Goal: Communication & Community: Answer question/provide support

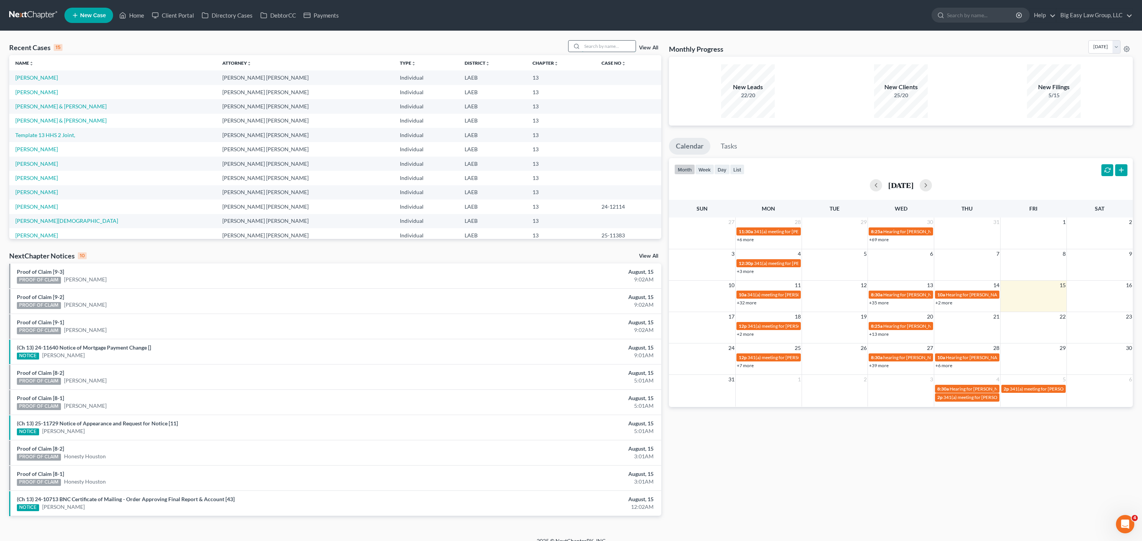
click at [584, 46] on input "search" at bounding box center [609, 46] width 54 height 11
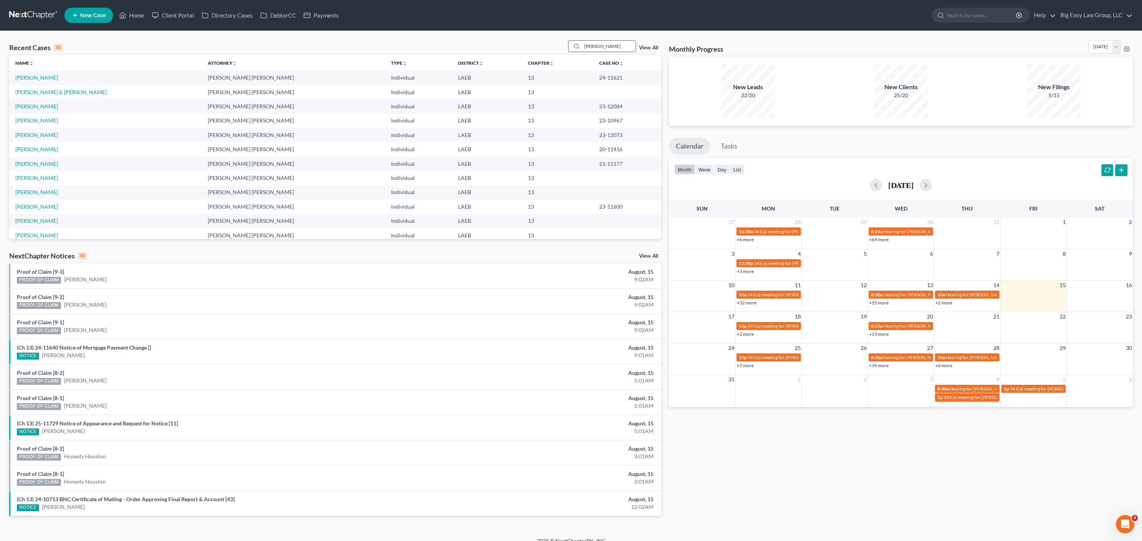
type input "[PERSON_NAME]"
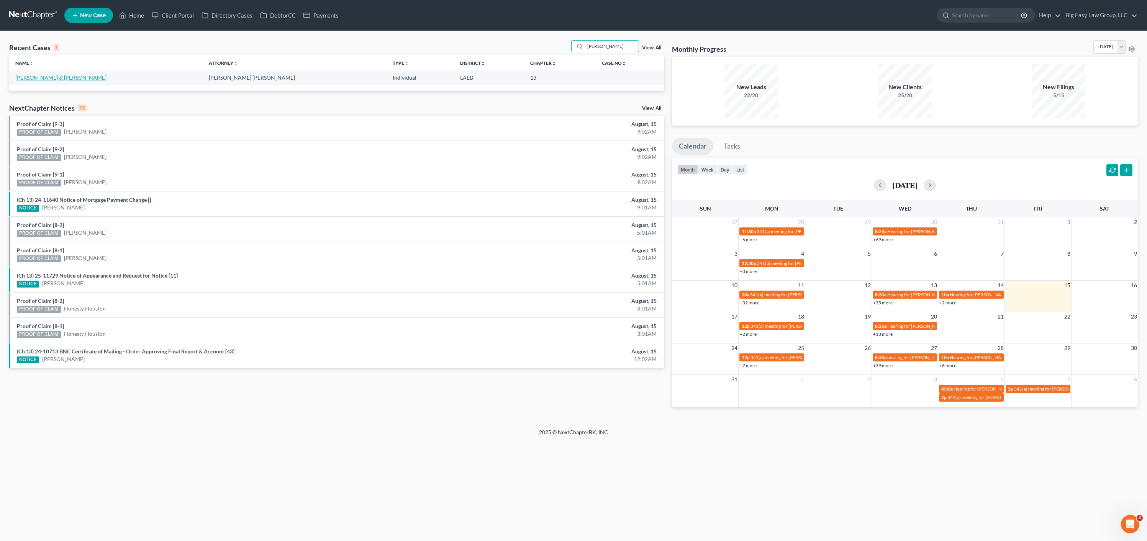
click at [43, 77] on link "[PERSON_NAME] & [PERSON_NAME]" at bounding box center [60, 77] width 91 height 7
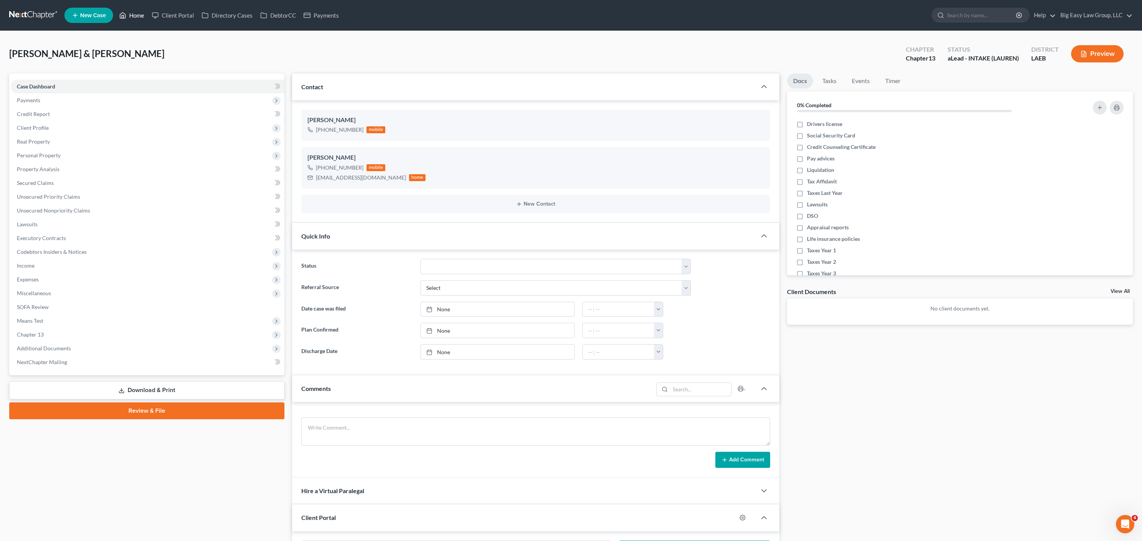
click at [133, 20] on link "Home" at bounding box center [131, 15] width 33 height 14
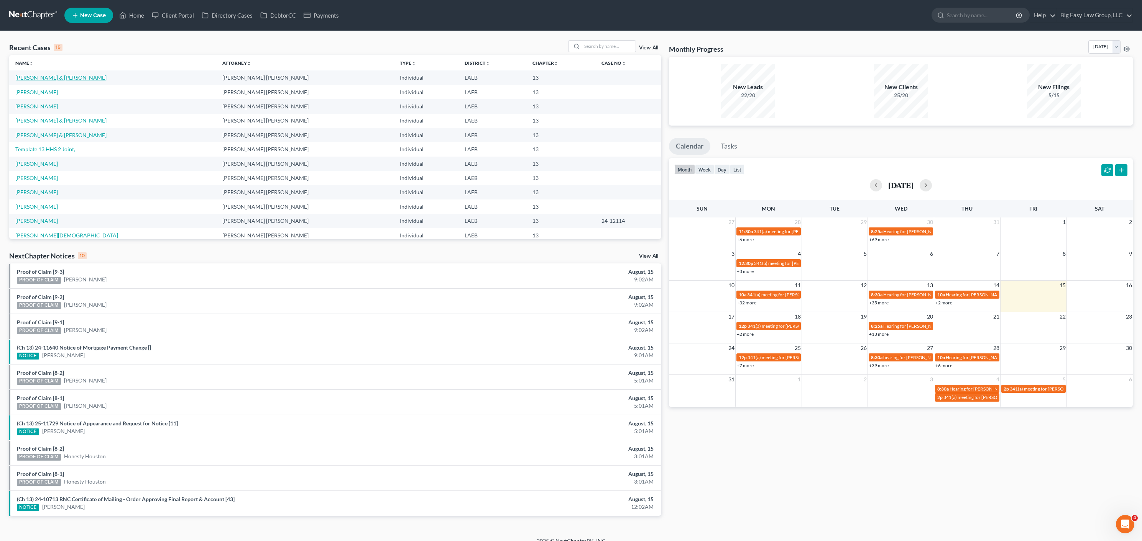
click at [64, 78] on link "[PERSON_NAME] & [PERSON_NAME]" at bounding box center [60, 77] width 91 height 7
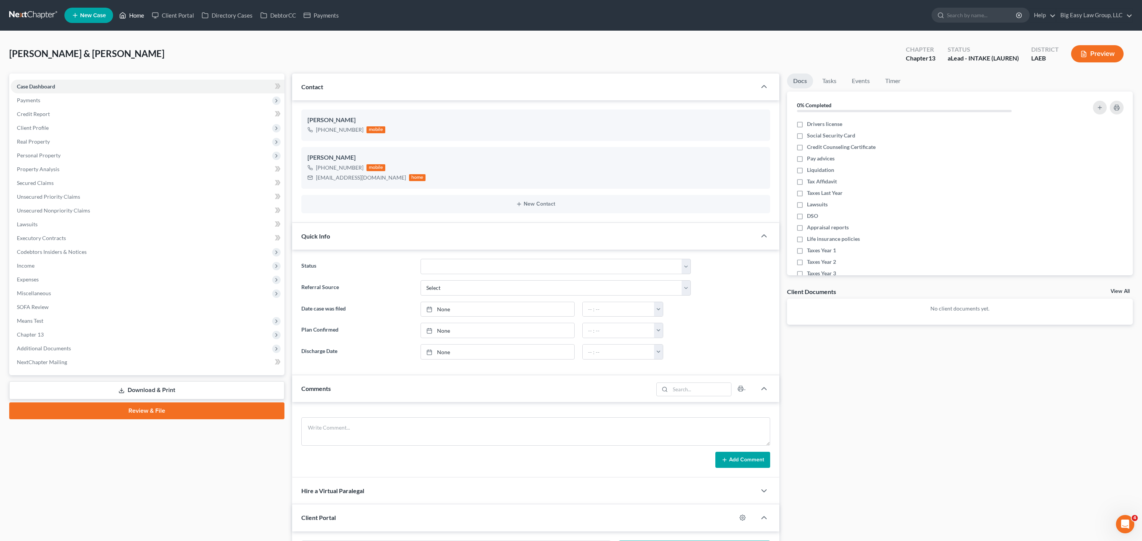
click at [135, 17] on link "Home" at bounding box center [131, 15] width 33 height 14
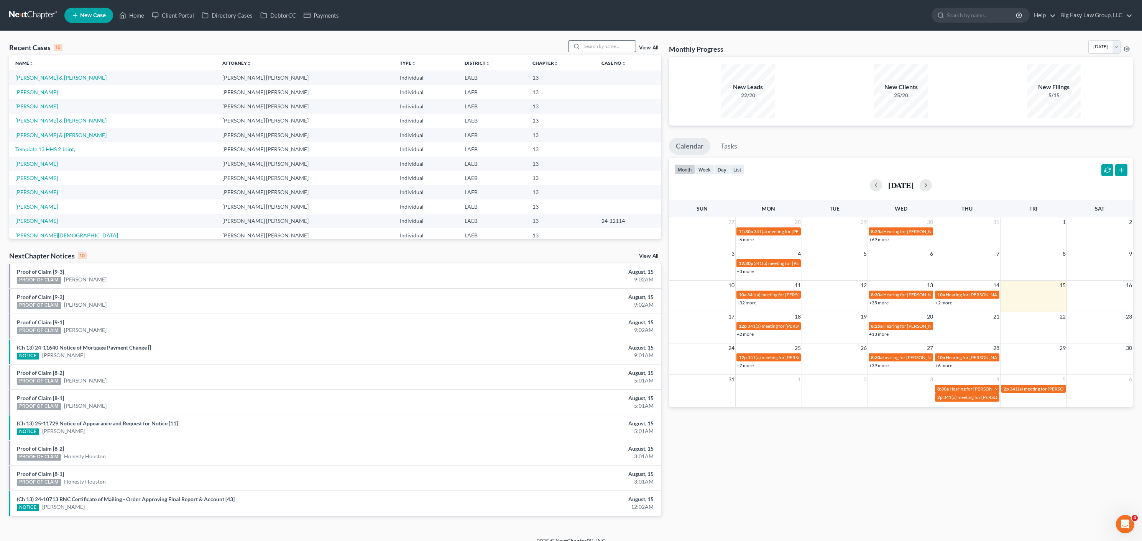
click at [605, 44] on input "search" at bounding box center [609, 46] width 54 height 11
type input "lamar"
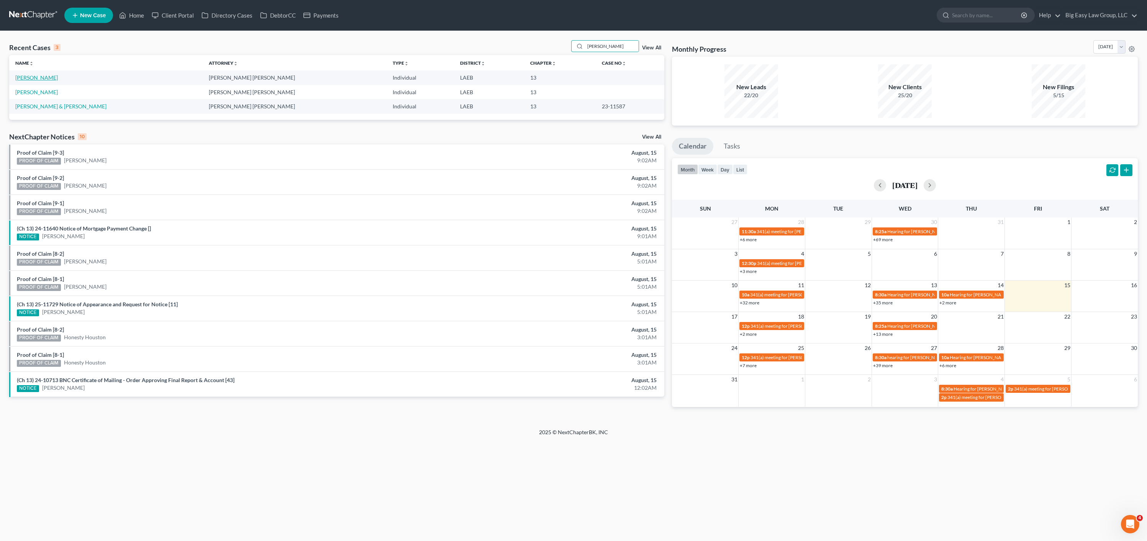
click at [43, 78] on link "Johnson, Lamar" at bounding box center [36, 77] width 43 height 7
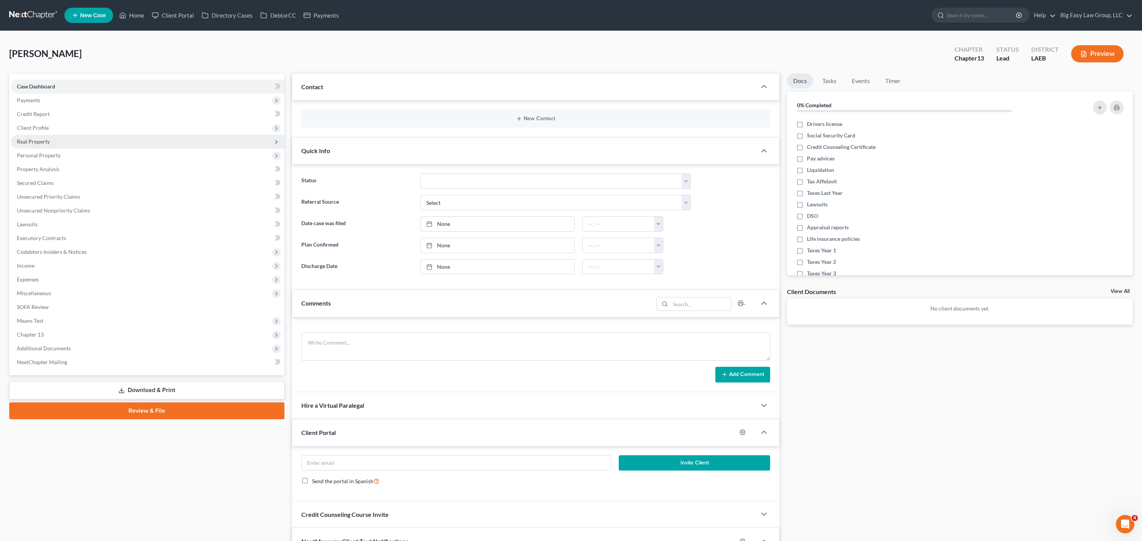
click at [57, 135] on span "Real Property" at bounding box center [148, 142] width 274 height 14
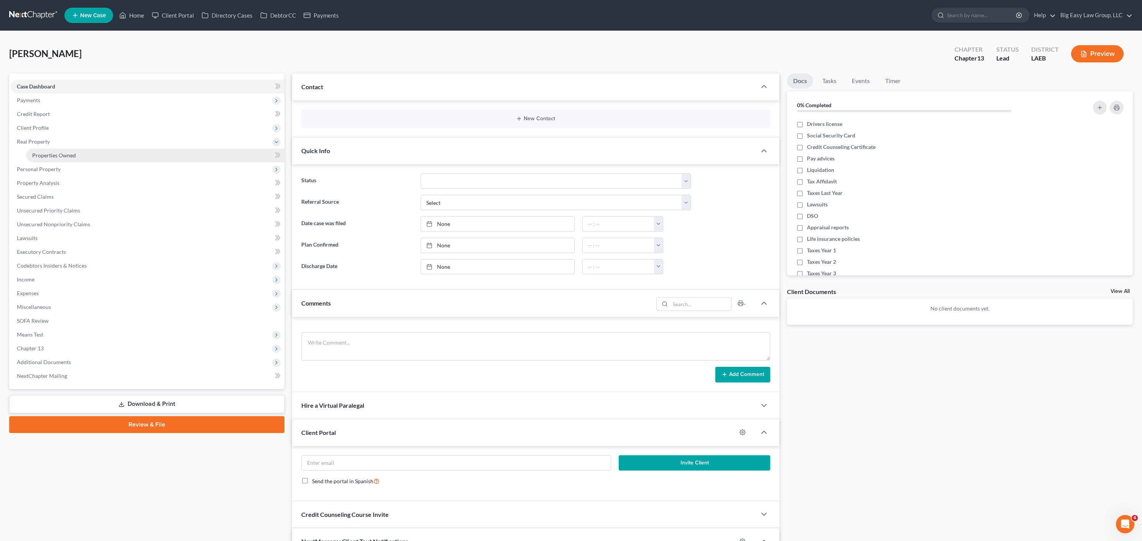
click at [60, 150] on link "Properties Owned" at bounding box center [155, 156] width 258 height 14
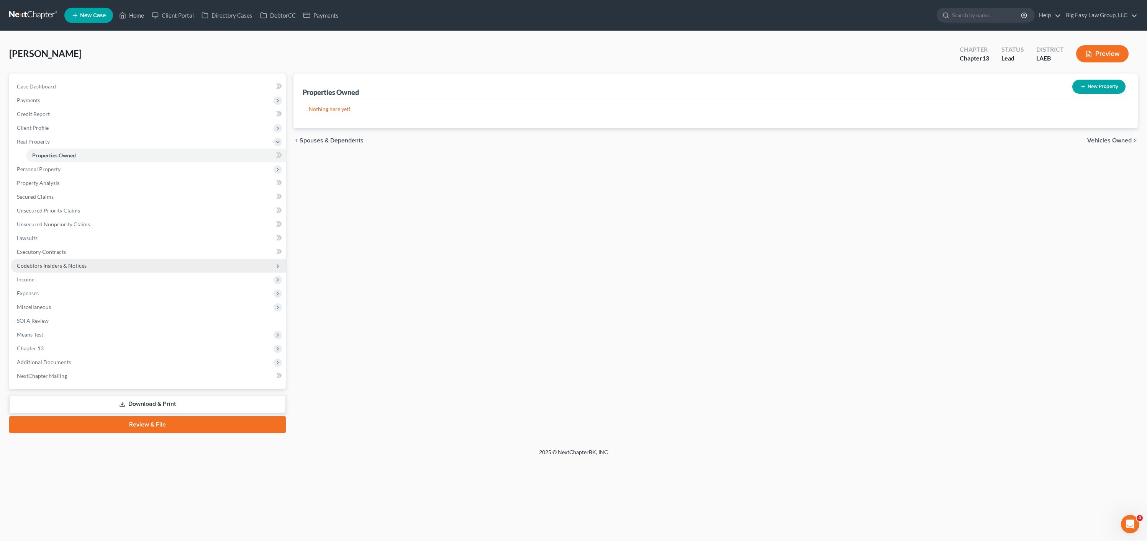
click at [48, 267] on span "Codebtors Insiders & Notices" at bounding box center [52, 265] width 70 height 7
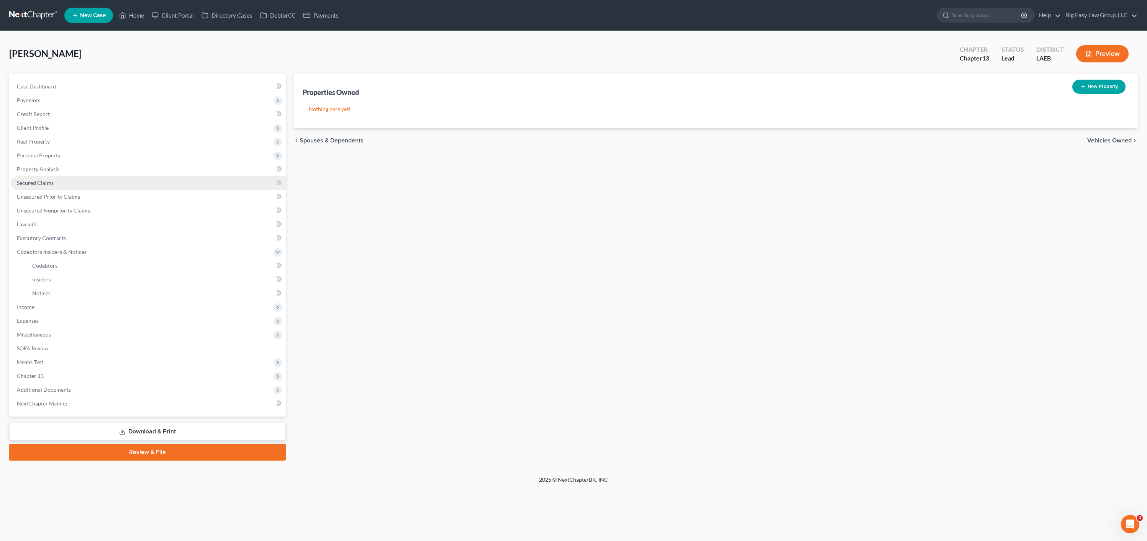
click at [51, 186] on link "Secured Claims" at bounding box center [148, 183] width 275 height 14
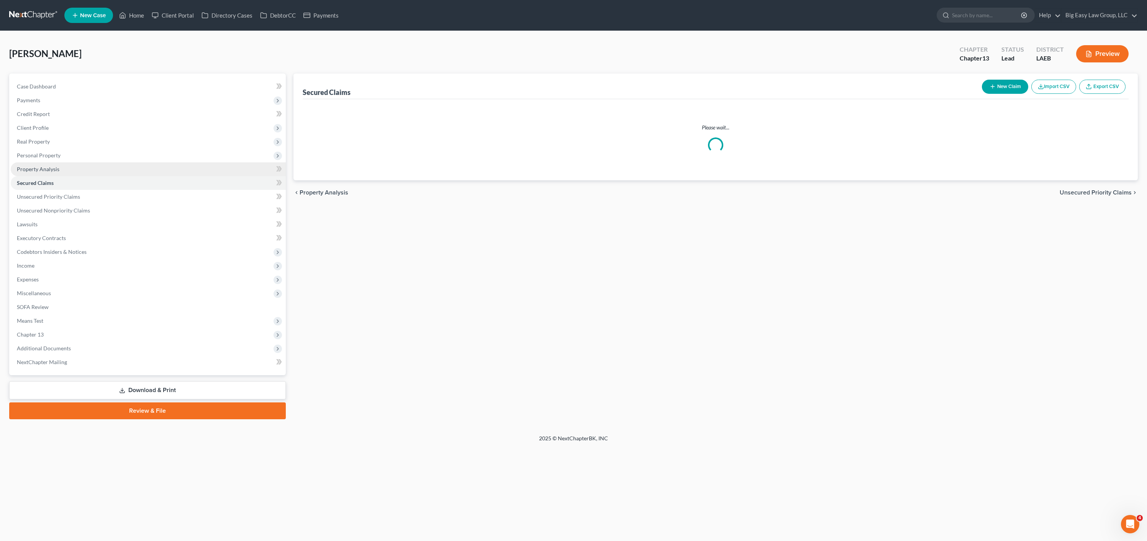
click at [60, 168] on link "Property Analysis" at bounding box center [148, 169] width 275 height 14
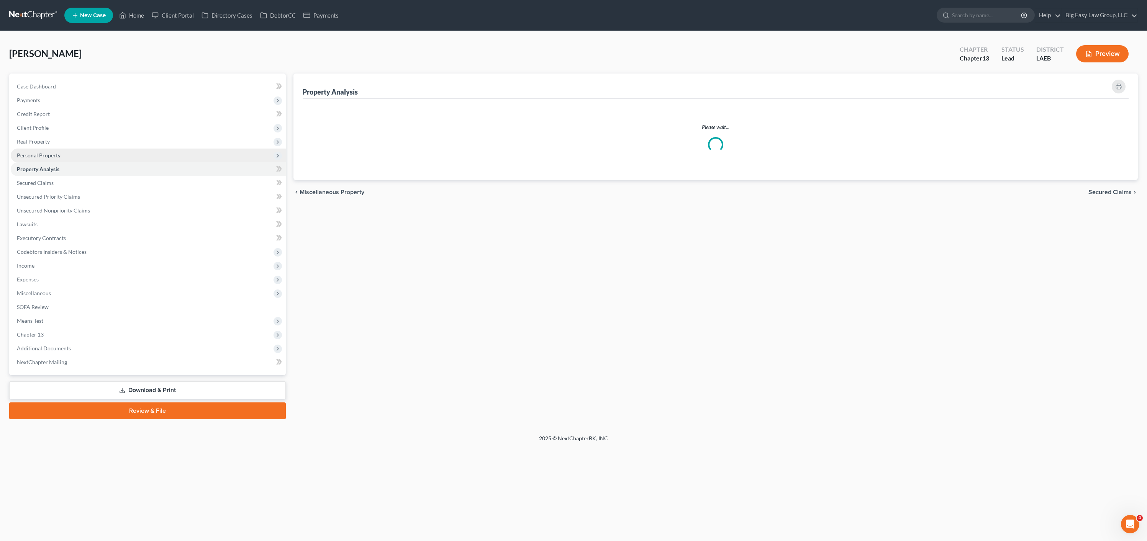
click at [61, 159] on span "Personal Property" at bounding box center [148, 156] width 275 height 14
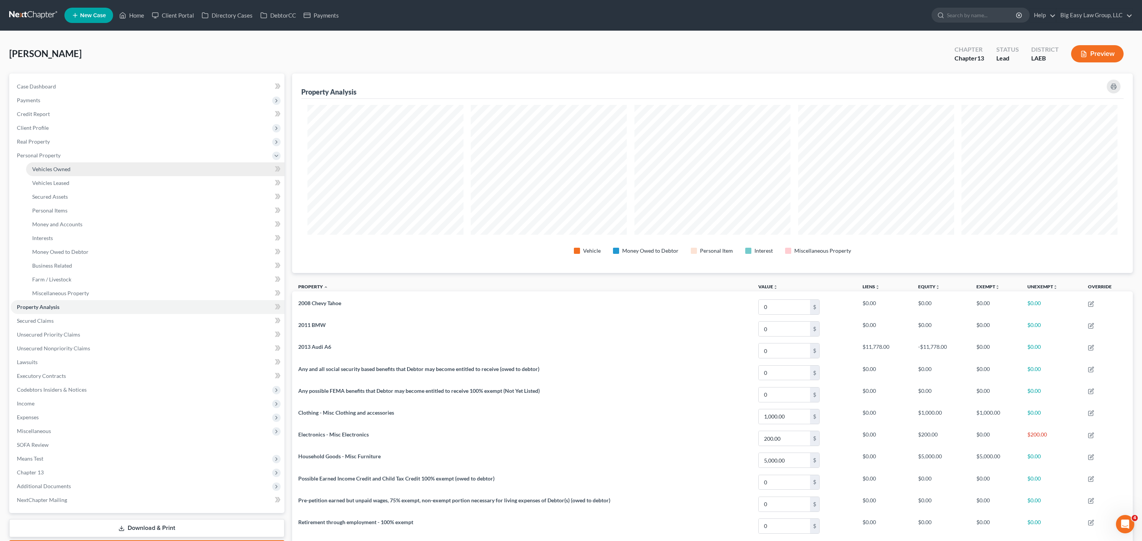
scroll to position [200, 841]
click at [147, 13] on link "Home" at bounding box center [131, 15] width 33 height 14
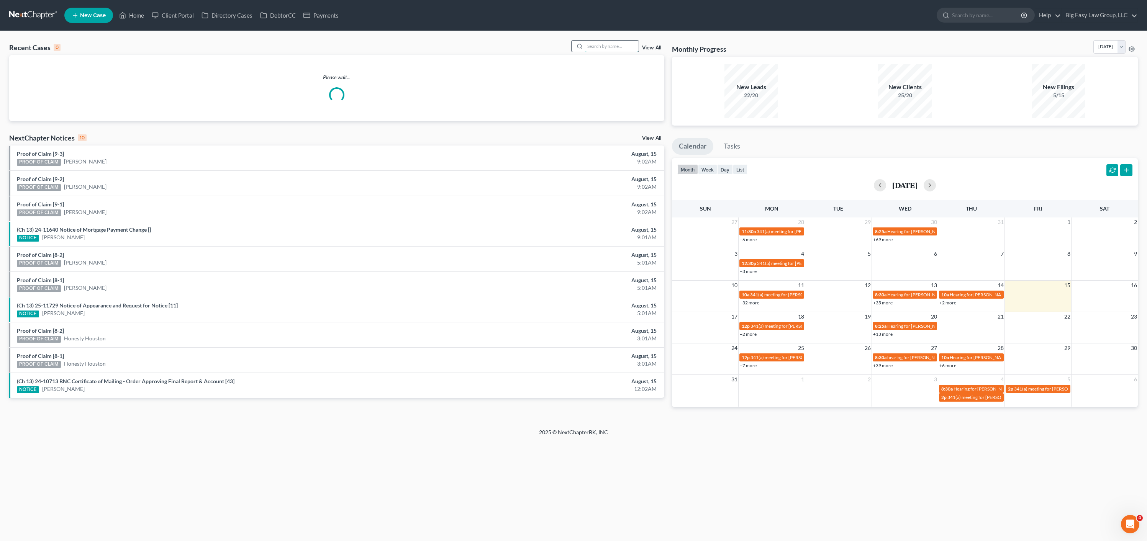
click at [633, 51] on input "search" at bounding box center [612, 46] width 54 height 11
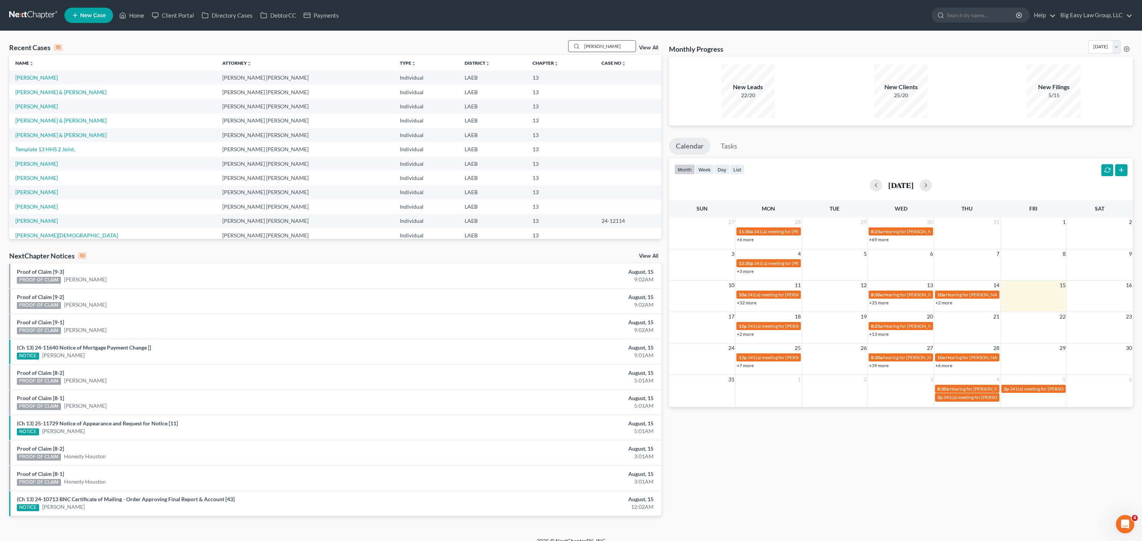
type input "lamar"
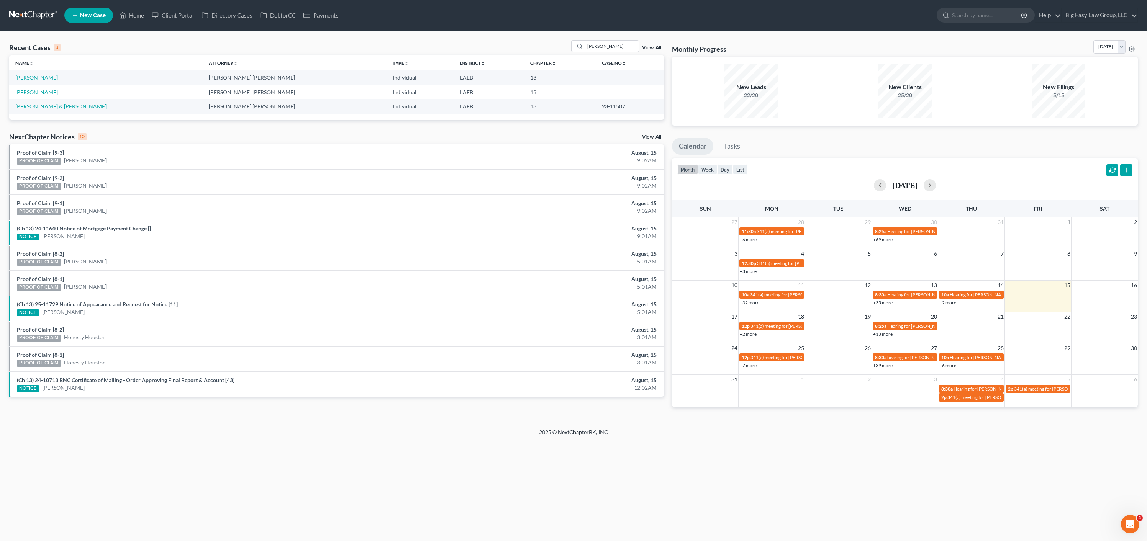
click at [46, 76] on link "Johnson, Lamar" at bounding box center [36, 77] width 43 height 7
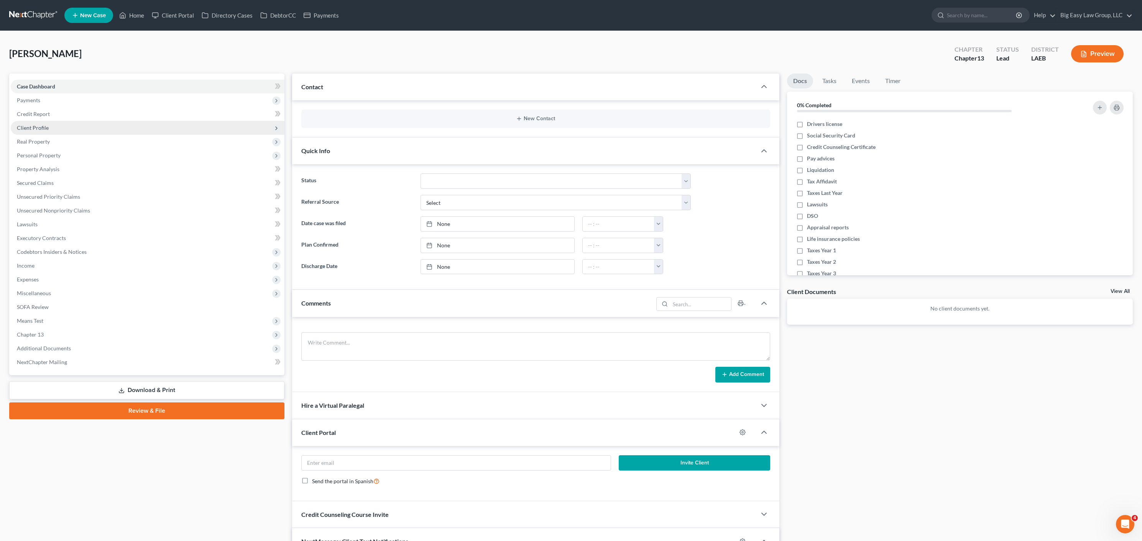
click at [66, 128] on span "Client Profile" at bounding box center [148, 128] width 274 height 14
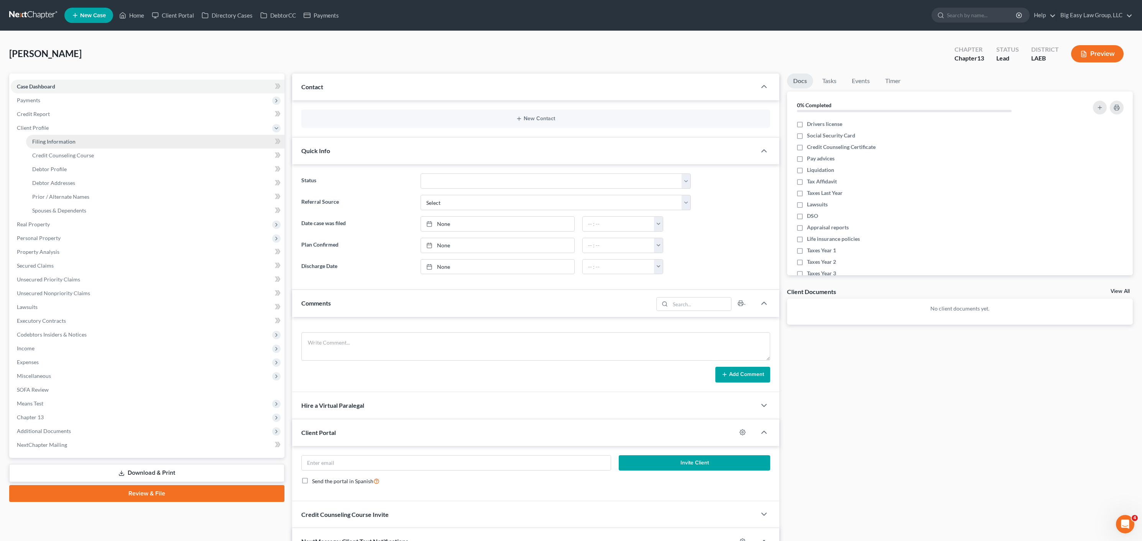
click at [97, 148] on link "Filing Information" at bounding box center [155, 142] width 258 height 14
select select "1"
select select "0"
select select "3"
select select "19"
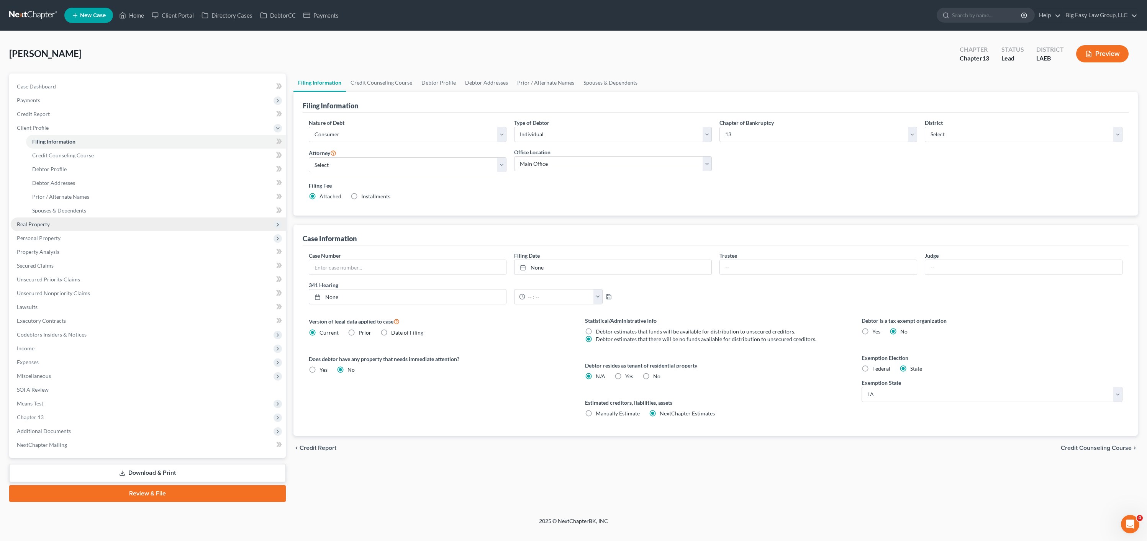
click at [70, 229] on span "Real Property" at bounding box center [148, 225] width 275 height 14
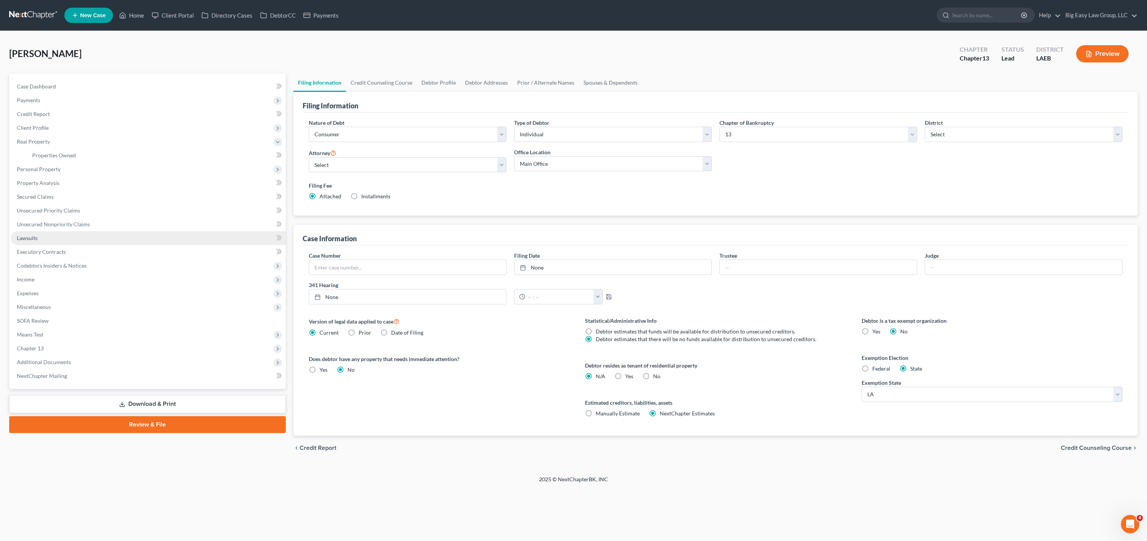
click at [74, 235] on link "Lawsuits" at bounding box center [148, 238] width 275 height 14
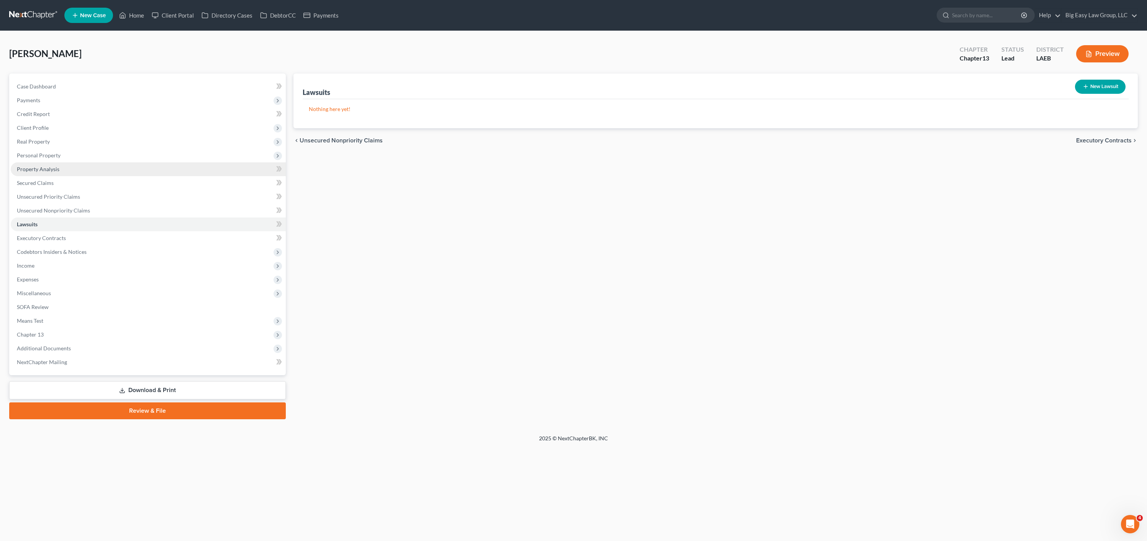
click at [62, 162] on link "Property Analysis" at bounding box center [148, 169] width 275 height 14
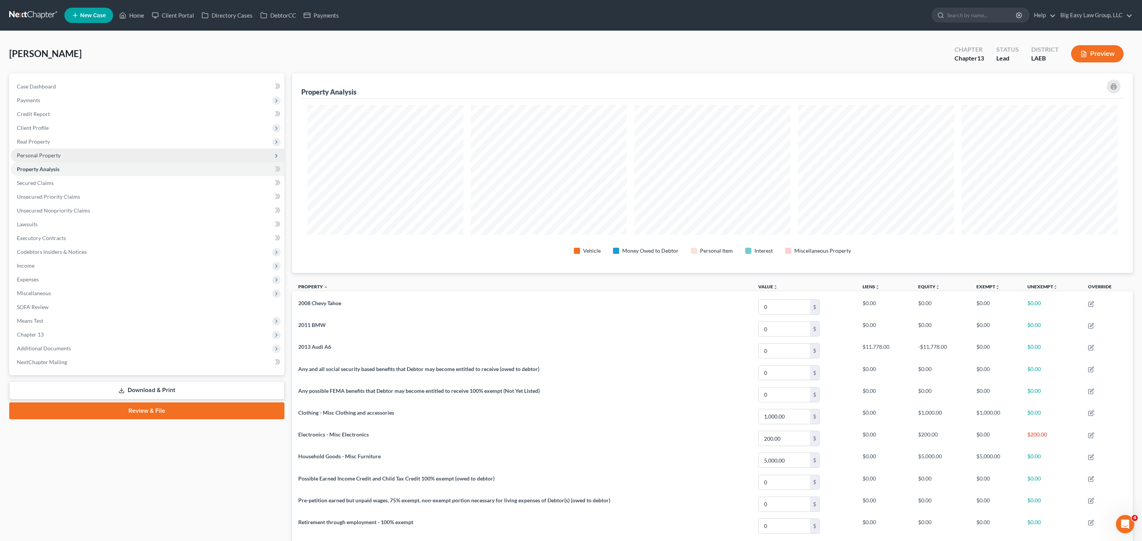
scroll to position [383004, 382363]
click at [65, 153] on span "Personal Property" at bounding box center [148, 156] width 274 height 14
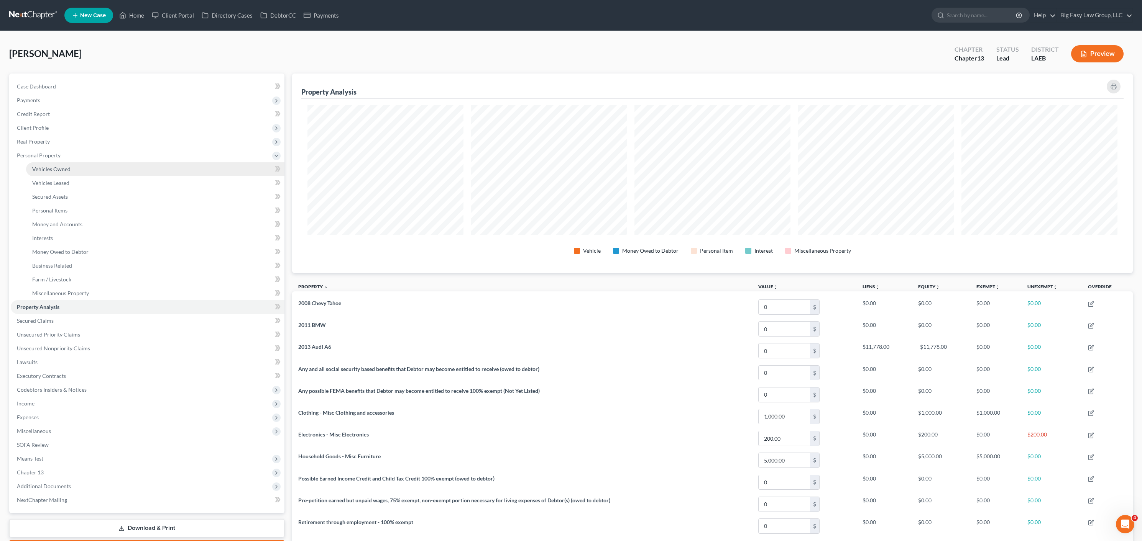
click at [98, 170] on link "Vehicles Owned" at bounding box center [155, 169] width 258 height 14
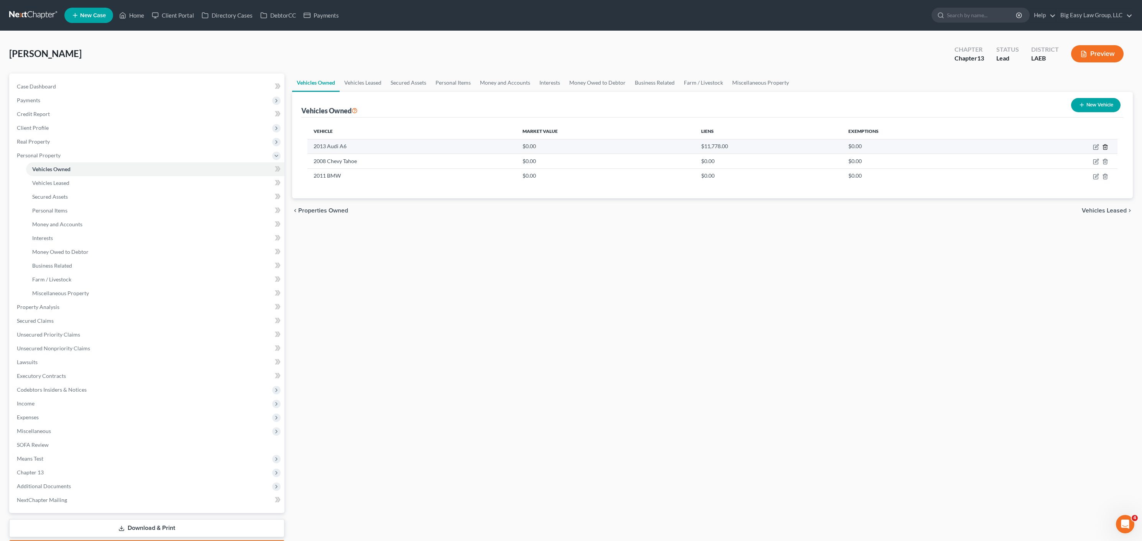
click at [1106, 146] on polyline "button" at bounding box center [1104, 146] width 5 height 0
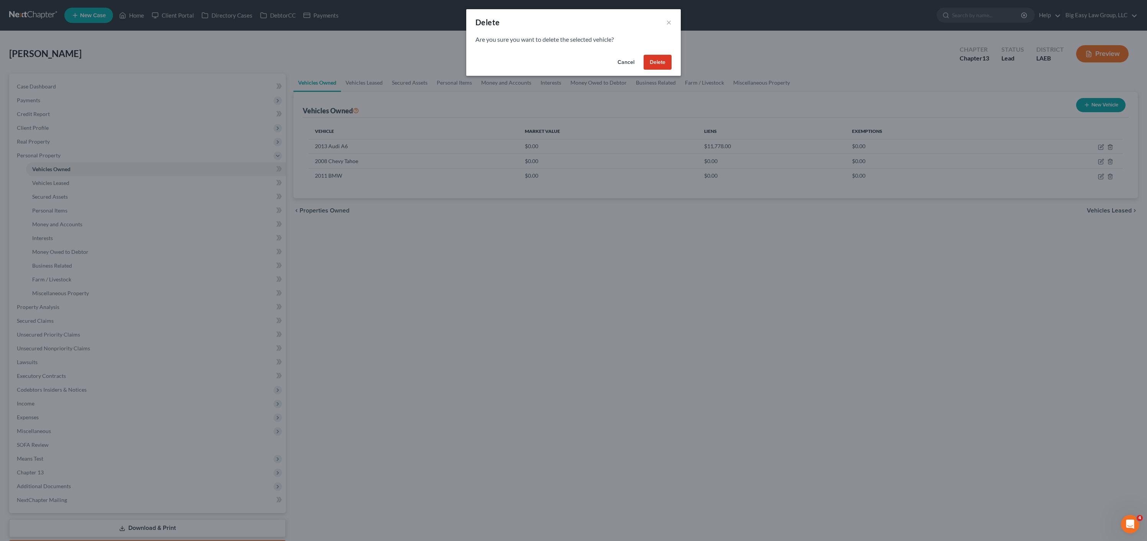
click at [654, 64] on button "Delete" at bounding box center [658, 62] width 28 height 15
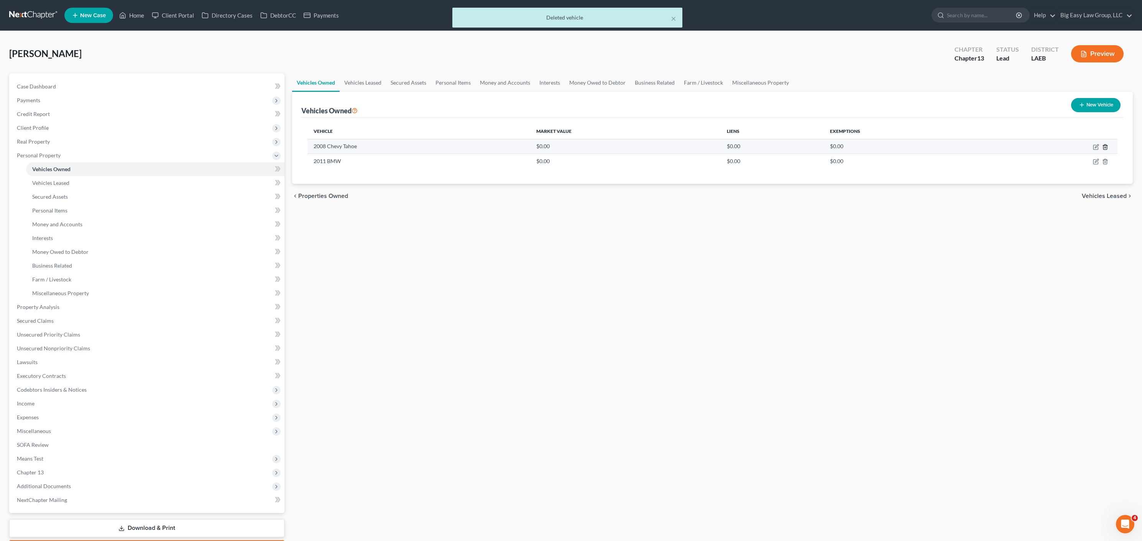
click at [1103, 149] on icon "button" at bounding box center [1105, 147] width 6 height 6
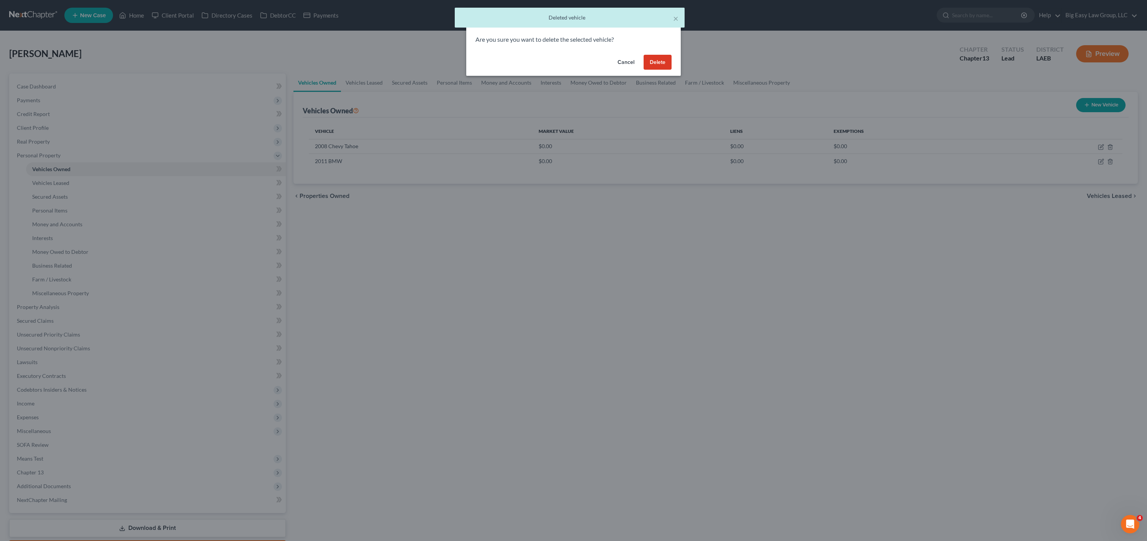
click at [664, 63] on button "Delete" at bounding box center [658, 62] width 28 height 15
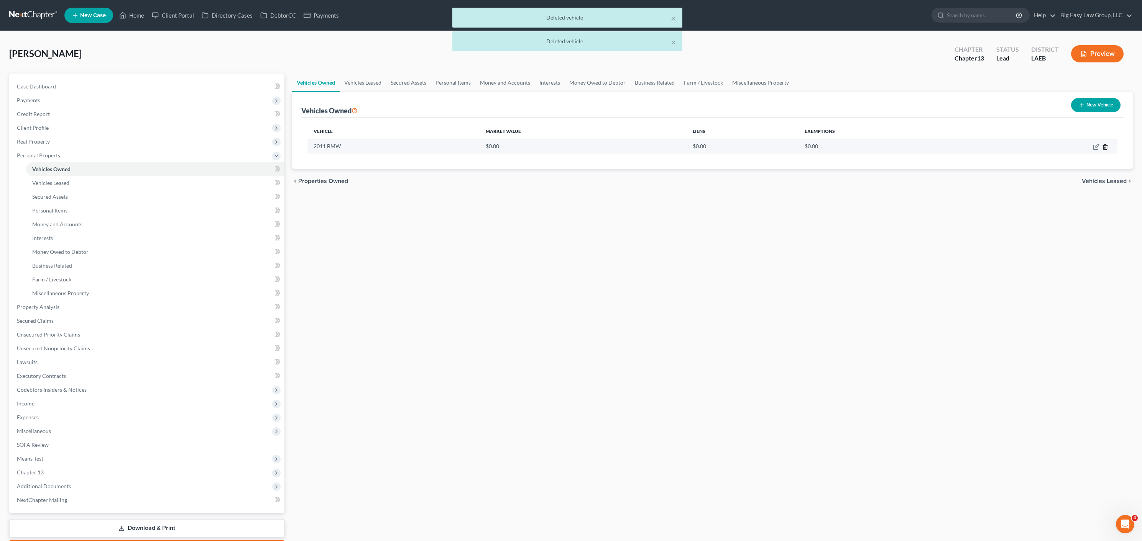
click at [1107, 148] on icon "button" at bounding box center [1105, 147] width 6 height 6
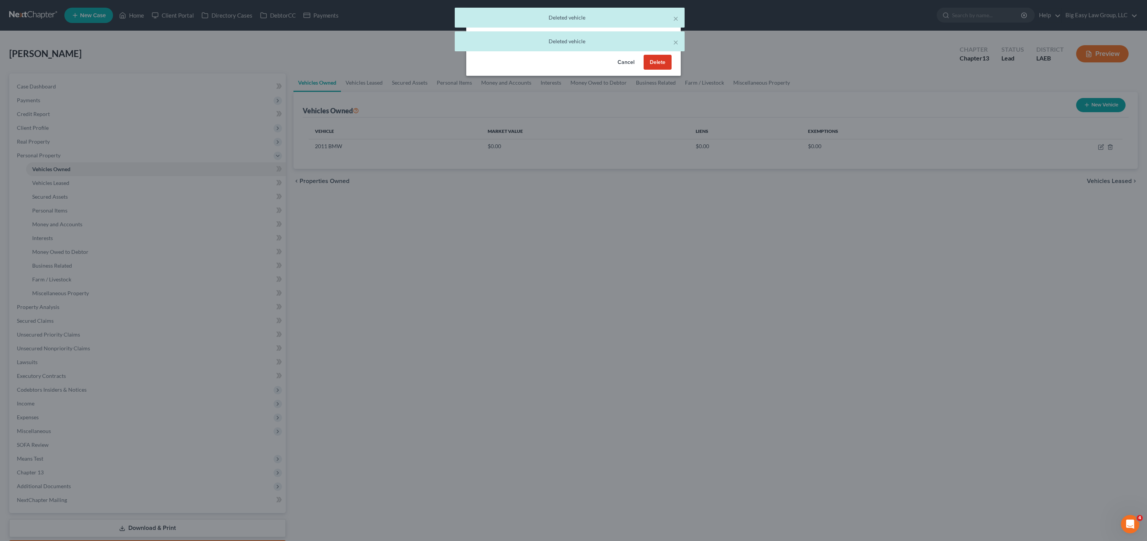
click at [664, 63] on button "Delete" at bounding box center [658, 62] width 28 height 15
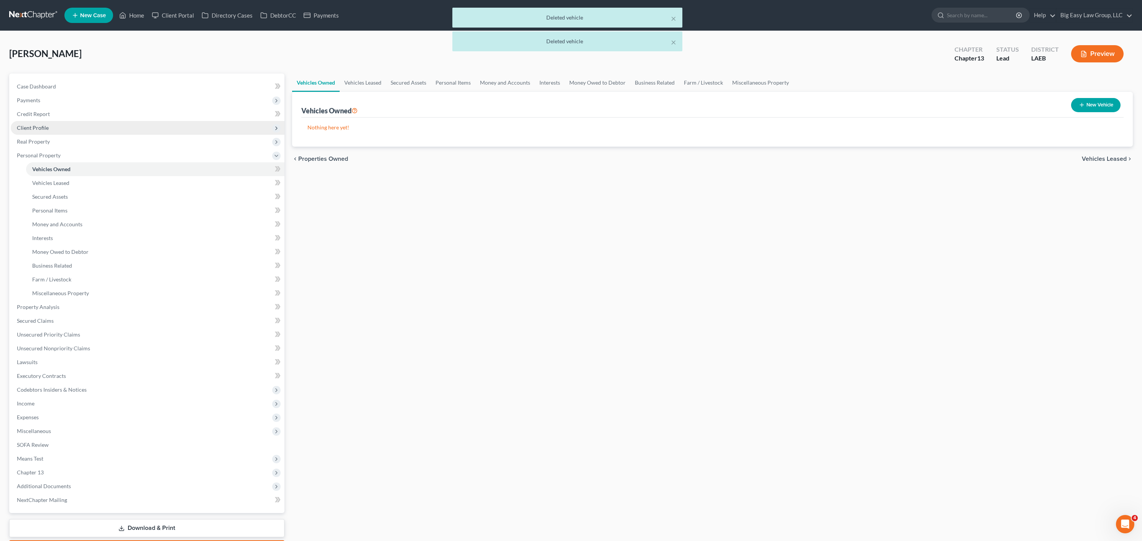
click at [54, 122] on span "Client Profile" at bounding box center [148, 128] width 274 height 14
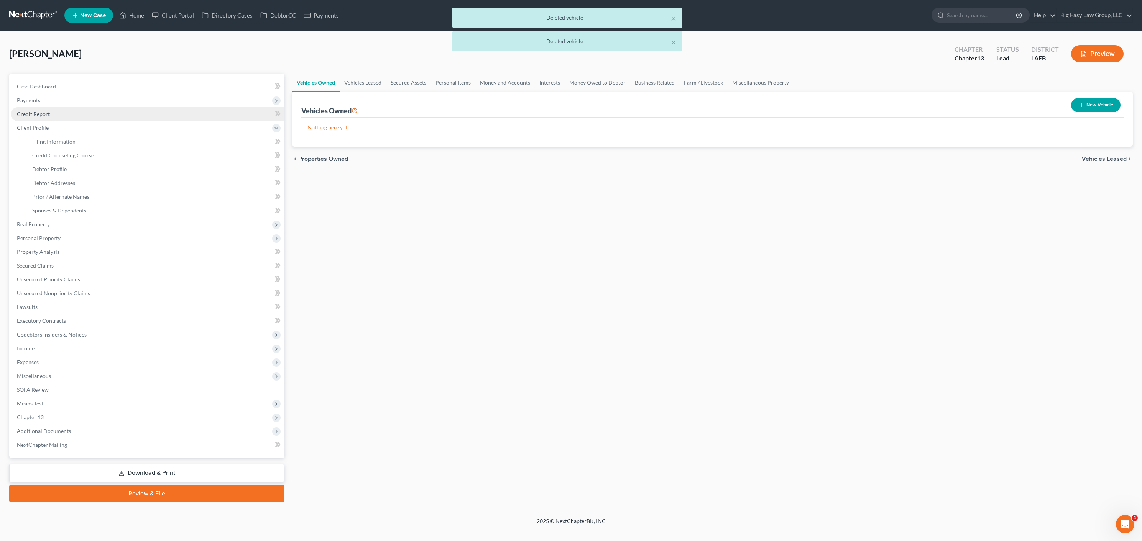
click at [60, 110] on link "Credit Report" at bounding box center [148, 114] width 274 height 14
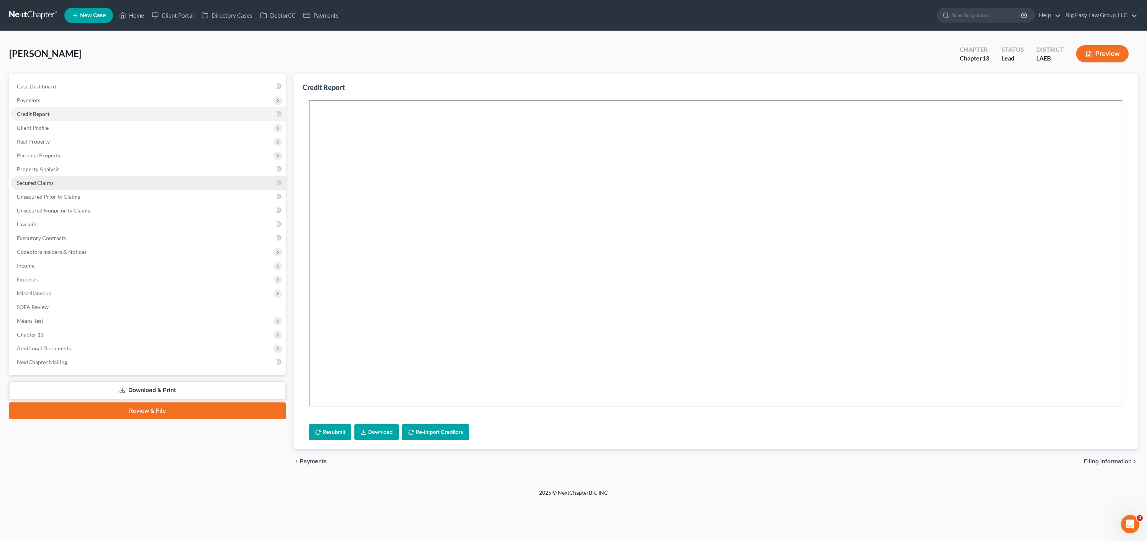
click at [39, 181] on span "Secured Claims" at bounding box center [35, 183] width 37 height 7
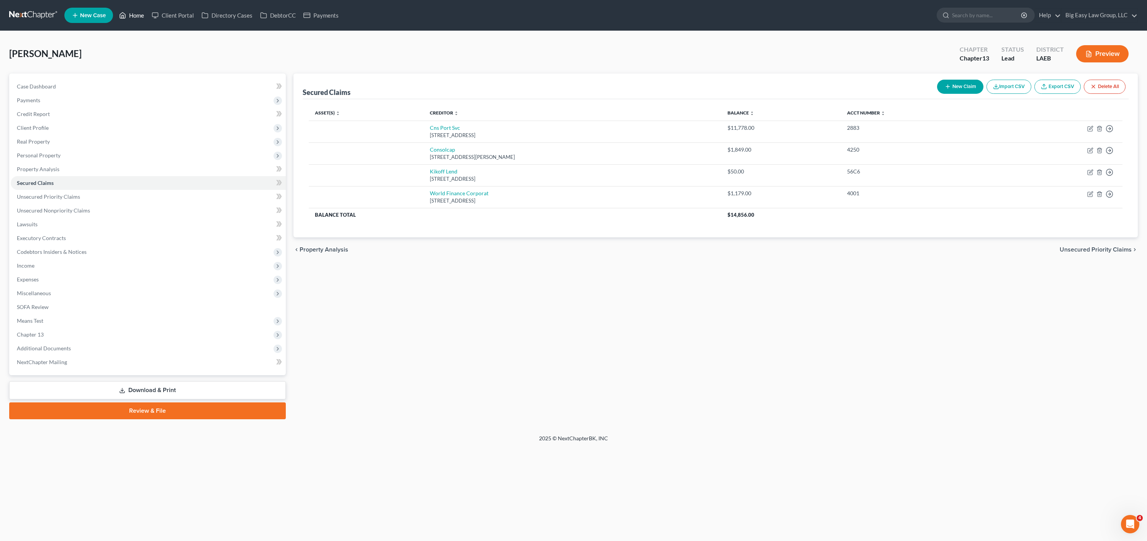
click at [139, 16] on link "Home" at bounding box center [131, 15] width 33 height 14
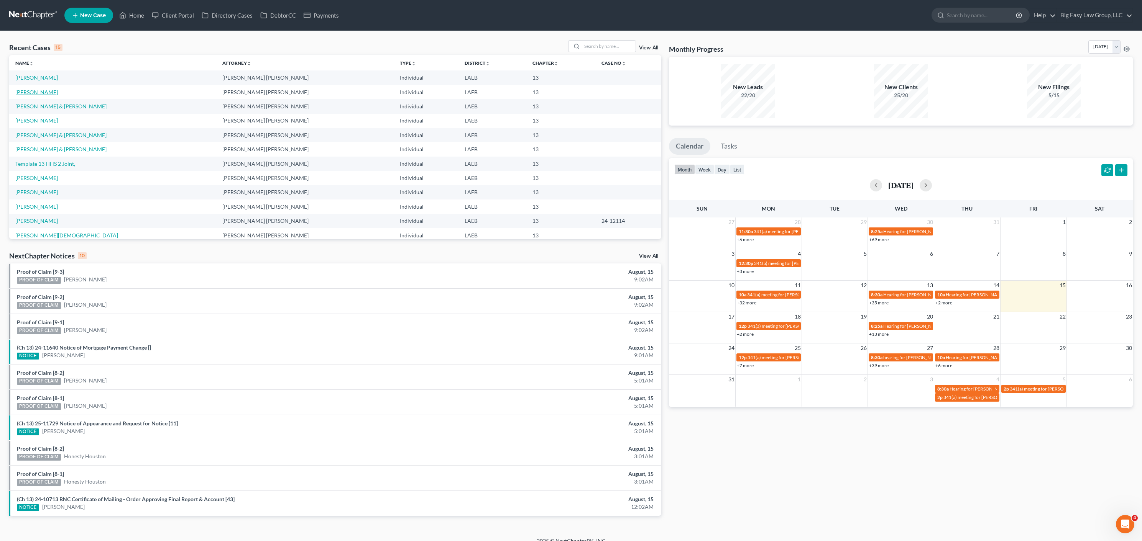
click at [35, 93] on link "Johnson, Lamar" at bounding box center [36, 92] width 43 height 7
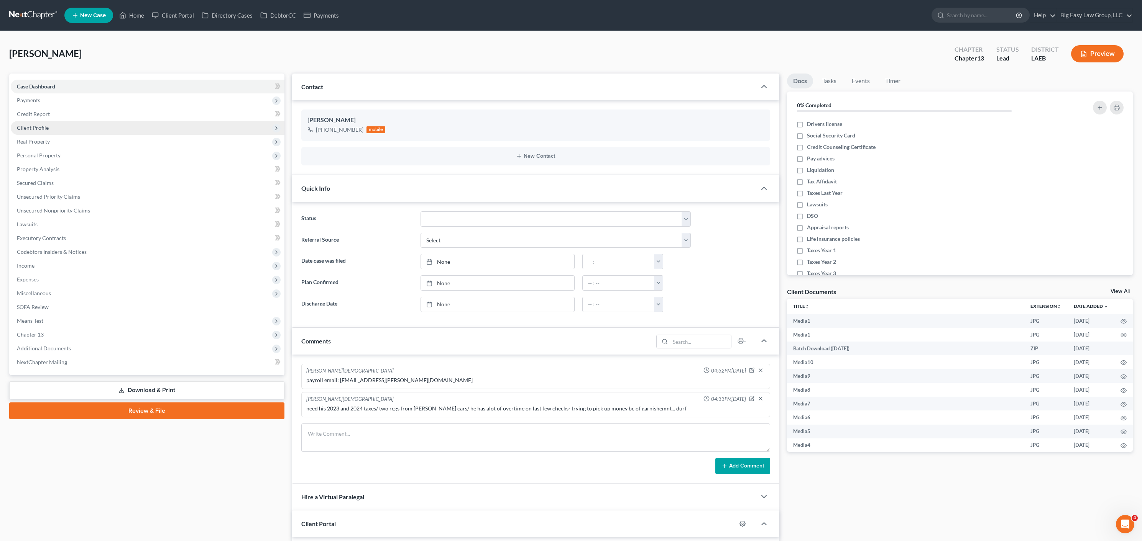
click at [58, 126] on span "Client Profile" at bounding box center [148, 128] width 274 height 14
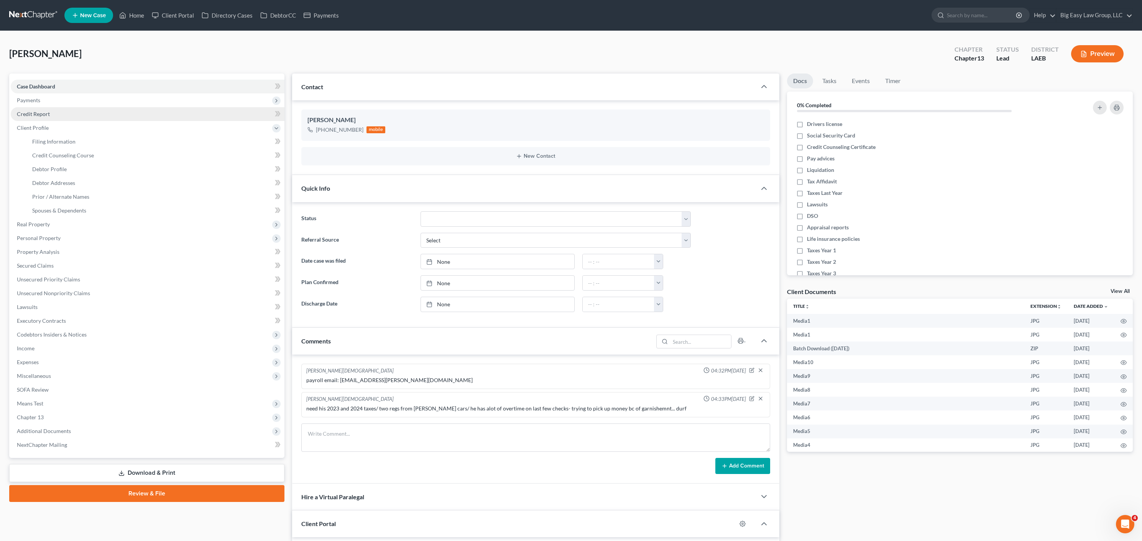
click at [56, 115] on link "Credit Report" at bounding box center [148, 114] width 274 height 14
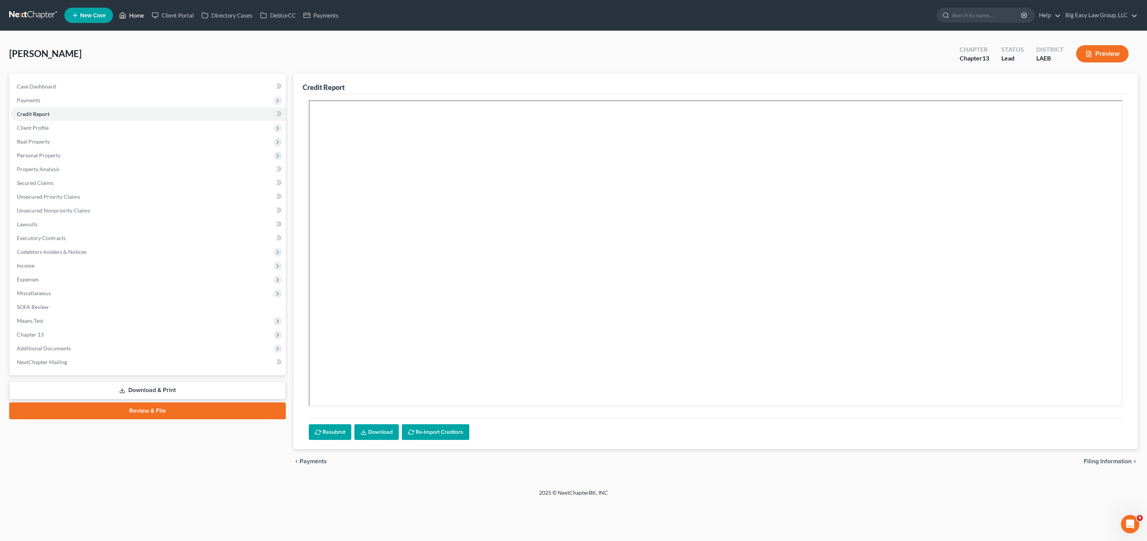
click at [135, 15] on link "Home" at bounding box center [131, 15] width 33 height 14
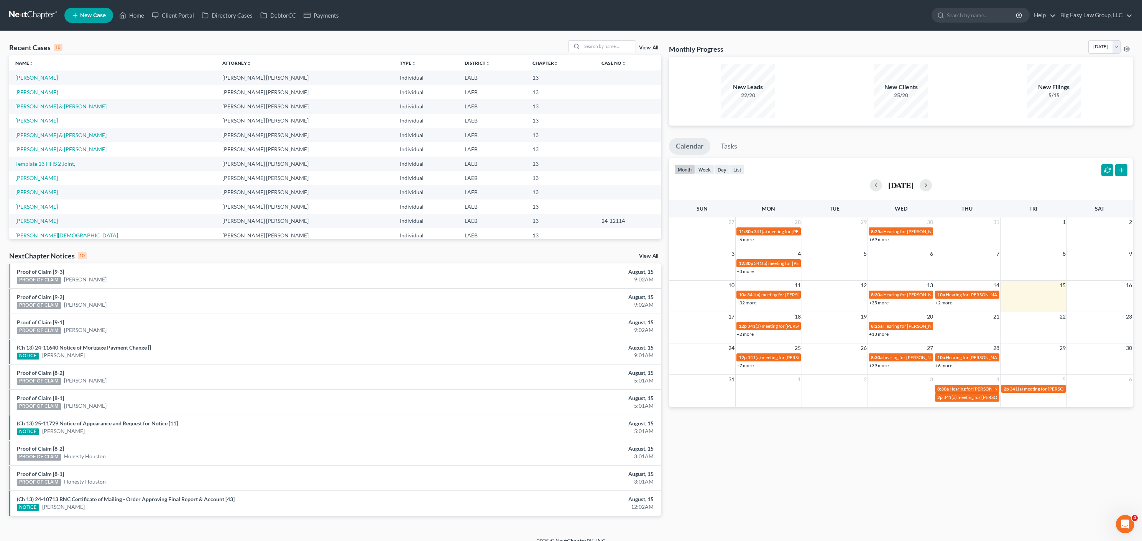
click at [39, 86] on td "Johnson, Lamar" at bounding box center [112, 92] width 207 height 14
click at [39, 78] on link "Johnson, Lamar" at bounding box center [36, 77] width 43 height 7
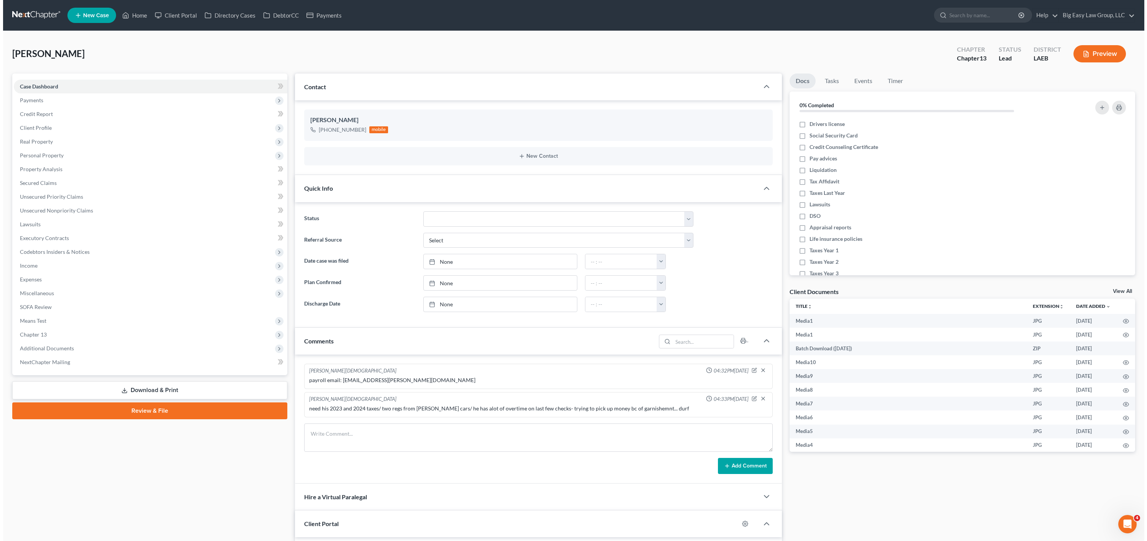
scroll to position [468, 0]
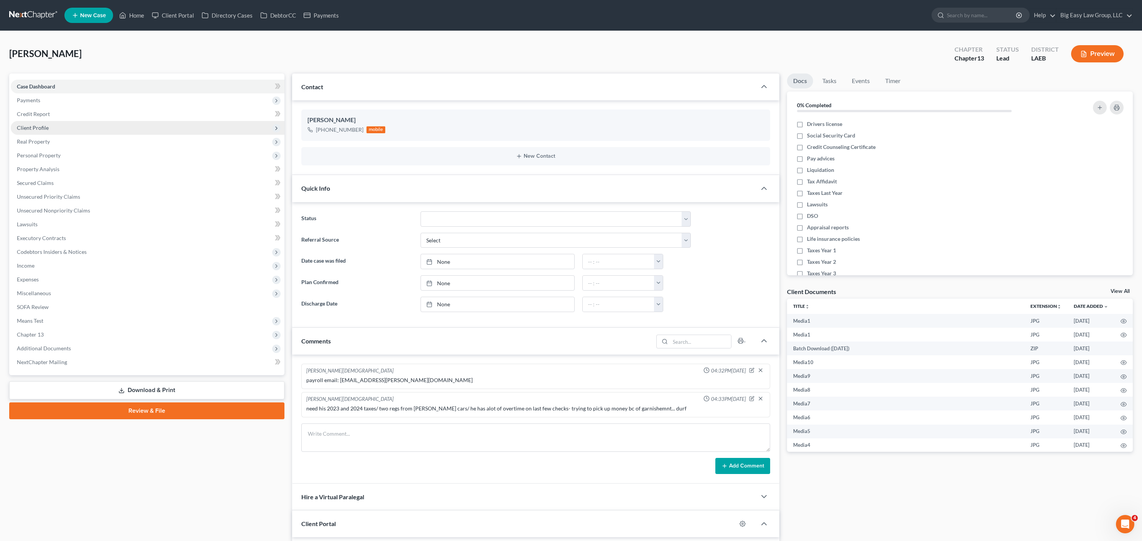
click at [52, 126] on span "Client Profile" at bounding box center [148, 128] width 274 height 14
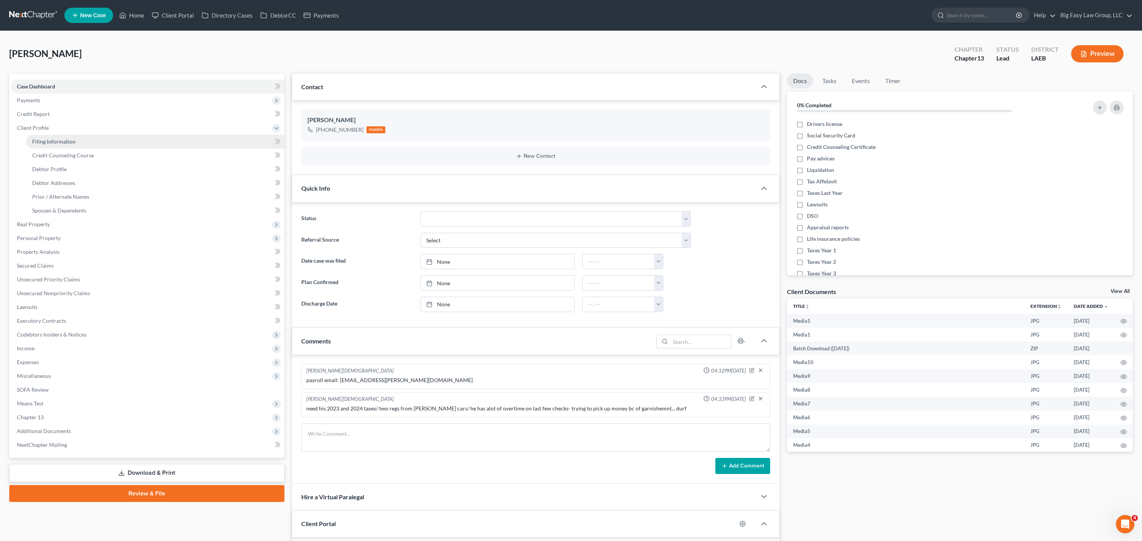
click at [76, 136] on link "Filing Information" at bounding box center [155, 142] width 258 height 14
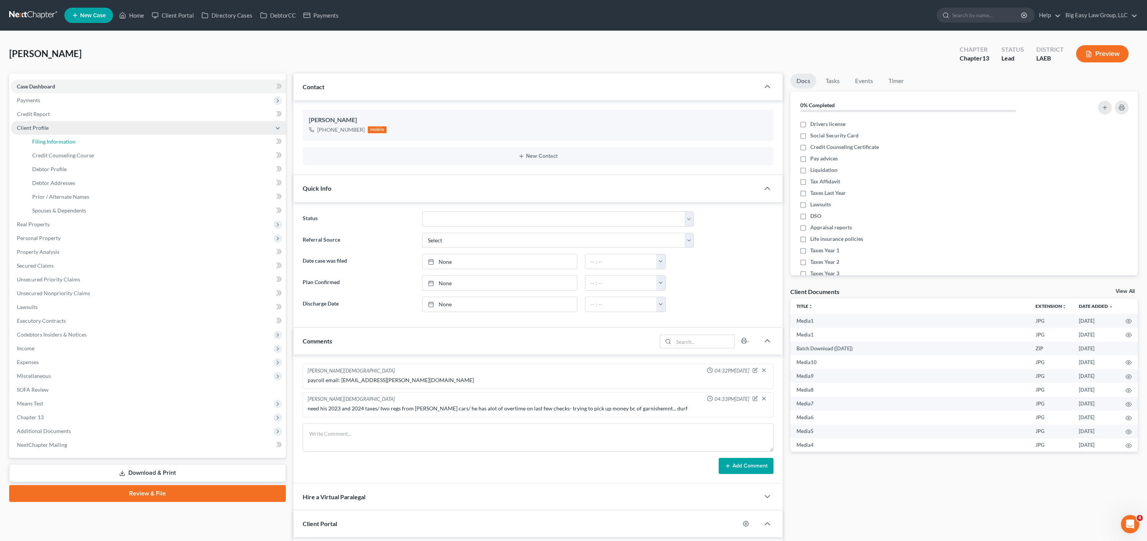
select select "1"
select select "0"
select select "3"
select select "34"
select select "0"
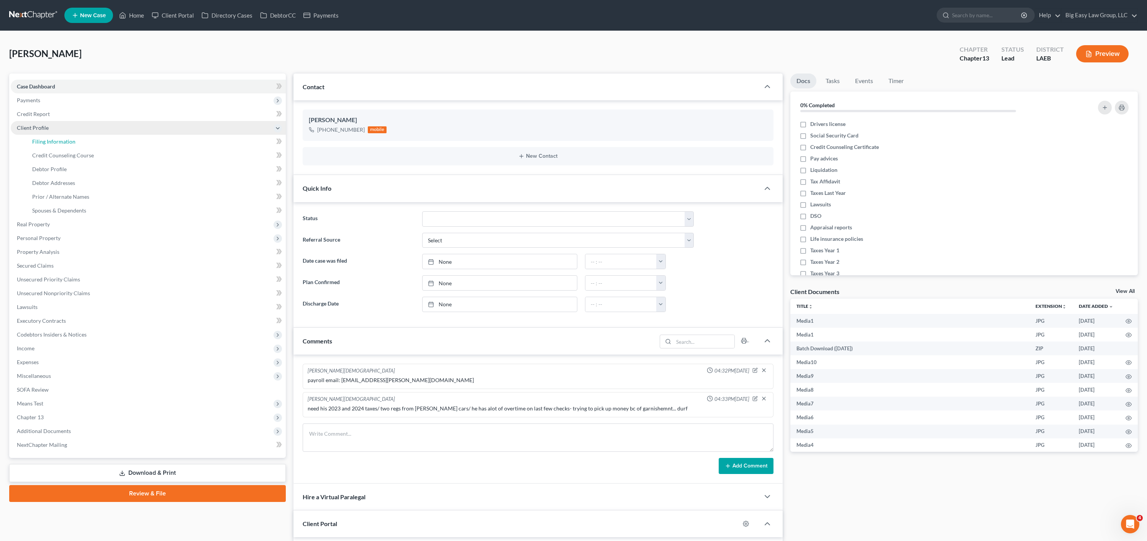
select select "19"
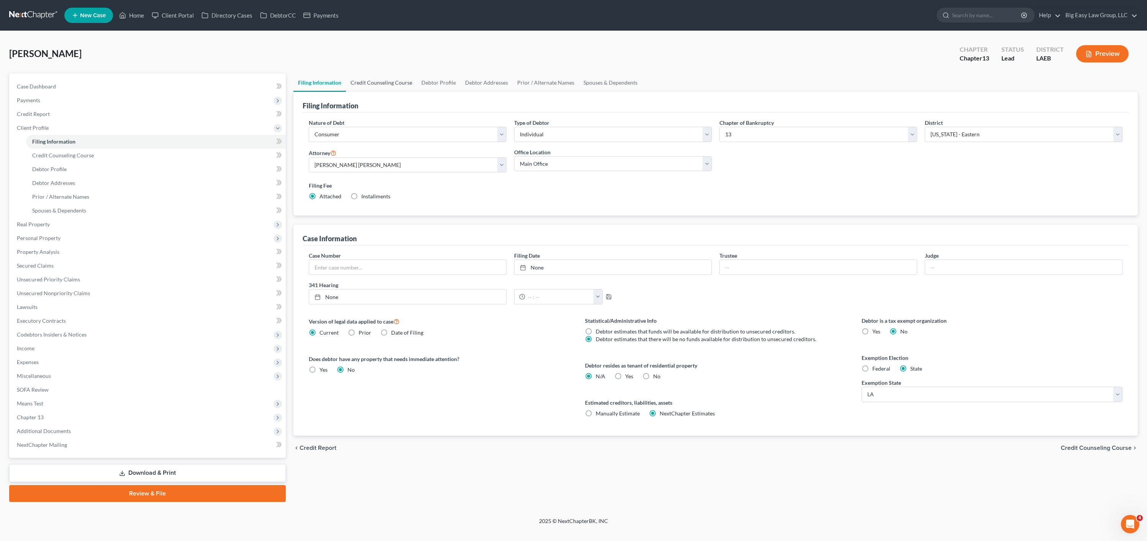
click at [409, 88] on link "Credit Counseling Course" at bounding box center [381, 83] width 71 height 18
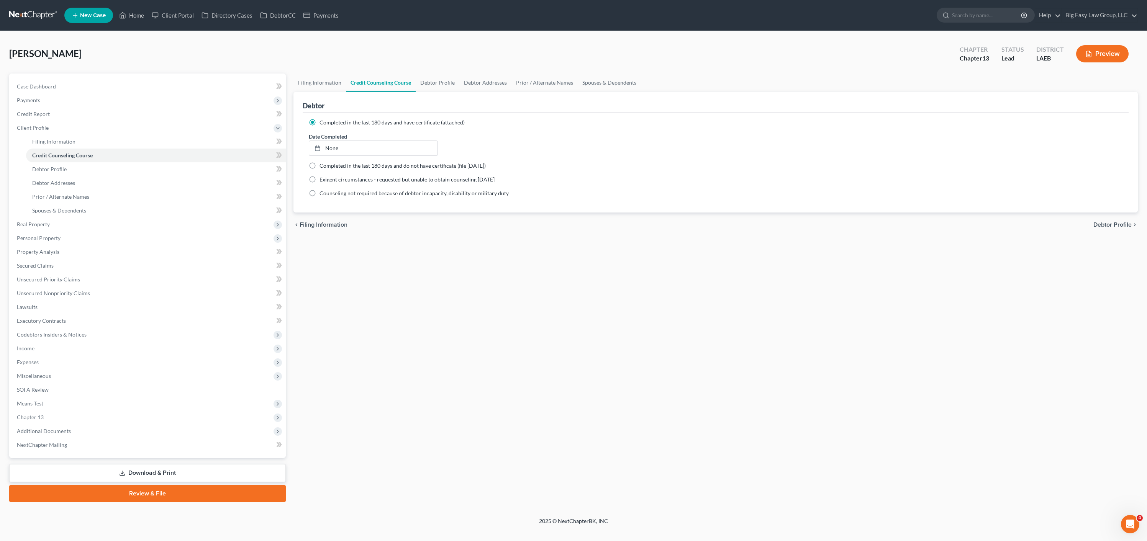
click at [357, 164] on span "Completed in the last 180 days and do not have certificate (file [DATE])" at bounding box center [403, 165] width 166 height 7
click at [328, 164] on input "Completed in the last 180 days and do not have certificate (file [DATE])" at bounding box center [325, 164] width 5 height 5
radio input "true"
radio input "false"
click at [430, 85] on link "Debtor Profile" at bounding box center [438, 83] width 44 height 18
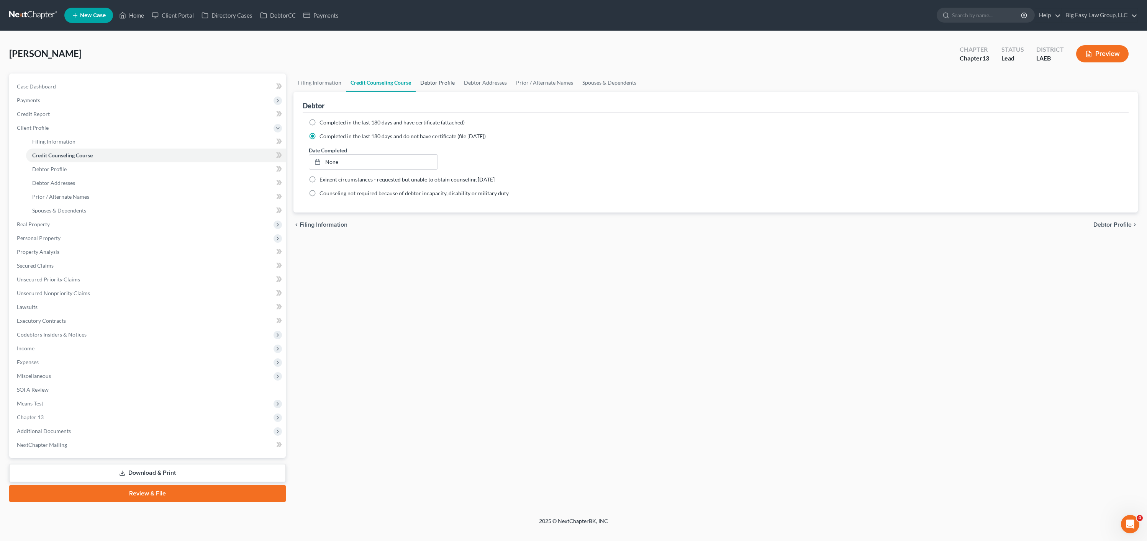
select select "0"
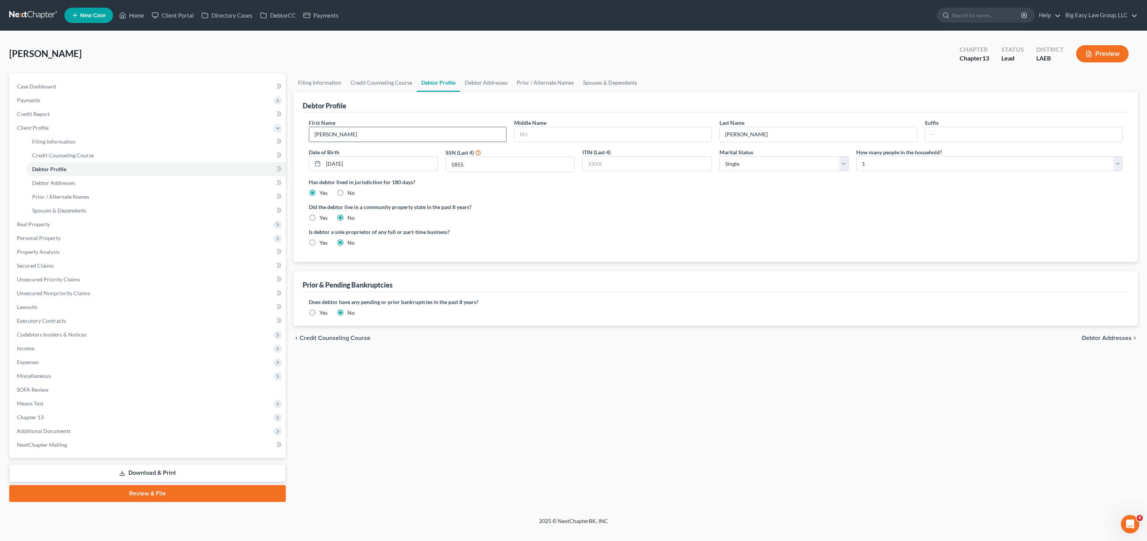
click at [387, 136] on input "Lamar" at bounding box center [407, 134] width 197 height 15
click at [338, 133] on input "Lamar UASE THIS ONE" at bounding box center [407, 134] width 197 height 15
type input "Lamar USE THIS ONE"
click at [1108, 59] on button "Preview" at bounding box center [1102, 53] width 52 height 17
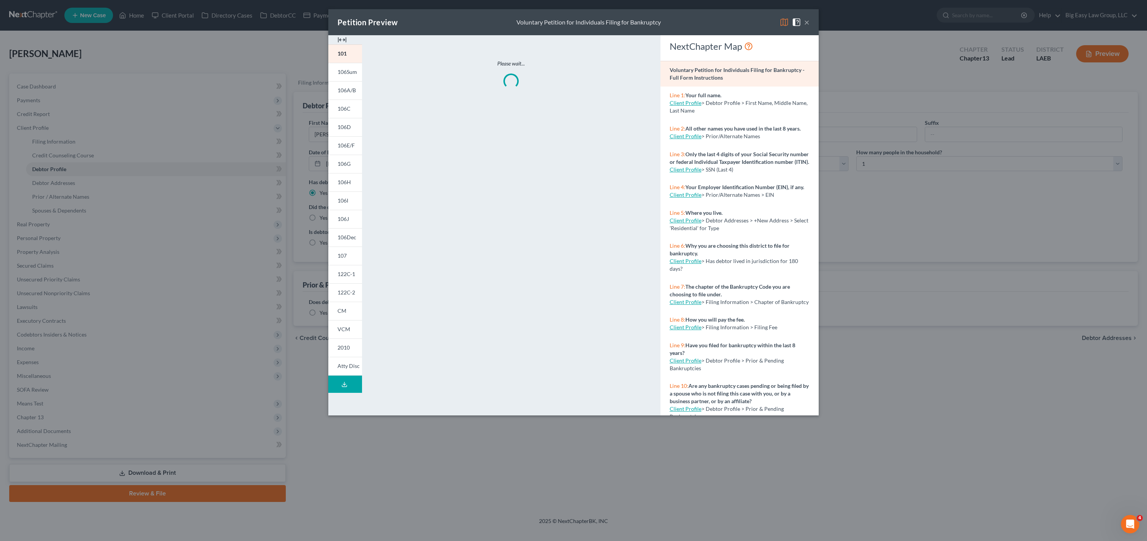
click at [805, 21] on button "×" at bounding box center [806, 22] width 5 height 9
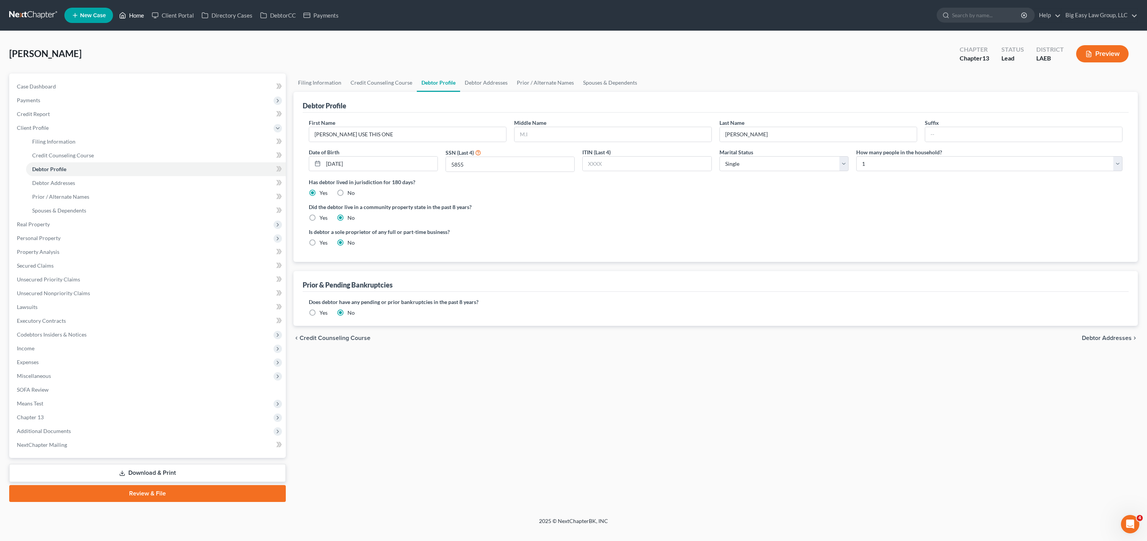
click at [135, 13] on link "Home" at bounding box center [131, 15] width 33 height 14
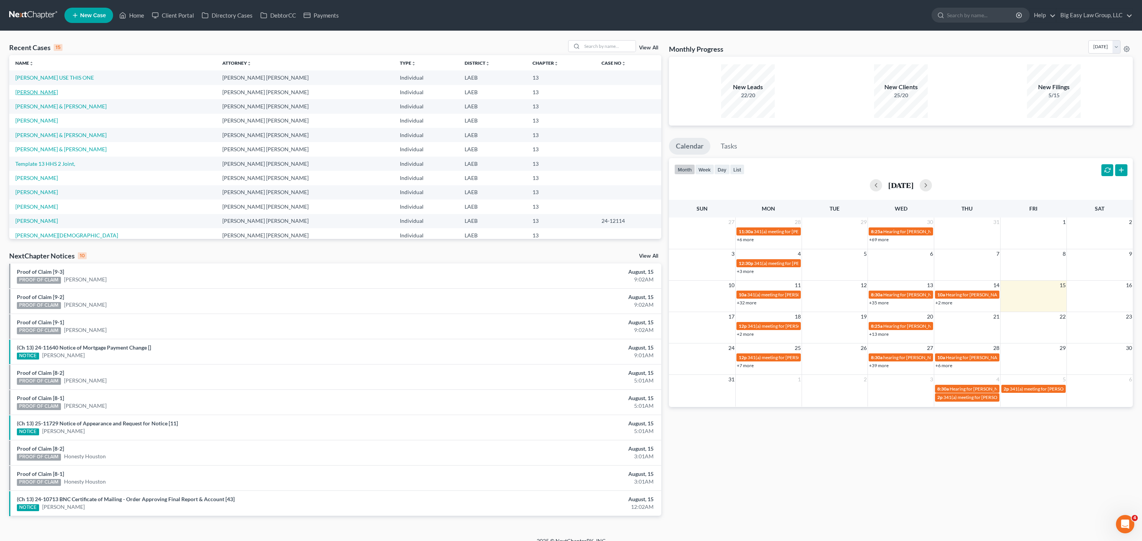
click at [38, 93] on link "Johnson, Lamar" at bounding box center [36, 92] width 43 height 7
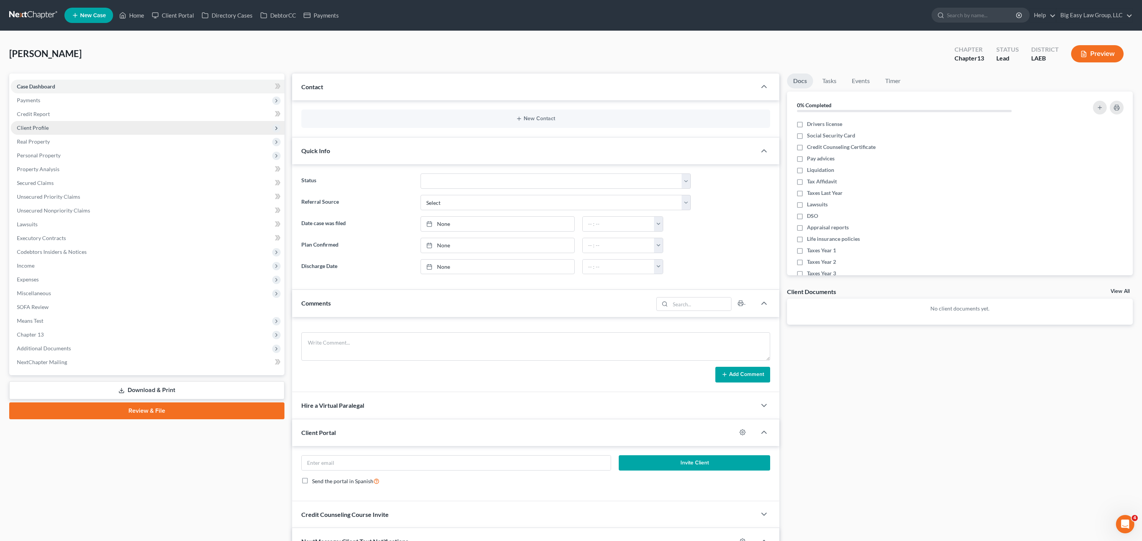
click at [43, 126] on span "Client Profile" at bounding box center [33, 128] width 32 height 7
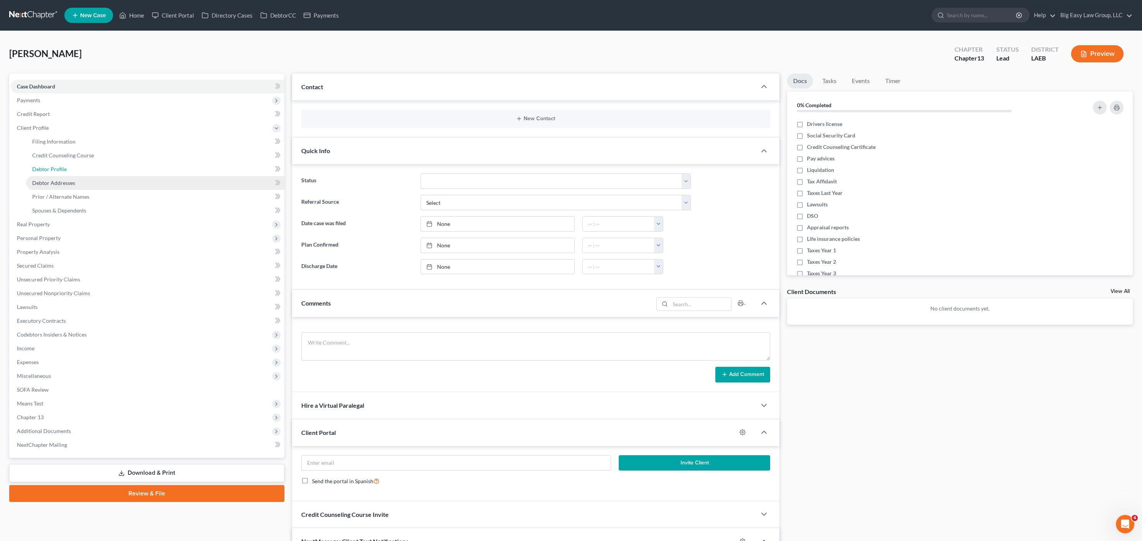
drag, startPoint x: 52, startPoint y: 169, endPoint x: 186, endPoint y: 178, distance: 134.1
click at [52, 169] on span "Debtor Profile" at bounding box center [49, 169] width 34 height 7
select select "0"
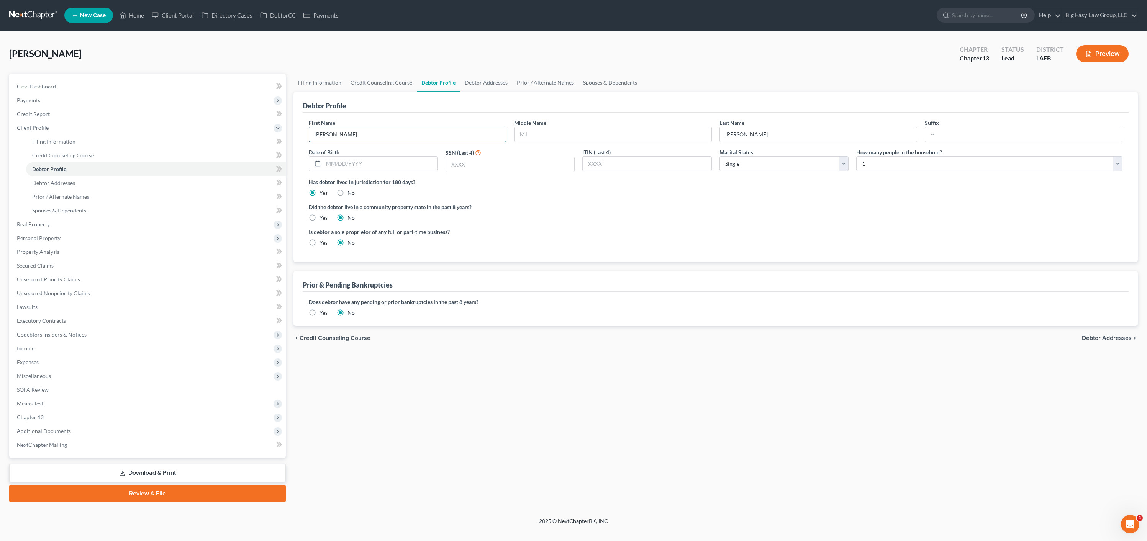
click at [407, 134] on input "Lamar" at bounding box center [407, 134] width 197 height 15
drag, startPoint x: 404, startPoint y: 136, endPoint x: 253, endPoint y: 113, distance: 152.5
click at [261, 115] on div "Petition Navigation Case Dashboard Payments Invoices Payments Payments Credit R…" at bounding box center [573, 288] width 1137 height 429
type input "Template"
type input "1 single"
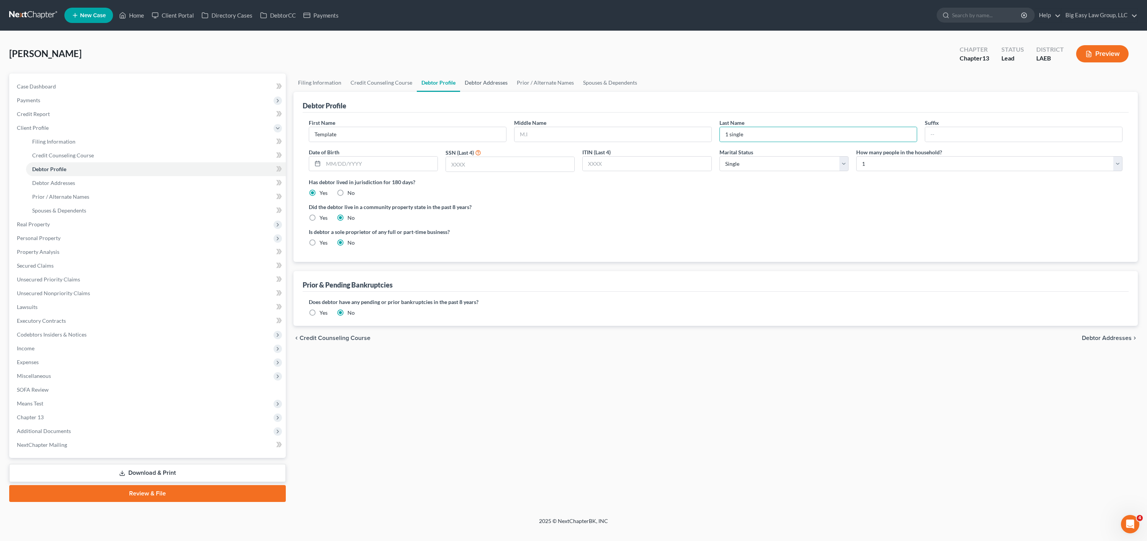
click at [492, 81] on link "Debtor Addresses" at bounding box center [486, 83] width 52 height 18
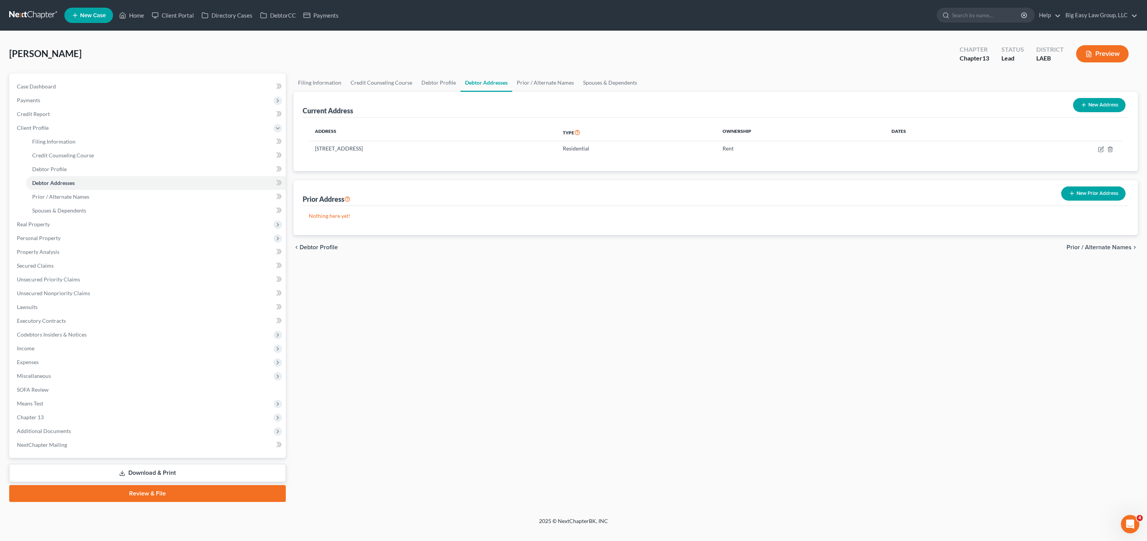
click at [443, 126] on th "Address" at bounding box center [433, 133] width 248 height 18
click at [1107, 146] on td at bounding box center [1059, 148] width 126 height 15
click at [1110, 148] on polyline "button" at bounding box center [1110, 148] width 5 height 0
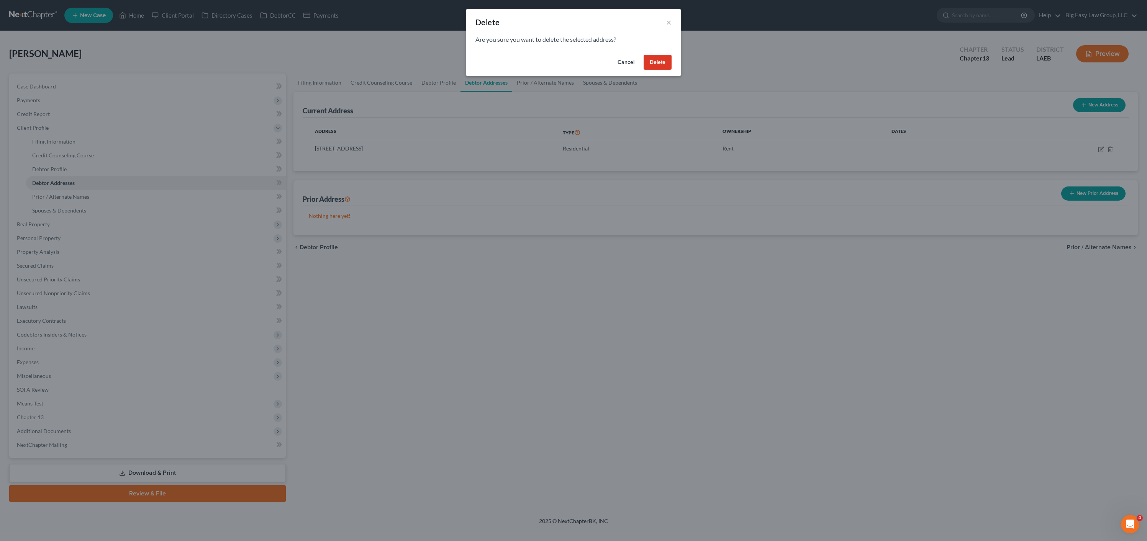
click at [659, 65] on button "Delete" at bounding box center [658, 62] width 28 height 15
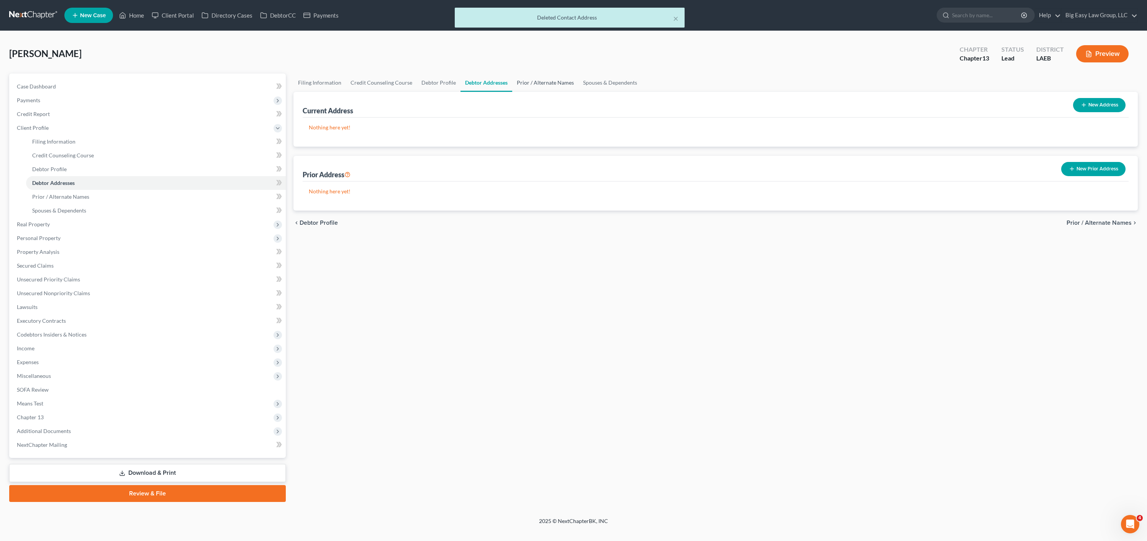
click at [542, 84] on link "Prior / Alternate Names" at bounding box center [545, 83] width 66 height 18
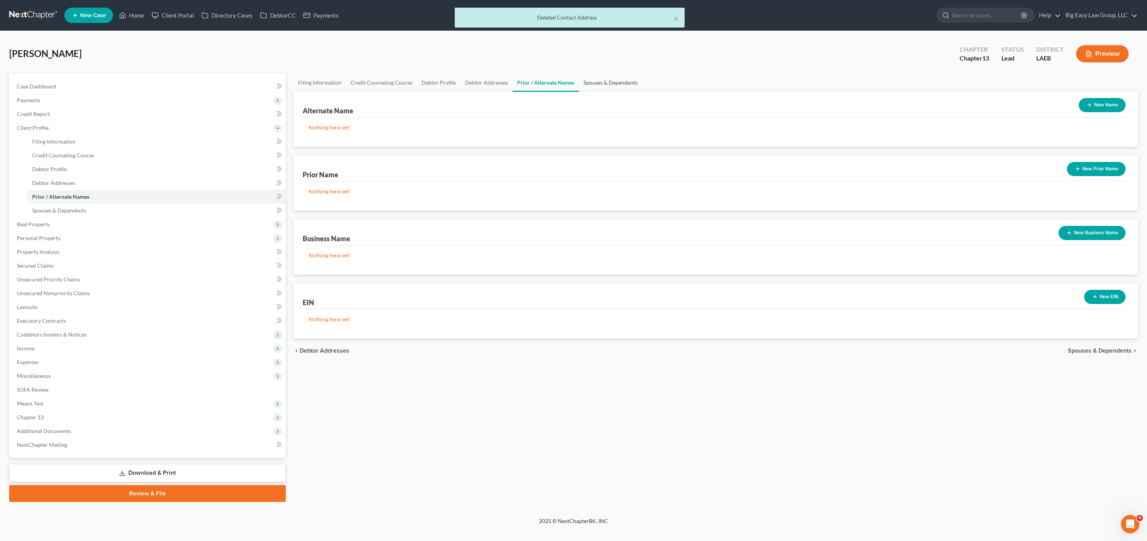
click at [586, 86] on link "Spouses & Dependents" at bounding box center [610, 83] width 63 height 18
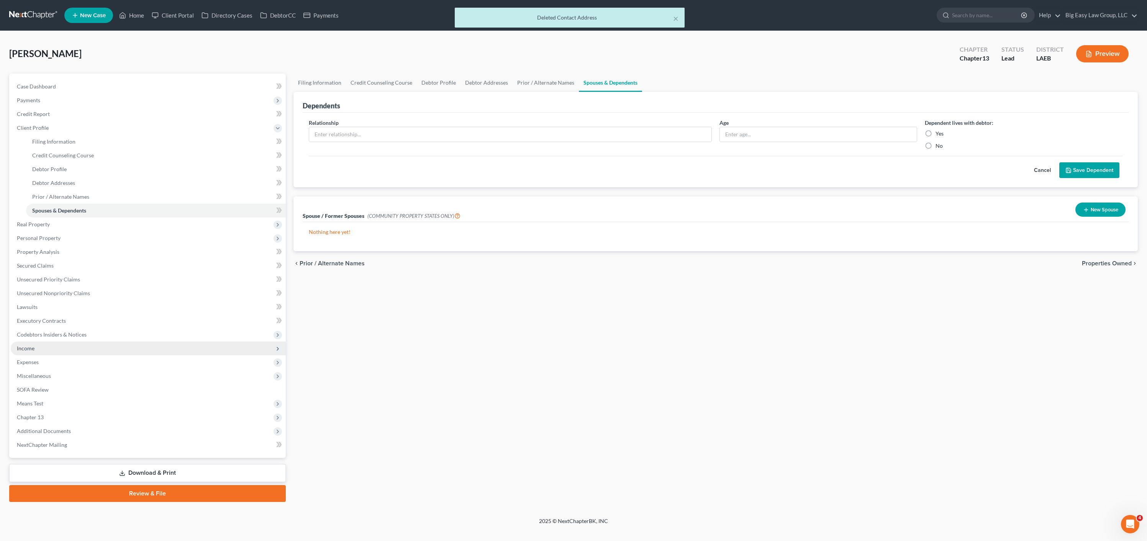
click at [62, 349] on span "Income" at bounding box center [148, 349] width 275 height 14
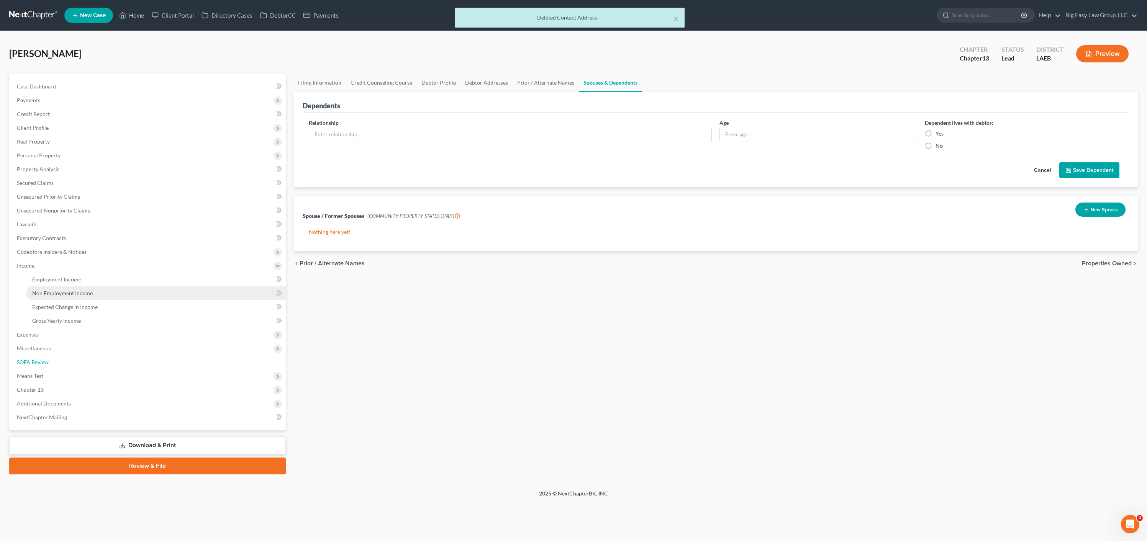
click at [66, 358] on link "SOFA Review" at bounding box center [148, 363] width 275 height 14
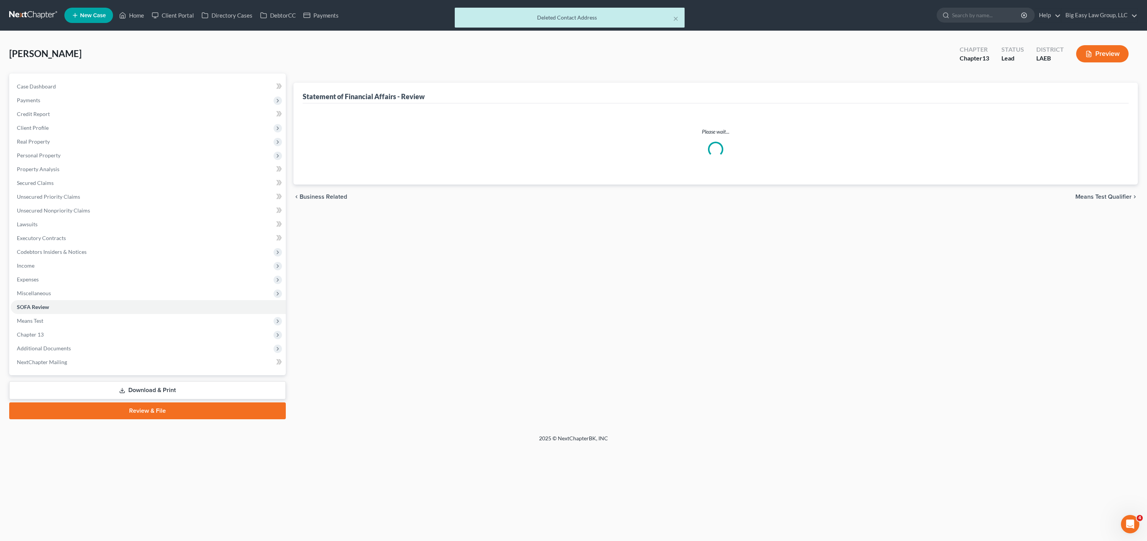
click at [58, 289] on ul "Case Dashboard Payments Invoices Payments Payments Credit Report Client Profile" at bounding box center [148, 225] width 275 height 290
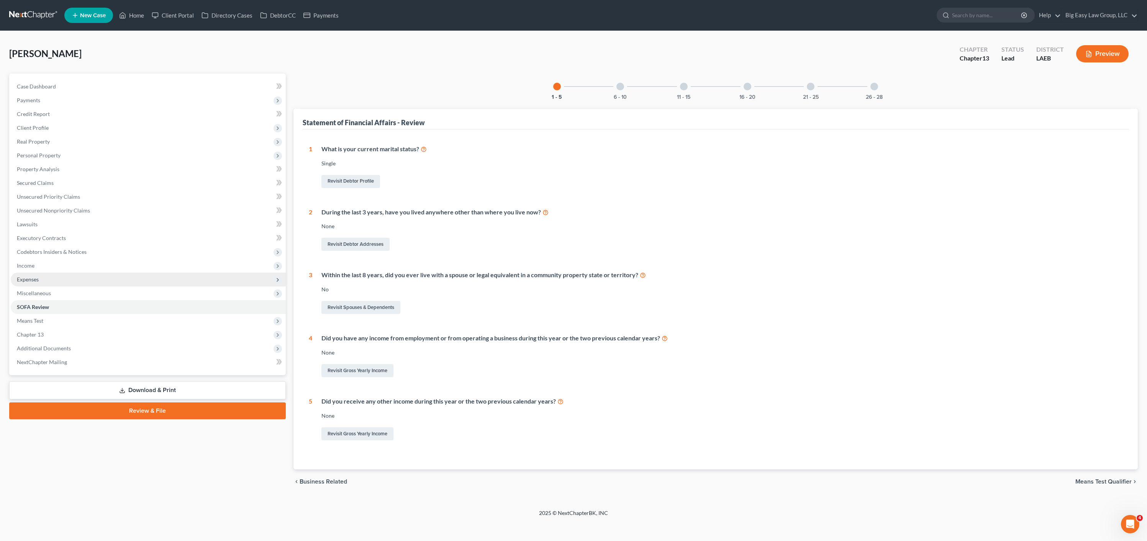
click at [64, 274] on span "Expenses" at bounding box center [148, 280] width 275 height 14
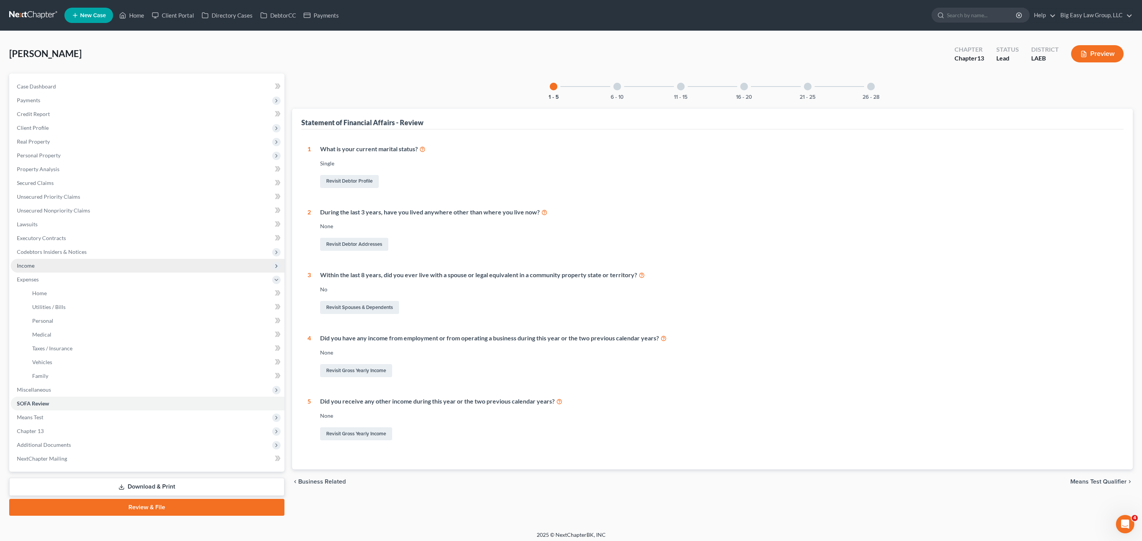
click at [54, 268] on span "Income" at bounding box center [148, 266] width 274 height 14
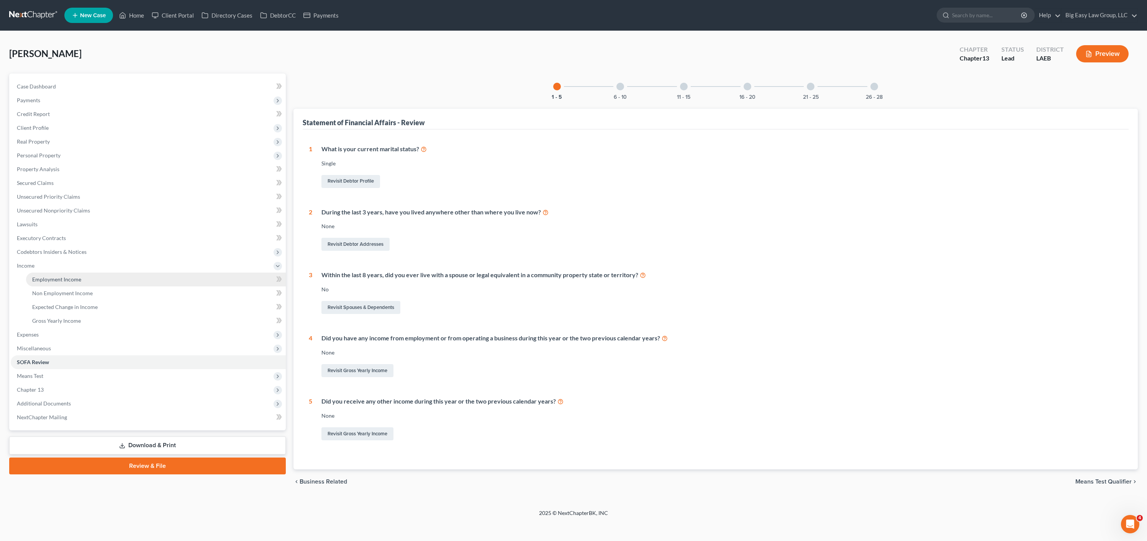
click at [57, 273] on link "Employment Income" at bounding box center [156, 280] width 260 height 14
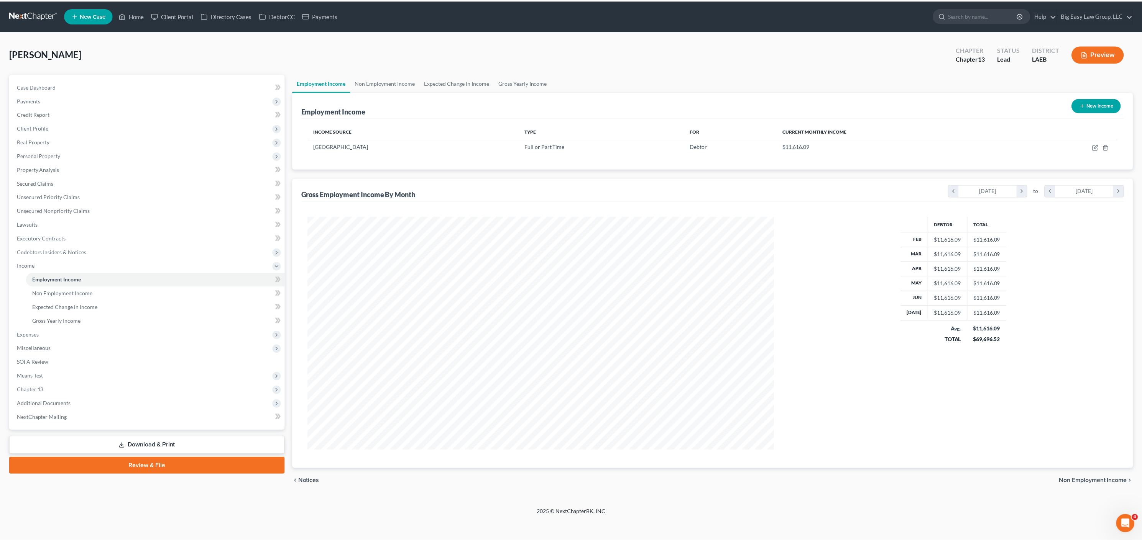
scroll to position [234, 484]
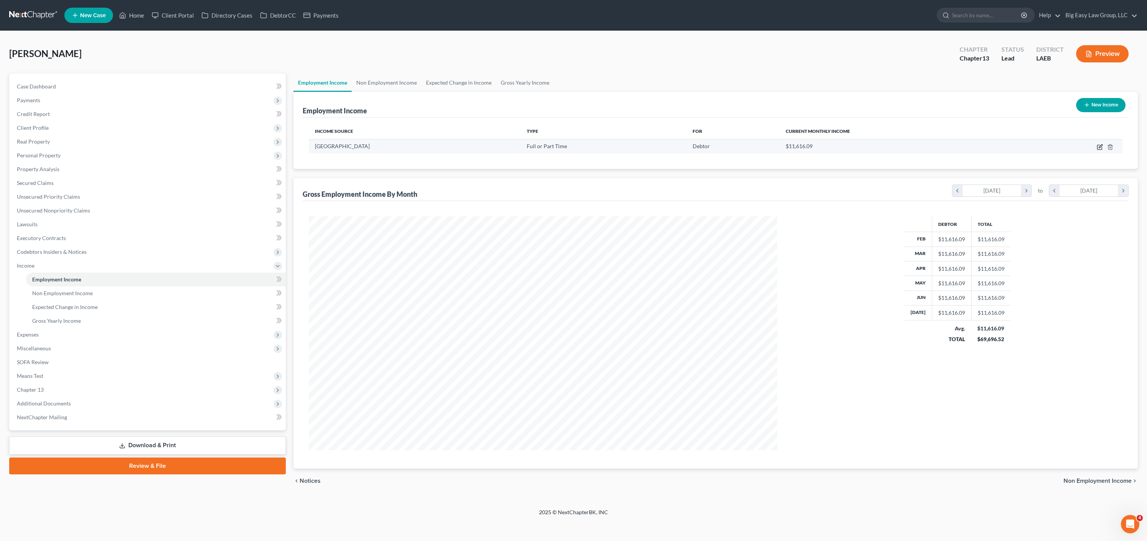
click at [1098, 147] on icon "button" at bounding box center [1099, 147] width 5 height 5
select select "0"
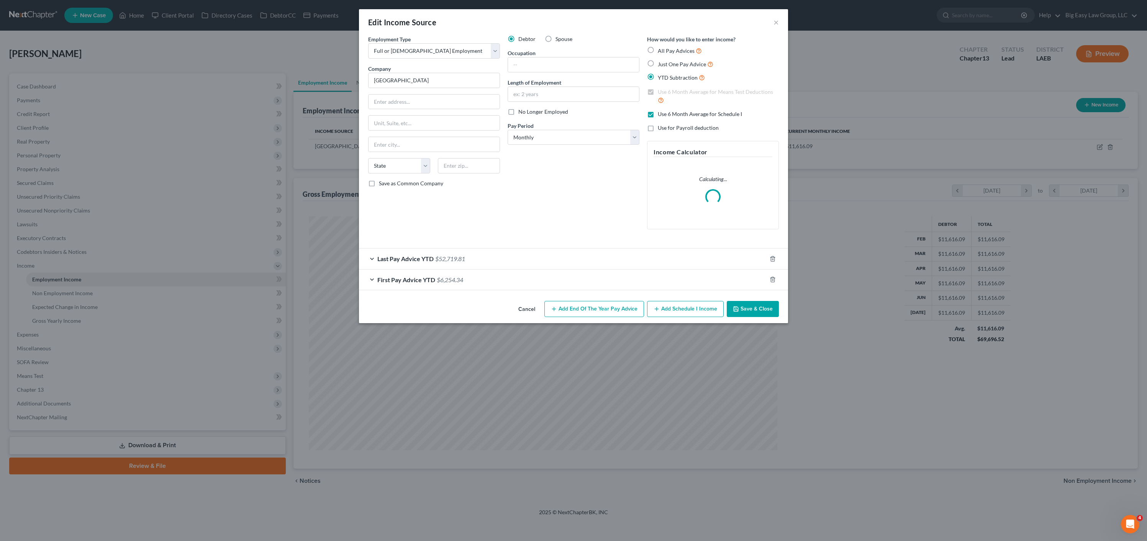
click at [465, 260] on span "$52,719.81" at bounding box center [450, 258] width 30 height 7
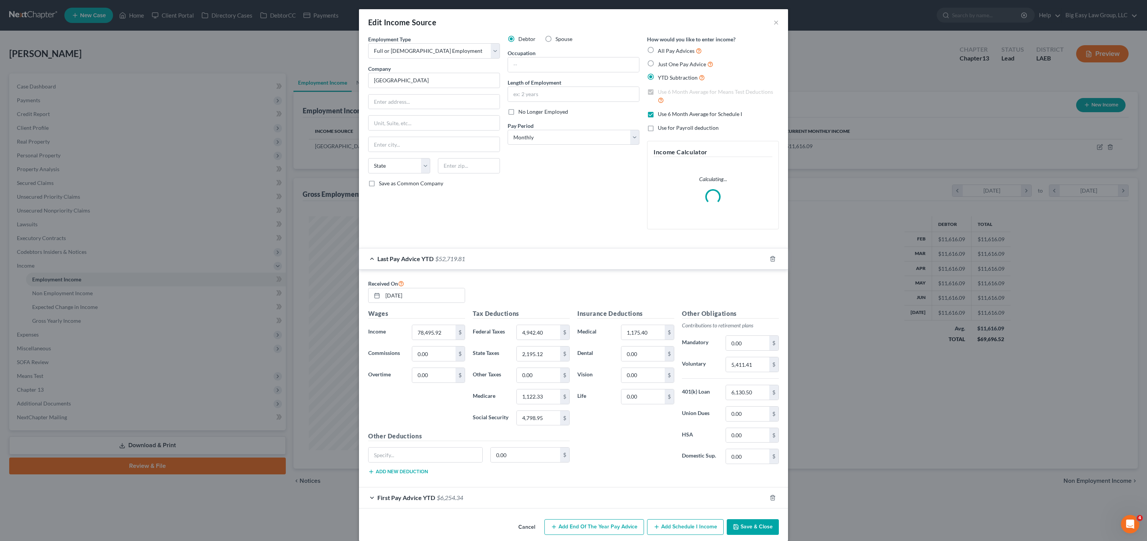
click at [435, 265] on div "Last Pay Advice YTD $52,719.81" at bounding box center [563, 259] width 408 height 20
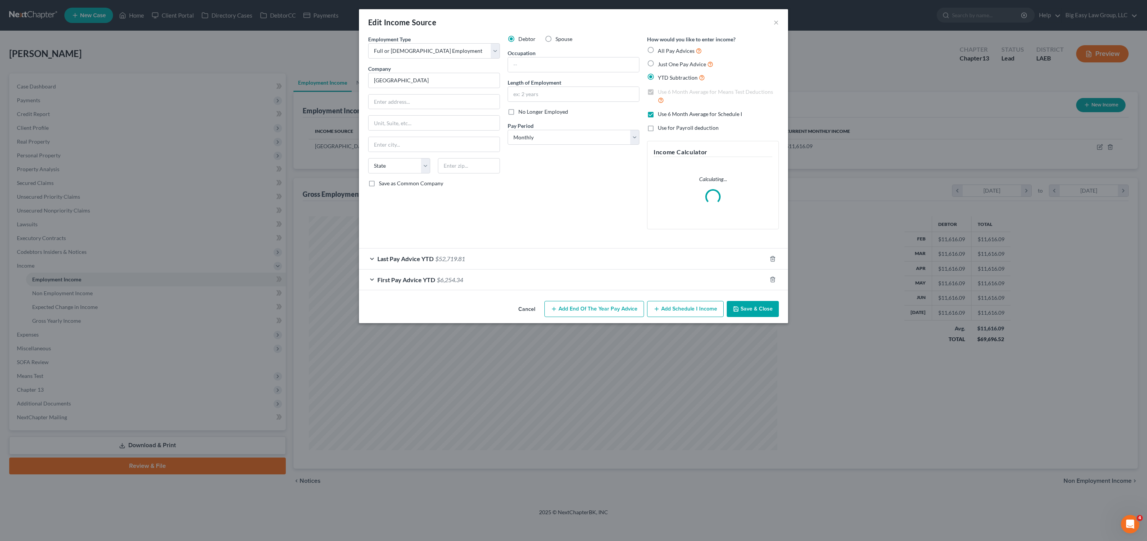
click at [437, 285] on div "First Pay Advice YTD $6,254.34" at bounding box center [563, 280] width 408 height 20
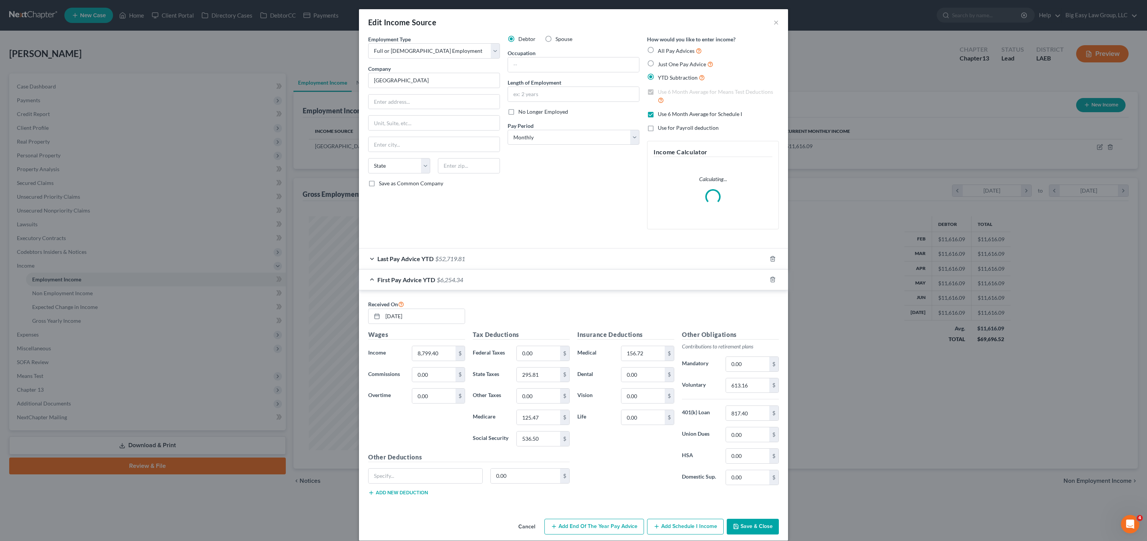
click at [437, 285] on div "First Pay Advice YTD $6,254.34" at bounding box center [563, 280] width 408 height 20
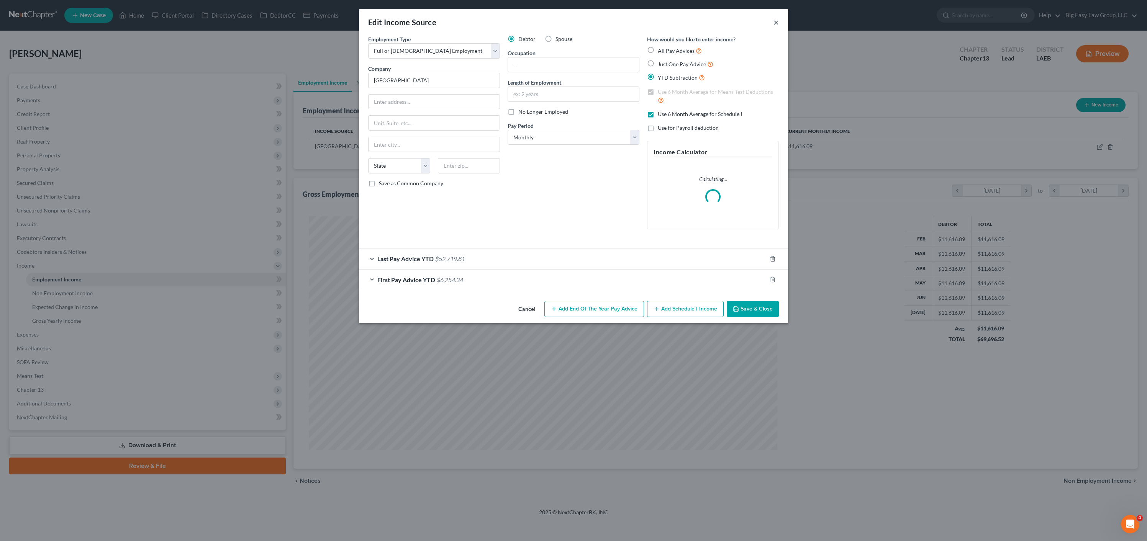
drag, startPoint x: 774, startPoint y: 16, endPoint x: 776, endPoint y: 22, distance: 5.6
click at [775, 18] on button "×" at bounding box center [776, 22] width 5 height 9
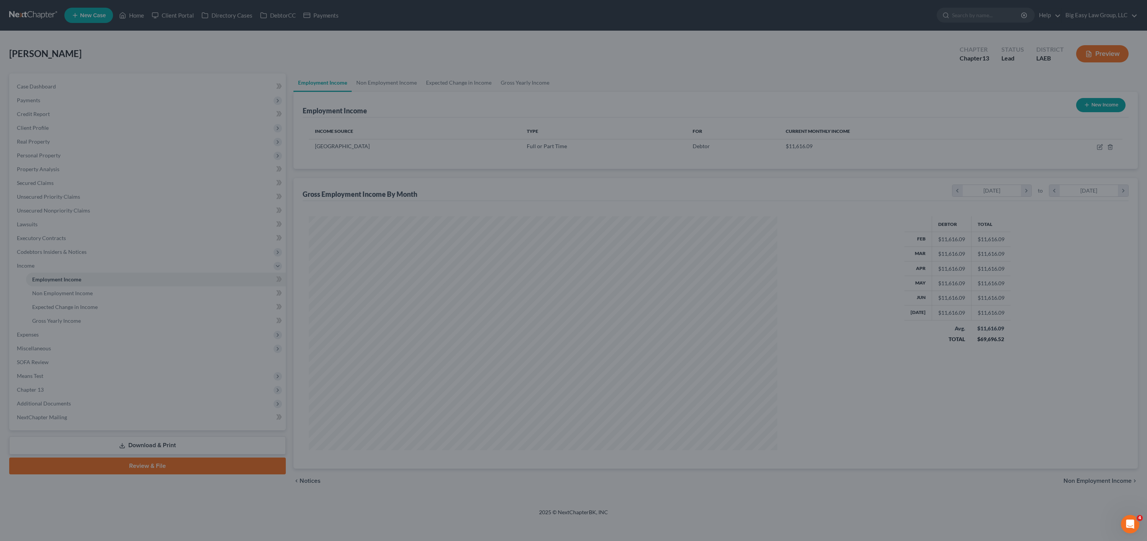
click at [776, 22] on div "Edit Income Source × Employment Type * Select Full or Part Time Employment Self…" at bounding box center [573, 270] width 1147 height 541
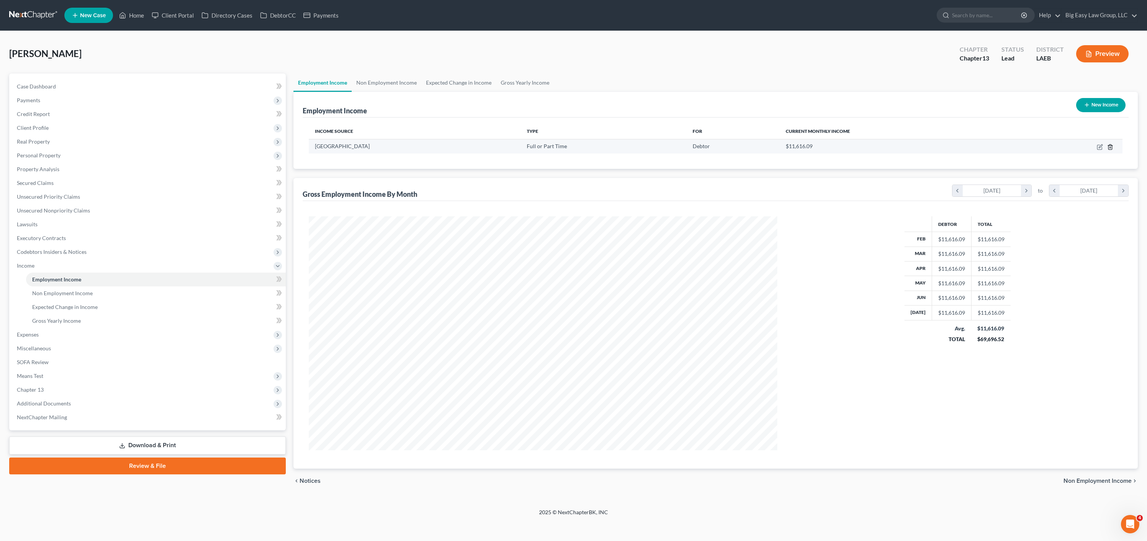
click at [1114, 148] on td at bounding box center [1072, 146] width 100 height 15
click at [1111, 148] on line "button" at bounding box center [1111, 148] width 0 height 2
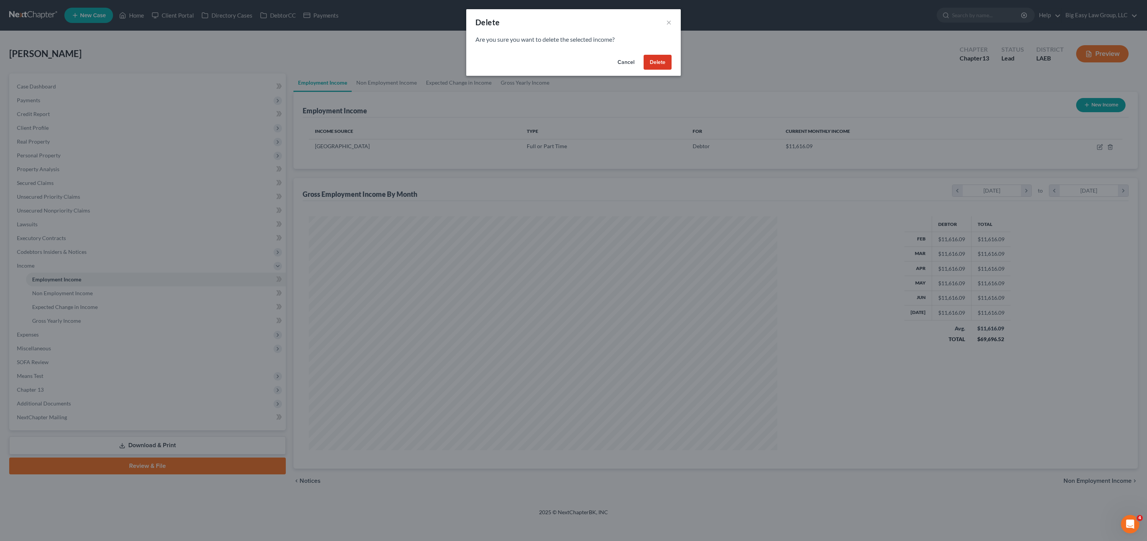
click at [658, 65] on button "Delete" at bounding box center [658, 62] width 28 height 15
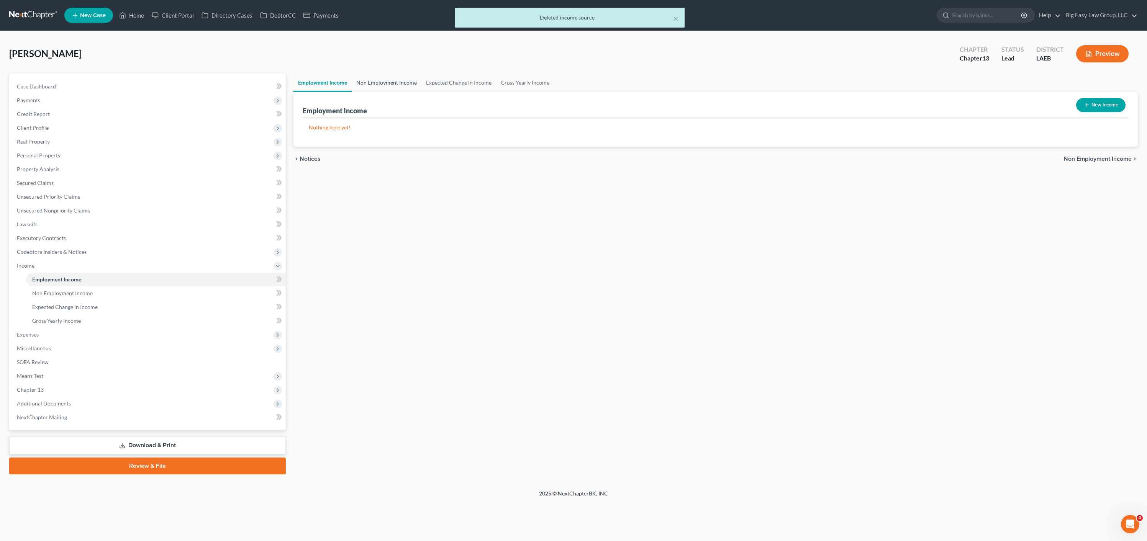
click at [410, 81] on link "Non Employment Income" at bounding box center [387, 83] width 70 height 18
click at [461, 81] on link "Expected Change in Income" at bounding box center [459, 83] width 75 height 18
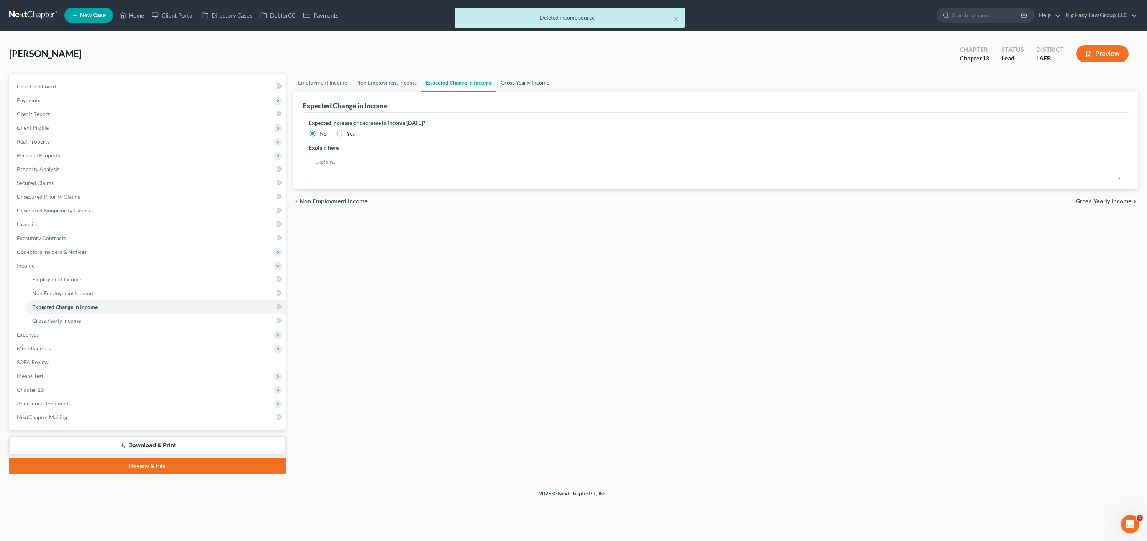
click at [520, 79] on link "Gross Yearly Income" at bounding box center [525, 83] width 58 height 18
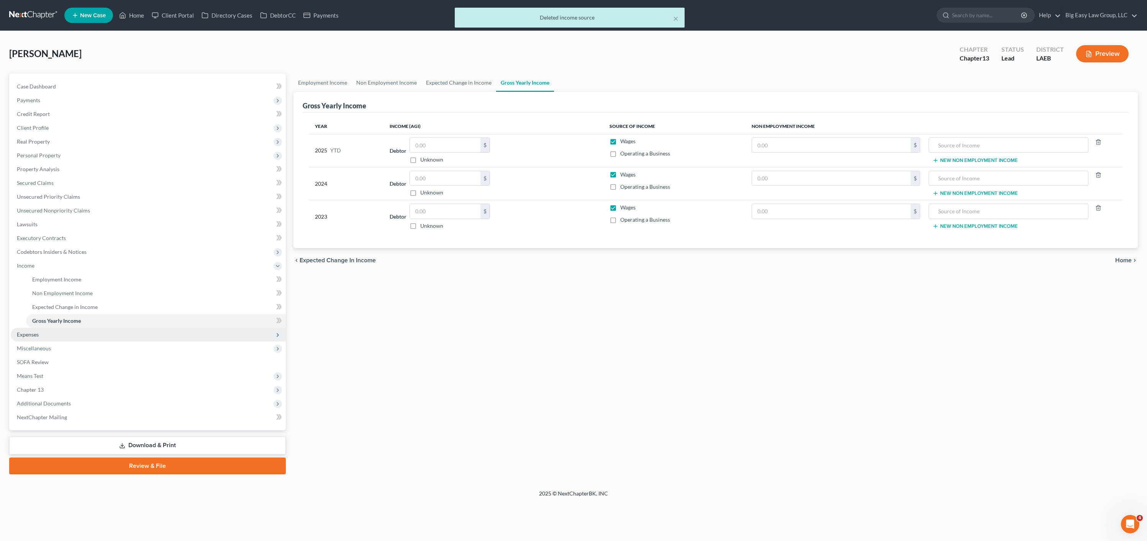
click at [74, 335] on span "Expenses" at bounding box center [148, 335] width 275 height 14
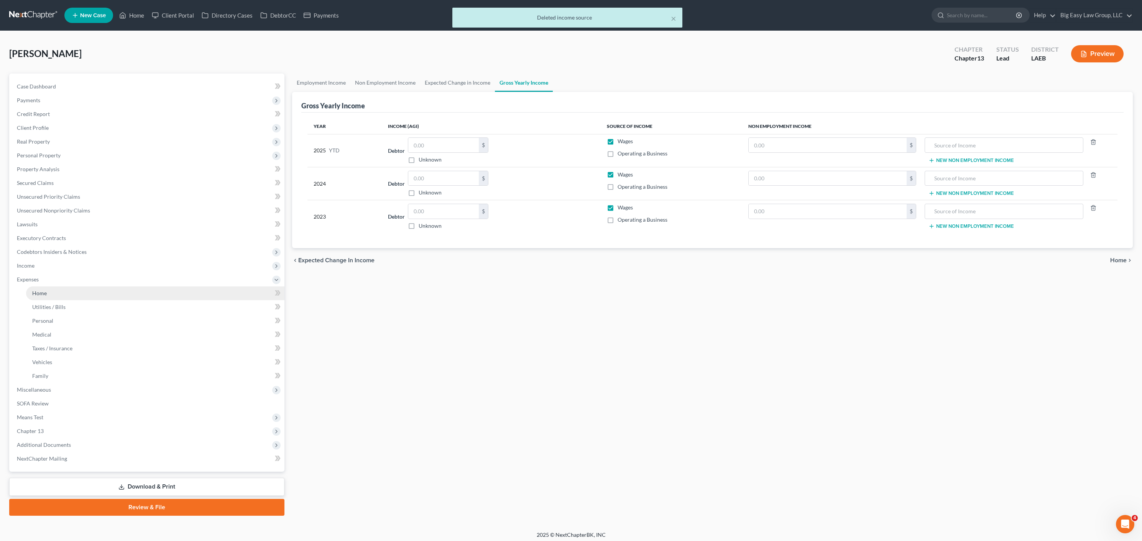
click at [99, 295] on link "Home" at bounding box center [155, 294] width 258 height 14
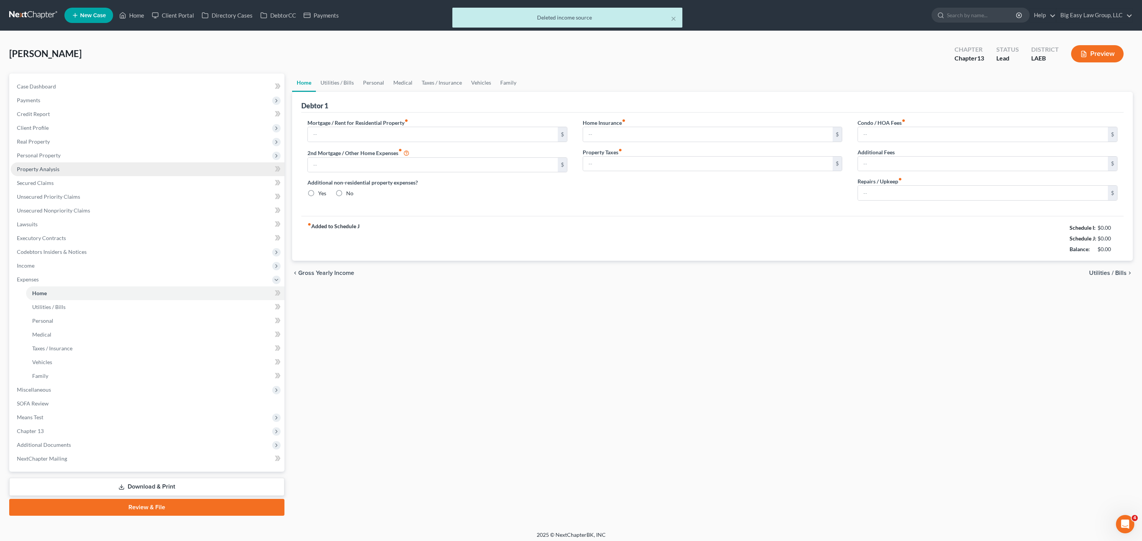
type input "1,250.00"
type input "0.00"
radio input "true"
type input "0.00"
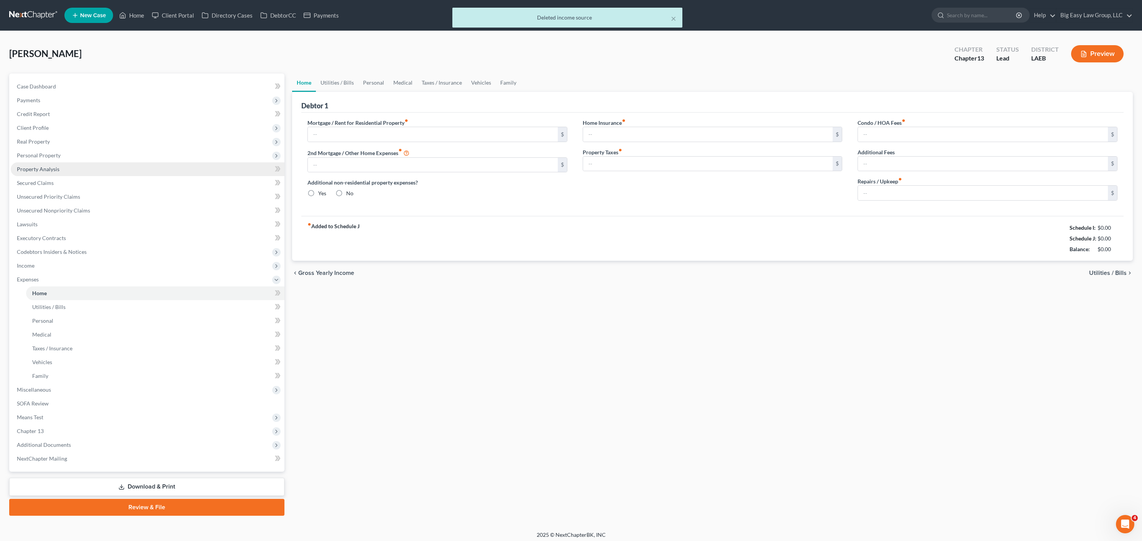
type input "0.00"
type input "100.00"
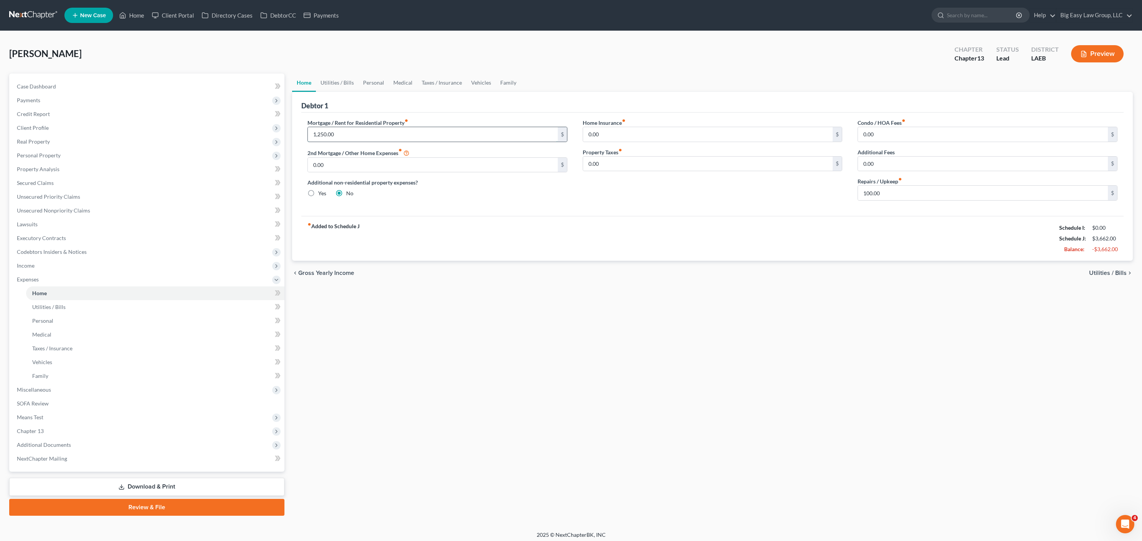
click at [384, 138] on input "1,250.00" at bounding box center [433, 134] width 250 height 15
drag, startPoint x: 307, startPoint y: 125, endPoint x: 295, endPoint y: 121, distance: 12.7
click at [304, 124] on div "Mortgage / Rent for Residential Property fiber_manual_record 1,250.00 $ 2nd Mor…" at bounding box center [437, 163] width 275 height 88
click at [352, 92] on div "Debtor 1" at bounding box center [712, 102] width 822 height 21
click at [351, 87] on link "Utilities / Bills" at bounding box center [337, 83] width 43 height 18
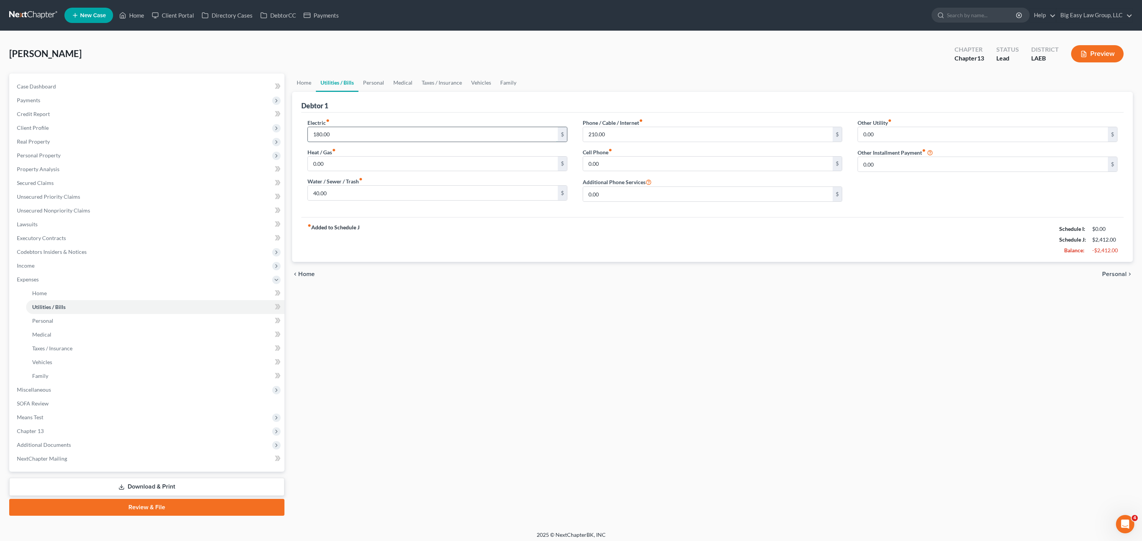
click at [375, 136] on input "180.00" at bounding box center [433, 134] width 250 height 15
drag, startPoint x: 323, startPoint y: 125, endPoint x: 316, endPoint y: 123, distance: 7.2
click at [322, 125] on div "Electric fiber_manual_record 180.00 $" at bounding box center [437, 130] width 260 height 23
drag, startPoint x: 635, startPoint y: 139, endPoint x: 526, endPoint y: 111, distance: 112.0
click at [552, 120] on div "Electric fiber_manual_record $ Heat / Gas fiber_manual_record 0.00 $ Water / Se…" at bounding box center [712, 163] width 825 height 89
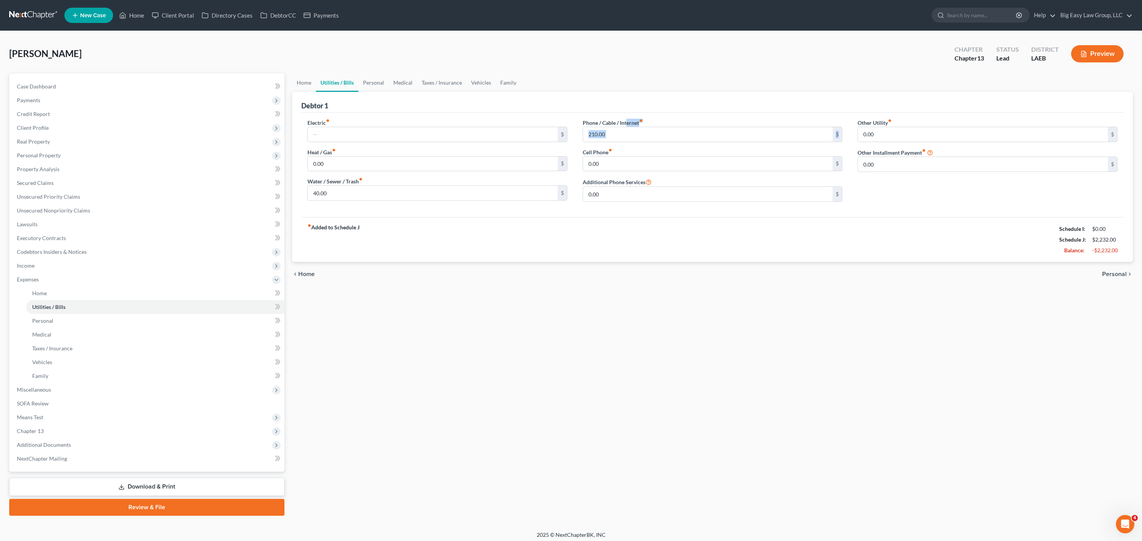
drag, startPoint x: 741, startPoint y: 148, endPoint x: 627, endPoint y: 123, distance: 116.9
click at [627, 123] on div "Phone / Cable / Internet fiber_manual_record 210.00 $ Cell Phone fiber_manual_r…" at bounding box center [712, 163] width 275 height 89
drag, startPoint x: 613, startPoint y: 128, endPoint x: 584, endPoint y: 133, distance: 30.0
click at [584, 133] on div "Phone / Cable / Internet fiber_manual_record 210.00 $" at bounding box center [712, 130] width 260 height 23
drag, startPoint x: 615, startPoint y: 137, endPoint x: 626, endPoint y: 130, distance: 13.1
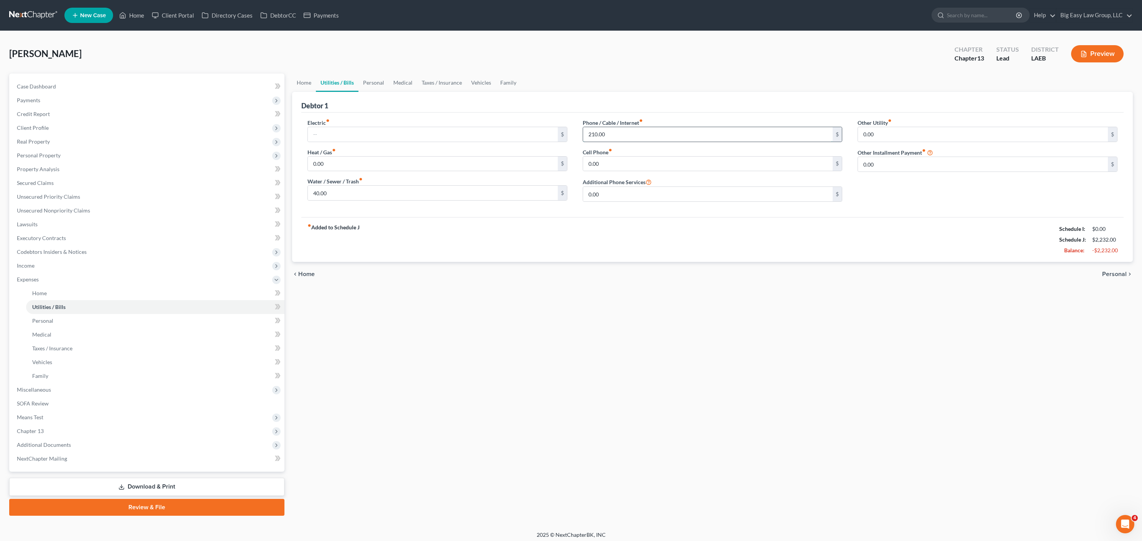
click at [615, 137] on input "210.00" at bounding box center [708, 134] width 250 height 15
drag, startPoint x: 614, startPoint y: 130, endPoint x: 576, endPoint y: 126, distance: 37.7
click at [577, 127] on div "Phone / Cable / Internet fiber_manual_record 210.00 $ Cell Phone fiber_manual_r…" at bounding box center [712, 163] width 275 height 89
drag, startPoint x: 694, startPoint y: 136, endPoint x: 585, endPoint y: 134, distance: 108.9
click at [583, 135] on input "210.00" at bounding box center [708, 134] width 250 height 15
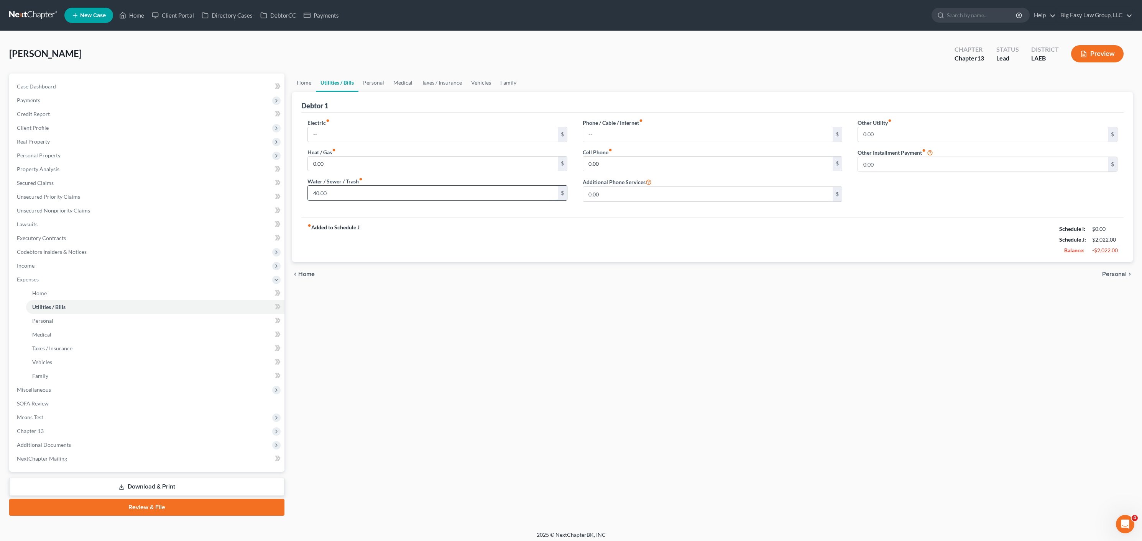
click at [355, 195] on input "40.00" at bounding box center [433, 193] width 250 height 15
drag, startPoint x: 382, startPoint y: 90, endPoint x: 381, endPoint y: 86, distance: 3.9
click at [382, 90] on link "Personal" at bounding box center [373, 83] width 30 height 18
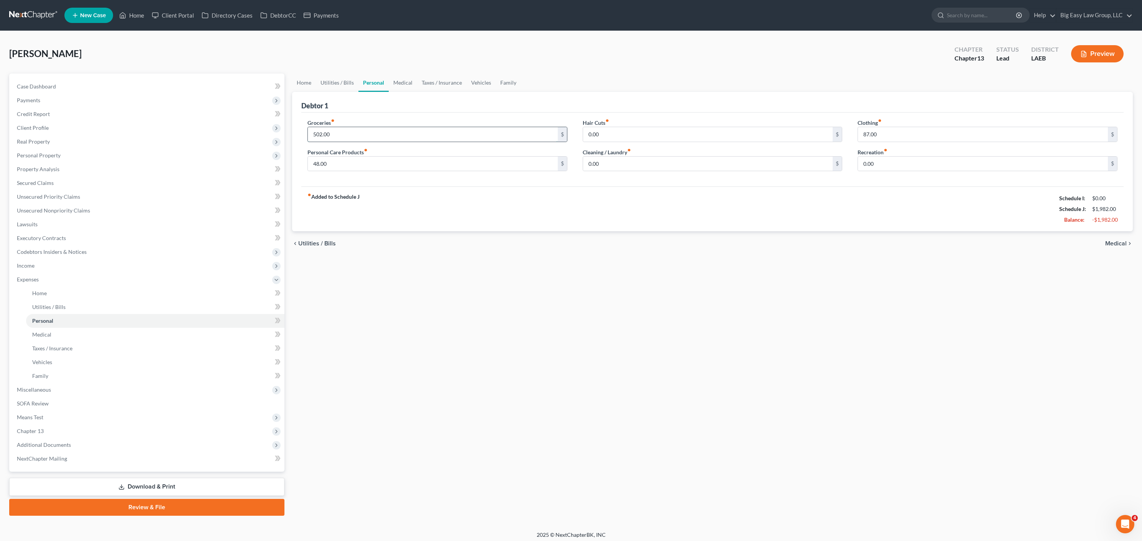
click at [349, 130] on input "502.00" at bounding box center [433, 134] width 250 height 15
click at [343, 159] on input "48.00" at bounding box center [433, 164] width 250 height 15
click at [453, 178] on div "Groceries fiber_manual_record $ Personal Care Products fiber_manual_record 48.0…" at bounding box center [712, 150] width 822 height 74
drag, startPoint x: 415, startPoint y: 169, endPoint x: 343, endPoint y: 159, distance: 72.7
click at [344, 159] on div "Groceries fiber_manual_record $ Personal Care Products fiber_manual_record 48.0…" at bounding box center [437, 148] width 275 height 59
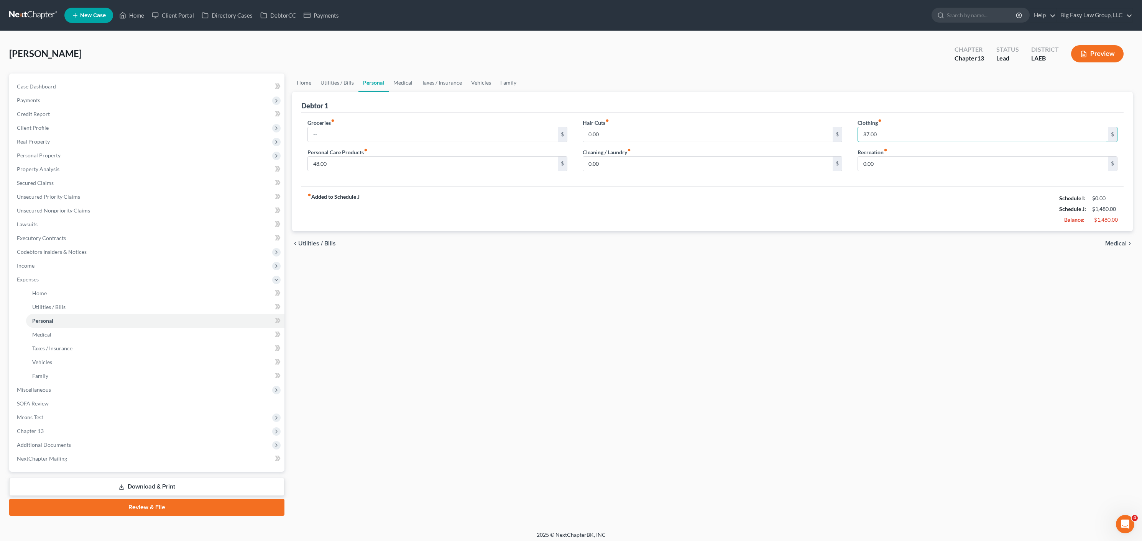
drag, startPoint x: 886, startPoint y: 137, endPoint x: 797, endPoint y: 116, distance: 91.7
click at [835, 131] on div "Groceries fiber_manual_record $ Personal Care Products fiber_manual_record 48.0…" at bounding box center [712, 148] width 825 height 59
drag, startPoint x: 889, startPoint y: 134, endPoint x: 830, endPoint y: 127, distance: 59.8
click at [842, 130] on div "Groceries fiber_manual_record $ Personal Care Products fiber_manual_record 48.0…" at bounding box center [712, 148] width 825 height 59
click at [463, 275] on div "Home Utilities / Bills Personal Medical Taxes / Insurance Vehicles Family Debto…" at bounding box center [712, 295] width 848 height 443
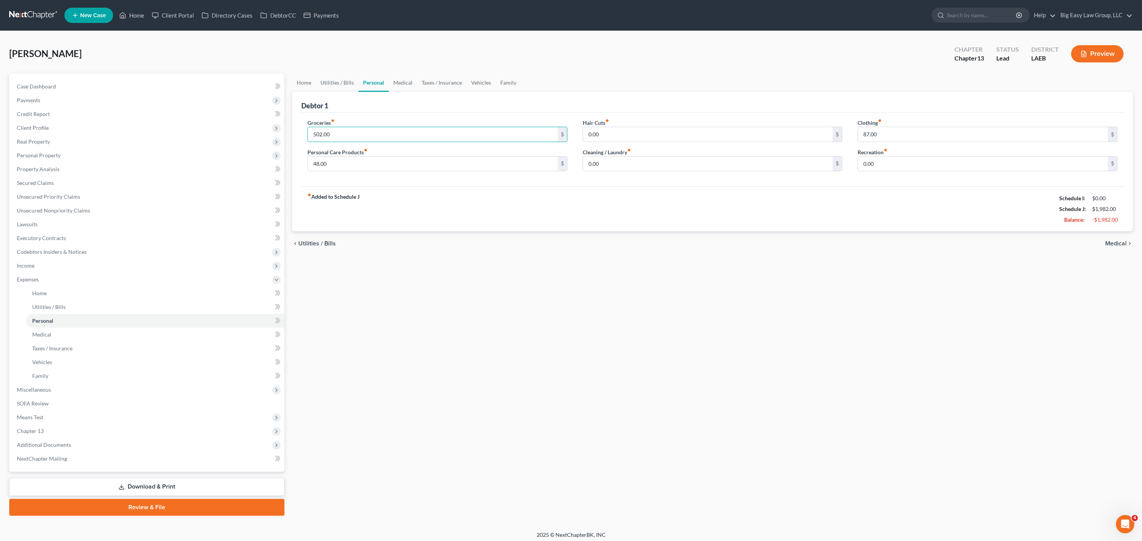
drag, startPoint x: 364, startPoint y: 135, endPoint x: 337, endPoint y: 104, distance: 40.5
click at [364, 135] on input "502.00" at bounding box center [433, 134] width 250 height 15
type input "502.00"
click at [308, 85] on link "Home" at bounding box center [304, 83] width 24 height 18
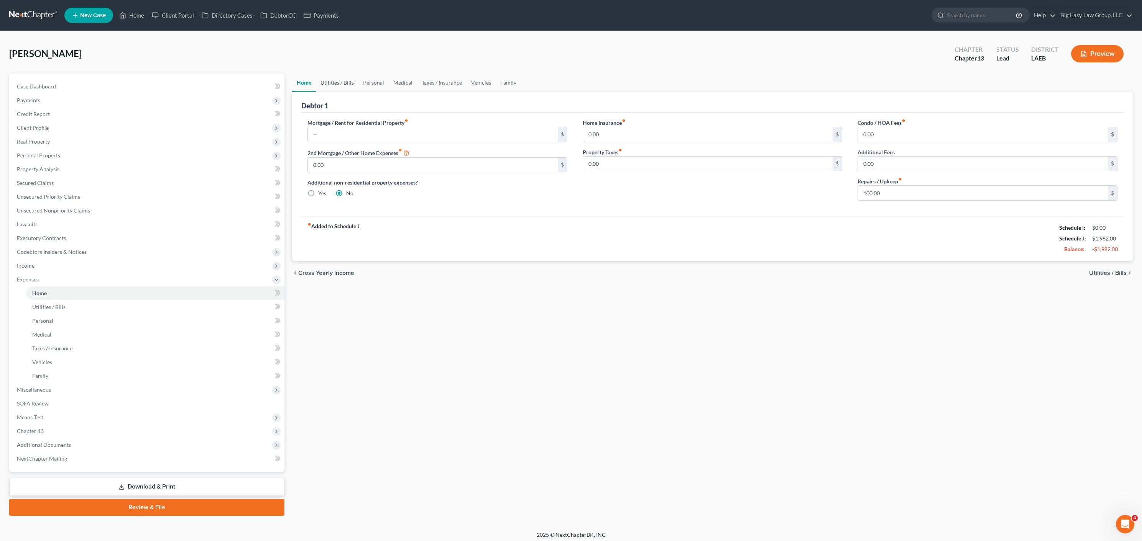
click at [356, 79] on link "Utilities / Bills" at bounding box center [337, 83] width 43 height 18
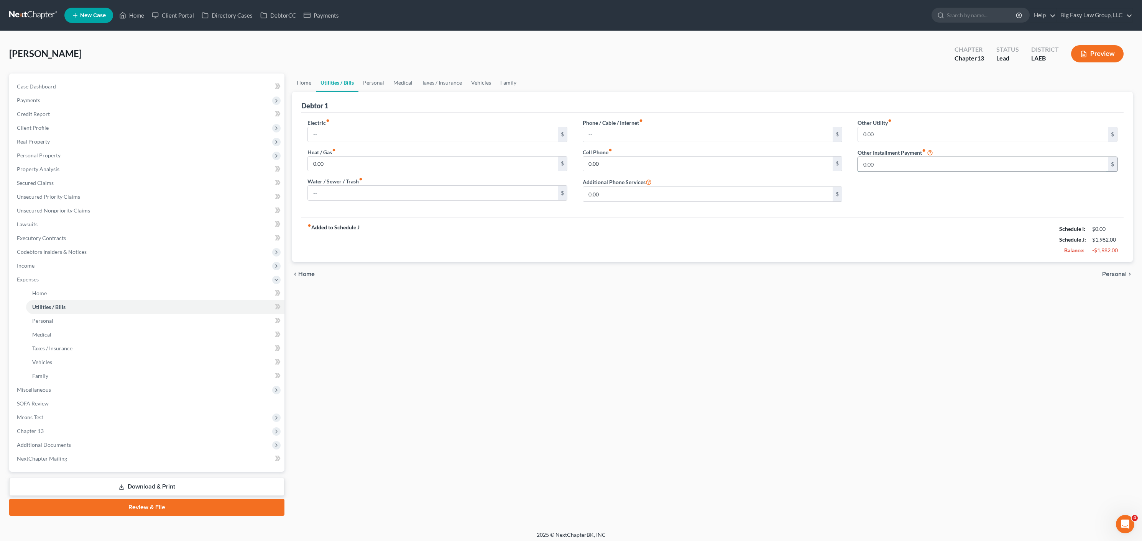
drag, startPoint x: 902, startPoint y: 166, endPoint x: 885, endPoint y: 167, distance: 16.9
click at [902, 166] on input "0.00" at bounding box center [983, 164] width 250 height 15
click at [299, 88] on link "Home" at bounding box center [304, 83] width 24 height 18
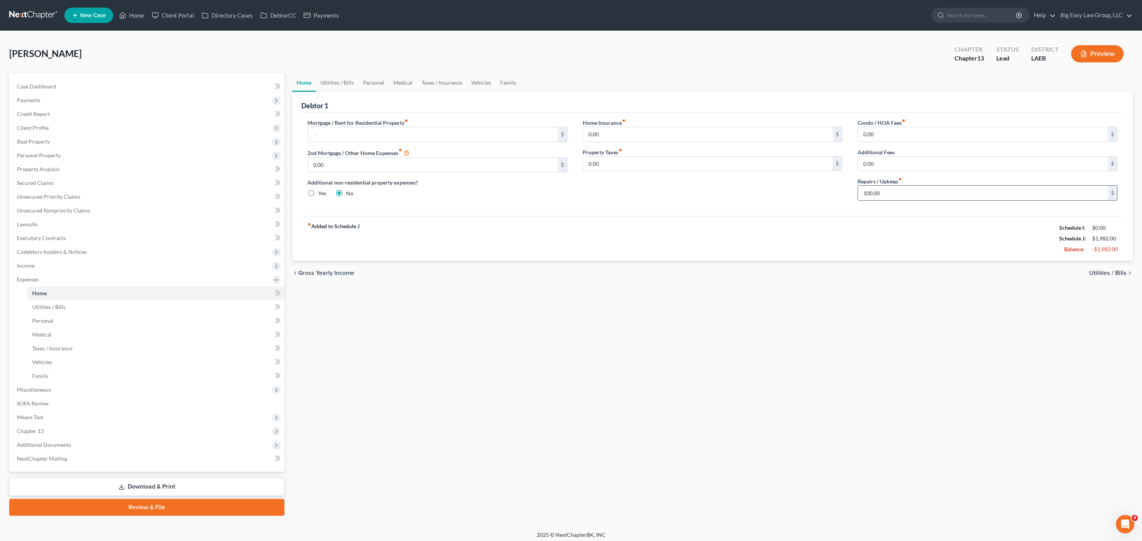
drag, startPoint x: 901, startPoint y: 188, endPoint x: 889, endPoint y: 196, distance: 13.8
click at [901, 188] on input "100.00" at bounding box center [983, 193] width 250 height 15
type input "100.0"
click at [887, 197] on input "100.0" at bounding box center [983, 193] width 250 height 15
drag, startPoint x: 884, startPoint y: 194, endPoint x: 805, endPoint y: 176, distance: 81.3
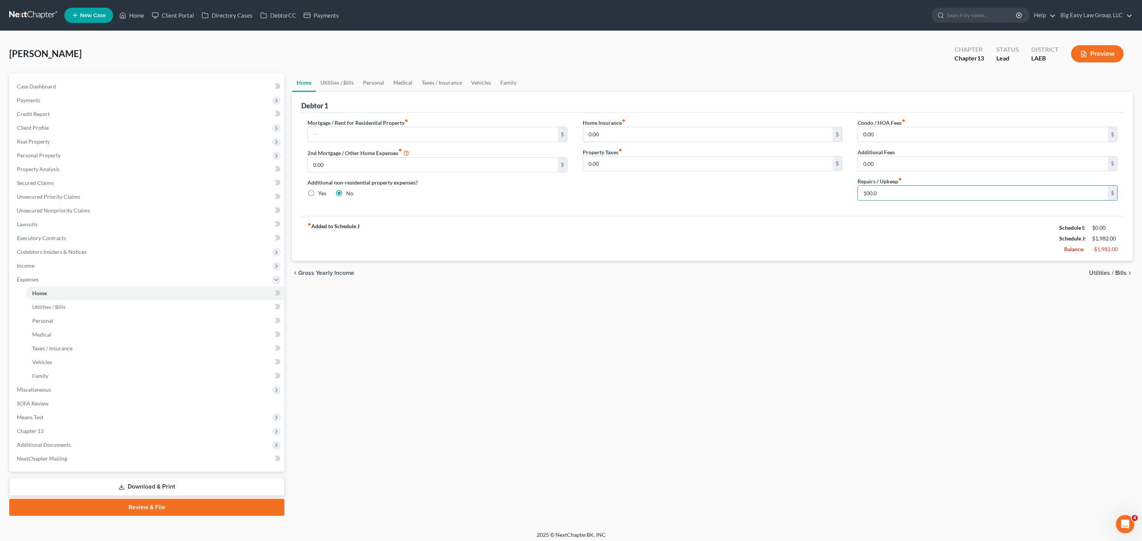
click at [816, 180] on div "Mortgage / Rent for Residential Property fiber_manual_record $ 2nd Mortgage / O…" at bounding box center [712, 163] width 825 height 88
drag, startPoint x: 325, startPoint y: 88, endPoint x: 335, endPoint y: 86, distance: 10.2
click at [325, 88] on link "Utilities / Bills" at bounding box center [337, 83] width 43 height 18
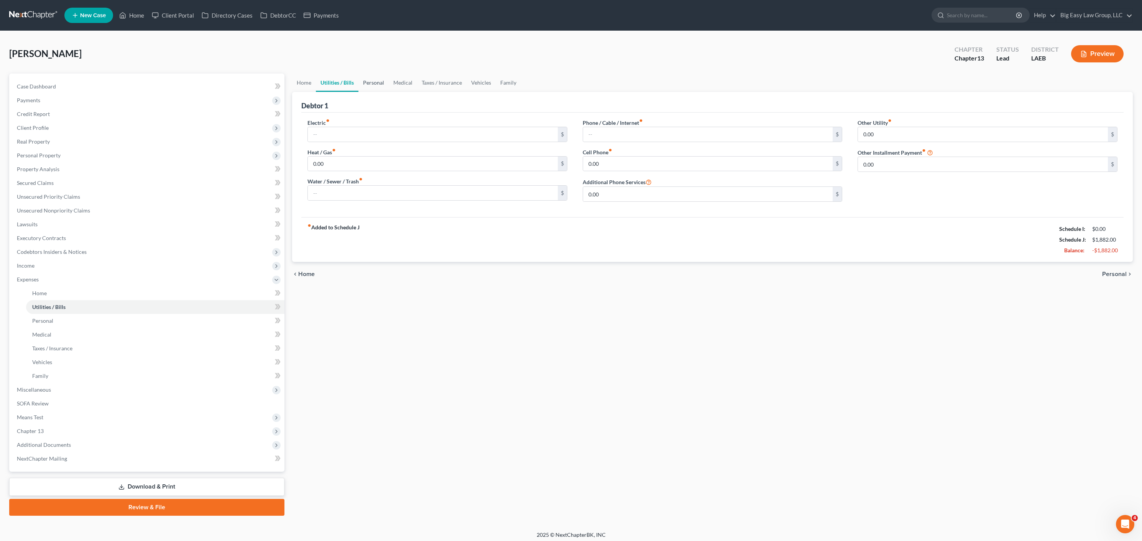
click at [367, 81] on link "Personal" at bounding box center [373, 83] width 30 height 18
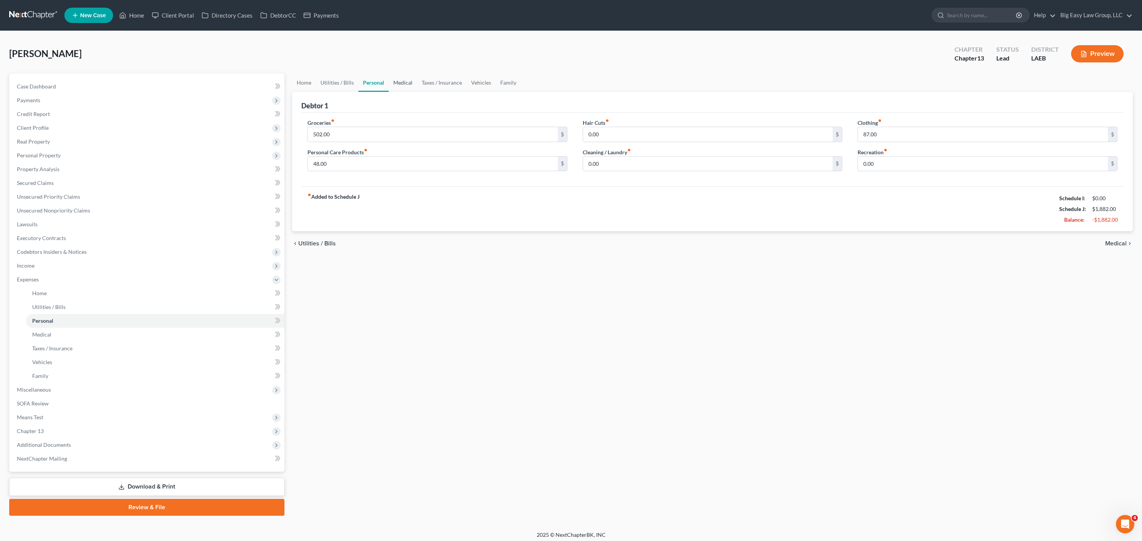
click at [399, 81] on link "Medical" at bounding box center [403, 83] width 28 height 18
click at [433, 84] on link "Taxes / Insurance" at bounding box center [441, 83] width 49 height 18
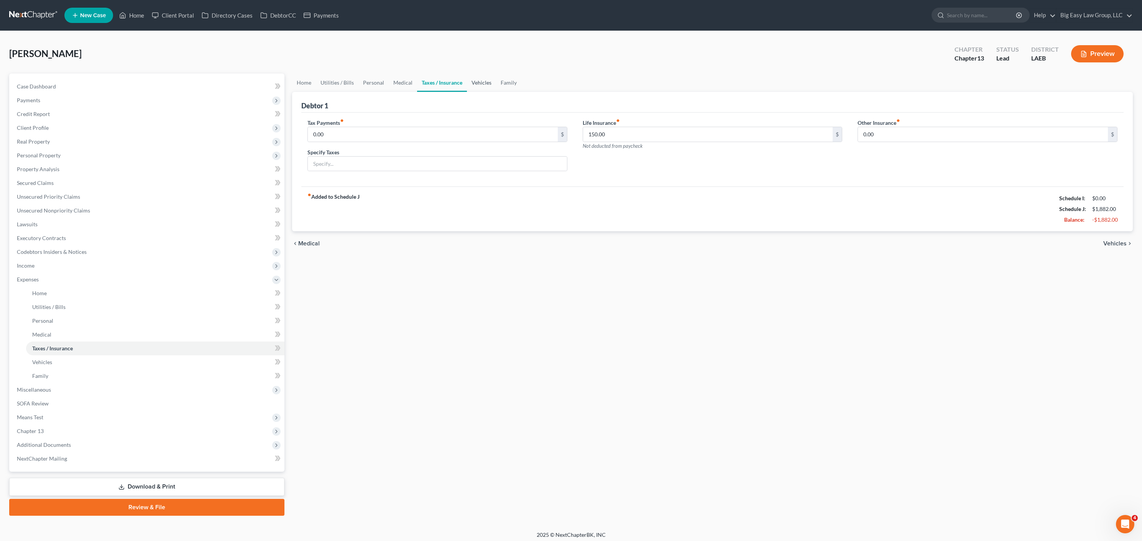
click at [487, 82] on link "Vehicles" at bounding box center [481, 83] width 29 height 18
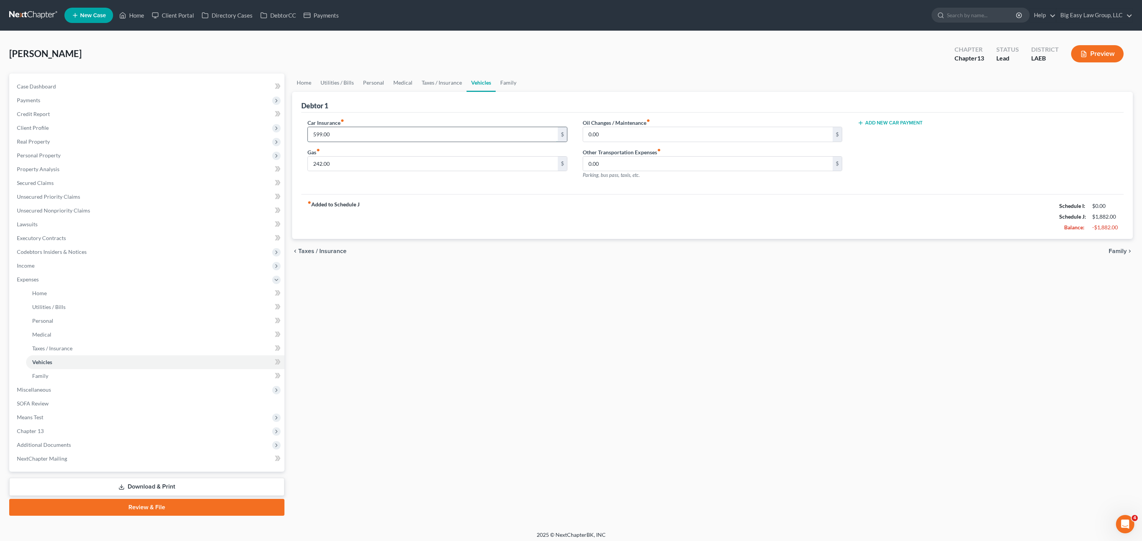
click at [457, 137] on input "599.00" at bounding box center [433, 134] width 250 height 15
click at [501, 85] on link "Family" at bounding box center [507, 83] width 25 height 18
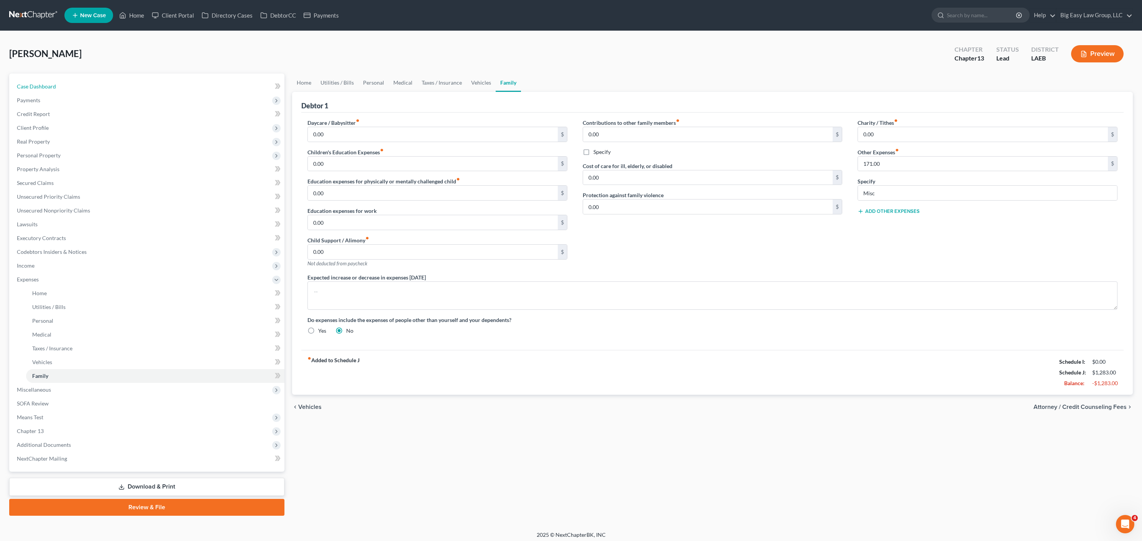
drag, startPoint x: 55, startPoint y: 83, endPoint x: 59, endPoint y: 63, distance: 20.0
click at [55, 83] on span "Case Dashboard" at bounding box center [36, 86] width 39 height 7
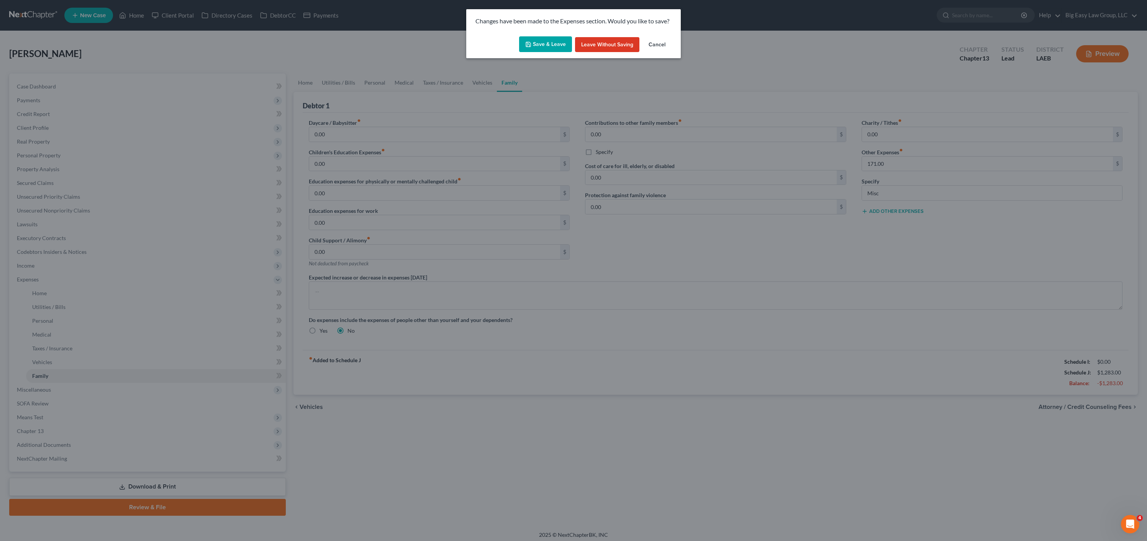
drag, startPoint x: 545, startPoint y: 41, endPoint x: 504, endPoint y: 38, distance: 40.8
click at [544, 41] on button "Save & Leave" at bounding box center [545, 44] width 53 height 16
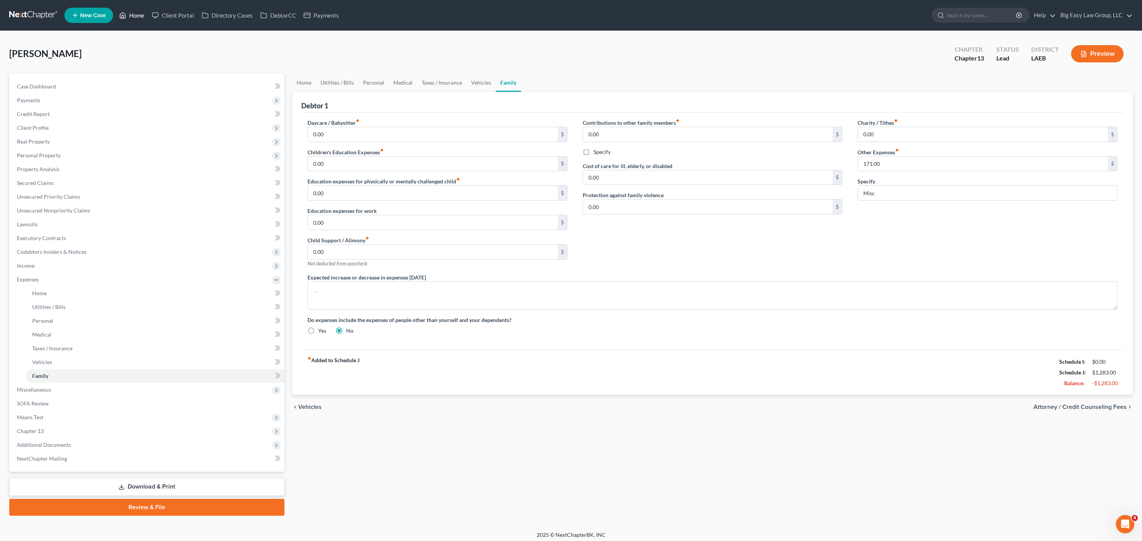
click at [133, 12] on link "Home" at bounding box center [131, 15] width 33 height 14
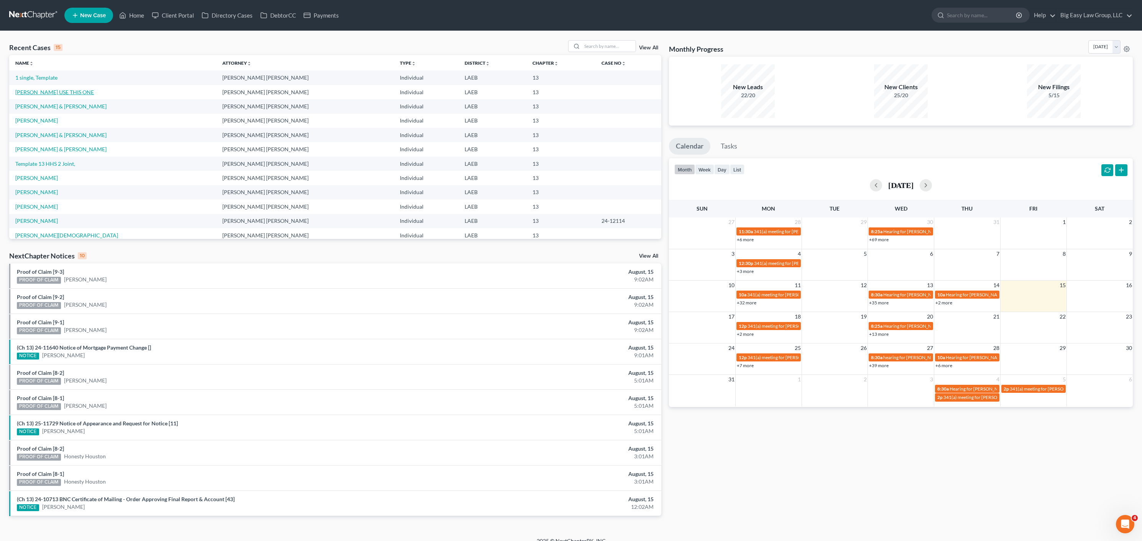
click at [62, 90] on link "[PERSON_NAME] USE THIS ONE" at bounding box center [54, 92] width 79 height 7
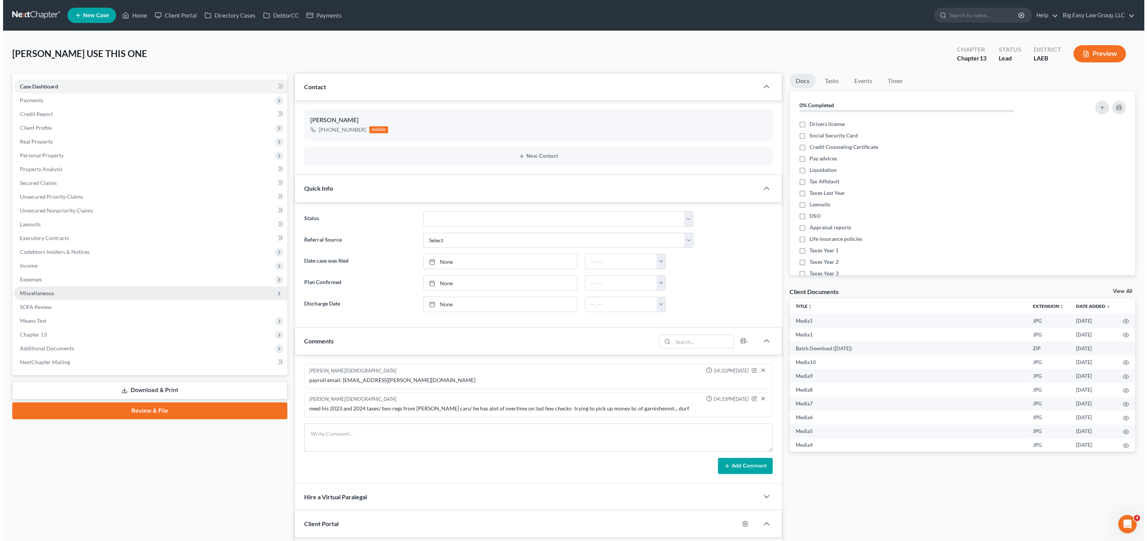
scroll to position [468, 0]
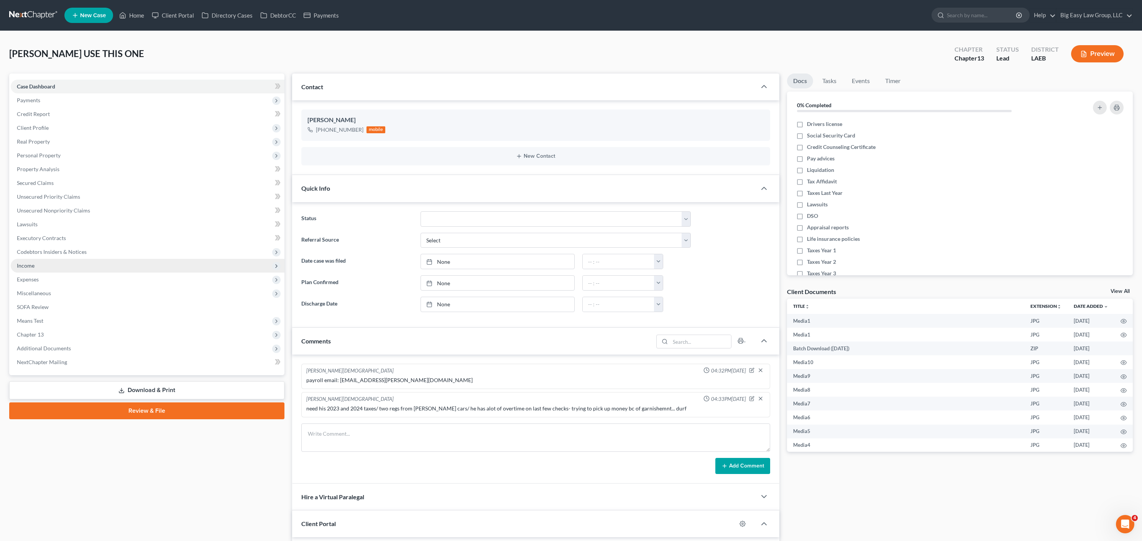
click at [42, 269] on span "Income" at bounding box center [148, 266] width 274 height 14
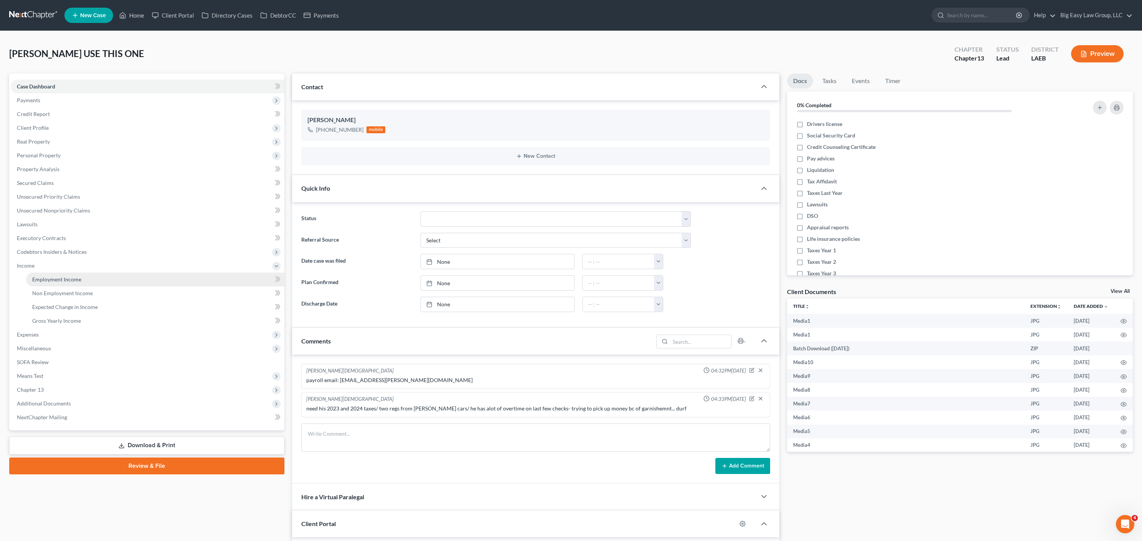
click at [51, 281] on span "Employment Income" at bounding box center [56, 279] width 49 height 7
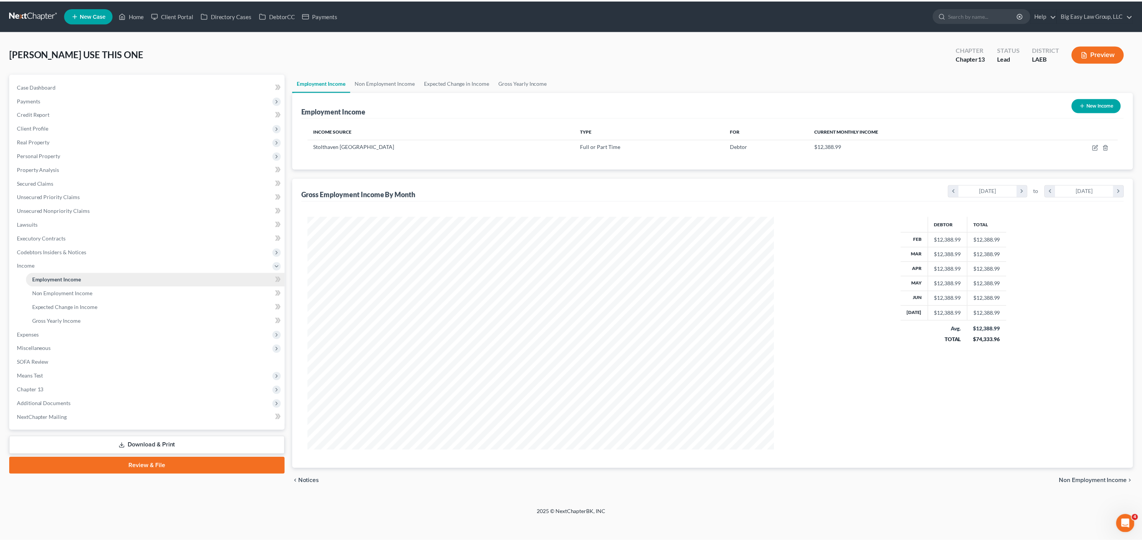
scroll to position [234, 484]
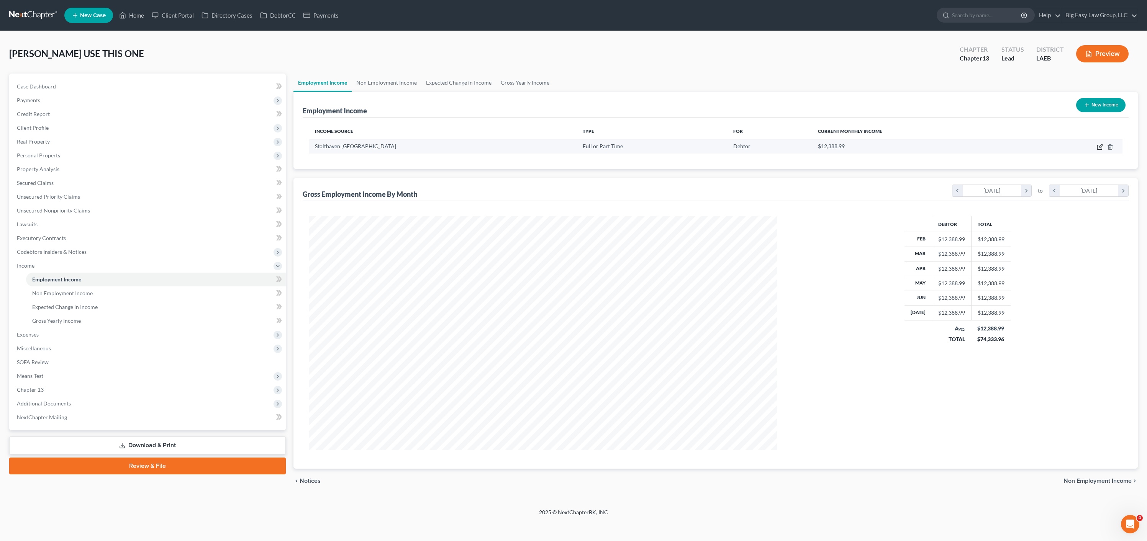
click at [1101, 146] on icon "button" at bounding box center [1100, 147] width 6 height 6
select select "0"
select select "19"
select select "2"
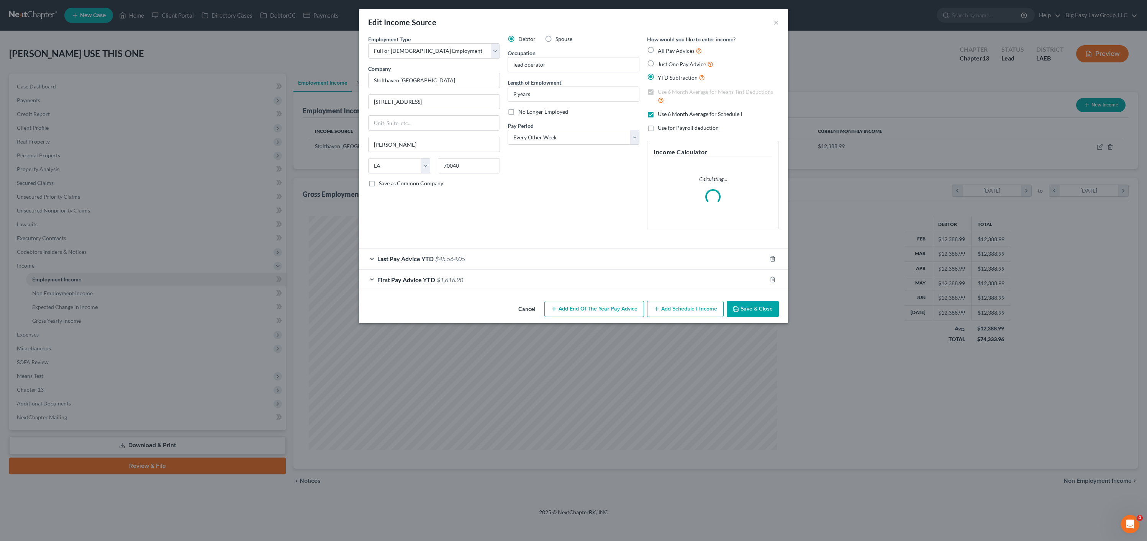
click at [554, 256] on div "Last Pay Advice YTD $45,564.05" at bounding box center [563, 259] width 408 height 20
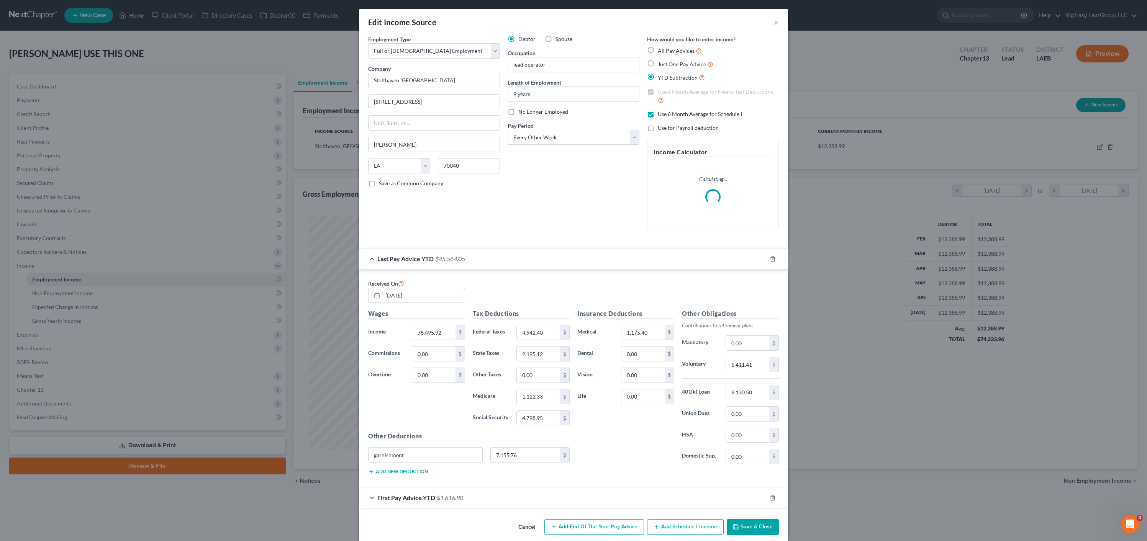
click at [554, 256] on div "Last Pay Advice YTD $45,564.05" at bounding box center [563, 259] width 408 height 20
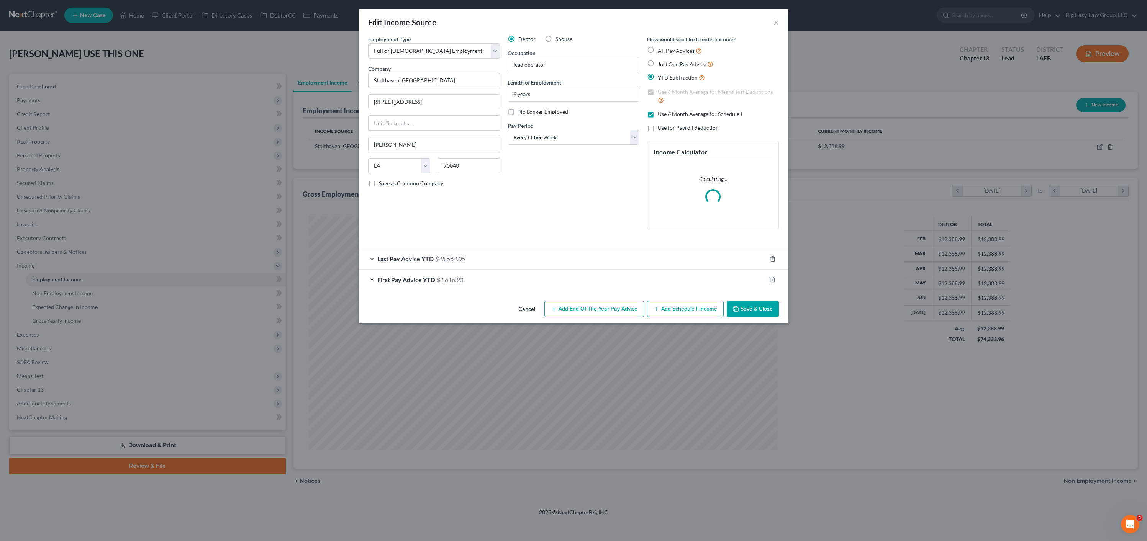
click at [424, 290] on div "Employment Type * Select Full or Part Time Employment Self Employment Company *…" at bounding box center [573, 166] width 429 height 263
click at [431, 276] on span "First Pay Advice YTD" at bounding box center [406, 279] width 58 height 7
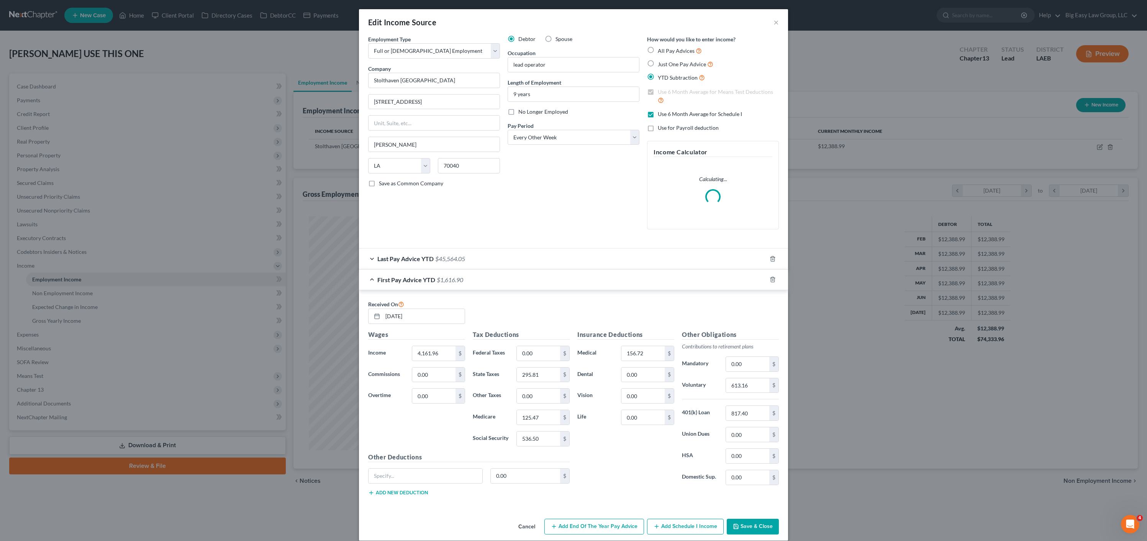
click at [432, 276] on div "First Pay Advice YTD $1,616.90" at bounding box center [563, 280] width 408 height 20
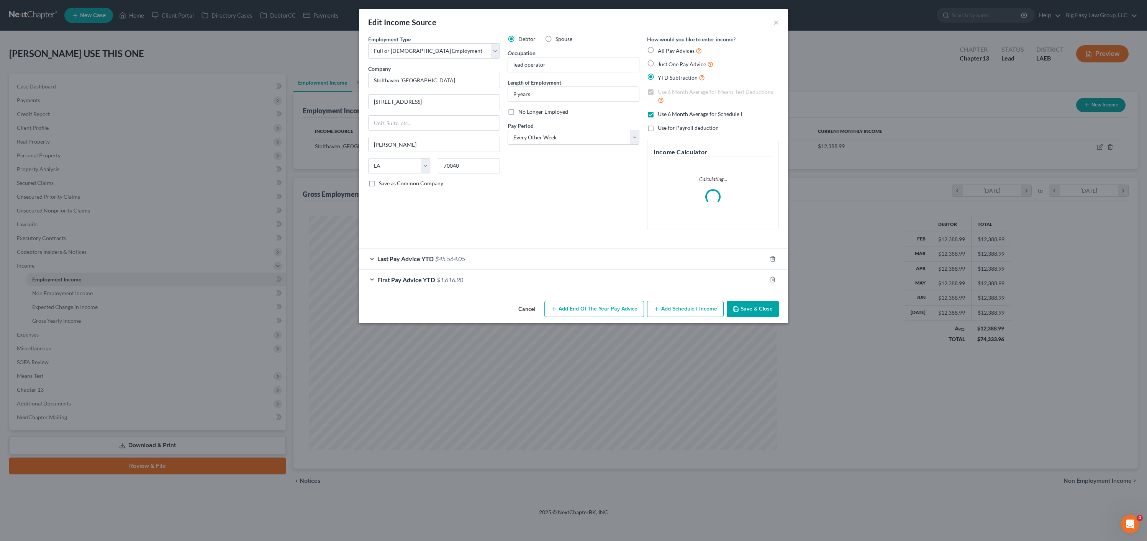
click at [756, 310] on button "Save & Close" at bounding box center [753, 309] width 52 height 16
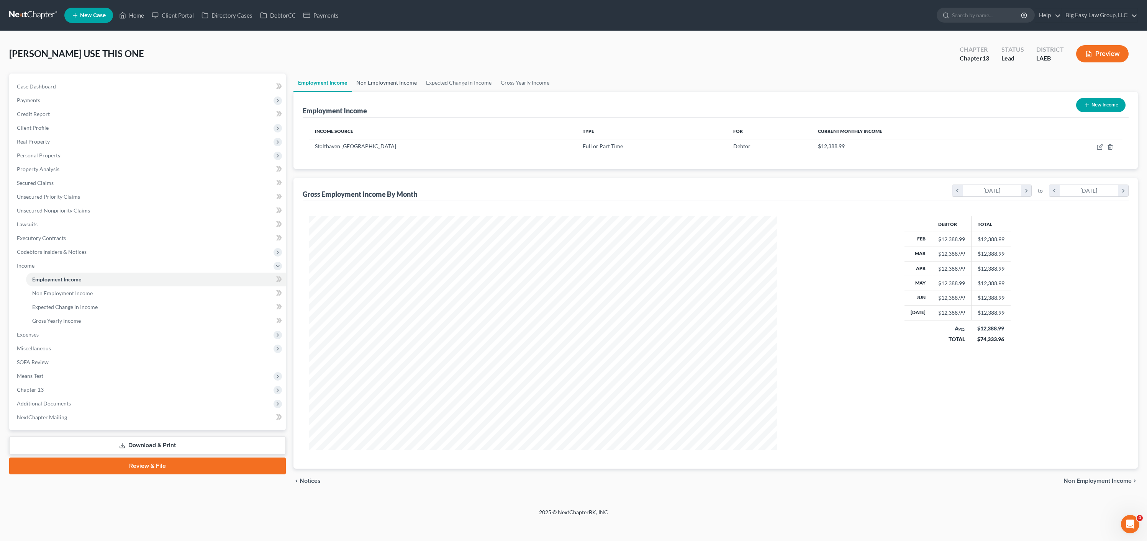
click at [390, 81] on link "Non Employment Income" at bounding box center [387, 83] width 70 height 18
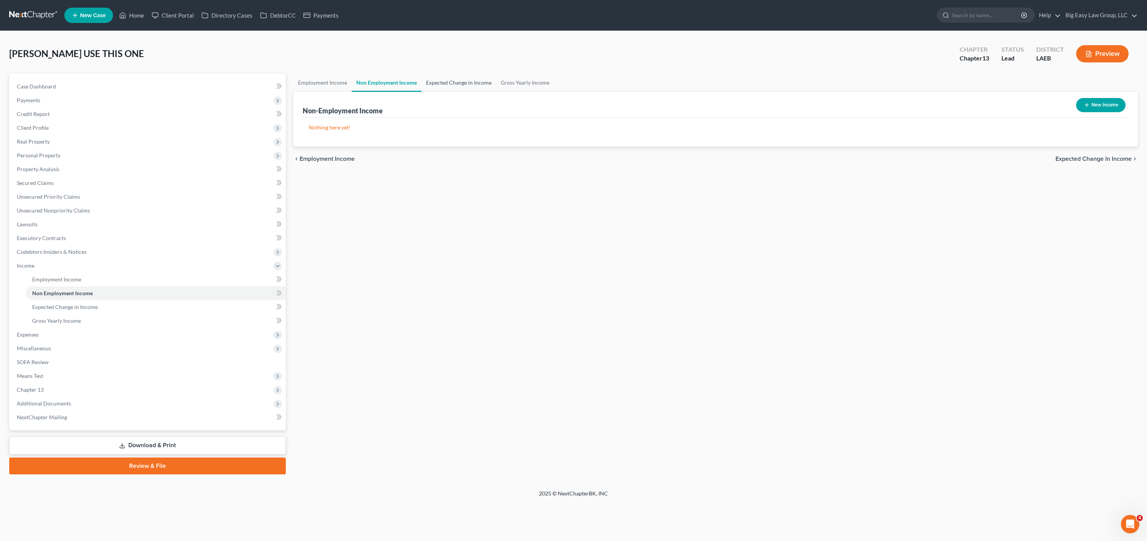
click at [443, 84] on link "Expected Change in Income" at bounding box center [459, 83] width 75 height 18
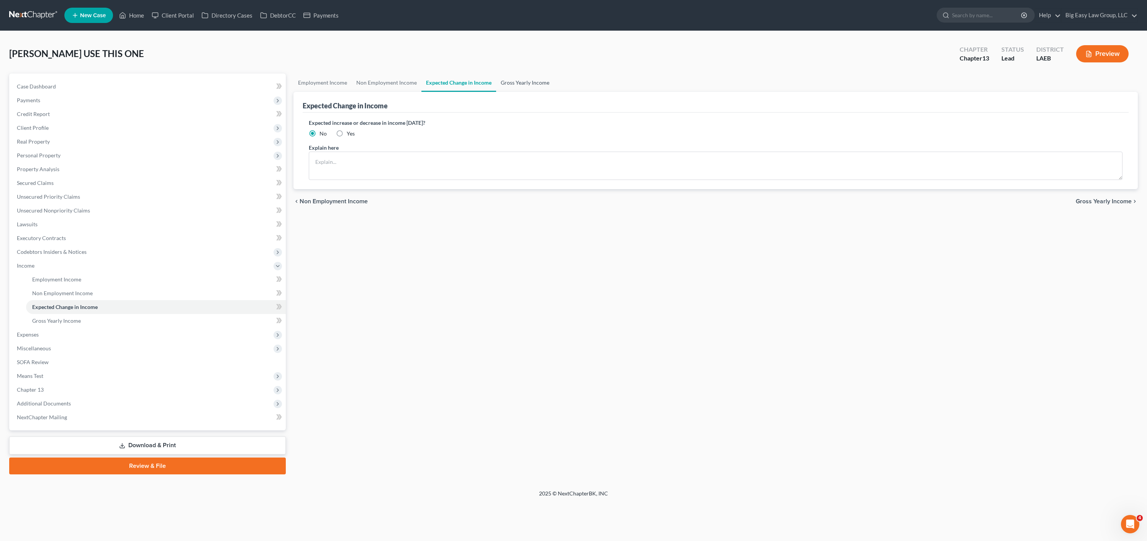
drag, startPoint x: 521, startPoint y: 89, endPoint x: 513, endPoint y: 89, distance: 7.7
click at [521, 89] on link "Gross Yearly Income" at bounding box center [525, 83] width 58 height 18
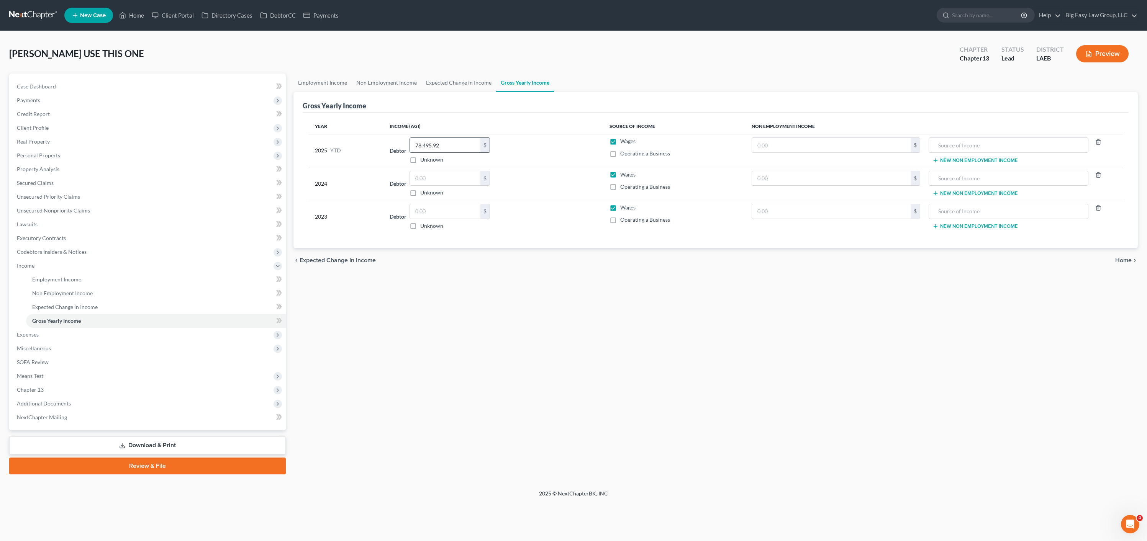
click at [456, 146] on input "78,495.92" at bounding box center [445, 145] width 71 height 15
click at [453, 176] on input "text" at bounding box center [445, 178] width 71 height 15
drag, startPoint x: 29, startPoint y: 85, endPoint x: 185, endPoint y: 113, distance: 158.4
click at [29, 85] on span "Case Dashboard" at bounding box center [36, 86] width 39 height 7
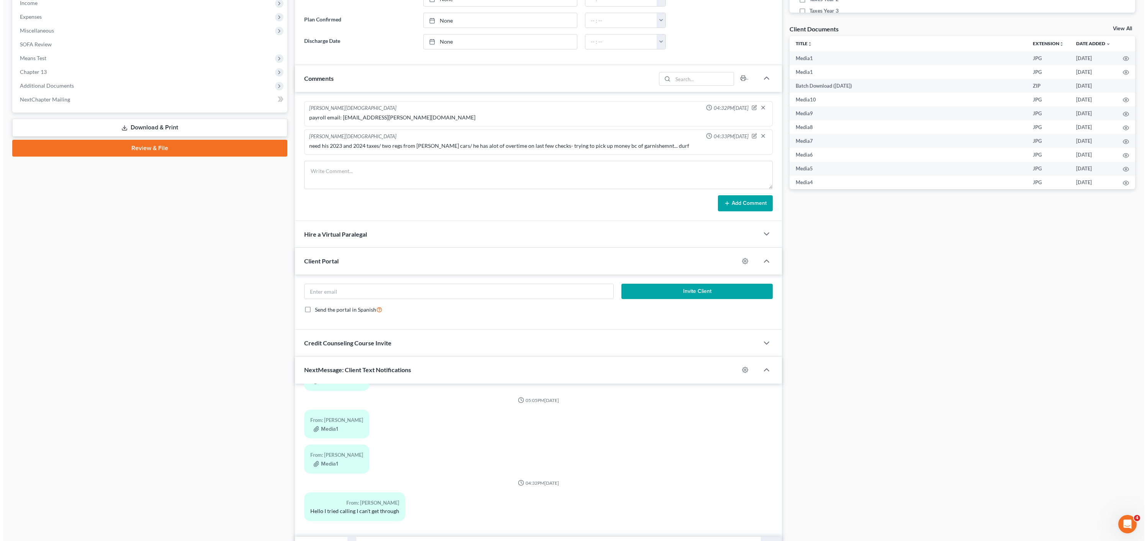
scroll to position [306, 0]
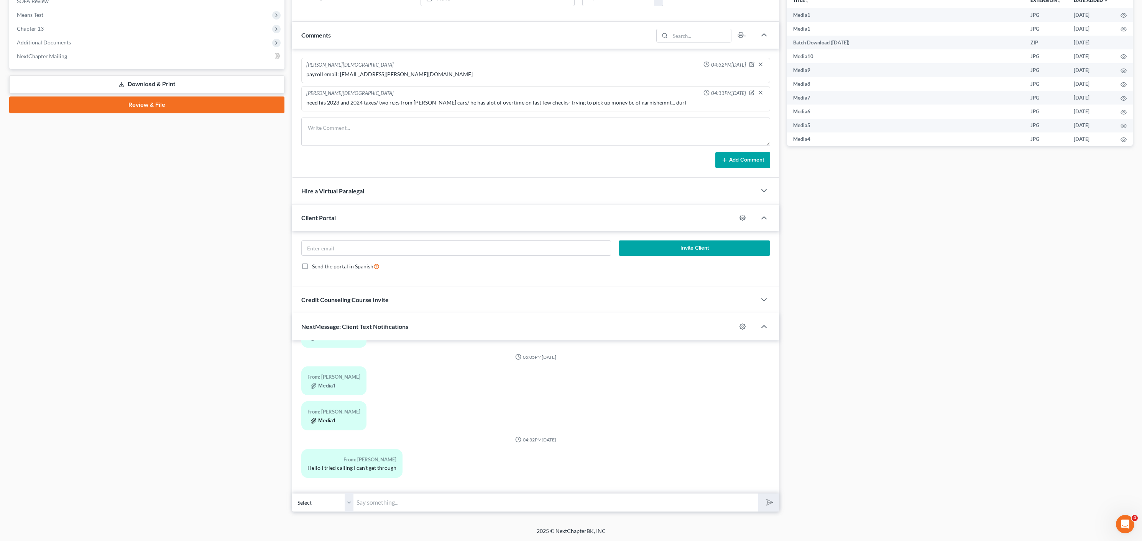
click at [322, 423] on button "Media1" at bounding box center [322, 421] width 25 height 6
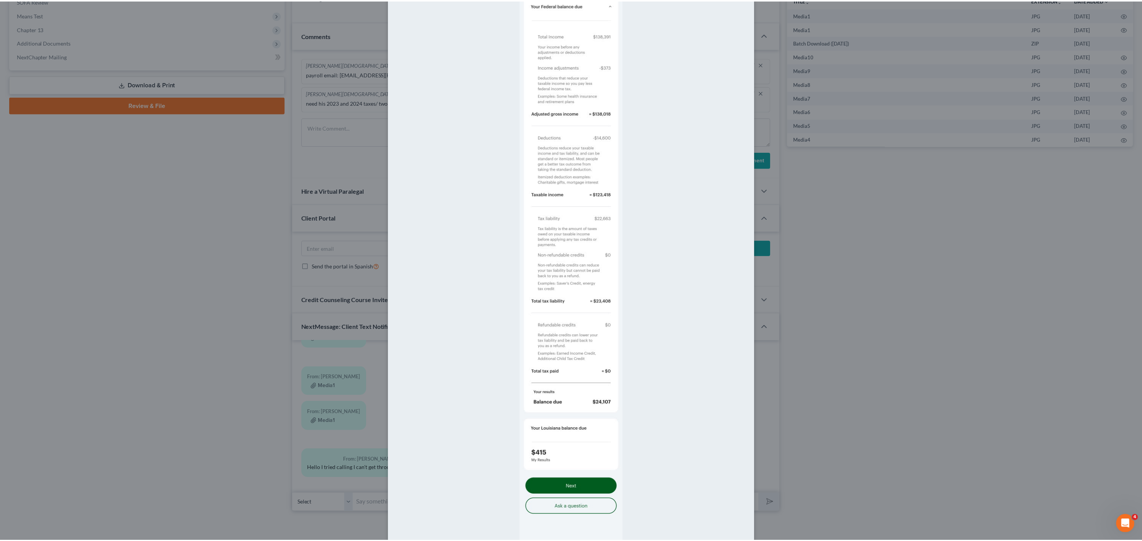
scroll to position [148, 0]
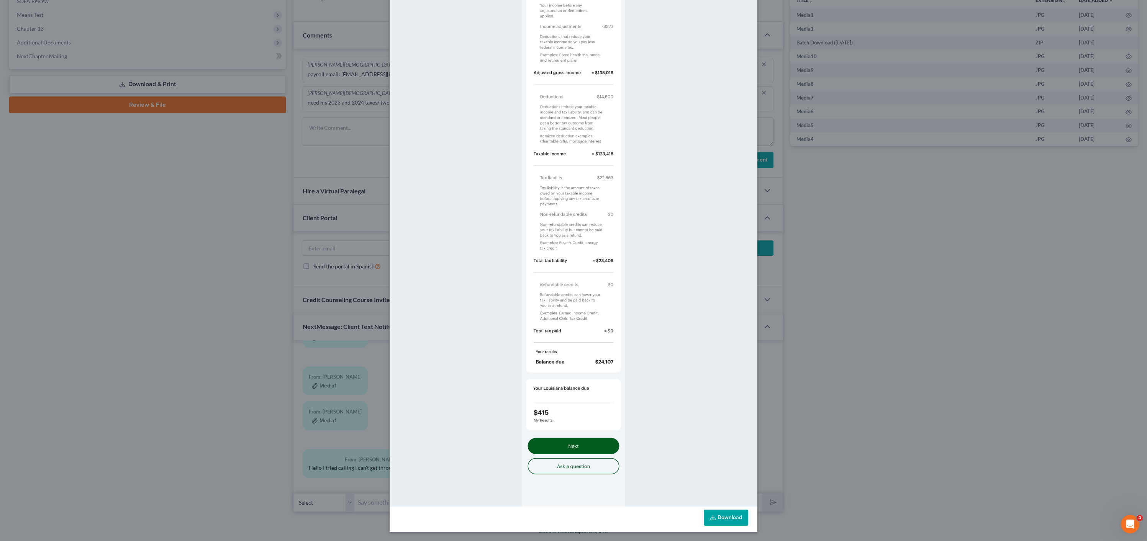
click at [719, 521] on link "Download" at bounding box center [726, 518] width 44 height 16
click at [220, 355] on div "Attachment Preview: Media1 08/13/2025 A copy of this images is also saved in th…" at bounding box center [573, 270] width 1147 height 541
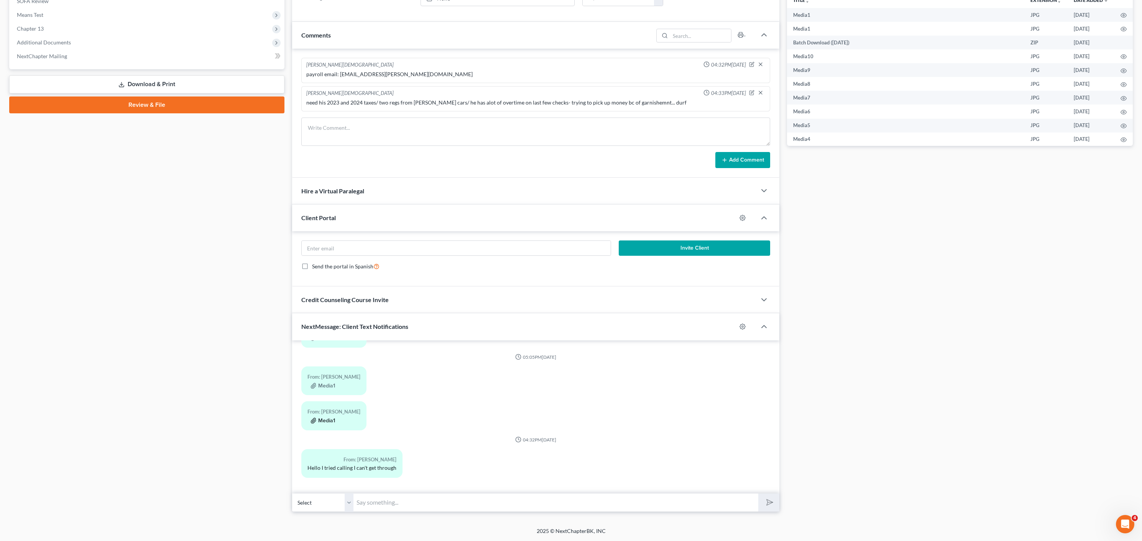
click at [331, 421] on button "Media1" at bounding box center [322, 421] width 25 height 6
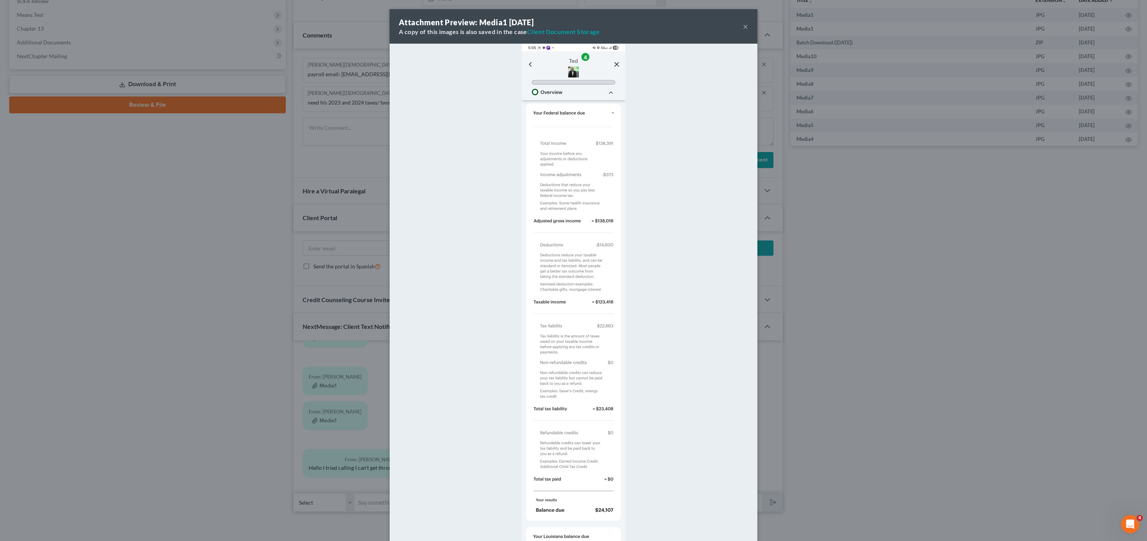
click at [228, 371] on div "Attachment Preview: Media1 08/13/2025 A copy of this images is also saved in th…" at bounding box center [573, 270] width 1147 height 541
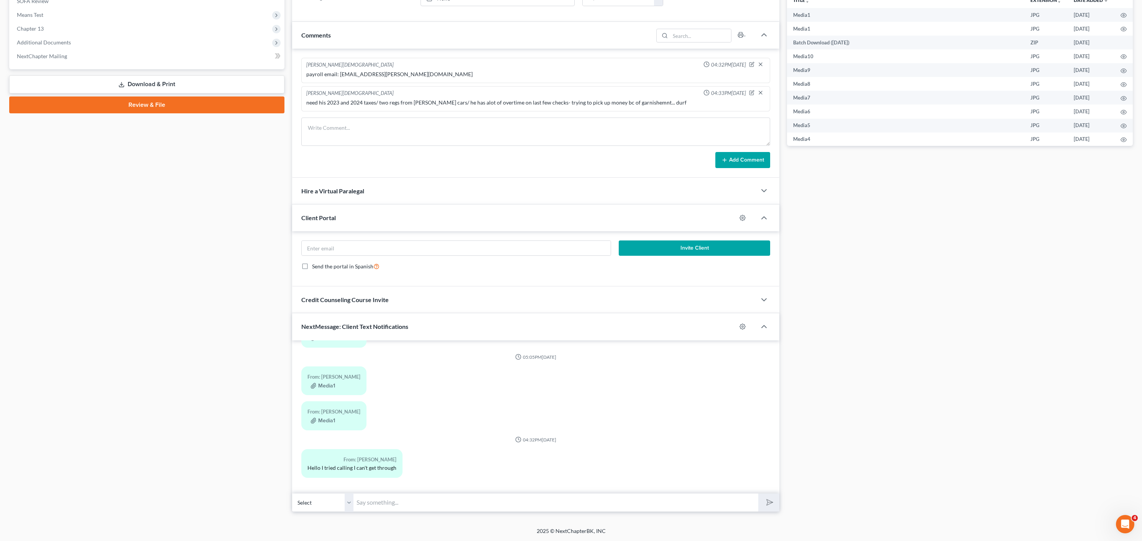
click at [328, 391] on div "From: Lamar Johnson Media1" at bounding box center [333, 381] width 65 height 29
click at [329, 386] on button "Media1" at bounding box center [322, 386] width 25 height 6
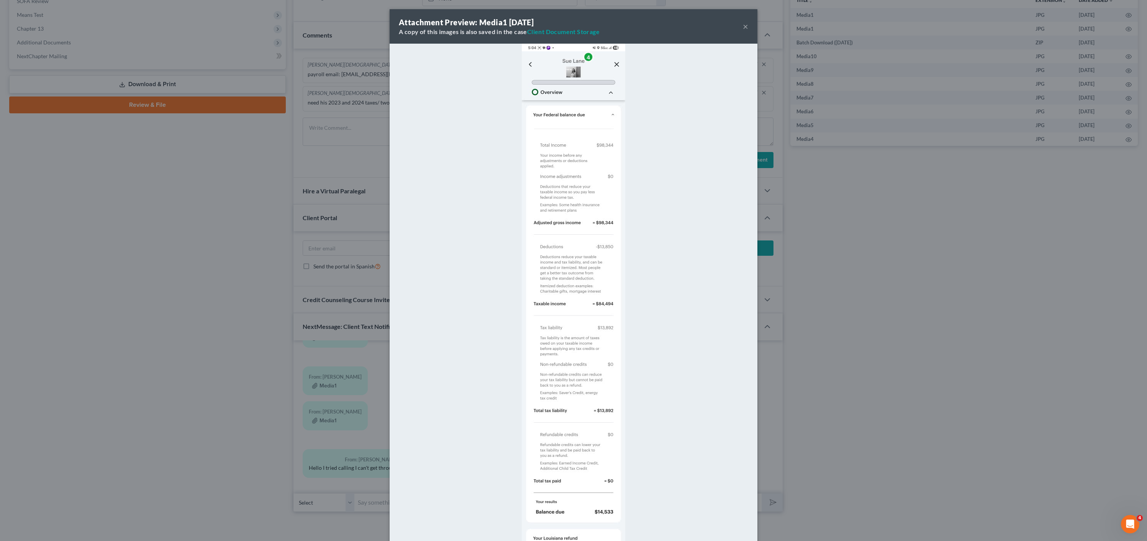
click at [170, 322] on div "Attachment Preview: Media1 08/13/2025 A copy of this images is also saved in th…" at bounding box center [573, 270] width 1147 height 541
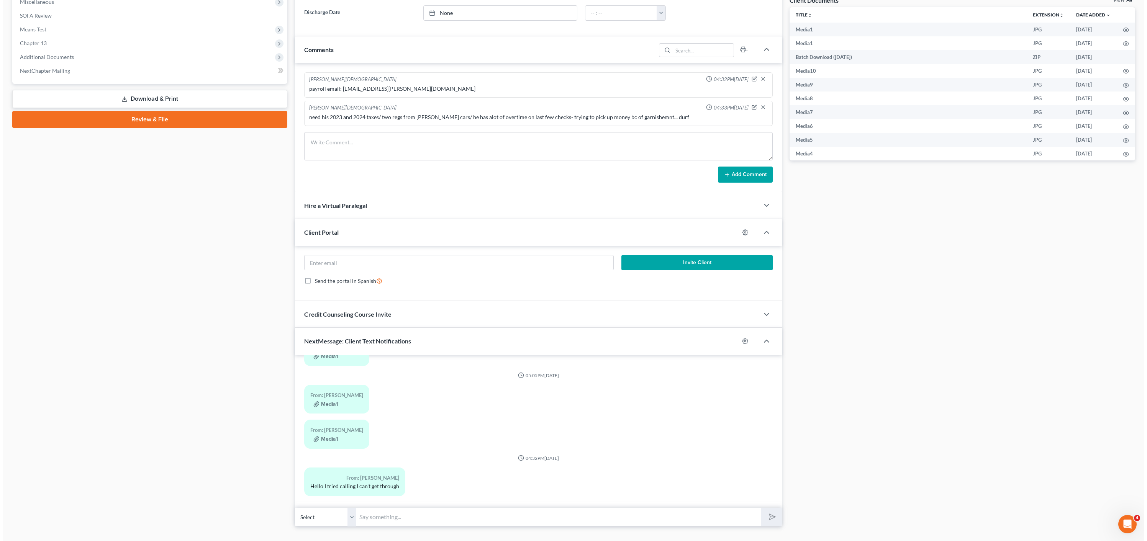
scroll to position [455, 0]
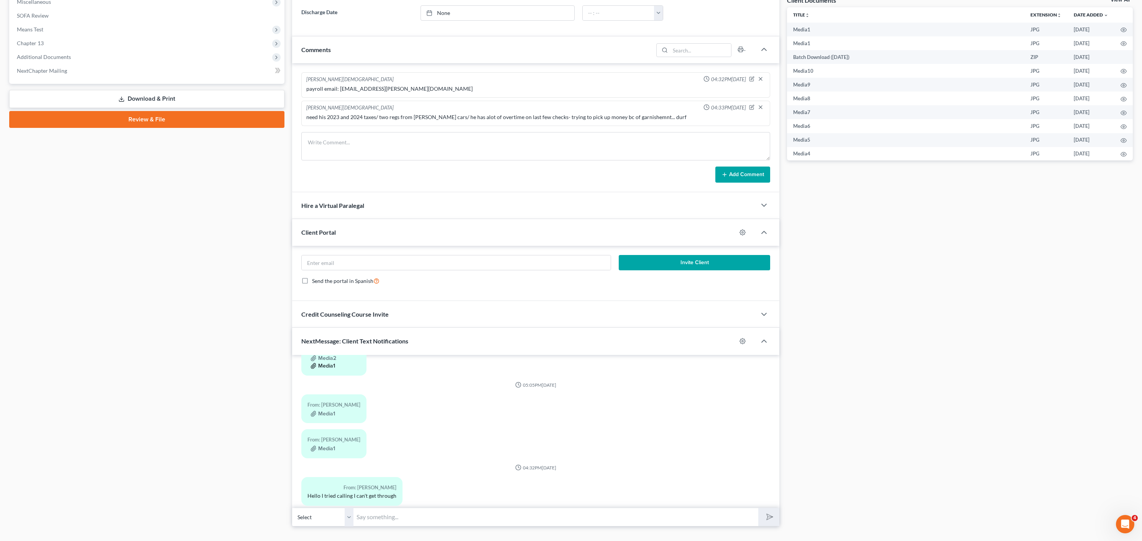
click at [327, 369] on button "Media1" at bounding box center [322, 366] width 25 height 6
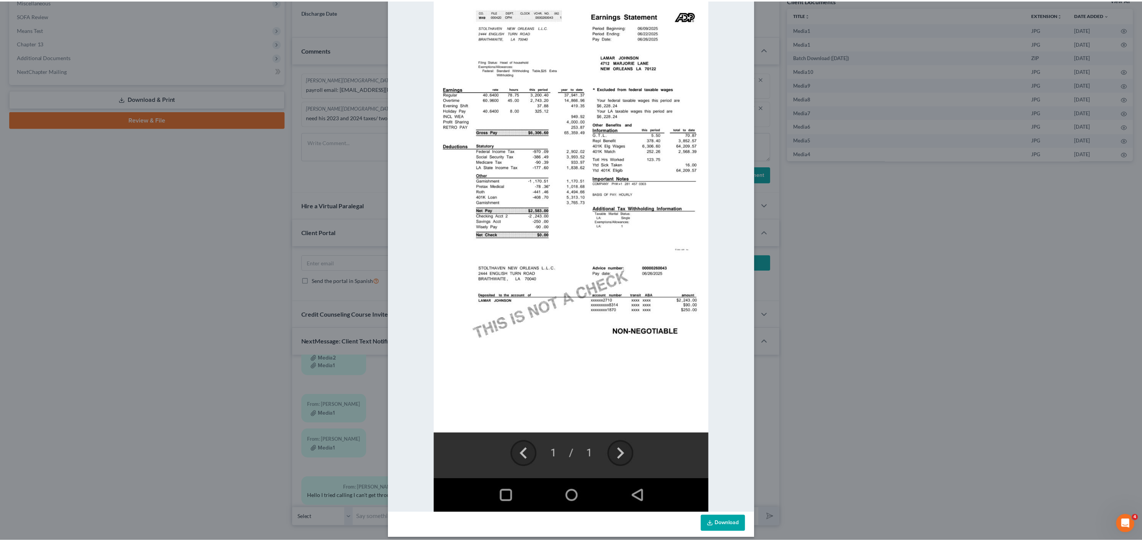
scroll to position [129, 0]
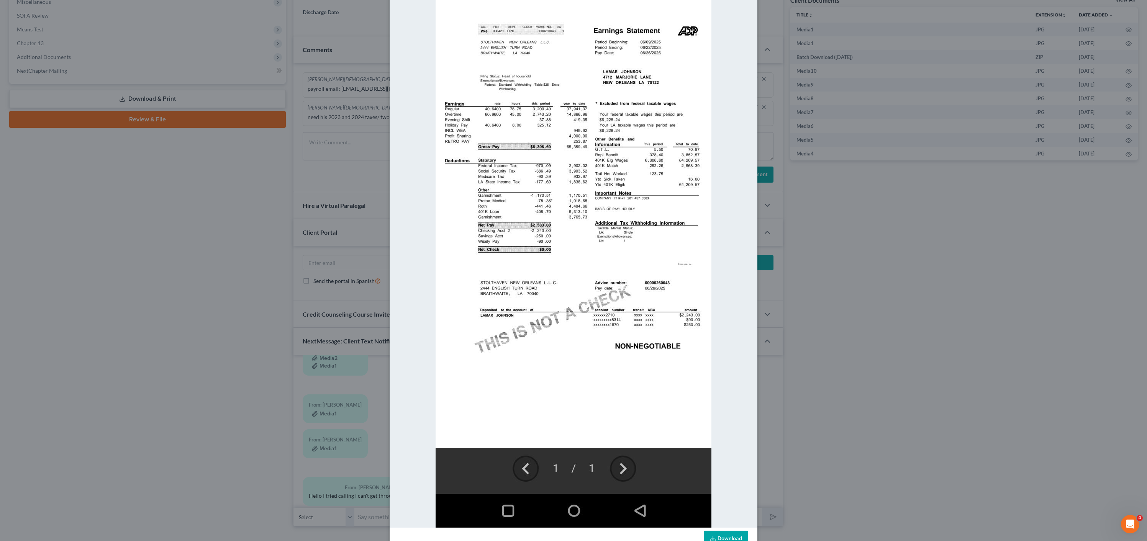
click at [729, 538] on link "Download" at bounding box center [726, 539] width 44 height 16
click at [193, 322] on div "Attachment Preview: Media1 08/13/2025 A copy of this images is also saved in th…" at bounding box center [573, 270] width 1147 height 541
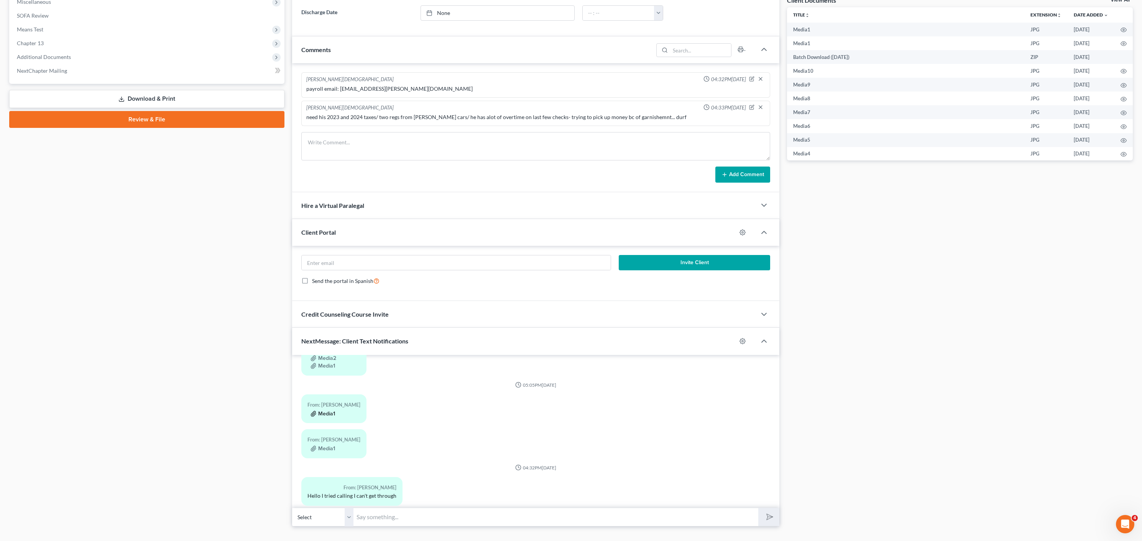
click at [326, 415] on button "Media1" at bounding box center [322, 414] width 25 height 6
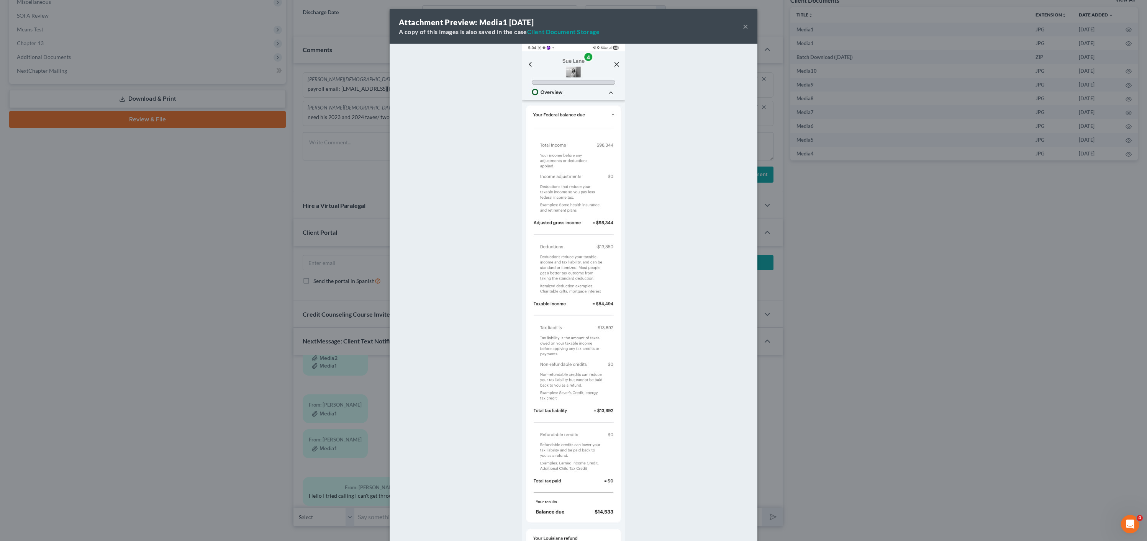
click at [218, 282] on div "Attachment Preview: Media1 08/13/2025 A copy of this images is also saved in th…" at bounding box center [573, 270] width 1147 height 541
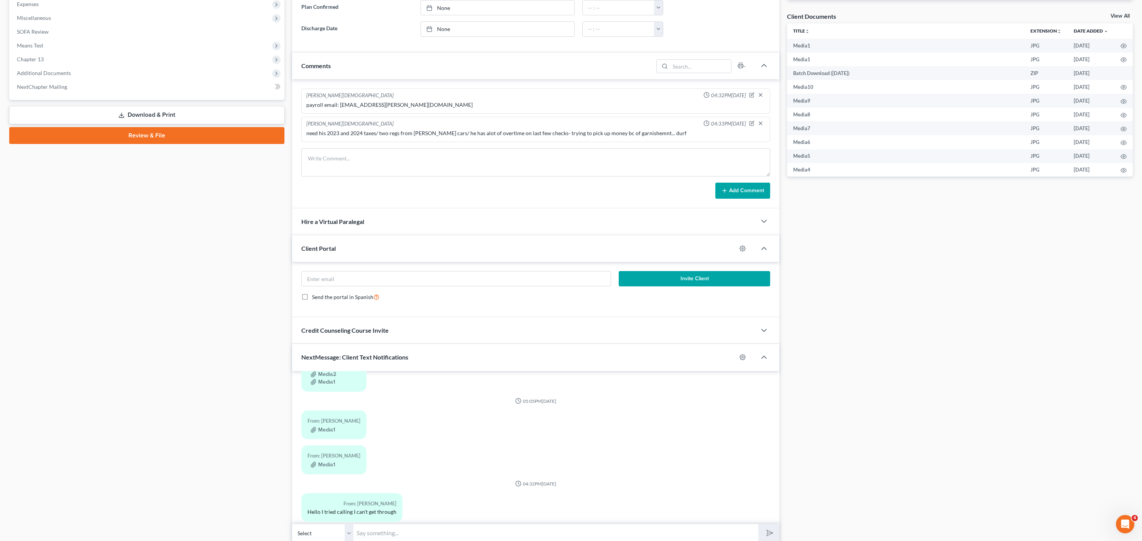
scroll to position [242, 0]
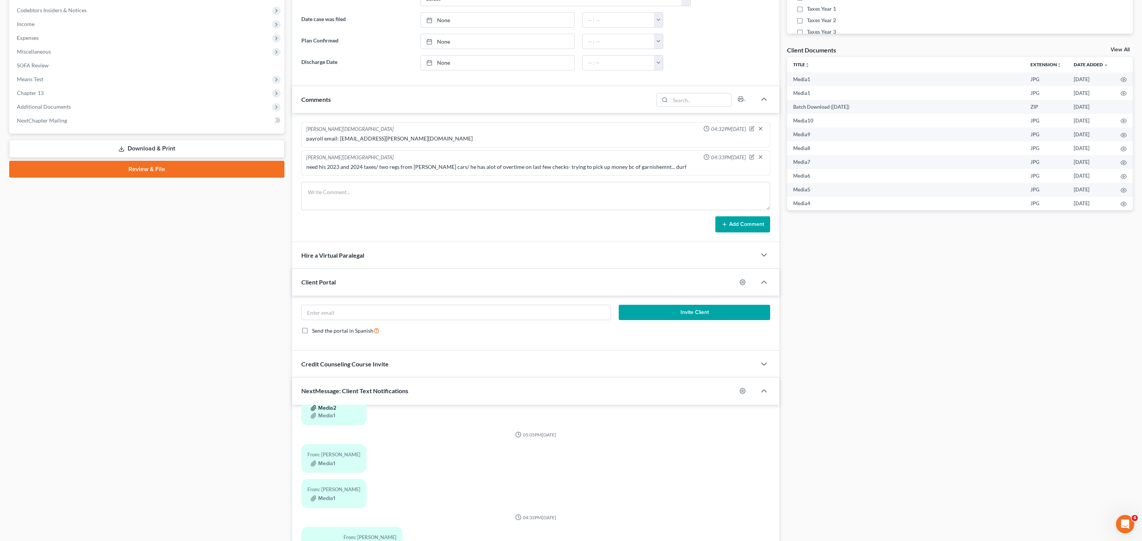
click at [329, 408] on button "Media2" at bounding box center [323, 408] width 26 height 6
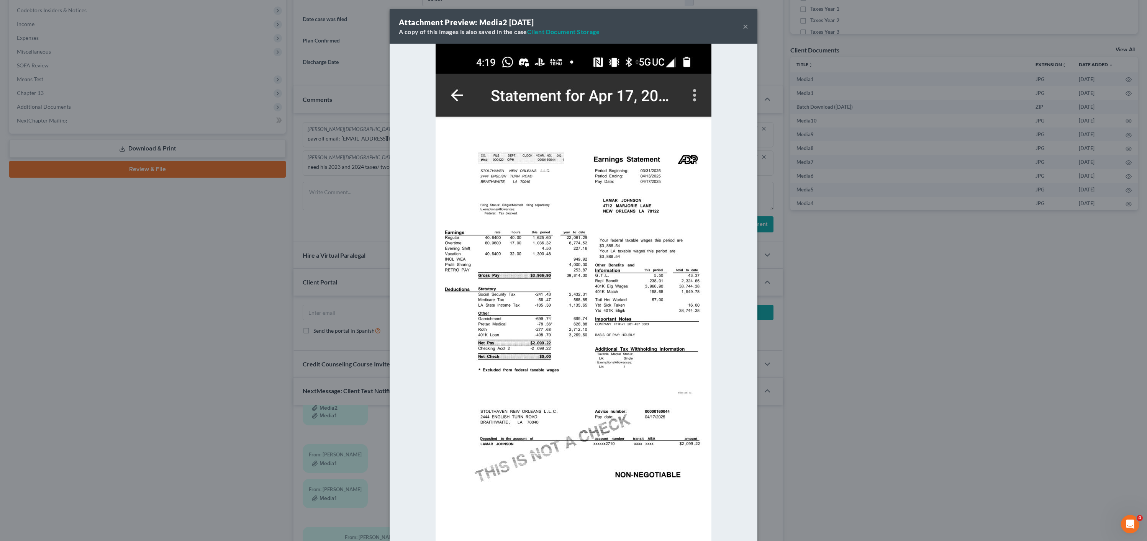
drag, startPoint x: 742, startPoint y: 26, endPoint x: 248, endPoint y: 275, distance: 553.0
click at [743, 26] on button "×" at bounding box center [745, 26] width 5 height 9
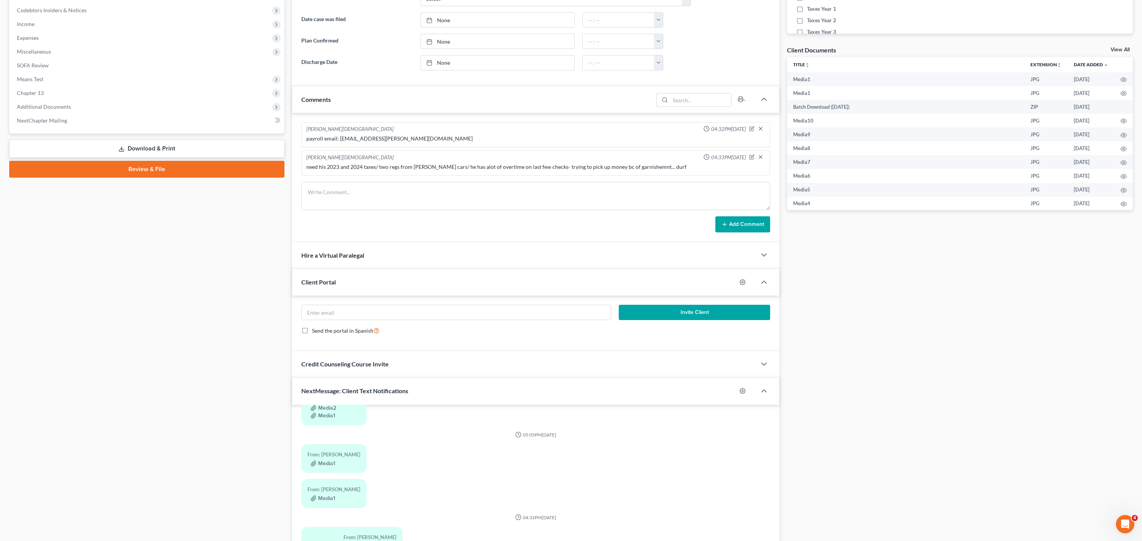
click at [221, 385] on div "Case Dashboard Payments Invoices Payments Payments Credit Report Client Profile" at bounding box center [146, 204] width 283 height 745
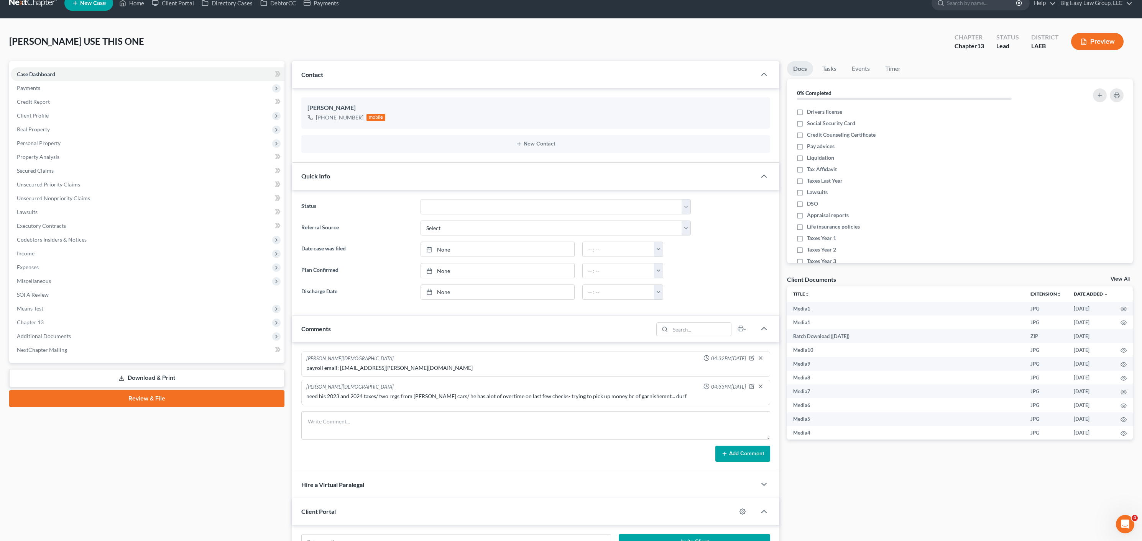
scroll to position [0, 0]
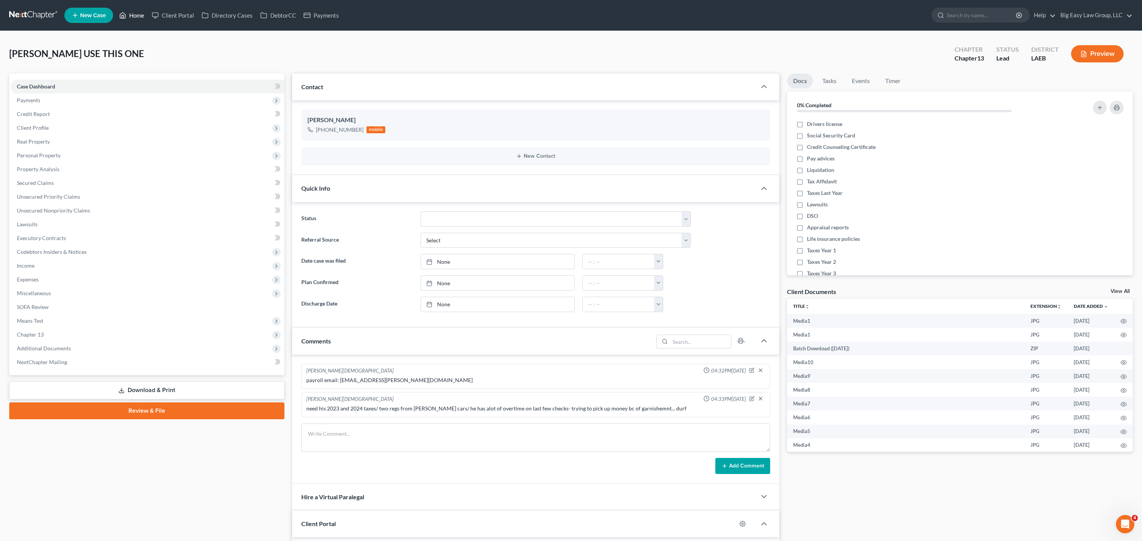
click at [132, 11] on link "Home" at bounding box center [131, 15] width 33 height 14
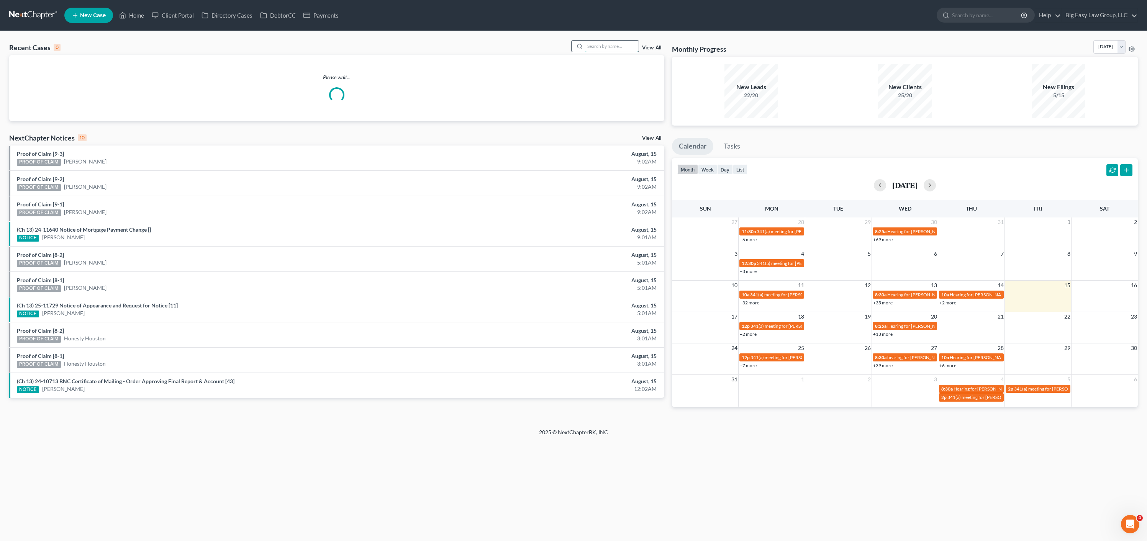
click at [604, 51] on input "search" at bounding box center [612, 46] width 54 height 11
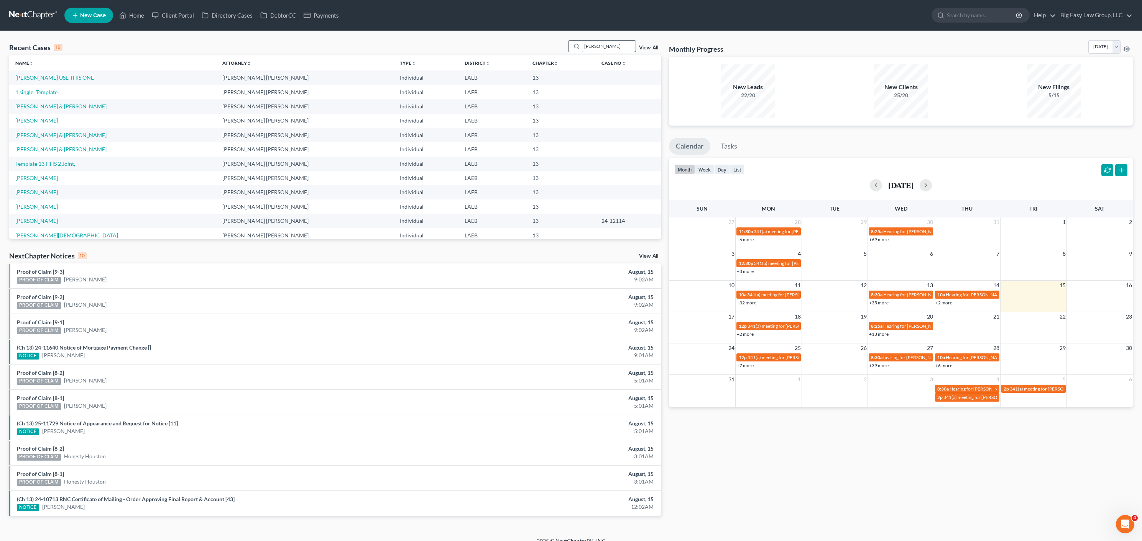
type input "kimberleigh"
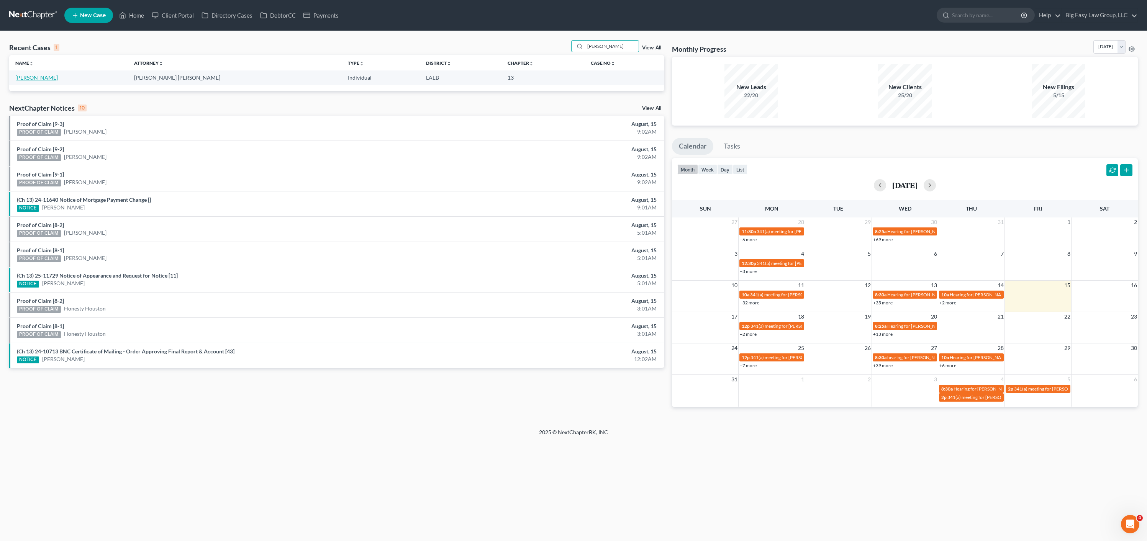
click at [45, 77] on link "[PERSON_NAME]" at bounding box center [36, 77] width 43 height 7
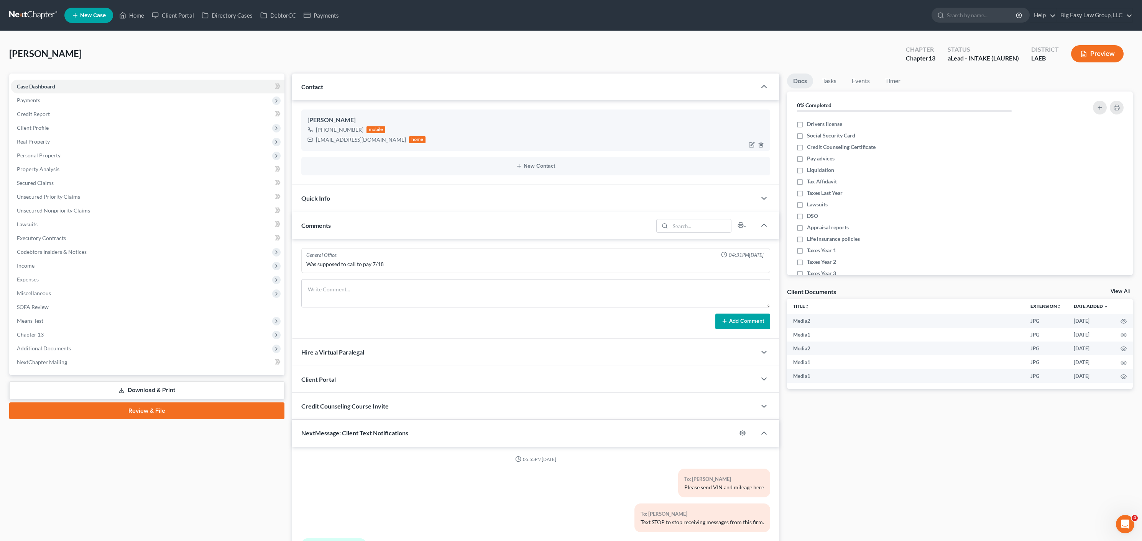
scroll to position [842, 0]
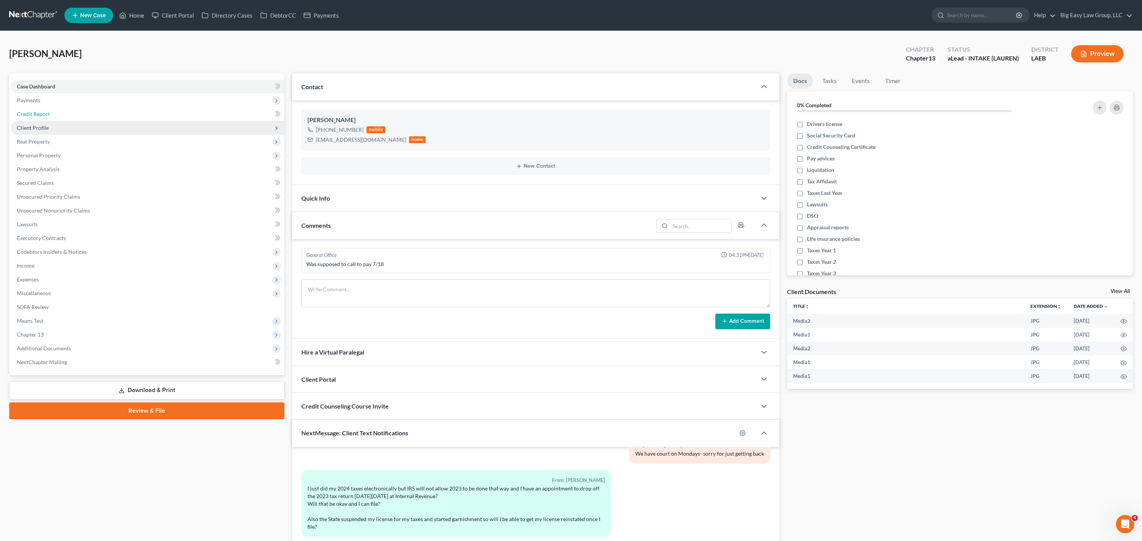
drag, startPoint x: 43, startPoint y: 112, endPoint x: 51, endPoint y: 129, distance: 18.4
click at [44, 112] on span "Credit Report" at bounding box center [33, 114] width 33 height 7
drag, startPoint x: 49, startPoint y: 132, endPoint x: 54, endPoint y: 143, distance: 12.2
click at [50, 133] on span "Client Profile" at bounding box center [148, 128] width 274 height 14
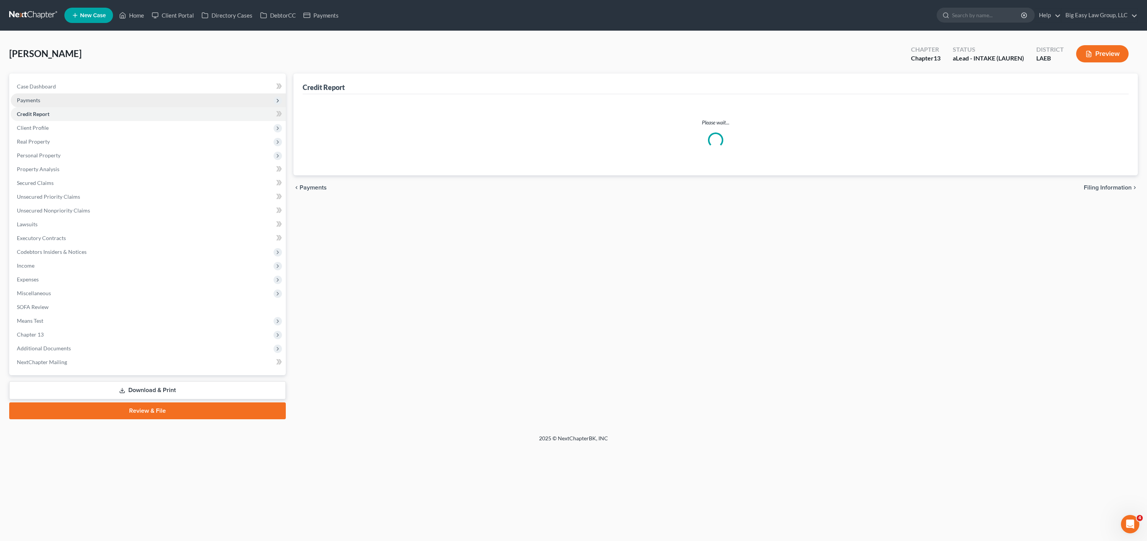
click at [53, 100] on span "Payments" at bounding box center [148, 101] width 275 height 14
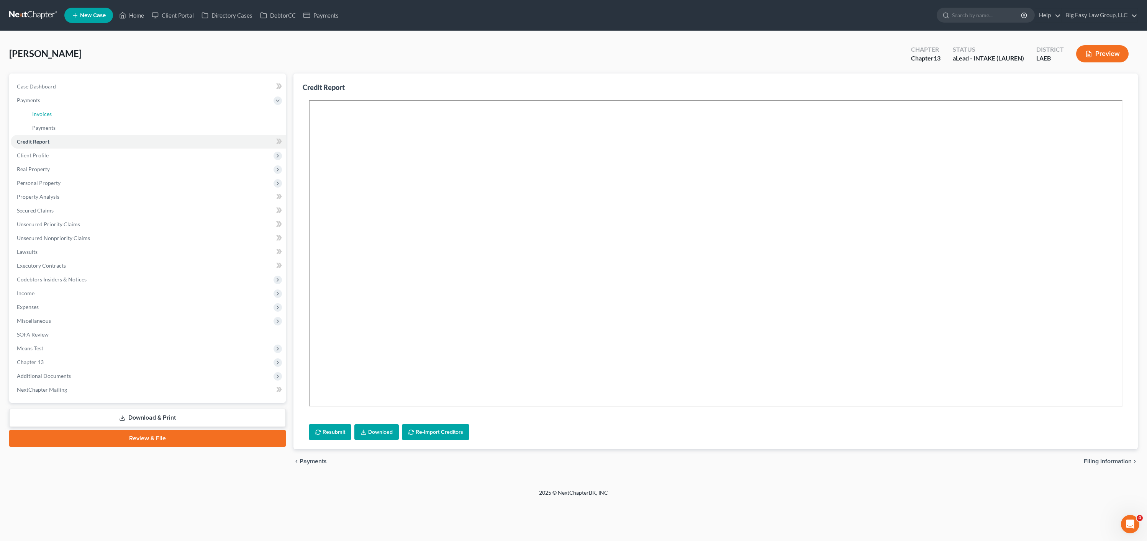
click at [81, 116] on link "Invoices" at bounding box center [156, 114] width 260 height 14
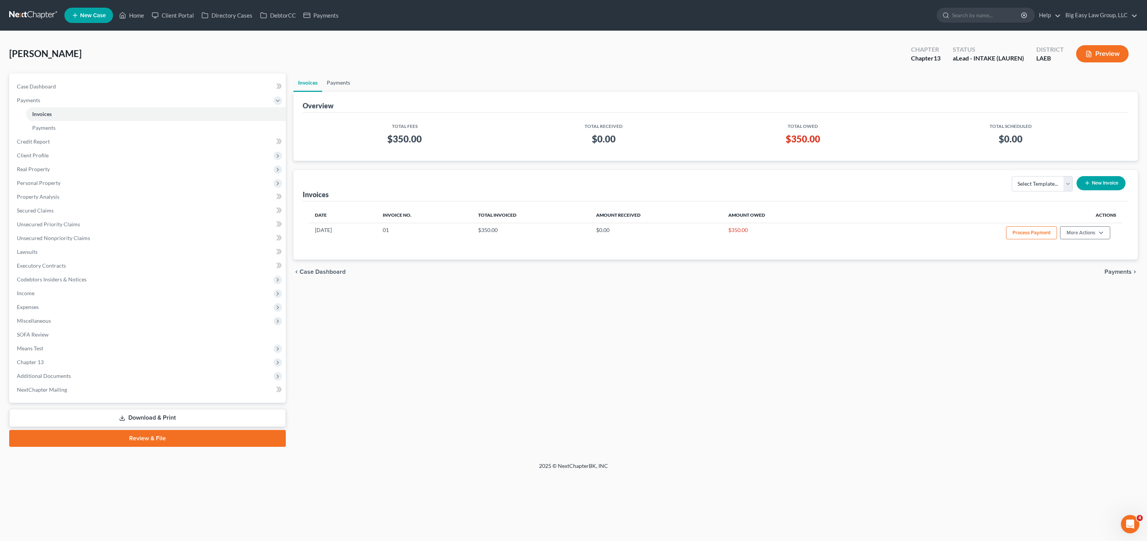
click at [336, 84] on link "Payments" at bounding box center [338, 83] width 33 height 18
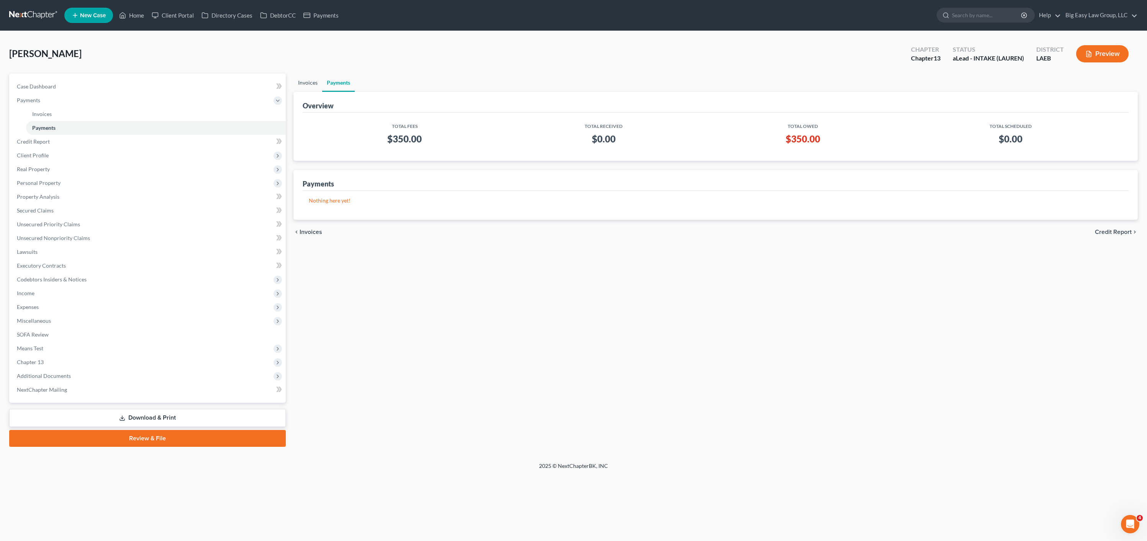
drag, startPoint x: 309, startPoint y: 84, endPoint x: 399, endPoint y: 82, distance: 90.1
click at [309, 84] on link "Invoices" at bounding box center [308, 83] width 29 height 18
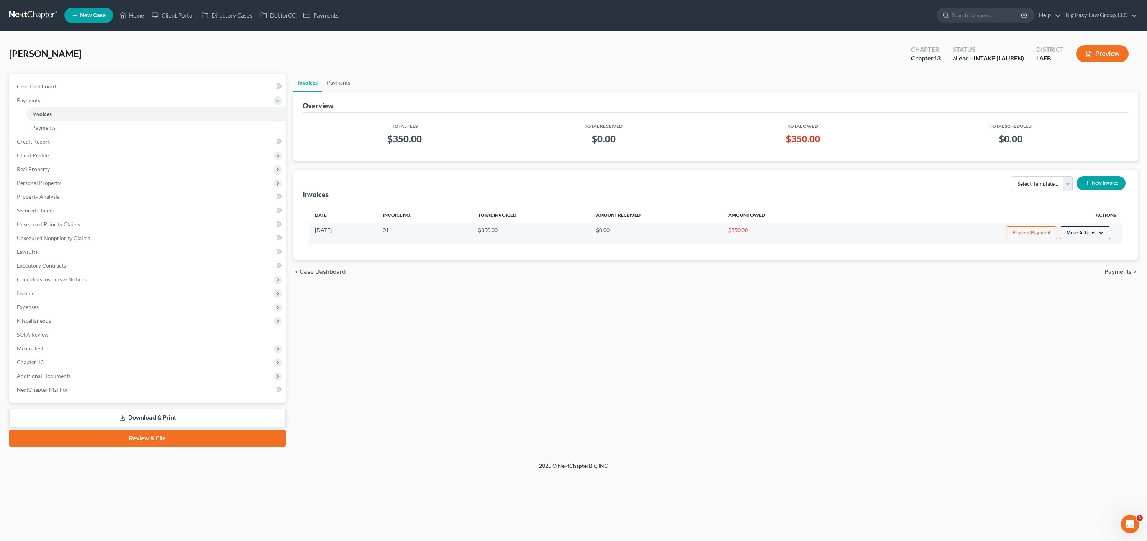
click at [1079, 227] on button "More Actions" at bounding box center [1085, 232] width 50 height 13
click at [1045, 236] on button "Process Payment" at bounding box center [1031, 232] width 51 height 13
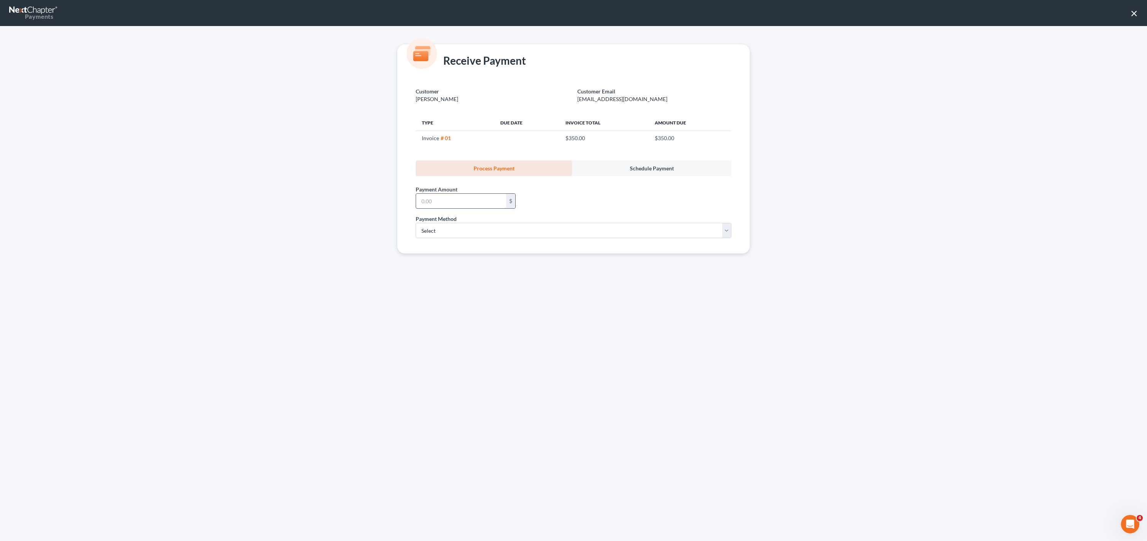
click at [491, 201] on input "text" at bounding box center [461, 201] width 90 height 15
type input "350.00"
click at [492, 233] on select "Select ACH Credit Card" at bounding box center [574, 230] width 316 height 15
select select "1"
click at [596, 202] on div "Payment Amount * 350.00 $" at bounding box center [573, 195] width 323 height 39
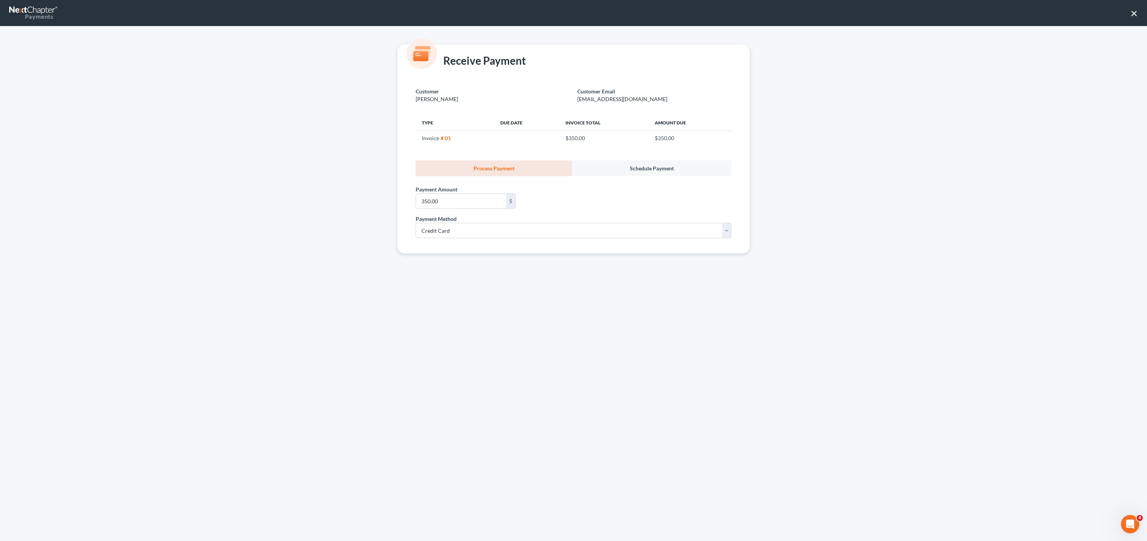
select select "19"
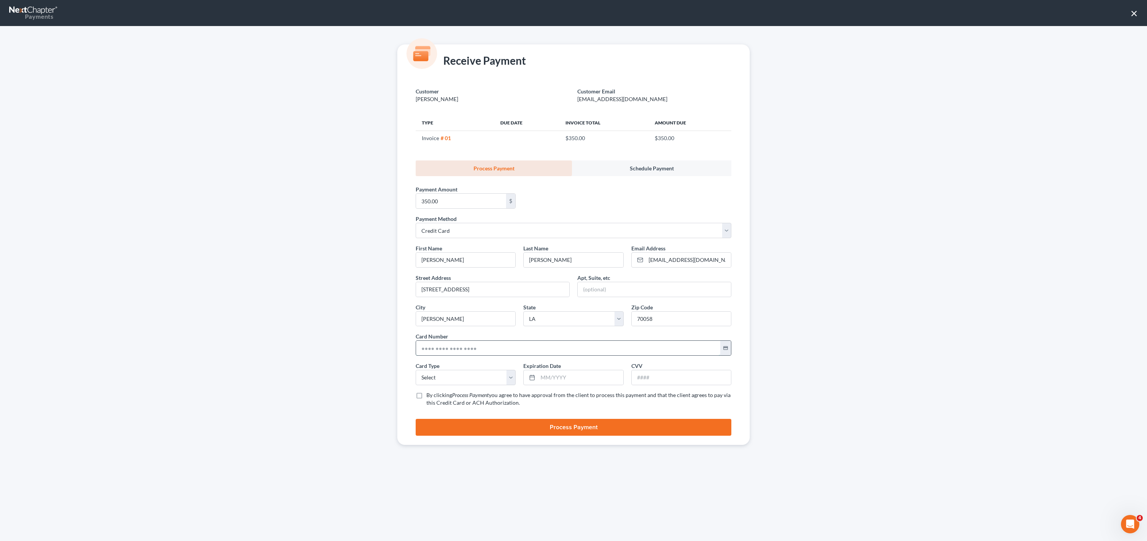
click at [471, 355] on input "text" at bounding box center [568, 348] width 304 height 15
drag, startPoint x: 439, startPoint y: 344, endPoint x: 461, endPoint y: 347, distance: 22.8
click at [439, 344] on input "text" at bounding box center [568, 348] width 304 height 15
type input "4060 4255 8252 5398"
type input "06/2029"
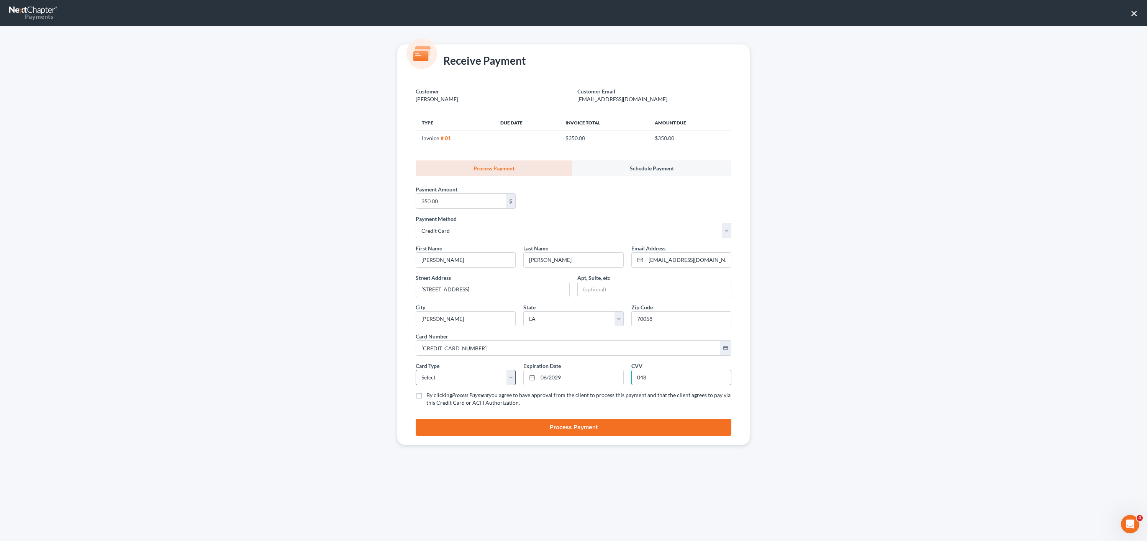
type input "048"
click at [435, 375] on select "Select Visa MasterCard Discover American Express" at bounding box center [466, 377] width 100 height 15
select select "0"
click at [603, 425] on button "Process Payment" at bounding box center [574, 427] width 316 height 17
click at [427, 394] on label "By clicking Process Payment you agree to have approval from the client to proce…" at bounding box center [579, 399] width 305 height 15
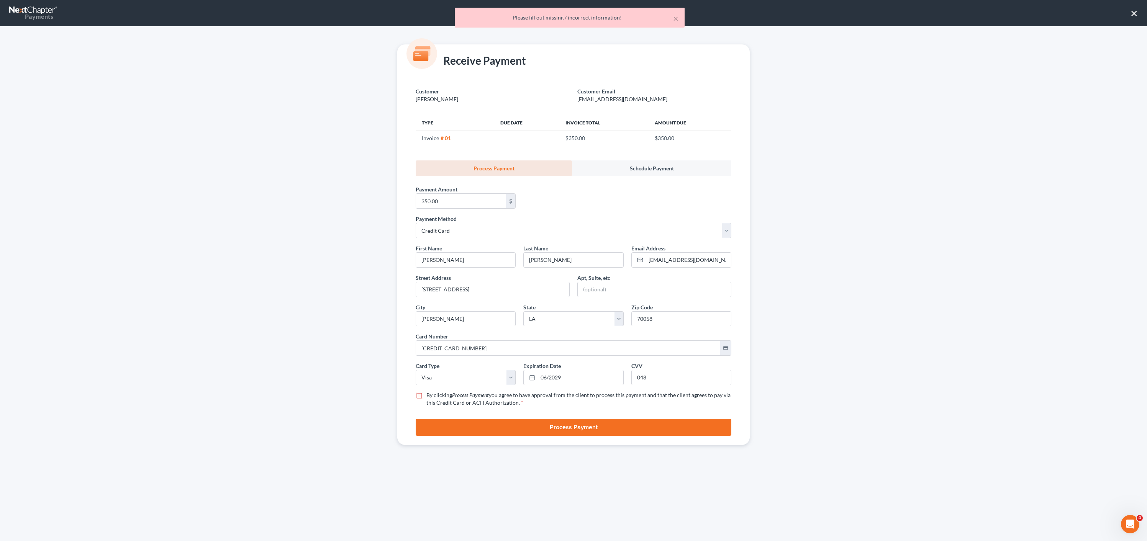
click at [430, 394] on input "By clicking Process Payment you agree to have approval from the client to proce…" at bounding box center [432, 394] width 5 height 5
drag, startPoint x: 417, startPoint y: 395, endPoint x: 430, endPoint y: 403, distance: 15.4
click at [427, 395] on label "By clicking Process Payment you agree to have approval from the client to proce…" at bounding box center [579, 399] width 305 height 15
click at [430, 395] on input "By clicking Process Payment you agree to have approval from the client to proce…" at bounding box center [432, 394] width 5 height 5
click at [427, 395] on label "By clicking Process Payment you agree to have approval from the client to proce…" at bounding box center [579, 399] width 305 height 15
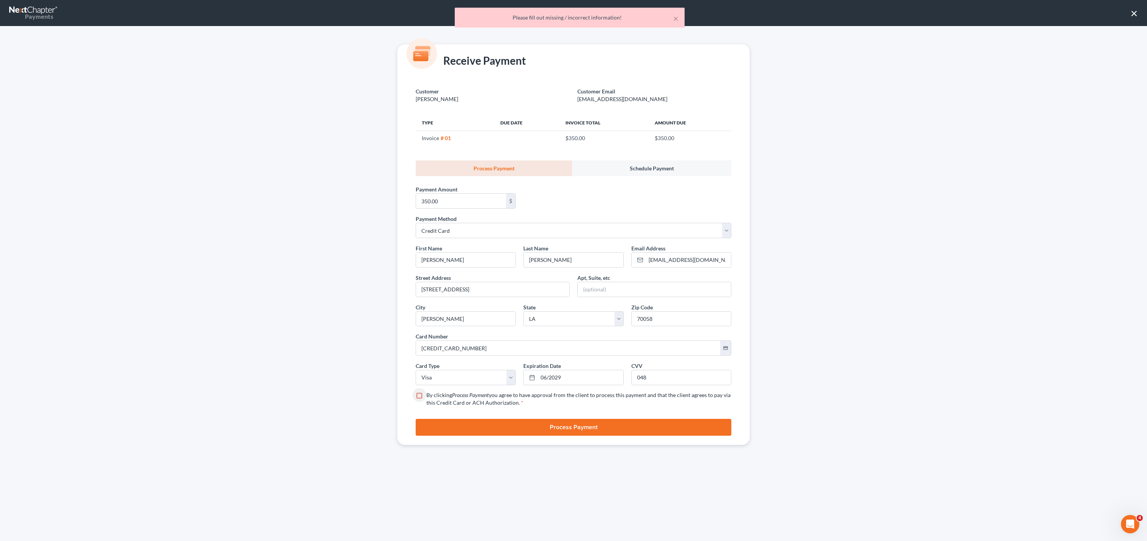
click at [430, 395] on input "By clicking Process Payment you agree to have approval from the client to proce…" at bounding box center [432, 394] width 5 height 5
checkbox input "true"
click at [461, 423] on button "Process Payment" at bounding box center [574, 427] width 316 height 17
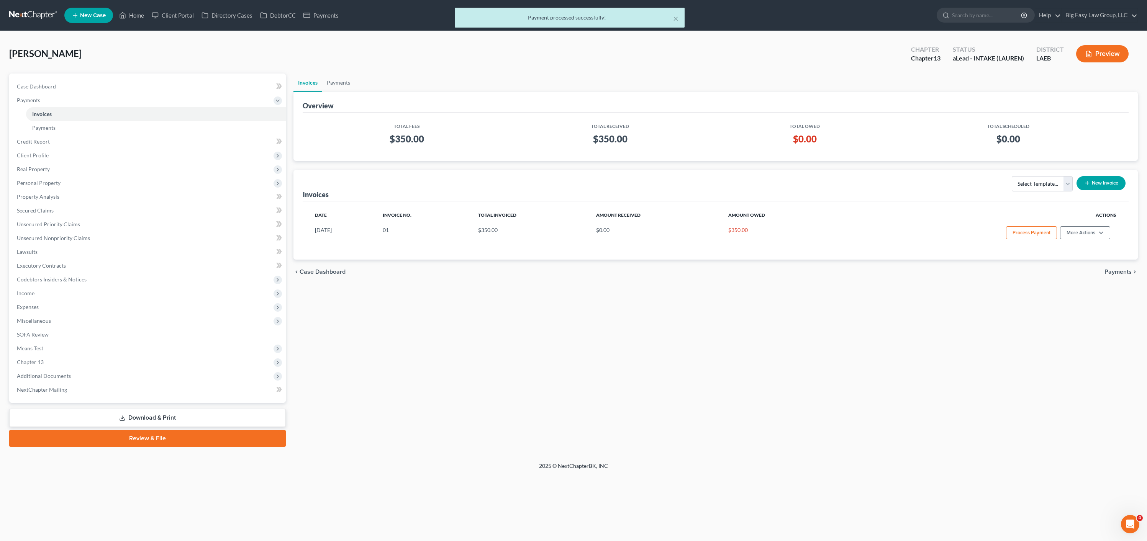
click at [322, 151] on td "$350.00" at bounding box center [407, 141] width 196 height 22
click at [331, 86] on link "Payments" at bounding box center [338, 83] width 33 height 18
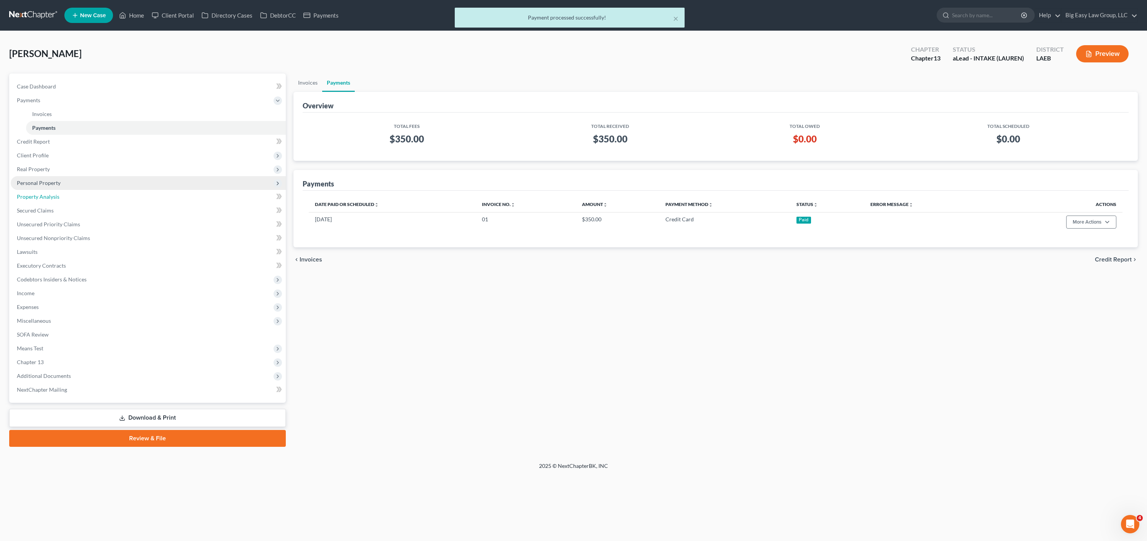
drag, startPoint x: 66, startPoint y: 194, endPoint x: 69, endPoint y: 189, distance: 5.3
click at [66, 194] on link "Property Analysis" at bounding box center [148, 197] width 275 height 14
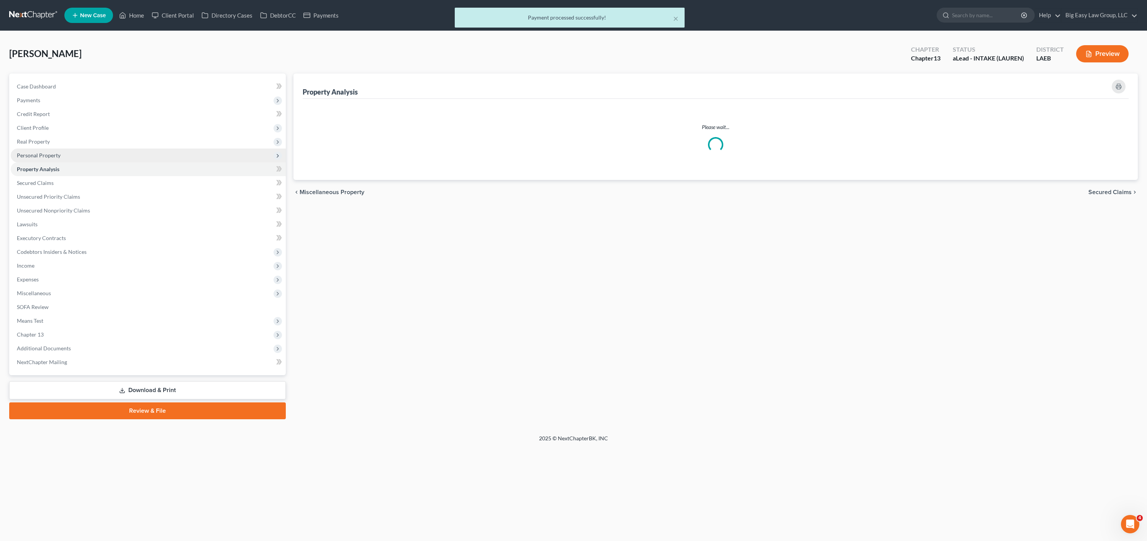
click at [71, 176] on link "Property Analysis" at bounding box center [148, 169] width 275 height 14
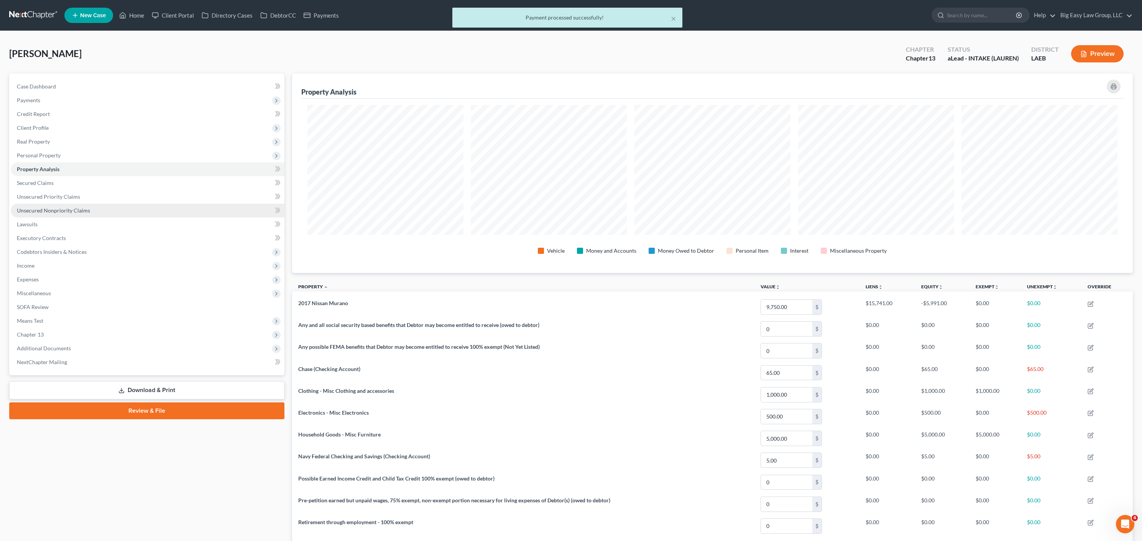
scroll to position [200, 841]
click at [71, 149] on span "Personal Property" at bounding box center [148, 156] width 274 height 14
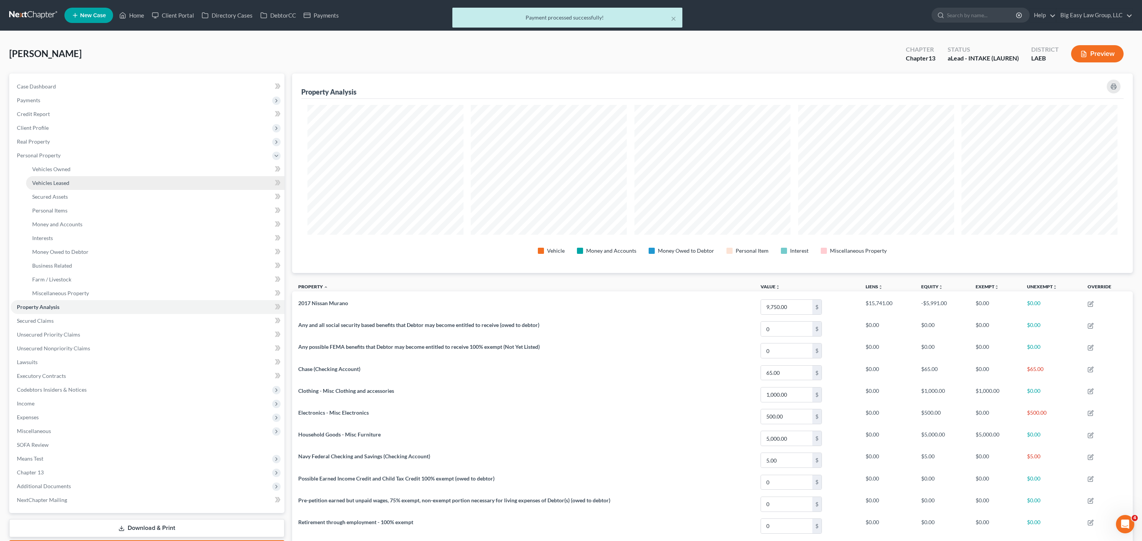
click at [79, 189] on link "Vehicles Leased" at bounding box center [155, 183] width 258 height 14
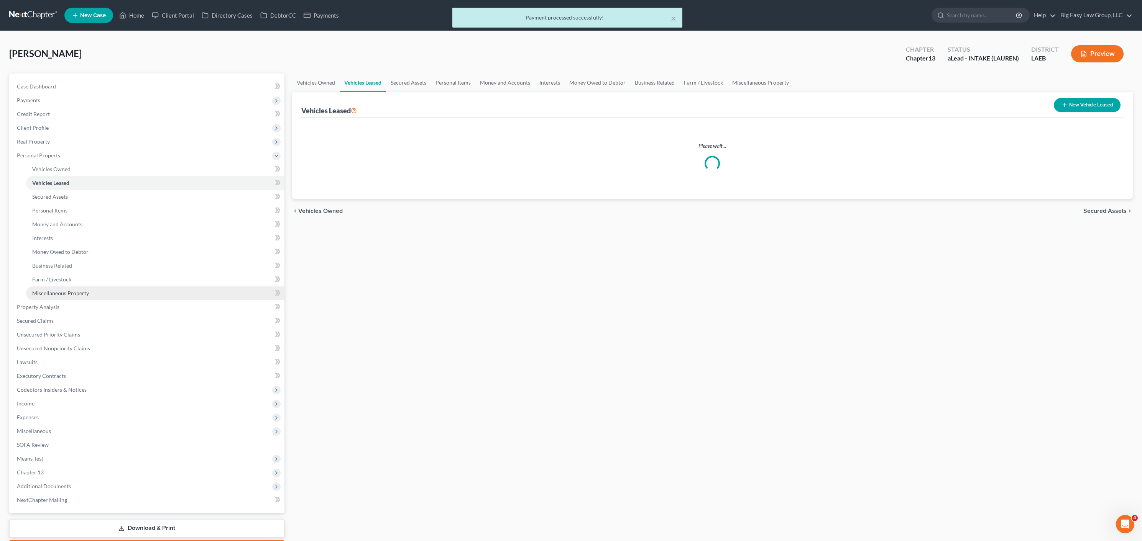
click at [88, 290] on span "Miscellaneous Property" at bounding box center [60, 293] width 57 height 7
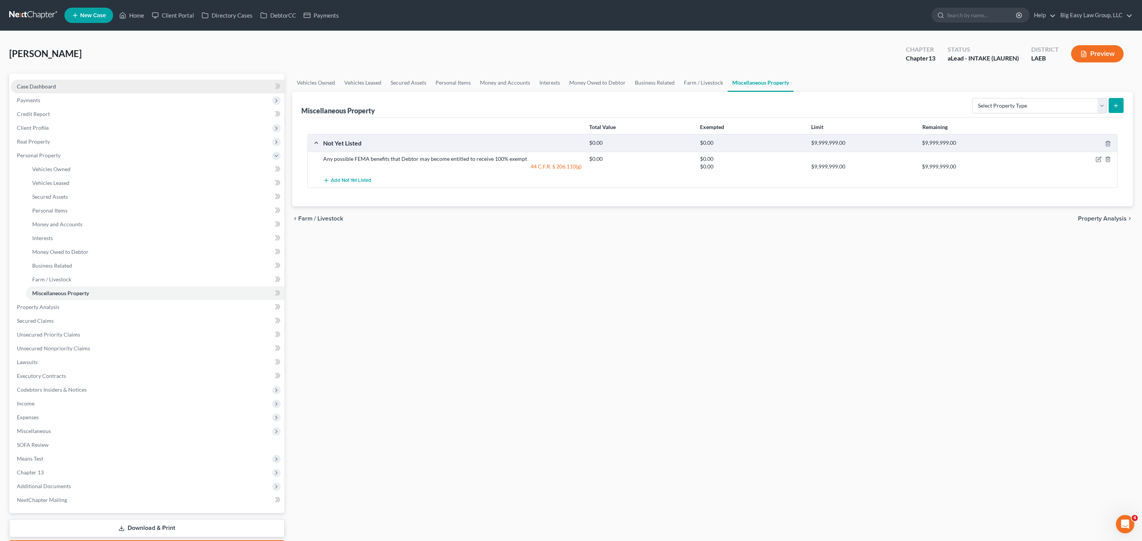
click at [48, 90] on link "Case Dashboard" at bounding box center [148, 87] width 274 height 14
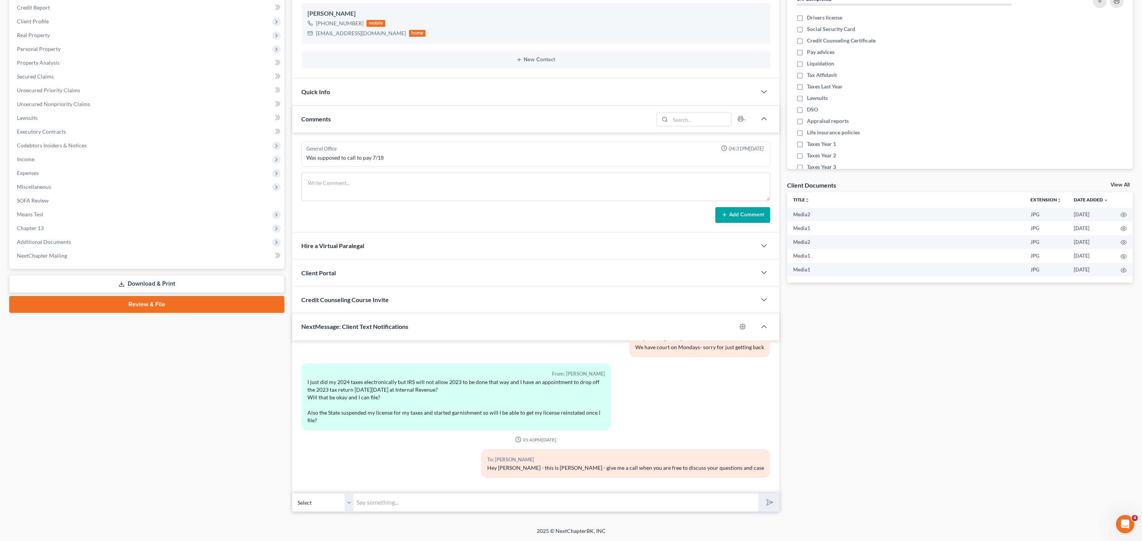
scroll to position [842, 0]
click at [441, 495] on input "text" at bounding box center [555, 503] width 405 height 19
type input "checkstubs after 7/3"
click at [758, 494] on button "submit" at bounding box center [768, 503] width 21 height 18
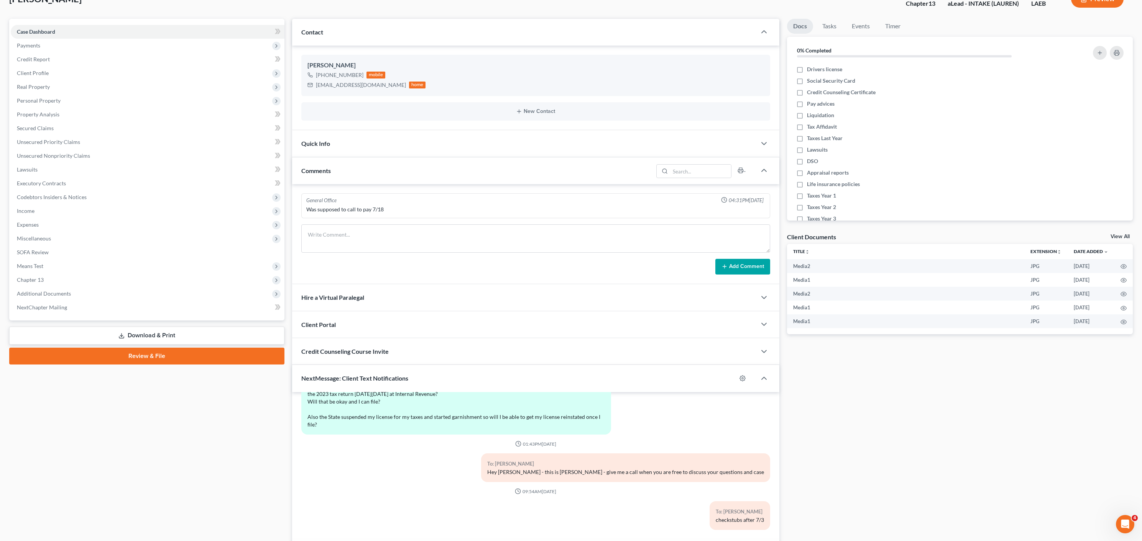
scroll to position [0, 0]
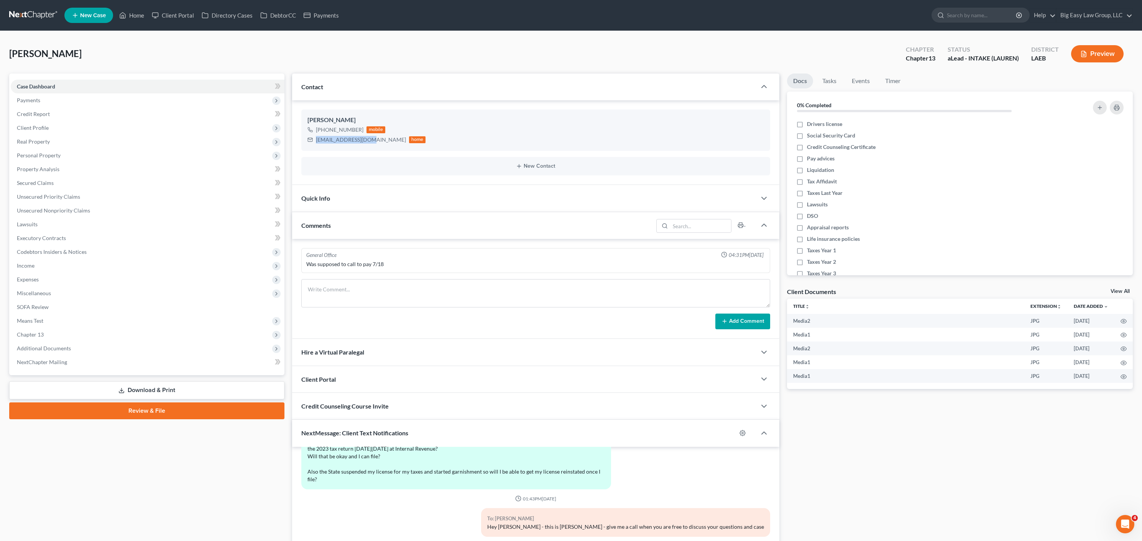
drag, startPoint x: 365, startPoint y: 142, endPoint x: 336, endPoint y: 155, distance: 31.6
click at [316, 139] on div "mpack0405@gmail.com home" at bounding box center [366, 140] width 118 height 10
copy div "mpack0405@gmail.com"
click at [148, 18] on link "Home" at bounding box center [131, 15] width 33 height 14
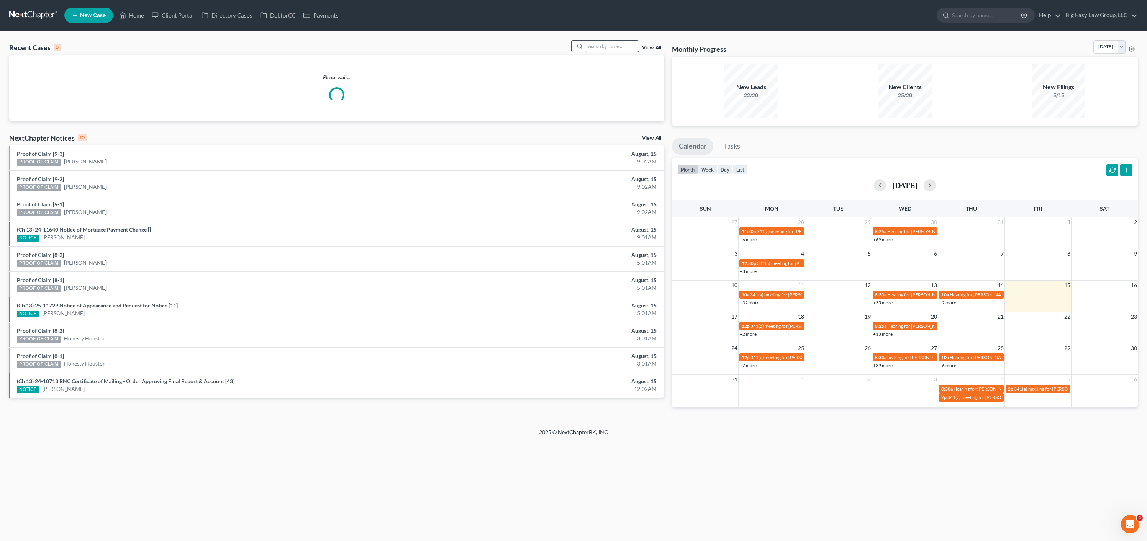
click at [605, 47] on input "search" at bounding box center [612, 46] width 54 height 11
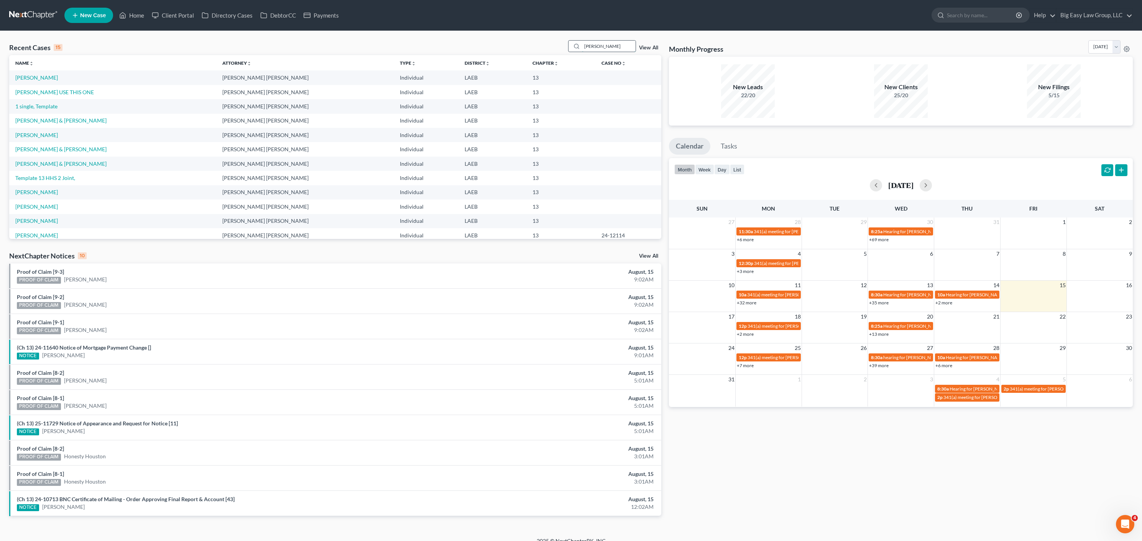
type input "broussard"
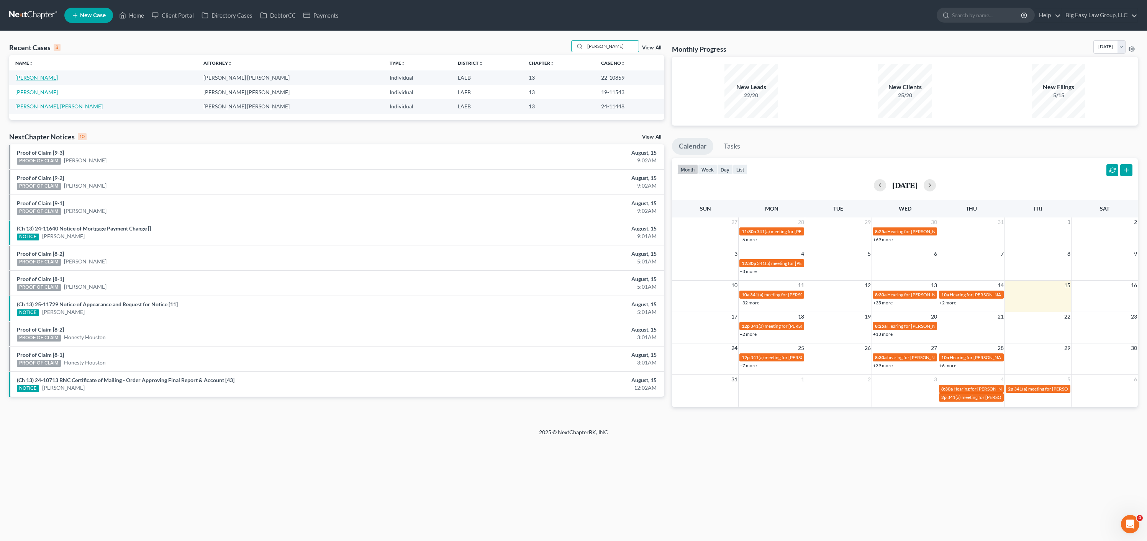
click at [31, 78] on link "[PERSON_NAME]" at bounding box center [36, 77] width 43 height 7
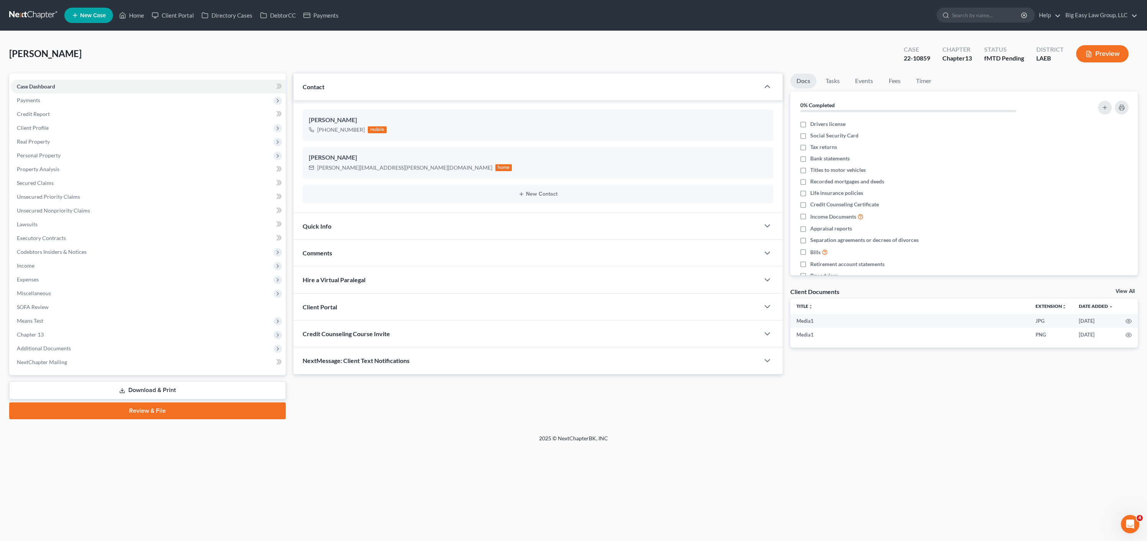
click at [554, 352] on div "NextMessage: Client Text Notifications" at bounding box center [527, 361] width 467 height 26
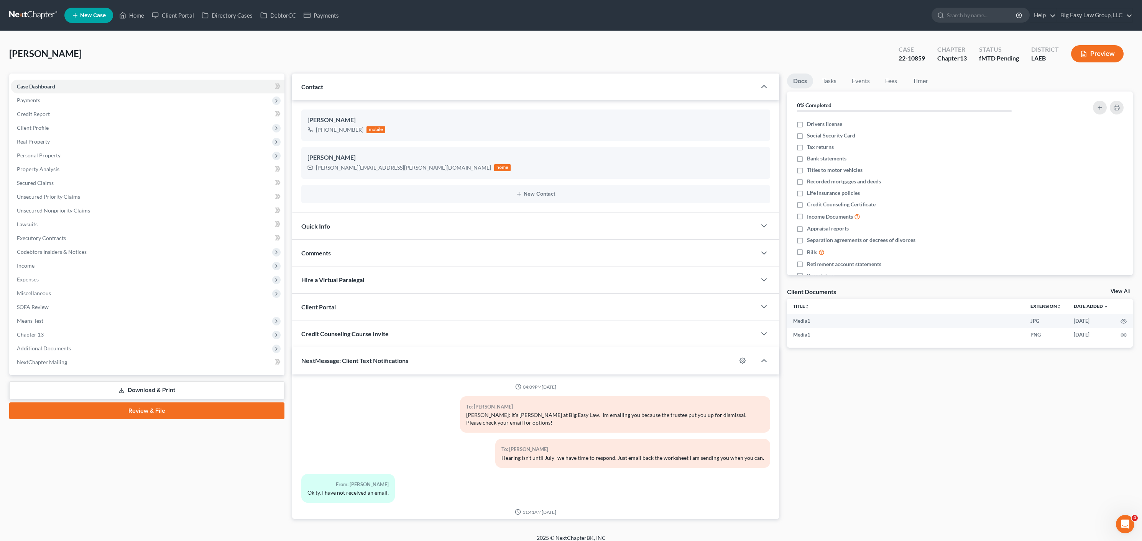
click at [563, 363] on div "NextMessage: Client Text Notifications" at bounding box center [514, 361] width 444 height 26
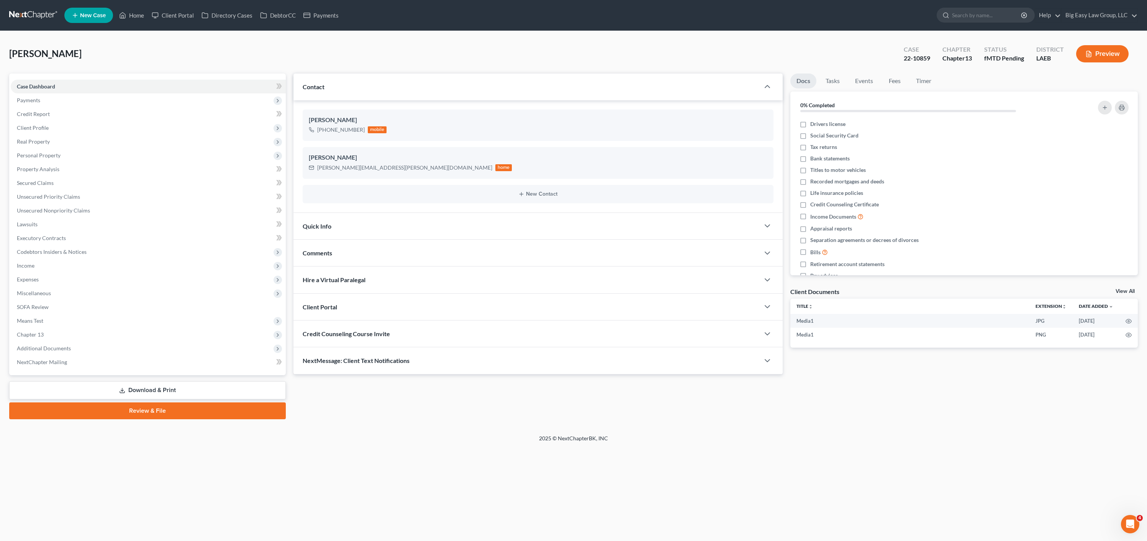
click at [523, 366] on div "NextMessage: Client Text Notifications" at bounding box center [527, 361] width 467 height 26
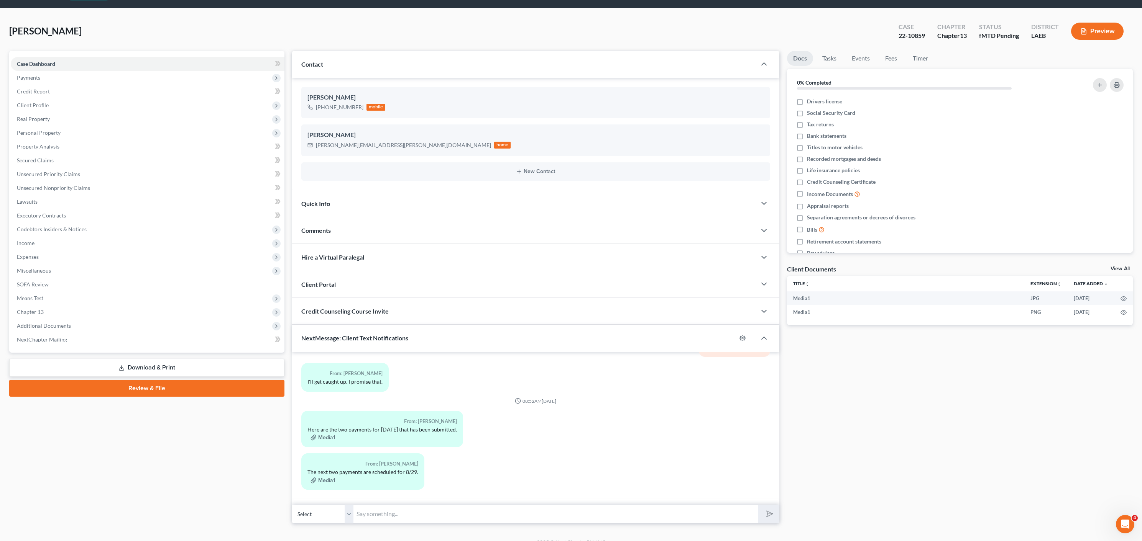
scroll to position [34, 0]
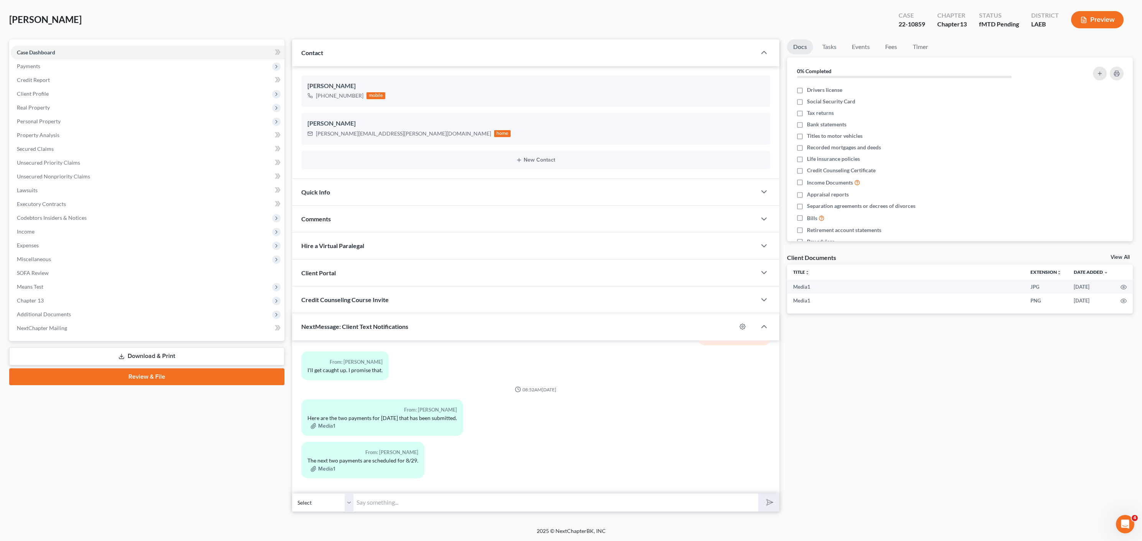
click at [530, 499] on input "text" at bounding box center [555, 503] width 405 height 19
click at [330, 469] on button "Media1" at bounding box center [322, 471] width 25 height 6
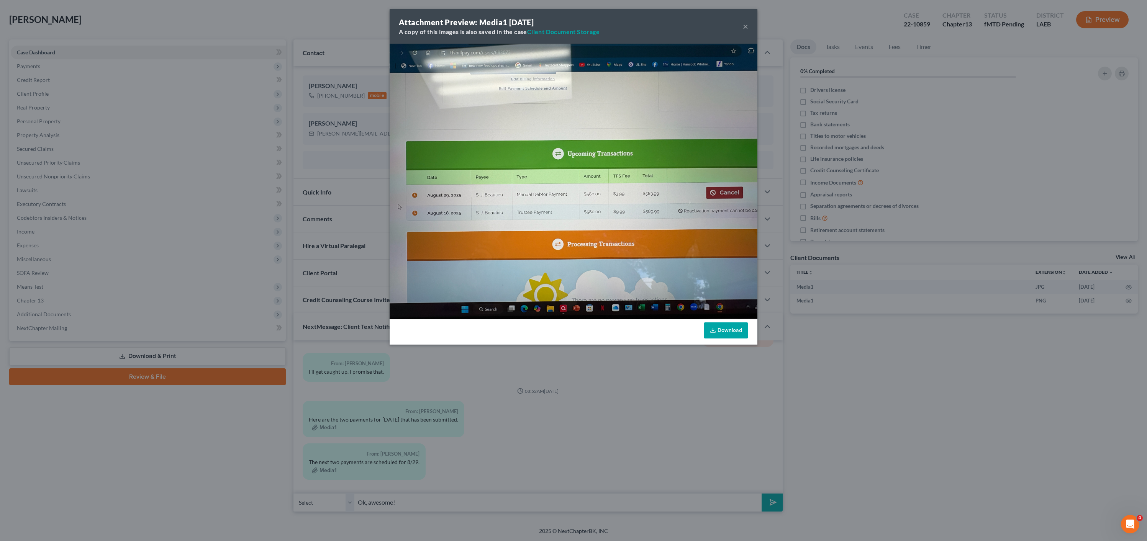
click at [193, 455] on div "Attachment Preview: Media1 08/15/2025 A copy of this images is also saved in th…" at bounding box center [573, 270] width 1147 height 541
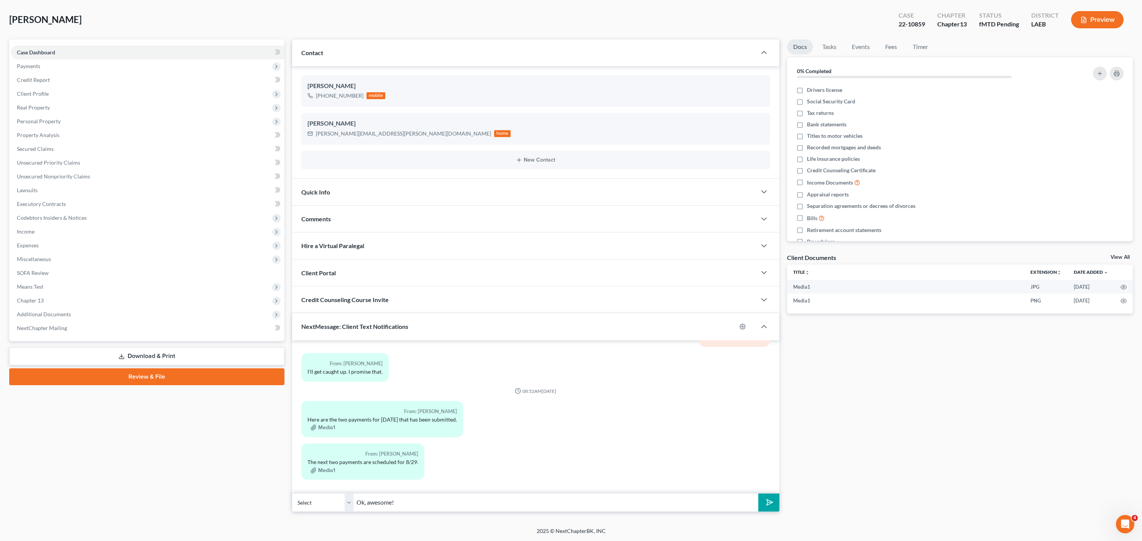
click at [448, 505] on input "Ok, awesome!" at bounding box center [555, 503] width 405 height 19
type input "Ok, awesome! Great"
click at [758, 494] on button "submit" at bounding box center [768, 503] width 21 height 18
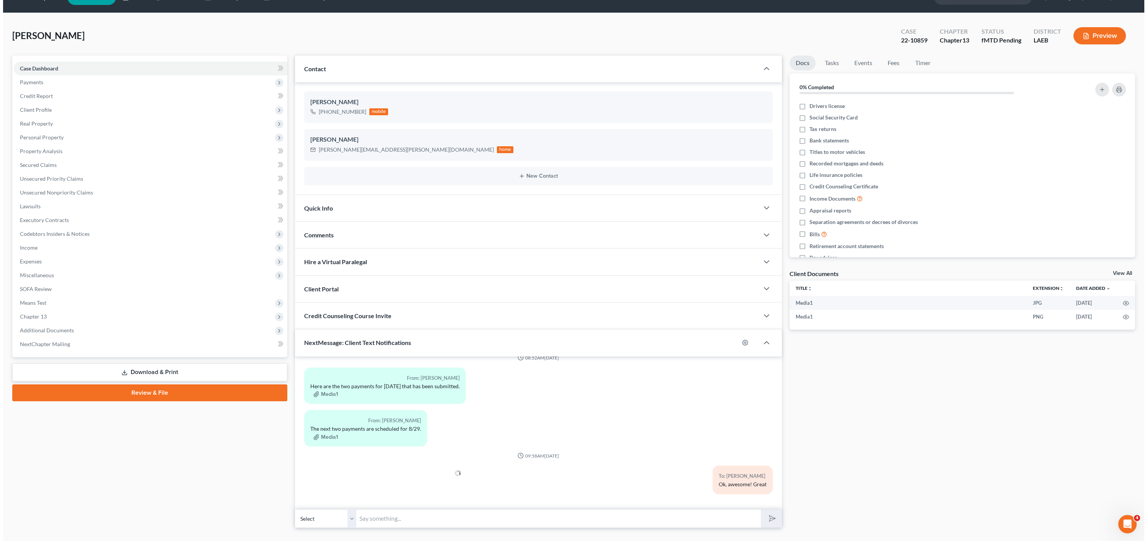
scroll to position [0, 0]
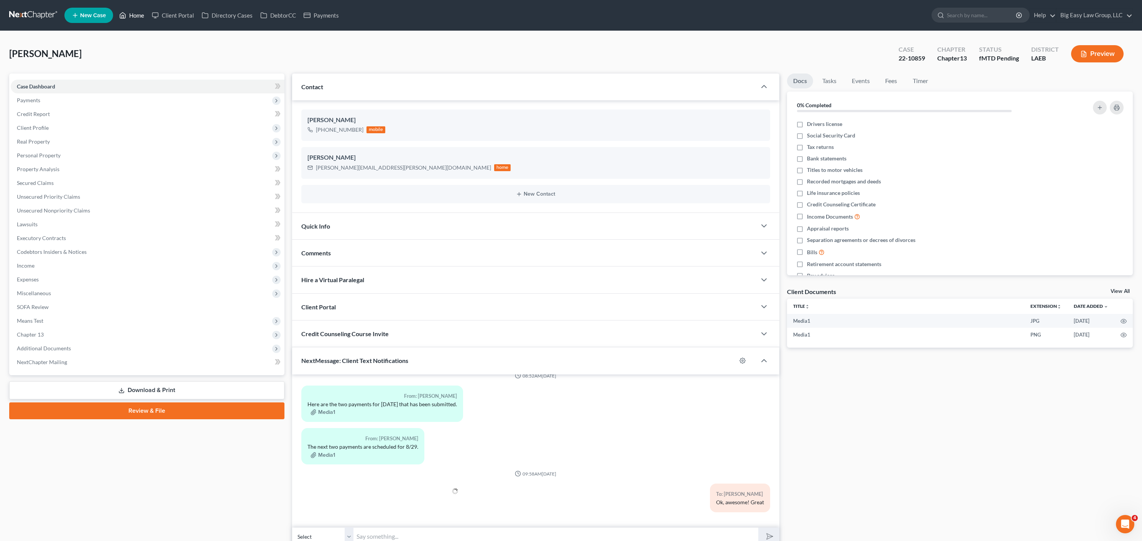
click at [138, 18] on link "Home" at bounding box center [131, 15] width 33 height 14
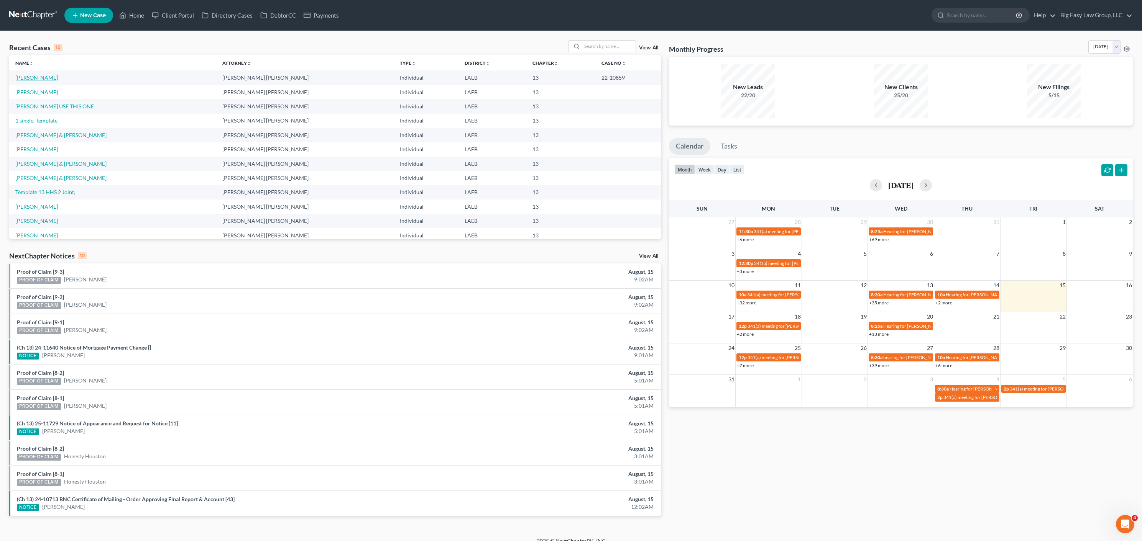
click at [37, 75] on link "[PERSON_NAME]" at bounding box center [36, 77] width 43 height 7
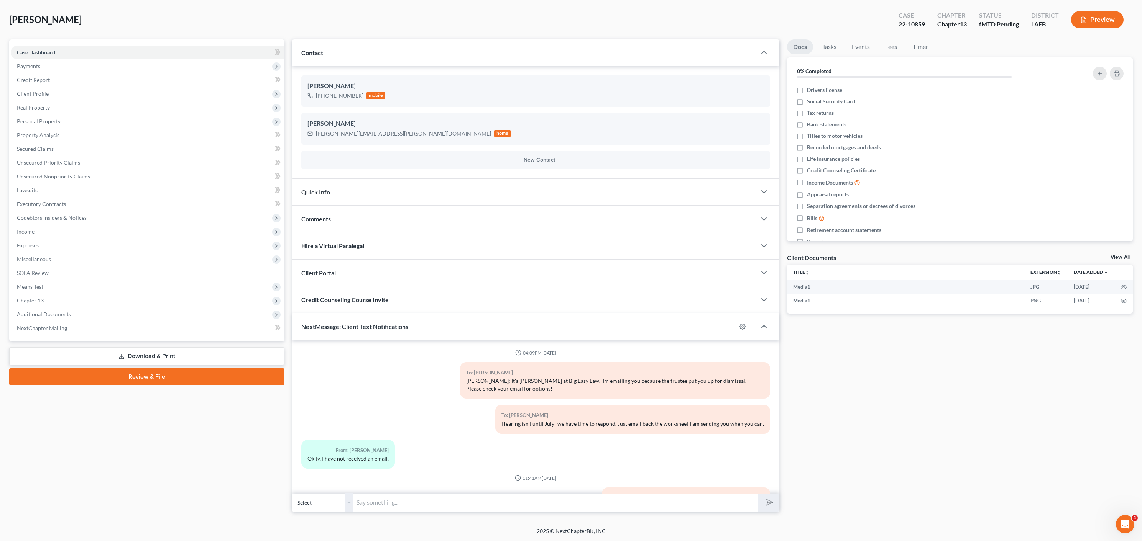
scroll to position [626, 0]
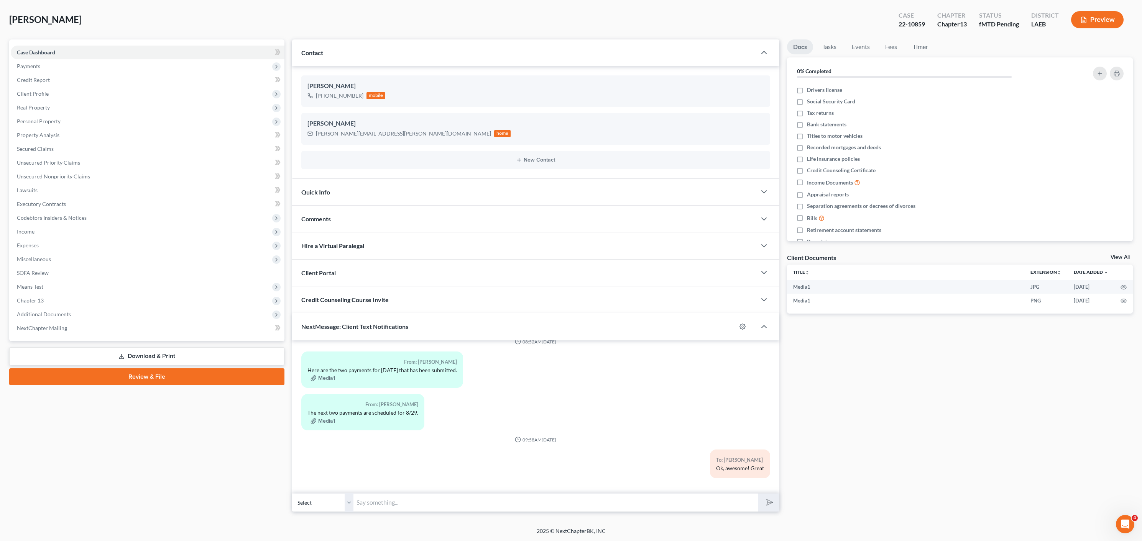
click at [441, 497] on input "text" at bounding box center [555, 503] width 405 height 19
type input "They will continue it out to see the other two post- everything will be fine"
click at [758, 494] on button "submit" at bounding box center [768, 503] width 21 height 18
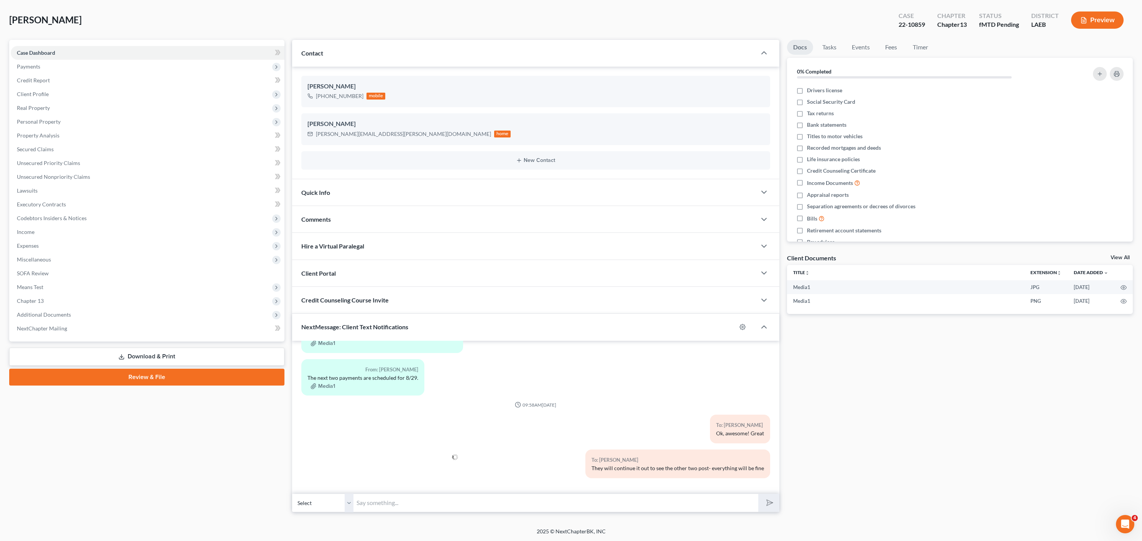
scroll to position [34, 0]
type input "- Lauren at Big Easy Law"
click at [758, 494] on button "submit" at bounding box center [768, 503] width 21 height 18
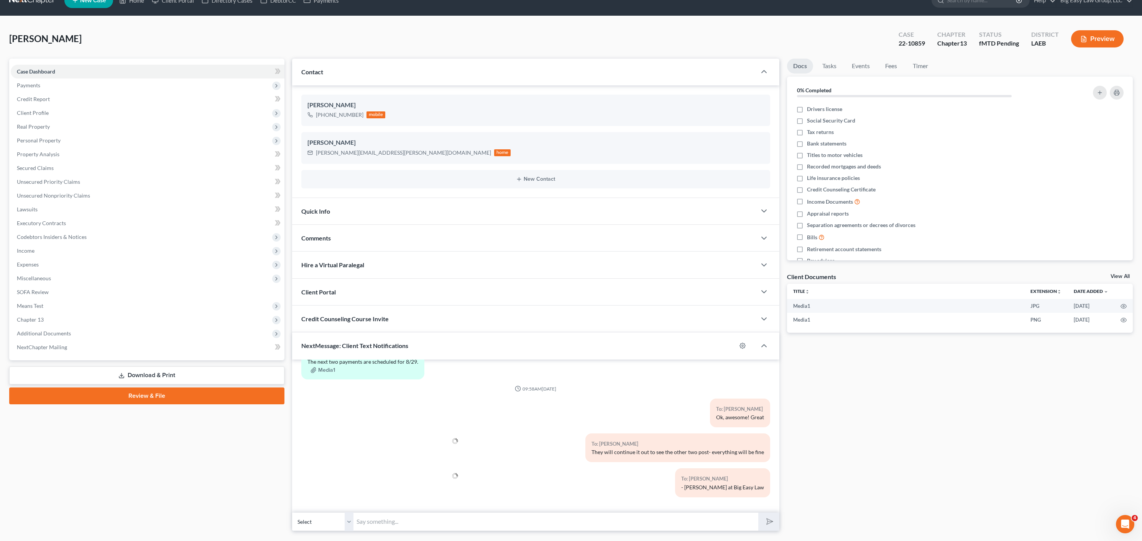
scroll to position [0, 0]
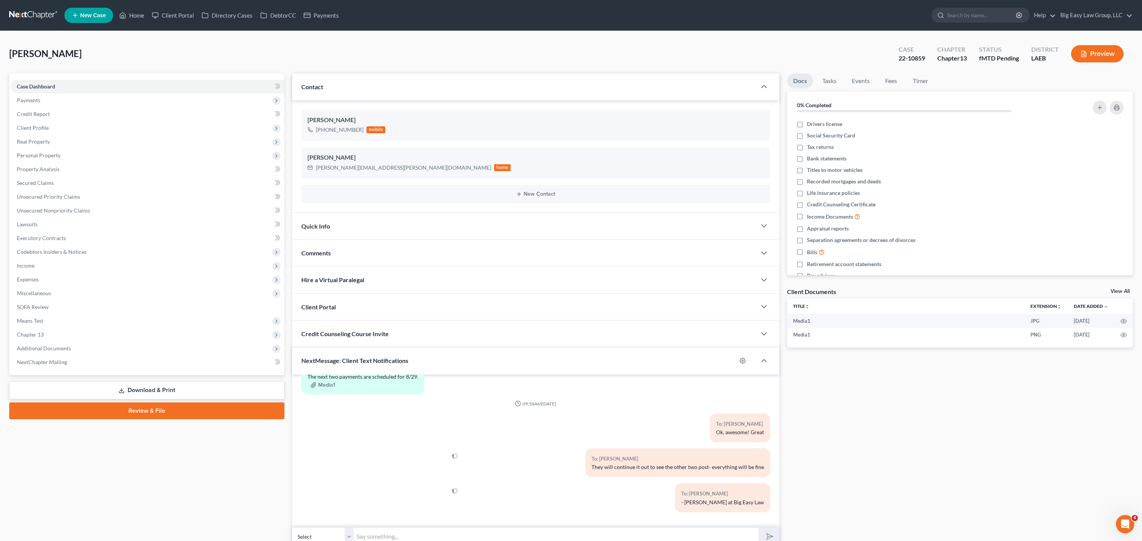
click at [118, 3] on nav "Home New Case Client Portal Directory Cases DebtorCC Payments Big Easy Law Grou…" at bounding box center [571, 15] width 1142 height 31
click at [123, 11] on icon at bounding box center [122, 15] width 7 height 9
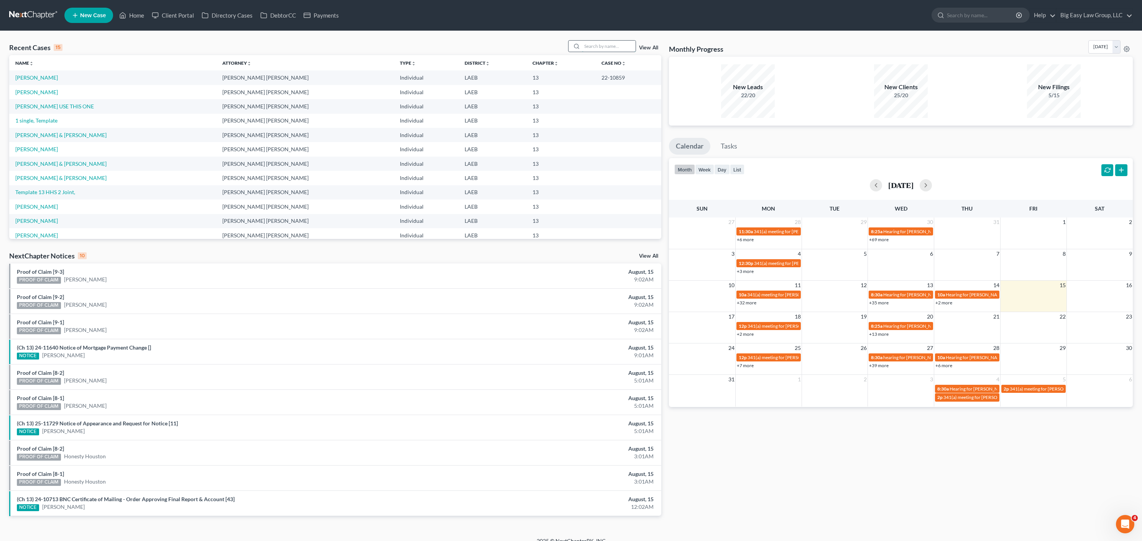
click at [600, 49] on input "search" at bounding box center [609, 46] width 54 height 11
type input "shikari"
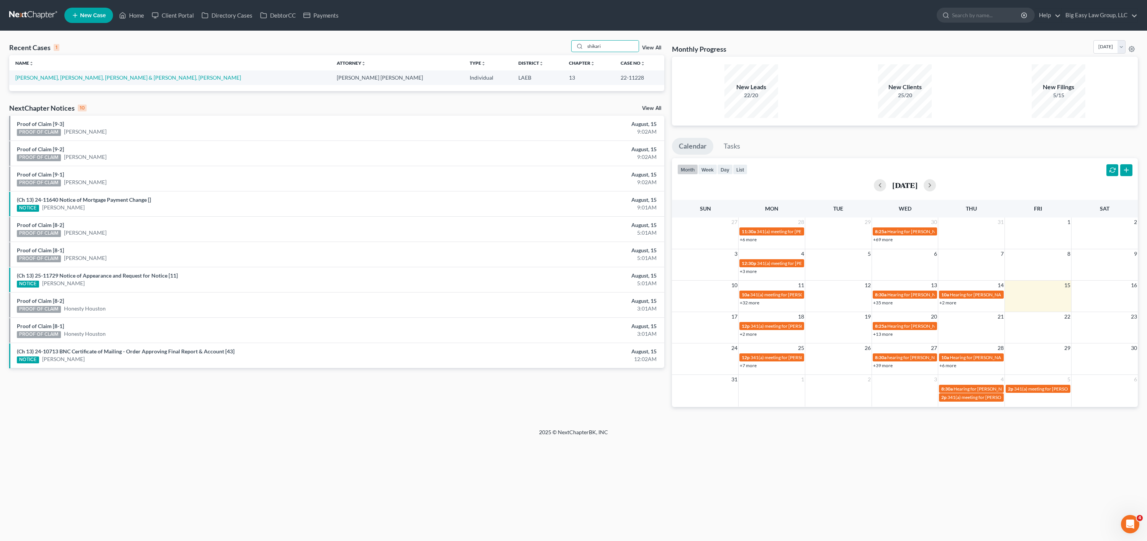
click at [65, 82] on td "[PERSON_NAME], [PERSON_NAME], [PERSON_NAME] & [PERSON_NAME], [PERSON_NAME]" at bounding box center [170, 78] width 322 height 14
click at [68, 81] on td "[PERSON_NAME], [PERSON_NAME], [PERSON_NAME] & [PERSON_NAME], [PERSON_NAME]" at bounding box center [170, 78] width 322 height 14
click at [84, 75] on link "[PERSON_NAME], [PERSON_NAME], [PERSON_NAME] & [PERSON_NAME], [PERSON_NAME]" at bounding box center [128, 77] width 226 height 7
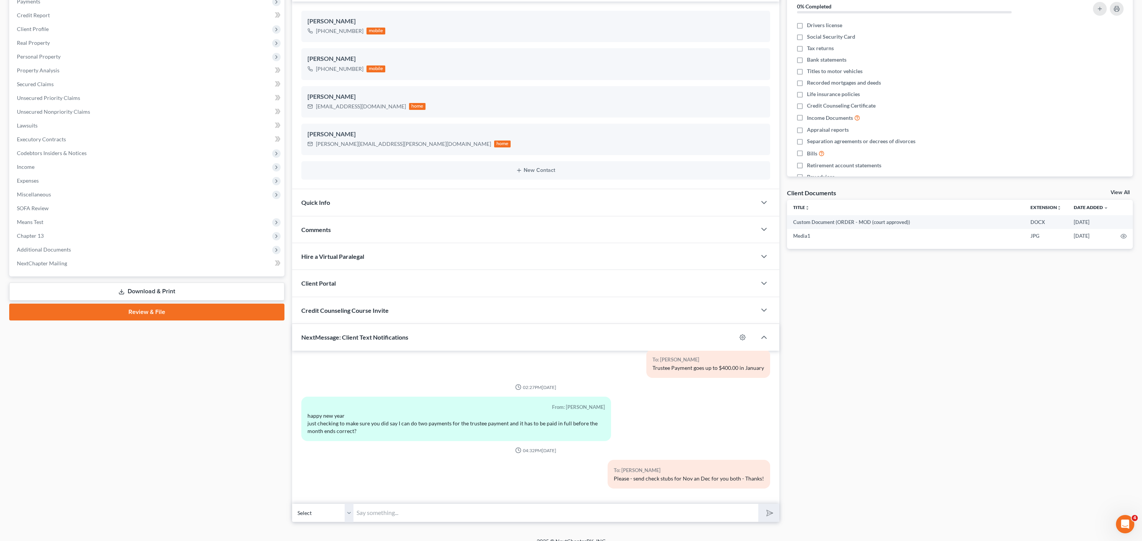
scroll to position [109, 0]
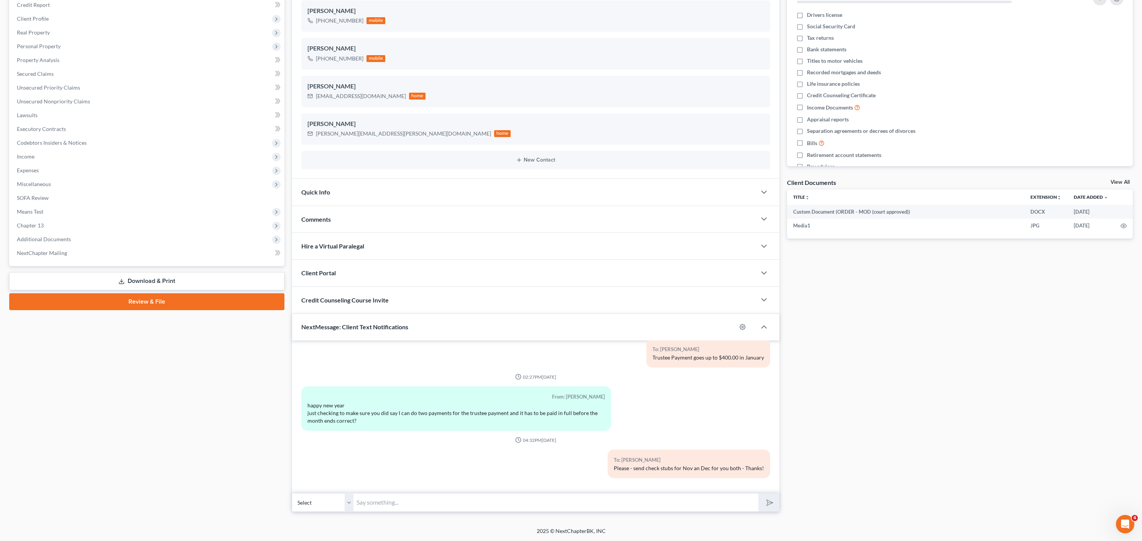
click at [341, 506] on select "Select +1 (504) 810-9019 - Ulysses Duplessis, IV +1 (504) 654-9151 - Shikari Du…" at bounding box center [322, 503] width 61 height 19
select select "1"
click at [424, 500] on input "text" at bounding box center [555, 503] width 405 height 19
type input "Dear client: We are currently on the hearings line! Please send a brief message…"
drag, startPoint x: 777, startPoint y: 512, endPoint x: 775, endPoint y: 508, distance: 4.1
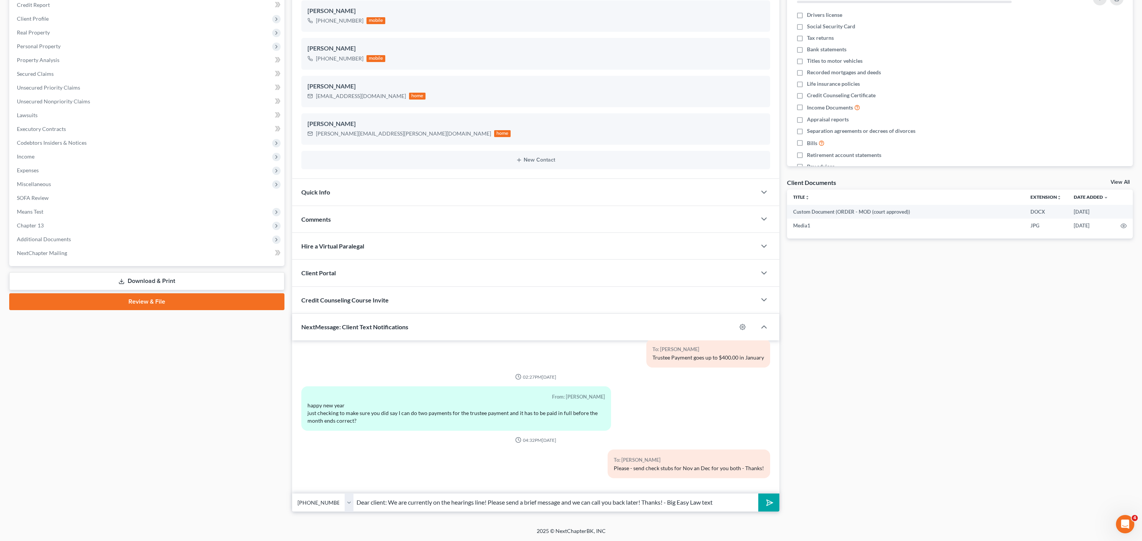
click at [777, 511] on button "submit" at bounding box center [768, 503] width 21 height 18
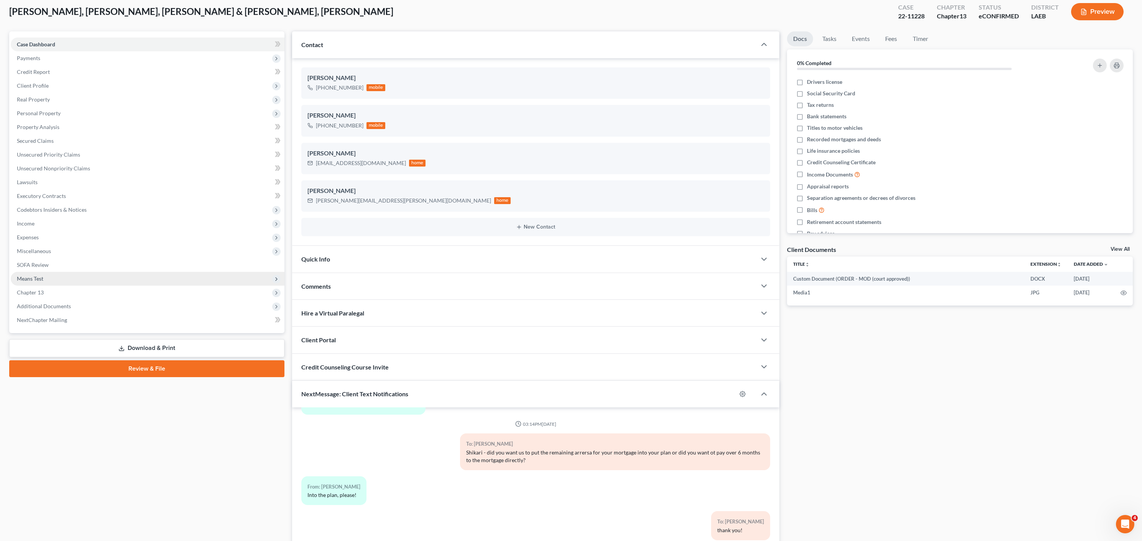
scroll to position [0, 0]
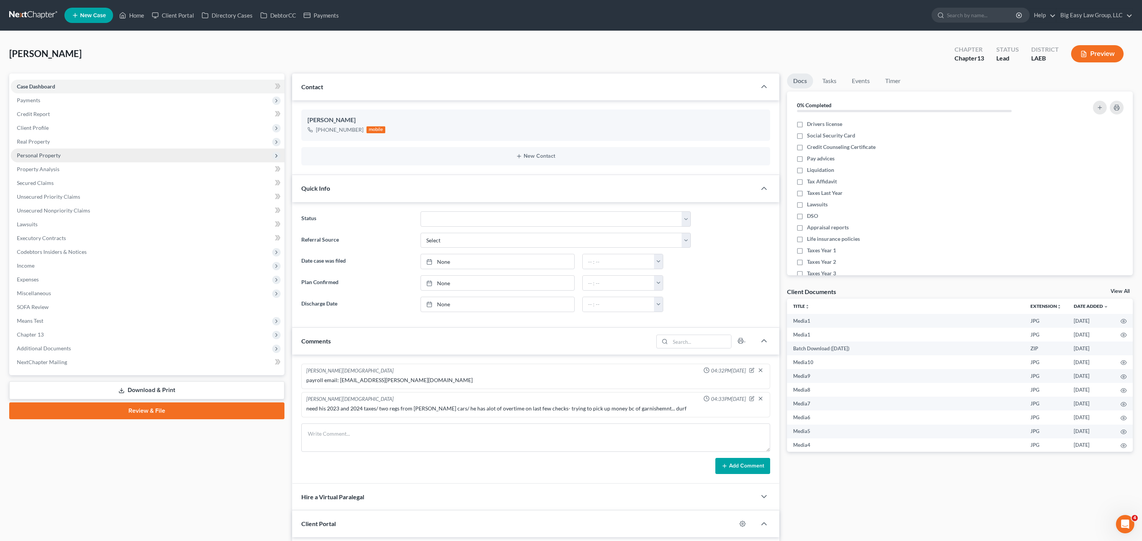
click at [47, 156] on span "Personal Property" at bounding box center [39, 155] width 44 height 7
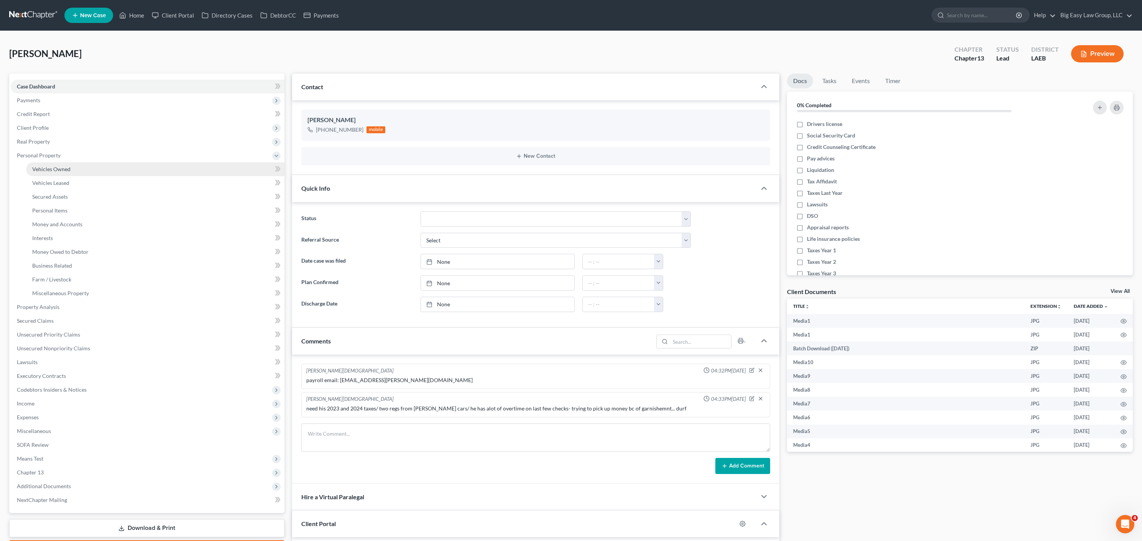
click at [53, 171] on span "Vehicles Owned" at bounding box center [51, 169] width 38 height 7
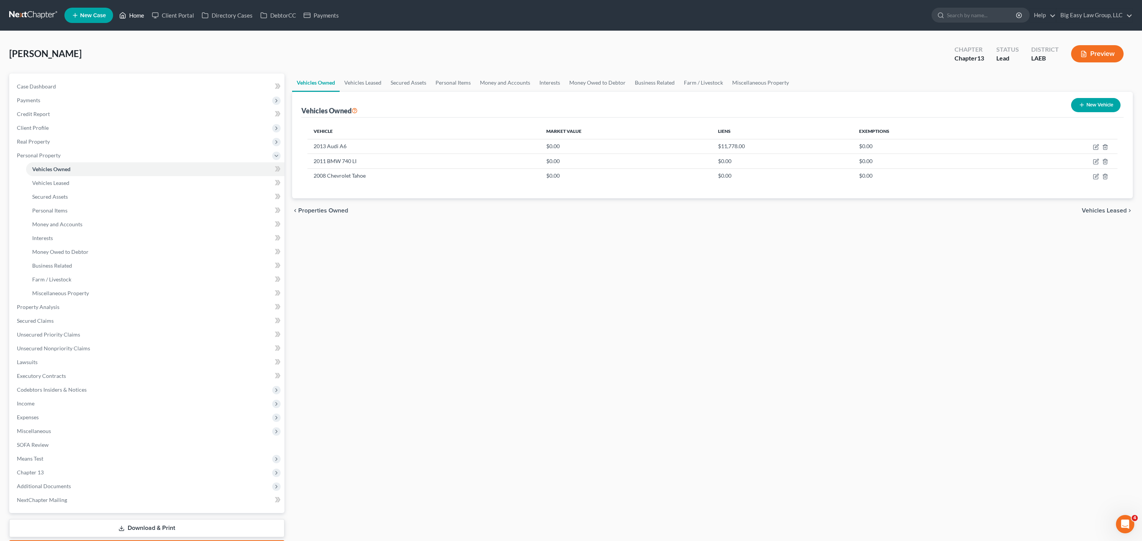
click at [141, 20] on link "Home" at bounding box center [131, 15] width 33 height 14
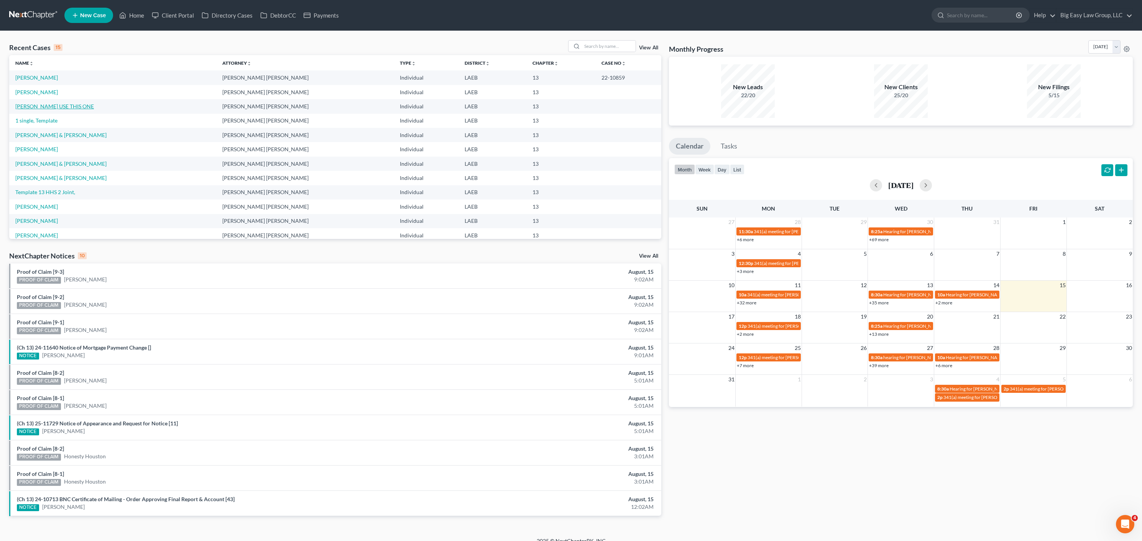
click at [55, 109] on link "[PERSON_NAME] USE THIS ONE" at bounding box center [54, 106] width 79 height 7
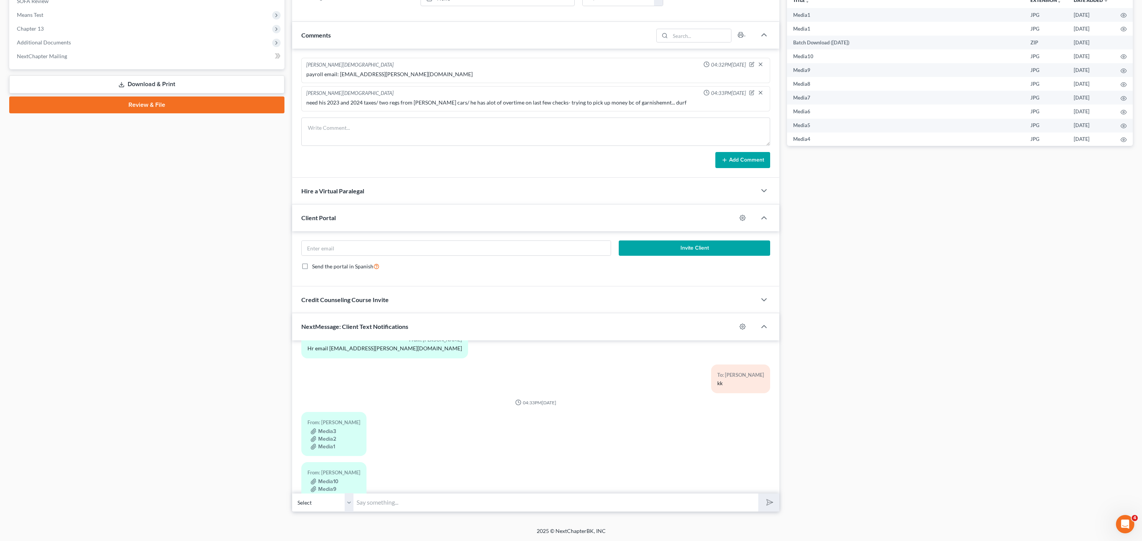
scroll to position [310, 0]
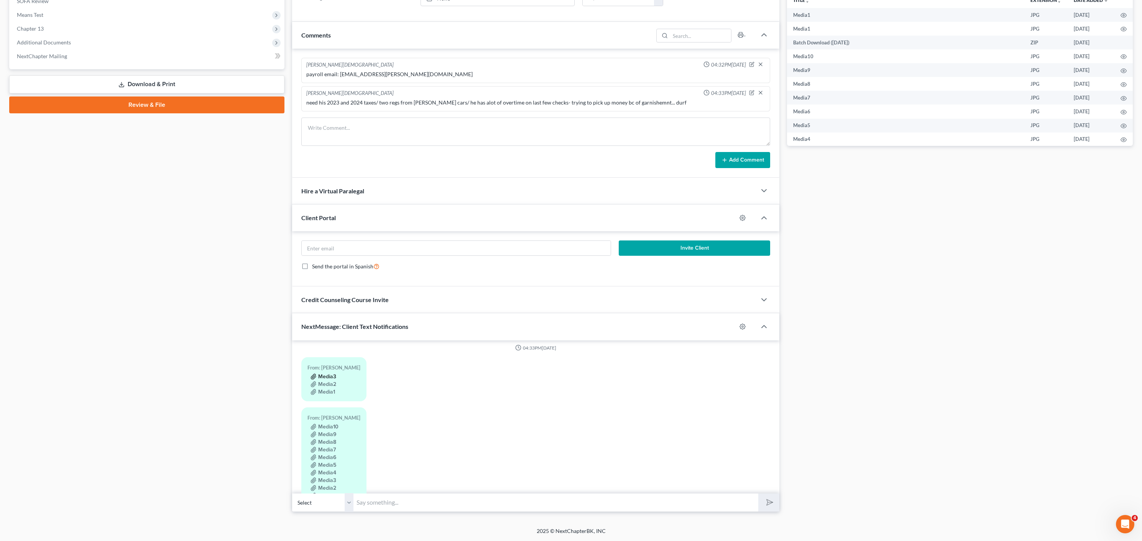
click at [324, 374] on button "Media3" at bounding box center [323, 377] width 26 height 6
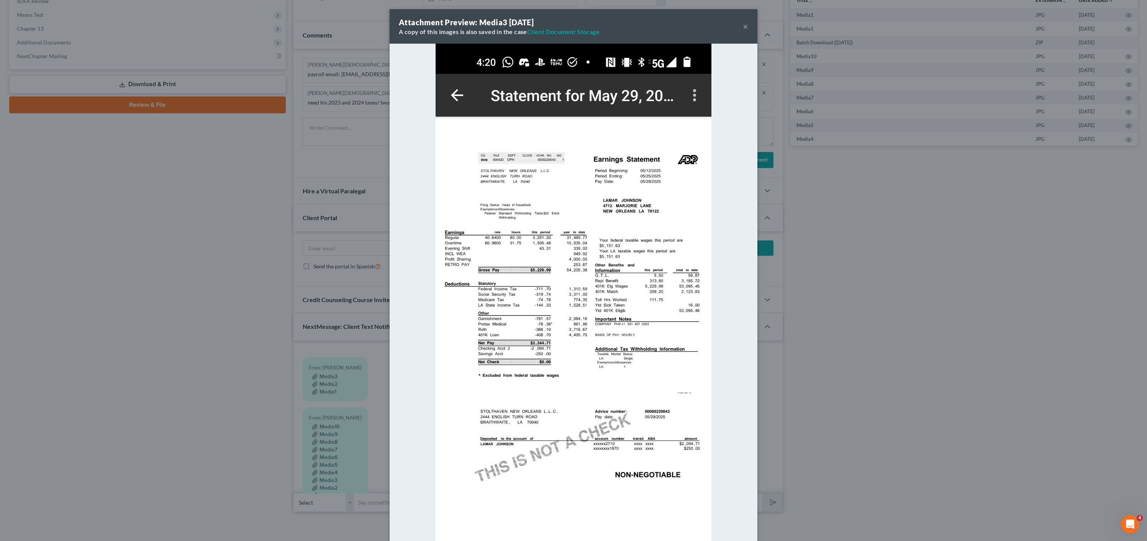
click at [236, 284] on div "Attachment Preview: Media3 08/13/2025 A copy of this images is also saved in th…" at bounding box center [573, 270] width 1147 height 541
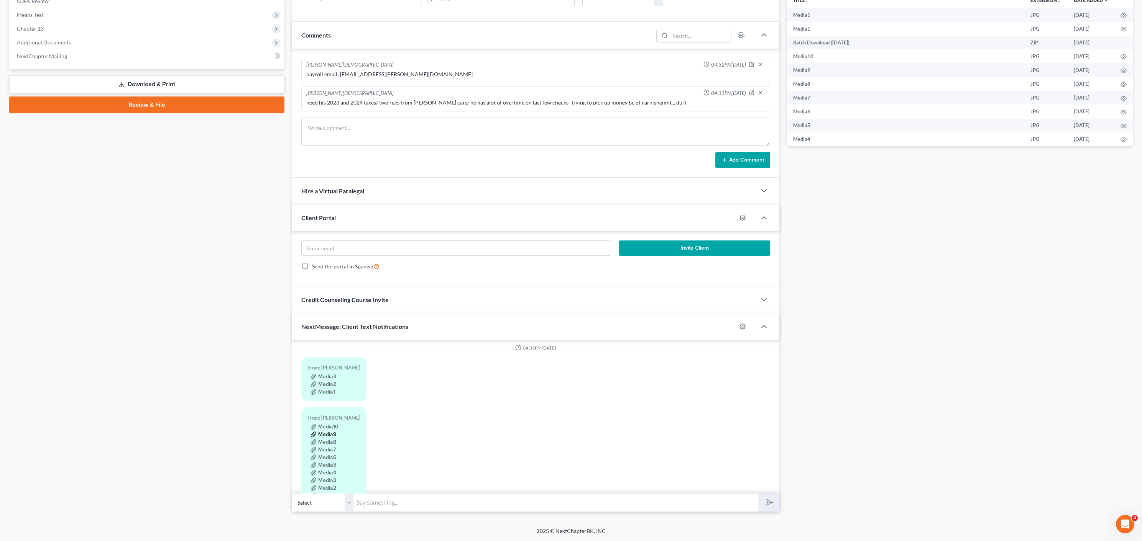
click at [325, 432] on button "Media9" at bounding box center [323, 435] width 26 height 6
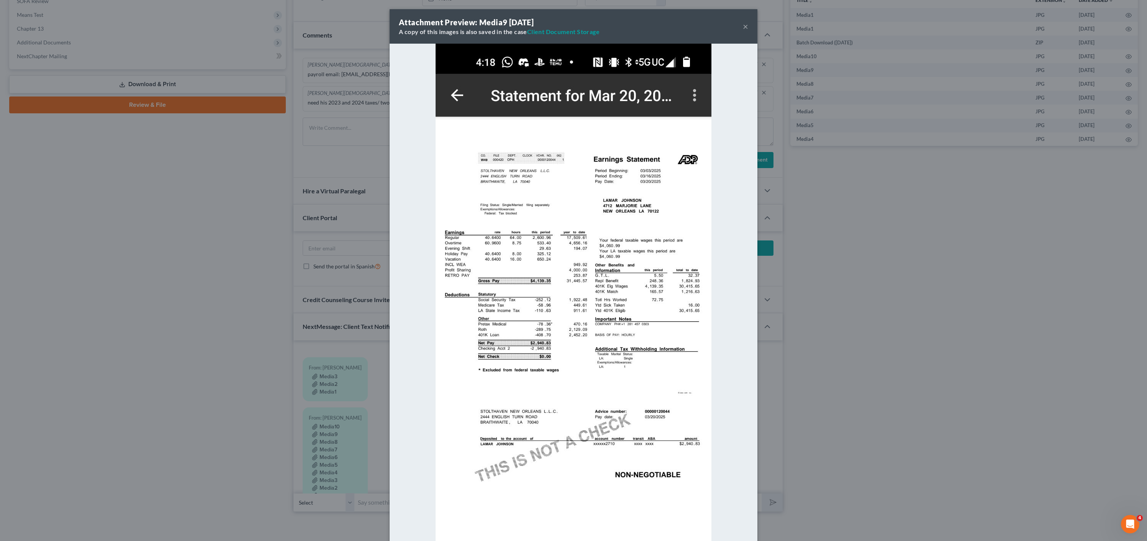
drag, startPoint x: 264, startPoint y: 236, endPoint x: 302, endPoint y: 269, distance: 50.5
click at [264, 236] on div "Attachment Preview: Media9 08/13/2025 A copy of this images is also saved in th…" at bounding box center [573, 270] width 1147 height 541
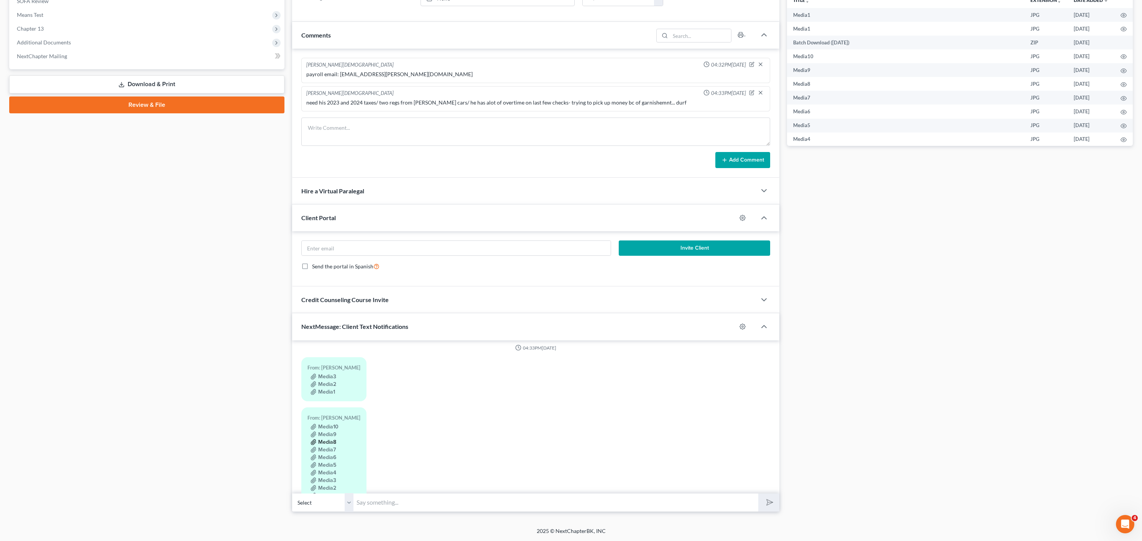
click at [331, 445] on button "Media8" at bounding box center [323, 443] width 26 height 6
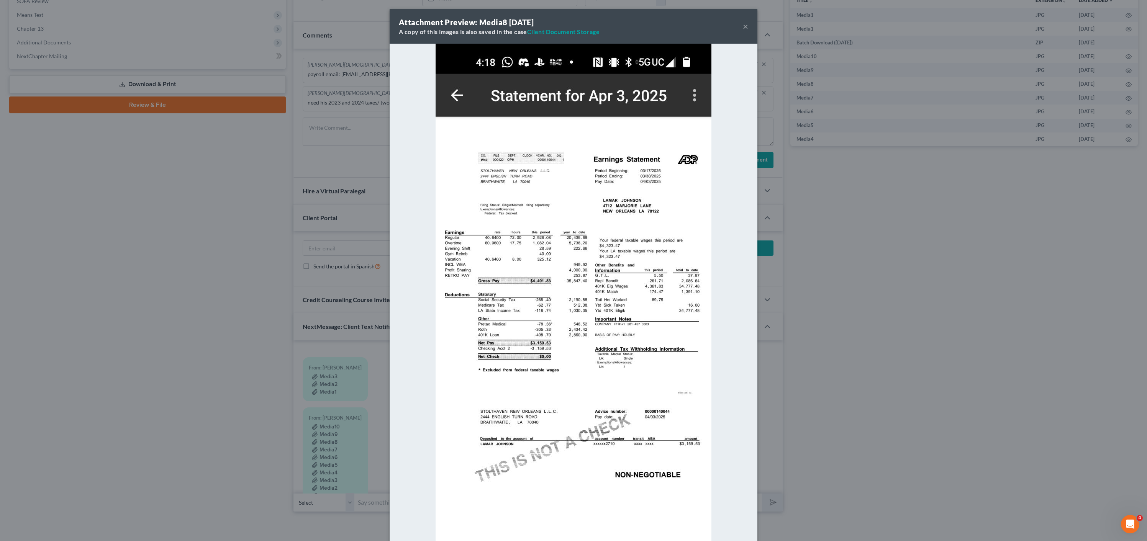
click at [181, 254] on div "Attachment Preview: Media8 08/13/2025 A copy of this images is also saved in th…" at bounding box center [573, 270] width 1147 height 541
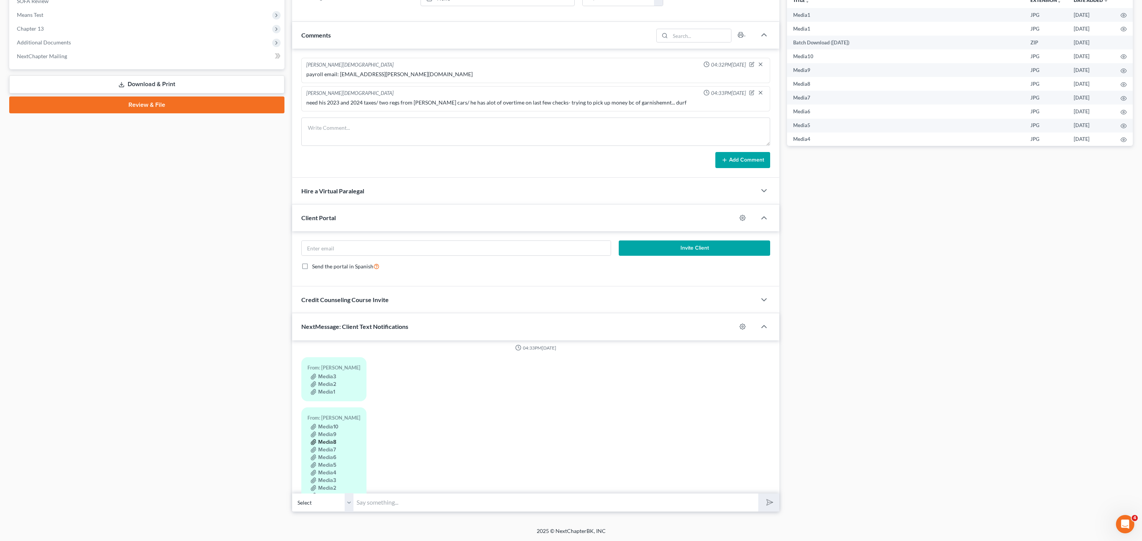
click at [326, 442] on button "Media8" at bounding box center [323, 443] width 26 height 6
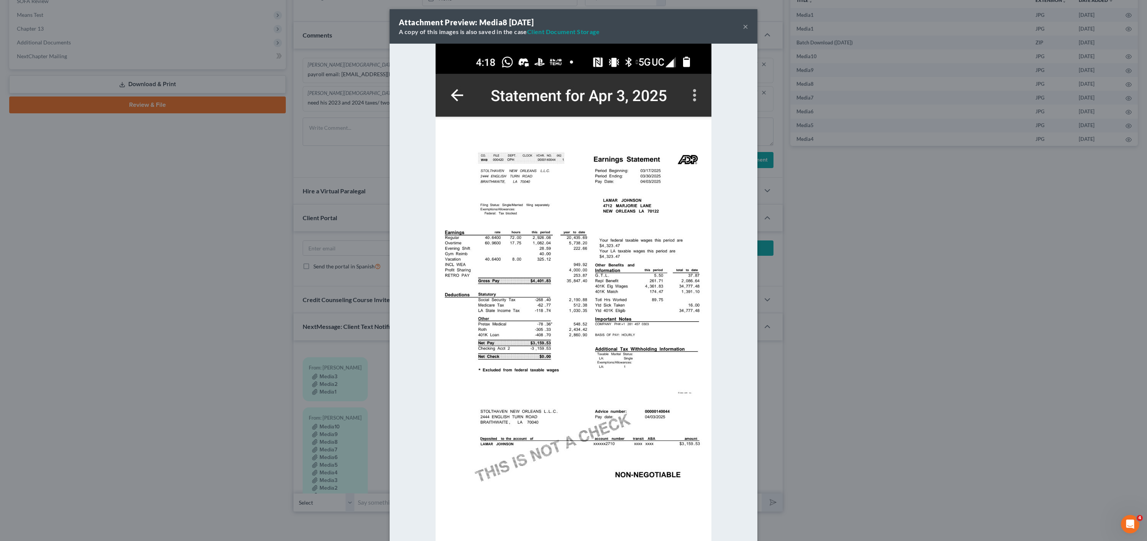
drag, startPoint x: 287, startPoint y: 349, endPoint x: 312, endPoint y: 382, distance: 40.9
click at [287, 349] on div "Attachment Preview: Media8 08/13/2025 A copy of this images is also saved in th…" at bounding box center [573, 270] width 1147 height 541
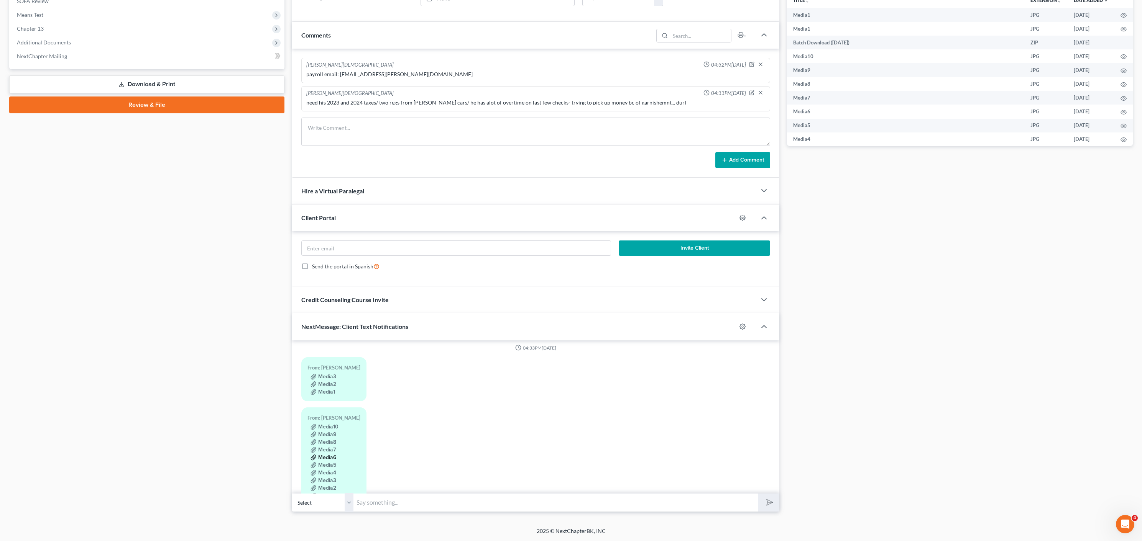
click at [334, 459] on button "Media6" at bounding box center [323, 458] width 26 height 6
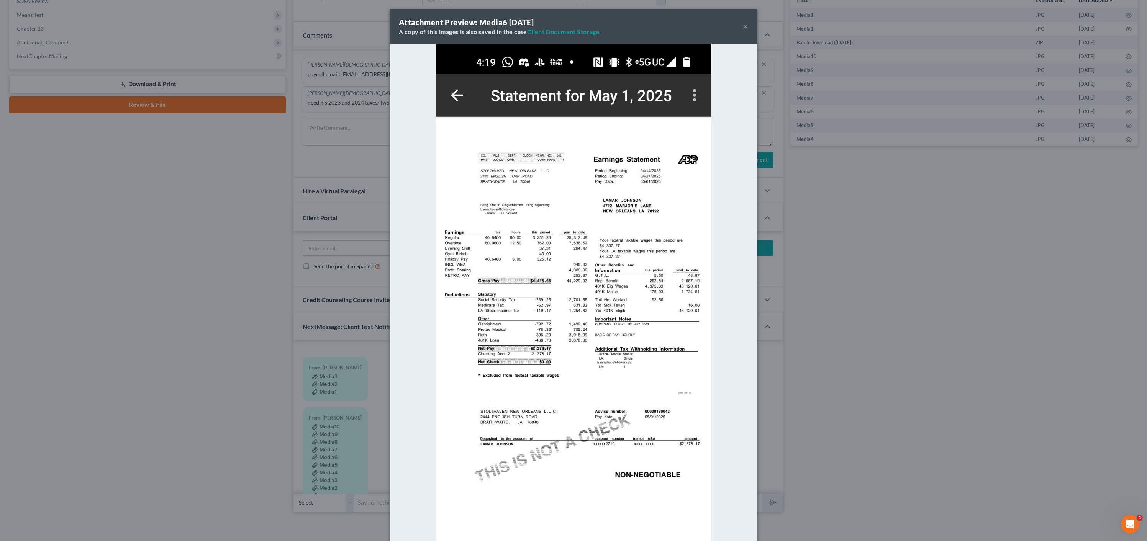
drag, startPoint x: 225, startPoint y: 301, endPoint x: 274, endPoint y: 324, distance: 54.5
click at [225, 301] on div "Attachment Preview: Media6 08/13/2025 A copy of this images is also saved in th…" at bounding box center [573, 270] width 1147 height 541
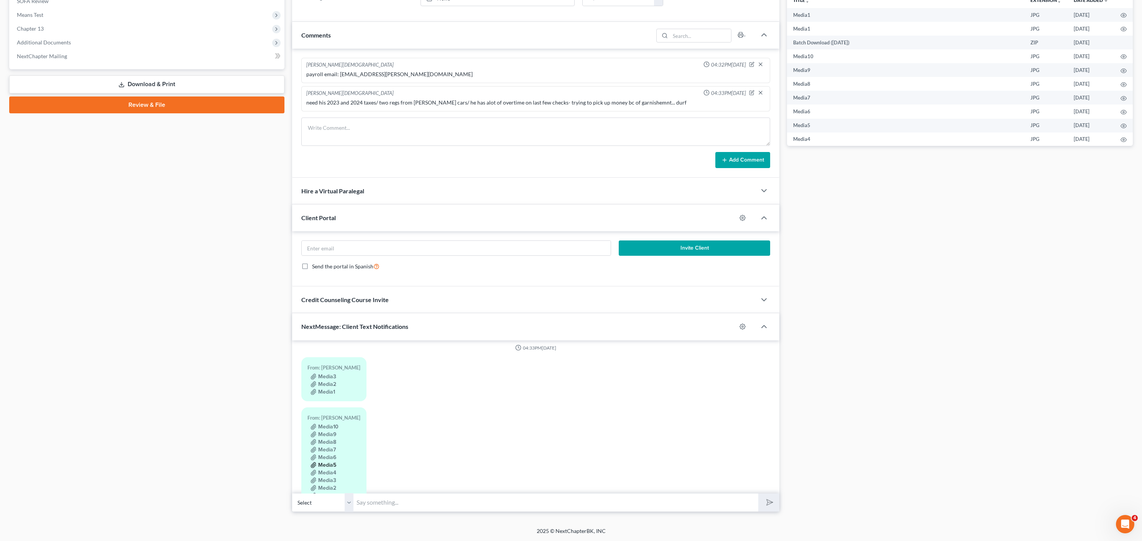
click at [330, 464] on button "Media5" at bounding box center [323, 466] width 26 height 6
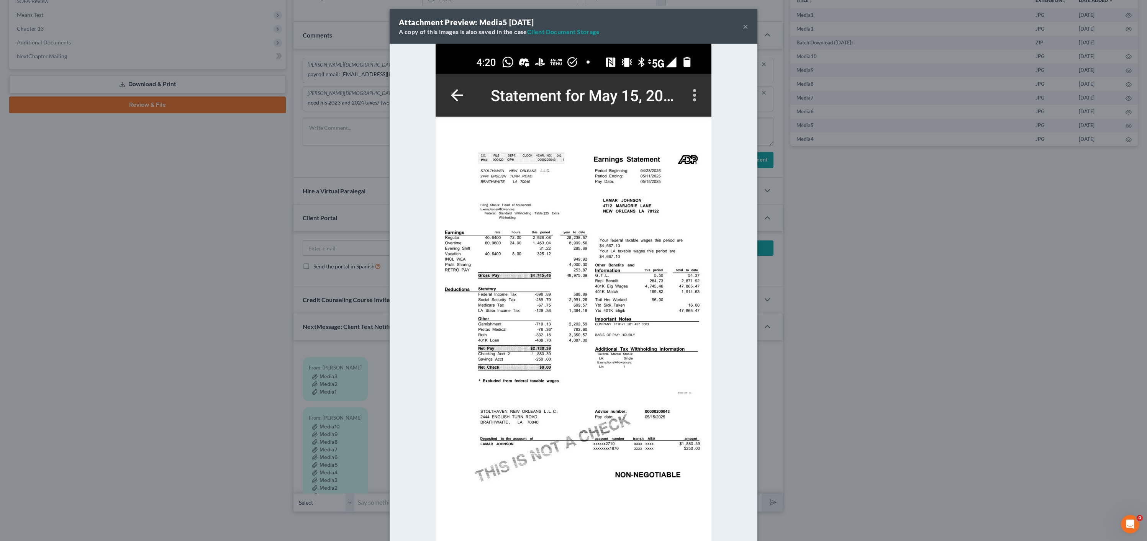
click at [118, 311] on div "Attachment Preview: Media5 08/13/2025 A copy of this images is also saved in th…" at bounding box center [573, 270] width 1147 height 541
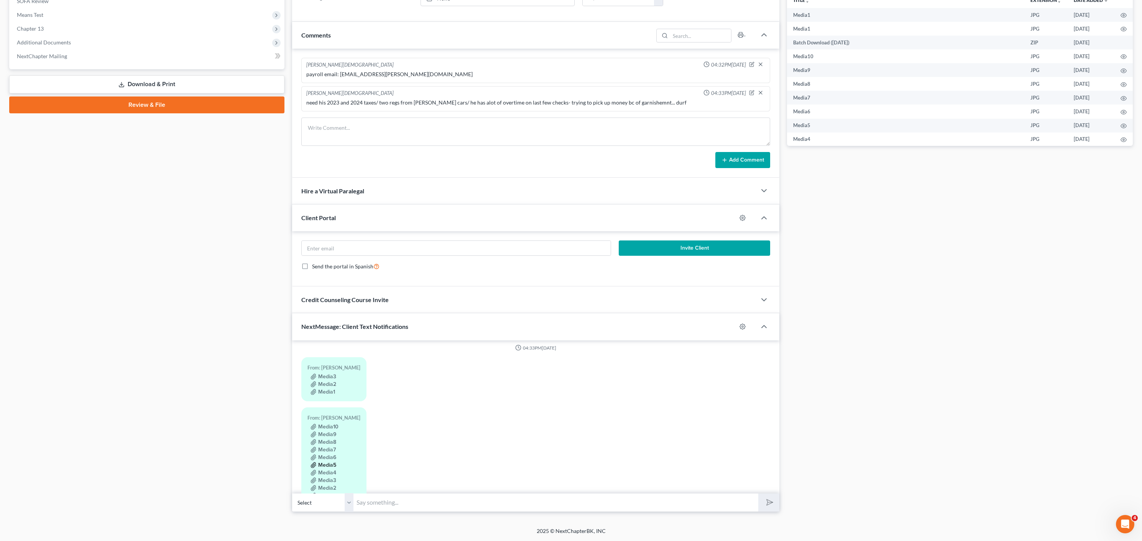
click at [328, 468] on button "Media5" at bounding box center [323, 466] width 26 height 6
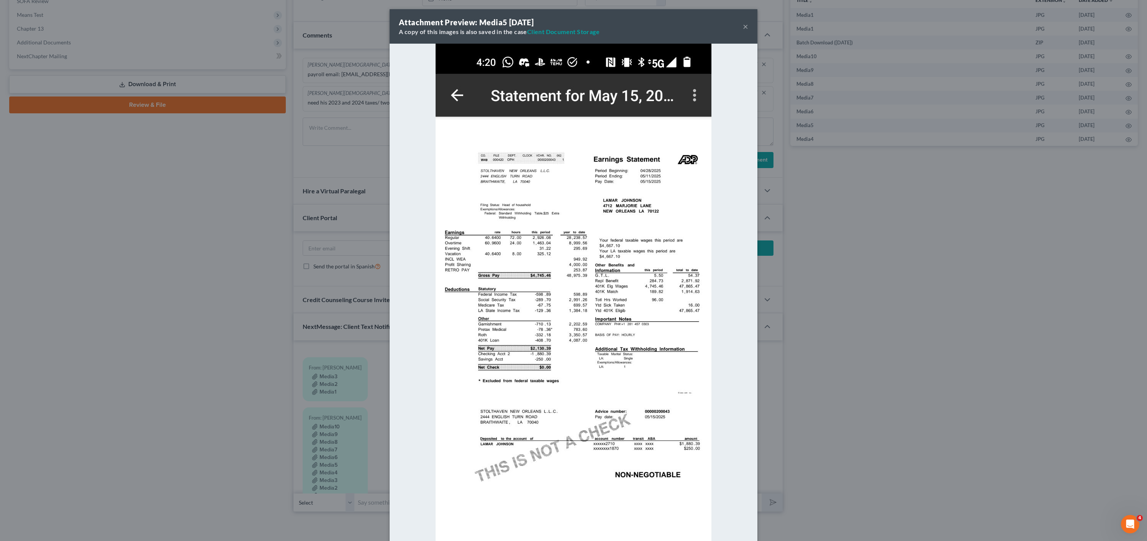
click at [194, 243] on div "Attachment Preview: Media5 08/13/2025 A copy of this images is also saved in th…" at bounding box center [573, 270] width 1147 height 541
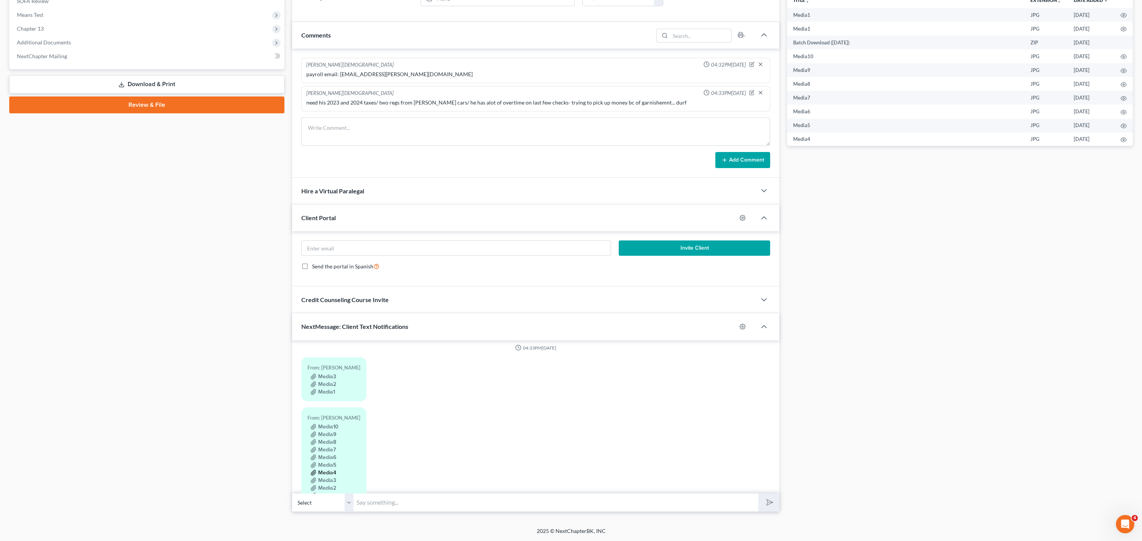
click at [326, 474] on button "Media4" at bounding box center [323, 473] width 26 height 6
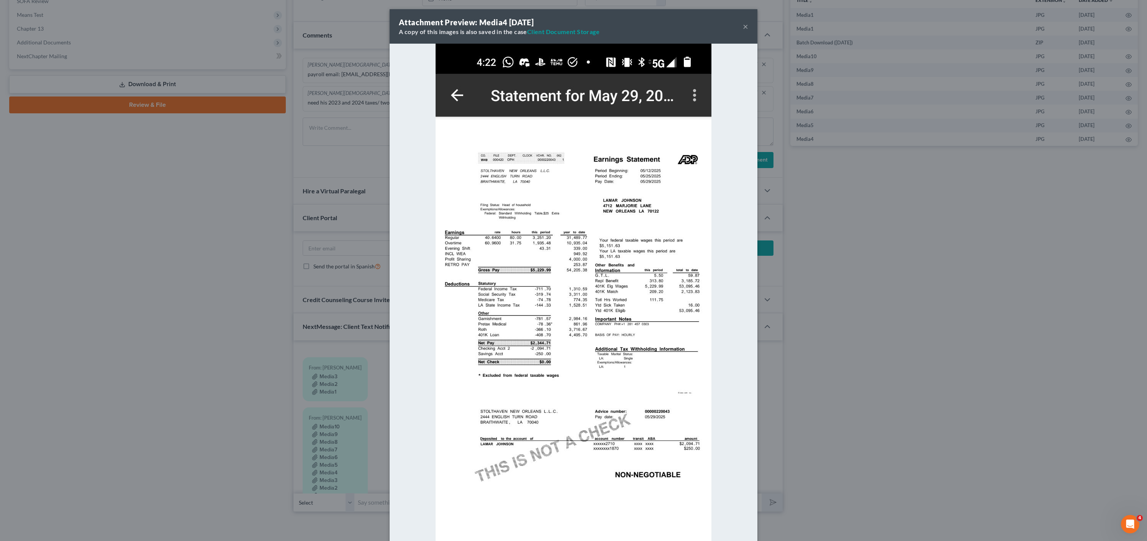
drag, startPoint x: 199, startPoint y: 366, endPoint x: 234, endPoint y: 398, distance: 47.5
click at [199, 366] on div "Attachment Preview: Media4 08/13/2025 A copy of this images is also saved in th…" at bounding box center [573, 270] width 1147 height 541
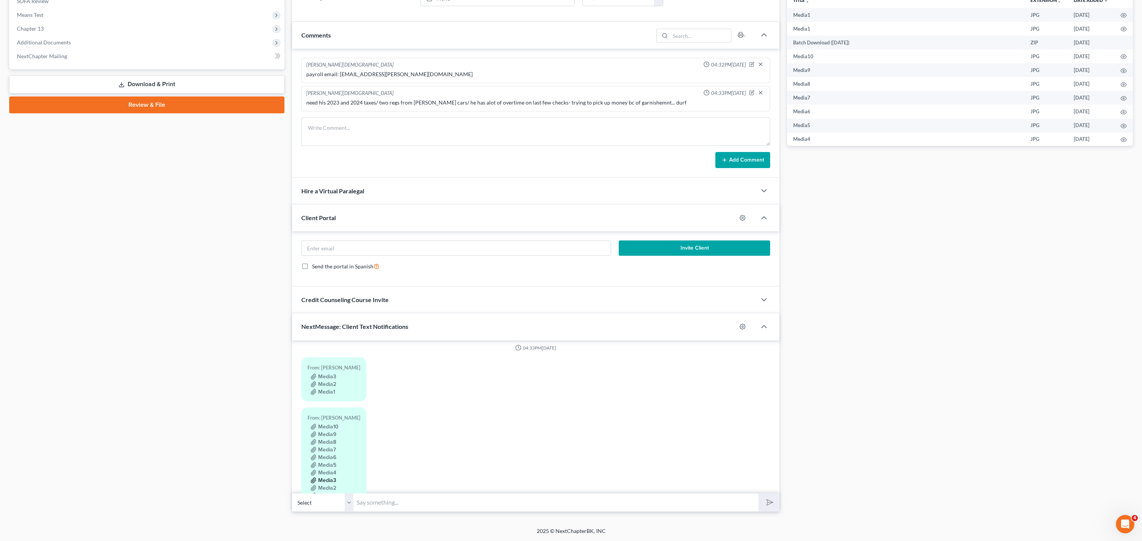
click at [320, 478] on button "Media3" at bounding box center [323, 481] width 26 height 6
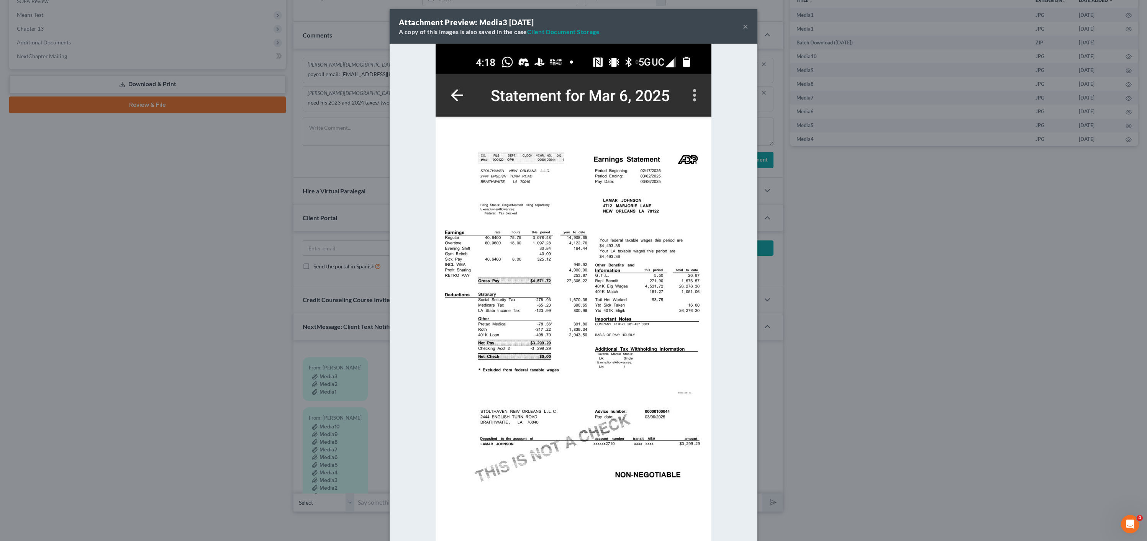
click at [135, 411] on div "Attachment Preview: Media3 08/13/2025 A copy of this images is also saved in th…" at bounding box center [573, 270] width 1147 height 541
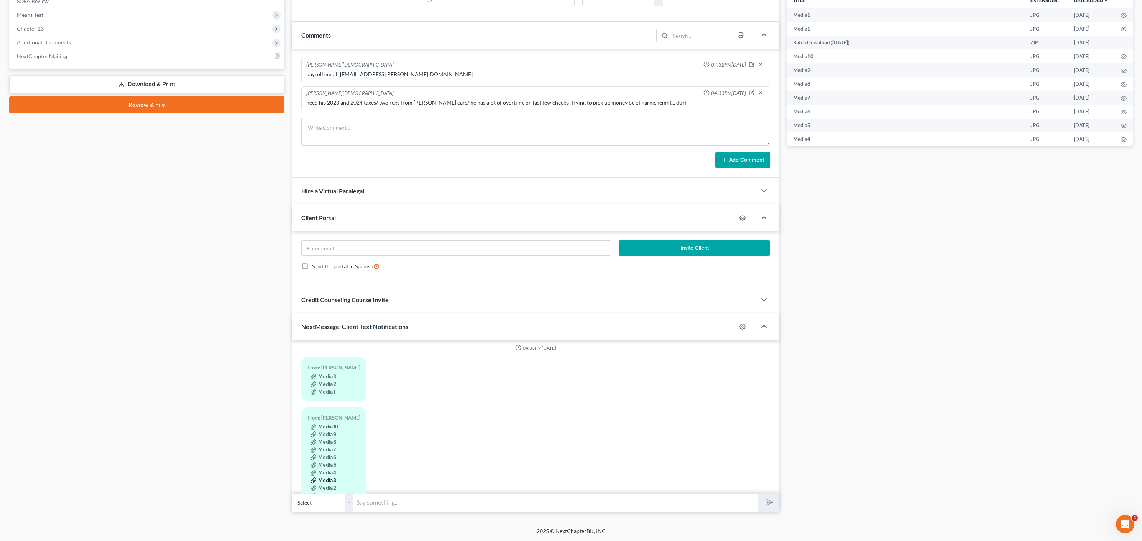
click at [330, 481] on button "Media3" at bounding box center [323, 481] width 26 height 6
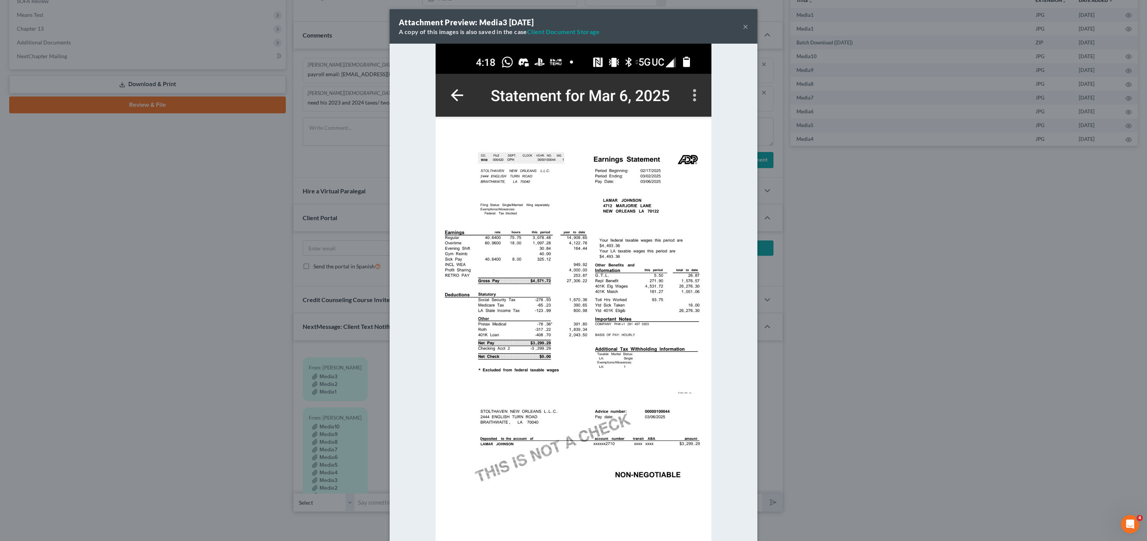
click at [338, 489] on div "Attachment Preview: Media3 08/13/2025 A copy of this images is also saved in th…" at bounding box center [573, 270] width 1147 height 541
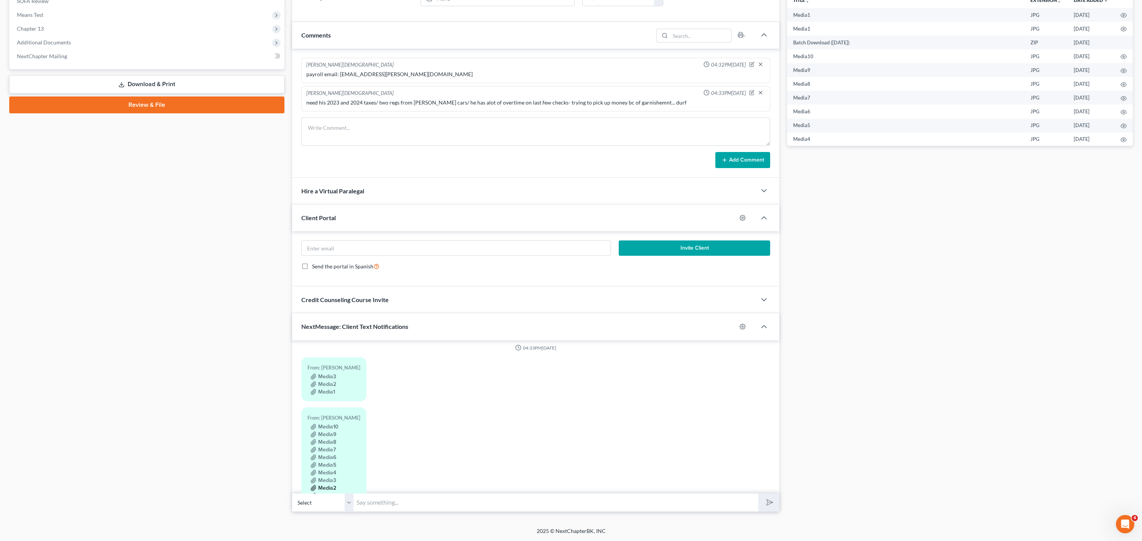
click at [329, 488] on button "Media2" at bounding box center [323, 489] width 26 height 6
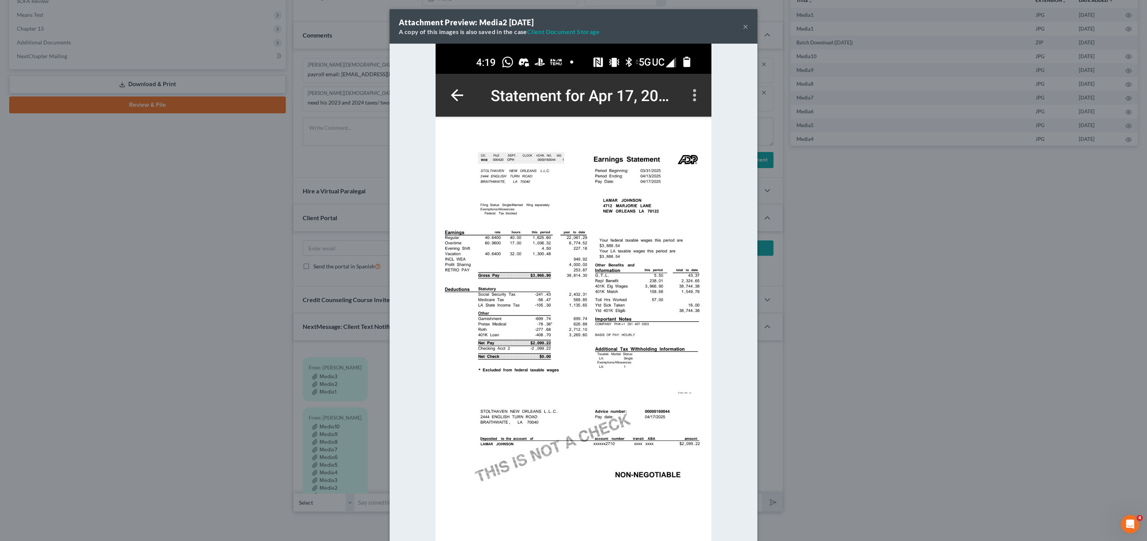
click at [175, 366] on div "Attachment Preview: Media2 08/13/2025 A copy of this images is also saved in th…" at bounding box center [573, 270] width 1147 height 541
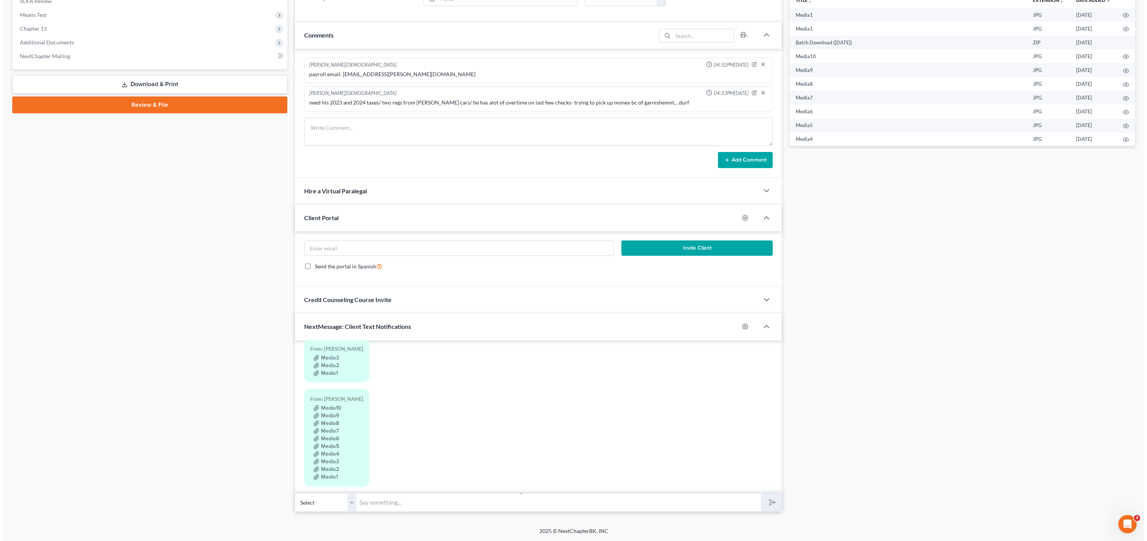
scroll to position [366, 0]
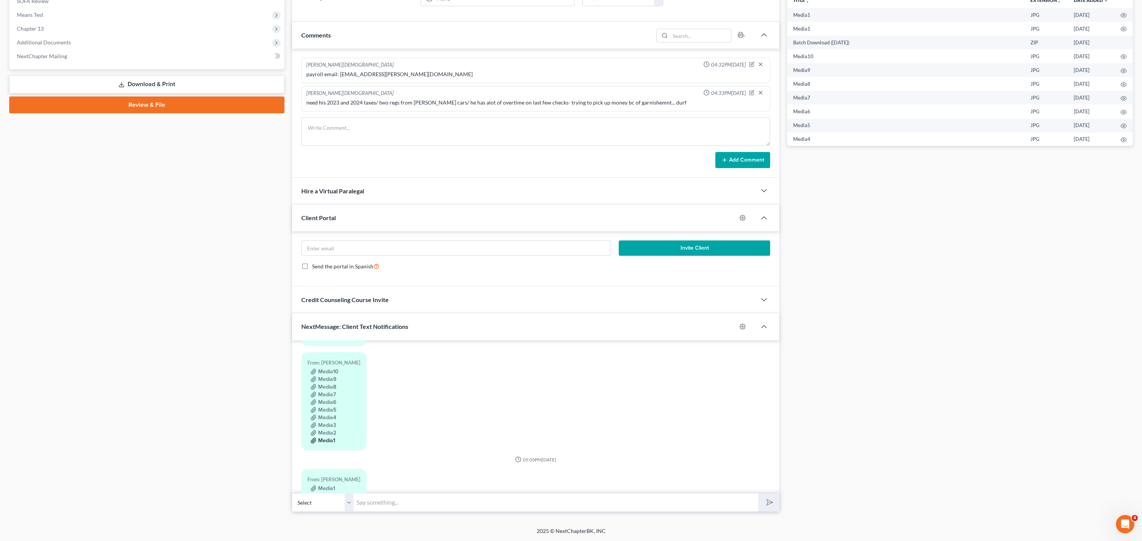
click at [329, 441] on button "Media1" at bounding box center [322, 441] width 25 height 6
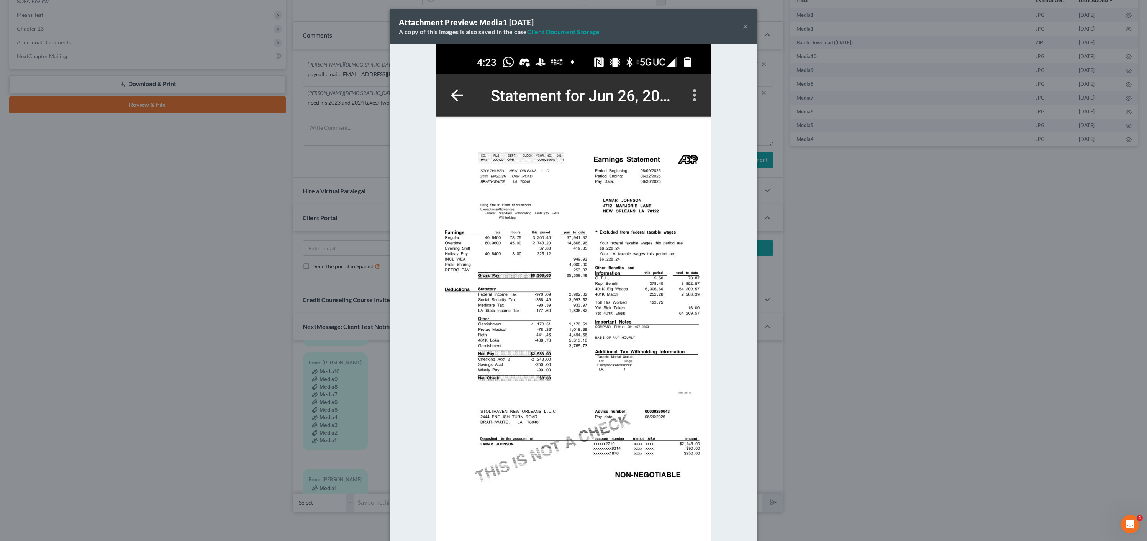
click at [188, 350] on div "Attachment Preview: Media1 08/13/2025 A copy of this images is also saved in th…" at bounding box center [573, 270] width 1147 height 541
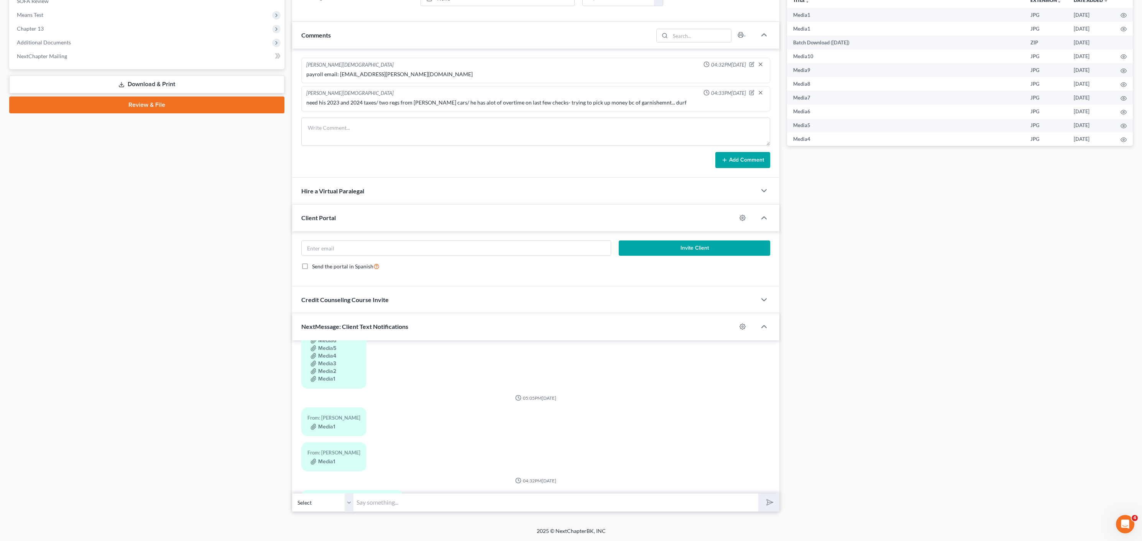
scroll to position [468, 0]
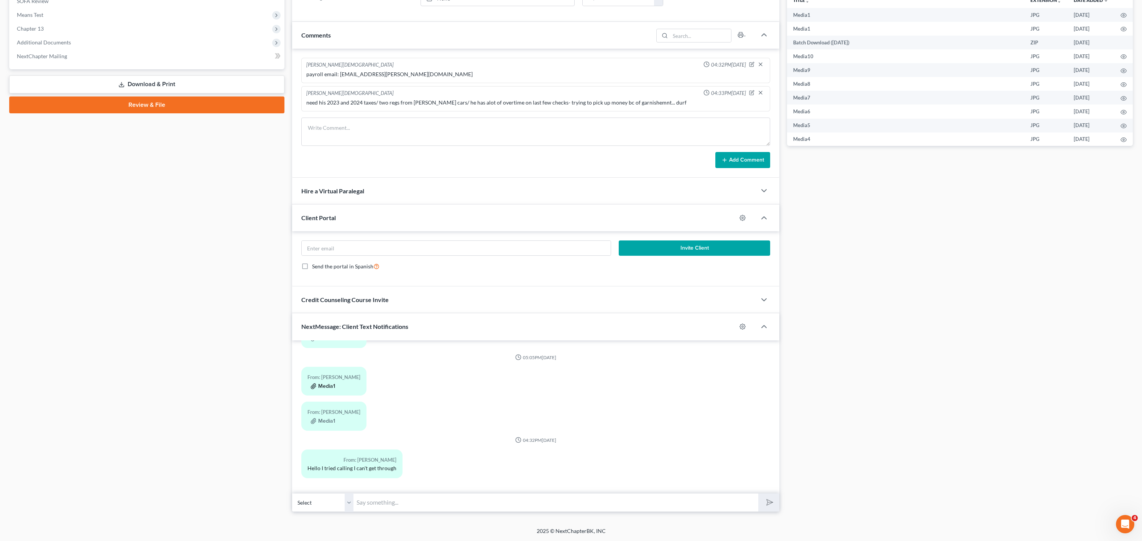
click at [328, 389] on button "Media1" at bounding box center [322, 387] width 25 height 6
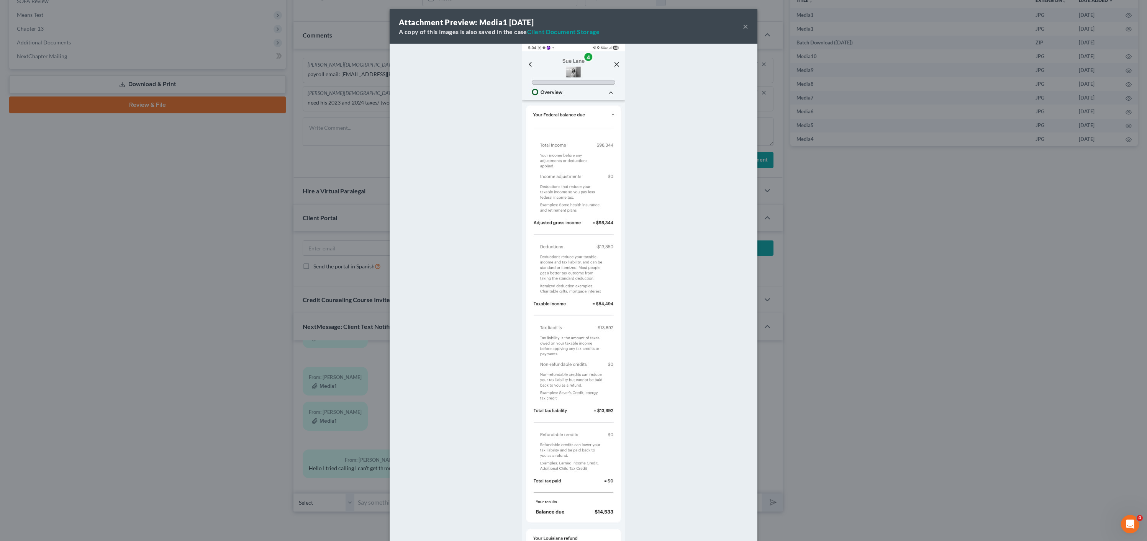
click at [195, 358] on div "Attachment Preview: Media1 08/13/2025 A copy of this images is also saved in th…" at bounding box center [573, 270] width 1147 height 541
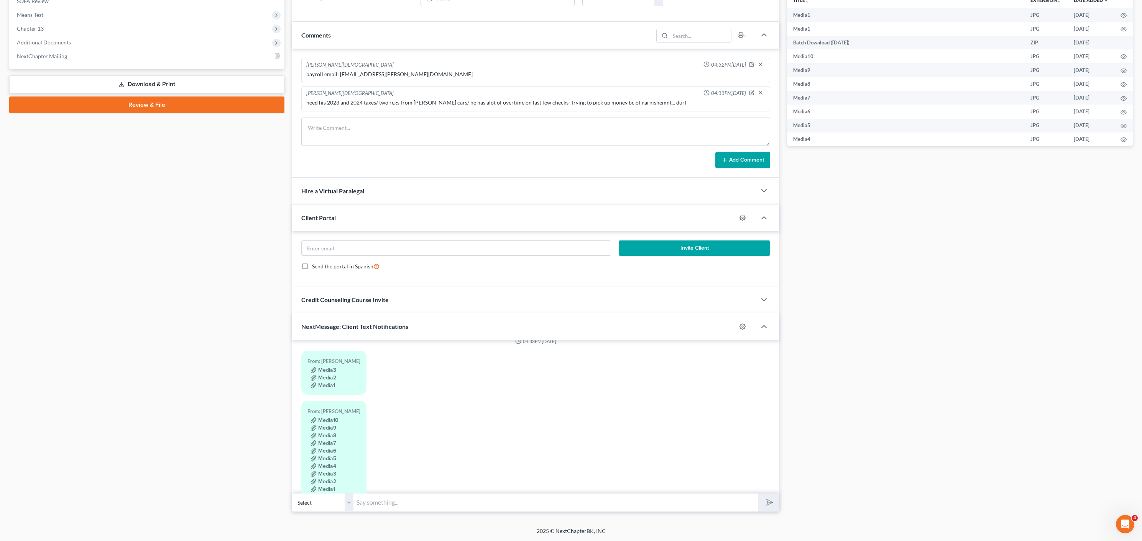
scroll to position [253, 0]
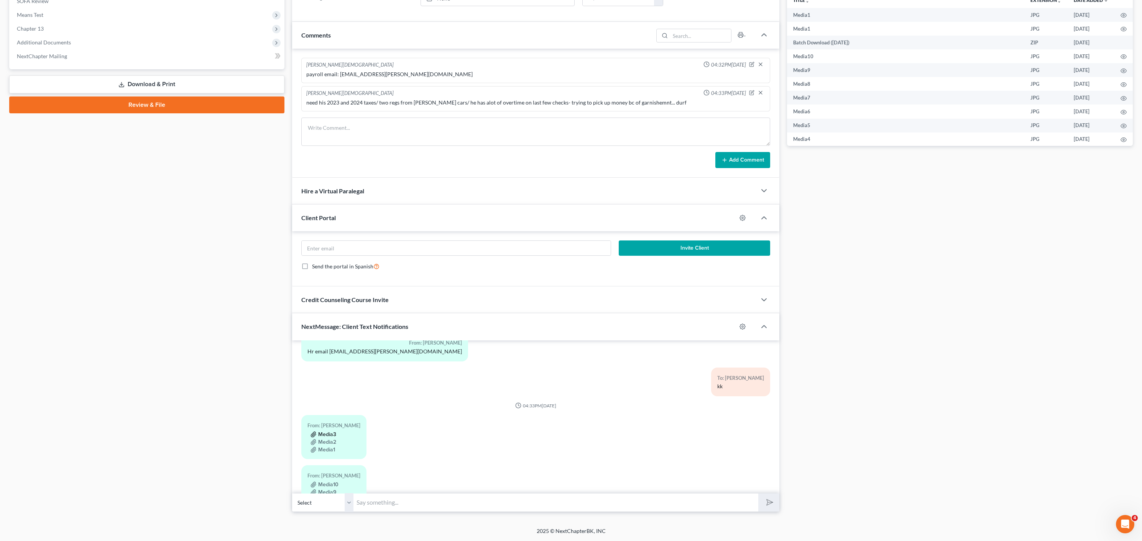
click at [314, 435] on icon "button" at bounding box center [313, 434] width 5 height 5
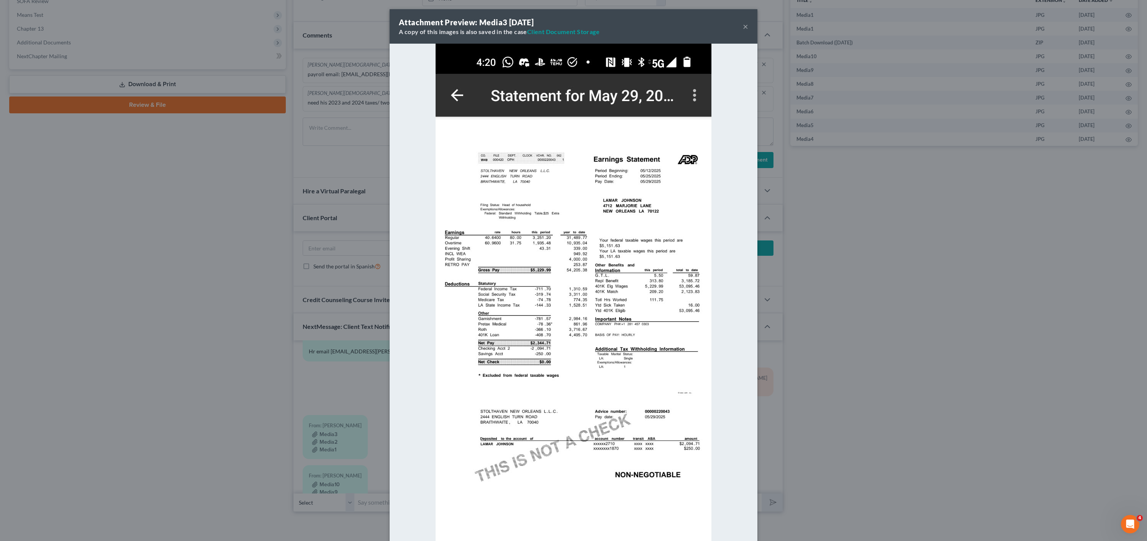
click at [162, 397] on div "Attachment Preview: Media3 08/13/2025 A copy of this images is also saved in th…" at bounding box center [573, 270] width 1147 height 541
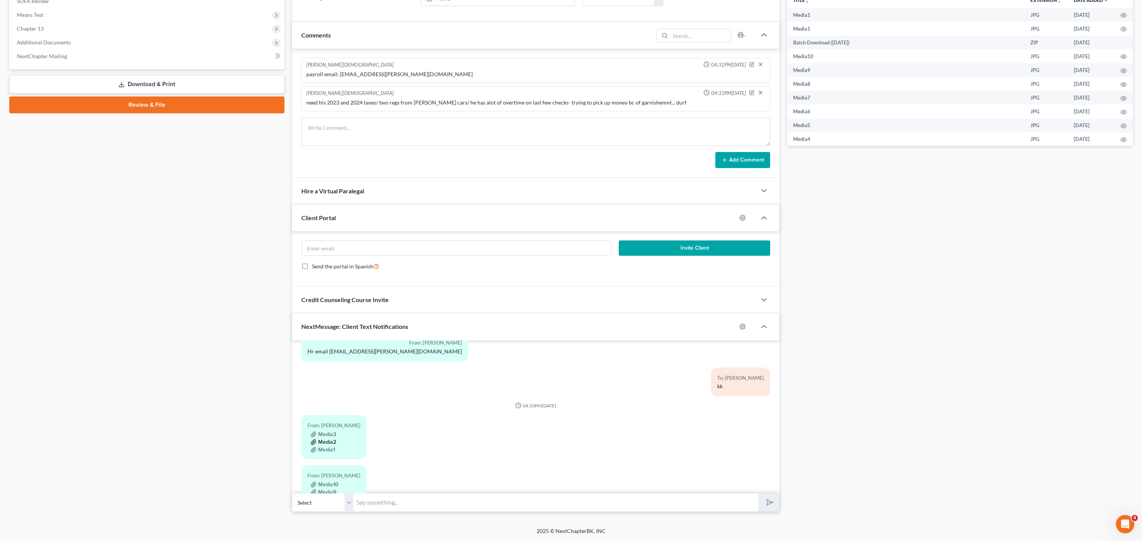
click at [323, 444] on button "Media2" at bounding box center [323, 443] width 26 height 6
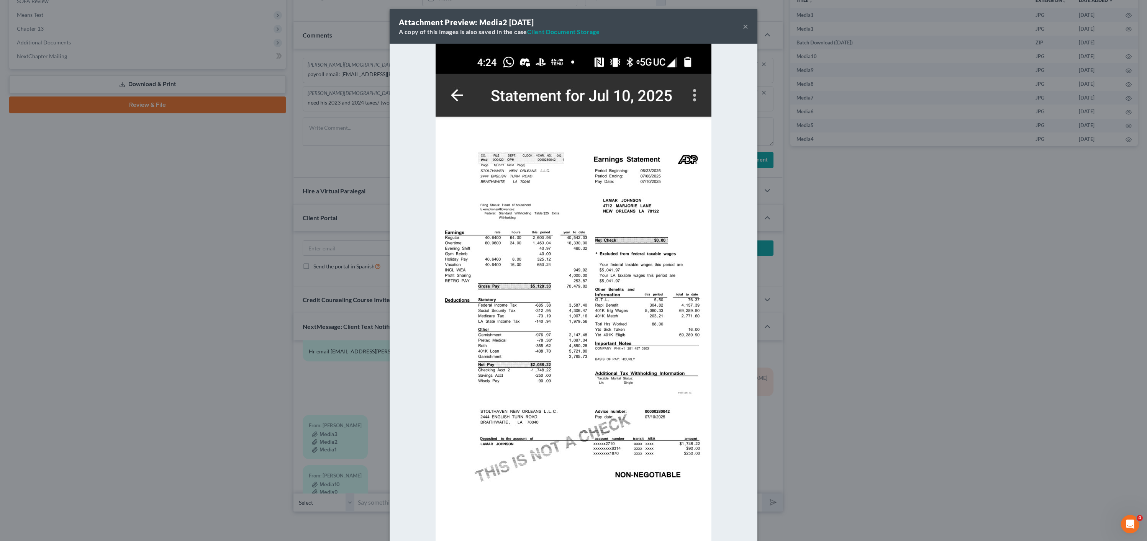
click at [208, 335] on div "Attachment Preview: Media2 08/13/2025 A copy of this images is also saved in th…" at bounding box center [573, 270] width 1147 height 541
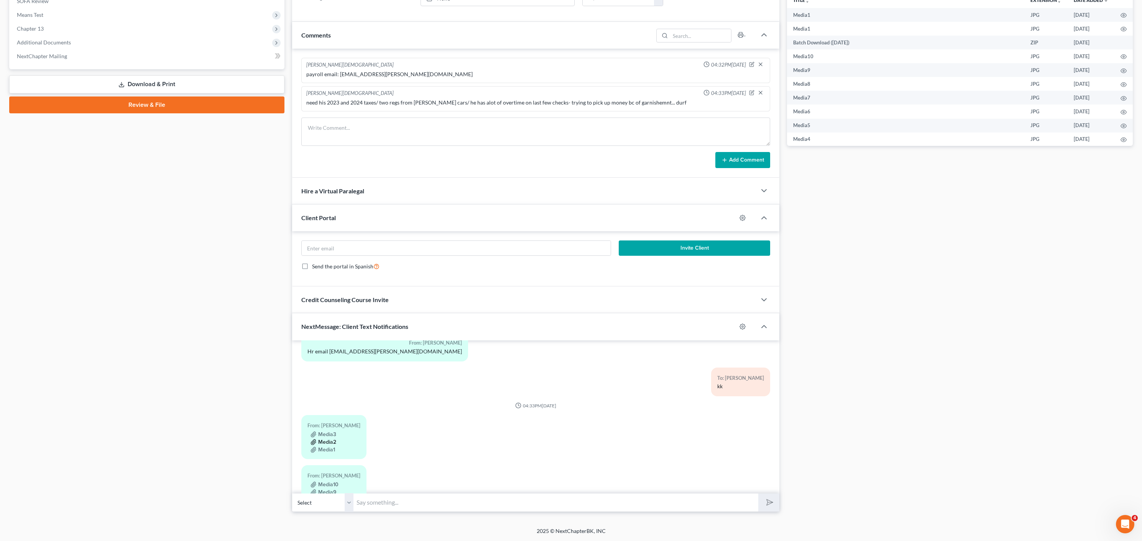
click at [335, 440] on button "Media2" at bounding box center [323, 443] width 26 height 6
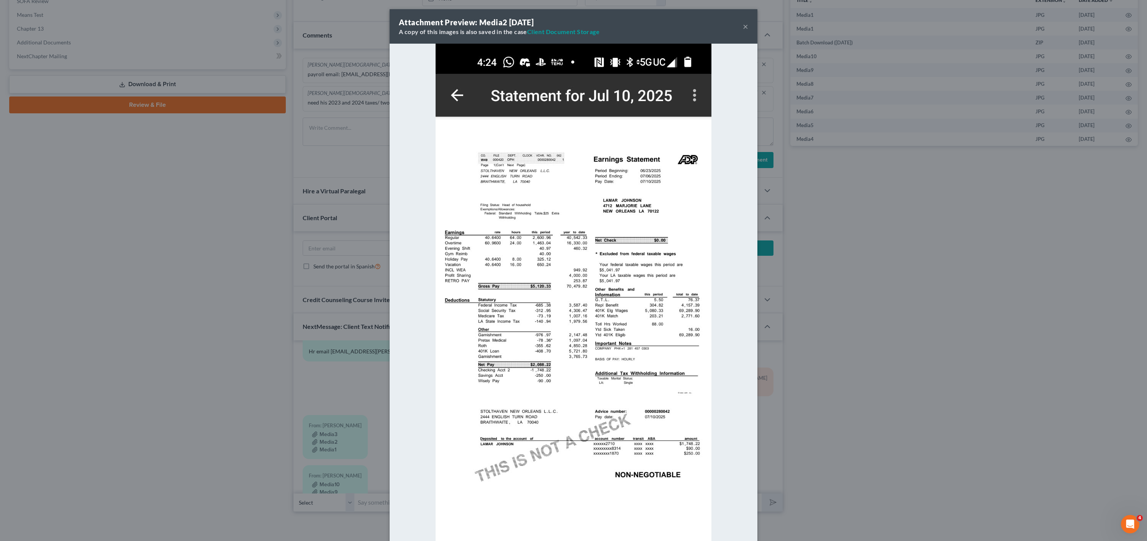
drag, startPoint x: 172, startPoint y: 300, endPoint x: 205, endPoint y: 322, distance: 39.4
click at [172, 300] on div "Attachment Preview: Media2 08/13/2025 A copy of this images is also saved in th…" at bounding box center [573, 270] width 1147 height 541
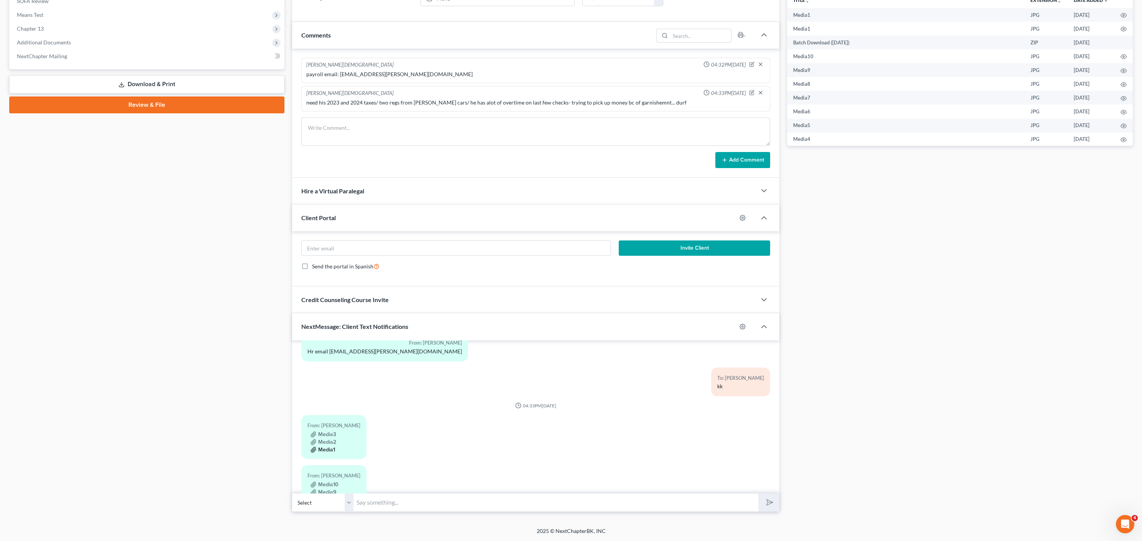
click at [330, 447] on button "Media1" at bounding box center [322, 450] width 25 height 6
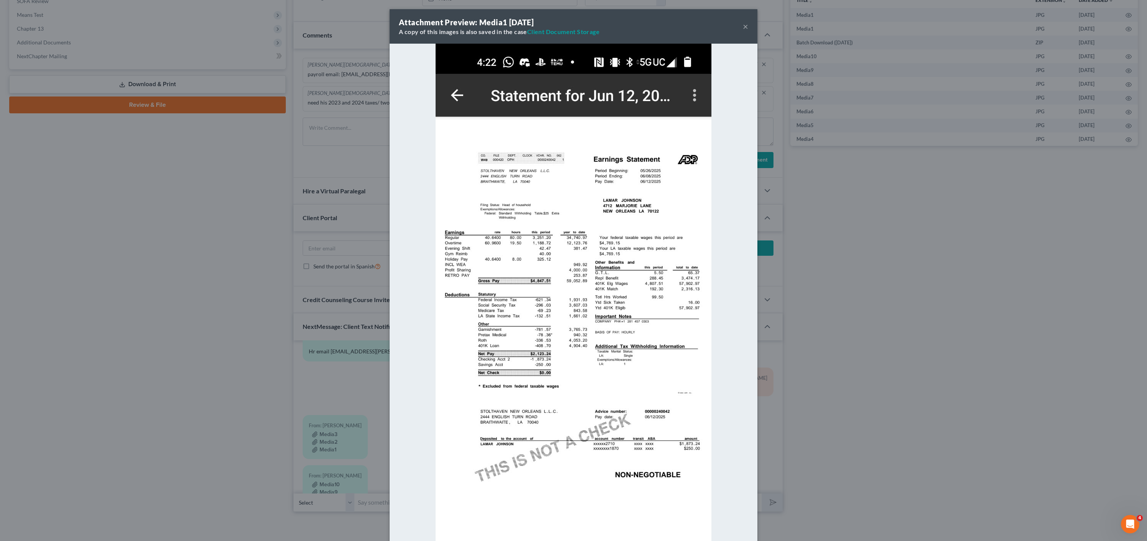
click at [545, 270] on img at bounding box center [574, 350] width 276 height 613
drag, startPoint x: 287, startPoint y: 402, endPoint x: 293, endPoint y: 408, distance: 8.7
click at [287, 402] on div "Attachment Preview: Media1 08/13/2025 A copy of this images is also saved in th…" at bounding box center [573, 270] width 1147 height 541
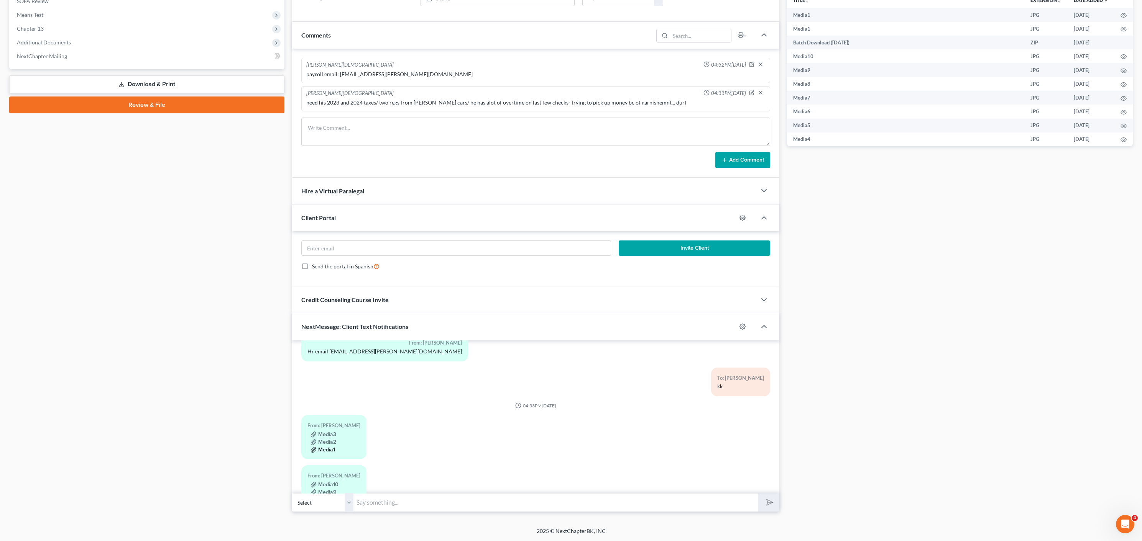
click at [329, 447] on button "Media1" at bounding box center [322, 450] width 25 height 6
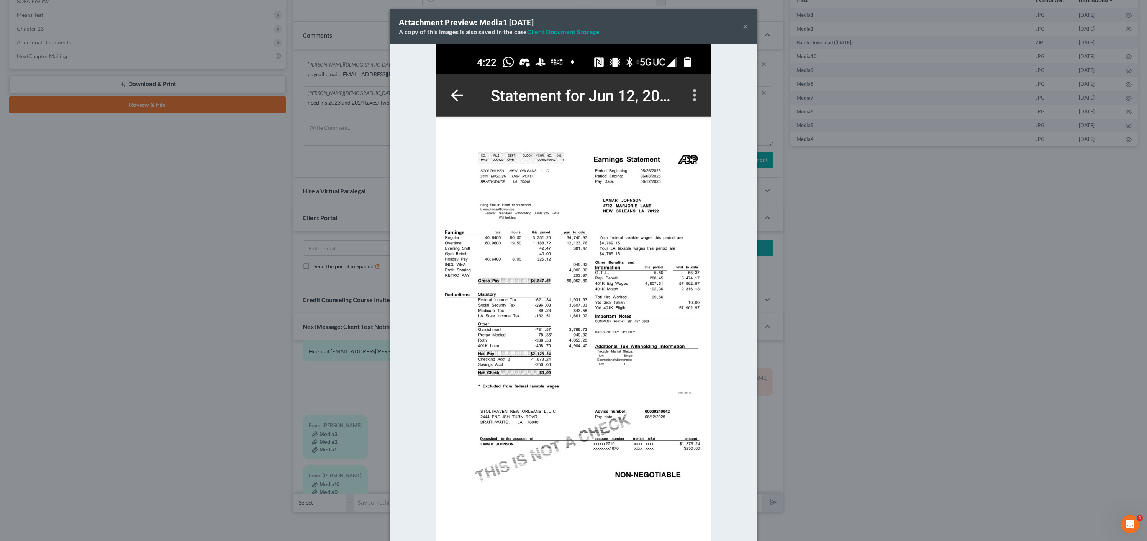
click at [242, 297] on div "Attachment Preview: Media1 08/13/2025 A copy of this images is also saved in th…" at bounding box center [573, 270] width 1147 height 541
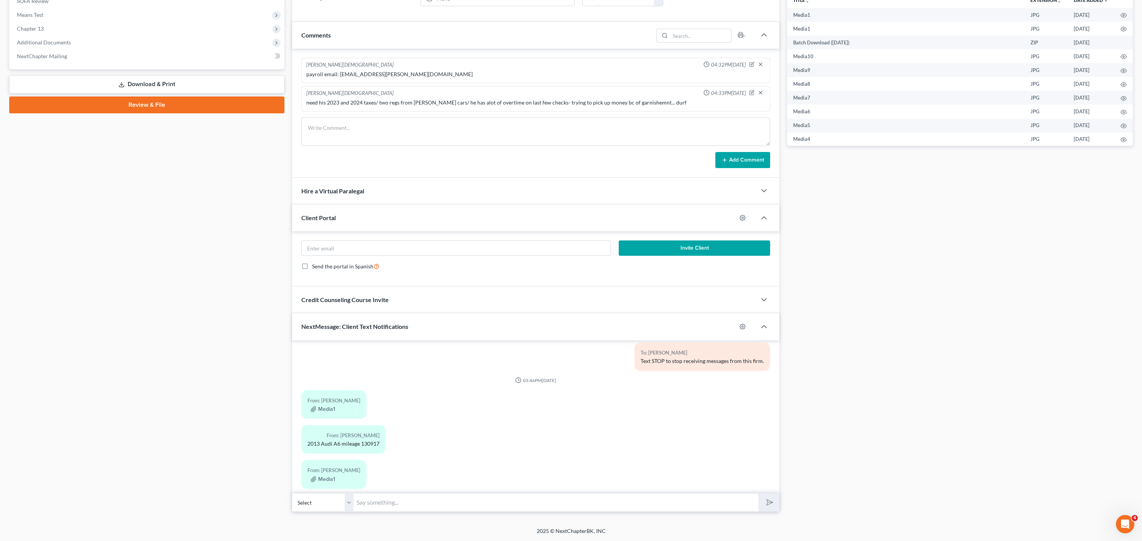
scroll to position [0, 0]
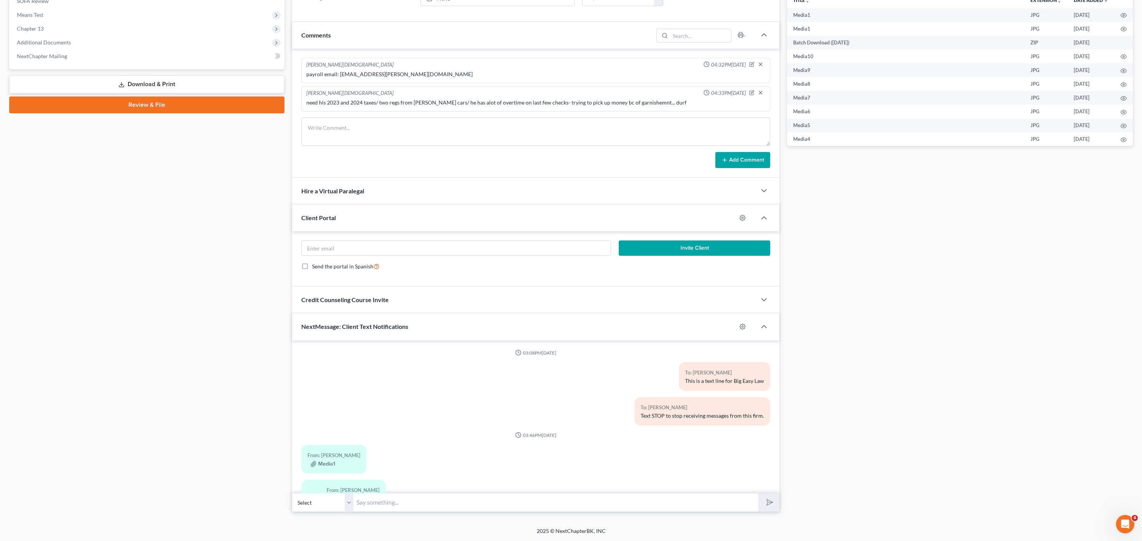
click at [339, 461] on div "Media1" at bounding box center [333, 464] width 53 height 8
click at [330, 464] on button "Media1" at bounding box center [322, 464] width 25 height 6
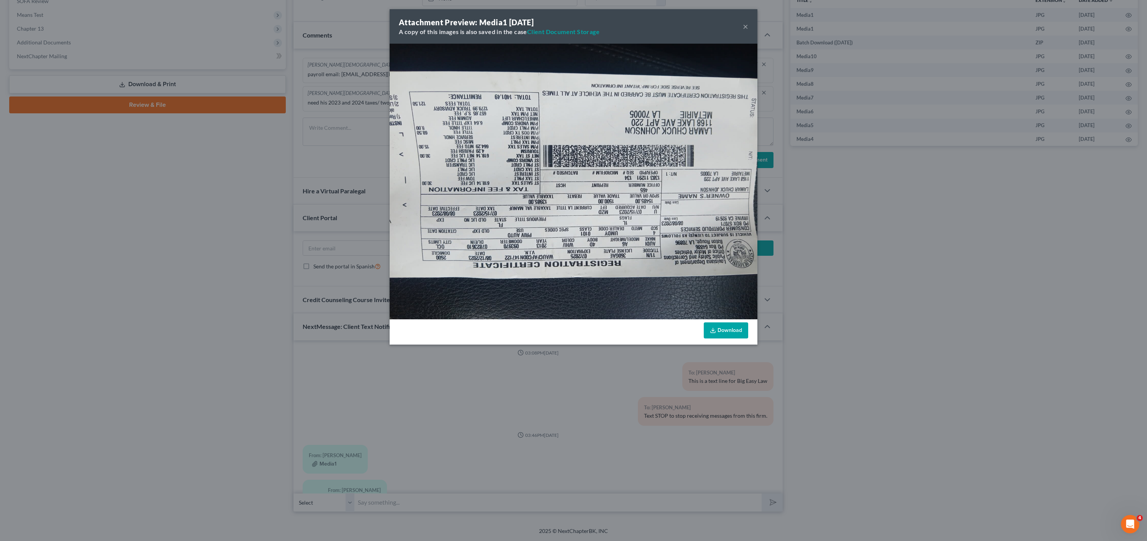
click at [163, 222] on div "Attachment Preview: Media1 08/13/2025 A copy of this images is also saved in th…" at bounding box center [573, 270] width 1147 height 541
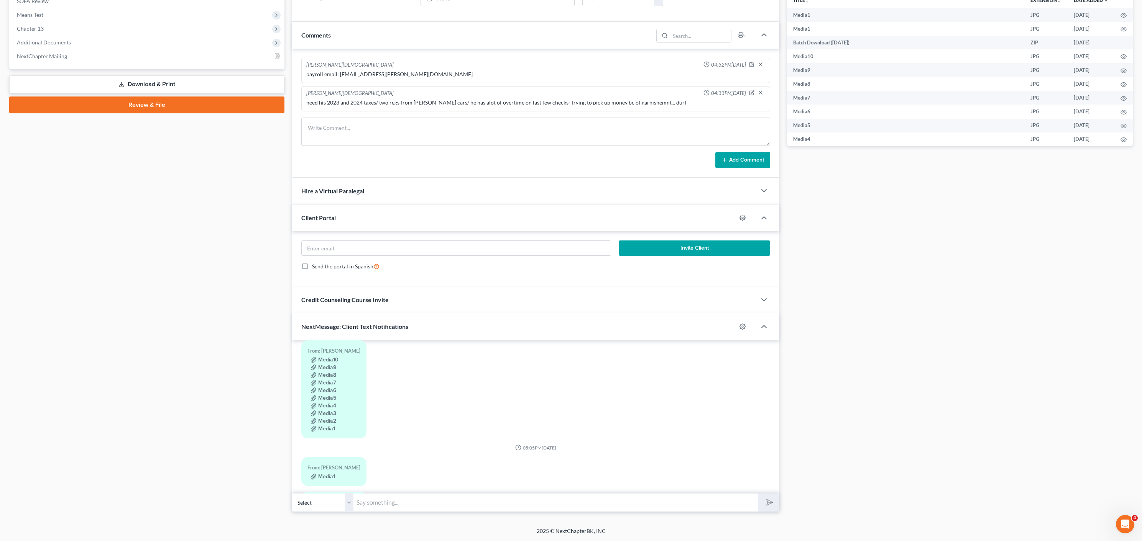
scroll to position [468, 0]
click at [396, 505] on input "text" at bounding box center [555, 503] width 405 height 19
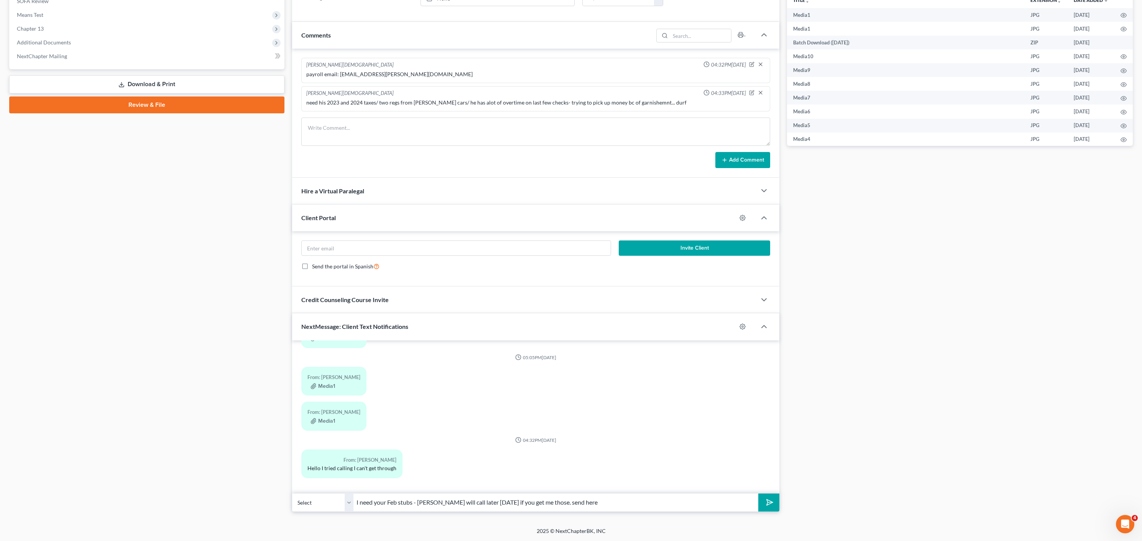
type input "I need your Feb stubs - Jenny will call later today if you get me those. send h…"
click at [758, 494] on button "submit" at bounding box center [768, 503] width 21 height 18
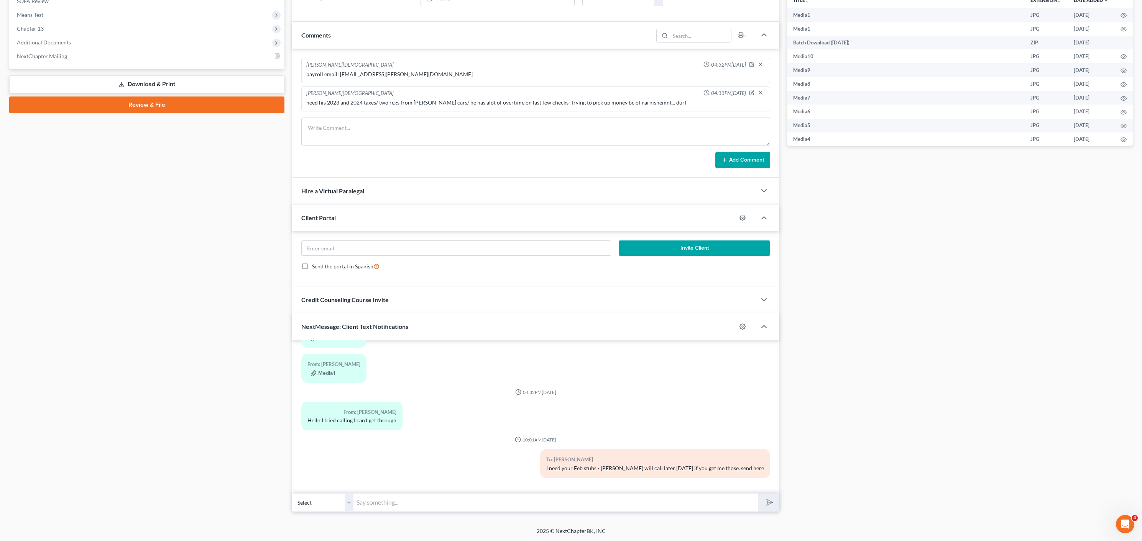
scroll to position [514, 0]
click at [497, 508] on input "text" at bounding box center [555, 503] width 405 height 19
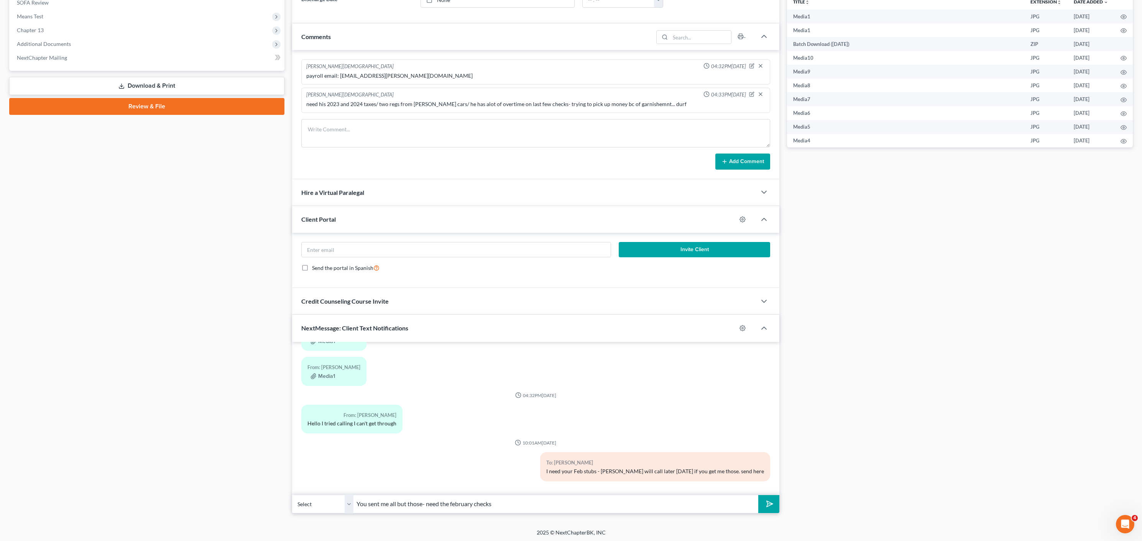
type input "You sent me all but those- need the february checks"
click at [758, 495] on button "submit" at bounding box center [768, 504] width 21 height 18
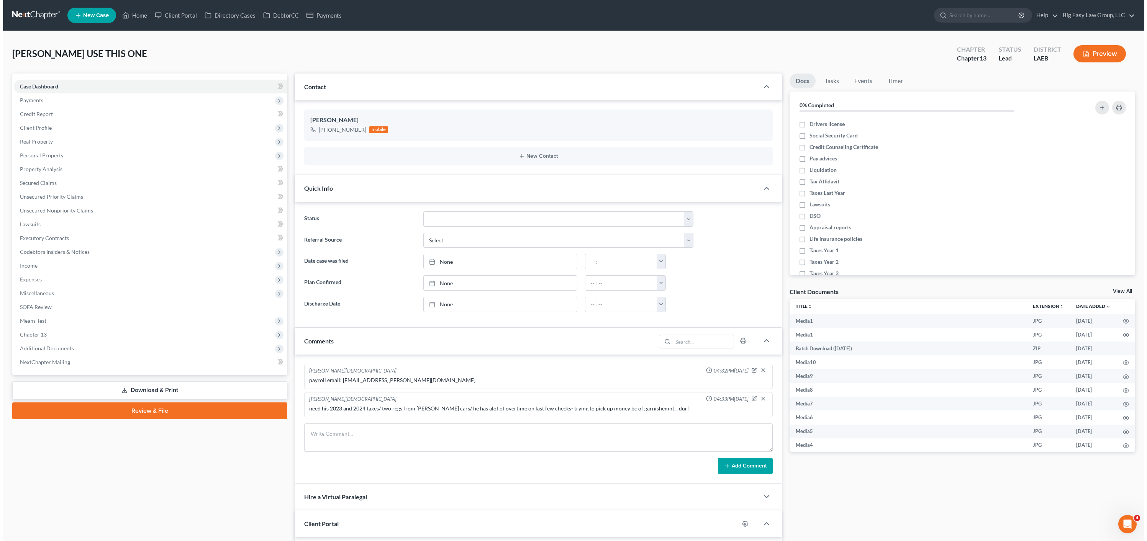
scroll to position [551, 0]
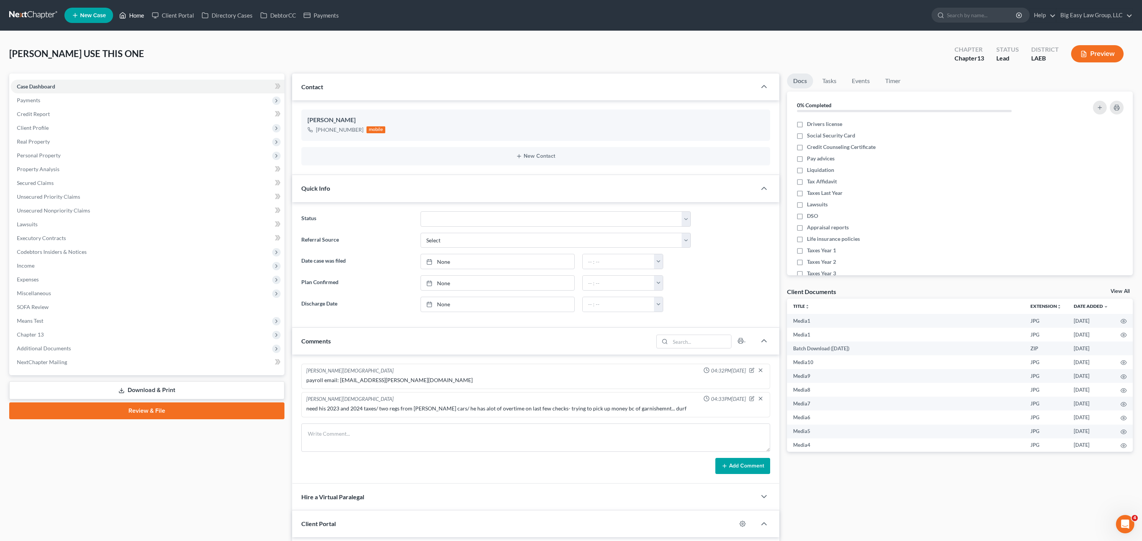
click at [127, 13] on link "Home" at bounding box center [131, 15] width 33 height 14
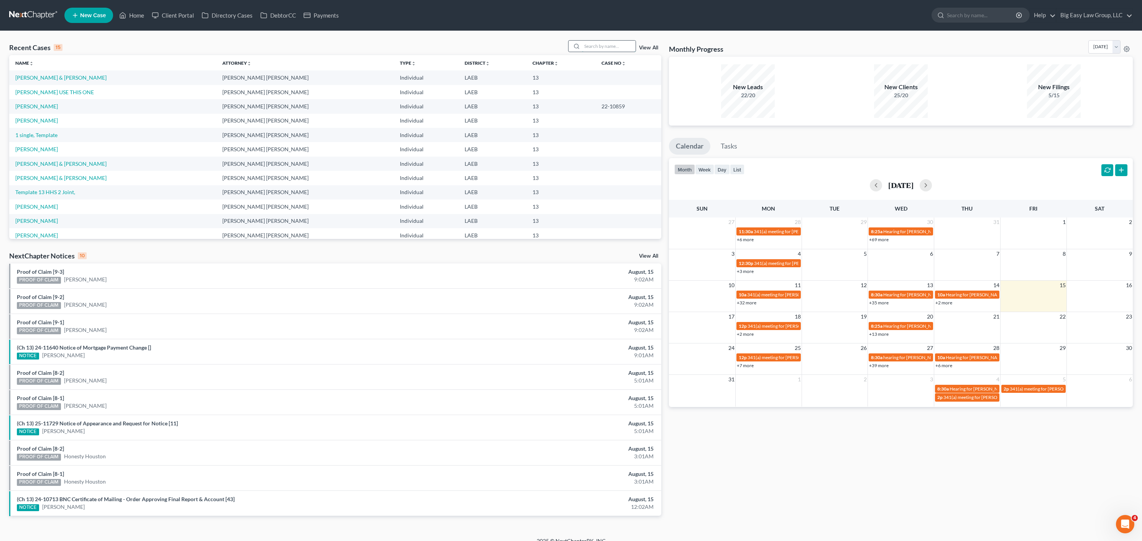
click at [596, 44] on input "search" at bounding box center [609, 46] width 54 height 11
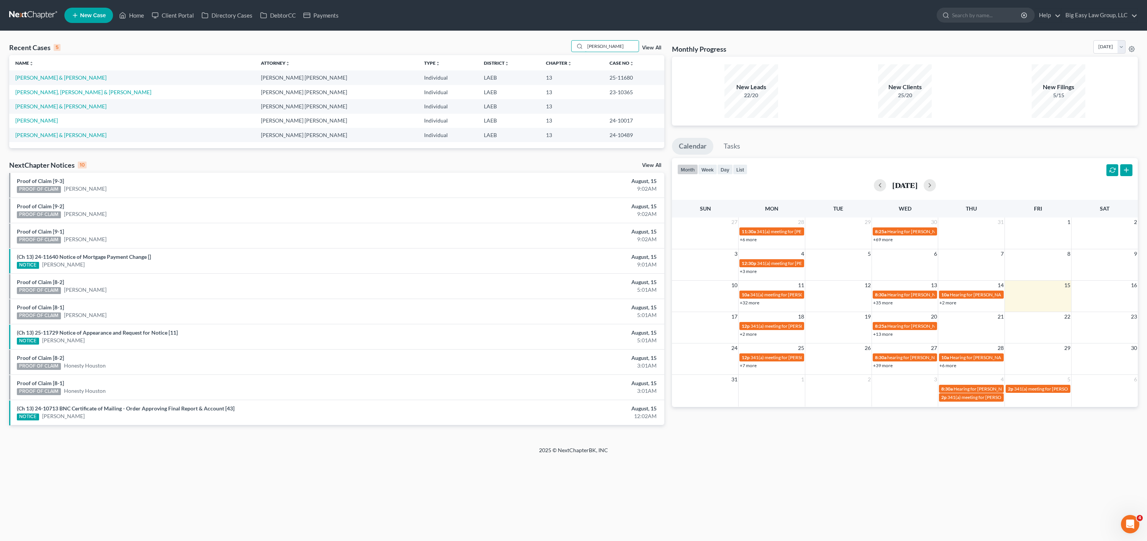
drag, startPoint x: 610, startPoint y: 50, endPoint x: 584, endPoint y: 37, distance: 29.0
click at [586, 38] on div "Recent Cases 5 richard View All Name unfold_more expand_more expand_less Attorn…" at bounding box center [573, 239] width 1147 height 416
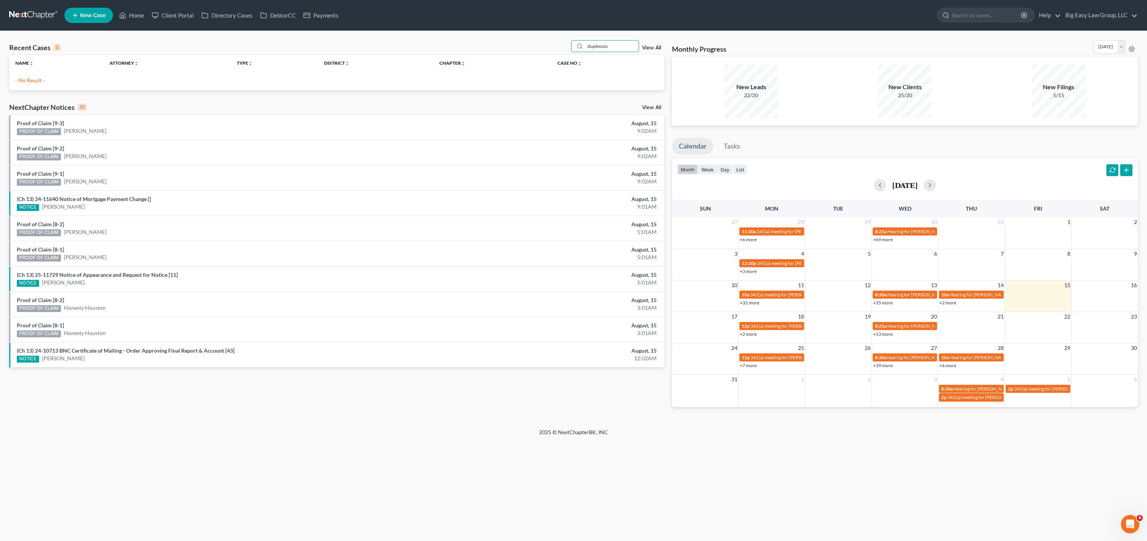
drag, startPoint x: 600, startPoint y: 46, endPoint x: 553, endPoint y: 30, distance: 50.0
click at [566, 34] on div "Recent Cases 0 duplesssis View All Name unfold_more expand_more expand_less Att…" at bounding box center [573, 230] width 1147 height 398
type input "shikari"
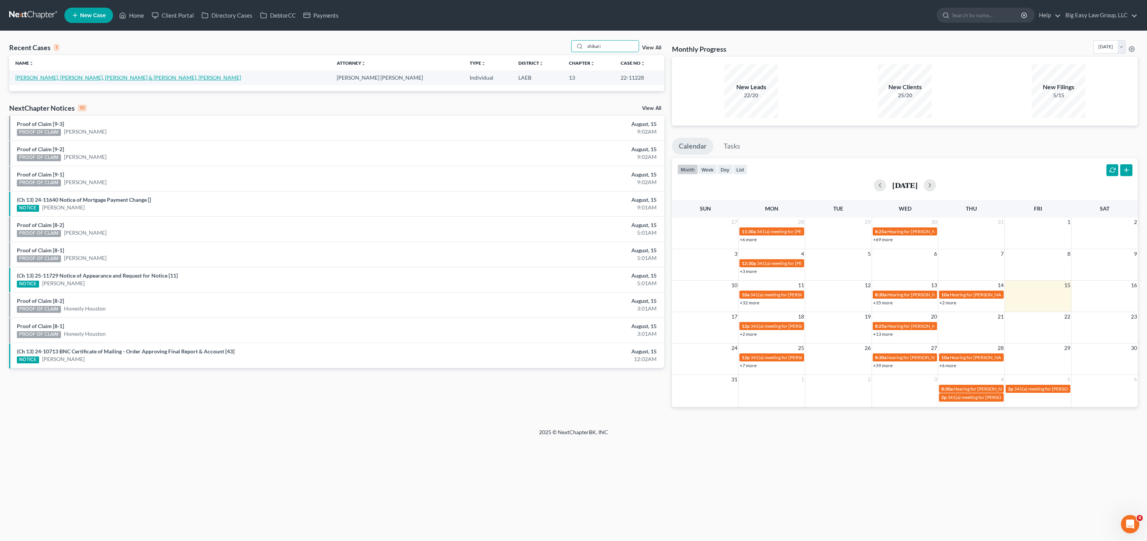
click at [75, 74] on link "[PERSON_NAME], [PERSON_NAME], [PERSON_NAME] & [PERSON_NAME], [PERSON_NAME]" at bounding box center [128, 77] width 226 height 7
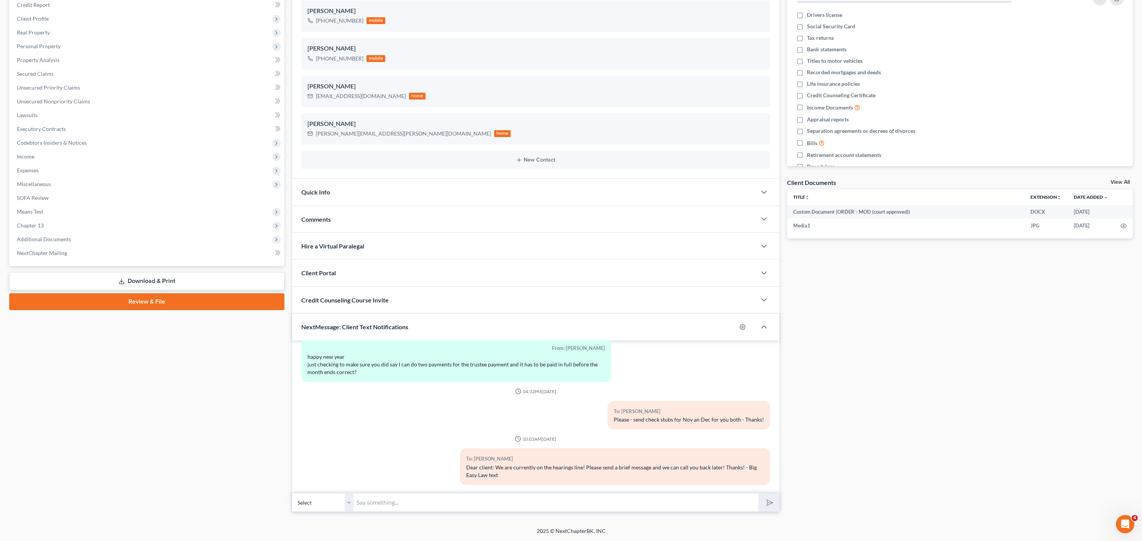
scroll to position [1210, 0]
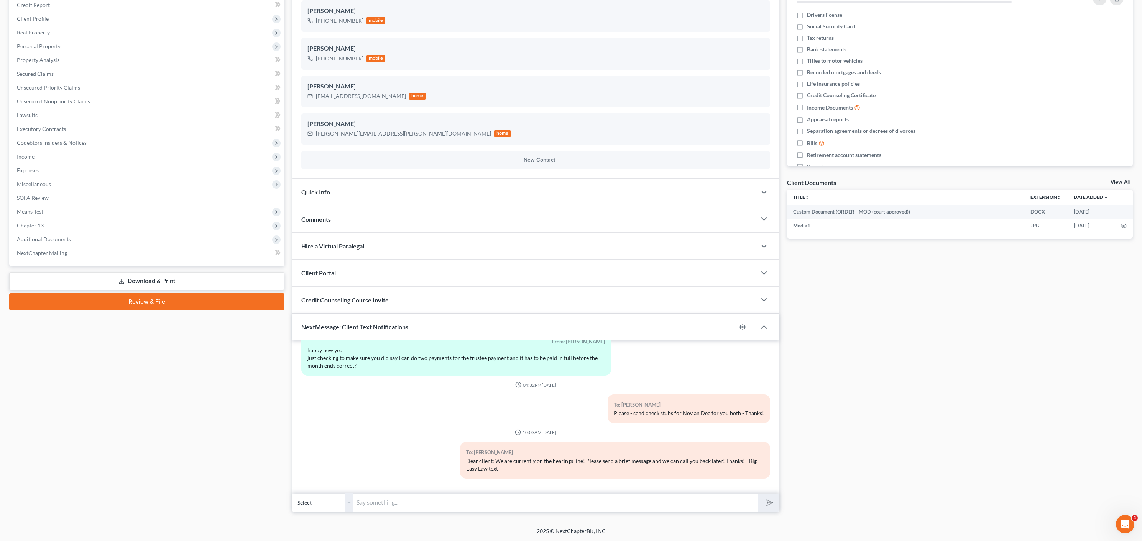
click at [509, 489] on div "06:58PM, 02/04/2024 From: Shikari Duplessis Hi, we just received a motion for r…" at bounding box center [535, 417] width 487 height 153
click at [731, 502] on input "text" at bounding box center [555, 503] width 405 height 19
type input "Shikari- if you're calling about that tax dismissal it was issued in error- was…"
click at [758, 494] on button "submit" at bounding box center [768, 503] width 21 height 18
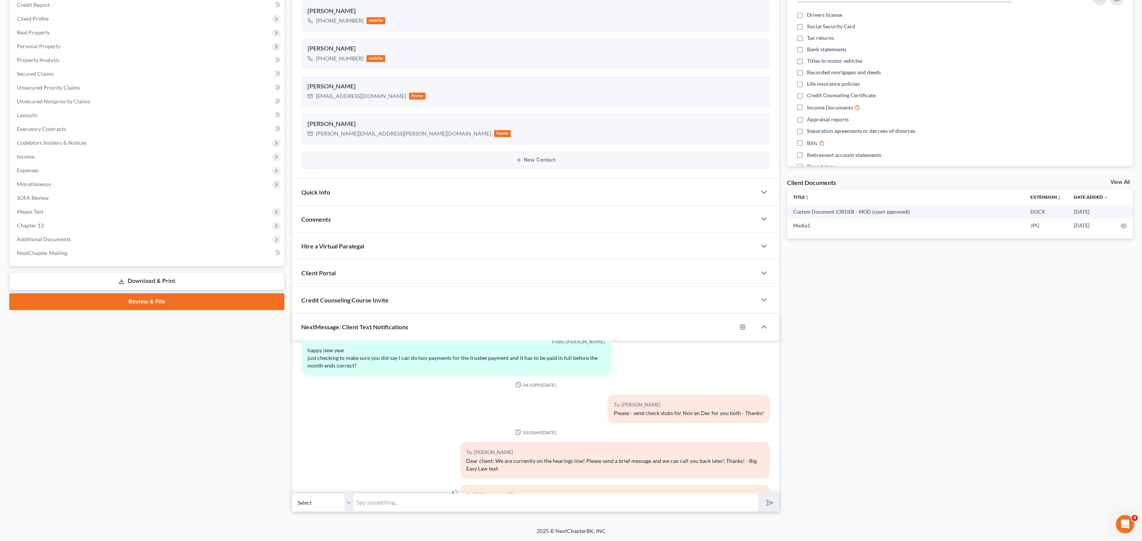
scroll to position [1253, 0]
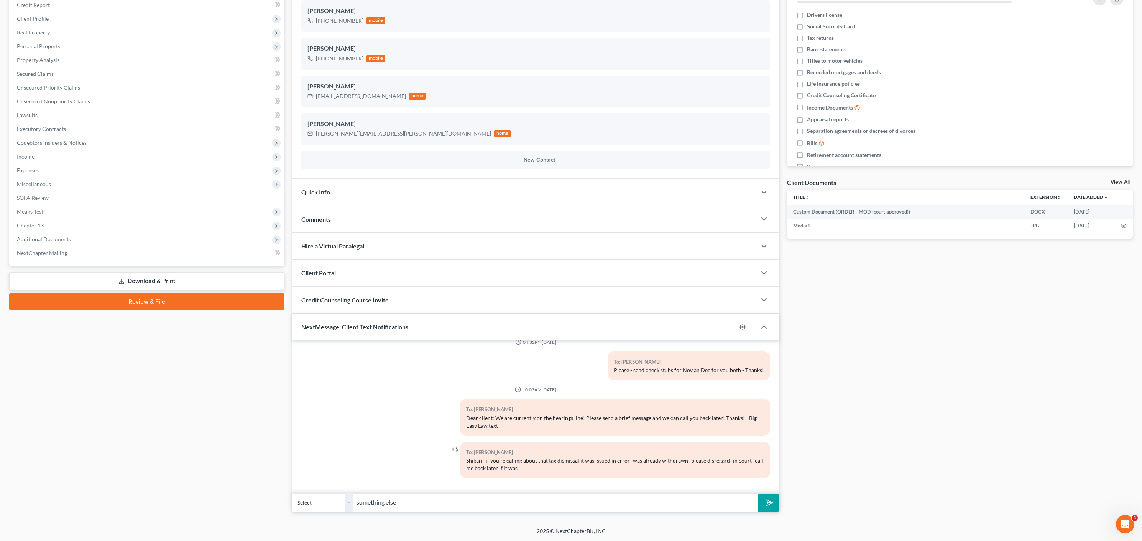
type input "something else"
click at [758, 494] on button "submit" at bounding box center [768, 503] width 21 height 18
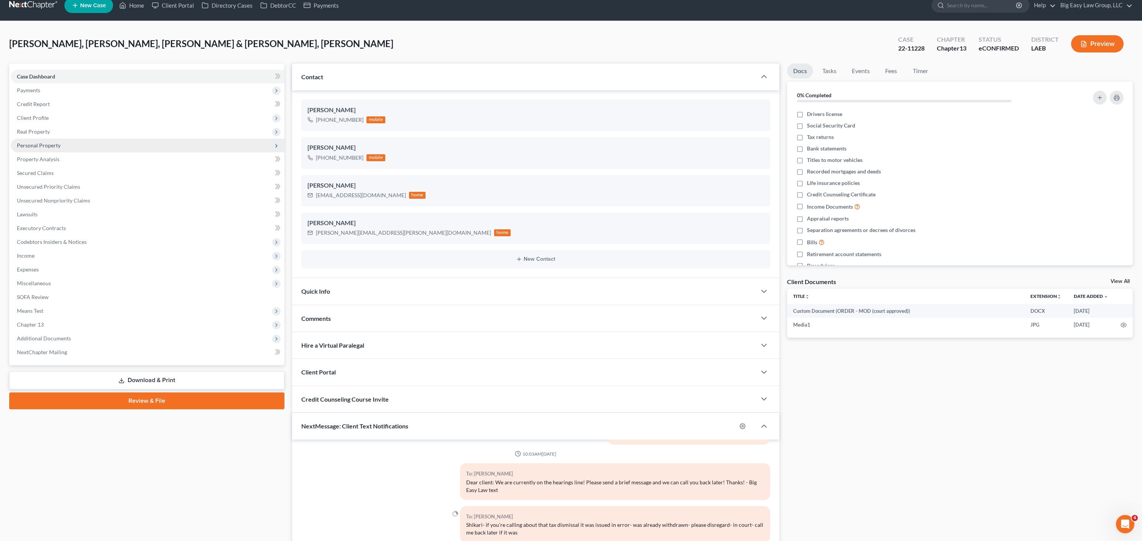
scroll to position [0, 0]
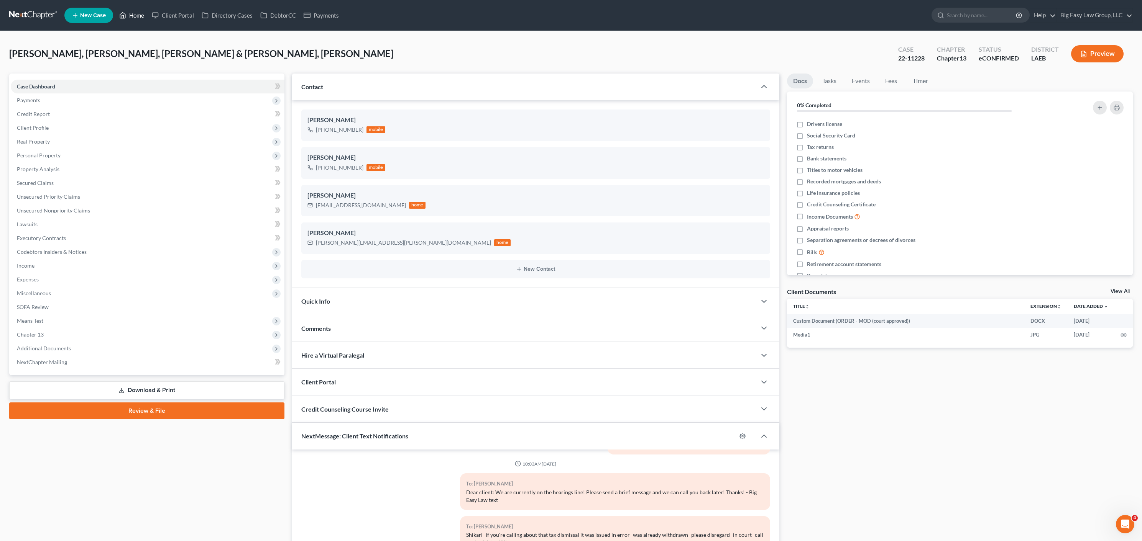
click at [131, 12] on link "Home" at bounding box center [131, 15] width 33 height 14
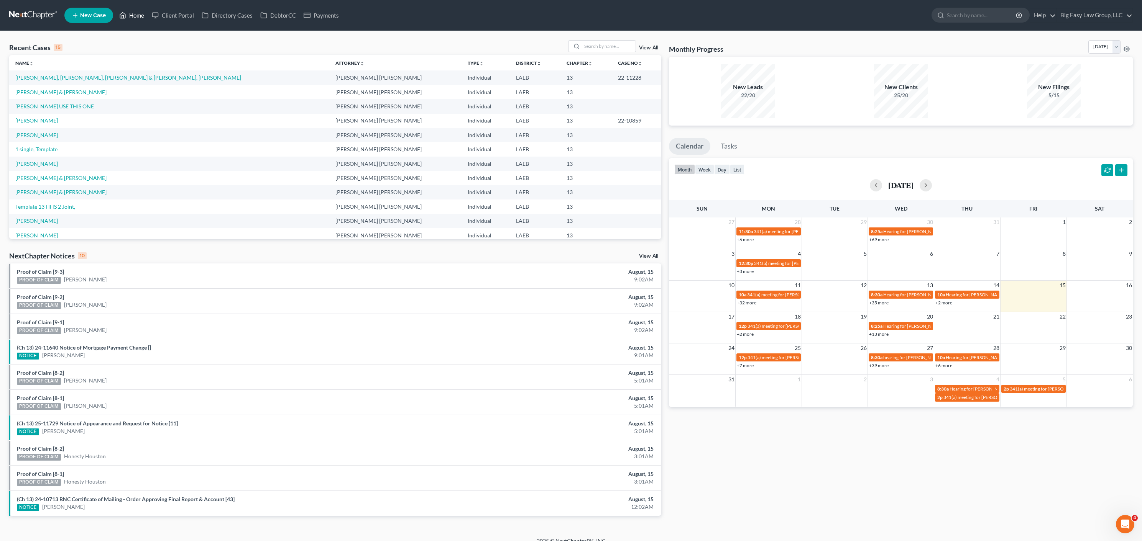
click at [136, 13] on link "Home" at bounding box center [131, 15] width 33 height 14
click at [29, 70] on th "Name unfold_more expand_more expand_less" at bounding box center [169, 62] width 320 height 15
click at [31, 77] on link "[PERSON_NAME] & [PERSON_NAME]" at bounding box center [60, 77] width 91 height 7
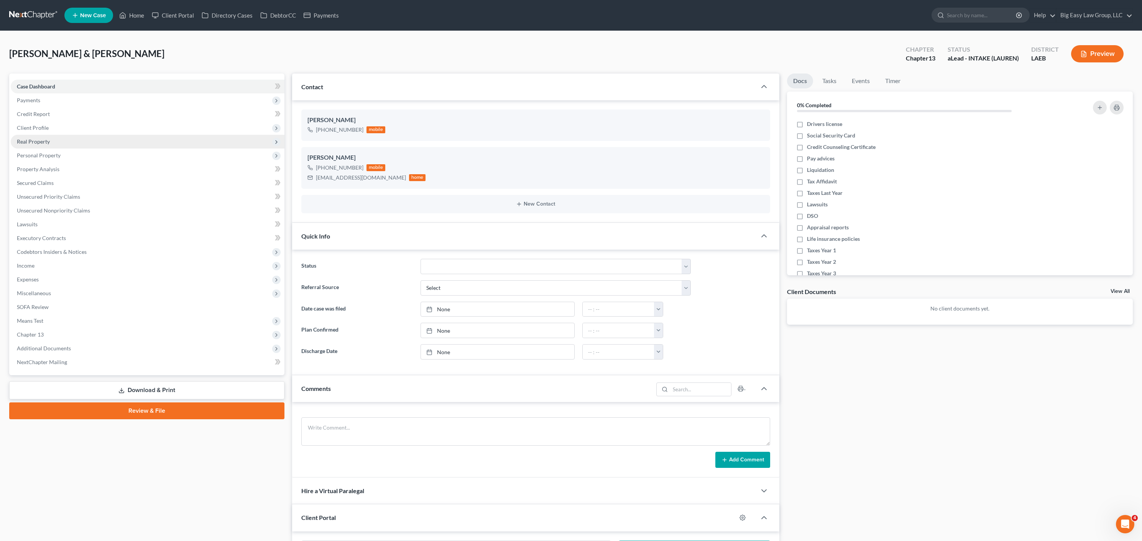
click at [72, 137] on span "Real Property" at bounding box center [148, 142] width 274 height 14
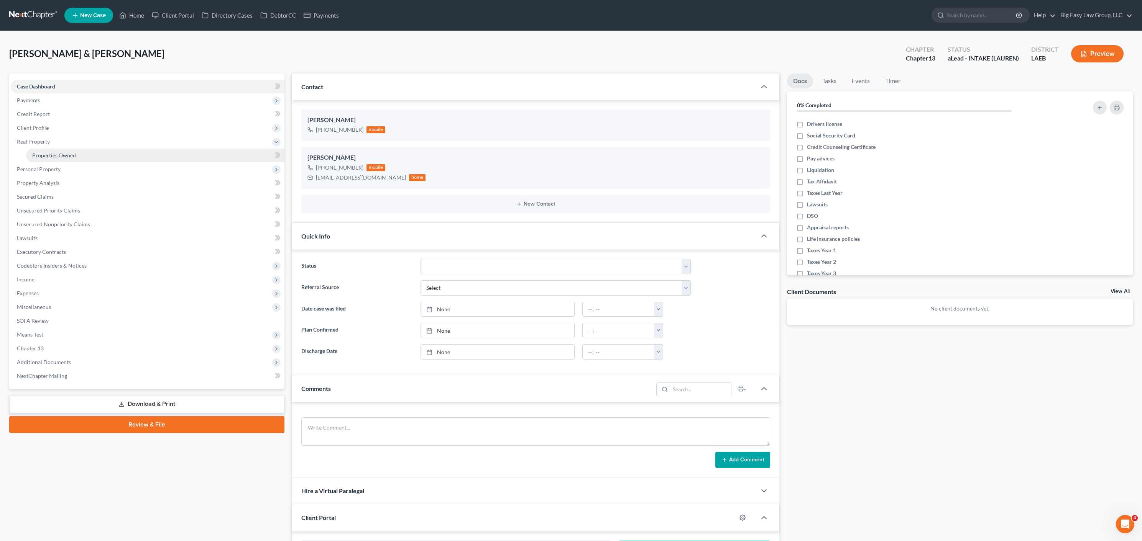
click at [52, 155] on span "Properties Owned" at bounding box center [54, 155] width 44 height 7
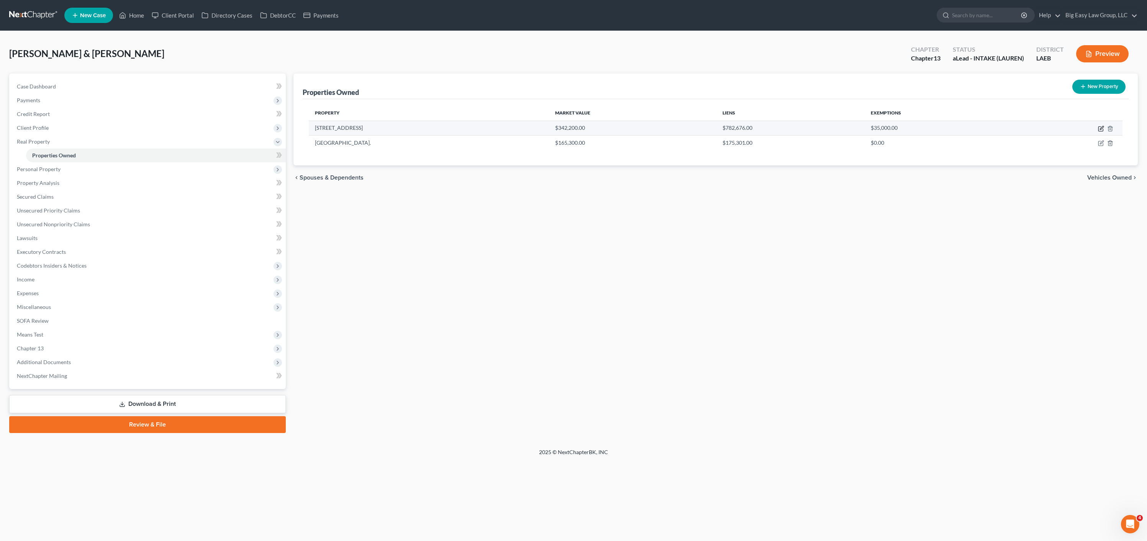
drag, startPoint x: 1100, startPoint y: 129, endPoint x: 1088, endPoint y: 127, distance: 12.0
click at [1100, 129] on icon "button" at bounding box center [1101, 127] width 3 height 3
select select "19"
select select "0"
select select "9"
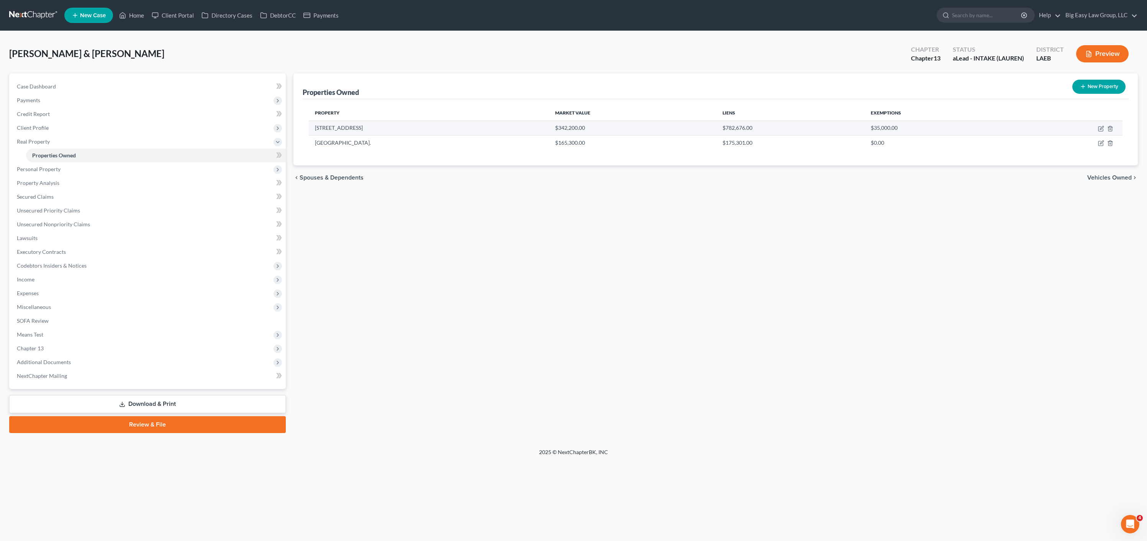
select select "2"
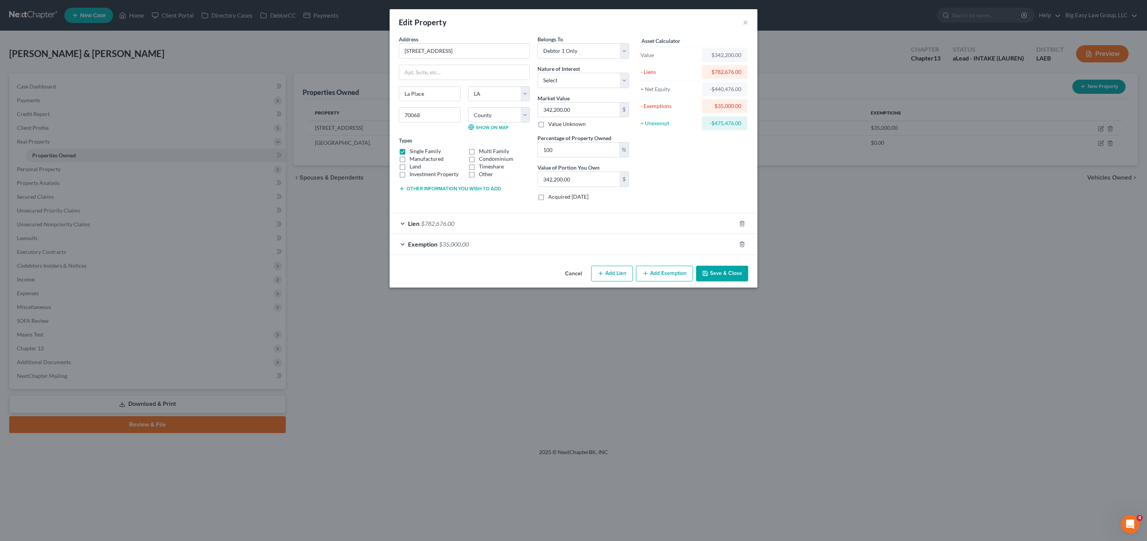
click at [553, 224] on div "Lien $782,676.00" at bounding box center [563, 223] width 346 height 20
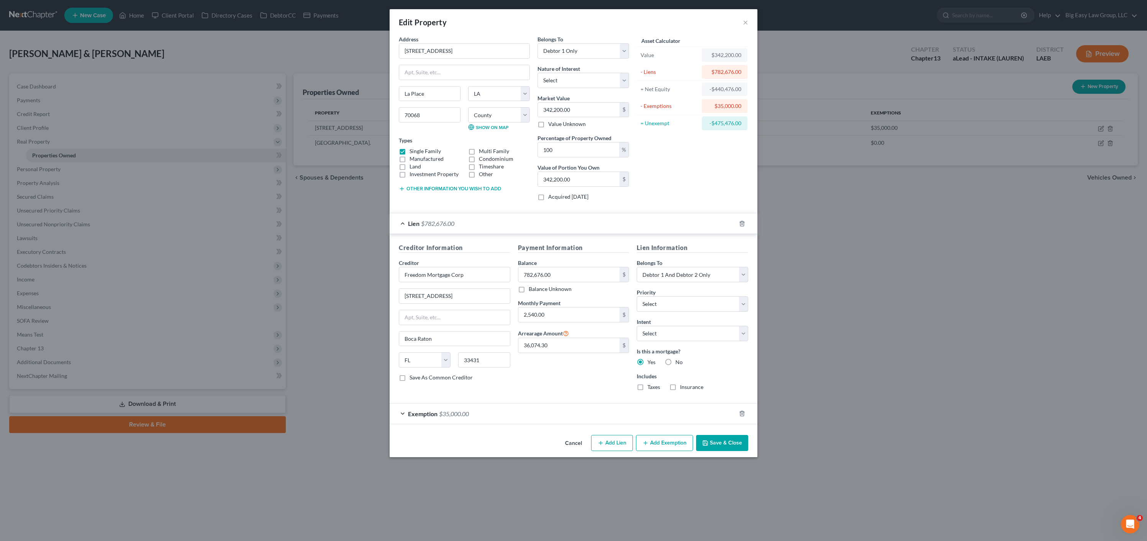
click at [721, 437] on button "Save & Close" at bounding box center [722, 443] width 52 height 16
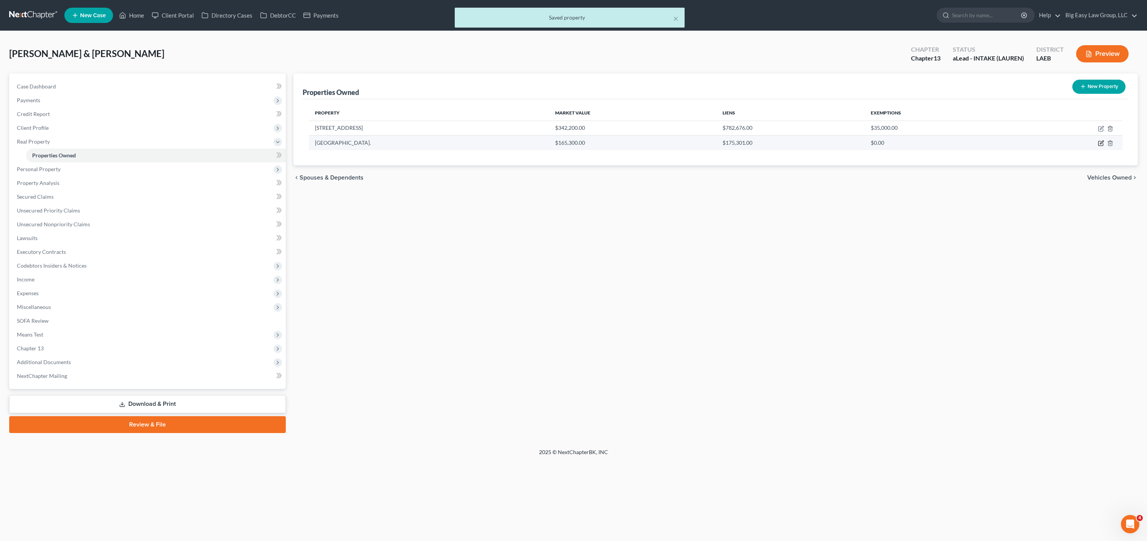
click at [1103, 144] on icon "button" at bounding box center [1101, 143] width 5 height 5
select select "19"
select select "27"
select select "2"
select select "0"
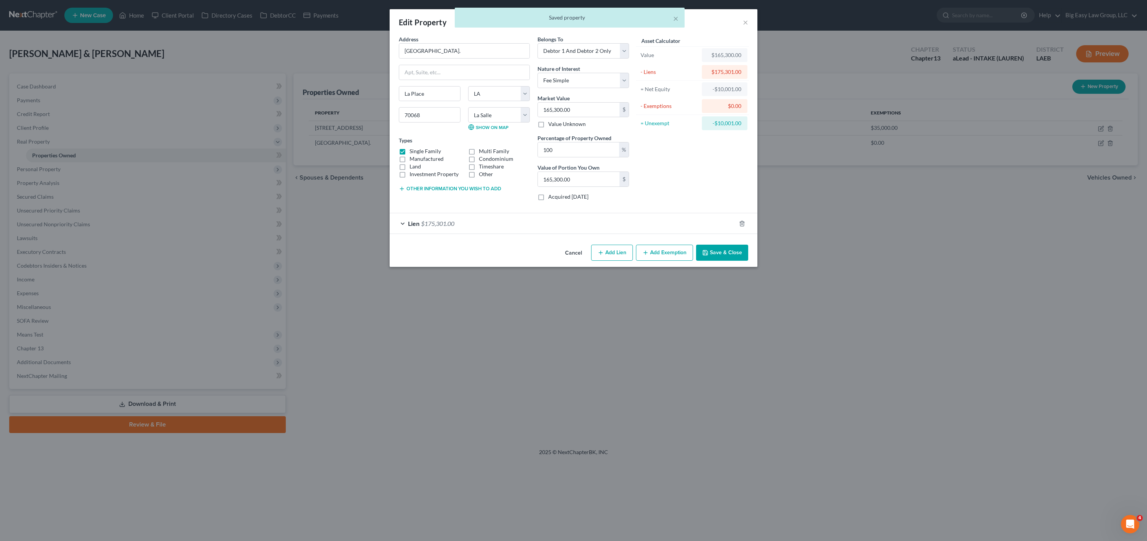
click at [552, 221] on div "Lien $175,301.00" at bounding box center [563, 223] width 346 height 20
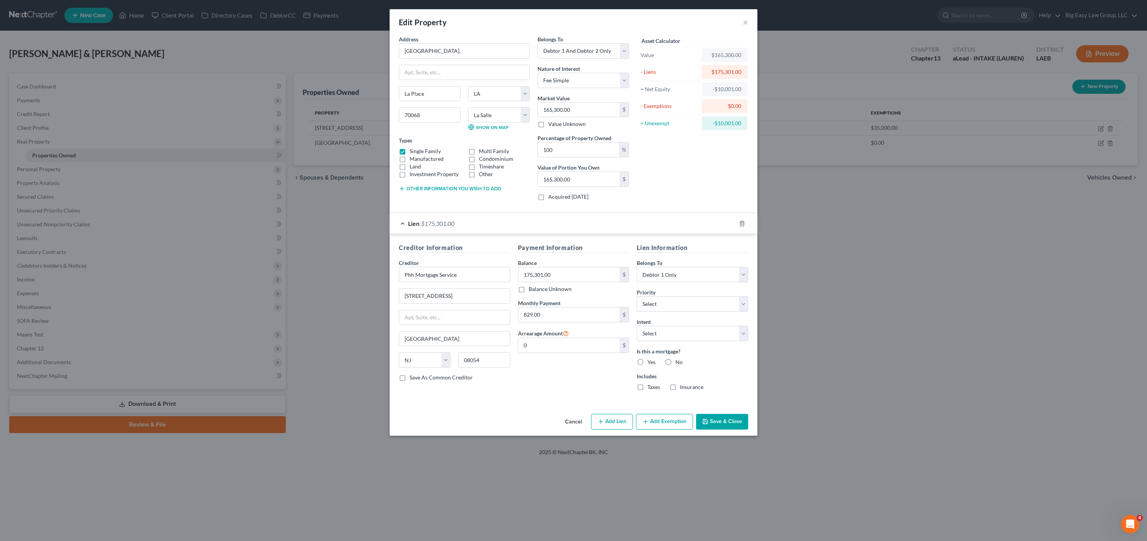
click at [557, 228] on div "Lien $175,301.00" at bounding box center [563, 223] width 346 height 20
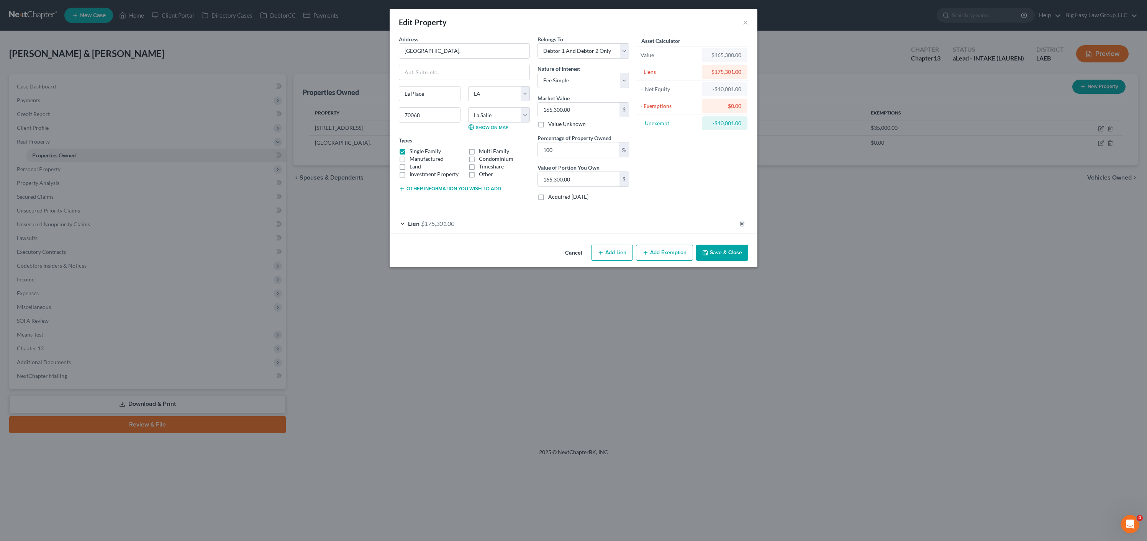
click at [725, 250] on button "Save & Close" at bounding box center [722, 253] width 52 height 16
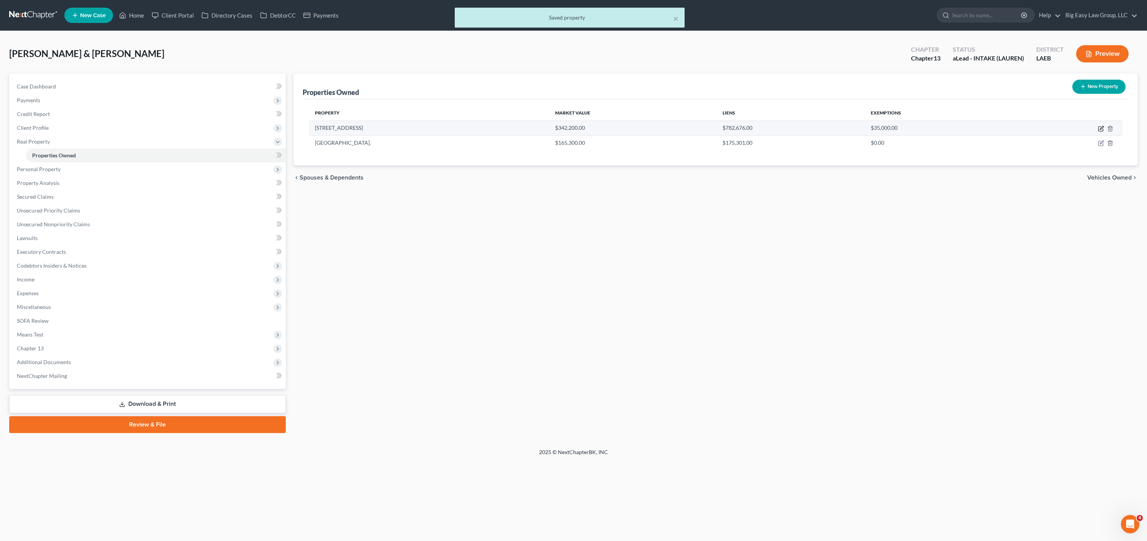
click at [1099, 129] on icon "button" at bounding box center [1101, 129] width 6 height 6
select select "19"
select select "47"
select select "0"
select select "9"
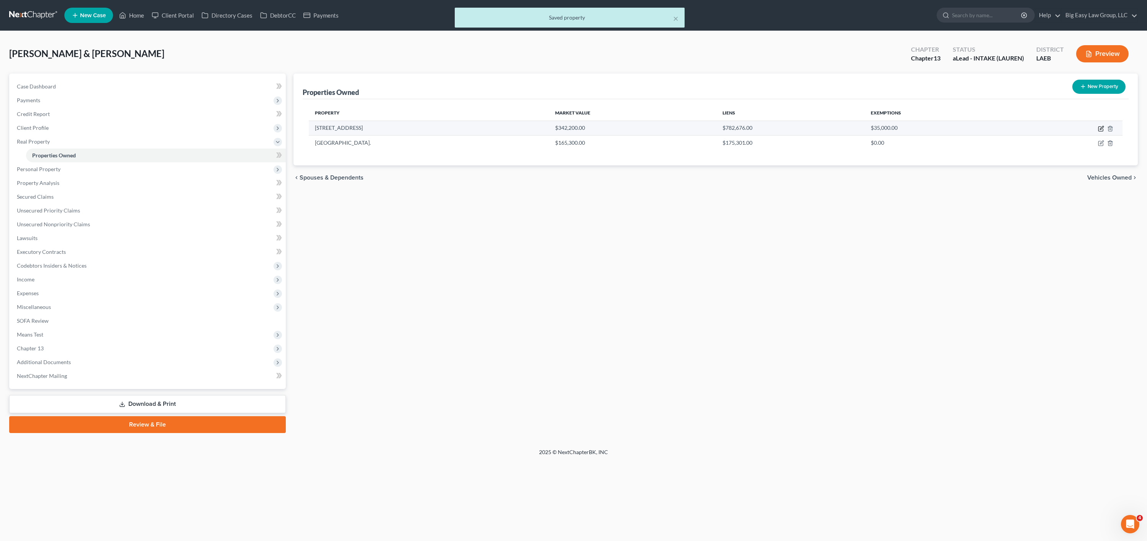
select select "2"
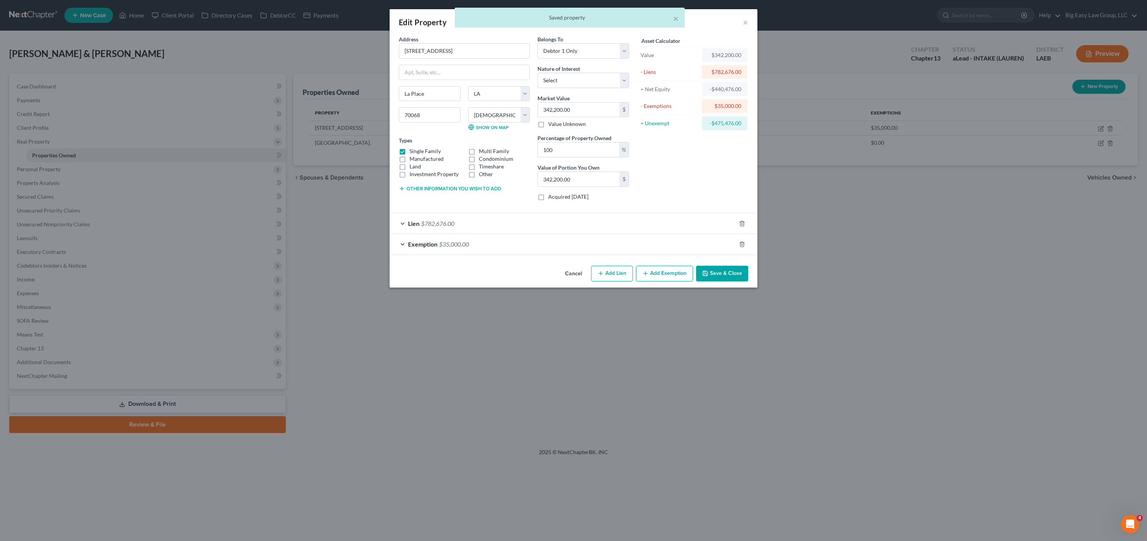
click at [522, 220] on div "Lien $782,676.00" at bounding box center [563, 223] width 346 height 20
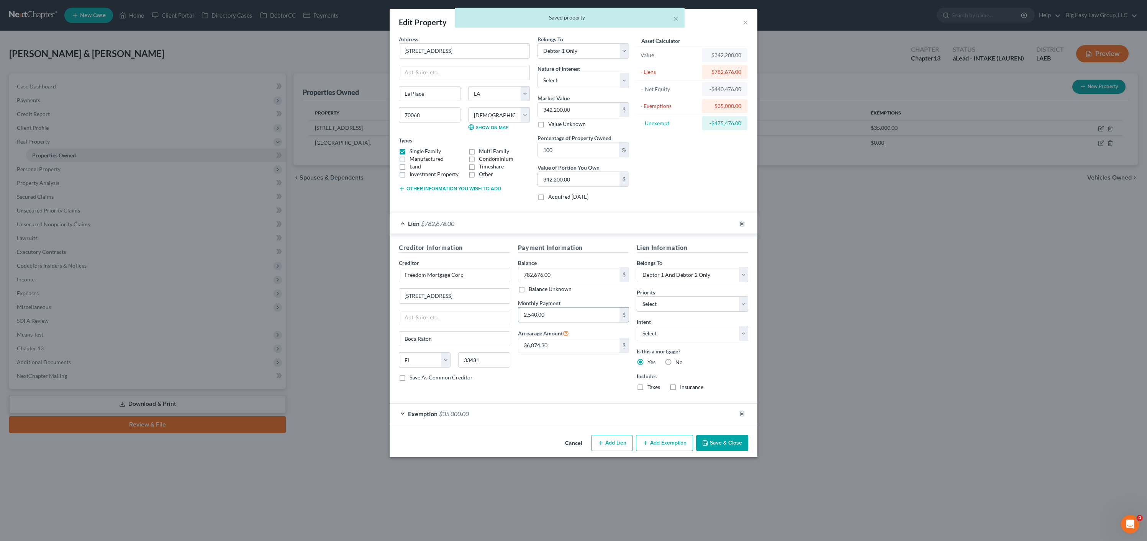
click at [574, 318] on input "2,540.00" at bounding box center [569, 315] width 102 height 15
drag, startPoint x: 569, startPoint y: 350, endPoint x: 599, endPoint y: 330, distance: 35.6
click at [569, 350] on input "36,074.30" at bounding box center [569, 345] width 102 height 15
click at [570, 350] on input "36,074.30" at bounding box center [569, 345] width 102 height 15
click at [492, 218] on div "Lien $782,676.00" at bounding box center [563, 223] width 346 height 20
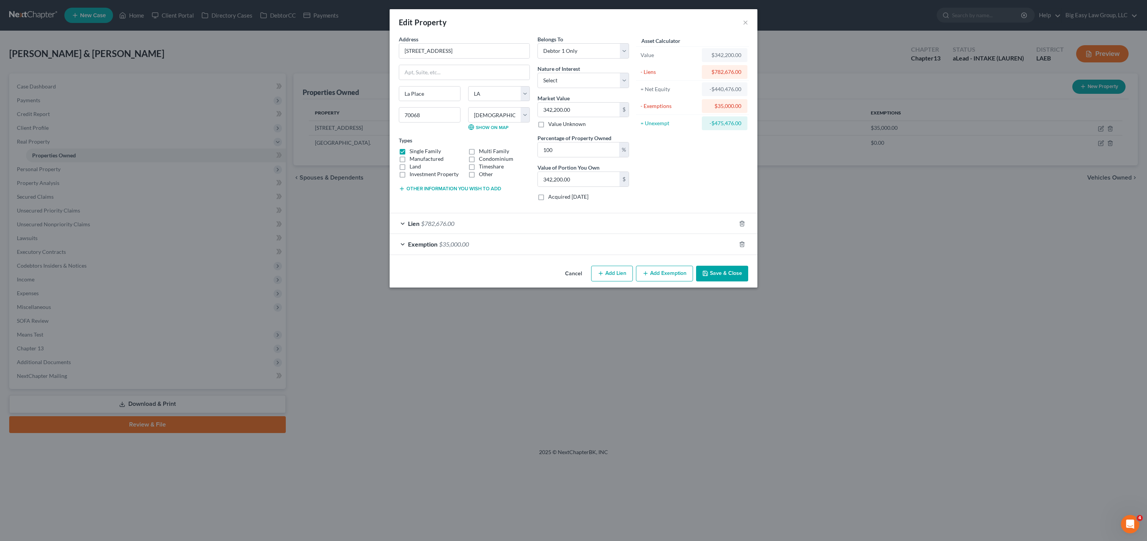
click at [494, 246] on div "Exemption $35,000.00" at bounding box center [563, 244] width 346 height 20
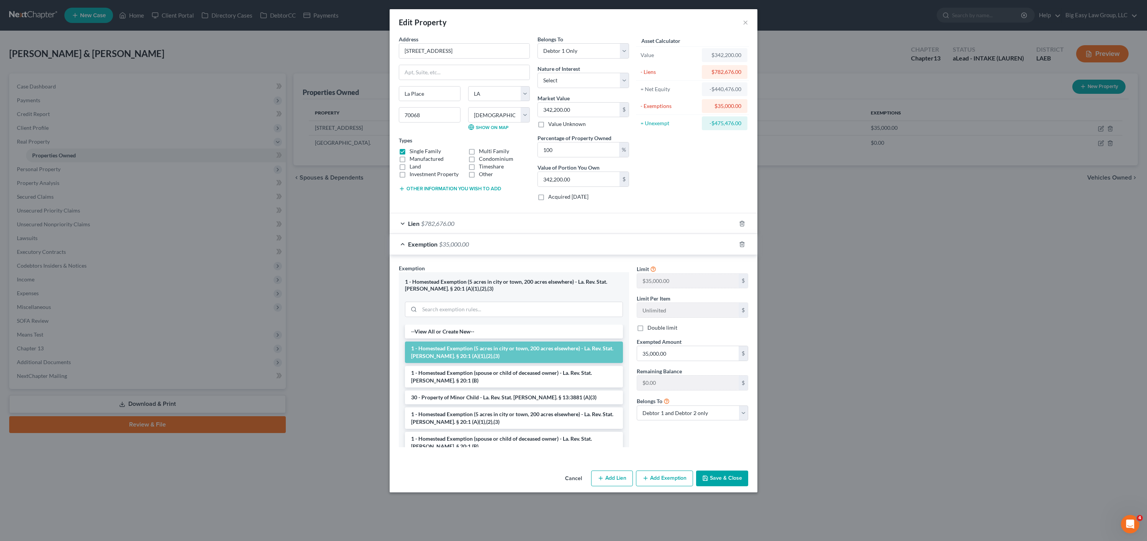
click at [495, 244] on div "Exemption $35,000.00" at bounding box center [563, 244] width 346 height 20
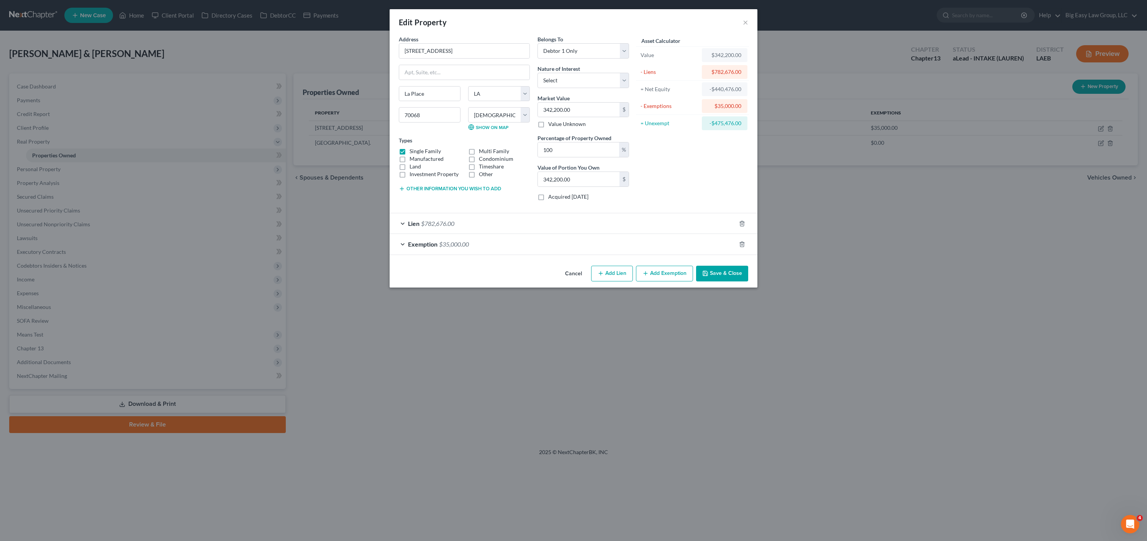
click at [499, 222] on div "Lien $782,676.00" at bounding box center [563, 223] width 346 height 20
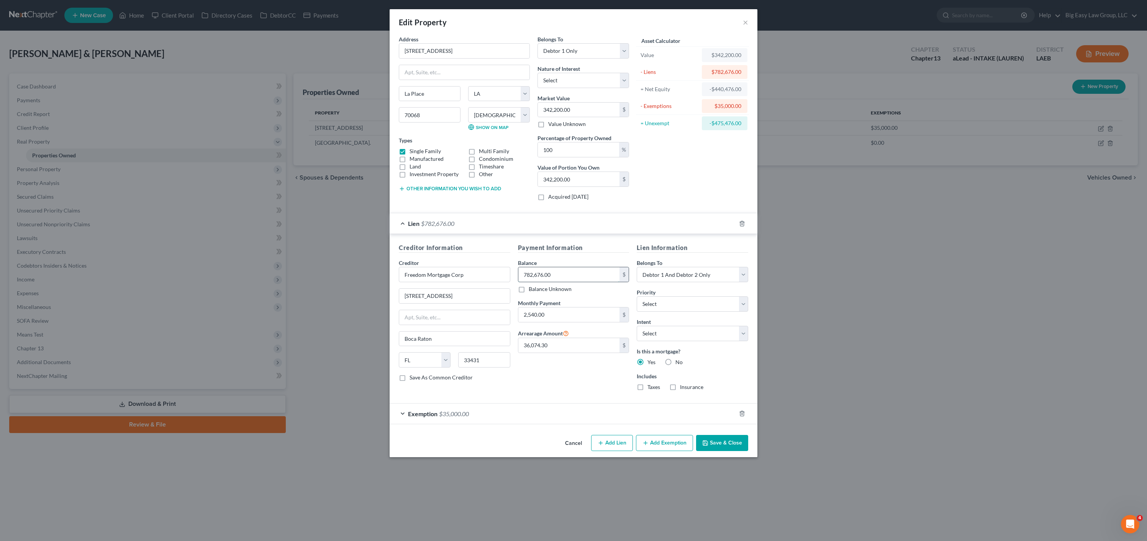
click at [589, 278] on input "782,676.00" at bounding box center [569, 274] width 102 height 15
click at [604, 313] on input "2,540.00" at bounding box center [569, 315] width 102 height 15
click at [595, 271] on input "782,676.00" at bounding box center [569, 274] width 102 height 15
click at [598, 307] on div "2,540.00 $" at bounding box center [574, 314] width 112 height 15
click at [604, 313] on input "2,540.00" at bounding box center [569, 315] width 102 height 15
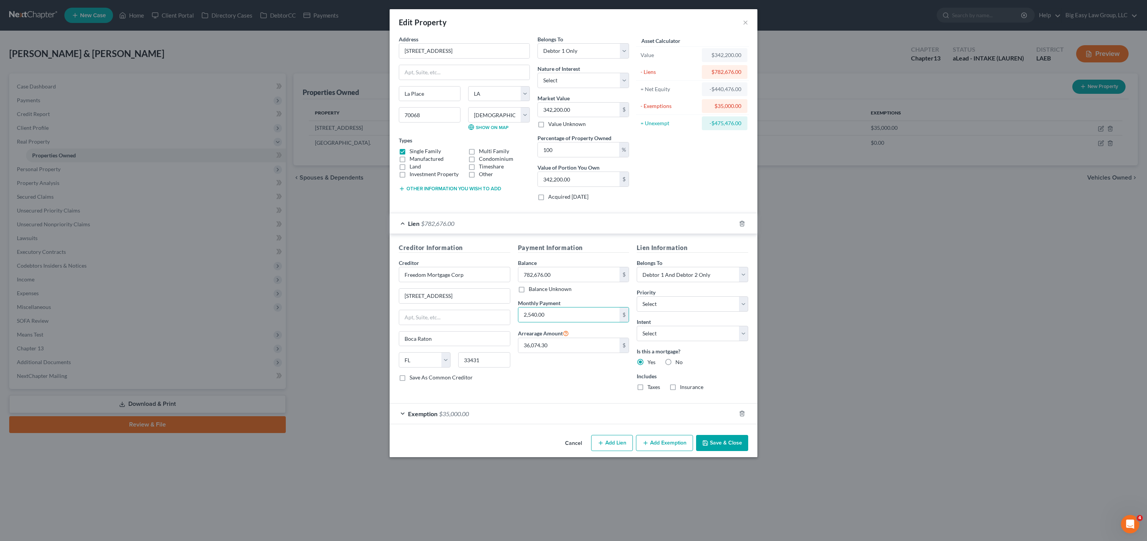
click at [737, 445] on button "Save & Close" at bounding box center [722, 443] width 52 height 16
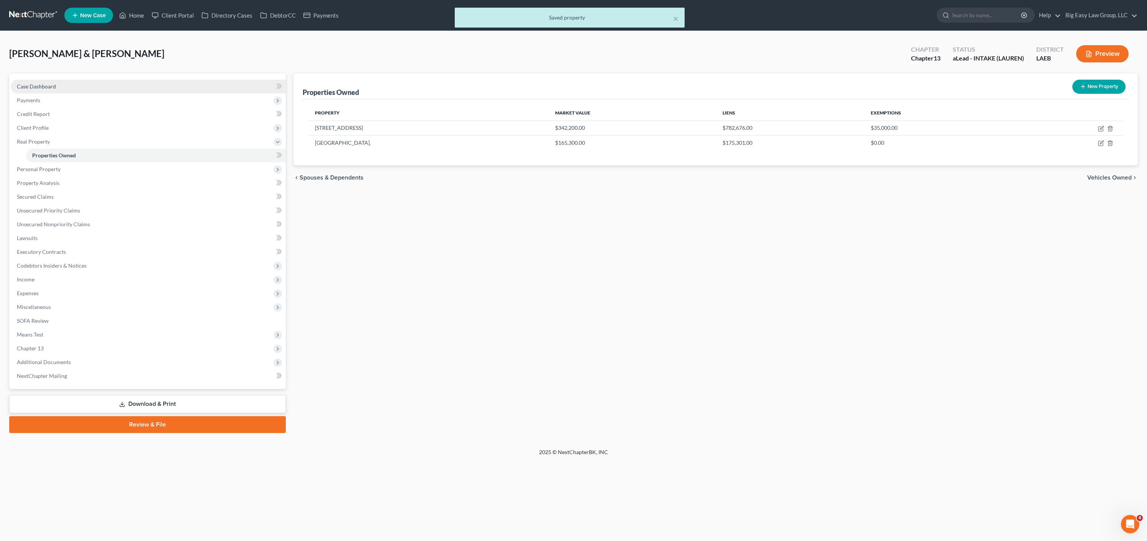
click at [39, 86] on span "Case Dashboard" at bounding box center [36, 86] width 39 height 7
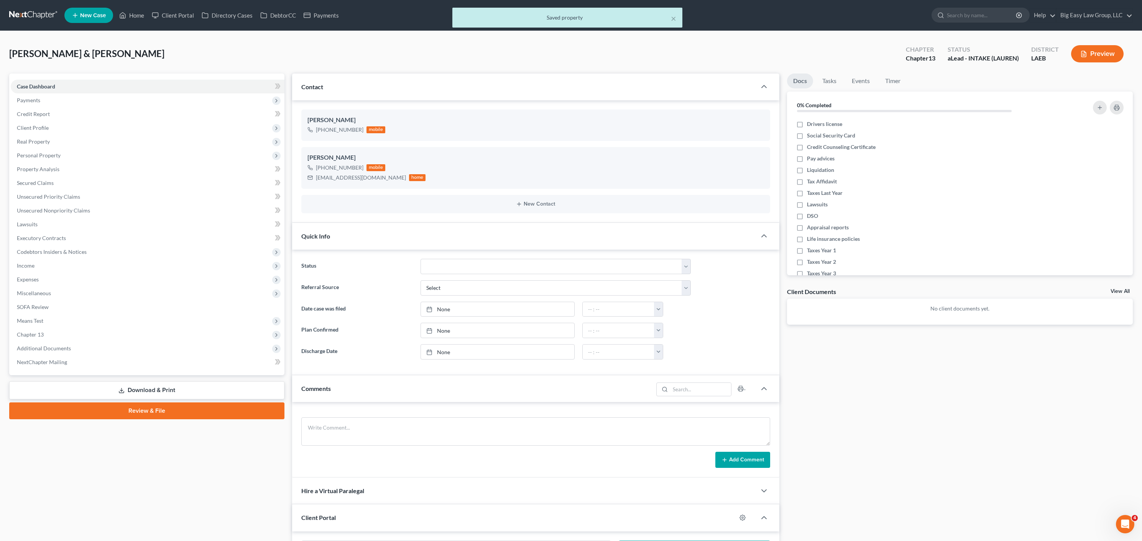
drag, startPoint x: 342, startPoint y: 230, endPoint x: 371, endPoint y: 226, distance: 29.7
click at [342, 230] on div "Quick Info" at bounding box center [524, 236] width 464 height 26
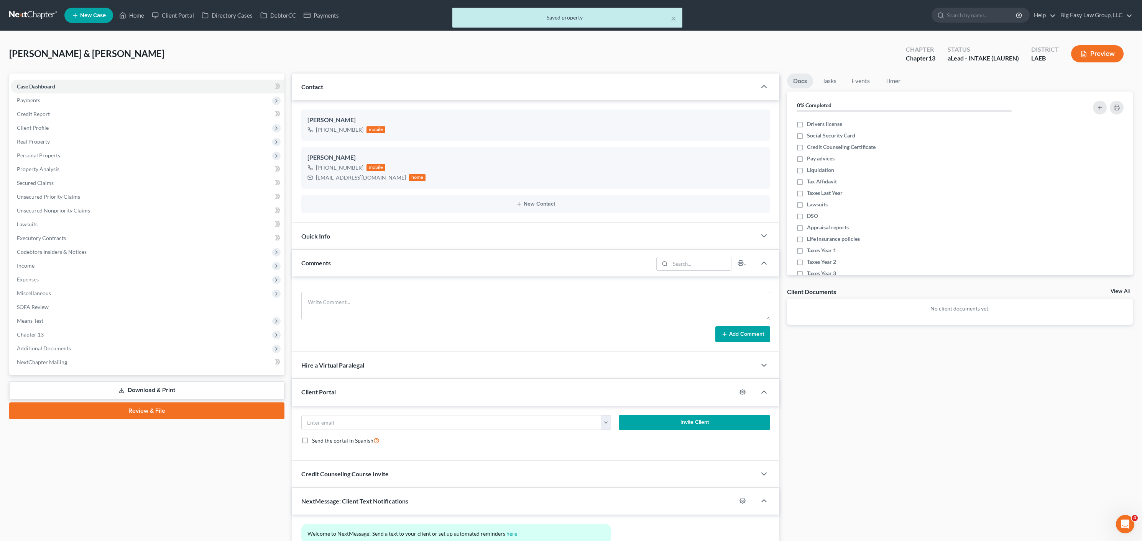
click at [336, 259] on div "Comments" at bounding box center [472, 263] width 361 height 26
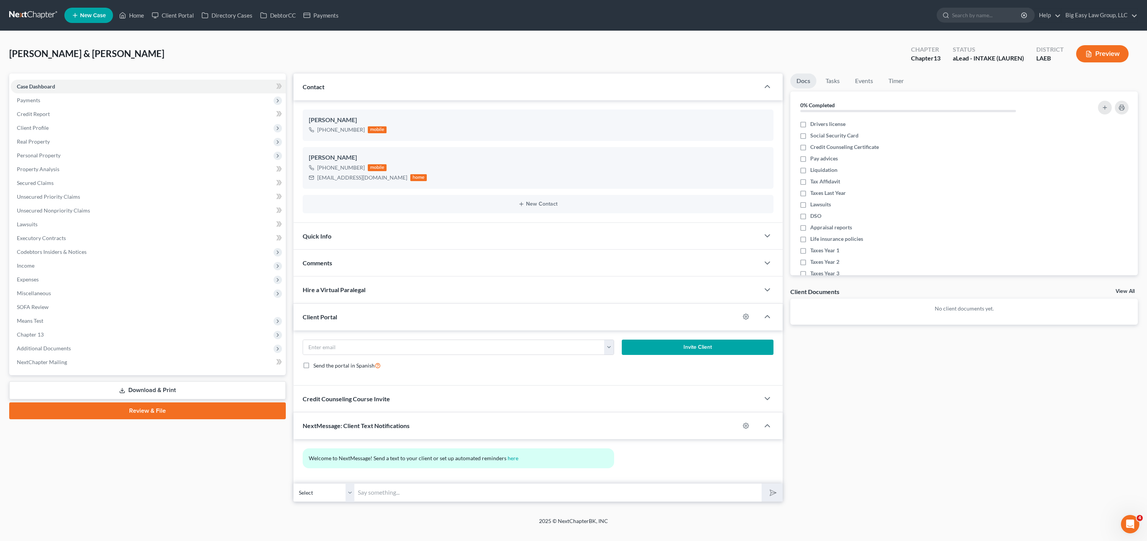
click at [351, 320] on div "Client Portal" at bounding box center [517, 317] width 447 height 26
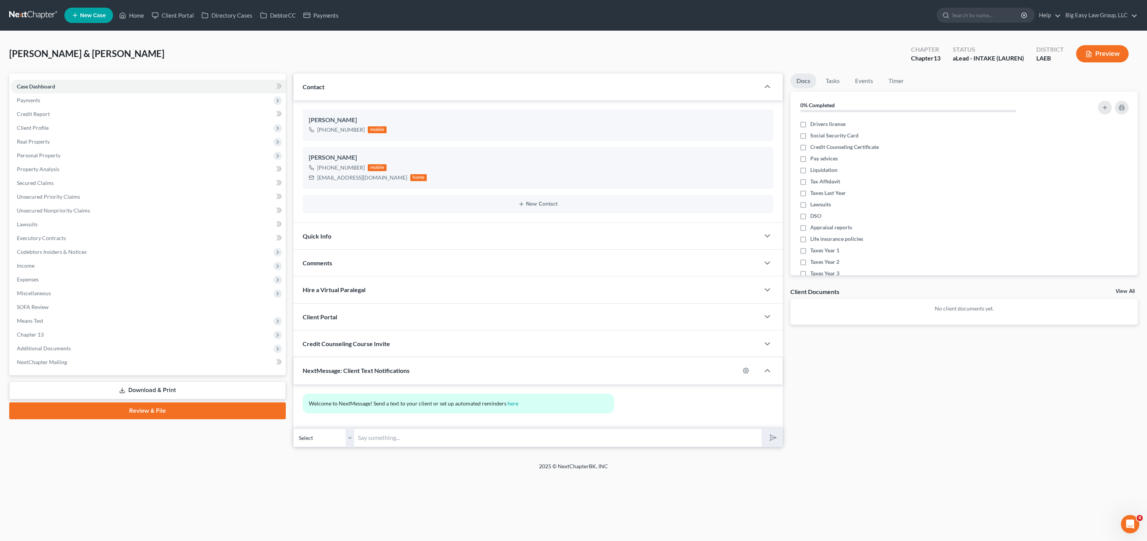
click at [391, 371] on span "NextMessage: Client Text Notifications" at bounding box center [356, 370] width 107 height 7
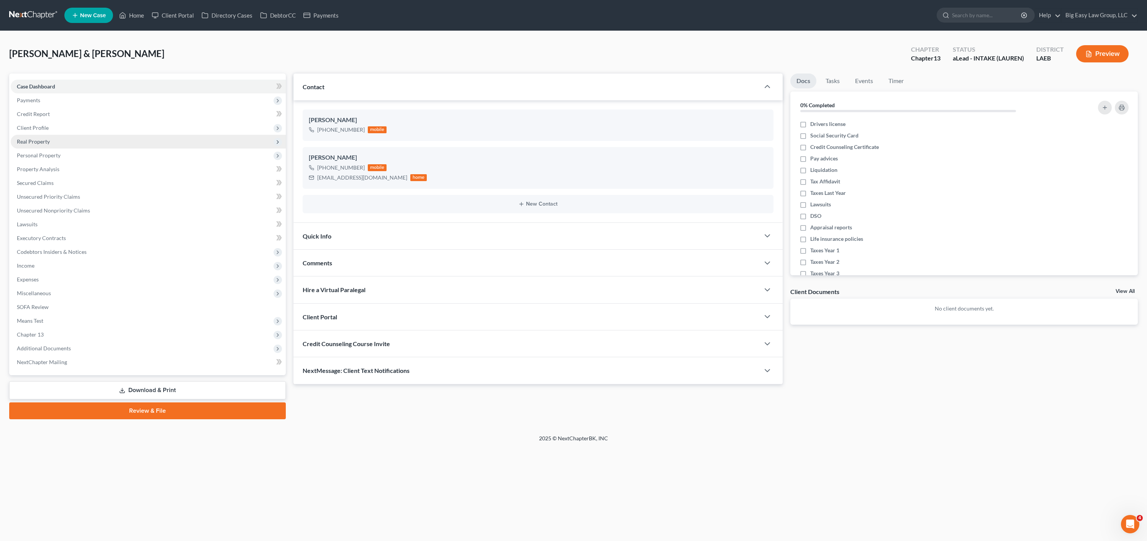
click at [66, 135] on span "Real Property" at bounding box center [148, 142] width 275 height 14
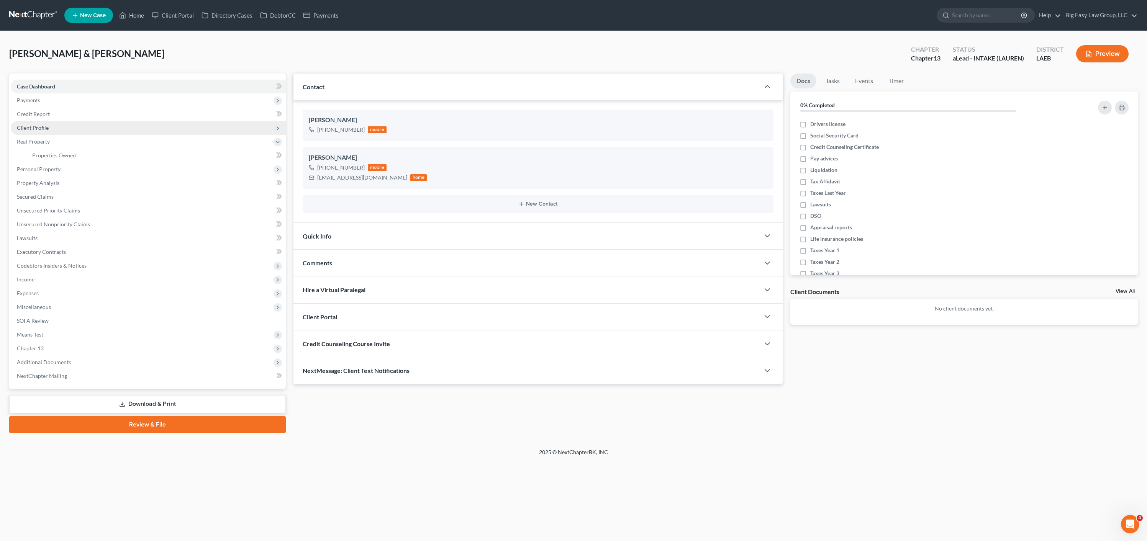
click at [73, 131] on span "Client Profile" at bounding box center [148, 128] width 275 height 14
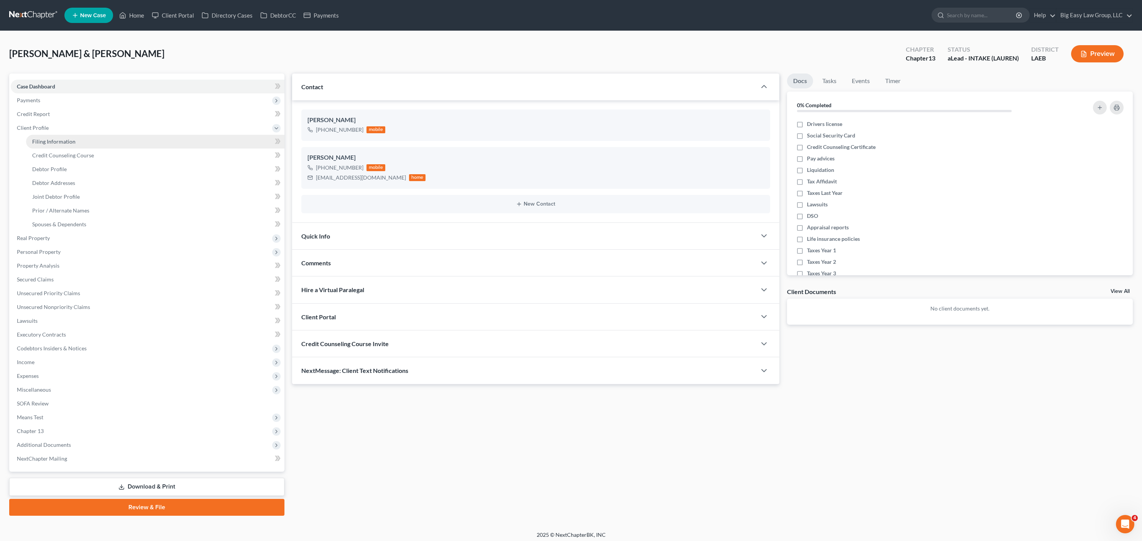
click at [81, 141] on link "Filing Information" at bounding box center [155, 142] width 258 height 14
select select "1"
select select "3"
select select "19"
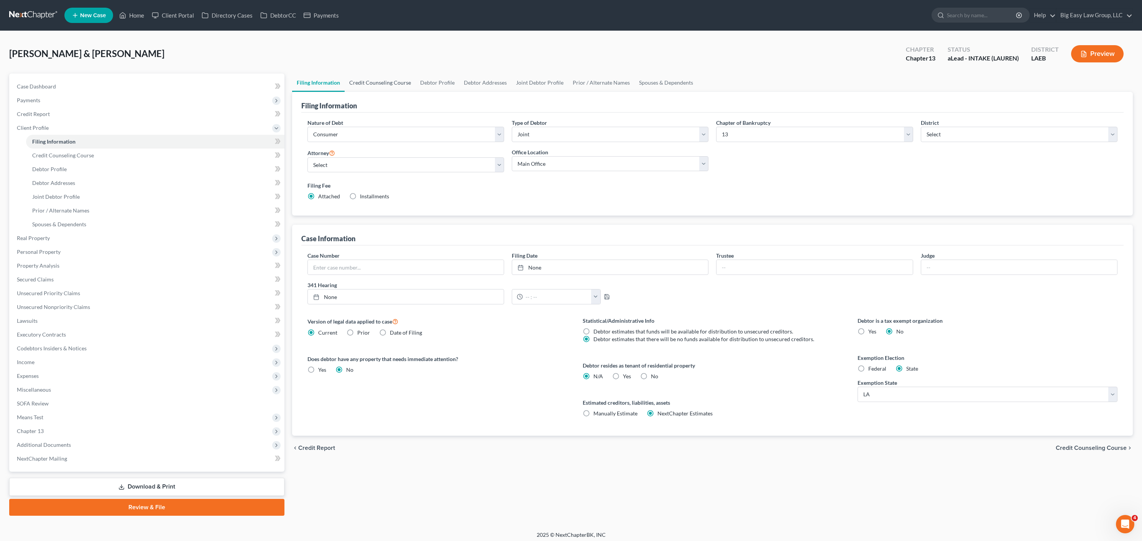
click at [373, 79] on link "Credit Counseling Course" at bounding box center [379, 83] width 71 height 18
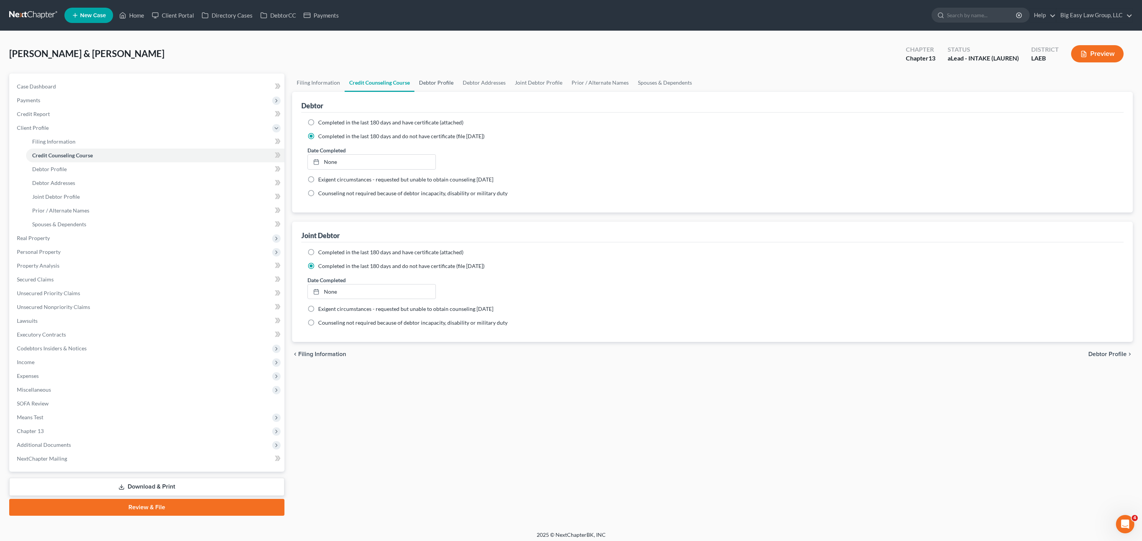
click at [436, 79] on link "Debtor Profile" at bounding box center [436, 83] width 44 height 18
select select "1"
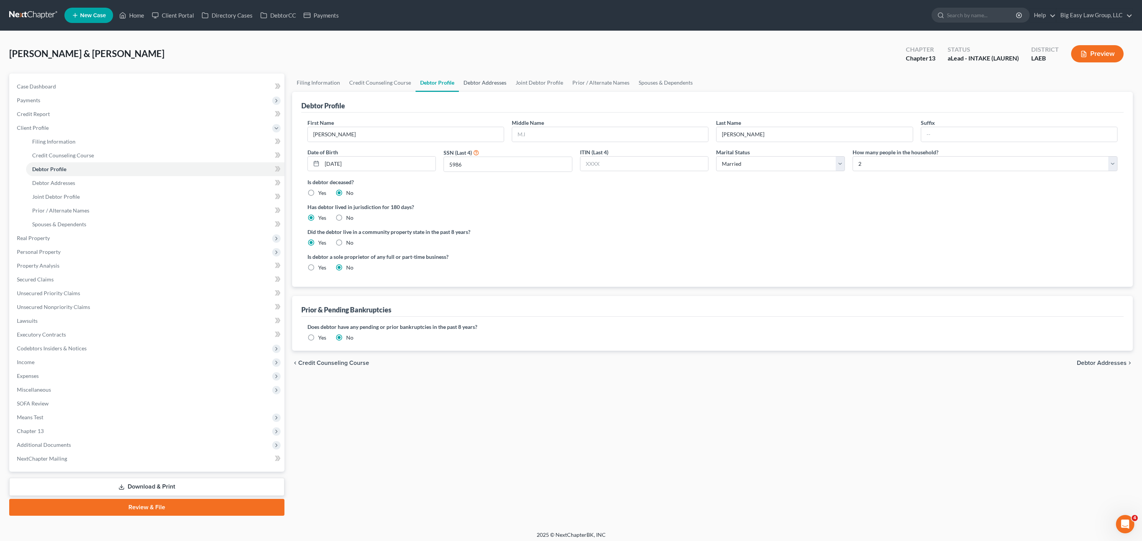
radio input "true"
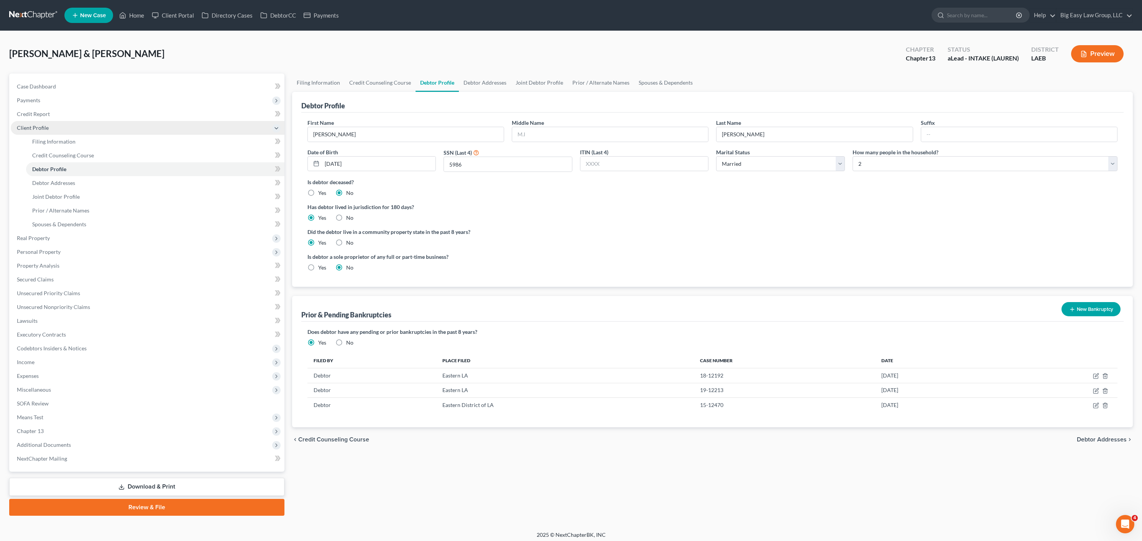
click at [51, 130] on span "Client Profile" at bounding box center [148, 128] width 274 height 14
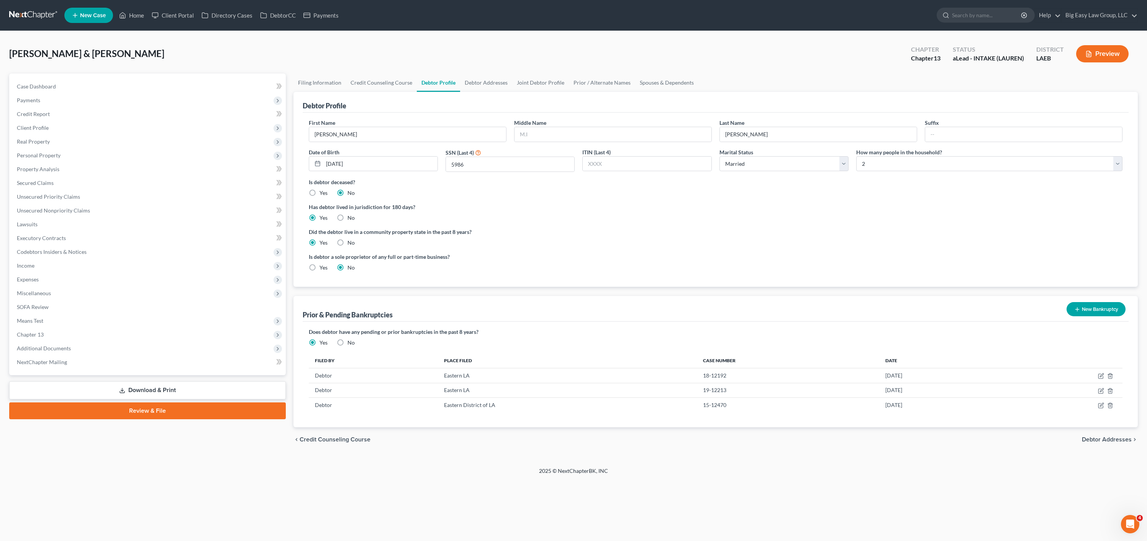
drag, startPoint x: 218, startPoint y: 31, endPoint x: 141, endPoint y: 23, distance: 77.8
click at [218, 31] on div "Williams, Norman & Sharon Upgraded Chapter Chapter 13 Status aLead - INTAKE (LA…" at bounding box center [573, 249] width 1147 height 436
drag, startPoint x: 140, startPoint y: 16, endPoint x: 233, endPoint y: 59, distance: 102.4
click at [140, 16] on link "Home" at bounding box center [131, 15] width 33 height 14
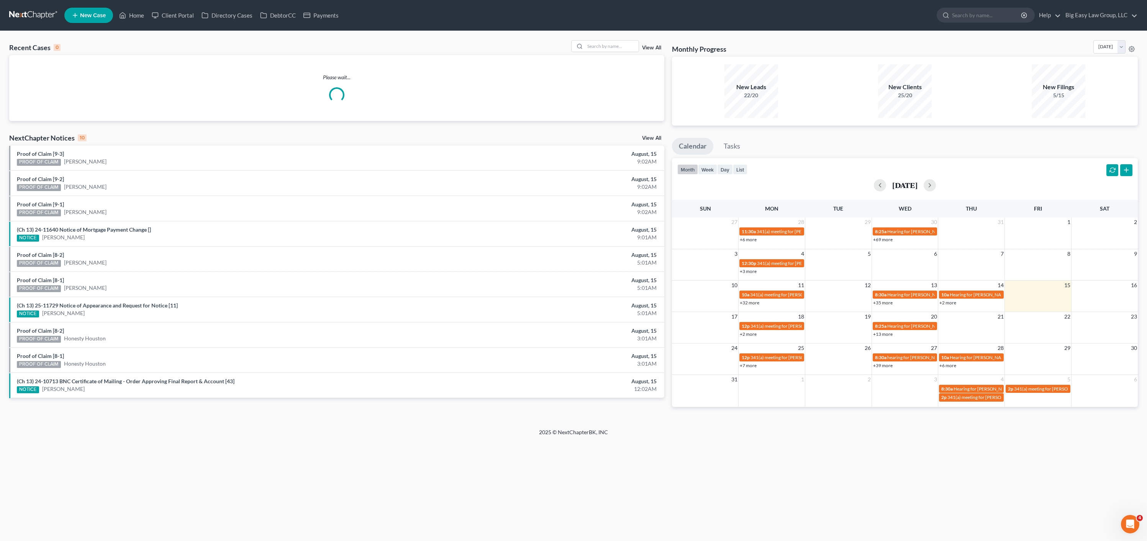
click at [617, 53] on div "Recent Cases 0 View All" at bounding box center [336, 47] width 655 height 15
click at [620, 49] on input "search" at bounding box center [612, 46] width 54 height 11
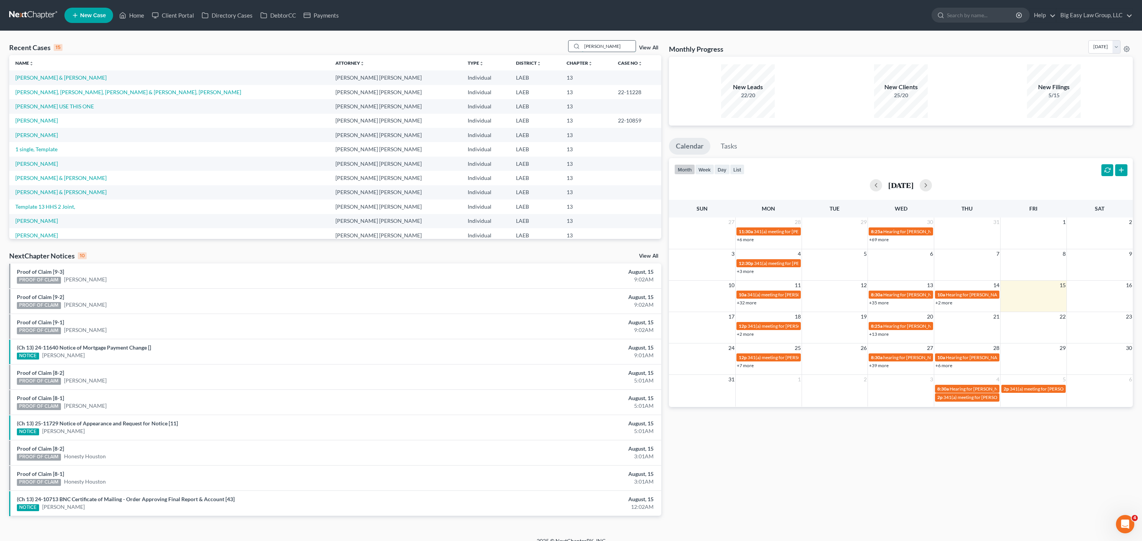
type input "adams"
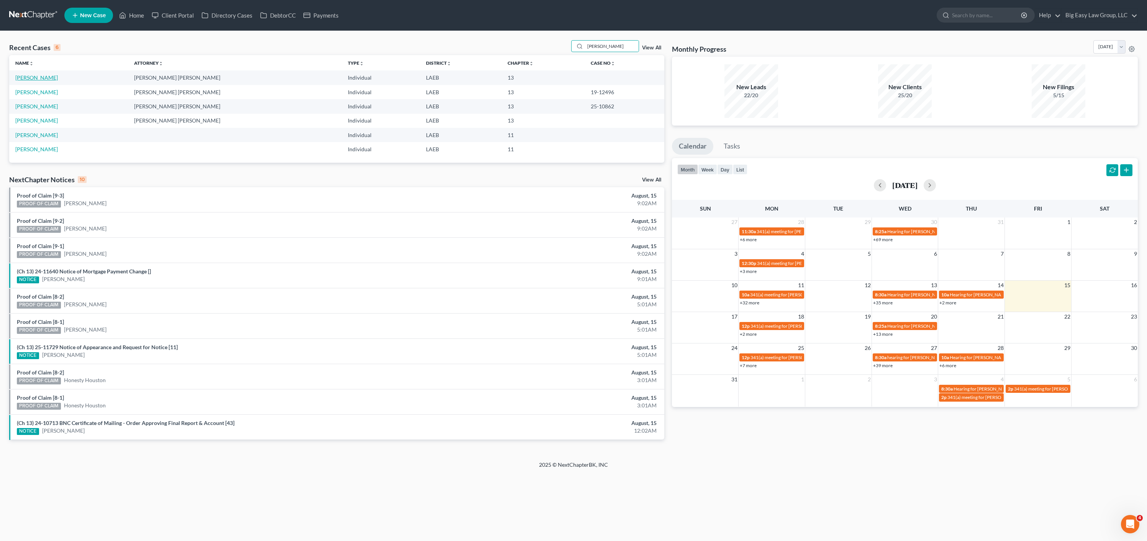
click at [26, 75] on link "Adams, Kimberleigh" at bounding box center [36, 77] width 43 height 7
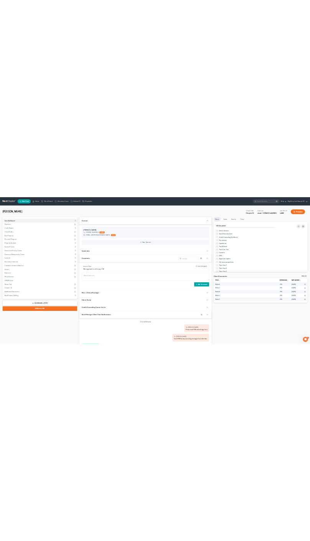
scroll to position [889, 0]
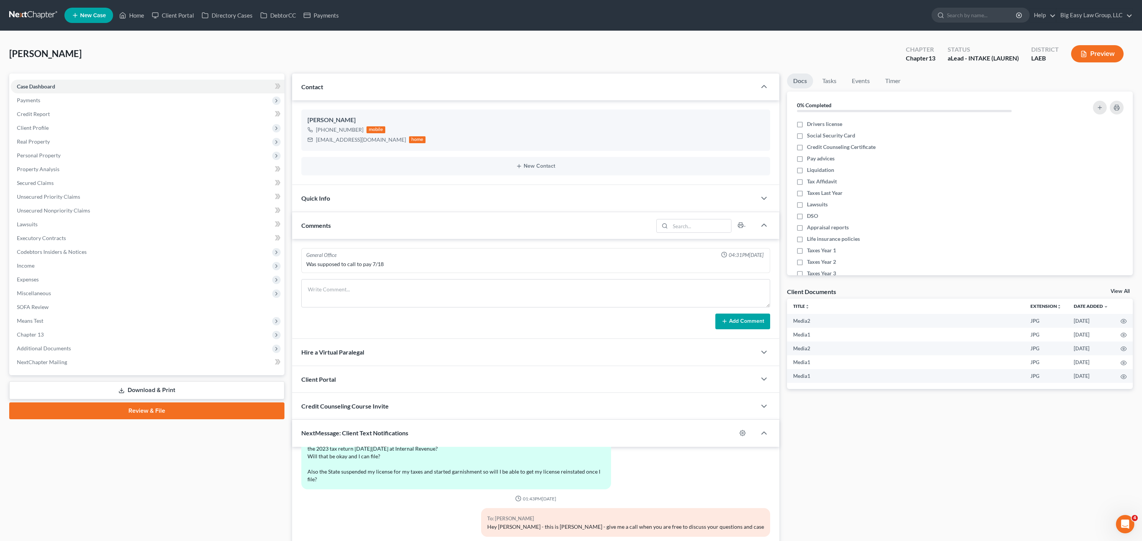
click at [354, 230] on div "Comments" at bounding box center [472, 225] width 361 height 26
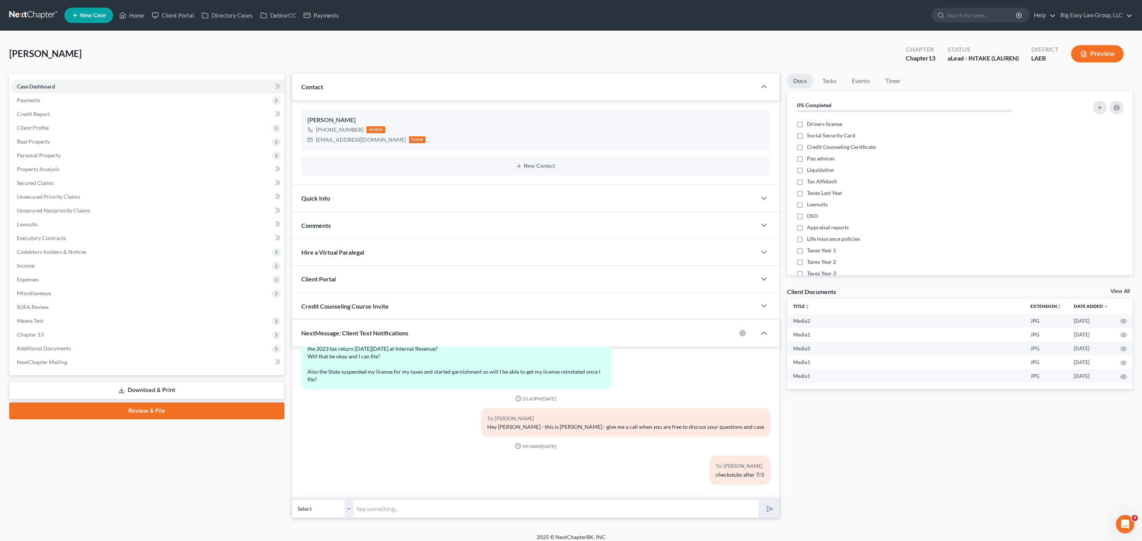
drag, startPoint x: 372, startPoint y: 329, endPoint x: 404, endPoint y: 259, distance: 76.3
click at [372, 329] on div "NextMessage: Client Text Notifications" at bounding box center [514, 333] width 444 height 26
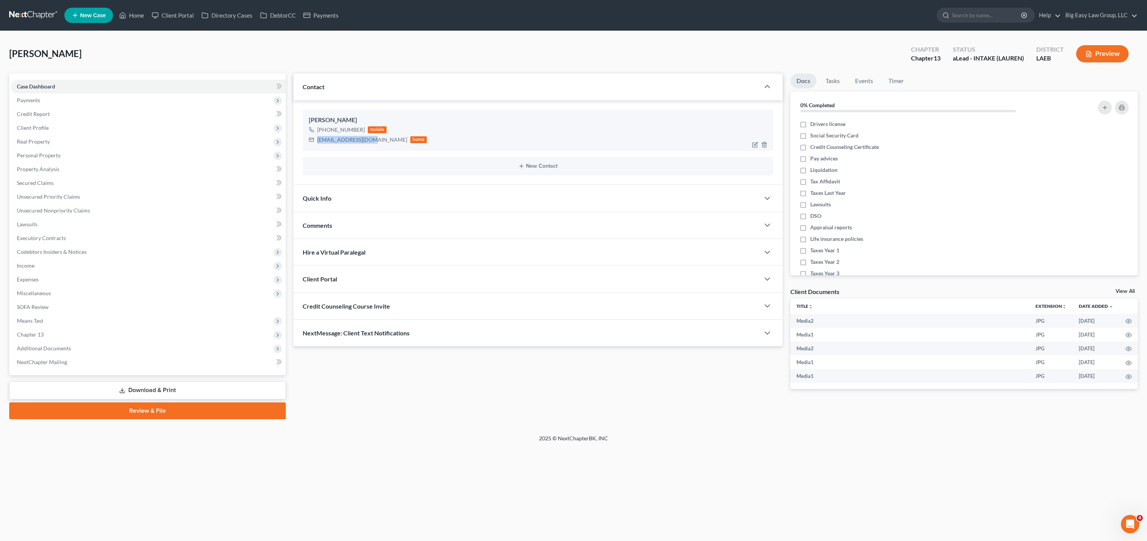
drag, startPoint x: 373, startPoint y: 142, endPoint x: 304, endPoint y: 139, distance: 69.0
click at [304, 139] on div "Kimberleigh Adams +1 (225) 337-2307 mobile mpack0405@gmail.com home" at bounding box center [538, 130] width 471 height 41
copy div "mpack0405@gmail.com"
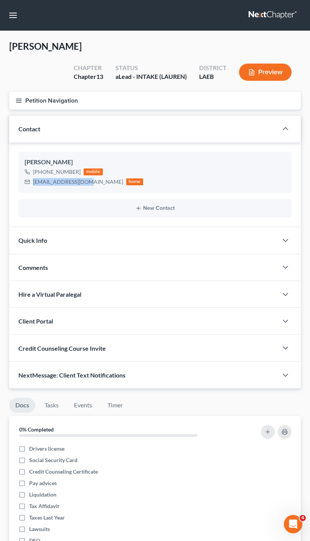
click at [272, 73] on button "Preview" at bounding box center [265, 72] width 52 height 17
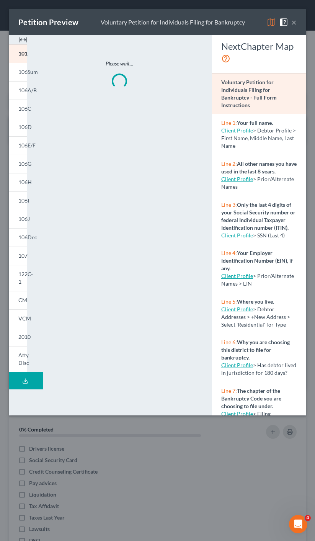
click at [294, 21] on button "×" at bounding box center [294, 22] width 5 height 9
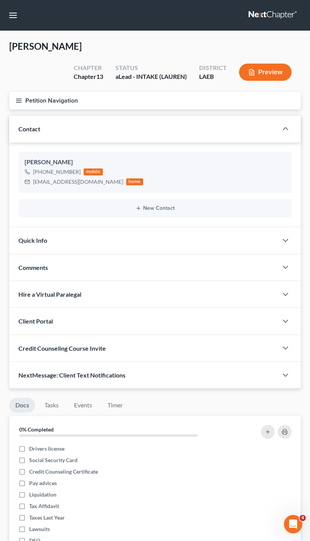
click at [24, 50] on span "Adams, Kimberleigh" at bounding box center [45, 46] width 72 height 11
click at [11, 15] on button "button" at bounding box center [13, 15] width 14 height 14
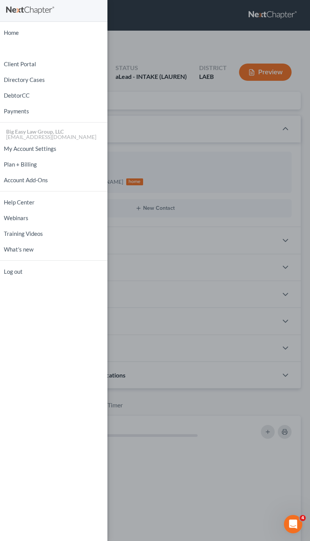
click at [168, 105] on div "Home New Case Client Portal Directory Cases DebtorCC Payments Big Easy Law Grou…" at bounding box center [155, 270] width 310 height 541
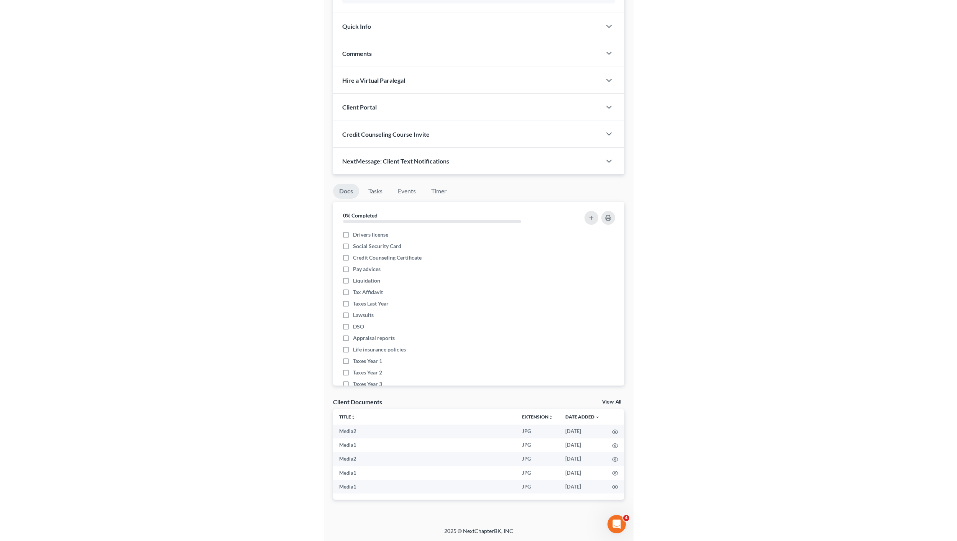
scroll to position [0, 0]
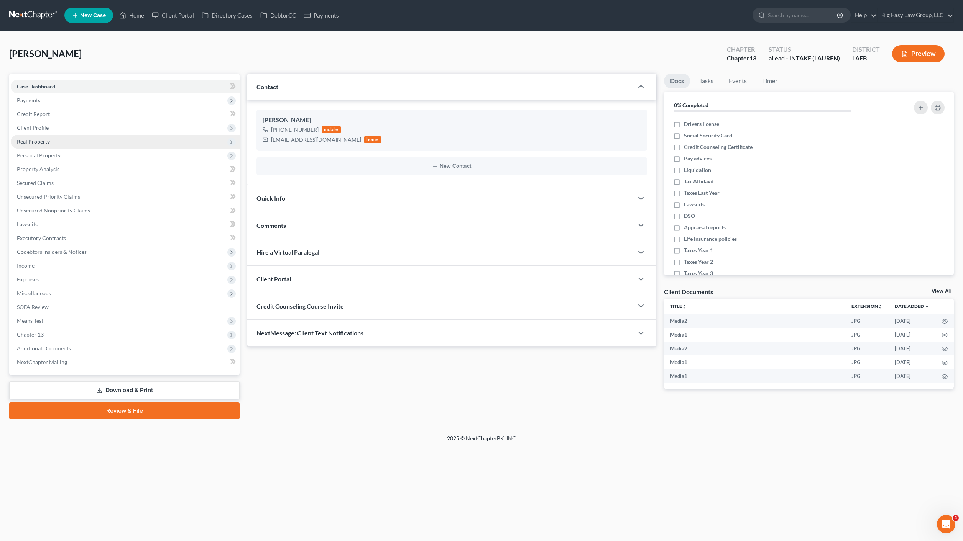
click at [79, 137] on span "Real Property" at bounding box center [125, 142] width 229 height 14
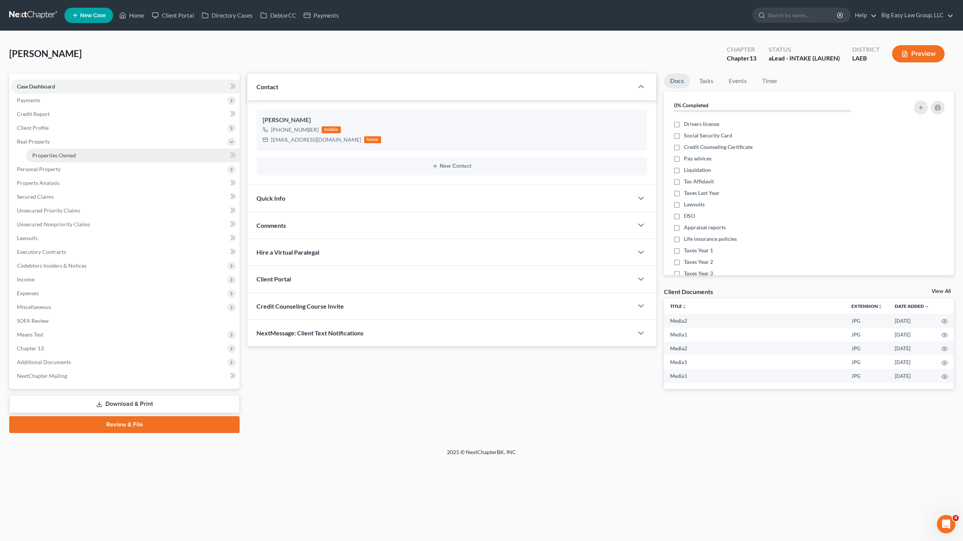
click at [79, 157] on link "Properties Owned" at bounding box center [132, 156] width 213 height 14
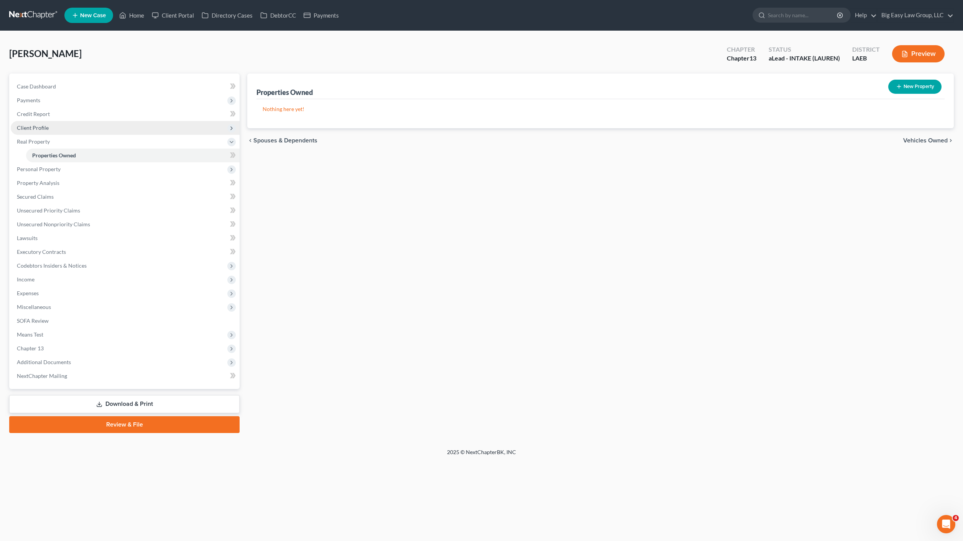
drag, startPoint x: 91, startPoint y: 125, endPoint x: 98, endPoint y: 126, distance: 7.4
click at [92, 125] on span "Client Profile" at bounding box center [125, 128] width 229 height 14
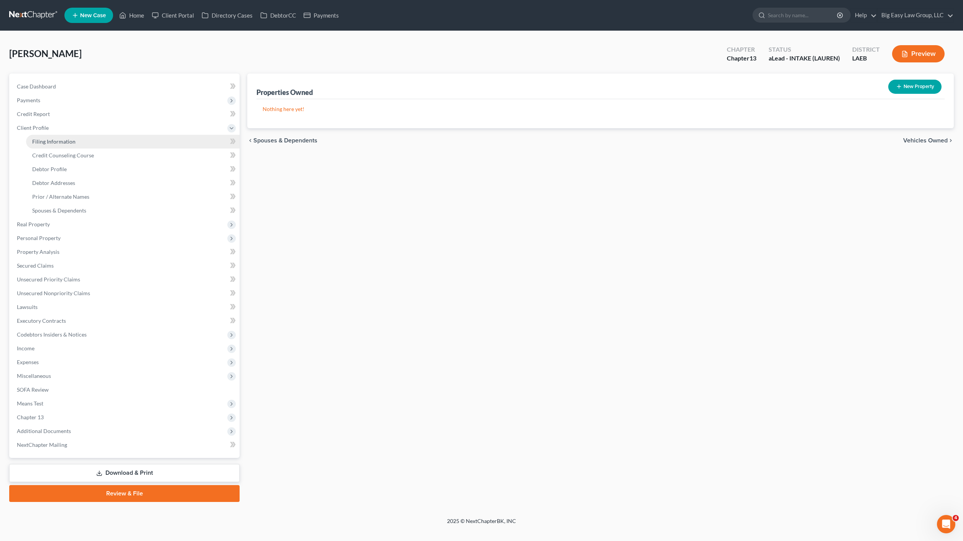
click at [104, 139] on link "Filing Information" at bounding box center [132, 142] width 213 height 14
select select "1"
select select "0"
select select "3"
select select "34"
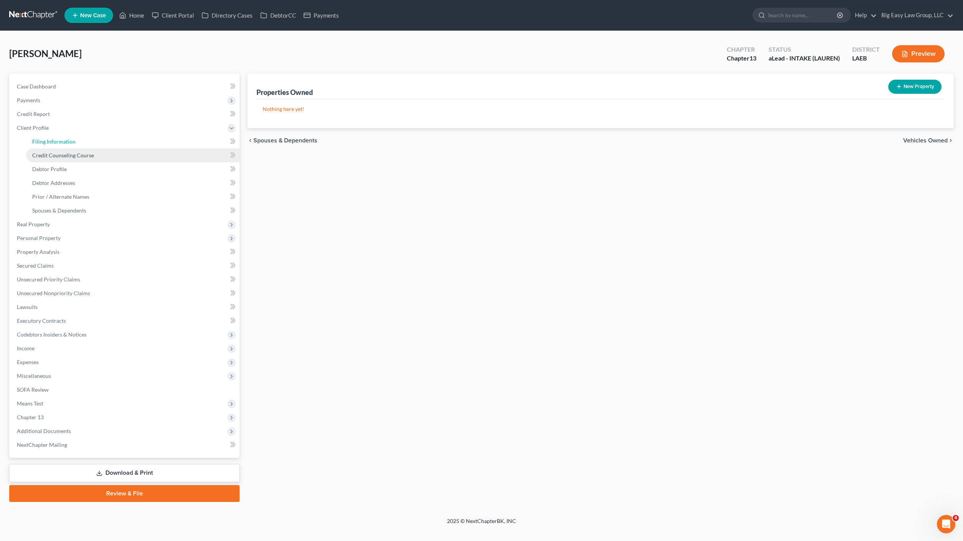
select select "0"
select select "19"
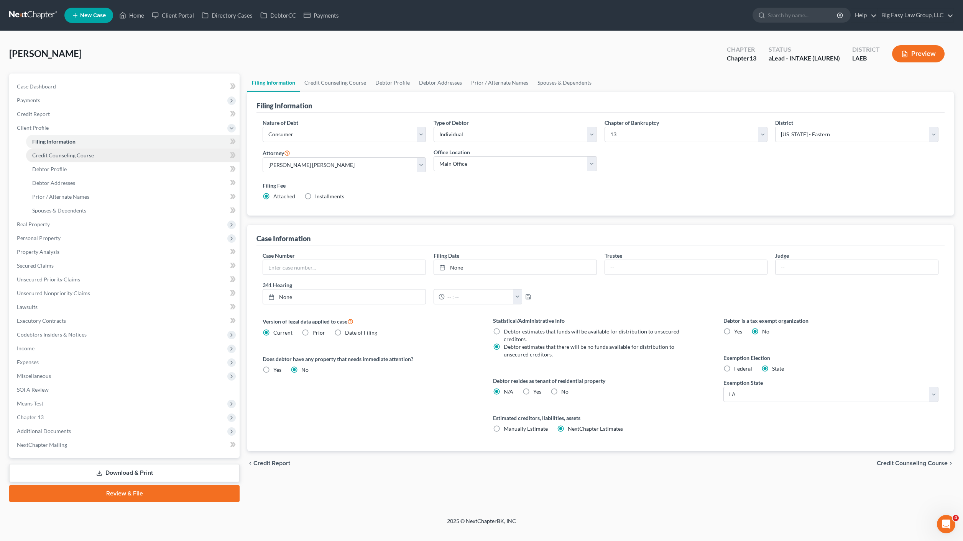
click at [110, 158] on link "Credit Counseling Course" at bounding box center [132, 156] width 213 height 14
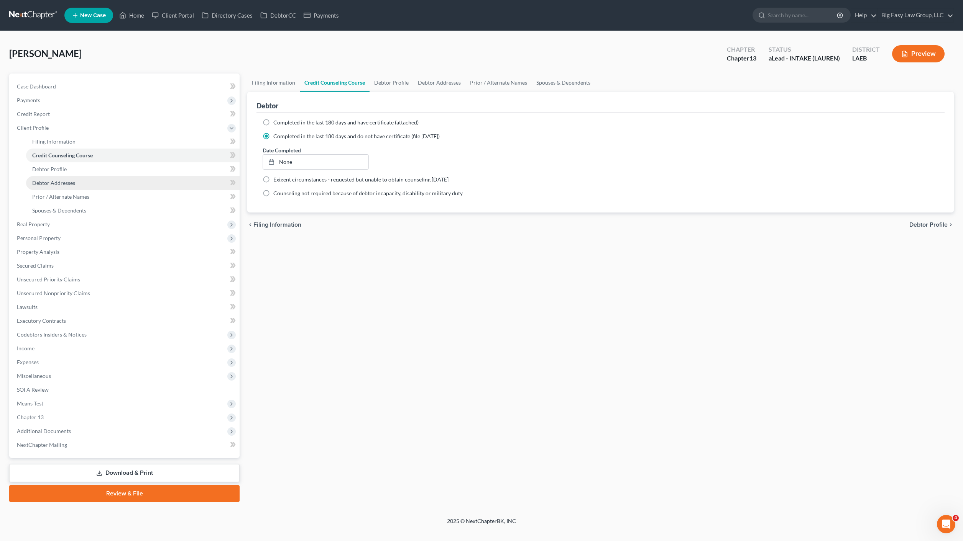
click at [136, 183] on link "Debtor Addresses" at bounding box center [132, 183] width 213 height 14
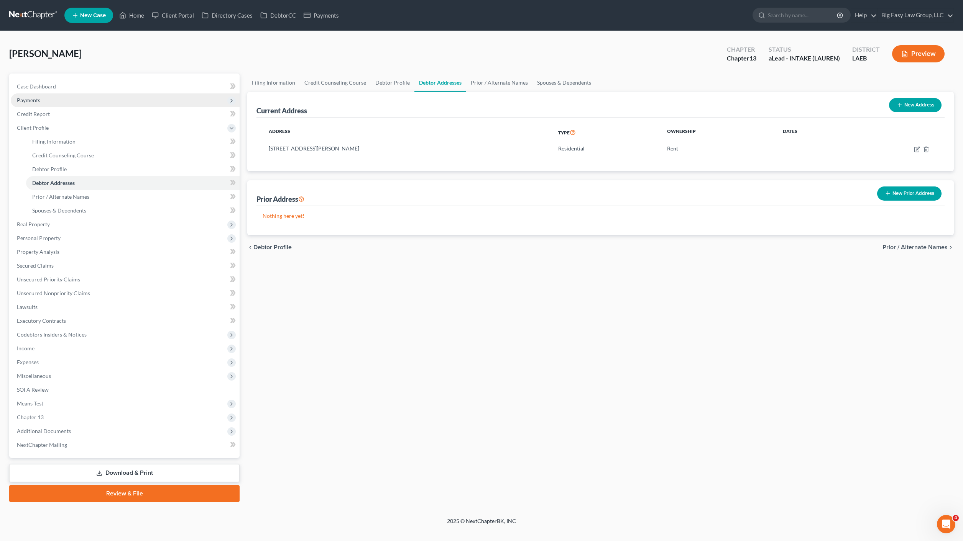
click at [60, 103] on span "Payments" at bounding box center [125, 101] width 229 height 14
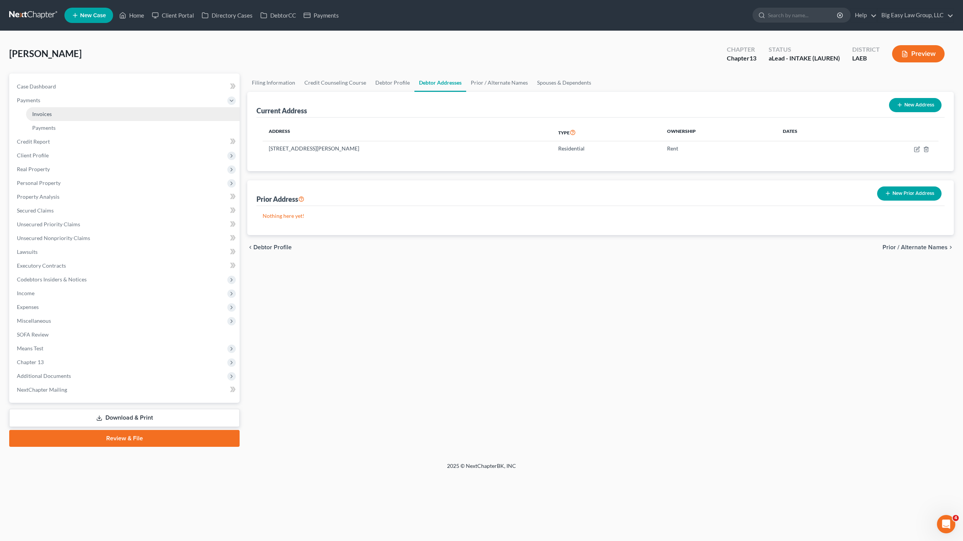
click at [64, 110] on link "Invoices" at bounding box center [132, 114] width 213 height 14
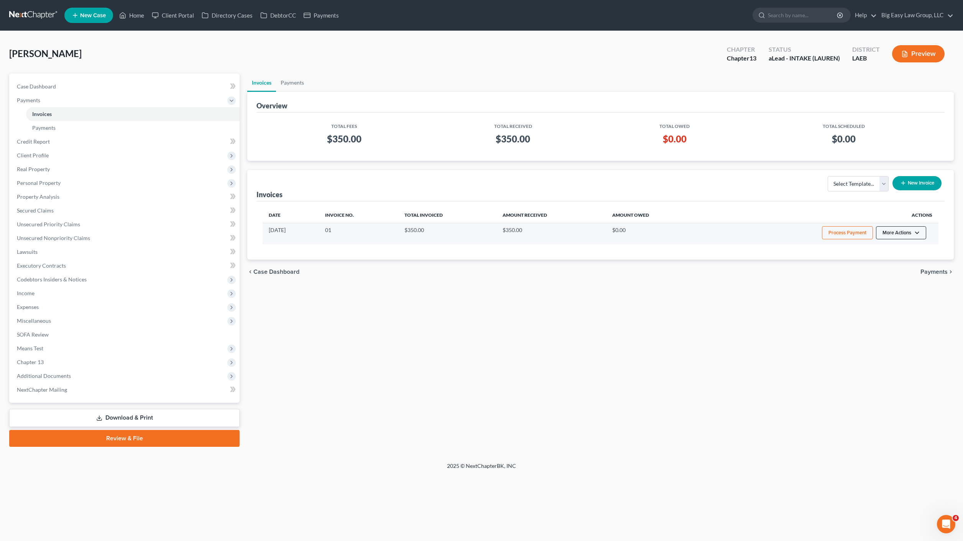
click at [899, 234] on button "More Actions" at bounding box center [901, 232] width 50 height 13
click at [896, 249] on link "View/Edit" at bounding box center [911, 249] width 90 height 13
select select "0"
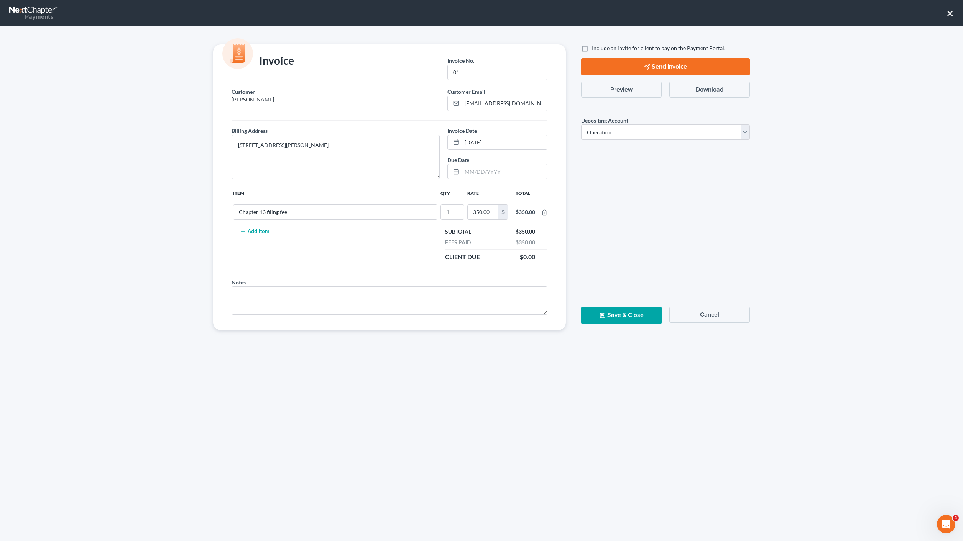
click at [707, 92] on button "Download" at bounding box center [709, 90] width 80 height 16
drag, startPoint x: 118, startPoint y: 98, endPoint x: 192, endPoint y: 118, distance: 76.3
click at [120, 98] on div "Invoice Invoice No. * 01 Customer Adams, Kimberleigh Customer Email * mpack0405…" at bounding box center [481, 283] width 963 height 515
click at [621, 318] on button "Save & Close" at bounding box center [621, 315] width 80 height 17
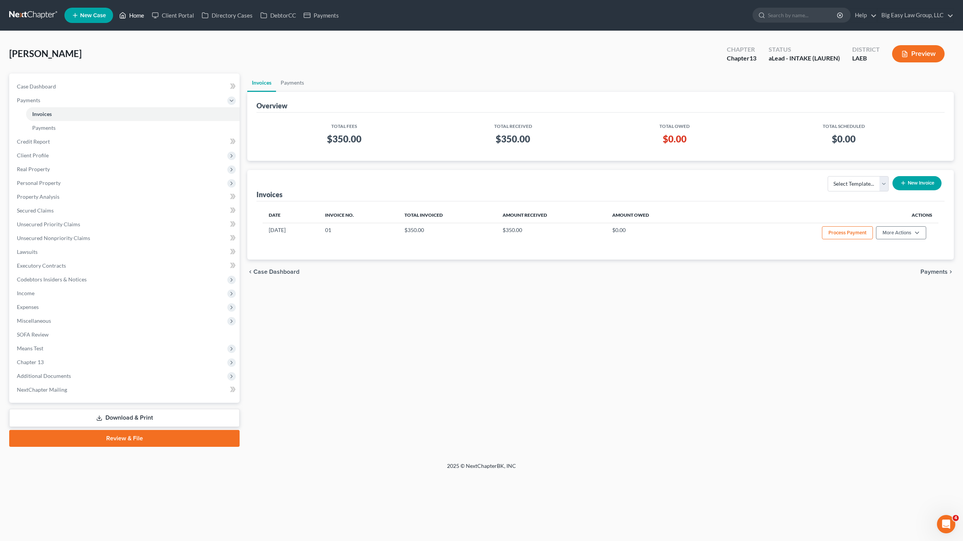
click at [139, 21] on link "Home" at bounding box center [131, 15] width 33 height 14
click at [142, 15] on link "Home" at bounding box center [131, 15] width 33 height 14
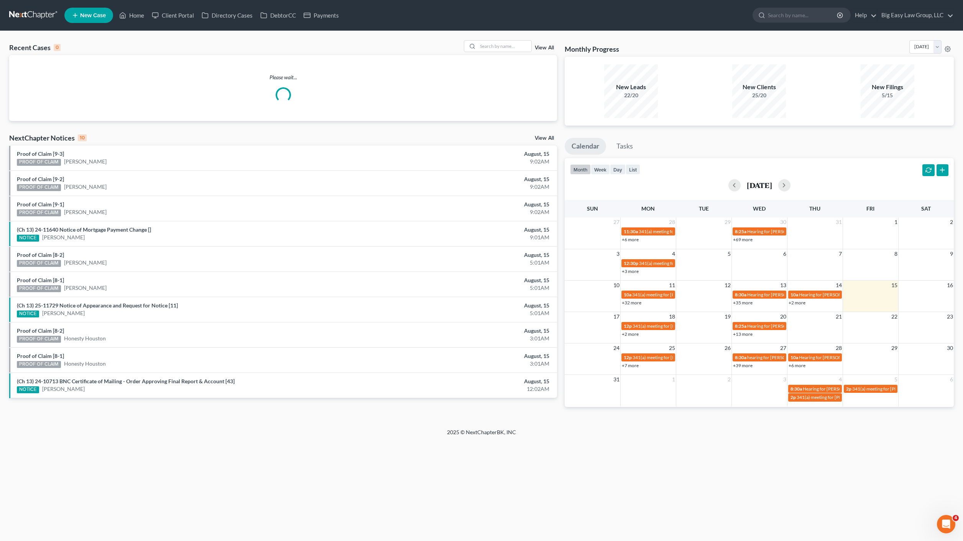
drag, startPoint x: 41, startPoint y: 61, endPoint x: 54, endPoint y: 59, distance: 13.5
click at [41, 61] on div "Please wait..." at bounding box center [283, 88] width 548 height 66
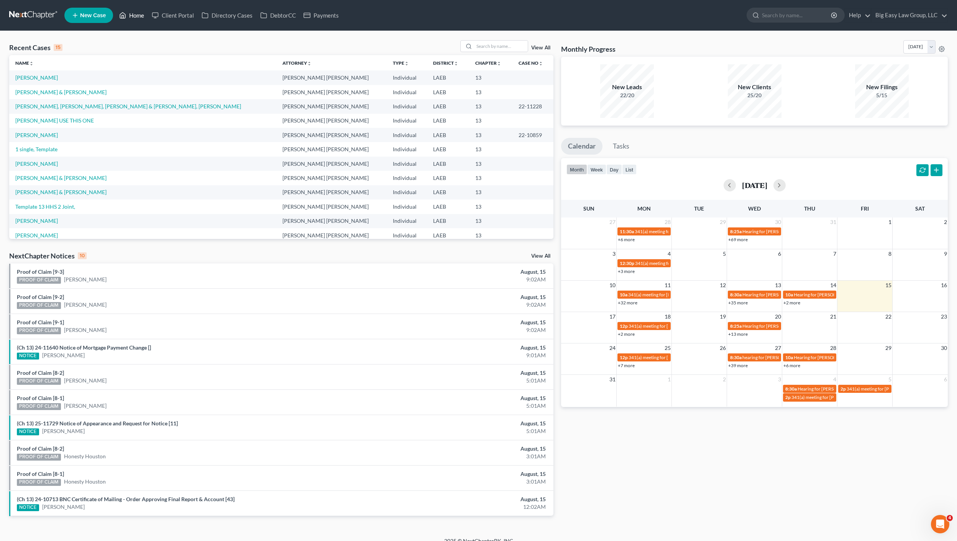
click at [146, 9] on link "Home" at bounding box center [131, 15] width 33 height 14
drag, startPoint x: 141, startPoint y: 16, endPoint x: 189, endPoint y: 20, distance: 48.5
click at [141, 16] on link "Home" at bounding box center [131, 15] width 33 height 14
click at [130, 22] on ul "New Case Home Client Portal Directory Cases DebtorCC Payments - No Result - See…" at bounding box center [505, 15] width 883 height 20
click at [131, 18] on link "Home" at bounding box center [131, 15] width 33 height 14
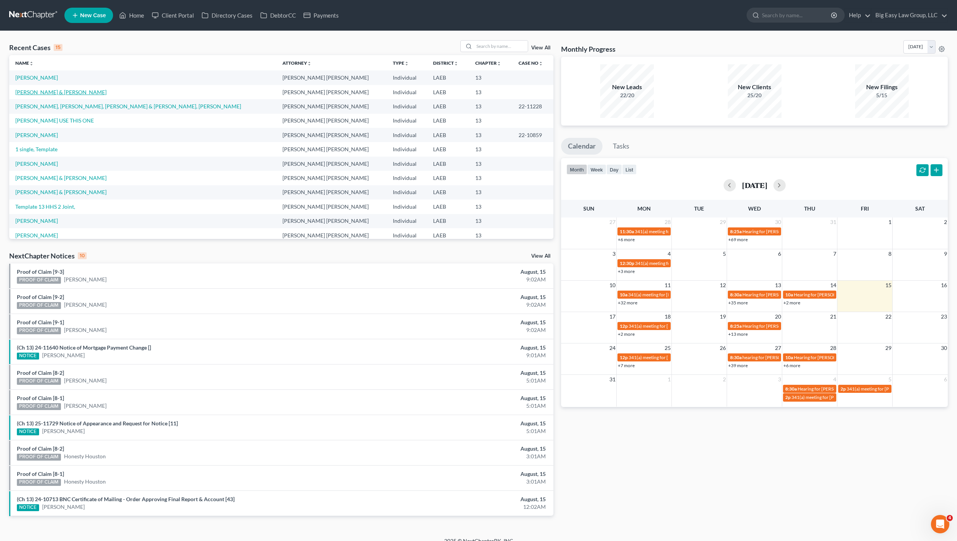
click at [68, 94] on link "Williams, Norman & Sharon" at bounding box center [60, 92] width 91 height 7
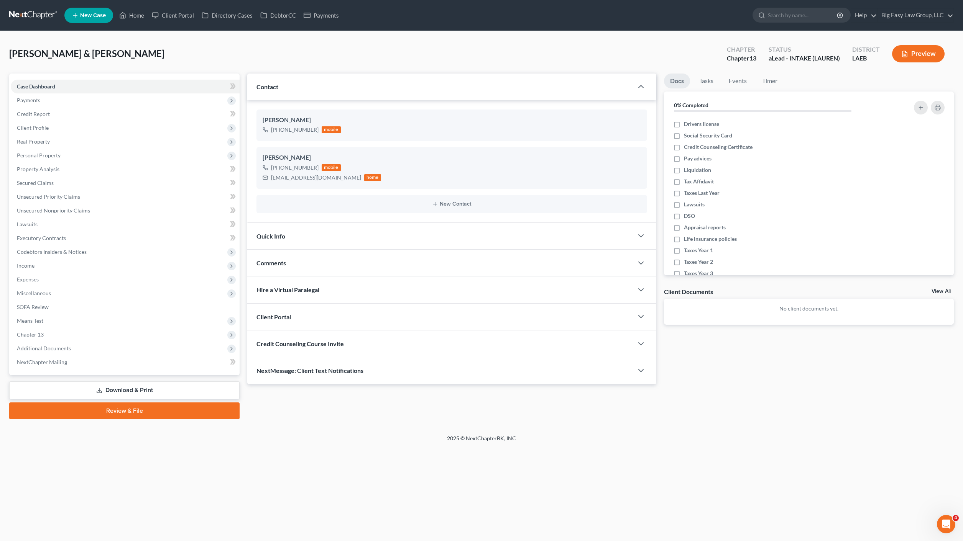
click at [315, 376] on div "NextMessage: Client Text Notifications" at bounding box center [440, 371] width 386 height 26
click at [346, 431] on input "text" at bounding box center [471, 438] width 326 height 19
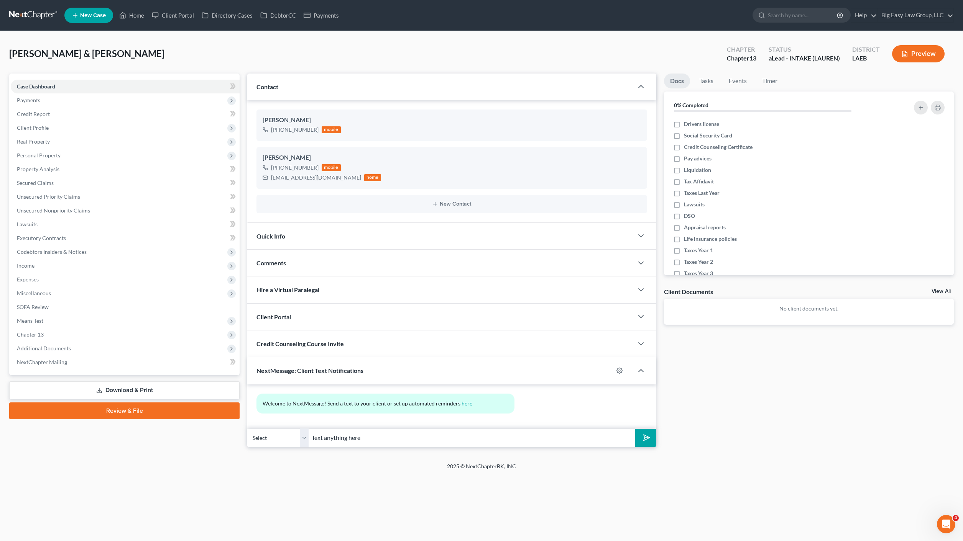
type input "Text anything here"
click at [635, 429] on button "submit" at bounding box center [645, 438] width 21 height 18
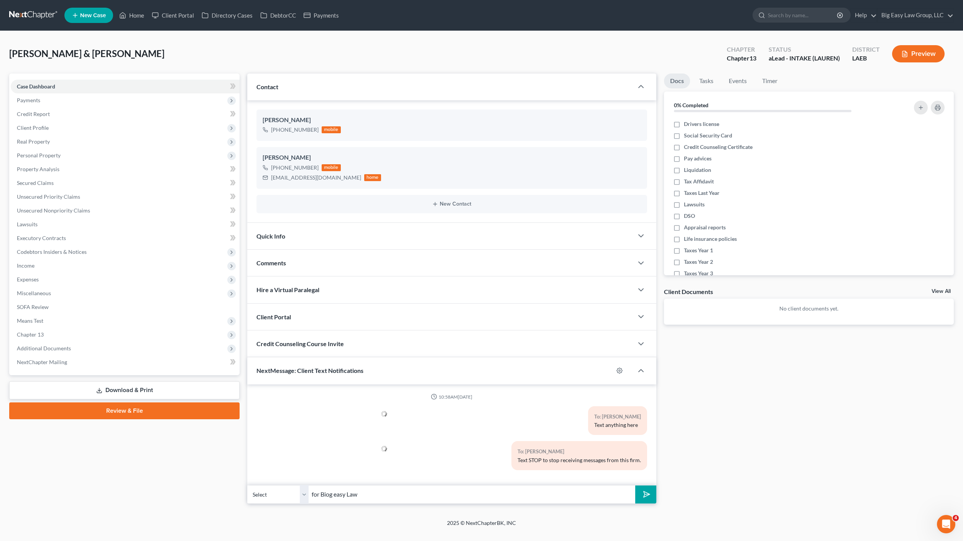
type input "for Biog easy Law"
click at [635, 486] on button "submit" at bounding box center [645, 495] width 21 height 18
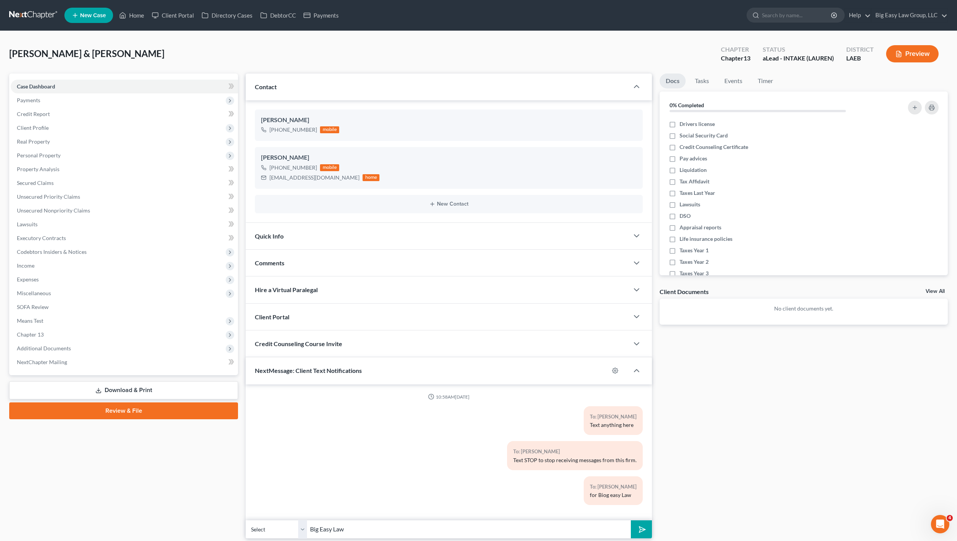
type input "Big Easy Law"
click at [631, 521] on button "submit" at bounding box center [641, 530] width 21 height 18
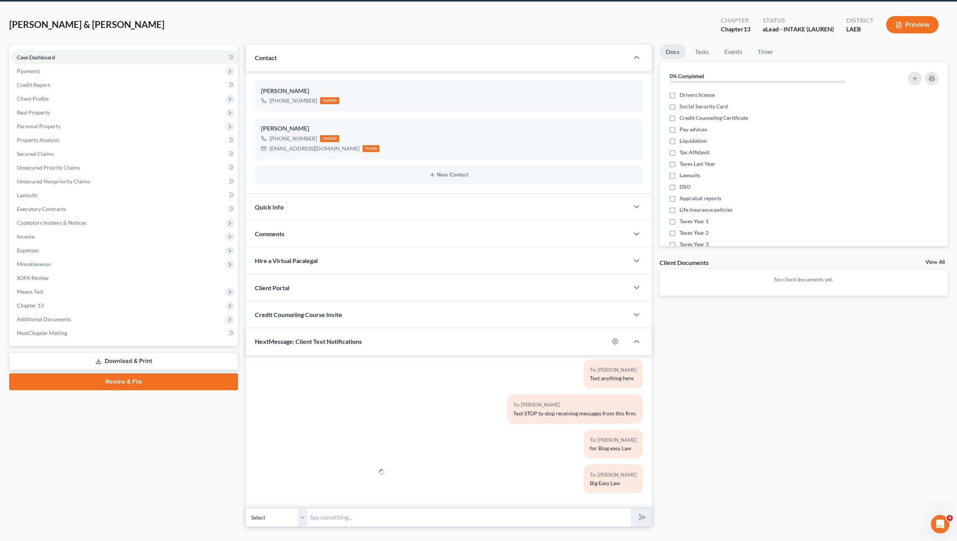
scroll to position [44, 0]
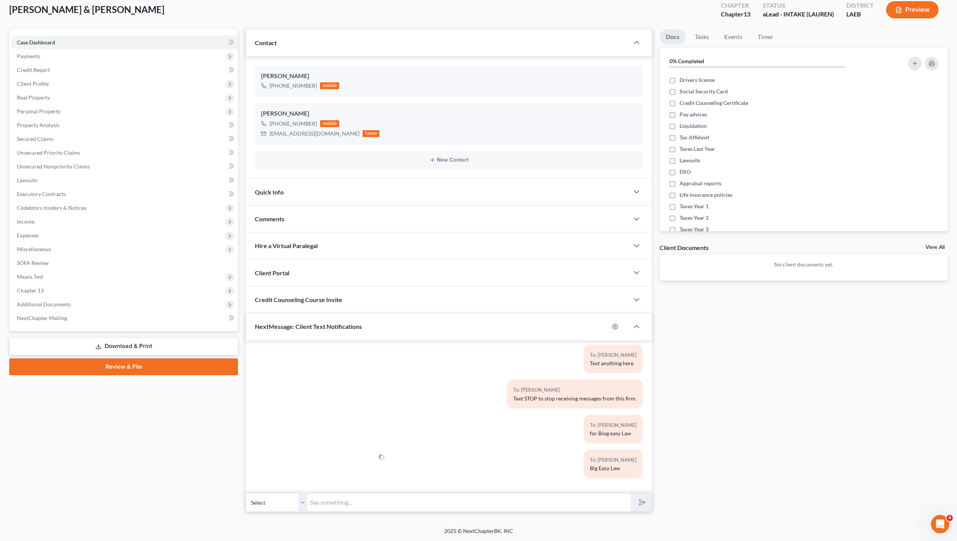
click at [330, 502] on input "text" at bounding box center [469, 503] width 324 height 19
type input "You can take a clear picture of any document and text here"
click at [631, 494] on button "submit" at bounding box center [641, 503] width 21 height 18
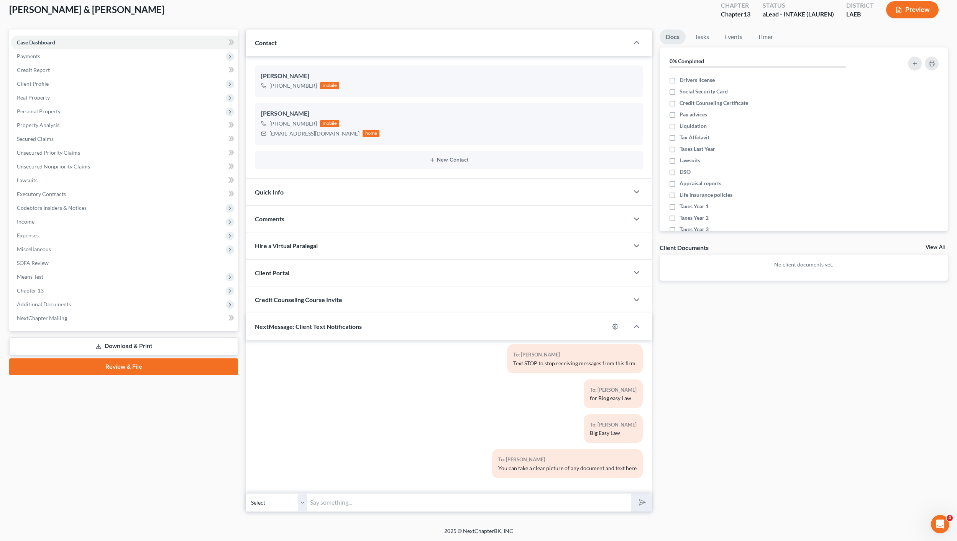
click at [280, 506] on select "Select +1 (504) 816-7997 - Norman Williams +1 (504) 816-9014 - Sharon Williams" at bounding box center [276, 503] width 61 height 19
select select "1"
click at [334, 505] on input "text" at bounding box center [469, 503] width 324 height 19
type input "Big Easy Law"
click at [631, 494] on button "submit" at bounding box center [641, 503] width 21 height 18
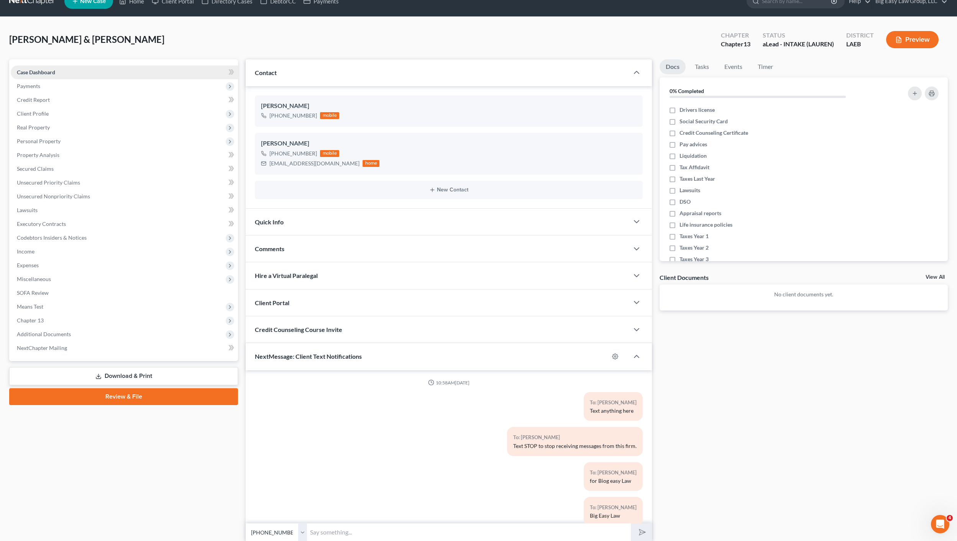
scroll to position [0, 0]
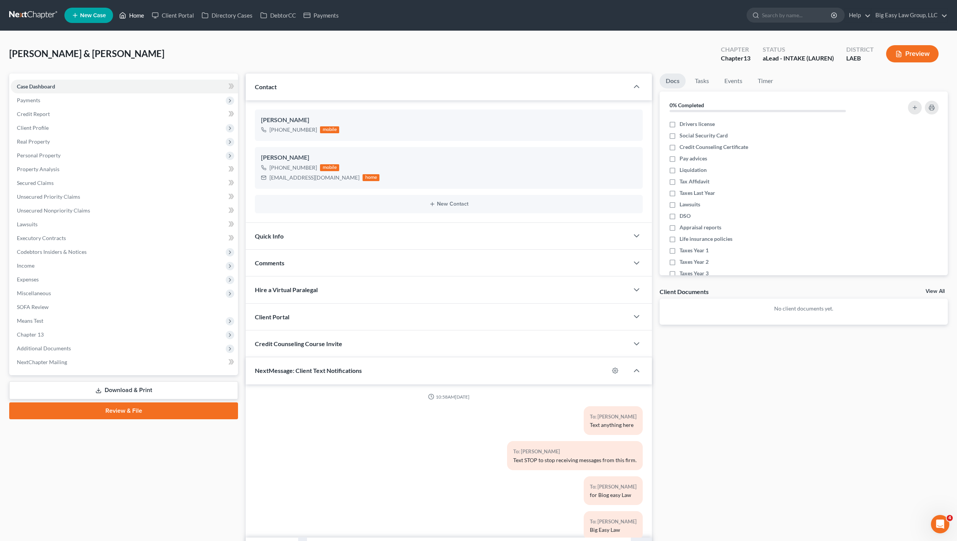
drag, startPoint x: 141, startPoint y: 19, endPoint x: 137, endPoint y: 15, distance: 5.7
click at [141, 18] on link "Home" at bounding box center [131, 15] width 33 height 14
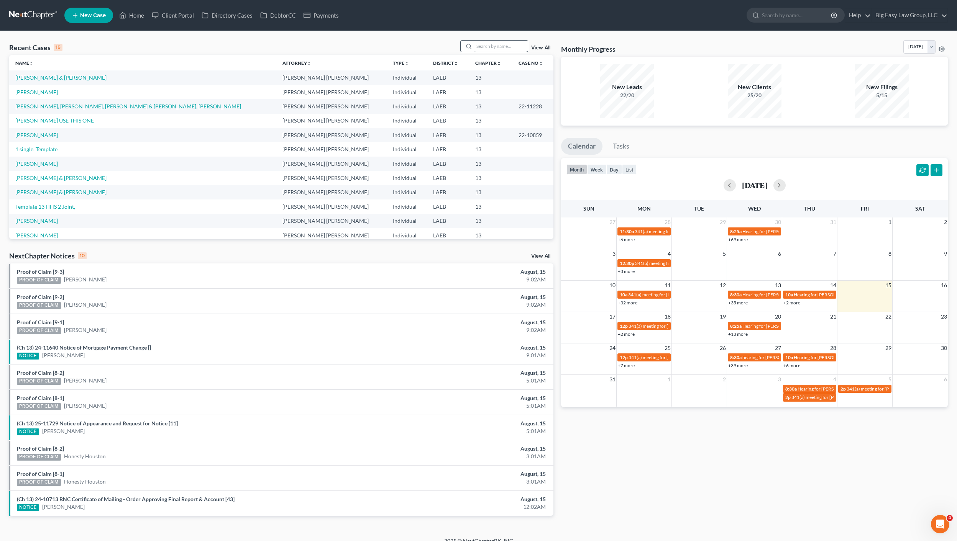
drag, startPoint x: 507, startPoint y: 53, endPoint x: 509, endPoint y: 47, distance: 6.7
click at [507, 52] on div "Recent Cases 15 View All" at bounding box center [281, 47] width 544 height 15
click at [509, 47] on input "search" at bounding box center [501, 46] width 54 height 11
type input "otto"
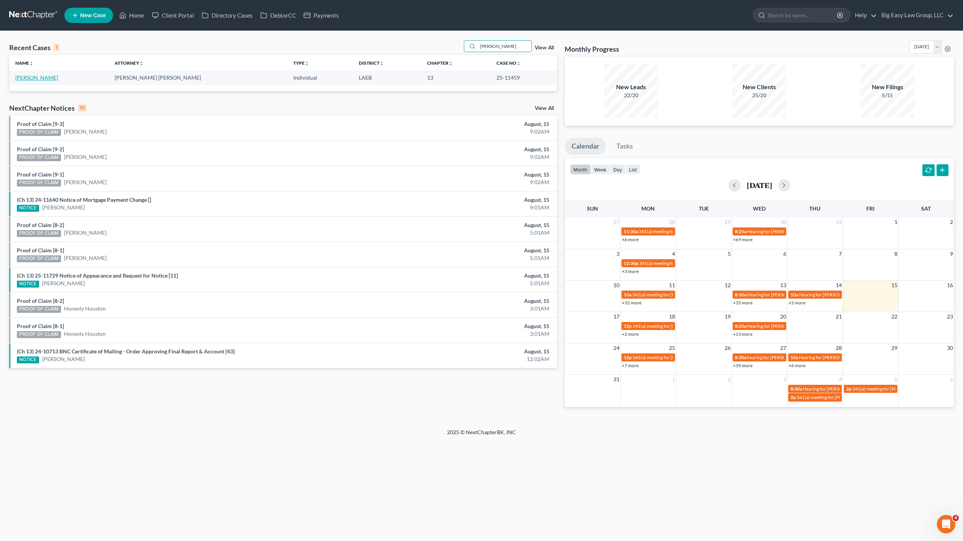
click at [38, 74] on link "[PERSON_NAME]" at bounding box center [36, 77] width 43 height 7
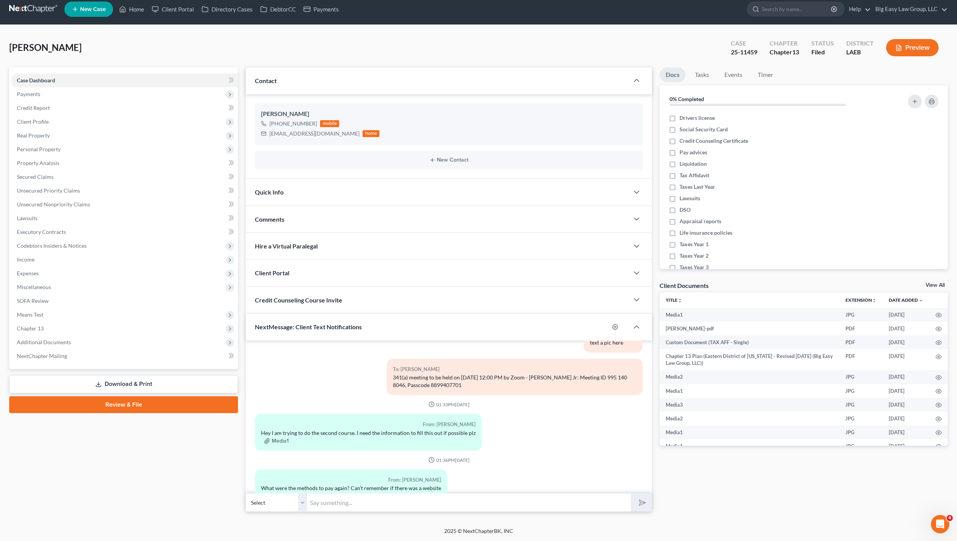
scroll to position [578, 0]
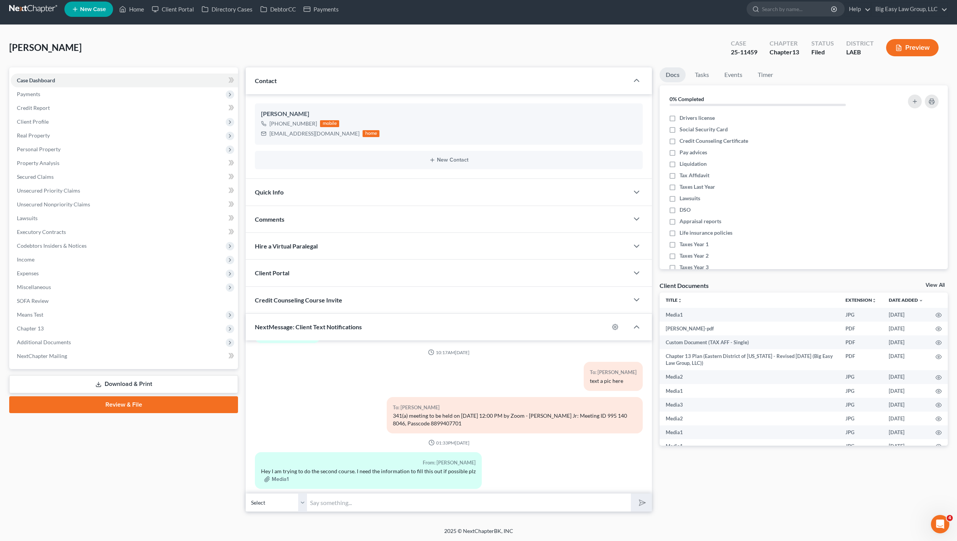
drag, startPoint x: 449, startPoint y: 423, endPoint x: 390, endPoint y: 414, distance: 59.7
click at [390, 414] on div "To: Jason Otto 341(a) meeting to be held on 8/18/2025 at 12:00 PM by Zoom - Bea…" at bounding box center [515, 415] width 256 height 36
copy div "341(a) meeting to be held on 8/18/2025 at 12:00 PM by Zoom - Beaulieu Jr: Meeti…"
click at [359, 497] on input "text" at bounding box center [469, 503] width 324 height 19
type input "Hey jason! Just a reminder:"
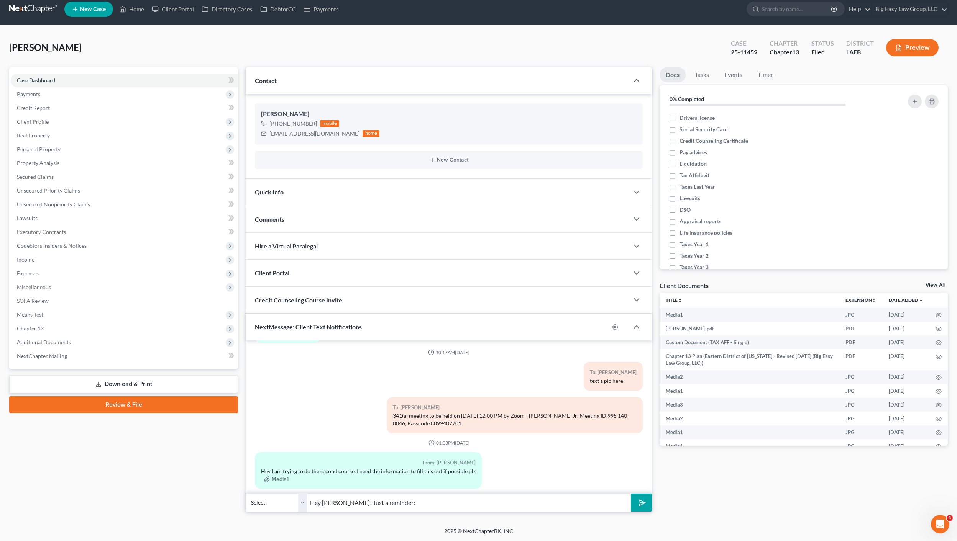
click at [631, 494] on button "submit" at bounding box center [641, 503] width 21 height 18
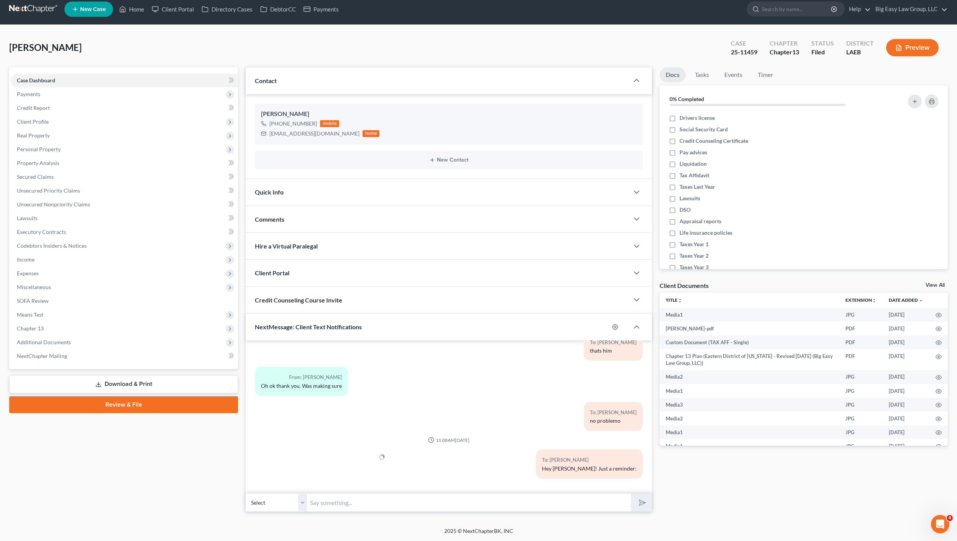
paste input "341(a) meeting to be held on 8/18/2025 at 12:00 PM by Zoom - Beaulieu Jr: Meeti…"
type input "341(a) meeting to be held on 8/18/2025 at 12:00 PM by Zoom - Beaulieu Jr: Meeti…"
click at [643, 505] on icon "submit" at bounding box center [640, 503] width 11 height 11
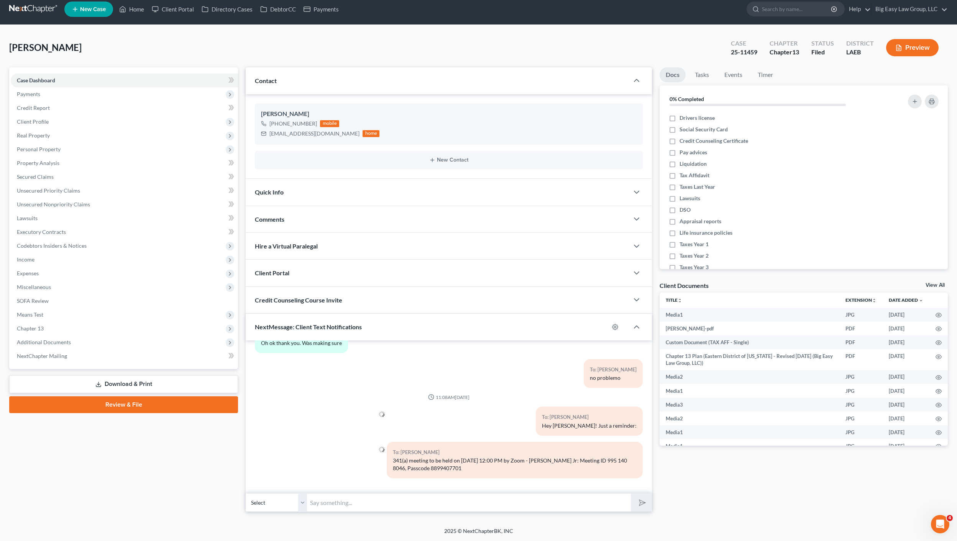
click at [348, 501] on input "text" at bounding box center [469, 503] width 324 height 19
type input "Do you think you'll be coming in or calling from home>"
click at [631, 494] on button "submit" at bounding box center [641, 503] width 21 height 18
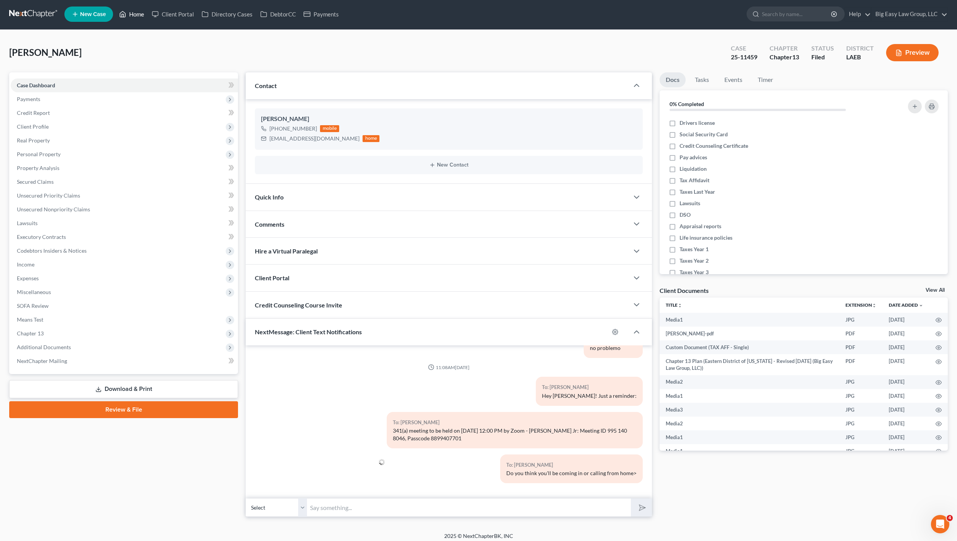
scroll to position [0, 0]
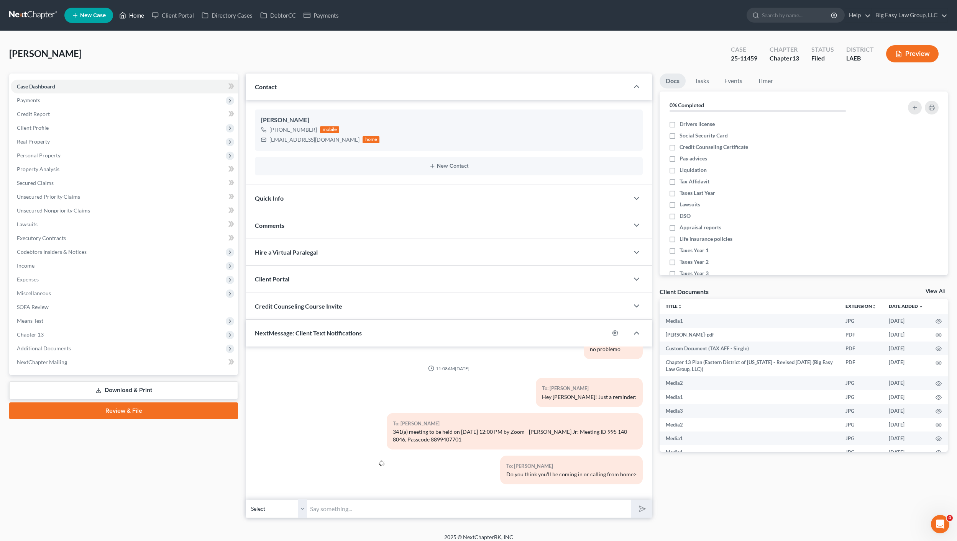
drag, startPoint x: 122, startPoint y: 21, endPoint x: 145, endPoint y: 19, distance: 22.7
click at [123, 21] on link "Home" at bounding box center [131, 15] width 33 height 14
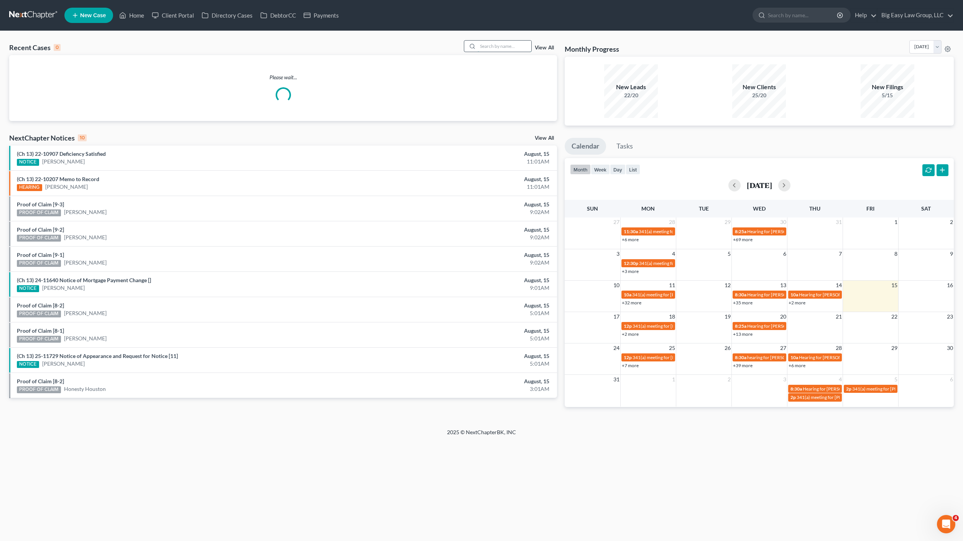
click at [513, 41] on input "search" at bounding box center [504, 46] width 54 height 11
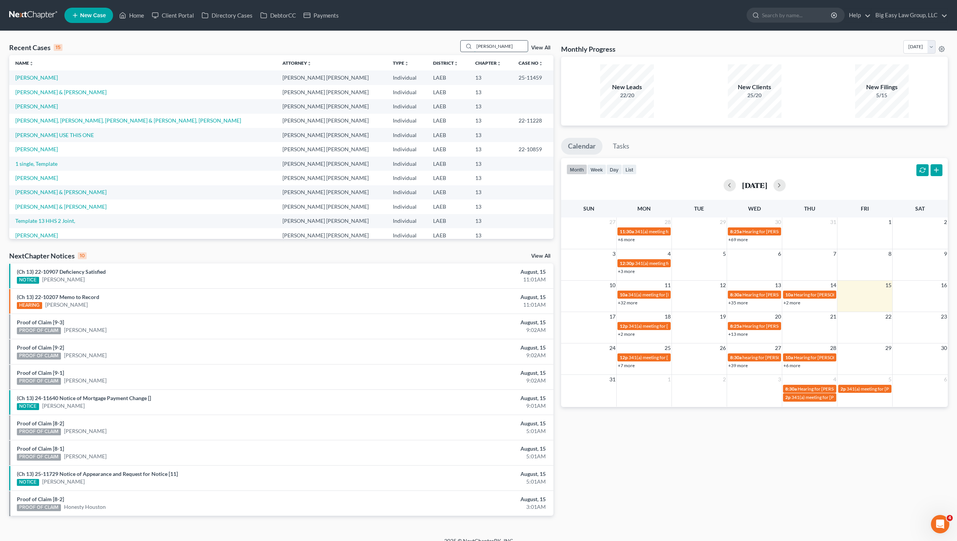
type input "laquanda"
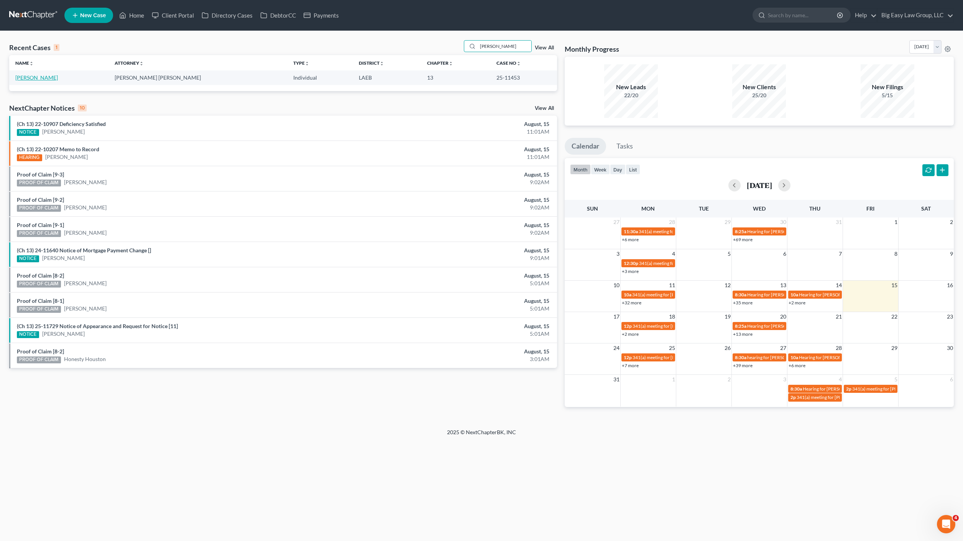
click at [39, 79] on link "[PERSON_NAME]" at bounding box center [36, 77] width 43 height 7
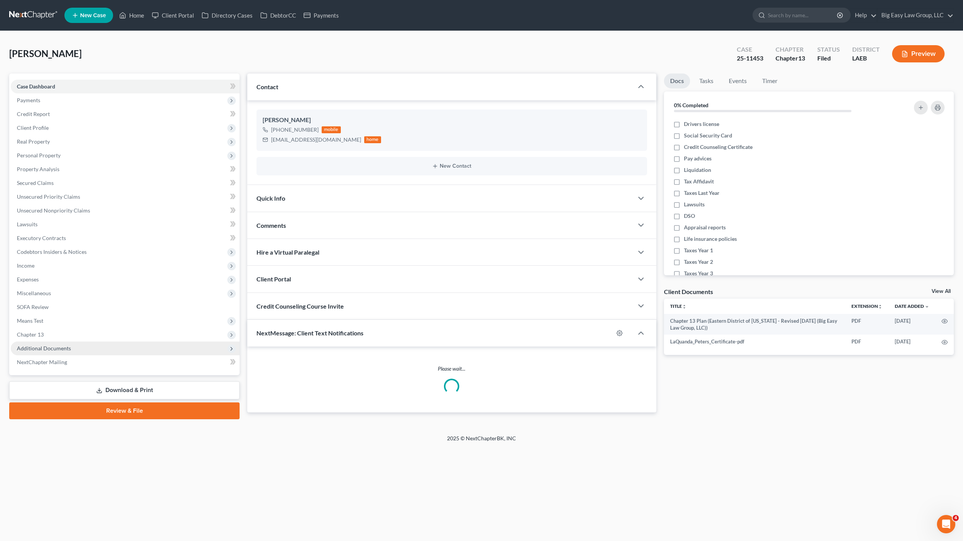
click at [41, 348] on span "Additional Documents" at bounding box center [44, 348] width 54 height 7
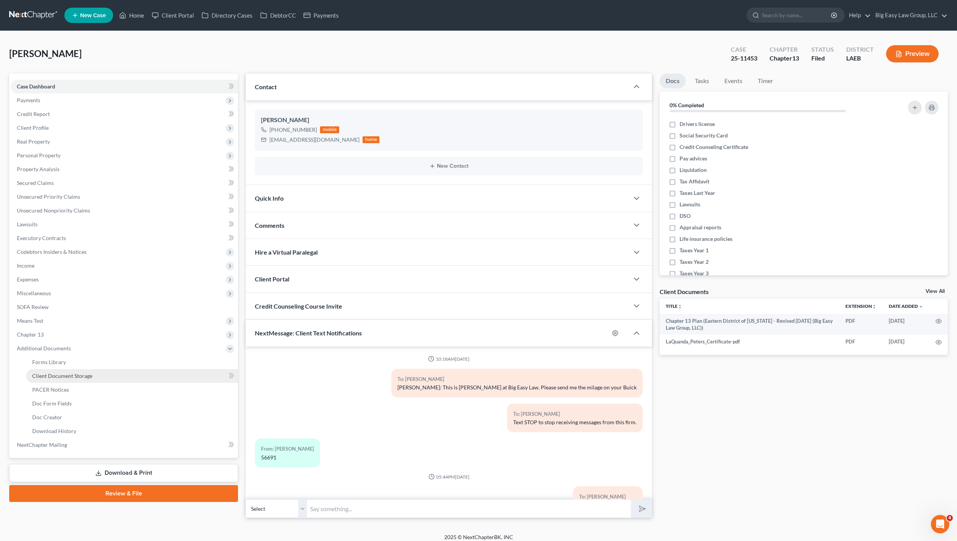
scroll to position [687, 0]
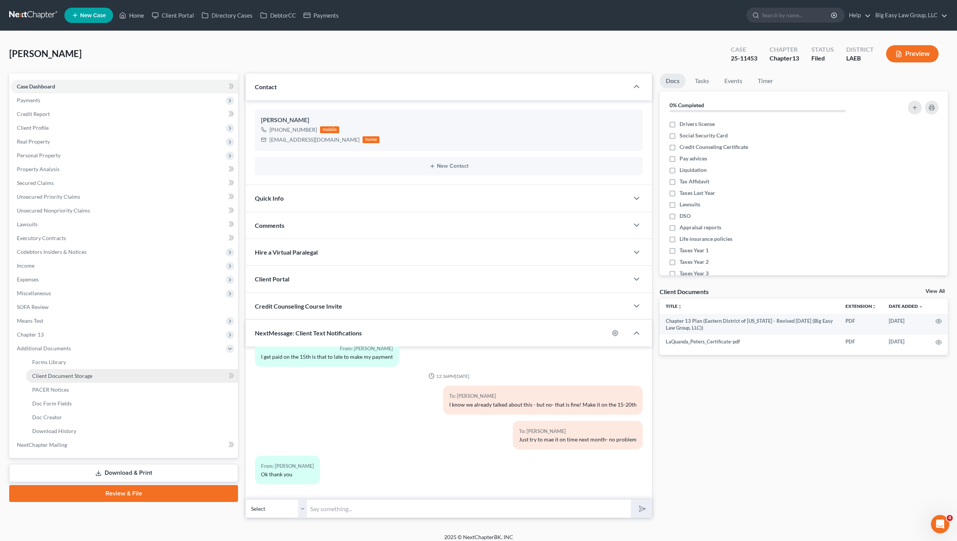
click at [65, 382] on link "Client Document Storage" at bounding box center [132, 376] width 212 height 14
select select "0"
select select "3"
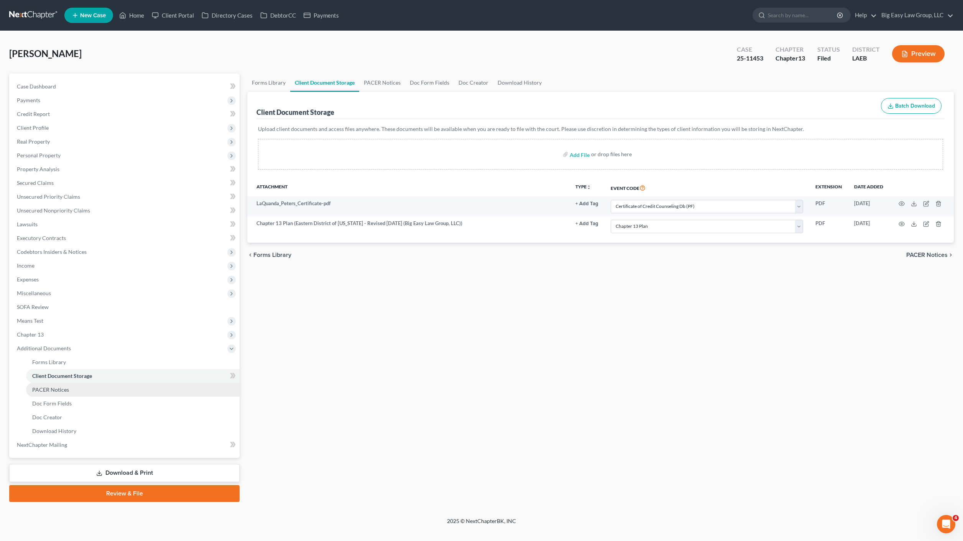
click at [66, 392] on span "PACER Notices" at bounding box center [50, 390] width 37 height 7
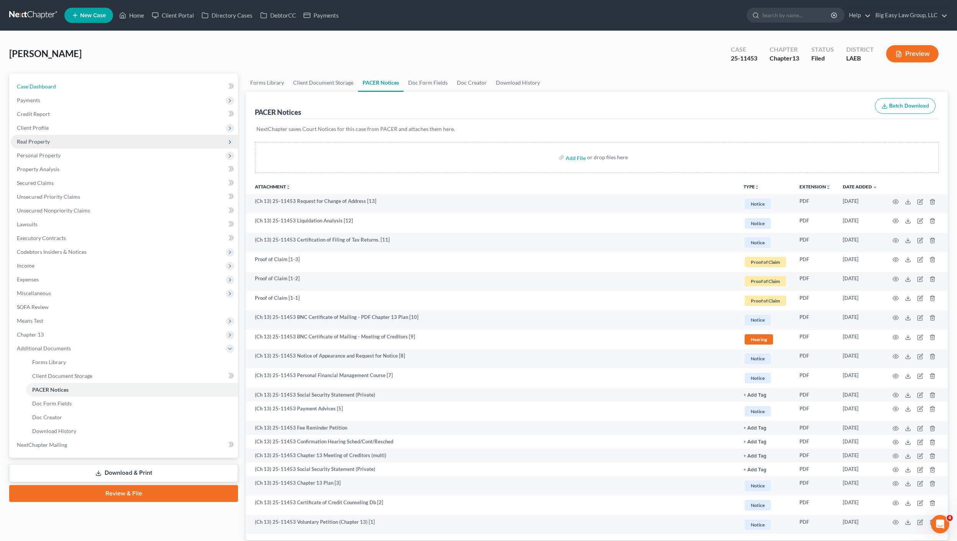
click at [67, 84] on link "Case Dashboard" at bounding box center [124, 87] width 227 height 14
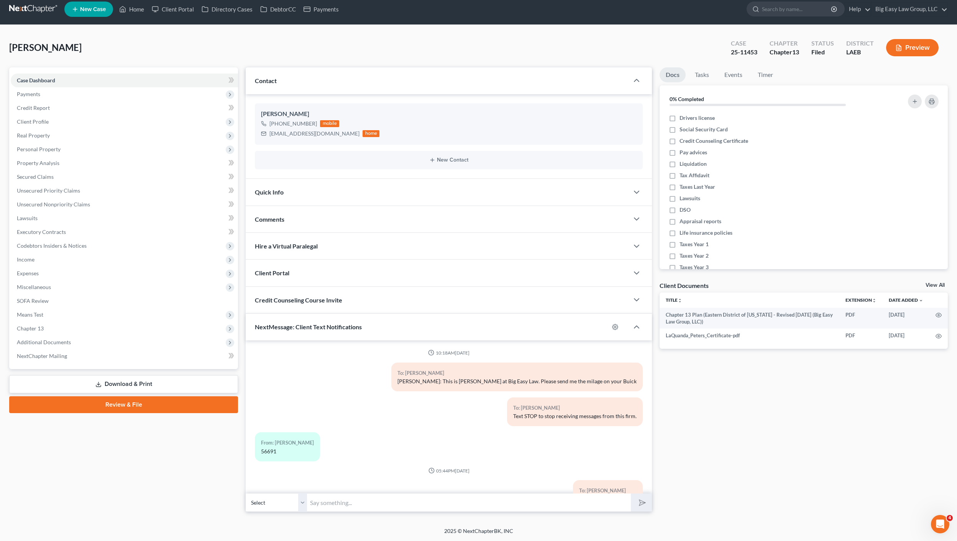
scroll to position [687, 0]
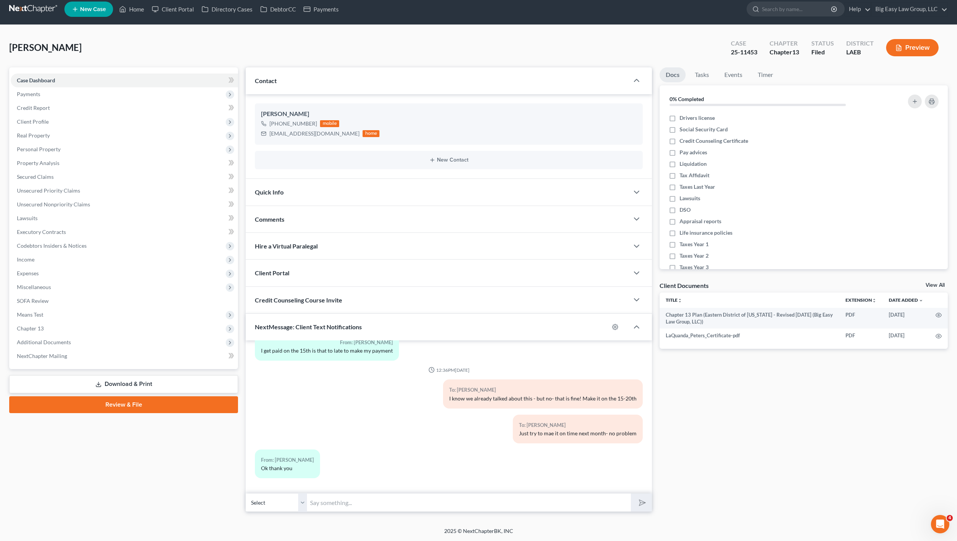
click at [431, 503] on input "text" at bounding box center [469, 503] width 324 height 19
click at [631, 494] on button "submit" at bounding box center [641, 503] width 21 height 18
type input "hey LaQuanda! J"
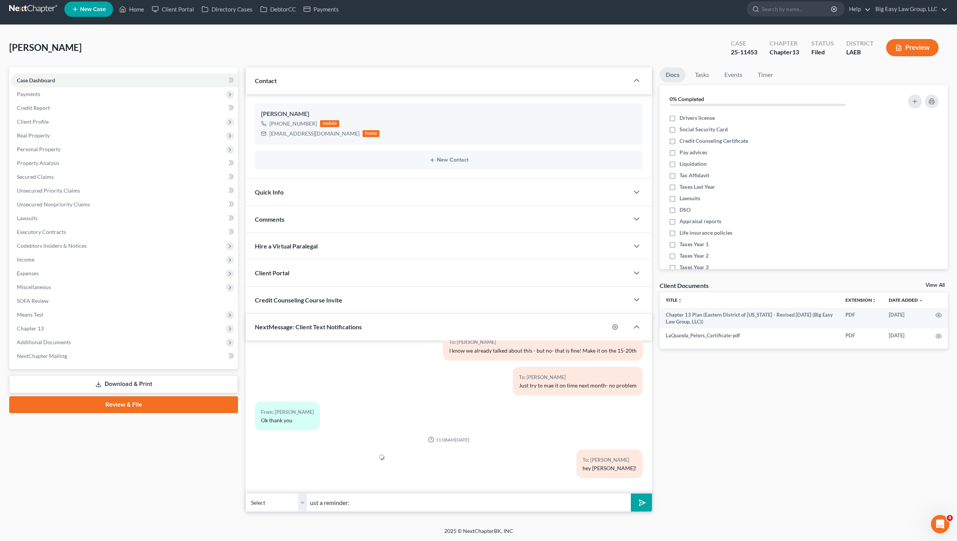
click at [310, 503] on input "ust a reminder:" at bounding box center [469, 503] width 324 height 19
click at [402, 505] on input "Just a reminder:" at bounding box center [469, 503] width 324 height 19
drag, startPoint x: 398, startPoint y: 518, endPoint x: 399, endPoint y: 513, distance: 5.2
click at [398, 518] on div "Peters, LaQuanda Upgraded Case 25-11453 Chapter Chapter 13 Status Filed Distric…" at bounding box center [478, 276] width 957 height 503
drag, startPoint x: 400, startPoint y: 511, endPoint x: 405, endPoint y: 502, distance: 10.6
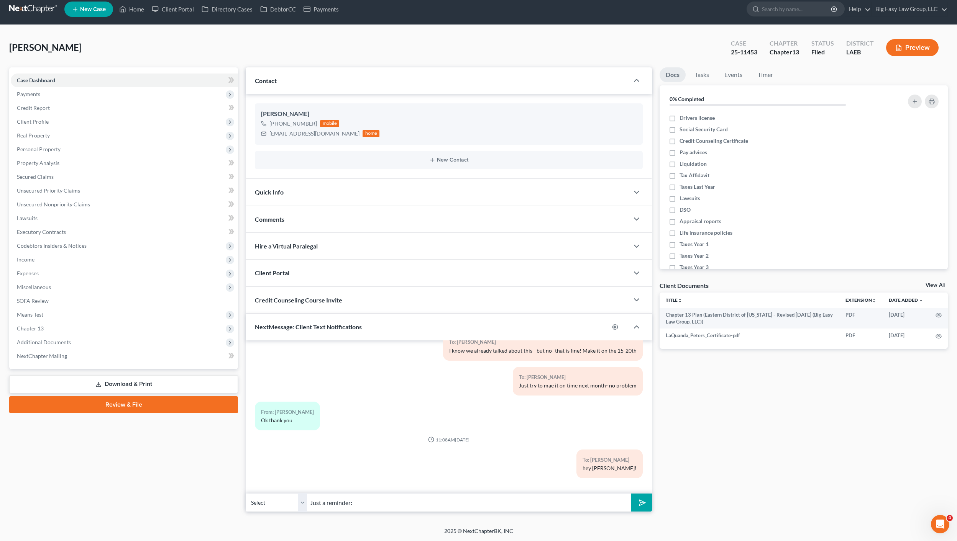
click at [402, 509] on input "Just a reminder:" at bounding box center [469, 503] width 324 height 19
click at [406, 502] on input "Just a reminder:" at bounding box center [469, 503] width 324 height 19
click at [430, 510] on input "Just a reminder:" at bounding box center [469, 503] width 324 height 19
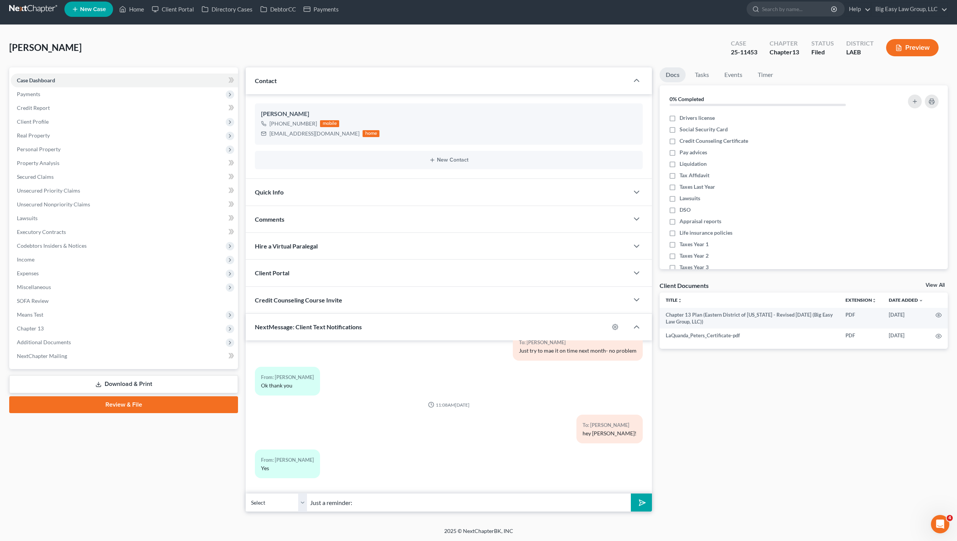
click at [395, 503] on input "Just a reminder:" at bounding box center [469, 503] width 324 height 19
paste input "8/25/2025 at 12:00 PM by Zoom - Beaulieu Jr: Meeting ID 995 140 8046, Passcode …"
click at [356, 506] on input "Just a reminder: 8/25/2025 at 12:00 PM by Zoom - Beaulieu Jr: Meeting ID 995 14…" at bounding box center [469, 503] width 324 height 19
type input "Just a reminder: 8/25/2025 at 12:00 PM by Zoom - Beaulieu Jr: Meeting ID 995 14…"
click at [636, 496] on button "submit" at bounding box center [641, 503] width 21 height 18
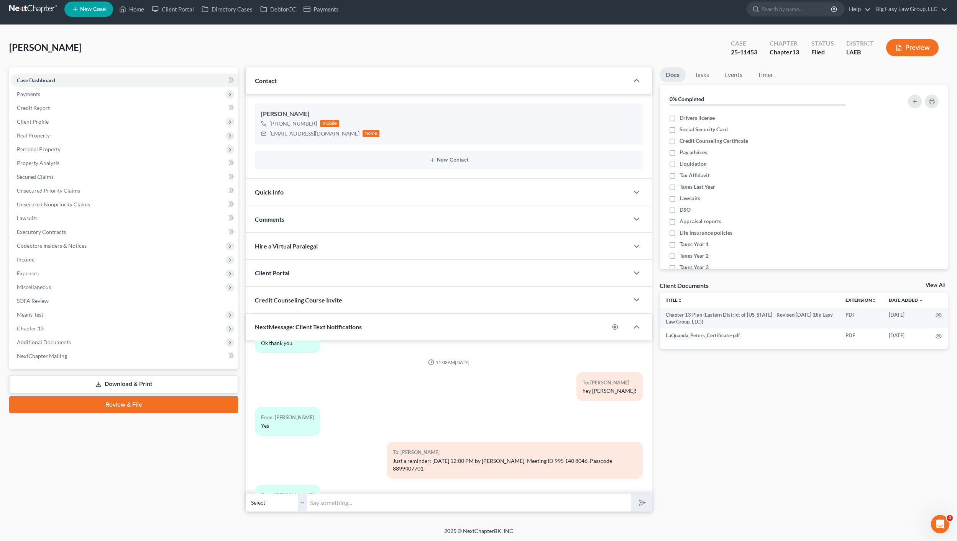
scroll to position [883, 0]
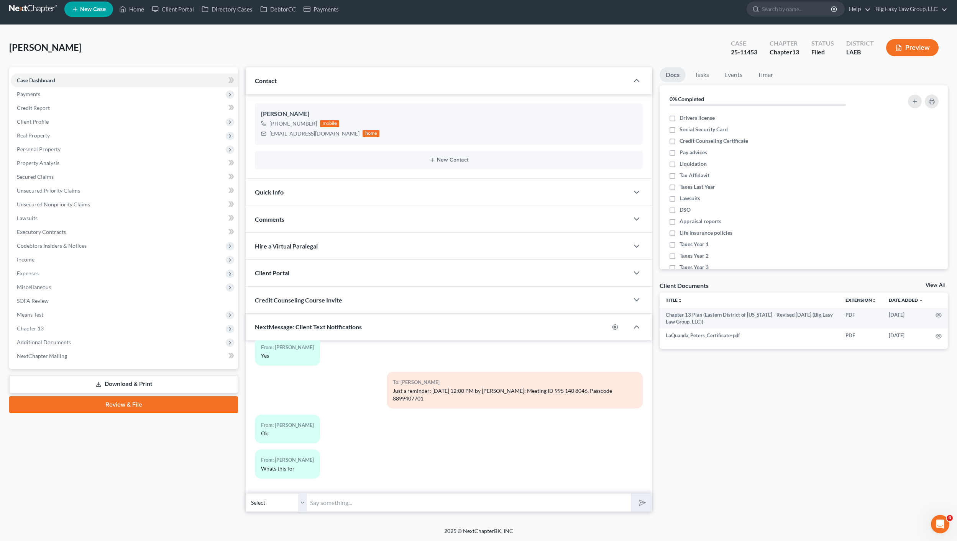
click at [130, 17] on ul "New Case Home Client Portal Directory Cases DebtorCC Payments - No Result - See…" at bounding box center [505, 9] width 883 height 20
click at [133, 10] on link "Home" at bounding box center [131, 9] width 33 height 14
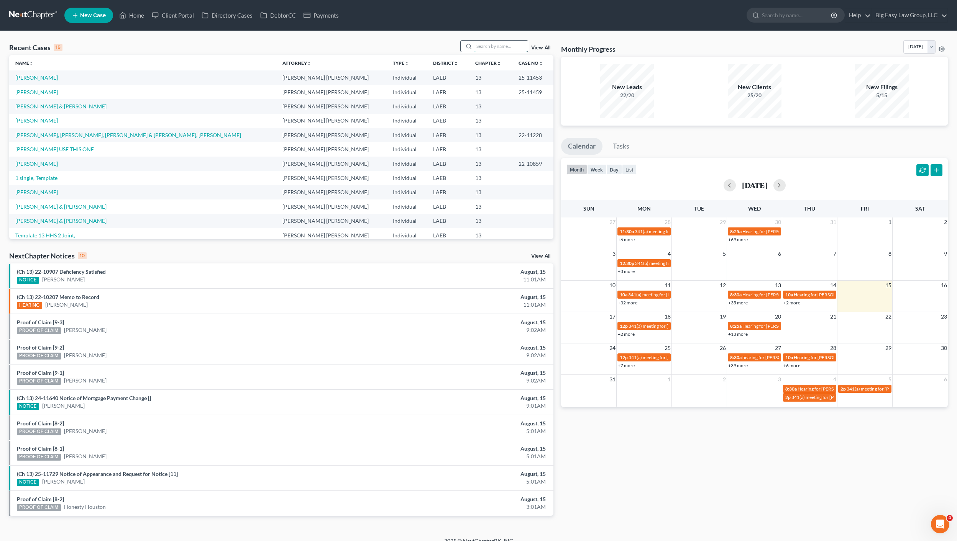
click at [500, 48] on input "search" at bounding box center [501, 46] width 54 height 11
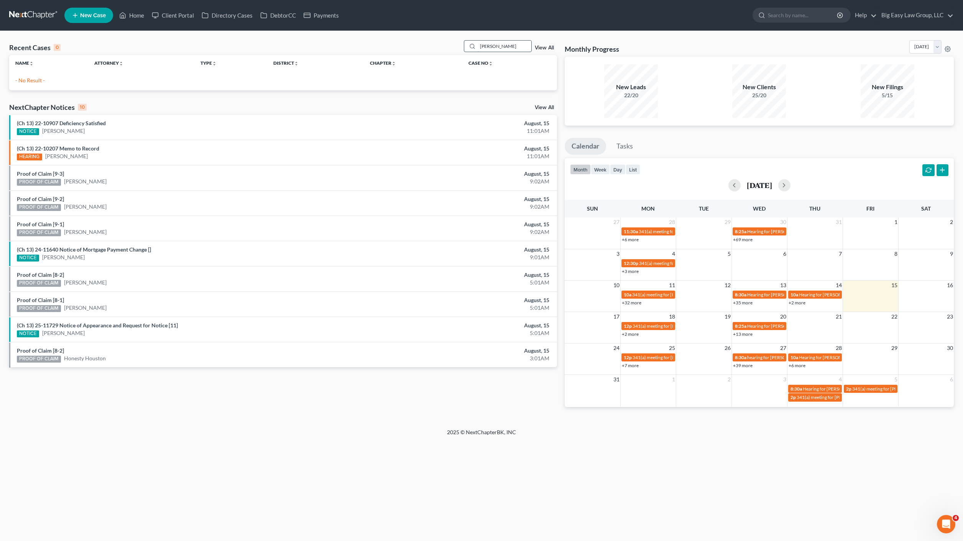
type input "gibson"
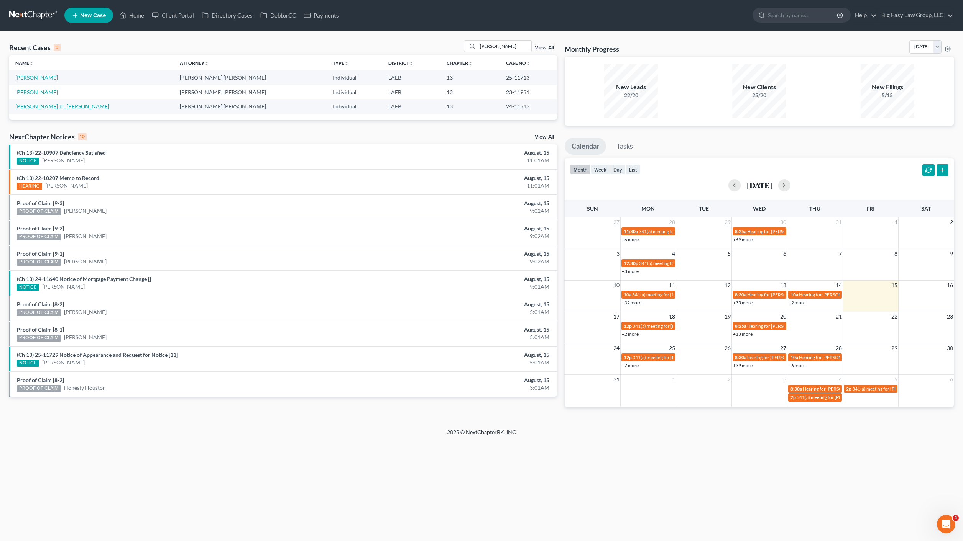
click at [23, 80] on link "Gibson, Cyntrell" at bounding box center [36, 77] width 43 height 7
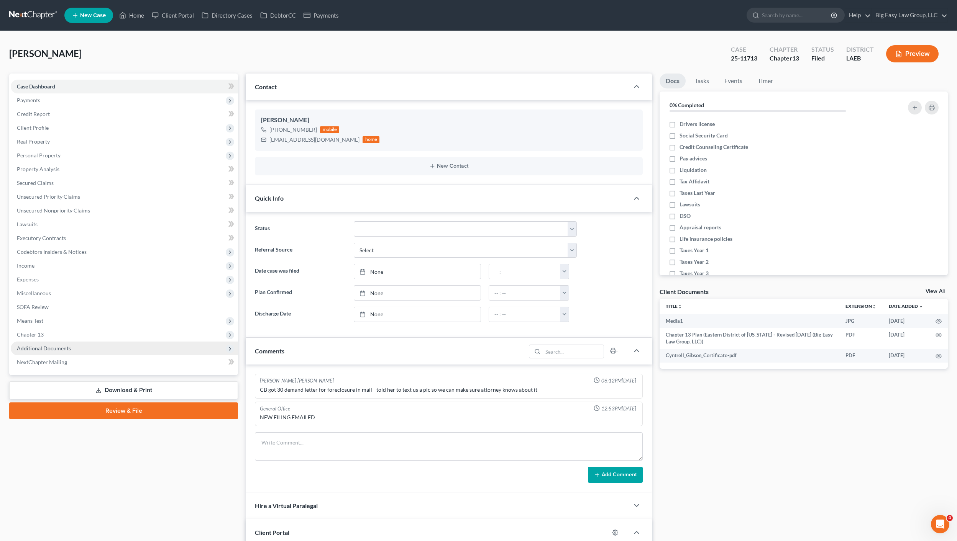
click at [68, 344] on span "Additional Documents" at bounding box center [124, 349] width 227 height 14
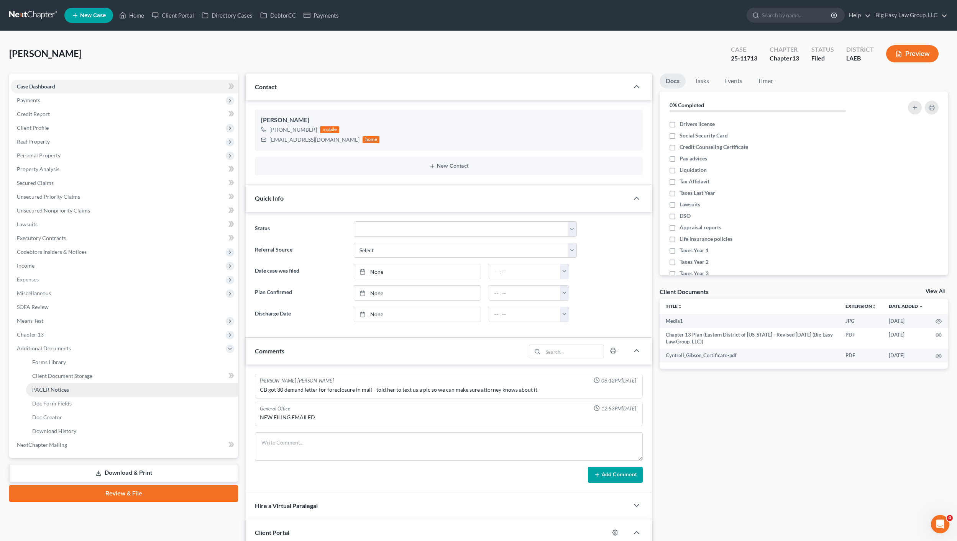
click at [98, 387] on link "PACER Notices" at bounding box center [132, 390] width 212 height 14
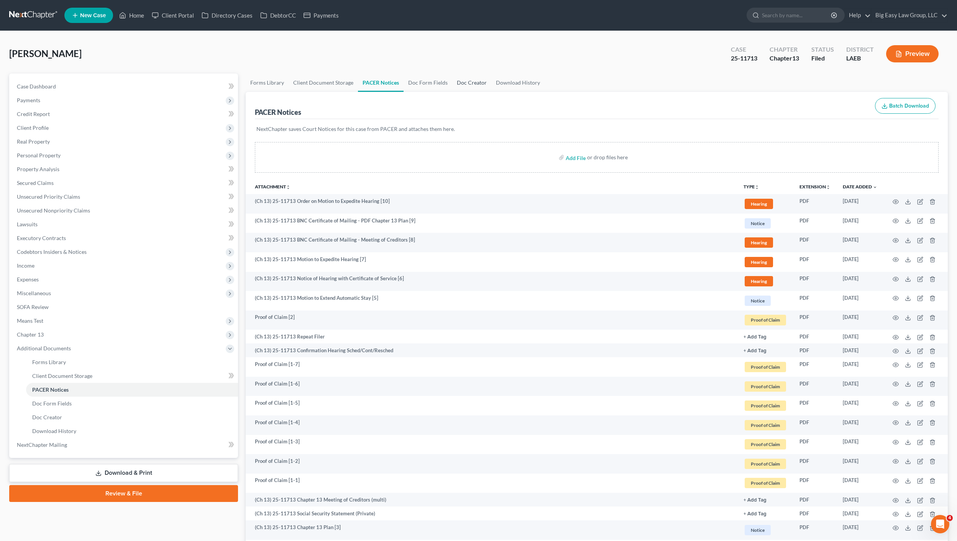
click at [470, 83] on link "Doc Creator" at bounding box center [471, 83] width 39 height 18
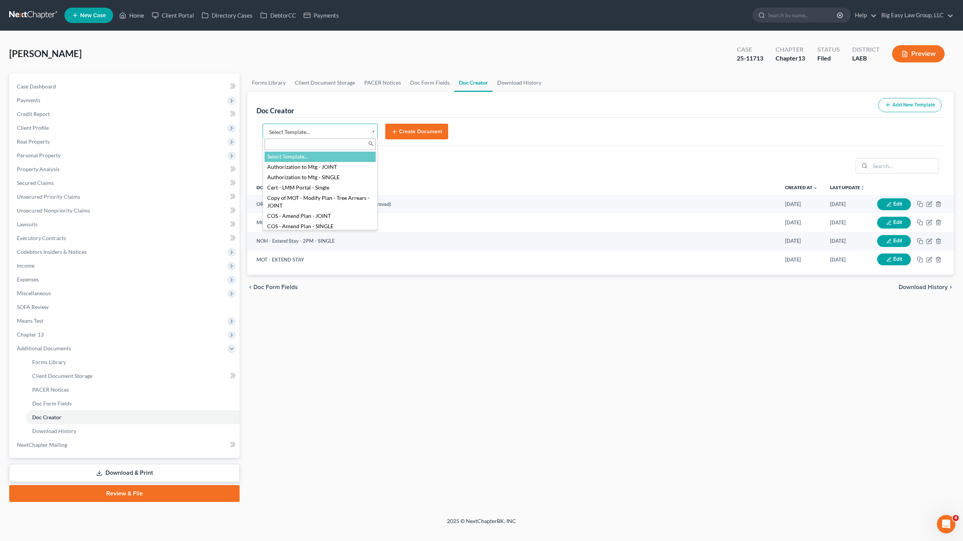
click at [320, 133] on body "Home New Case Client Portal Directory Cases DebtorCC Payments Big Easy Law Grou…" at bounding box center [481, 270] width 963 height 541
type input "cos"
select select "94524"
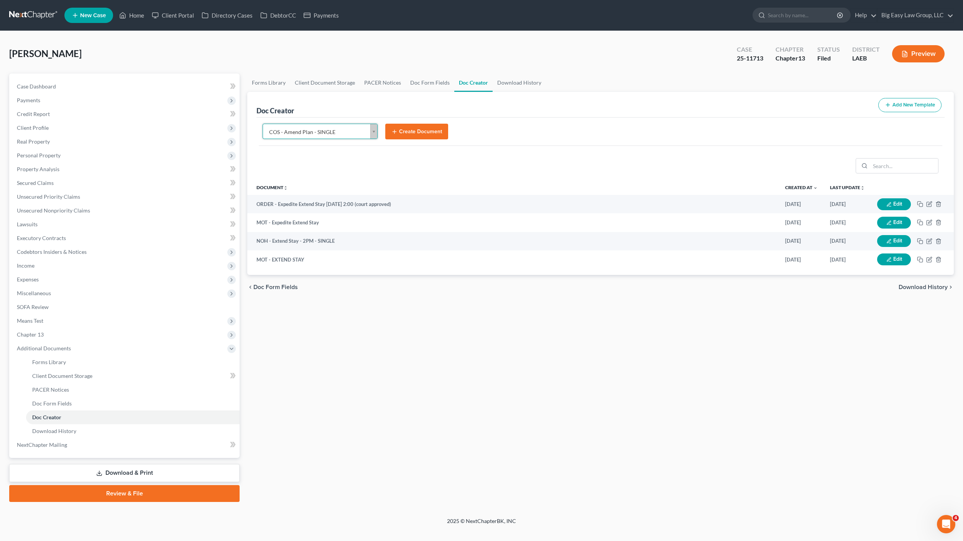
click at [415, 138] on button "Create Document" at bounding box center [416, 132] width 63 height 16
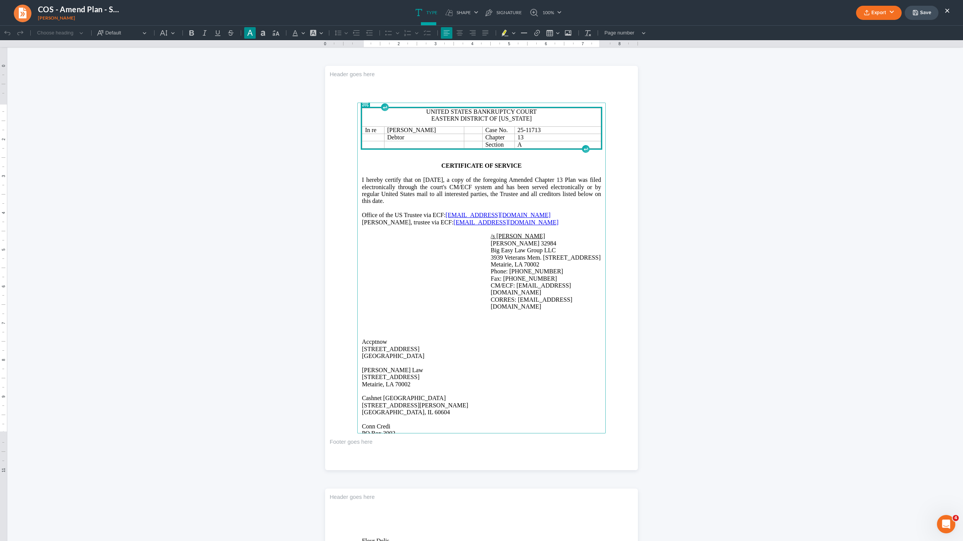
drag, startPoint x: 426, startPoint y: 198, endPoint x: 527, endPoint y: 204, distance: 101.4
click at [426, 198] on p "I hereby certify that on [DATE], a copy of the foregoing Amended Chapter 13 Pla…" at bounding box center [481, 191] width 239 height 28
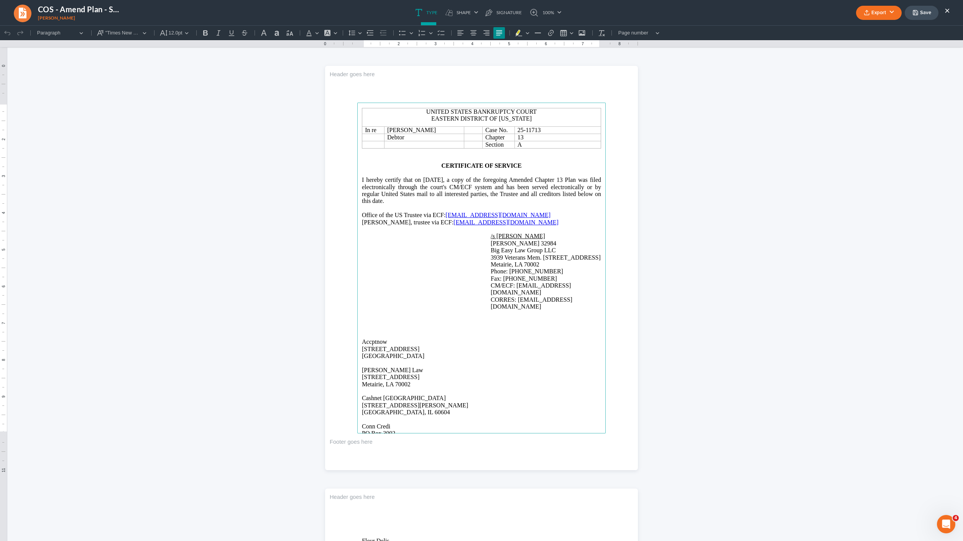
click at [527, 204] on p "I hereby certify that on 08/15/2025, a copy of the foregoing Amended Chapter 13…" at bounding box center [481, 191] width 239 height 28
click at [559, 180] on span "I hereby certify that on 08/15/2025, a copy of the foregoing Amended Chapter 13…" at bounding box center [481, 191] width 239 height 28
drag, startPoint x: 532, startPoint y: 181, endPoint x: 597, endPoint y: 179, distance: 65.2
click at [597, 179] on span "I hereby certify that on 08/15/2025, a copy of the foregoing Amended Chapter 13…" at bounding box center [481, 191] width 239 height 28
click at [530, 192] on span "I hereby certify that on 08/15/2025, a copy of the foregoing Order Granting Mot…" at bounding box center [481, 191] width 239 height 28
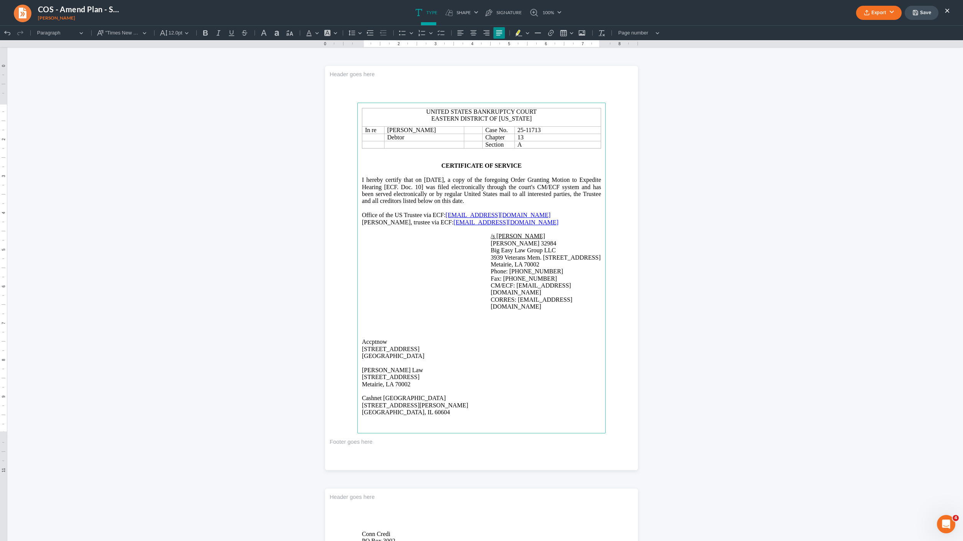
click at [879, 5] on ul "Export PDF Word Client Doc Storage Save ×" at bounding box center [903, 13] width 94 height 16
drag, startPoint x: 877, startPoint y: 22, endPoint x: 880, endPoint y: 18, distance: 4.9
click at [877, 21] on nav "COS - Amend Plan - SINGLE Gibson, Cyntrell Export PDF Word Client Doc Storage S…" at bounding box center [481, 12] width 970 height 25
click at [886, 10] on button "Export" at bounding box center [879, 13] width 46 height 14
click at [877, 26] on link "PDF" at bounding box center [877, 30] width 59 height 13
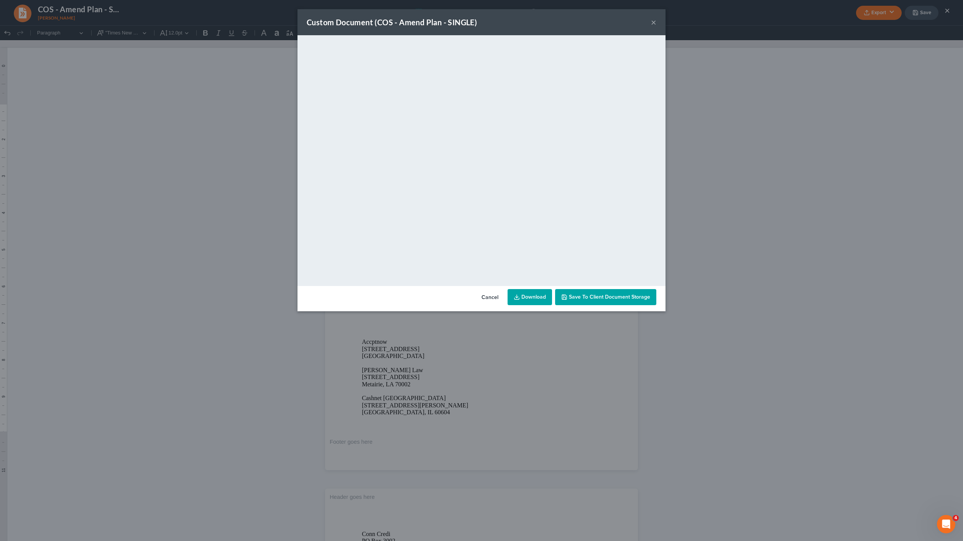
click at [523, 300] on link "Download" at bounding box center [529, 297] width 44 height 16
drag, startPoint x: 646, startPoint y: 22, endPoint x: 656, endPoint y: 23, distance: 10.0
click at [646, 22] on div "Custom Document (COS - Amend Plan - SINGLE) ×" at bounding box center [481, 22] width 368 height 26
click at [654, 22] on button "×" at bounding box center [653, 22] width 5 height 9
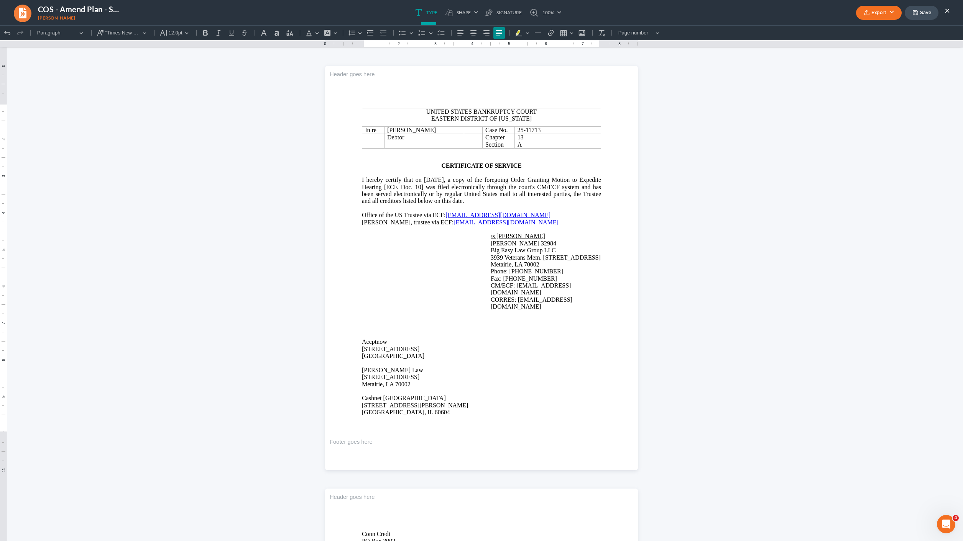
click at [16, 23] on nav "COS - Amend Plan - SINGLE Gibson, Cyntrell Export PDF Word Client Doc Storage S…" at bounding box center [481, 12] width 970 height 25
click at [30, 16] on link at bounding box center [22, 12] width 19 height 18
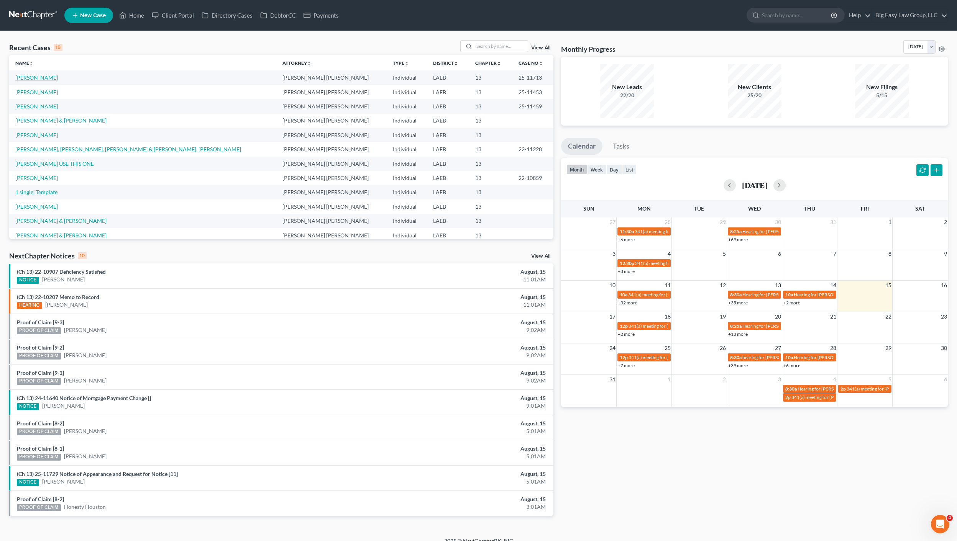
click at [51, 75] on link "[PERSON_NAME]" at bounding box center [36, 77] width 43 height 7
click at [49, 76] on link "[PERSON_NAME]" at bounding box center [36, 77] width 43 height 7
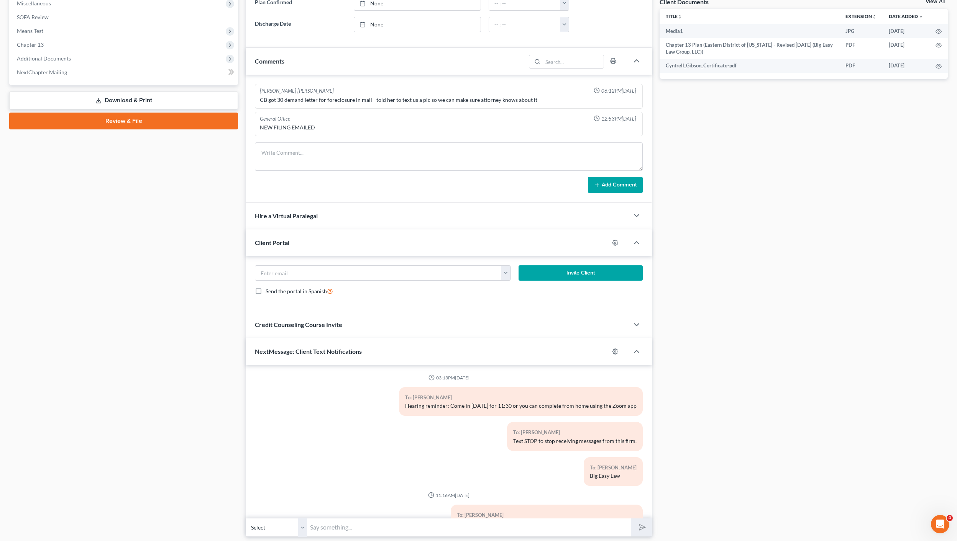
scroll to position [315, 0]
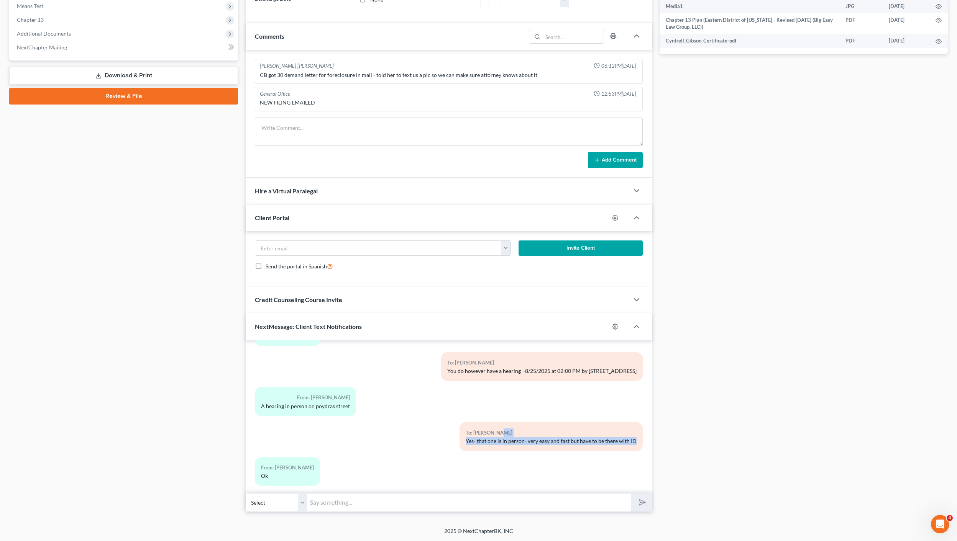
drag, startPoint x: 500, startPoint y: 429, endPoint x: 558, endPoint y: 443, distance: 59.6
click at [553, 448] on div "To: [PERSON_NAME] Yes- that one is in person- very easy and fast but have to be…" at bounding box center [515, 440] width 264 height 35
click at [558, 443] on div "To: [PERSON_NAME] Yes- that one is in person- very easy and fast but have to be…" at bounding box center [550, 437] width 183 height 29
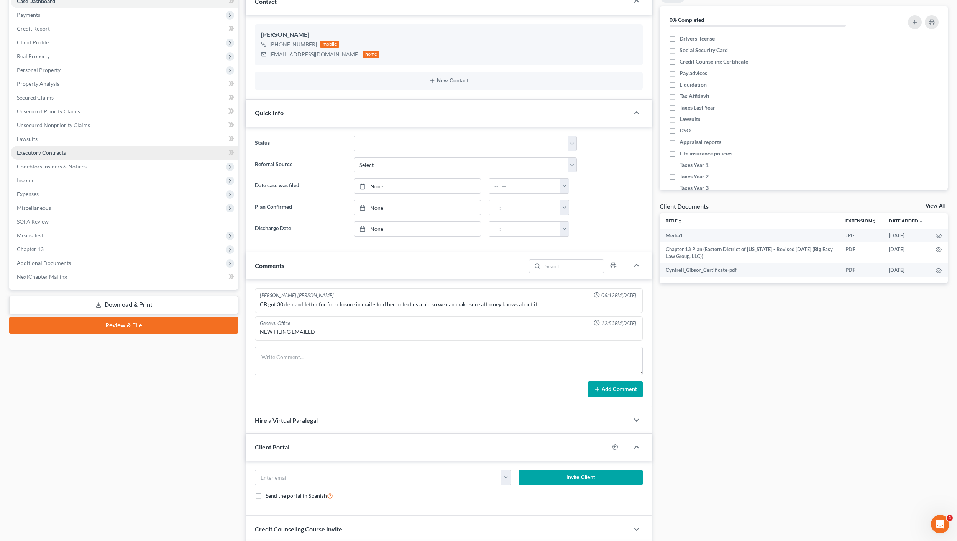
scroll to position [46, 0]
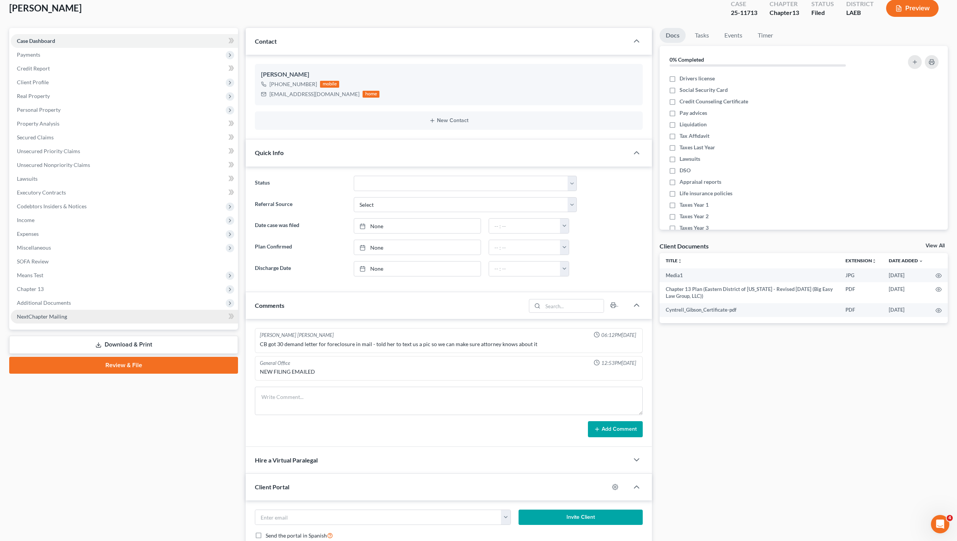
click at [58, 312] on link "NextChapter Mailing" at bounding box center [124, 317] width 227 height 14
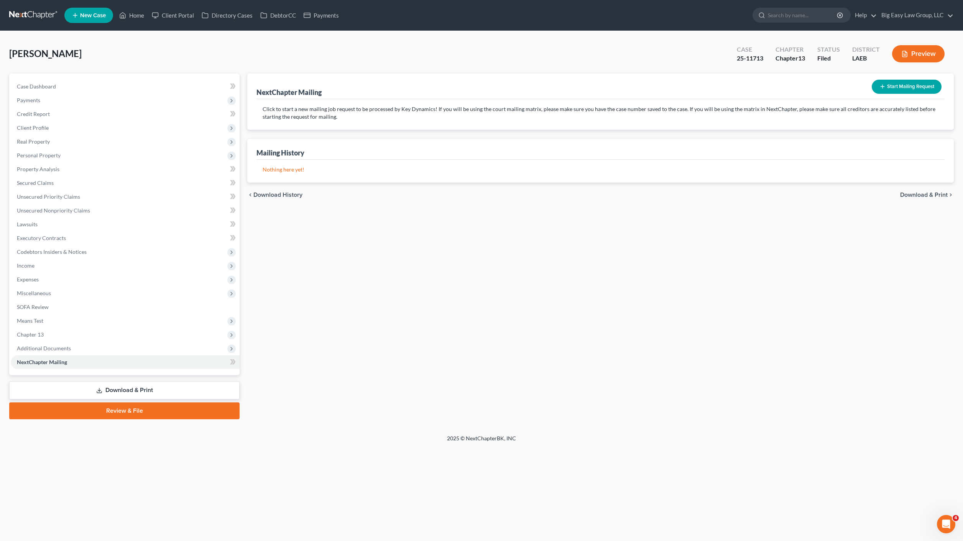
drag, startPoint x: 646, startPoint y: 42, endPoint x: 671, endPoint y: 23, distance: 30.7
click at [646, 42] on div "[PERSON_NAME] Upgraded Case 25-11713 Chapter Chapter 13 Status Filed District L…" at bounding box center [481, 56] width 944 height 33
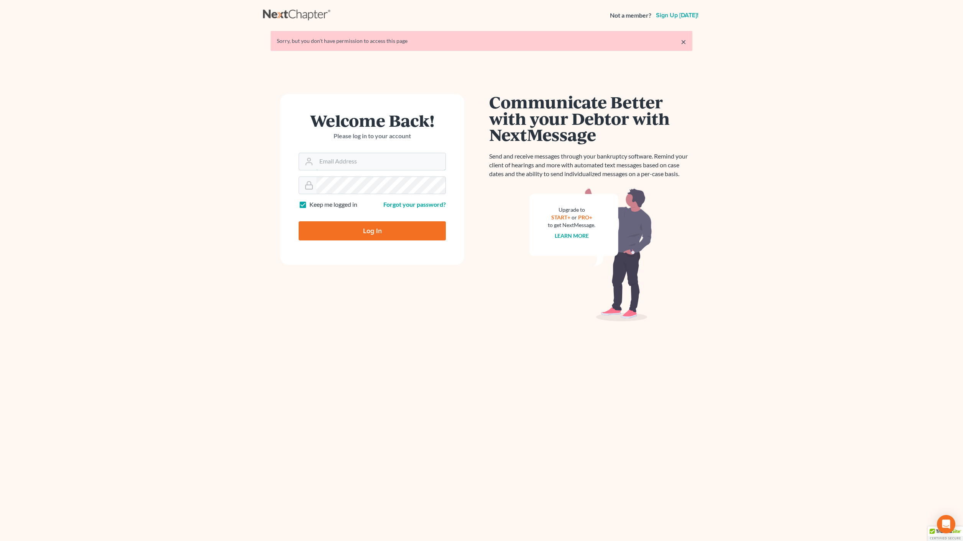
type input "[EMAIL_ADDRESS][DOMAIN_NAME]"
click at [389, 233] on input "Log In" at bounding box center [372, 230] width 147 height 19
type input "Thinking..."
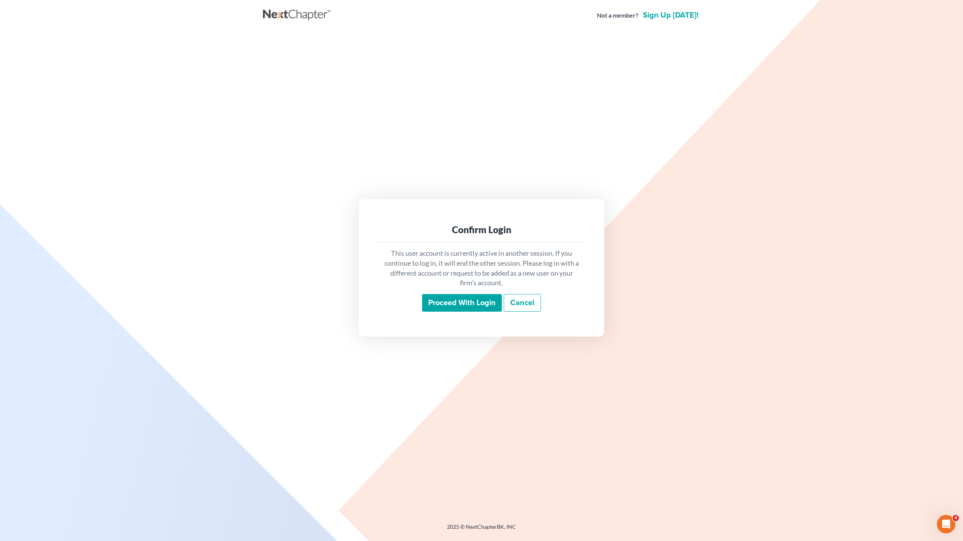
click at [458, 303] on input "Proceed with login" at bounding box center [462, 303] width 80 height 18
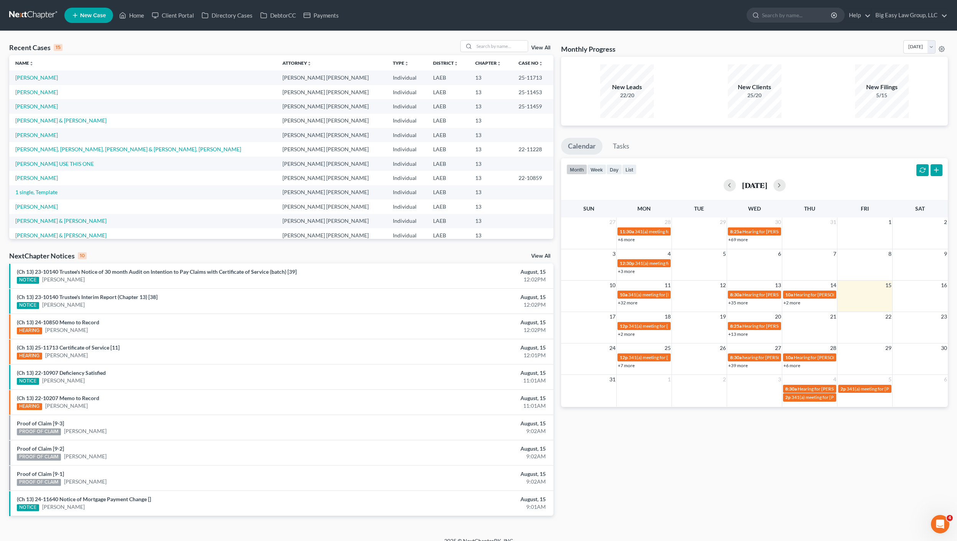
click at [100, 62] on th "Name unfold_more expand_more expand_less" at bounding box center [142, 62] width 267 height 15
drag, startPoint x: 127, startPoint y: 32, endPoint x: 129, endPoint y: 25, distance: 7.3
click at [127, 31] on div "Recent Cases 15 View All Name unfold_more expand_more expand_less Attorney unfo…" at bounding box center [478, 284] width 957 height 507
click at [135, 15] on link "Home" at bounding box center [131, 15] width 33 height 14
click at [512, 56] on th "Case No unfold_more expand_more expand_less" at bounding box center [532, 62] width 41 height 15
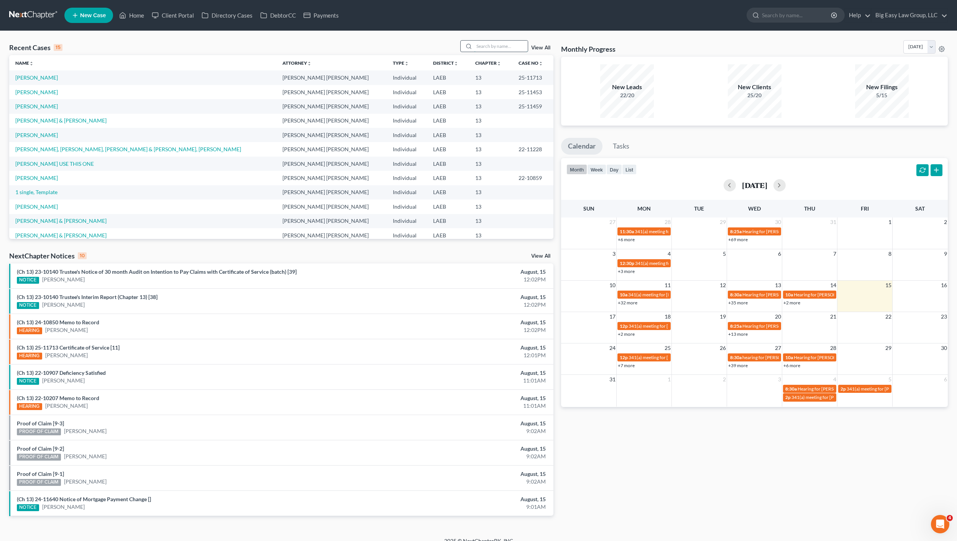
click at [497, 47] on input "search" at bounding box center [501, 46] width 54 height 11
type input "[PERSON_NAME]"
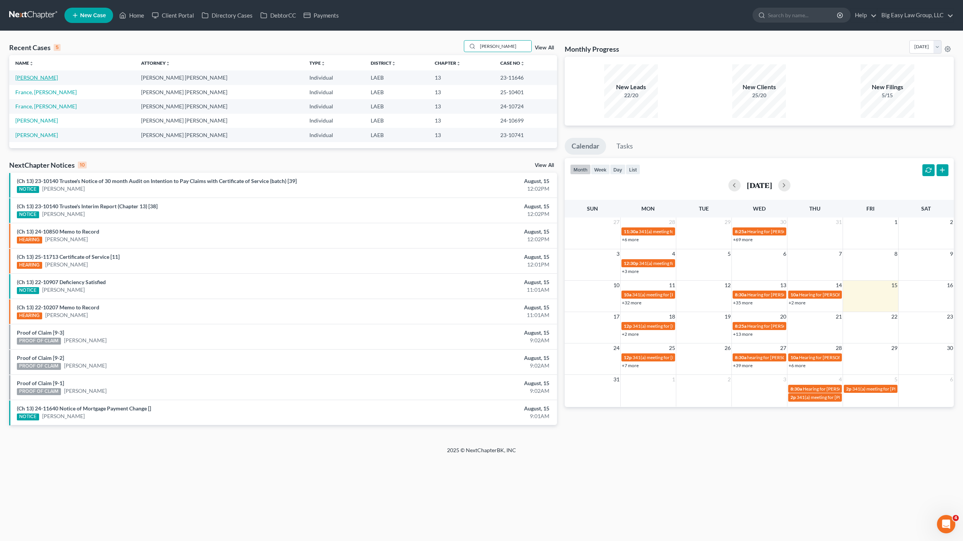
click at [23, 77] on link "[PERSON_NAME]" at bounding box center [36, 77] width 43 height 7
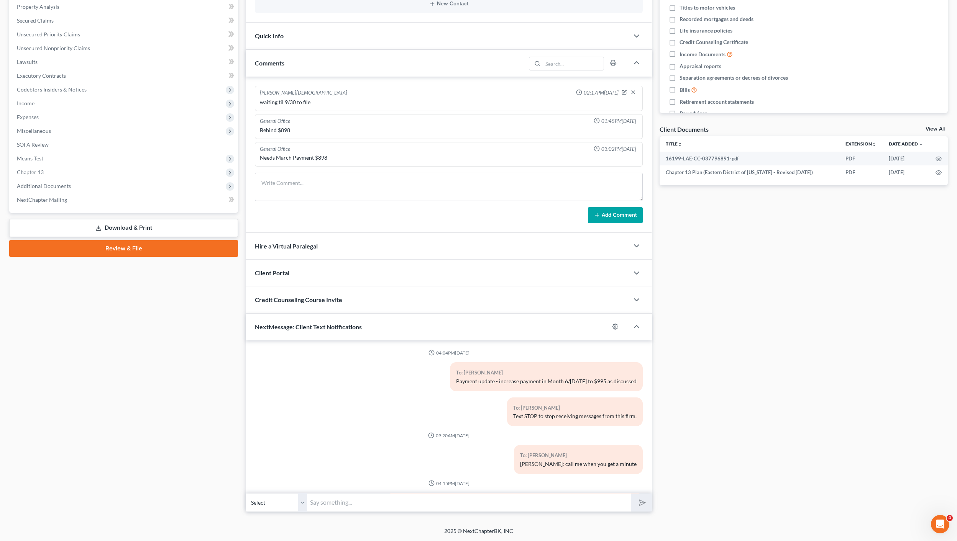
scroll to position [86, 0]
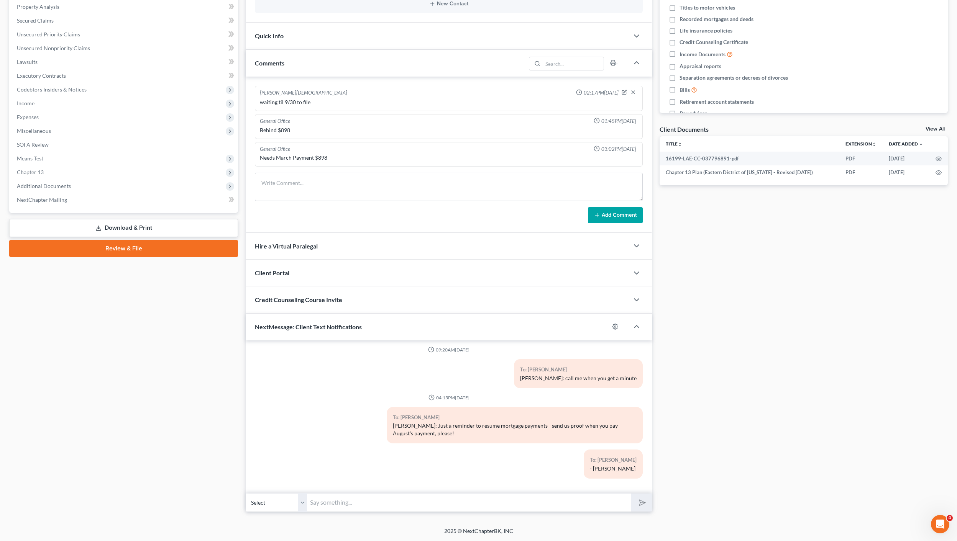
click at [461, 504] on input "text" at bounding box center [469, 503] width 324 height 19
type input "O"
click at [279, 498] on select "Select [PHONE_NUMBER] - [PERSON_NAME]" at bounding box center [276, 503] width 61 height 19
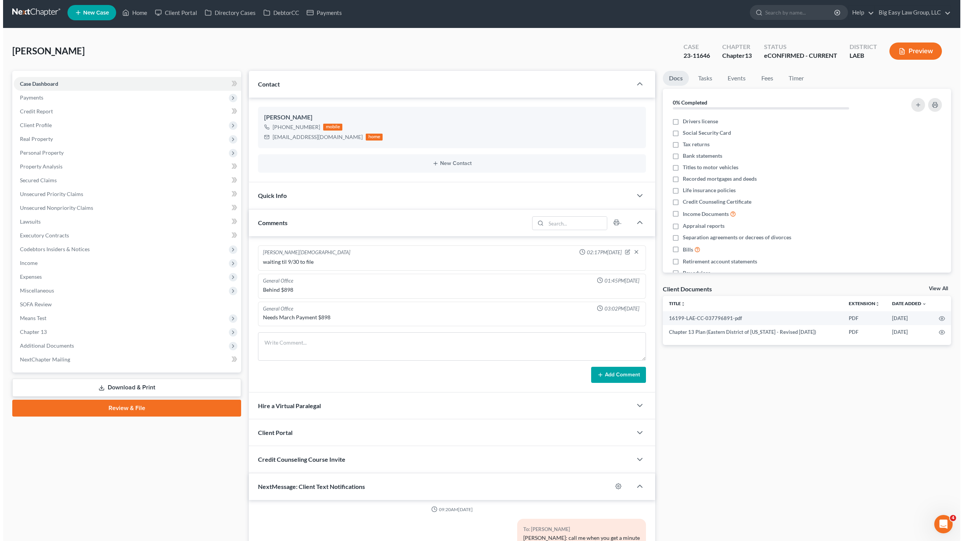
scroll to position [0, 0]
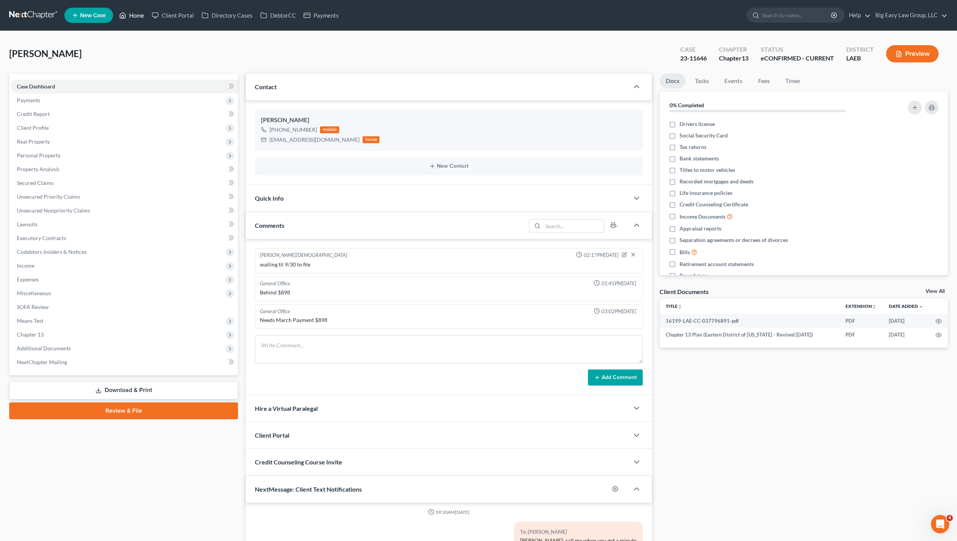
click at [127, 19] on link "Home" at bounding box center [131, 15] width 33 height 14
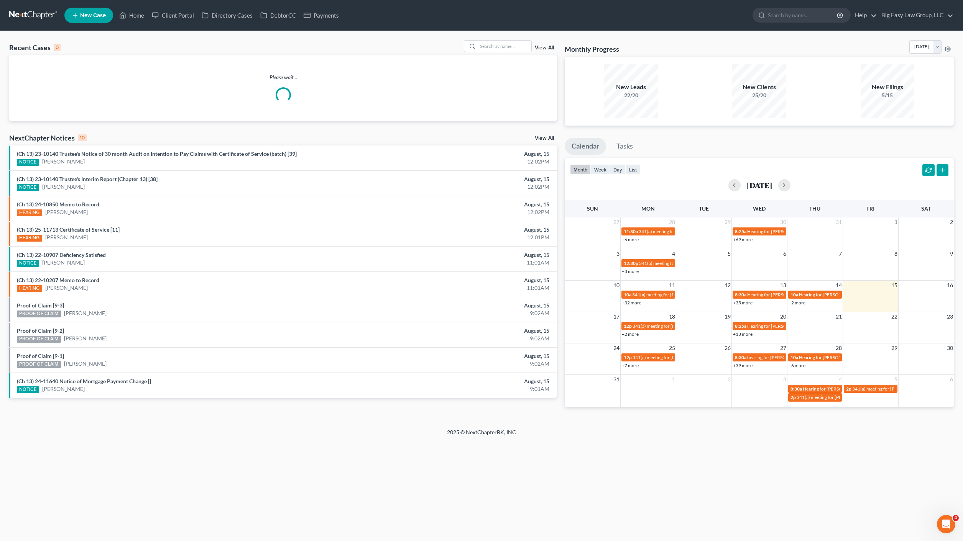
click at [521, 58] on div "Please wait..." at bounding box center [283, 88] width 548 height 66
click at [515, 49] on input "search" at bounding box center [504, 46] width 54 height 11
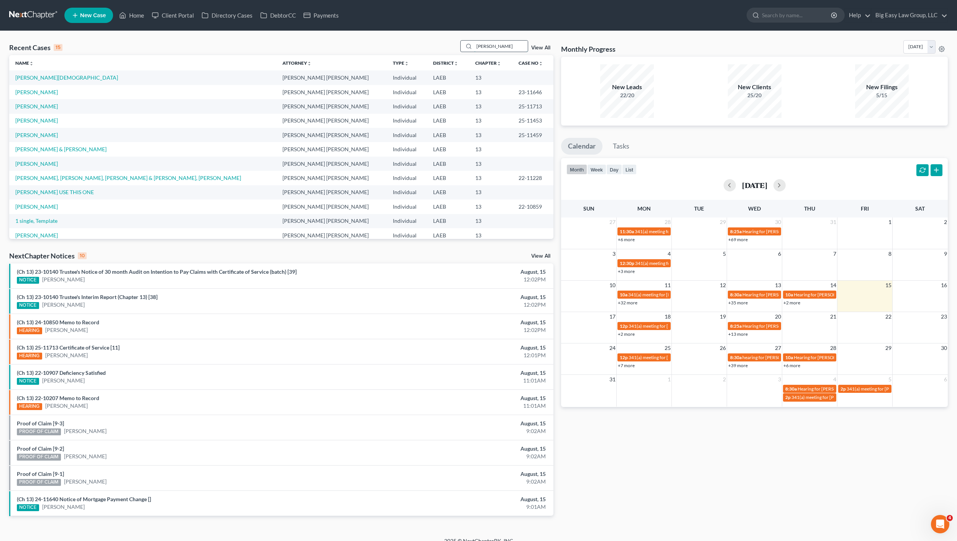
type input "[PERSON_NAME]"
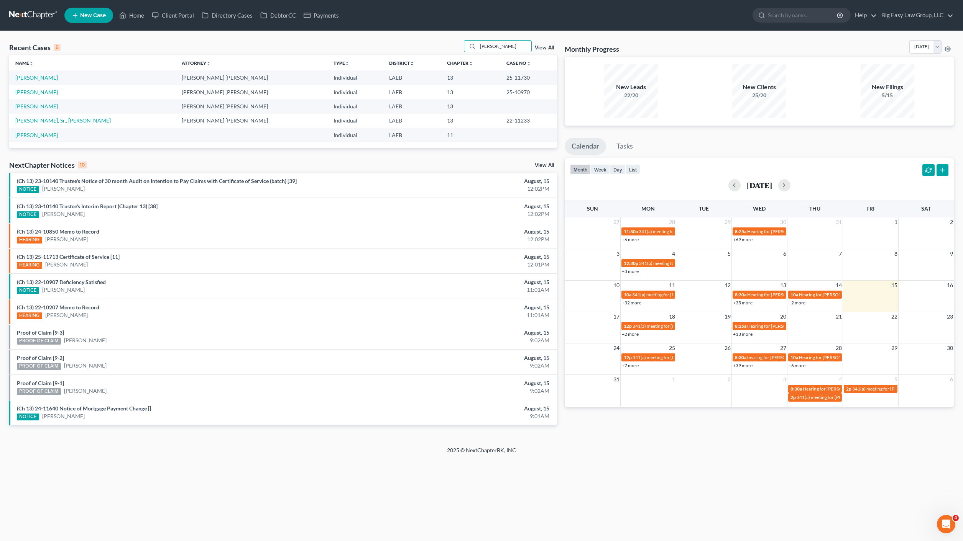
click at [30, 72] on td "[PERSON_NAME]" at bounding box center [92, 78] width 166 height 14
click at [29, 76] on link "[PERSON_NAME]" at bounding box center [36, 77] width 43 height 7
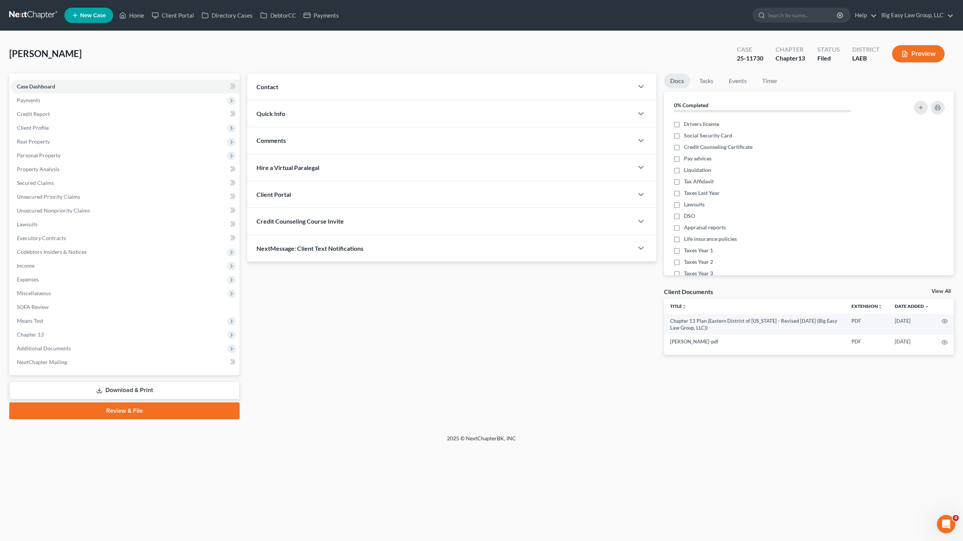
click at [290, 255] on div "NextMessage: Client Text Notifications" at bounding box center [440, 248] width 386 height 26
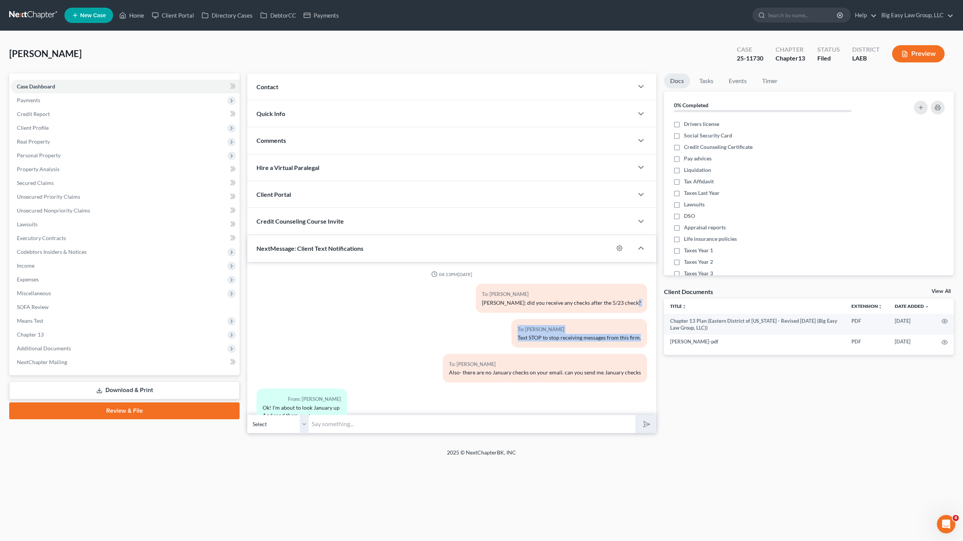
drag, startPoint x: 477, startPoint y: 322, endPoint x: 583, endPoint y: 361, distance: 113.0
click at [582, 360] on div "04:13PM[DATE] To: [PERSON_NAME] [PERSON_NAME]: did you receive any checks after…" at bounding box center [451, 416] width 390 height 291
click at [564, 348] on div "To: [PERSON_NAME] Text STOP to stop receiving messages from this firm." at bounding box center [579, 333] width 136 height 29
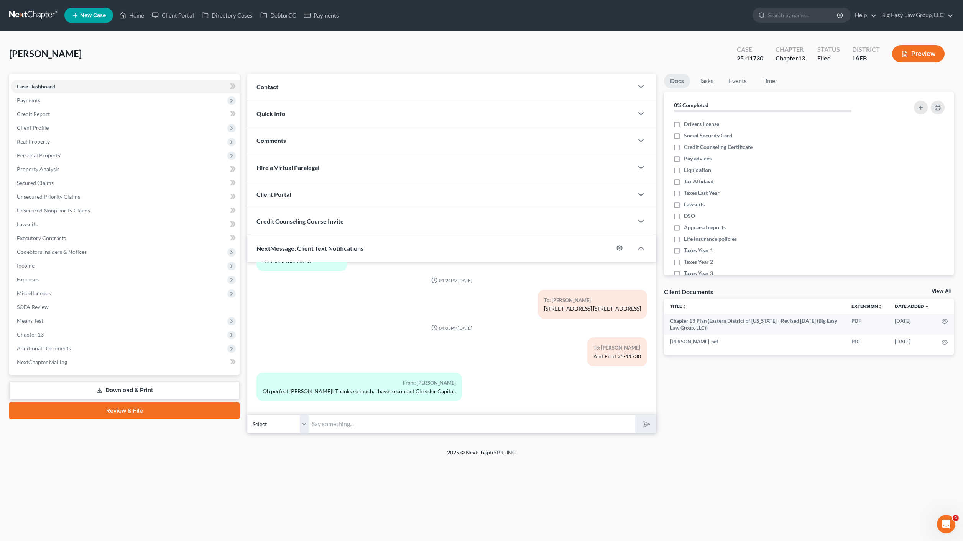
scroll to position [156, 0]
drag, startPoint x: 431, startPoint y: 401, endPoint x: 327, endPoint y: 343, distance: 119.1
click at [328, 347] on div "04:13PM[DATE] To: [PERSON_NAME] [PERSON_NAME]: did you receive any checks after…" at bounding box center [451, 260] width 390 height 291
click at [338, 329] on div "04:03PM[DATE]" at bounding box center [451, 326] width 390 height 7
click at [124, 16] on polyline at bounding box center [123, 16] width 2 height 3
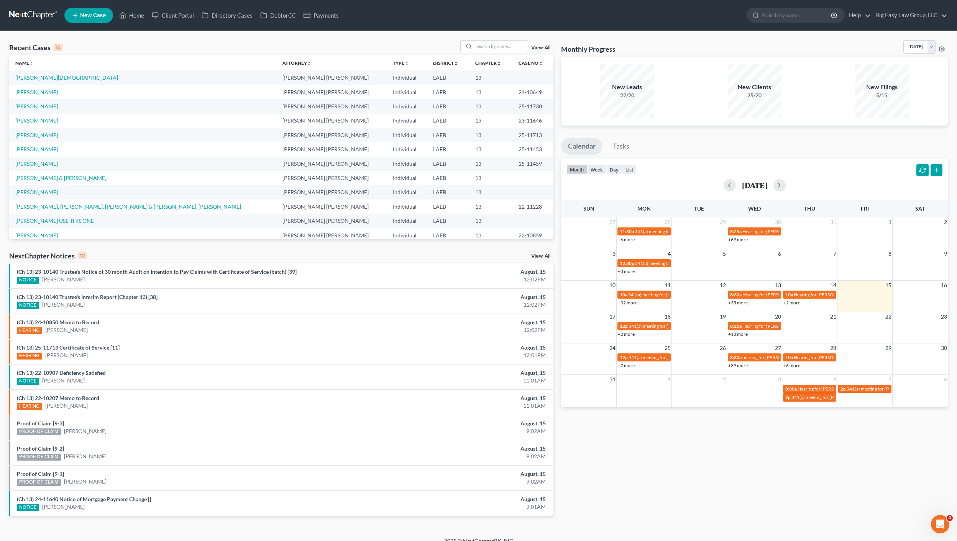
click at [497, 35] on div "Recent Cases 15 View All Name unfold_more expand_more expand_less Attorney unfo…" at bounding box center [478, 284] width 957 height 507
click at [497, 43] on input "search" at bounding box center [501, 46] width 54 height 11
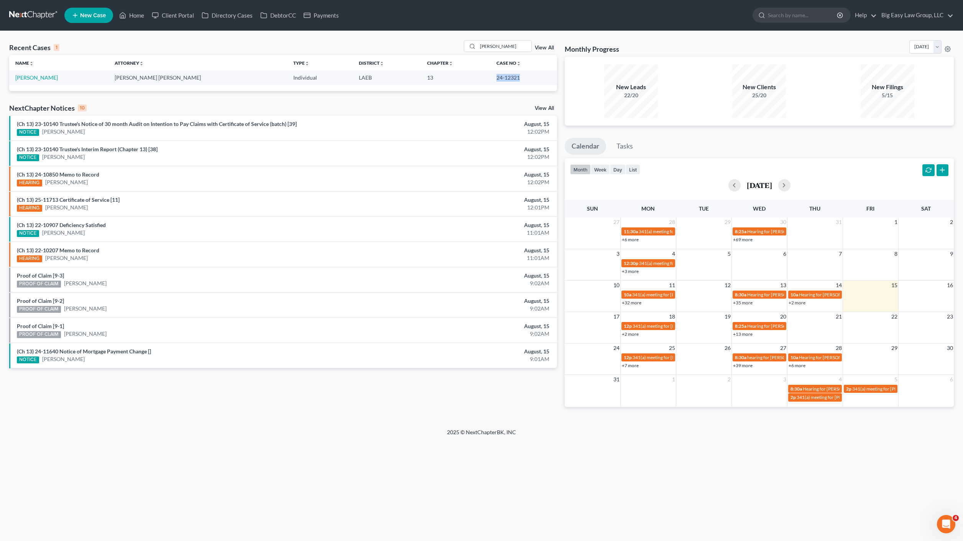
drag, startPoint x: 489, startPoint y: 73, endPoint x: 512, endPoint y: 80, distance: 23.5
click at [528, 79] on td "24-12321" at bounding box center [523, 78] width 67 height 14
copy td "24-12321"
click at [73, 55] on th "Name unfold_more expand_more expand_less" at bounding box center [58, 62] width 99 height 15
drag, startPoint x: 527, startPoint y: 49, endPoint x: 519, endPoint y: 50, distance: 8.4
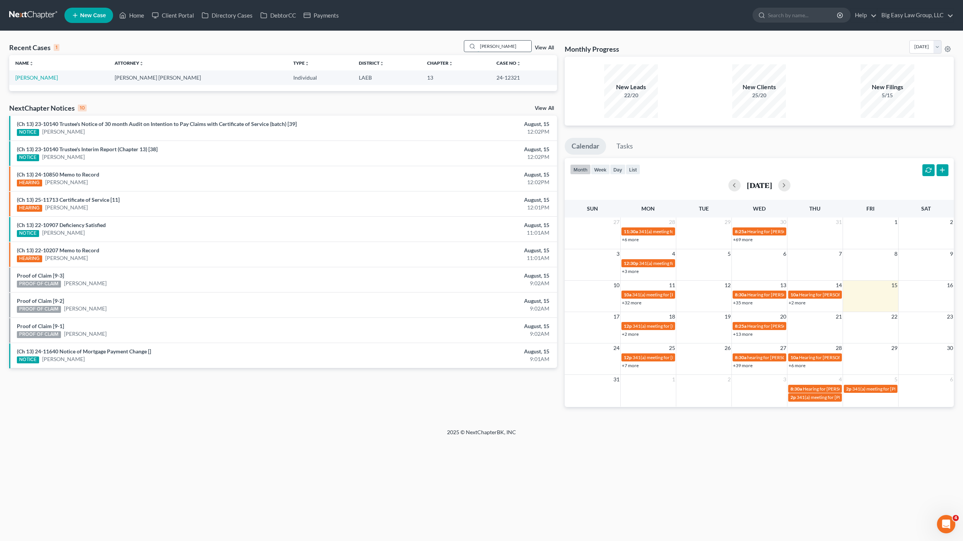
click at [527, 49] on input "[PERSON_NAME]" at bounding box center [504, 46] width 54 height 11
drag, startPoint x: 515, startPoint y: 48, endPoint x: 448, endPoint y: 30, distance: 68.7
click at [458, 31] on main "Recent Cases 1 ahmad View All Name unfold_more expand_more expand_less Attorney…" at bounding box center [481, 230] width 963 height 398
type input "[PERSON_NAME]"
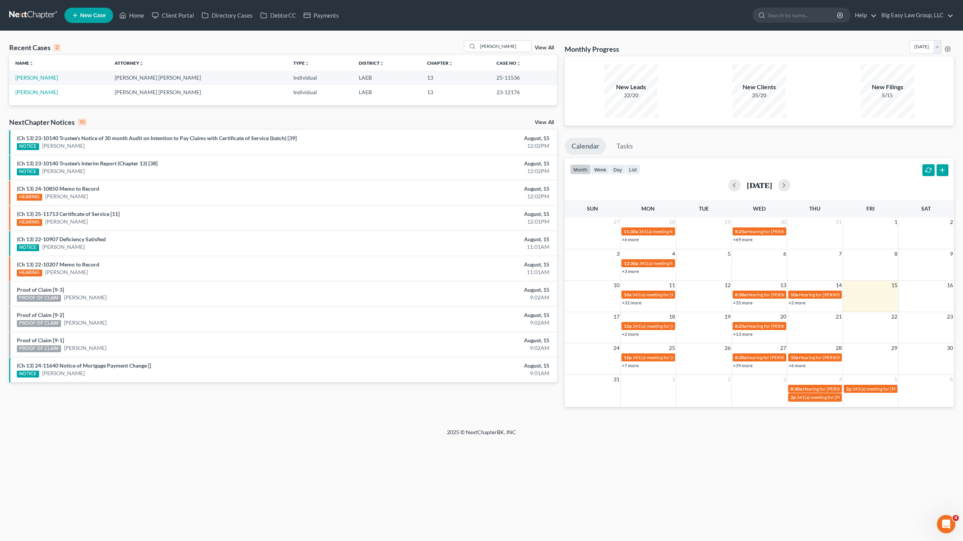
click at [27, 83] on td "[PERSON_NAME]" at bounding box center [58, 78] width 99 height 14
click at [29, 78] on link "[PERSON_NAME]" at bounding box center [36, 77] width 43 height 7
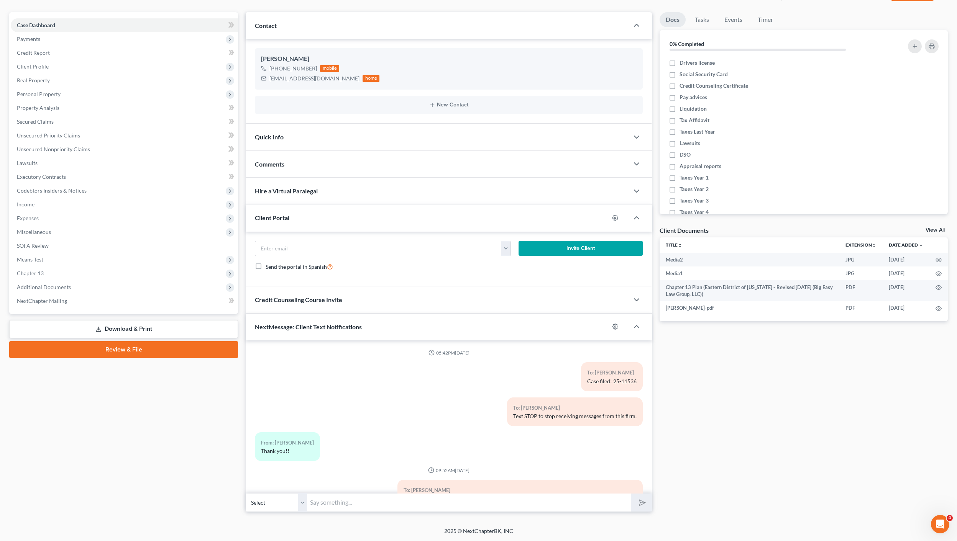
scroll to position [204, 0]
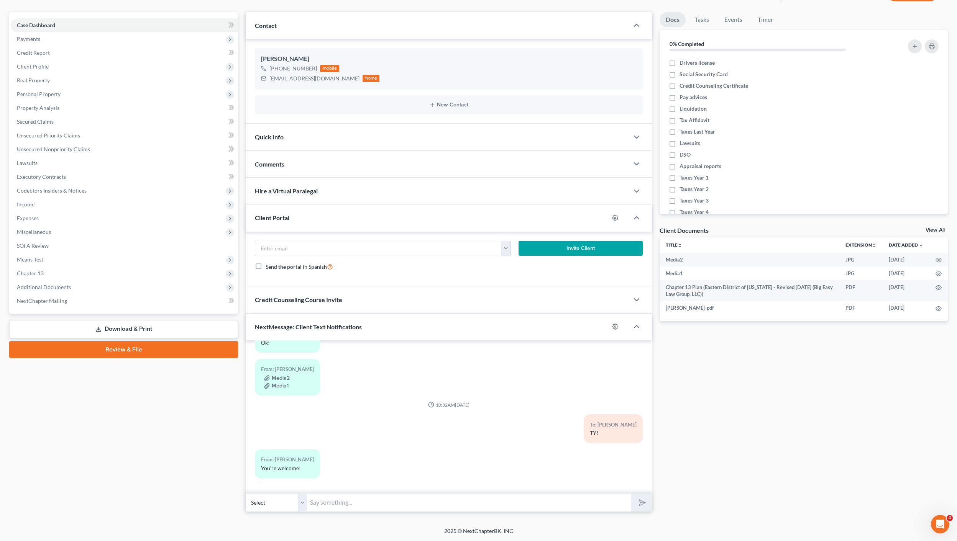
click at [365, 494] on input "text" at bounding box center [469, 503] width 324 height 19
type input "[DOMAIN_NAME] is how to pay"
click at [631, 494] on button "submit" at bounding box center [641, 503] width 21 height 18
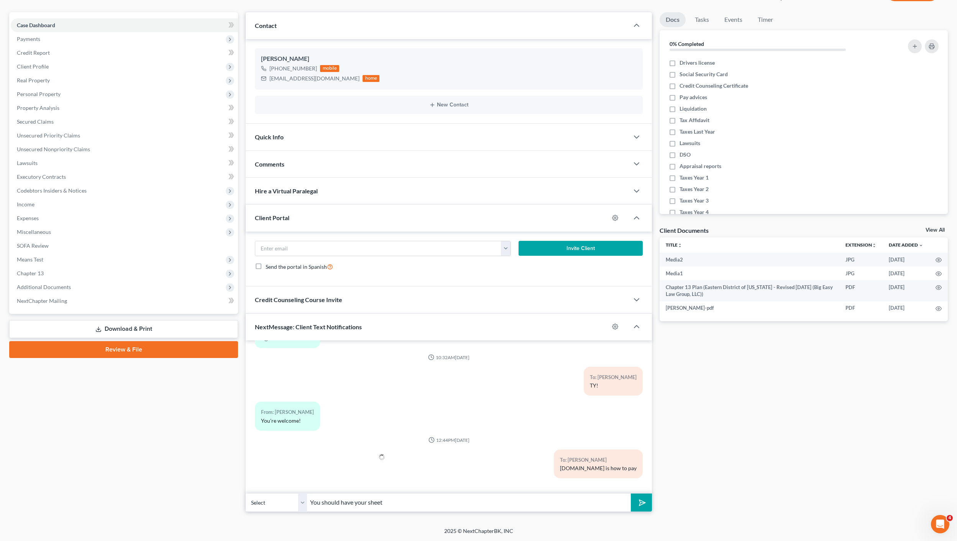
type input "You should have your sheet"
click at [631, 494] on button "submit" at bounding box center [641, 503] width 21 height 18
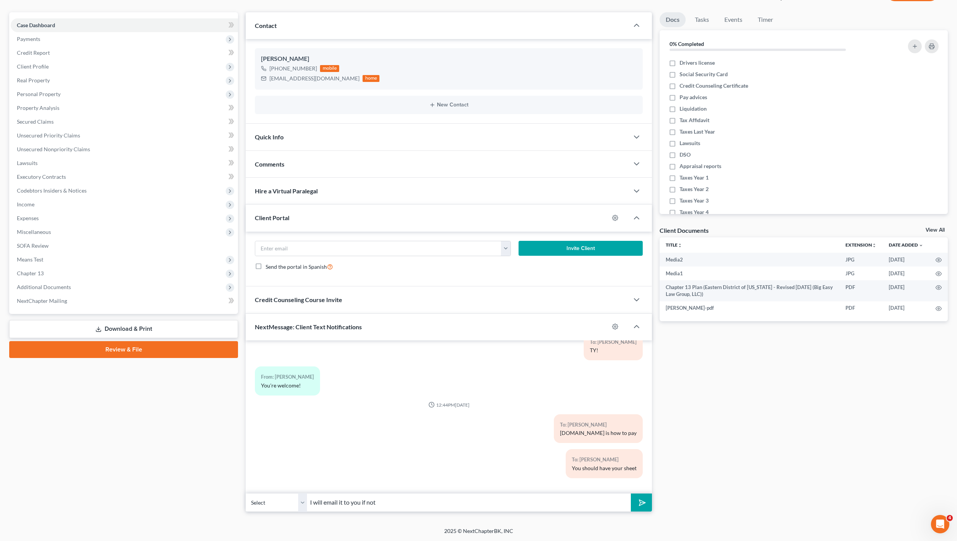
type input "I will email it to you if not"
click at [631, 494] on button "submit" at bounding box center [641, 503] width 21 height 18
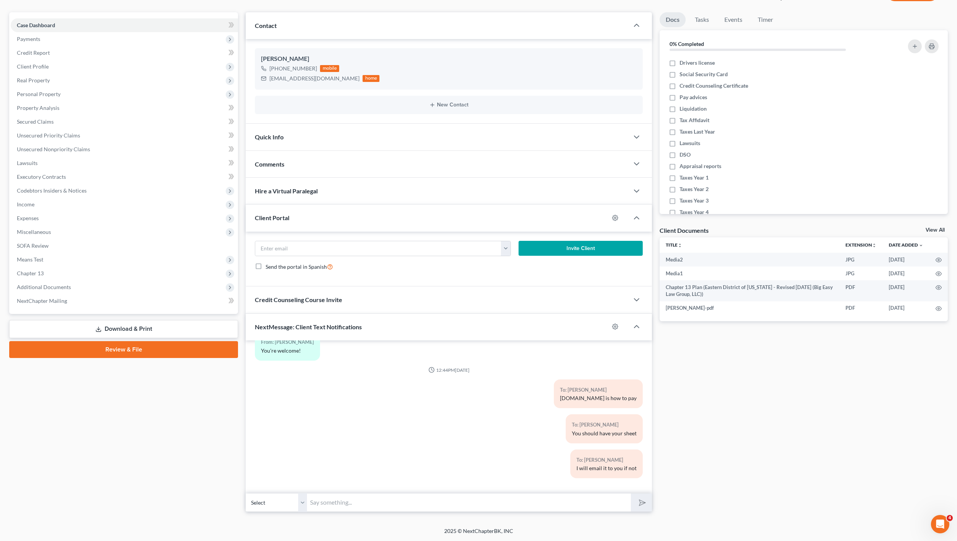
click at [482, 399] on div "To: [PERSON_NAME] [DOMAIN_NAME] is how to pay" at bounding box center [515, 397] width 264 height 35
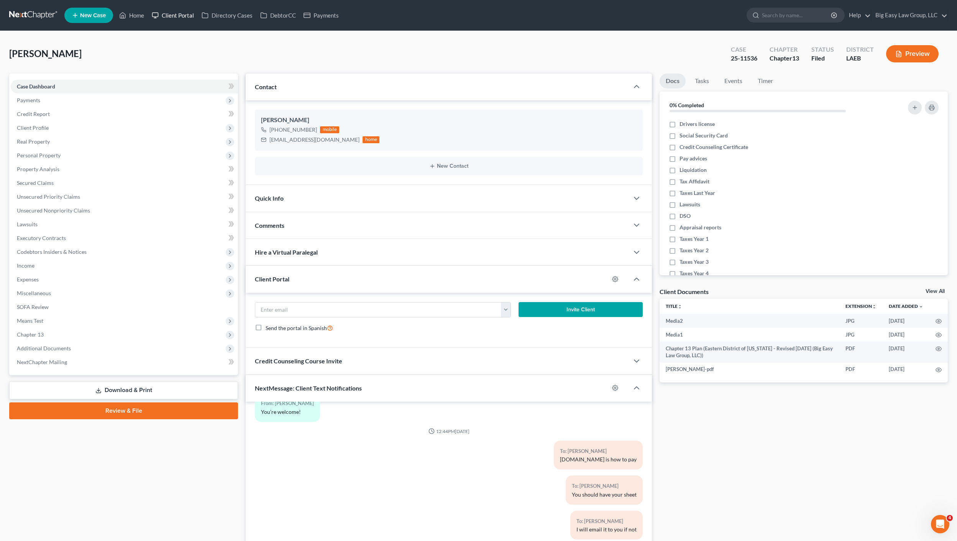
scroll to position [356, 0]
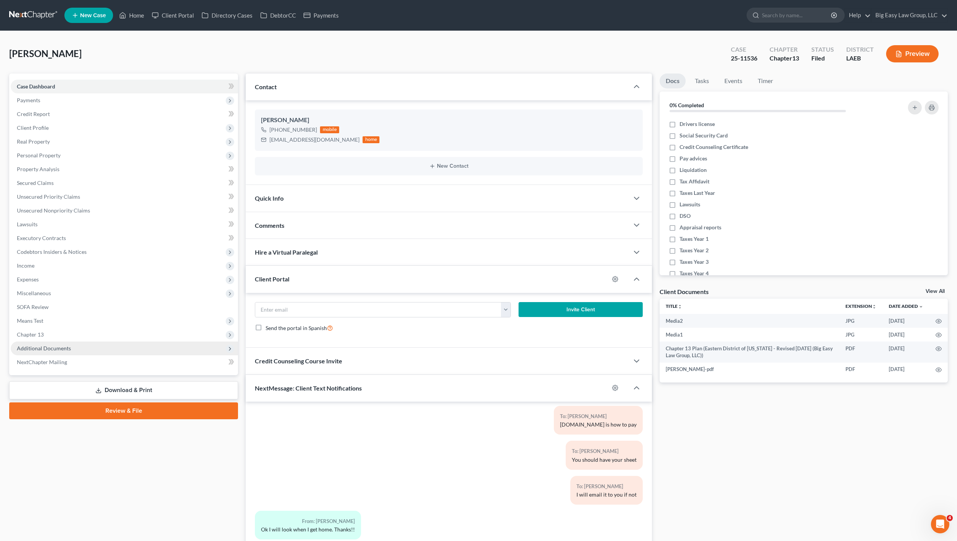
click at [62, 353] on span "Additional Documents" at bounding box center [124, 349] width 227 height 14
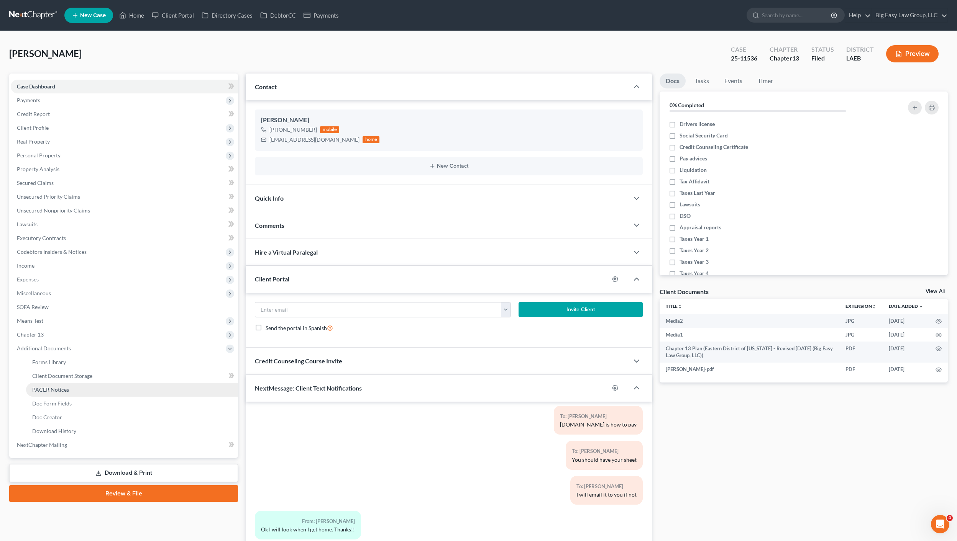
click at [111, 395] on link "PACER Notices" at bounding box center [132, 390] width 212 height 14
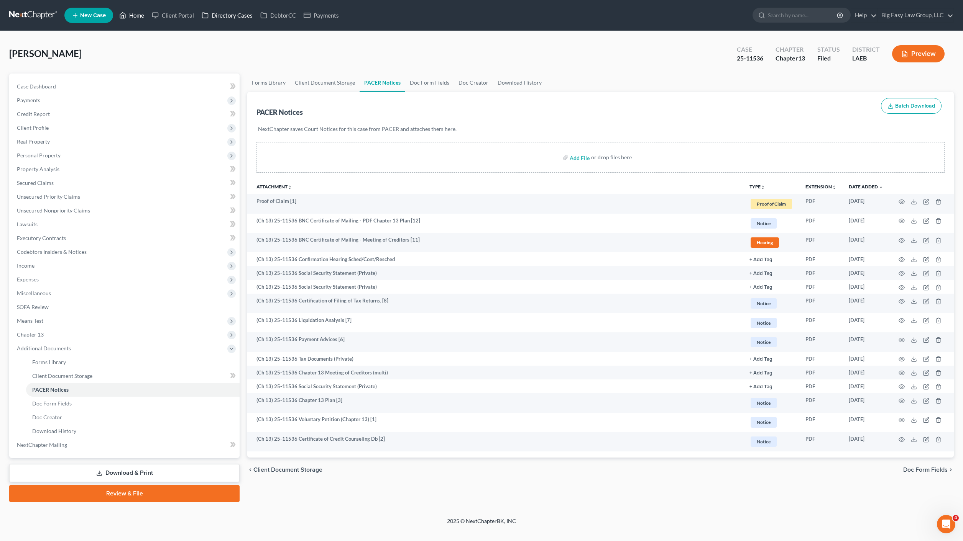
click at [137, 17] on link "Home" at bounding box center [131, 15] width 33 height 14
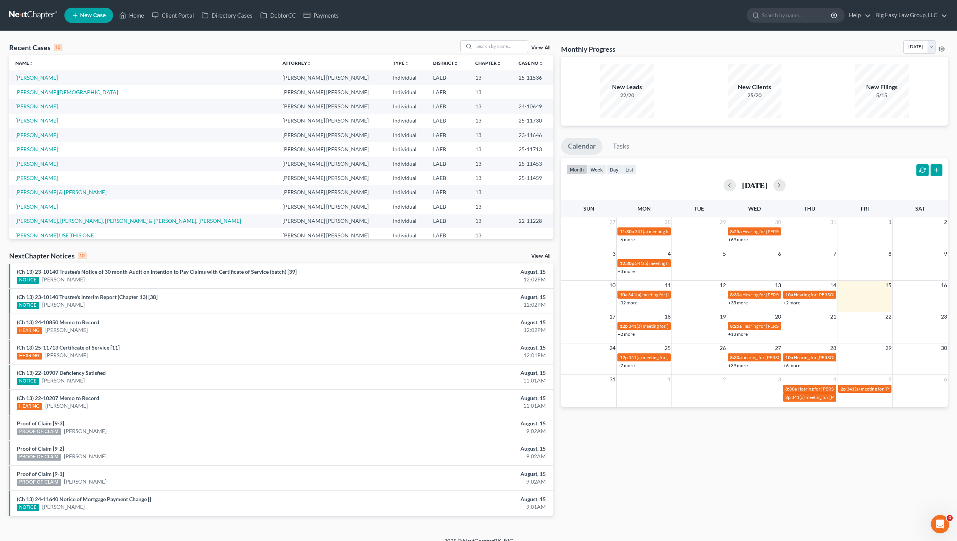
click at [506, 37] on div "Recent Cases 15 View All Name unfold_more expand_more expand_less Attorney unfo…" at bounding box center [478, 284] width 957 height 507
click at [504, 46] on input "search" at bounding box center [501, 46] width 54 height 11
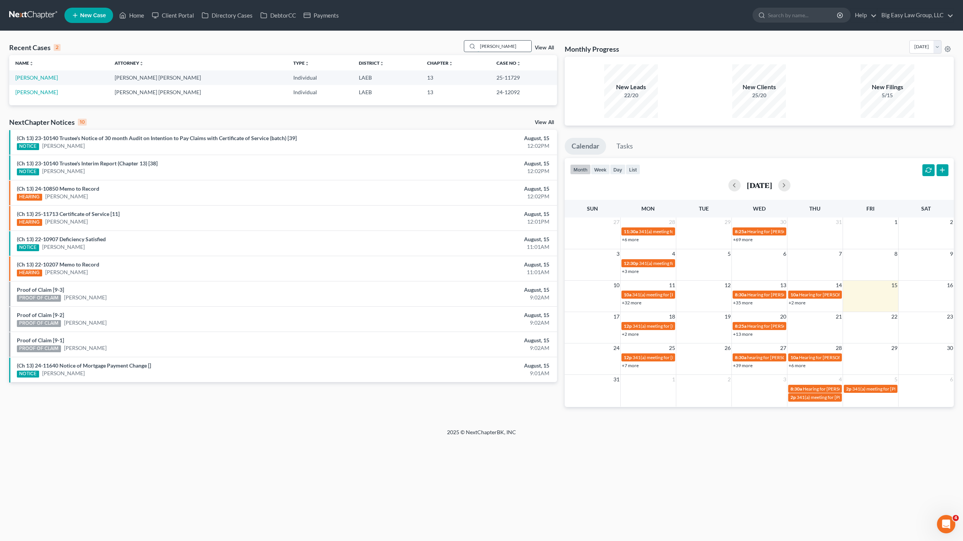
type input "[PERSON_NAME]"
click at [33, 76] on link "[PERSON_NAME]" at bounding box center [36, 77] width 43 height 7
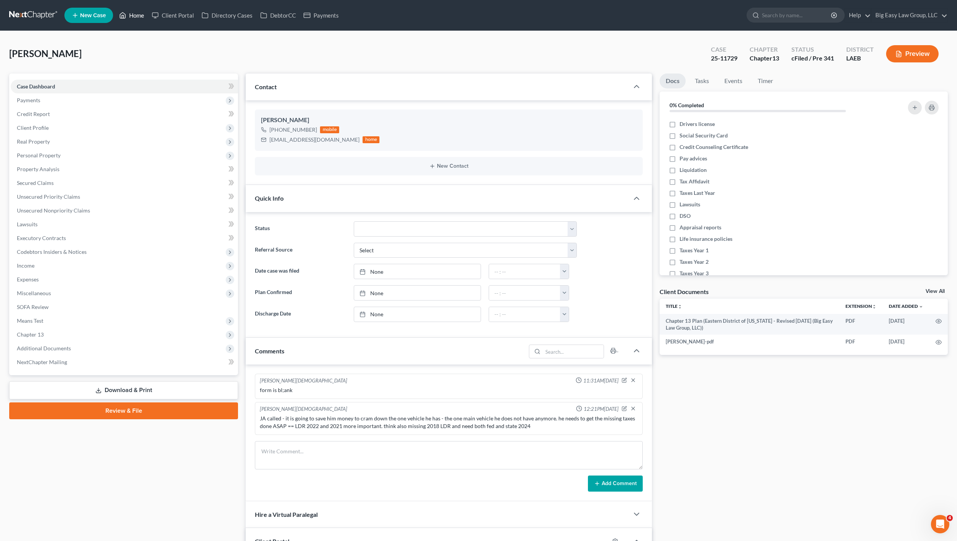
click at [140, 13] on link "Home" at bounding box center [131, 15] width 33 height 14
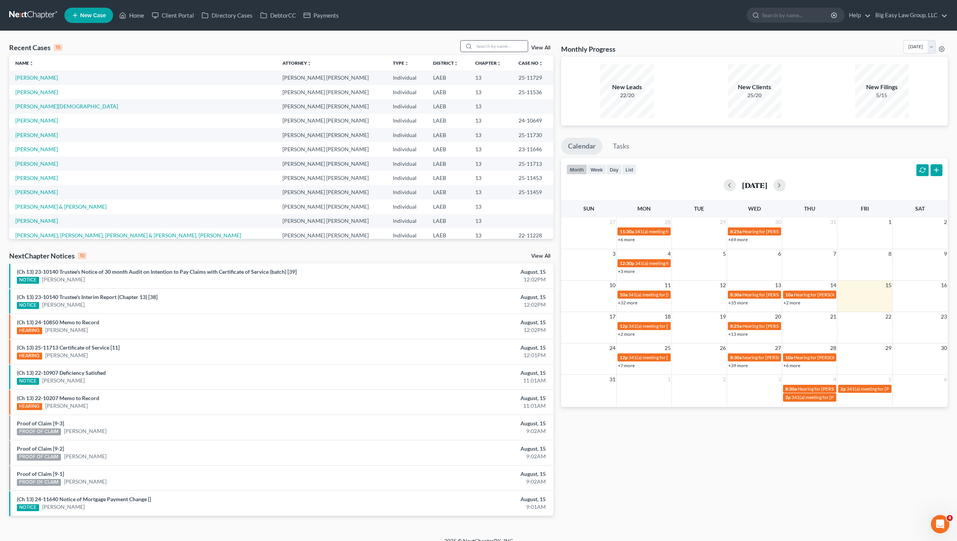
click at [512, 48] on input "search" at bounding box center [501, 46] width 54 height 11
type input "laddie"
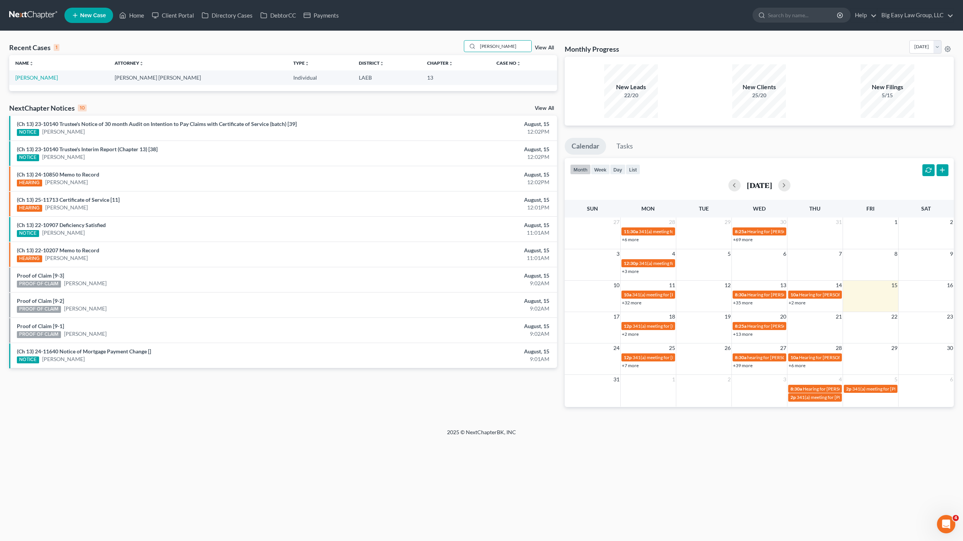
click at [40, 82] on td "[PERSON_NAME]" at bounding box center [58, 78] width 99 height 14
click at [41, 80] on link "[PERSON_NAME]" at bounding box center [36, 77] width 43 height 7
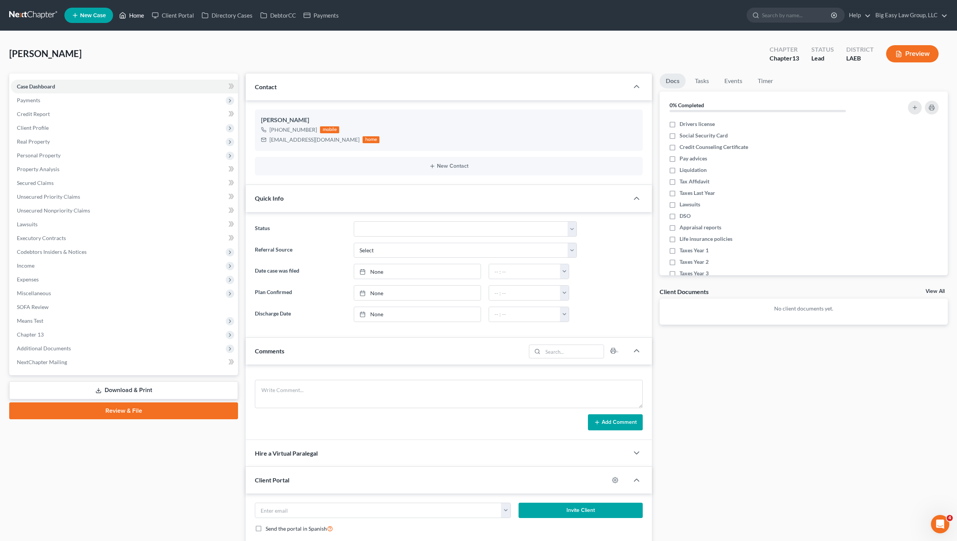
click at [129, 18] on link "Home" at bounding box center [131, 15] width 33 height 14
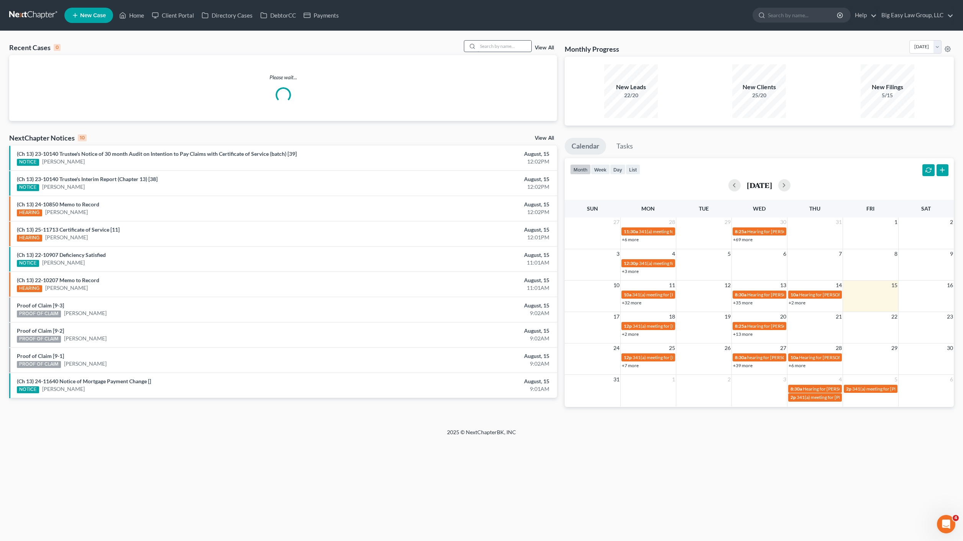
click at [508, 51] on input "search" at bounding box center [504, 46] width 54 height 11
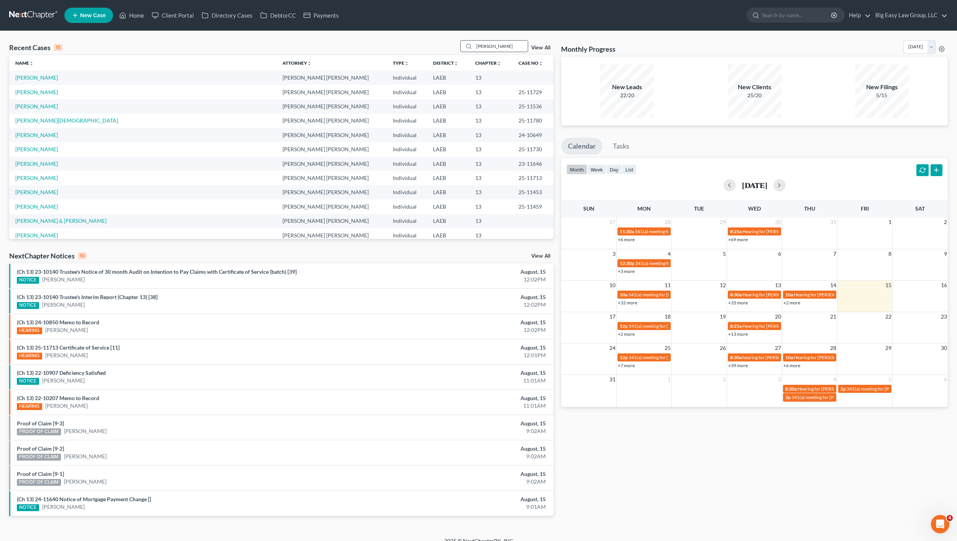
type input "peters"
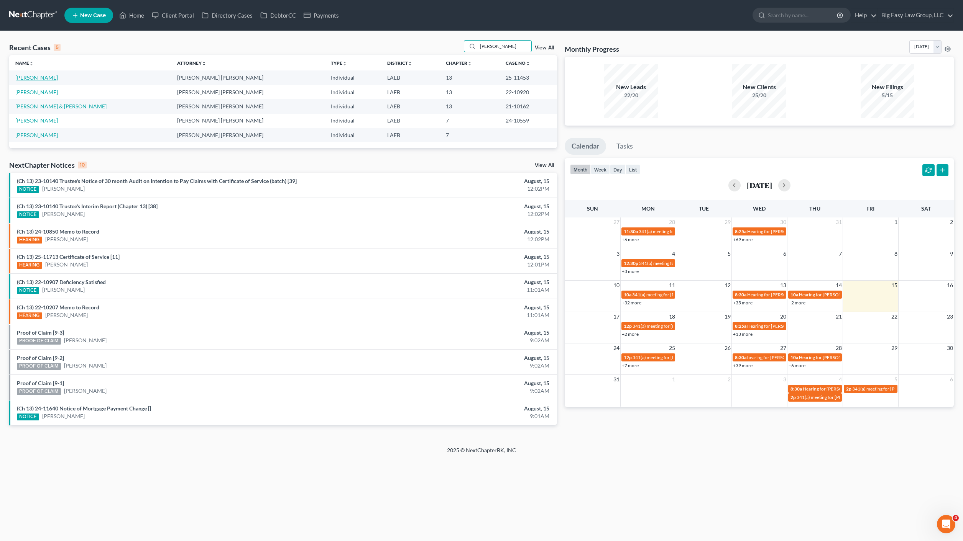
click at [30, 76] on link "[PERSON_NAME]" at bounding box center [36, 77] width 43 height 7
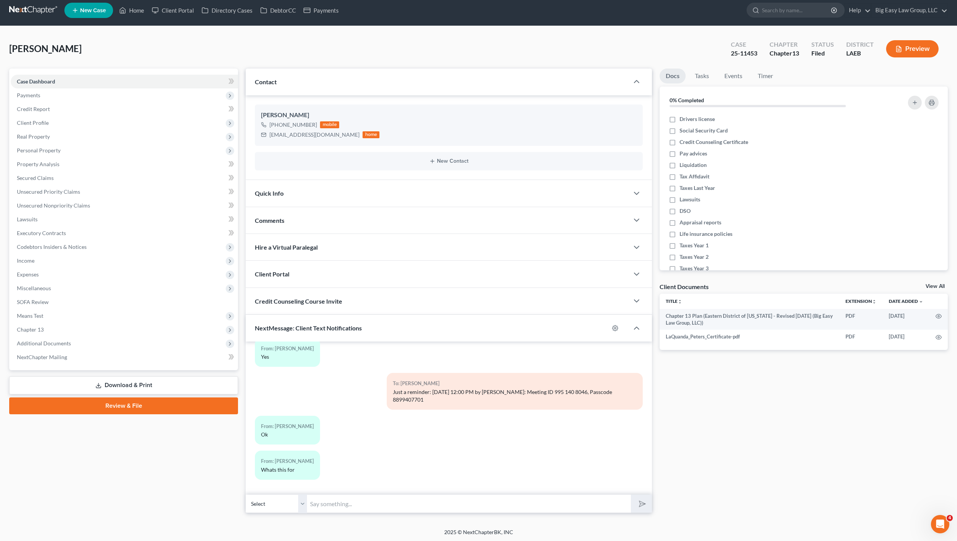
scroll to position [6, 0]
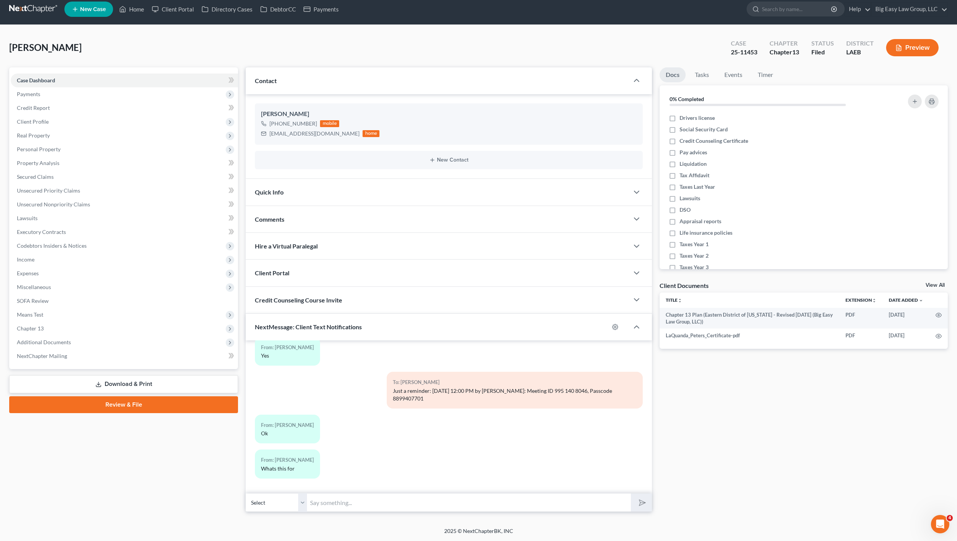
drag, startPoint x: 423, startPoint y: 494, endPoint x: 429, endPoint y: 500, distance: 8.7
click at [423, 494] on input "text" at bounding box center [469, 503] width 324 height 19
type input "This is your hearing info- you can come in or call from ZOOM from home"
click at [631, 494] on button "submit" at bounding box center [641, 503] width 21 height 18
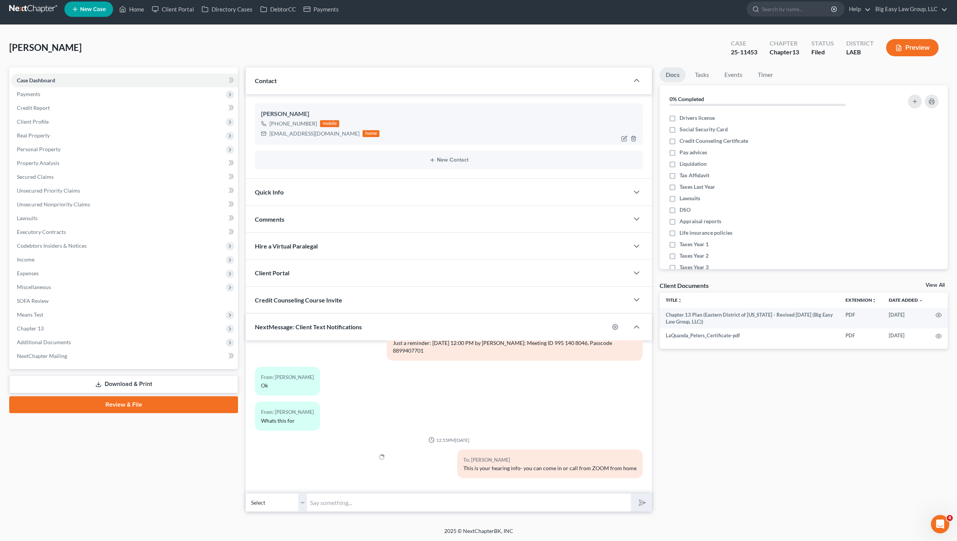
scroll to position [5, 0]
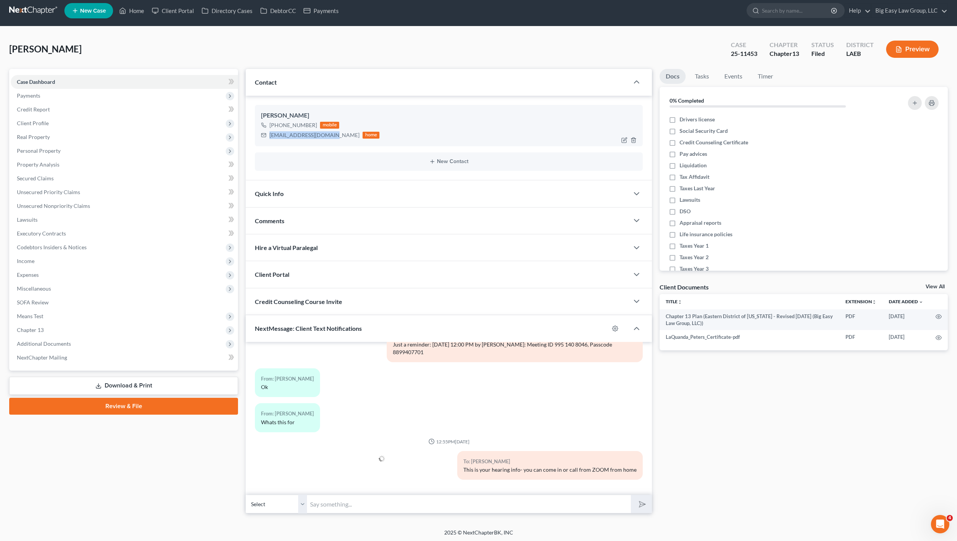
drag, startPoint x: 330, startPoint y: 138, endPoint x: 271, endPoint y: 138, distance: 58.6
click at [258, 138] on div "LaQuanda Peters +1 (504) 441-2791 mobile tewanapeters@gmail.com home" at bounding box center [449, 125] width 388 height 41
copy div "[EMAIL_ADDRESS][DOMAIN_NAME]"
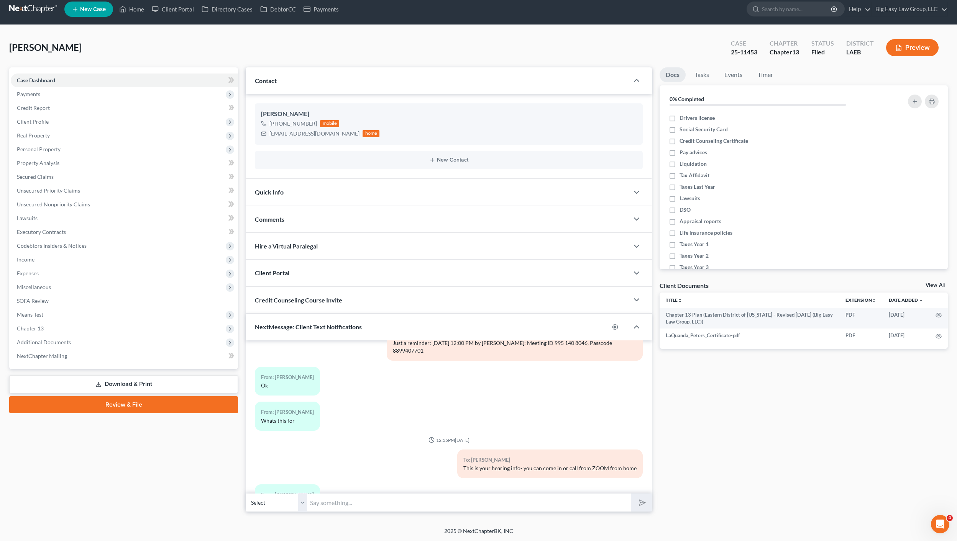
click at [400, 494] on input "text" at bounding box center [469, 503] width 324 height 19
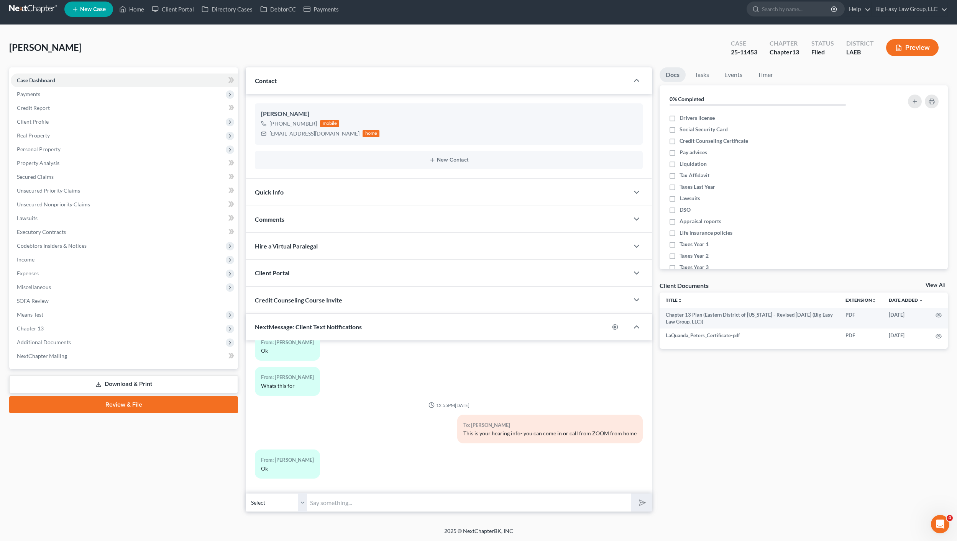
click at [573, 446] on div "To: LaQuanda Peters This is your hearing info- you can come in or call from ZOO…" at bounding box center [515, 432] width 264 height 35
click at [425, 497] on input "text" at bounding box center [469, 503] width 324 height 19
click at [631, 494] on button "submit" at bounding box center [641, 503] width 21 height 18
type input "If you check your email- same info from 7/11- just make sure you download Zoom …"
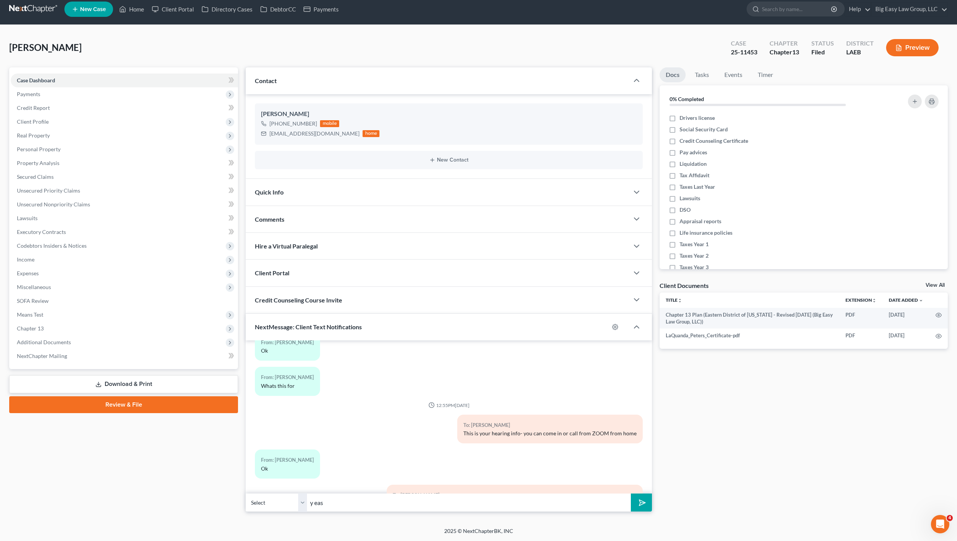
scroll to position [1008, 0]
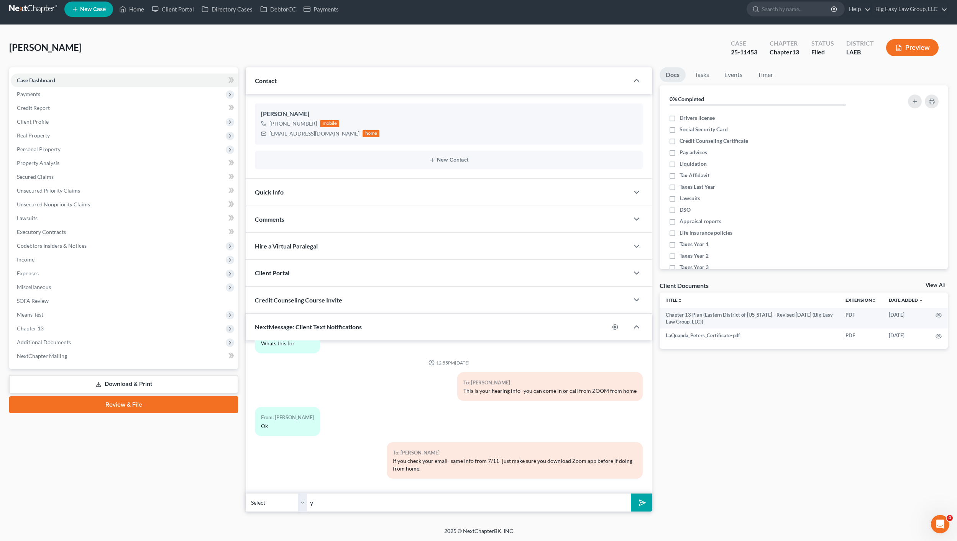
type input "y"
type input "v"
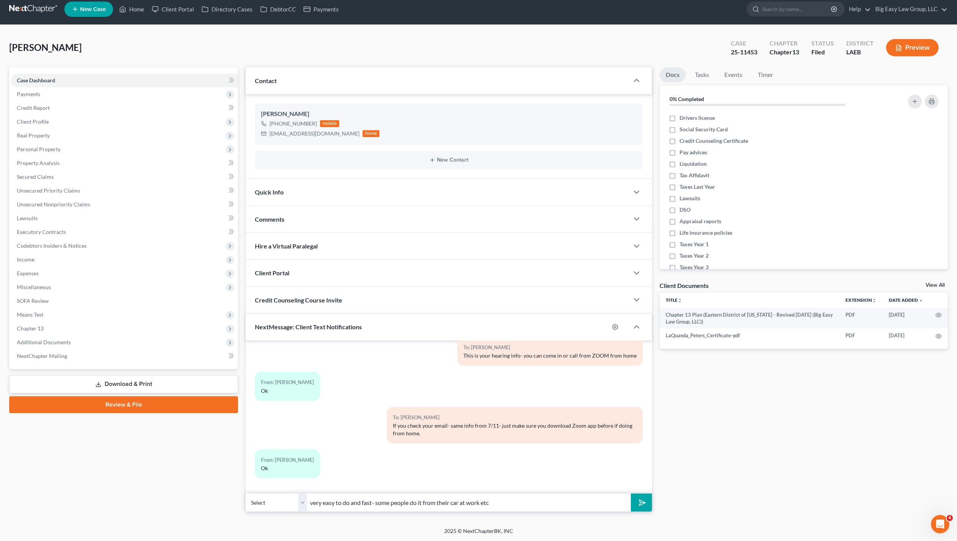
type input "very easy to do and fast- some people do it from their car at work etc"
click at [631, 494] on button "submit" at bounding box center [641, 503] width 21 height 18
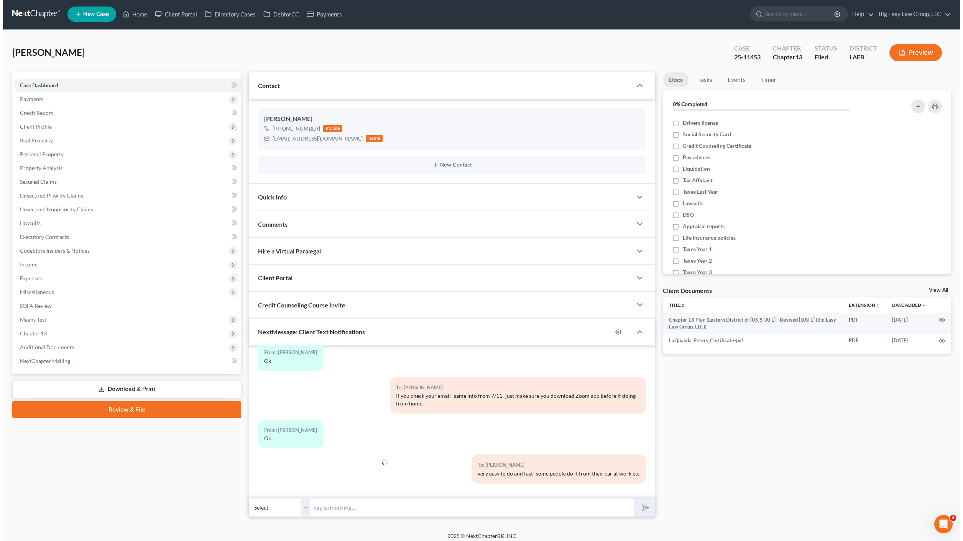
scroll to position [0, 0]
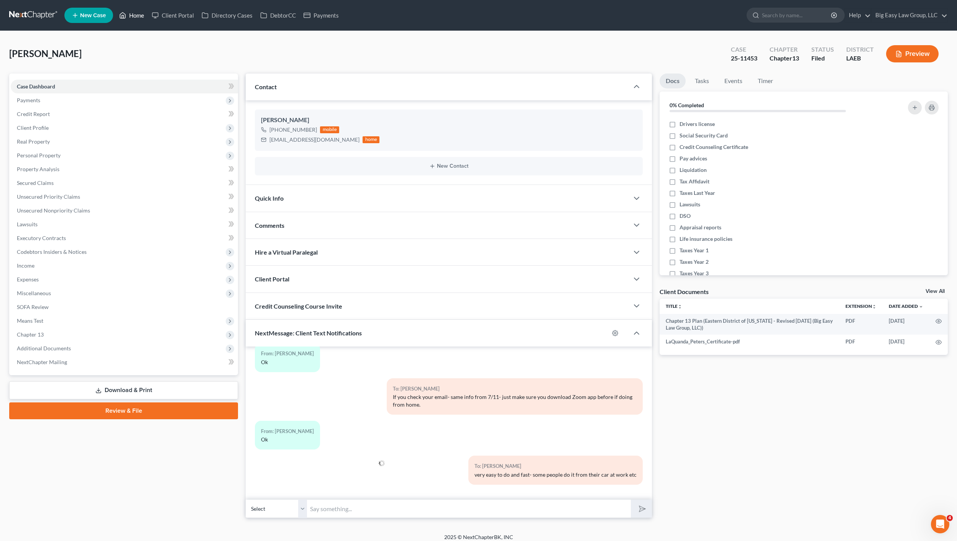
click at [132, 11] on link "Home" at bounding box center [131, 15] width 33 height 14
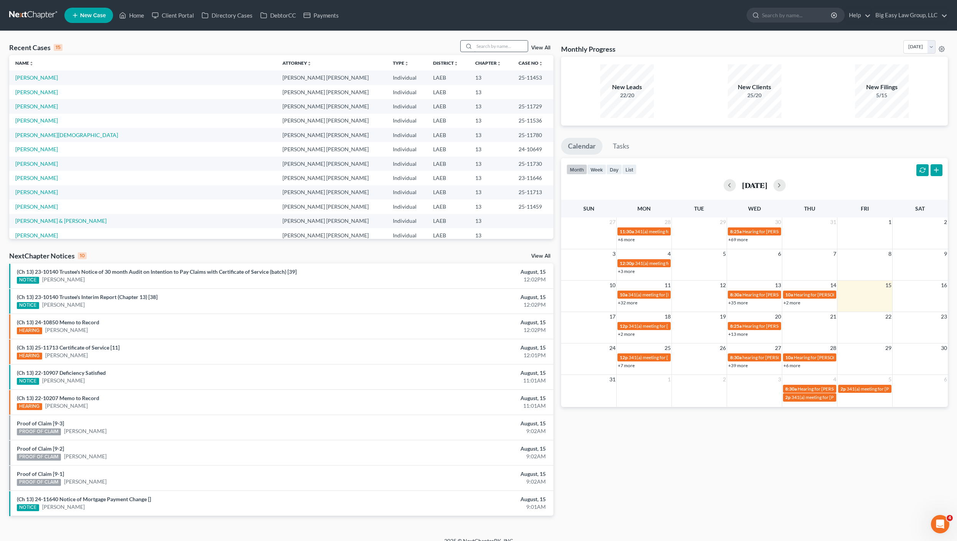
click at [496, 43] on div at bounding box center [494, 46] width 68 height 12
click at [496, 43] on input "search" at bounding box center [501, 46] width 54 height 11
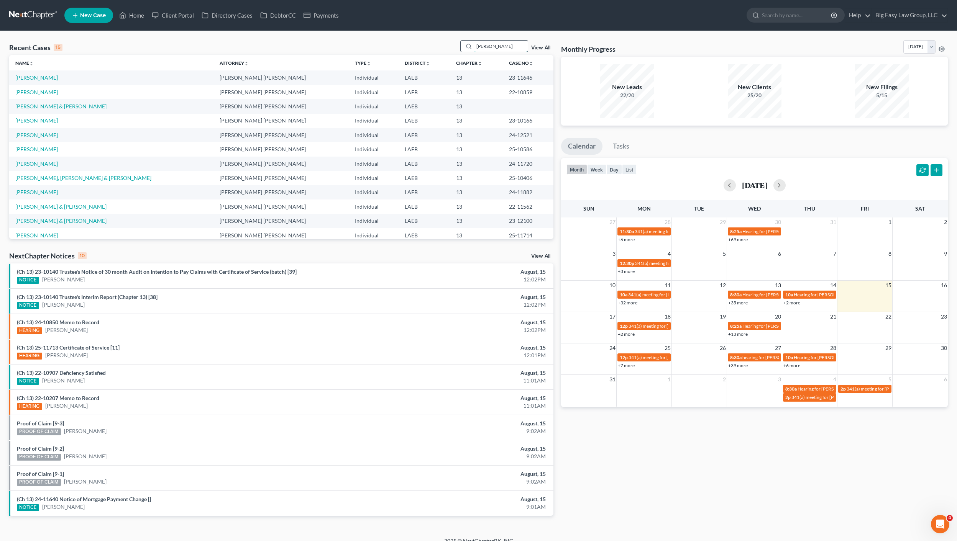
type input "brewer"
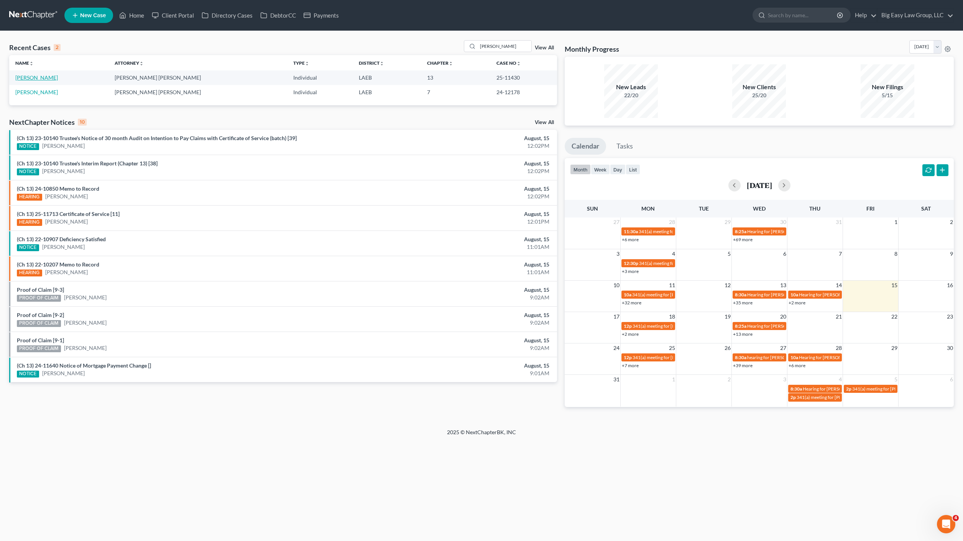
click at [32, 75] on link "[PERSON_NAME]" at bounding box center [36, 77] width 43 height 7
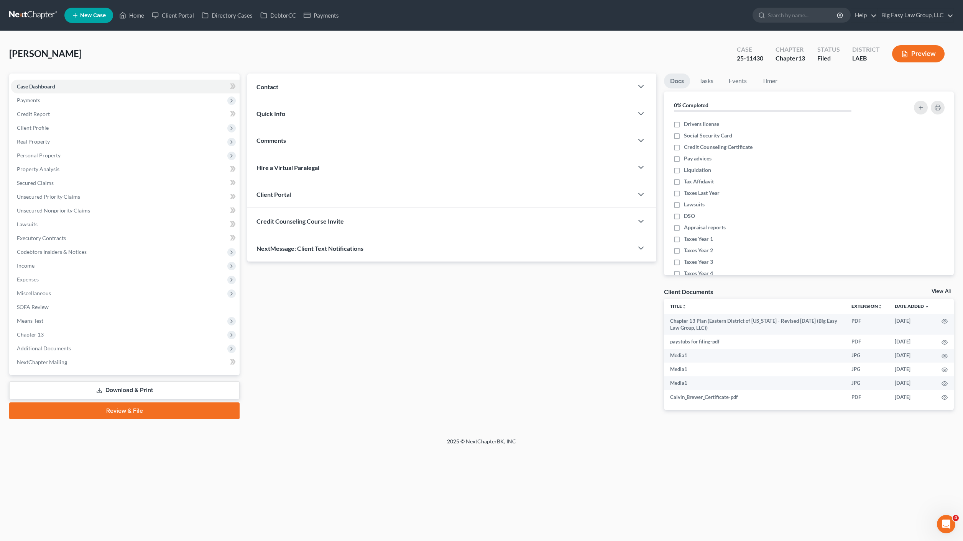
click at [350, 251] on span "NextMessage: Client Text Notifications" at bounding box center [309, 248] width 107 height 7
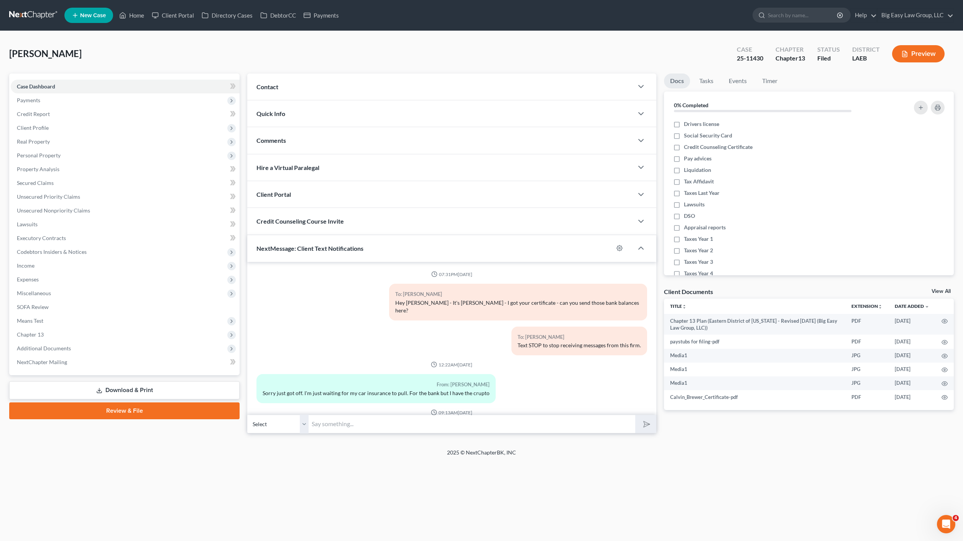
drag, startPoint x: 375, startPoint y: 427, endPoint x: 382, endPoint y: 423, distance: 8.4
click at [375, 427] on input "text" at bounding box center [471, 424] width 326 height 19
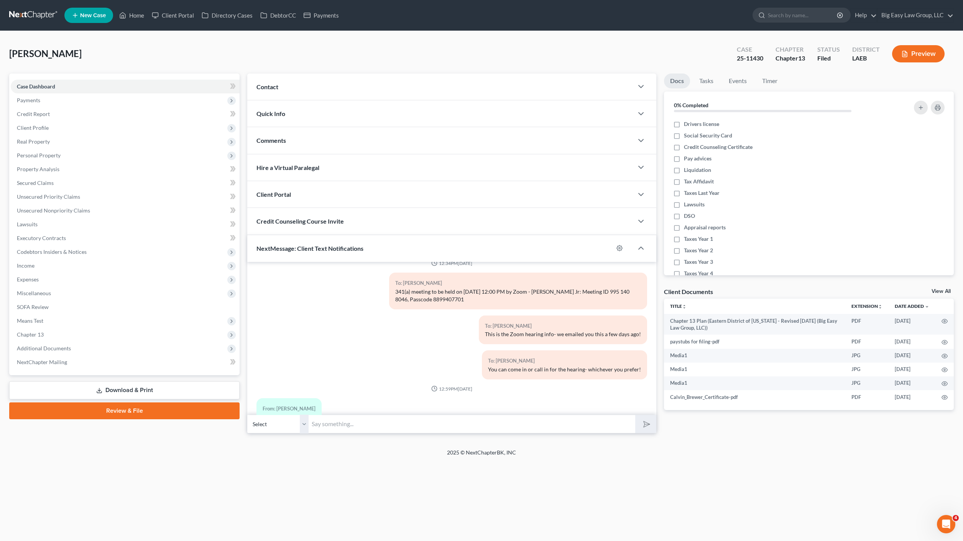
scroll to position [371, 0]
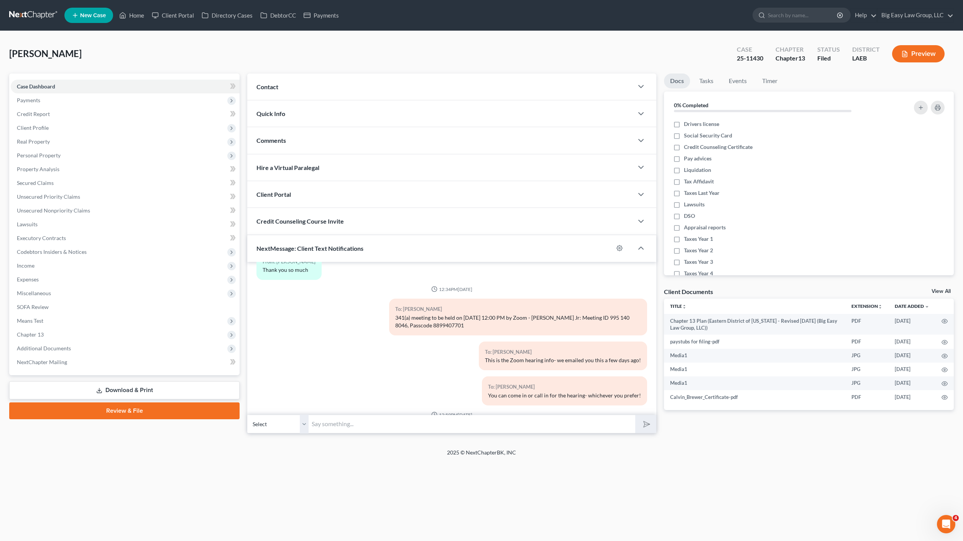
drag, startPoint x: 465, startPoint y: 270, endPoint x: 410, endPoint y: 315, distance: 70.3
click at [385, 308] on div "To: Calvin Brewer 341(a) meeting to be held on 8/18/2025 at 12:00 PM by Zoom - …" at bounding box center [518, 320] width 266 height 43
copy div "341(a) meeting to be held on 8/18/2025 at 12:00 PM by Zoom - Beaulieu Jr: Meeti…"
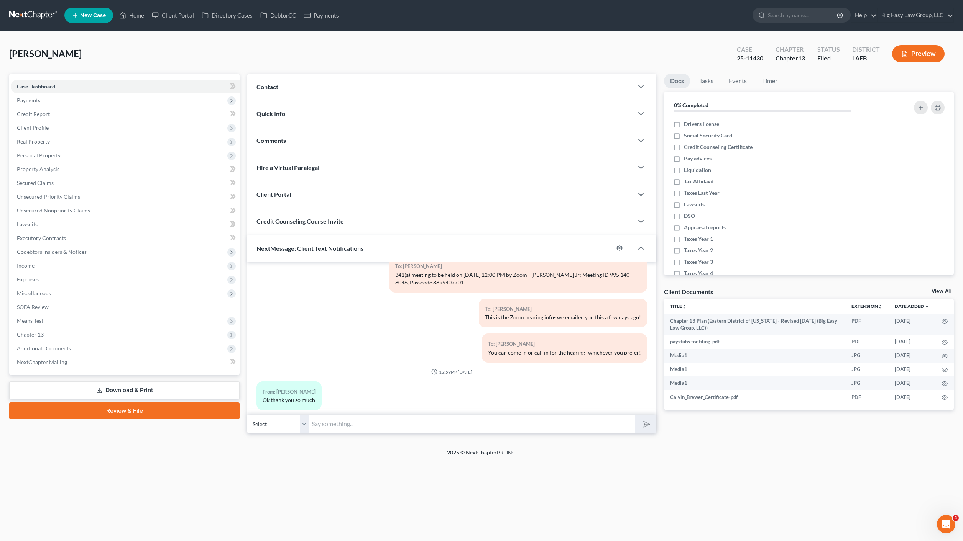
scroll to position [417, 0]
click at [371, 428] on input "text" at bounding box center [471, 424] width 326 height 19
type input "Mr. Brewer: Are you coming in MOnday or Zooming from home?"
click at [635, 415] on button "submit" at bounding box center [645, 424] width 21 height 18
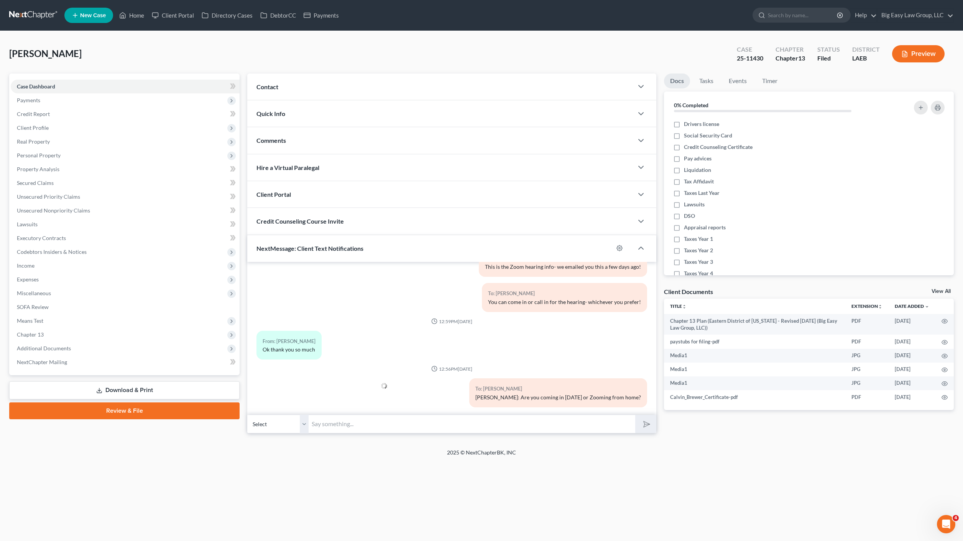
paste input "341(a) meeting to be held on 8/18/2025 at 12:00 PM by Zoom - Beaulieu Jr: Meeti…"
type input "341(a) meeting to be held on 8/18/2025 at 12:00 PM by Zoom - Beaulieu Jr: Meeti…"
click at [646, 431] on button "submit" at bounding box center [645, 424] width 21 height 18
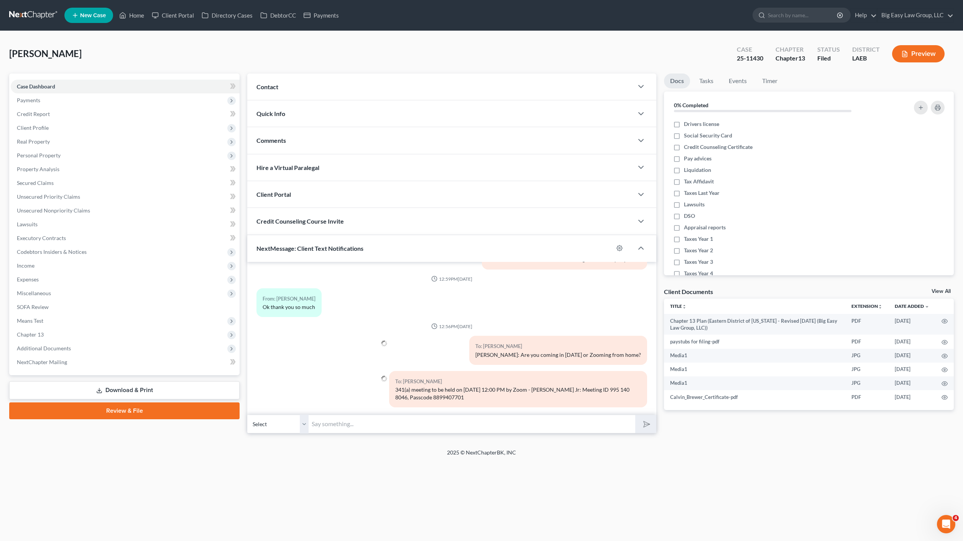
drag, startPoint x: 427, startPoint y: 382, endPoint x: 498, endPoint y: 399, distance: 73.1
click at [483, 402] on div "To: Calvin Brewer 341(a) meeting to be held on 8/18/2025 at 12:00 PM by Zoom - …" at bounding box center [518, 392] width 266 height 43
drag, startPoint x: 500, startPoint y: 396, endPoint x: 476, endPoint y: 425, distance: 37.5
click at [500, 396] on div "To: Calvin Brewer 341(a) meeting to be held on 8/18/2025 at 12:00 PM by Zoom - …" at bounding box center [518, 389] width 258 height 36
click at [125, 13] on icon at bounding box center [122, 15] width 7 height 9
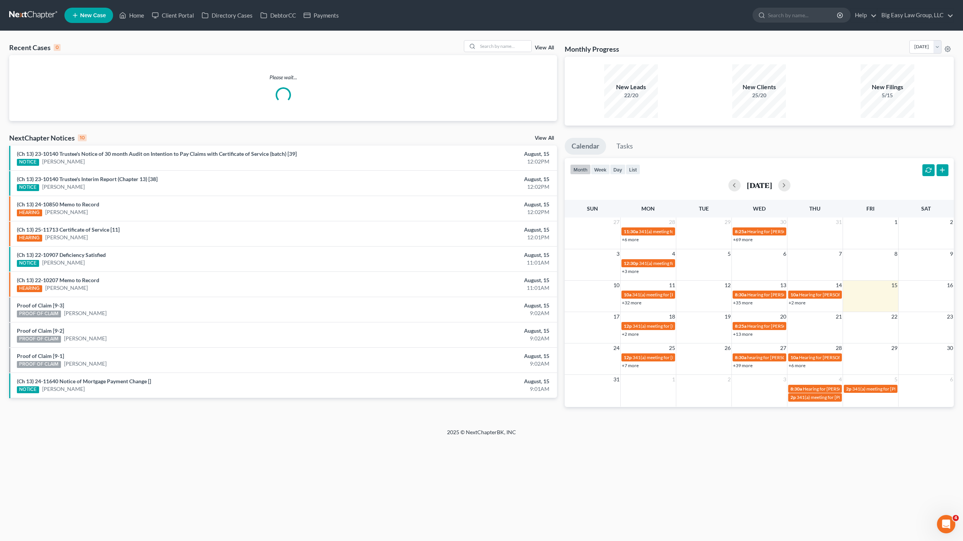
click at [510, 54] on div "Recent Cases 0 View All" at bounding box center [283, 47] width 548 height 15
click at [512, 51] on input "search" at bounding box center [504, 46] width 54 height 11
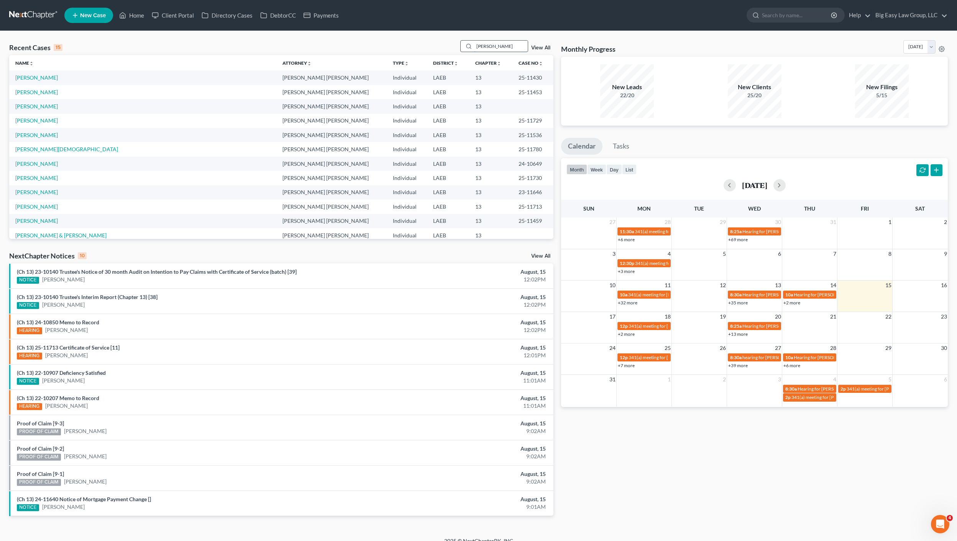
type input "michelle"
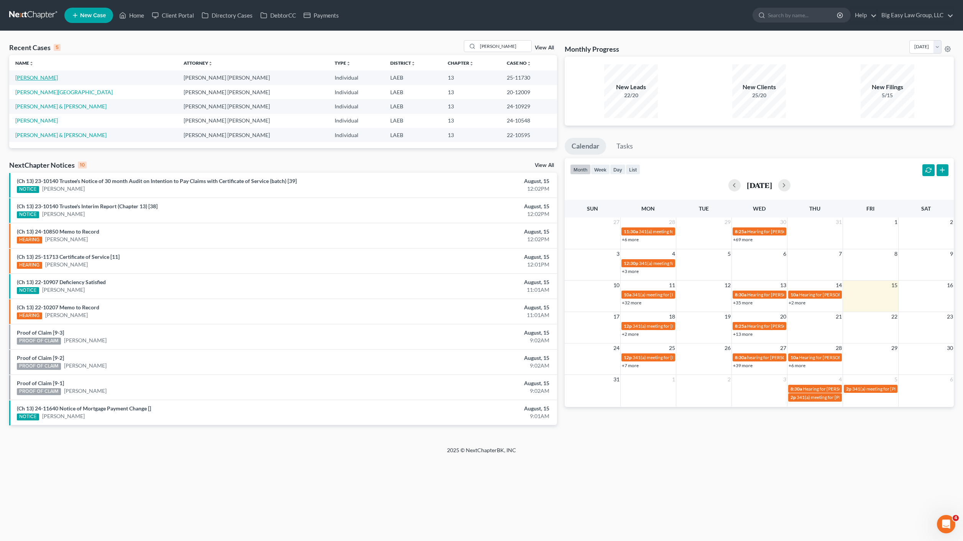
click at [38, 79] on link "[PERSON_NAME]" at bounding box center [36, 77] width 43 height 7
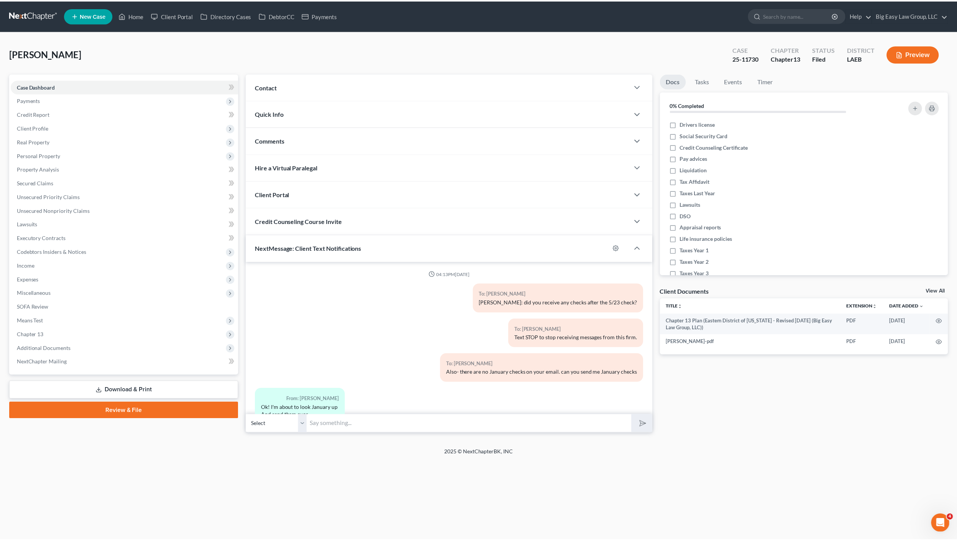
scroll to position [156, 0]
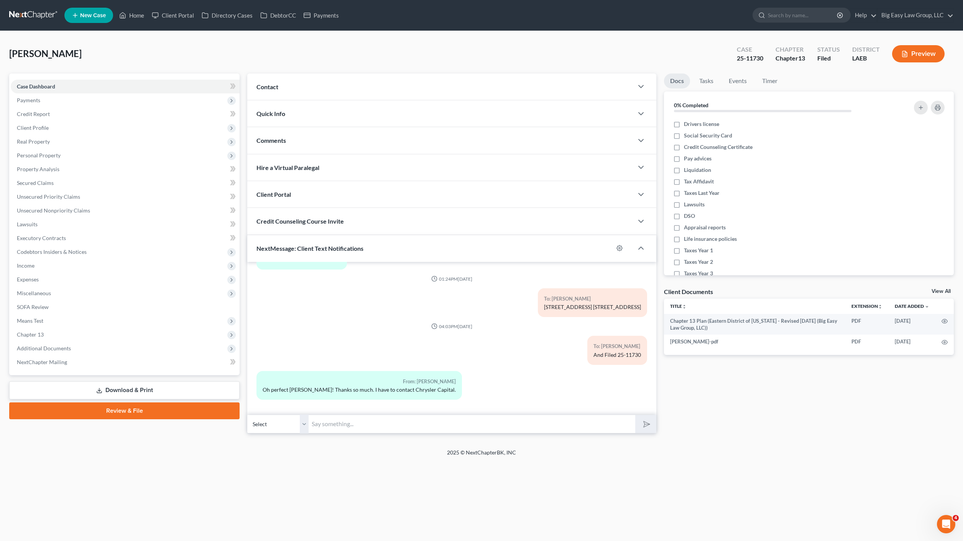
click at [302, 149] on div "Comments" at bounding box center [440, 140] width 386 height 26
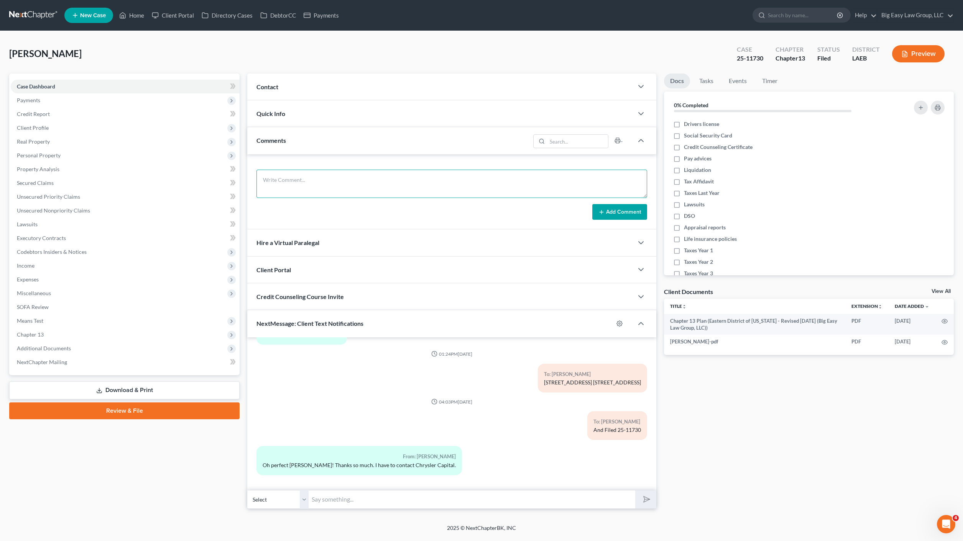
click at [333, 189] on textarea at bounding box center [451, 184] width 390 height 28
drag, startPoint x: 381, startPoint y: 185, endPoint x: 516, endPoint y: 225, distance: 140.4
click at [381, 186] on textarea "CHRYSLER GUY BADGE ID 787010" at bounding box center [451, 184] width 390 height 28
type textarea "CHRYSLER GUY BADGE ID 787010"
click at [626, 217] on button "Add Comment" at bounding box center [619, 212] width 55 height 16
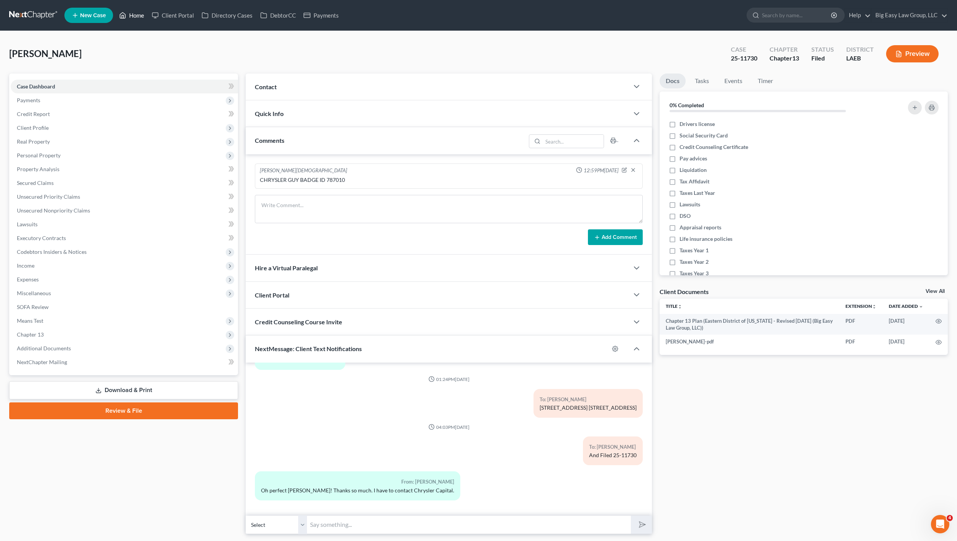
click at [145, 13] on link "Home" at bounding box center [131, 15] width 33 height 14
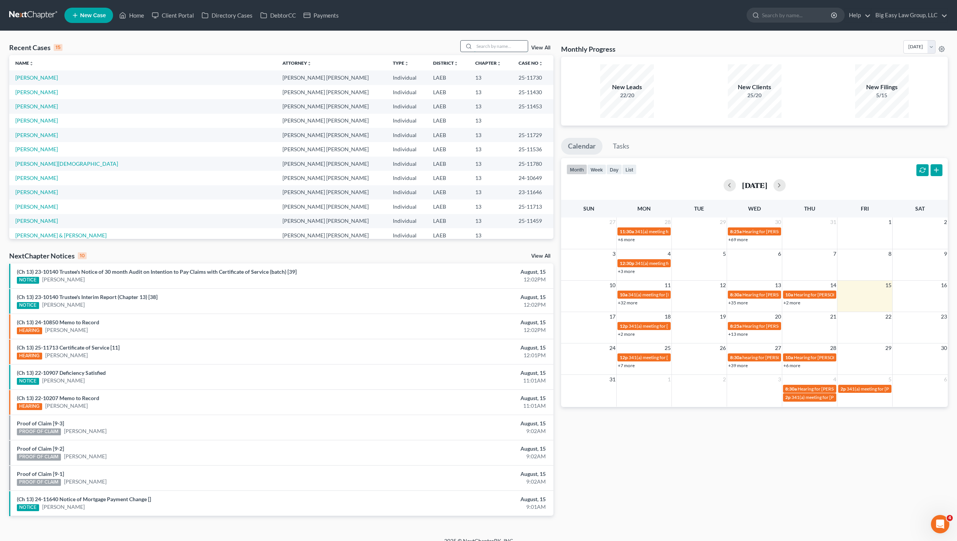
drag, startPoint x: 489, startPoint y: 47, endPoint x: 494, endPoint y: 46, distance: 4.3
click at [489, 47] on input "search" at bounding box center [501, 46] width 54 height 11
type input "gaido"
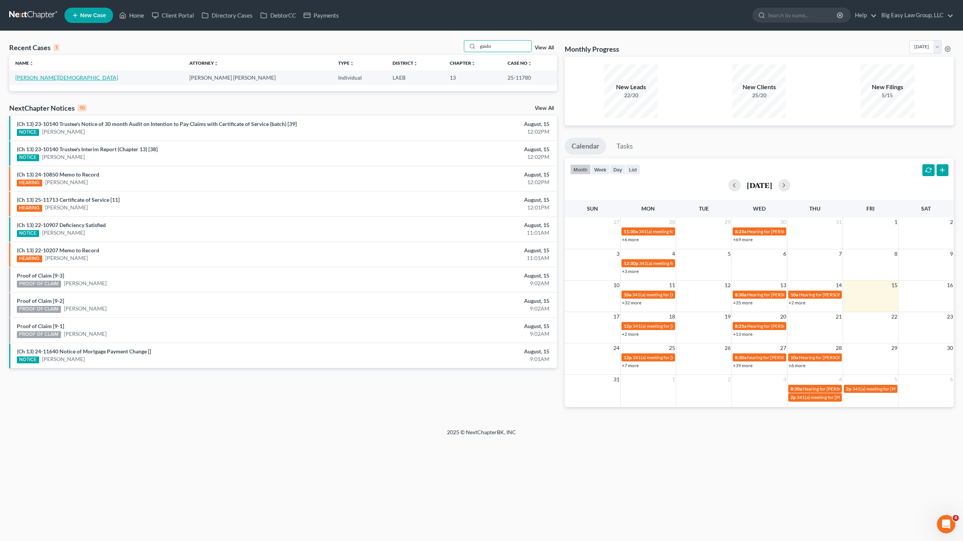
click at [38, 75] on link "[PERSON_NAME][DEMOGRAPHIC_DATA]" at bounding box center [66, 77] width 103 height 7
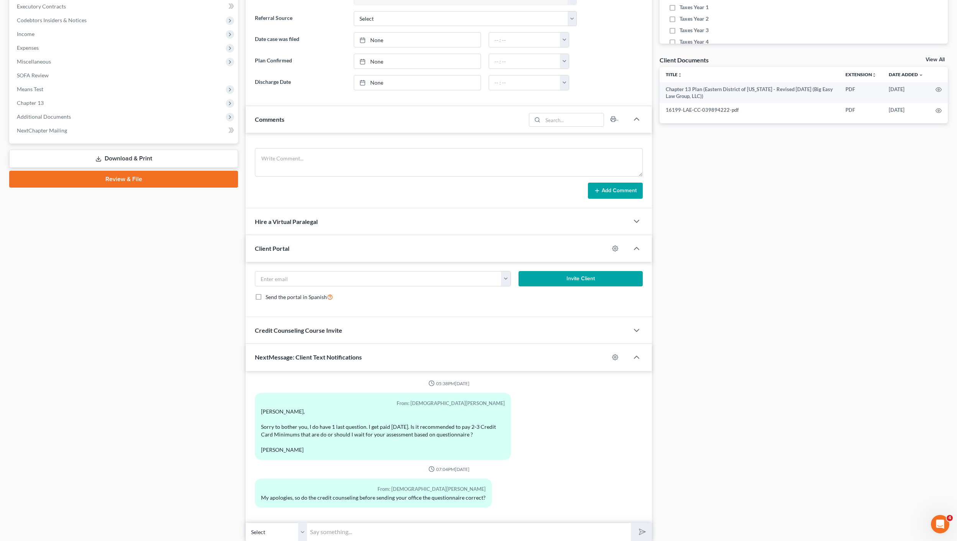
scroll to position [261, 0]
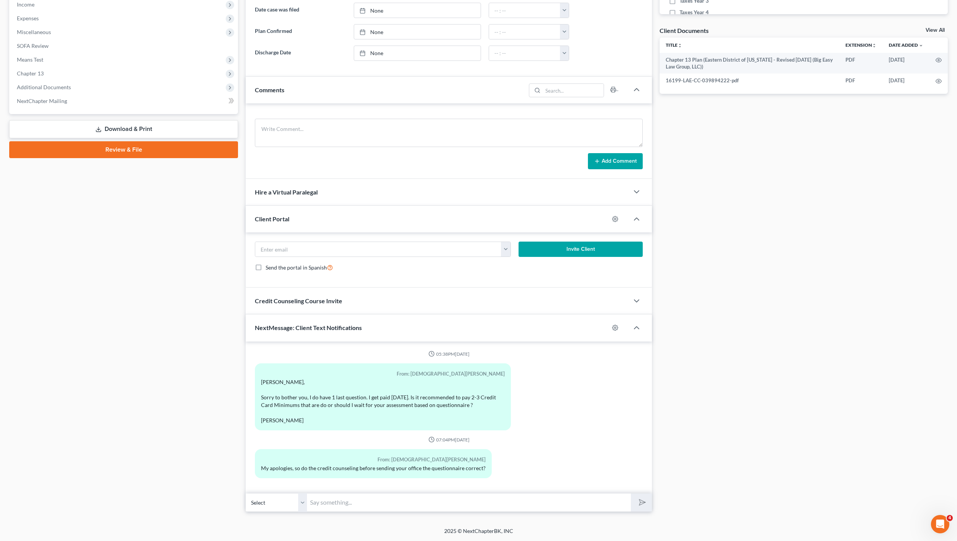
click at [363, 495] on input "text" at bounding box center [469, 503] width 324 height 19
paste input "Your case number is 25-11780."
type input "Your case number is 25-11780."
click at [627, 514] on div "Petition Navigation Case Dashboard Payments Invoices Payments Payments Credit R…" at bounding box center [478, 165] width 938 height 706
click at [638, 504] on icon "submit" at bounding box center [640, 502] width 11 height 11
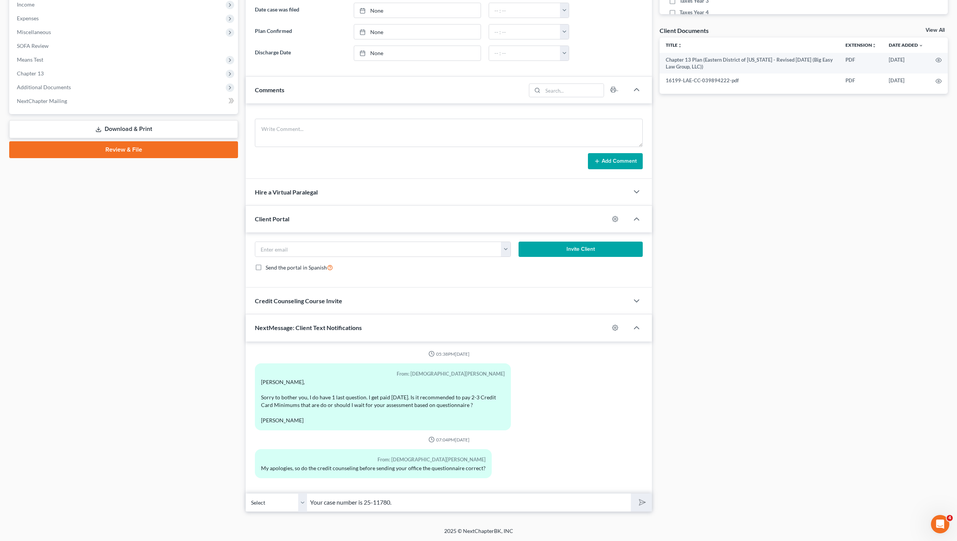
click at [586, 506] on input "Your case number is 25-11780." at bounding box center [469, 503] width 324 height 19
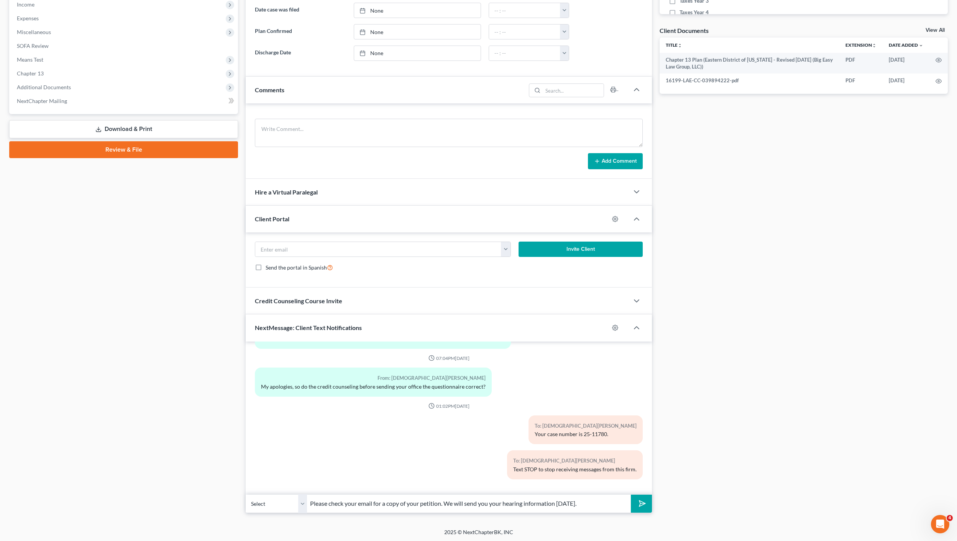
type input "Please check your email for a copy of your petition. We will send you your hear…"
click at [639, 505] on icon "submit" at bounding box center [640, 504] width 11 height 11
click at [302, 133] on textarea at bounding box center [449, 133] width 388 height 28
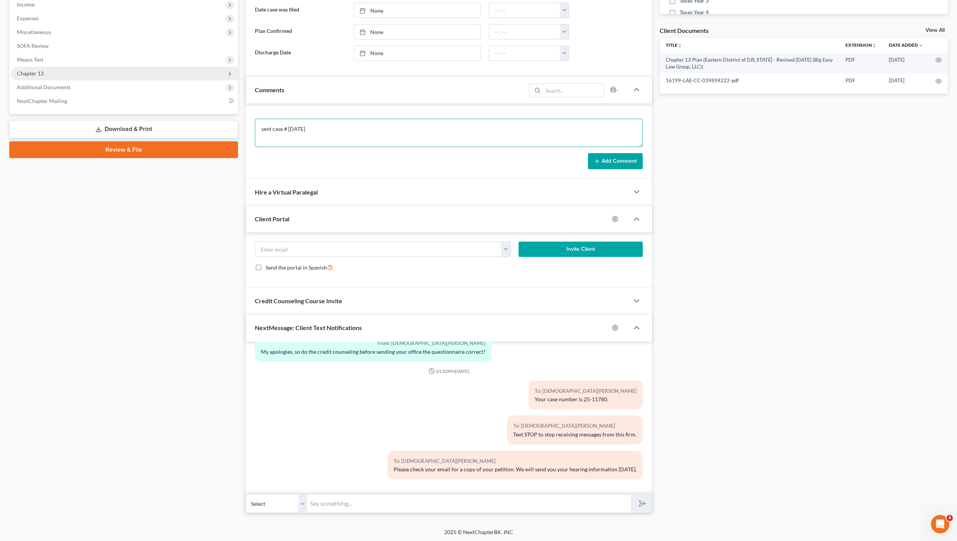
type textarea "sent case # 8/15/25"
click at [616, 157] on button "Add Comment" at bounding box center [615, 161] width 55 height 16
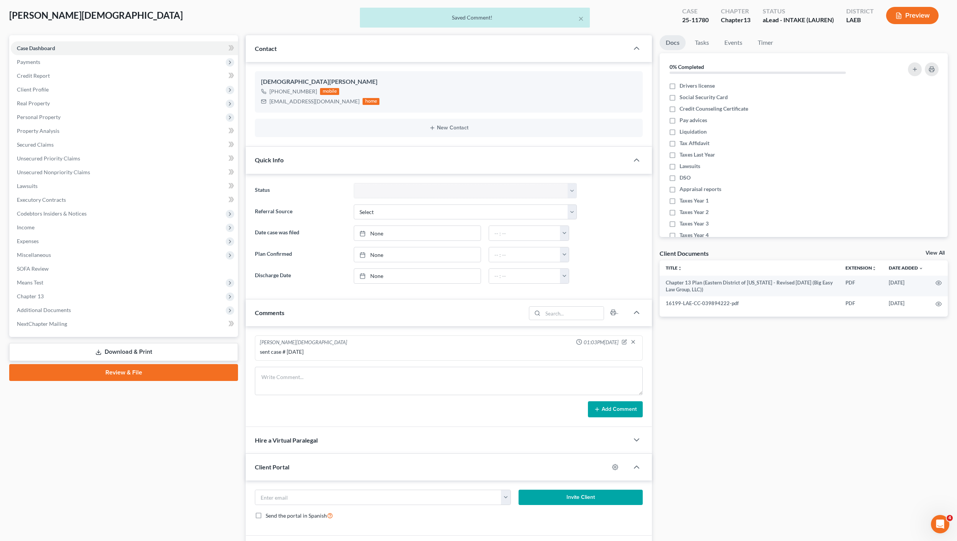
scroll to position [0, 0]
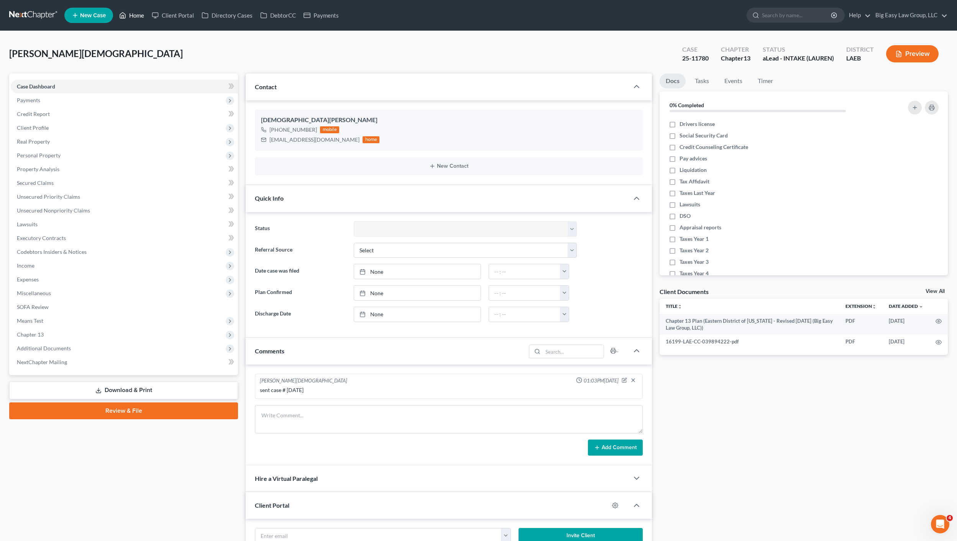
drag, startPoint x: 129, startPoint y: 17, endPoint x: 254, endPoint y: 59, distance: 132.6
click at [129, 17] on link "Home" at bounding box center [131, 15] width 33 height 14
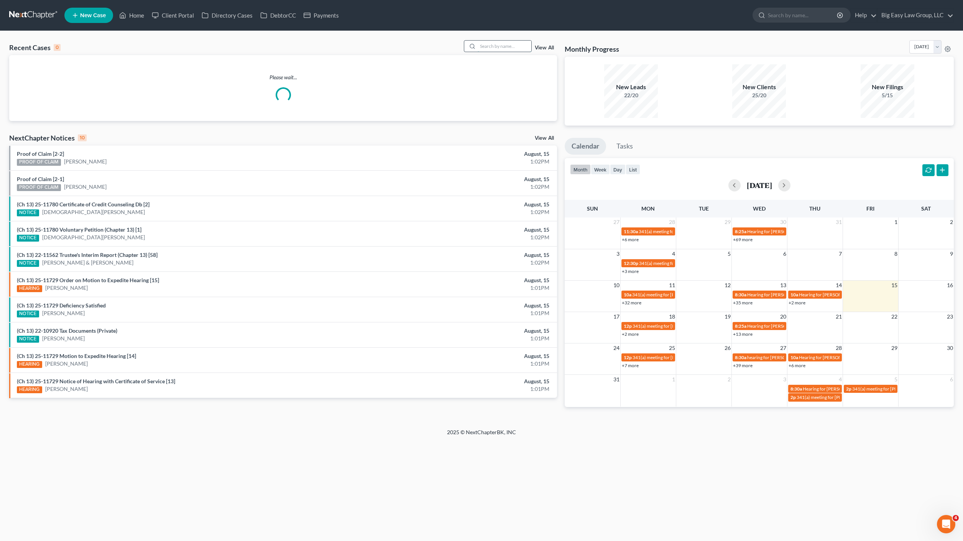
click at [524, 48] on input "search" at bounding box center [504, 46] width 54 height 11
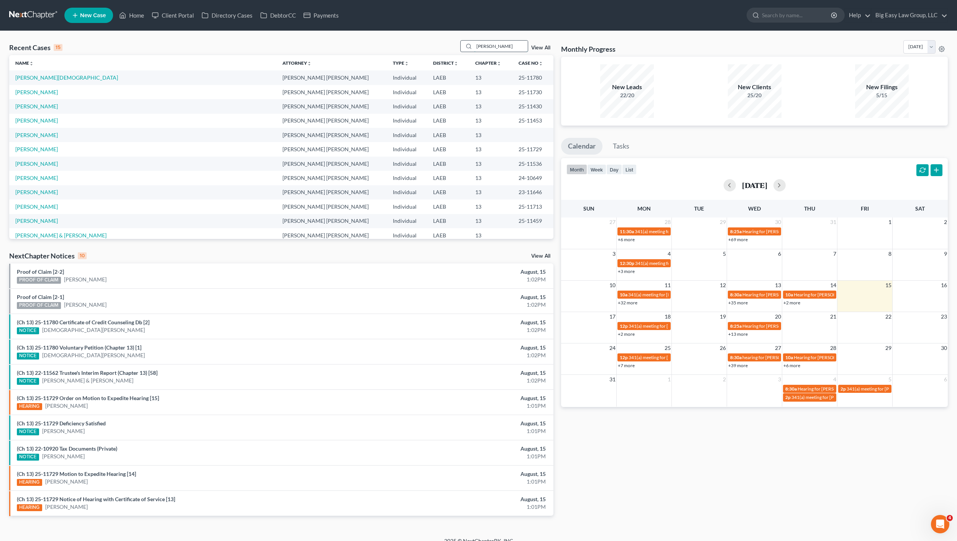
type input "rapp"
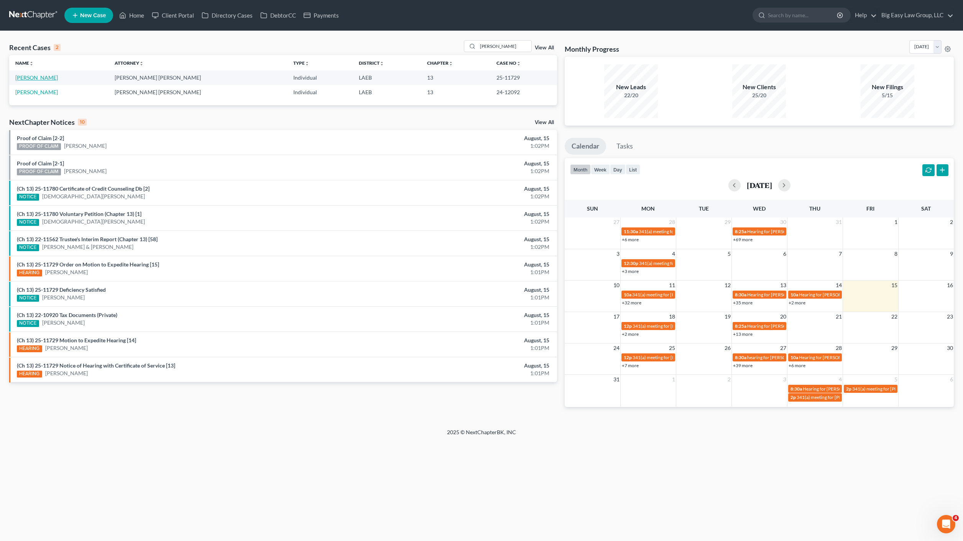
click at [33, 76] on link "[PERSON_NAME]" at bounding box center [36, 77] width 43 height 7
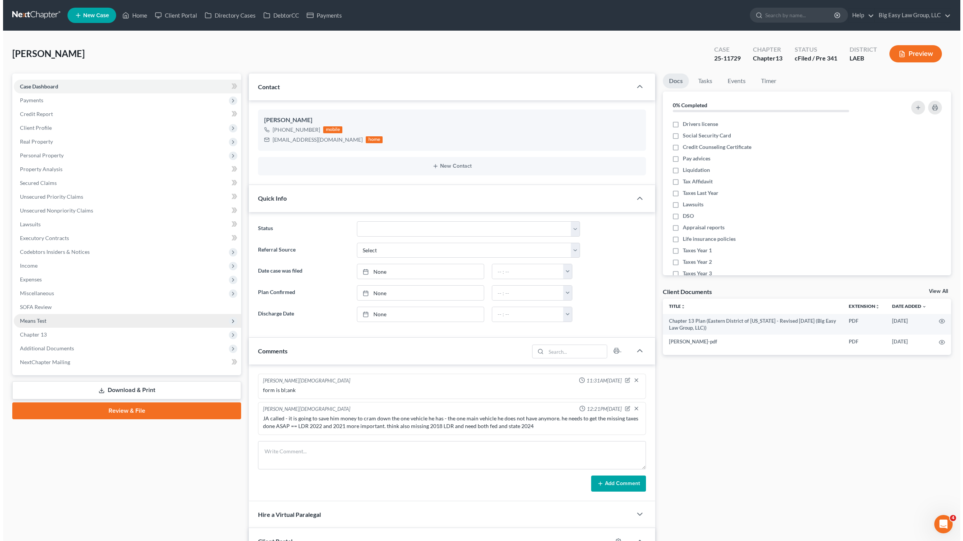
scroll to position [332, 0]
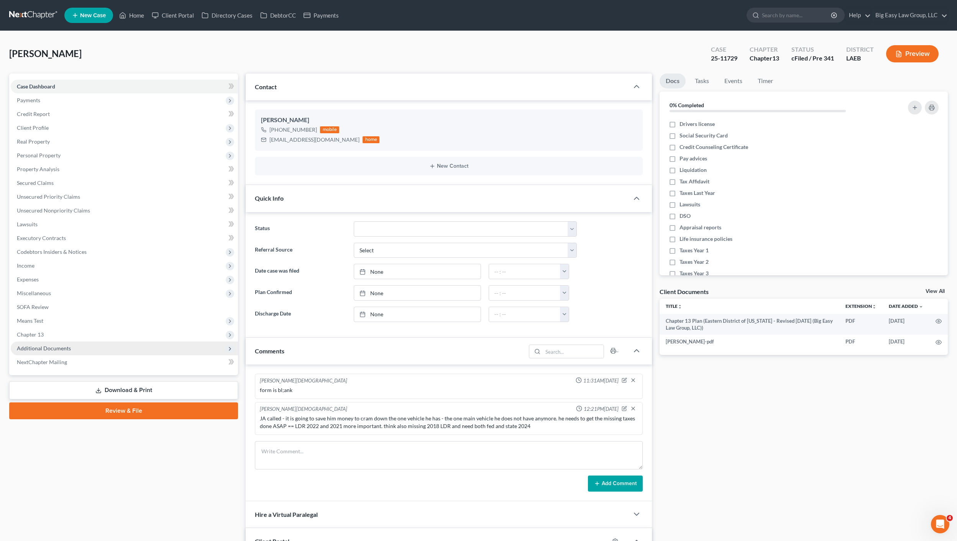
drag, startPoint x: 75, startPoint y: 341, endPoint x: 82, endPoint y: 353, distance: 14.3
click at [75, 341] on ul "Case Dashboard Payments Invoices Payments Payments Credit Report Client Profile" at bounding box center [124, 225] width 227 height 290
click at [82, 353] on span "Additional Documents" at bounding box center [124, 349] width 227 height 14
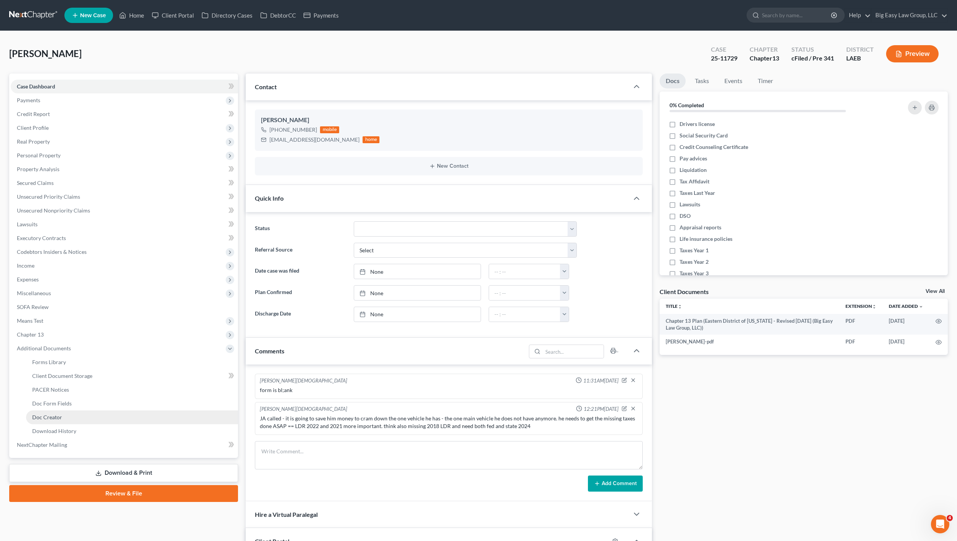
click at [93, 414] on link "Doc Creator" at bounding box center [132, 418] width 212 height 14
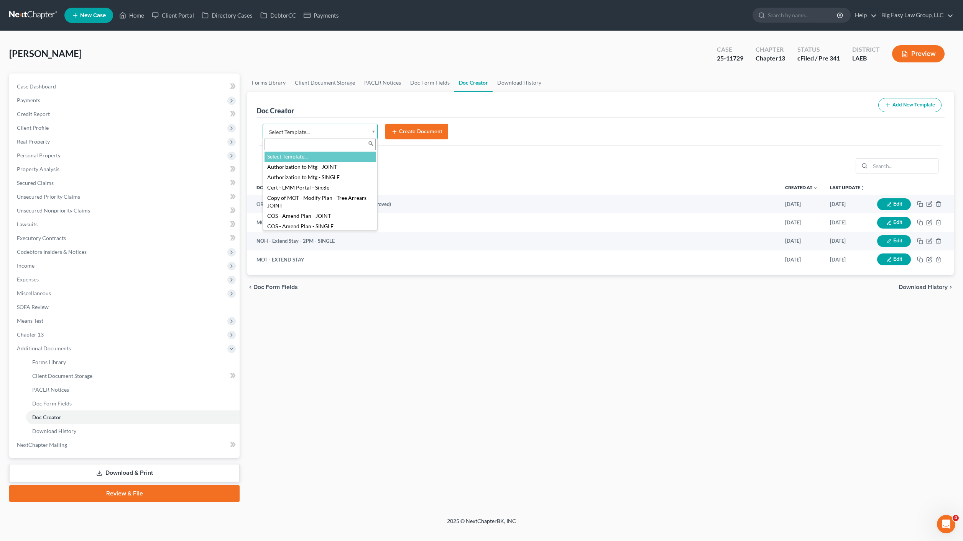
click at [328, 135] on body "Home New Case Client Portal Directory Cases DebtorCC Payments Big Easy Law Grou…" at bounding box center [481, 270] width 963 height 541
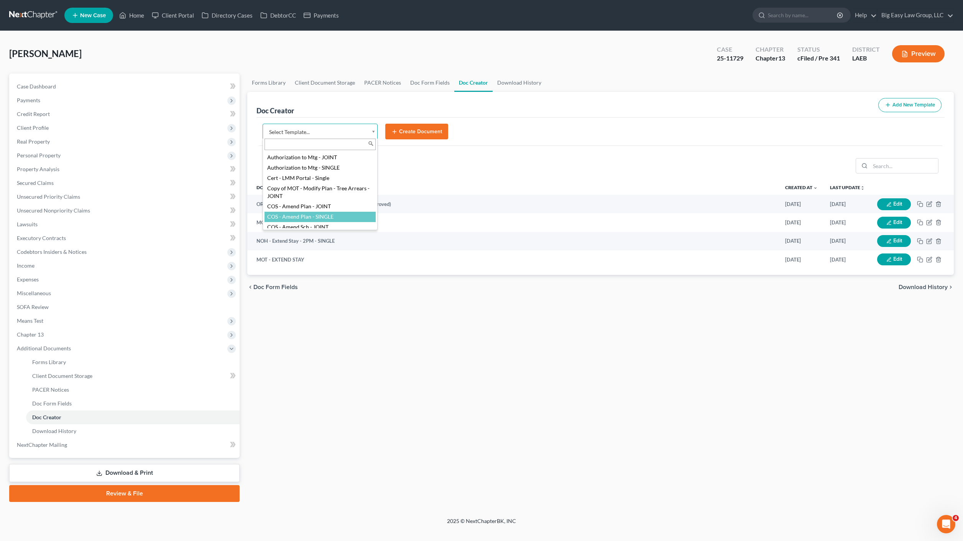
scroll to position [15, 0]
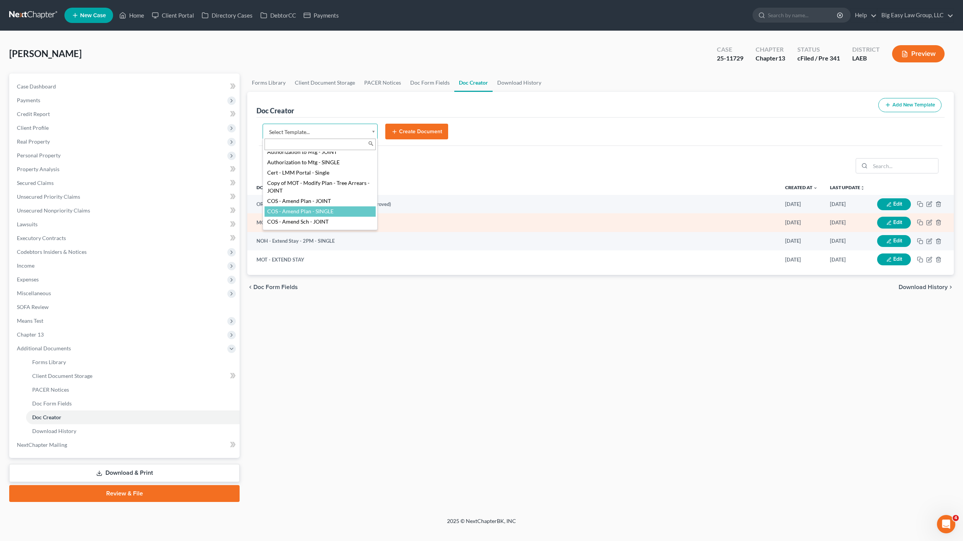
select select "94524"
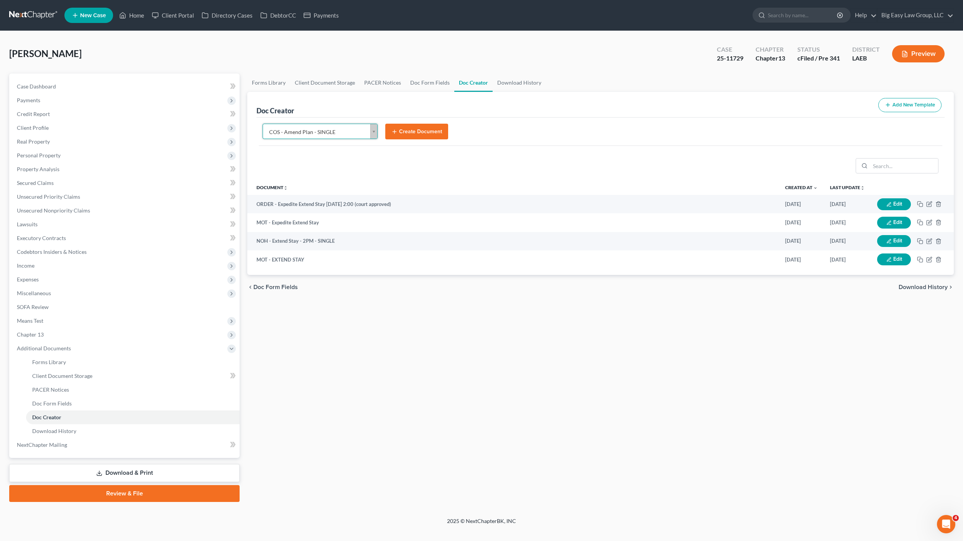
click at [413, 142] on form "COS - Amend Plan - SINGLE Select Template... Authorization to Mtg - JOINT Autho…" at bounding box center [600, 135] width 683 height 23
drag, startPoint x: 413, startPoint y: 138, endPoint x: 331, endPoint y: 129, distance: 82.9
click at [413, 138] on button "Create Document" at bounding box center [416, 132] width 63 height 16
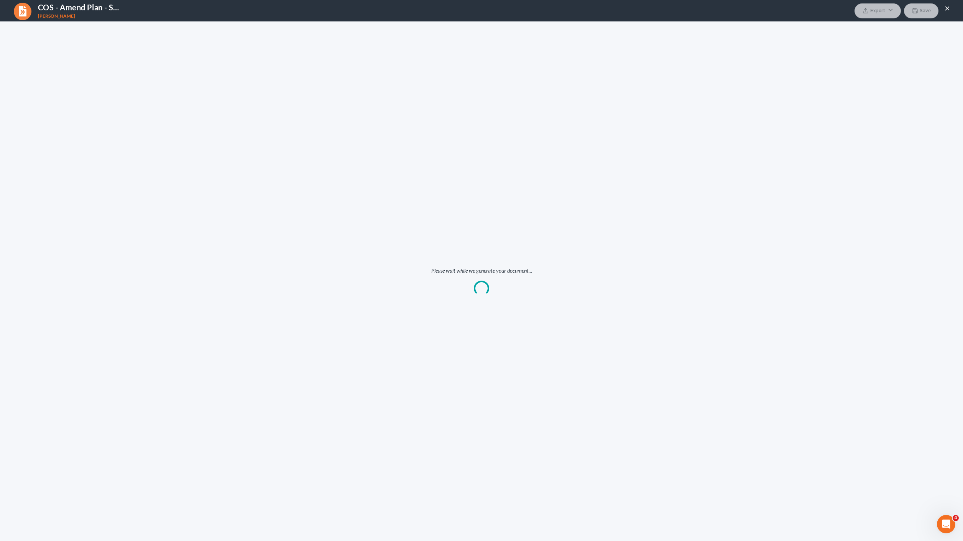
scroll to position [0, 0]
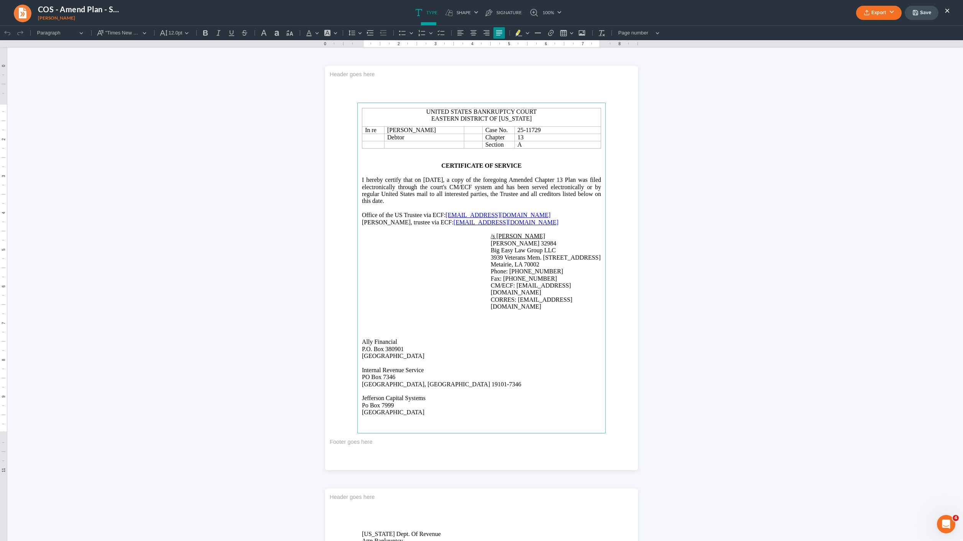
click at [474, 202] on p "I hereby certify that on 08/15/2025, a copy of the foregoing Amended Chapter 13…" at bounding box center [481, 191] width 239 height 28
drag, startPoint x: 532, startPoint y: 181, endPoint x: 597, endPoint y: 180, distance: 65.2
click at [597, 180] on span "I hereby certify that on 08/15/2025, a copy of the foregoing Amended Chapter 13…" at bounding box center [481, 191] width 239 height 28
drag, startPoint x: 492, startPoint y: 271, endPoint x: 497, endPoint y: 271, distance: 4.7
click at [492, 271] on span "Phone: 504.454.1414" at bounding box center [527, 271] width 72 height 7
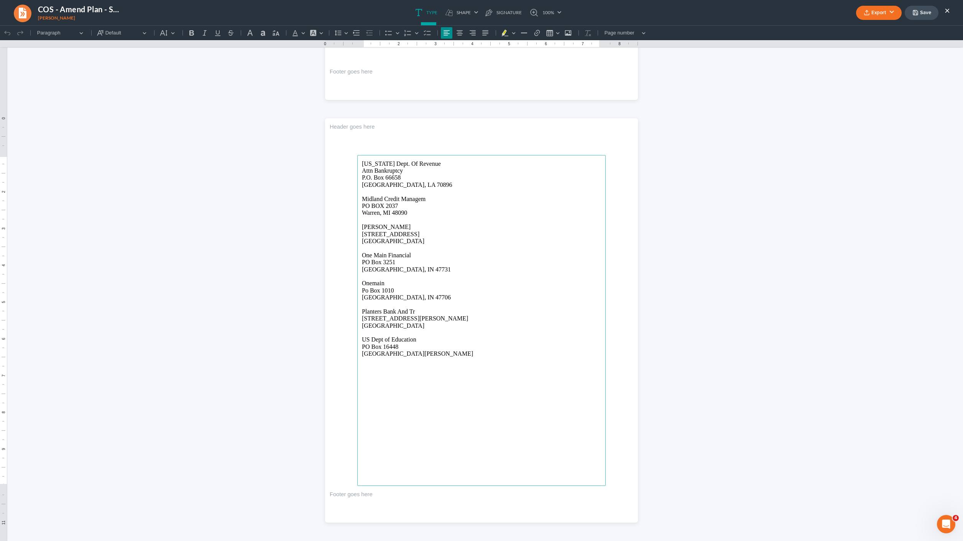
click at [503, 189] on p "Rich Text Editor, page-1-main" at bounding box center [481, 192] width 239 height 7
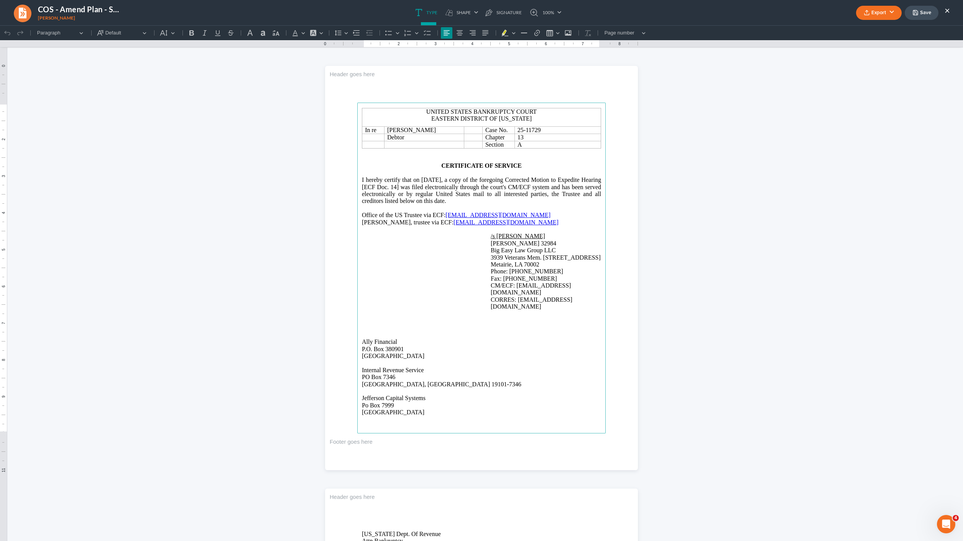
drag, startPoint x: 873, startPoint y: 14, endPoint x: 855, endPoint y: 21, distance: 19.6
click at [873, 14] on button "Export" at bounding box center [879, 13] width 46 height 14
click at [883, 27] on link "PDF" at bounding box center [877, 30] width 59 height 13
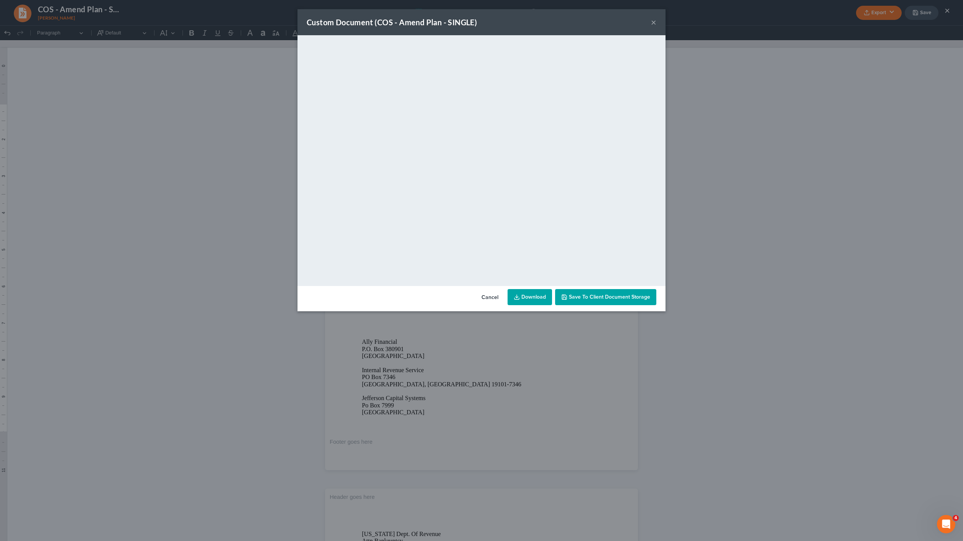
click at [538, 298] on link "Download" at bounding box center [529, 297] width 44 height 16
click at [542, 304] on link "Download" at bounding box center [529, 297] width 44 height 16
click at [648, 24] on div "Custom Document (COS - Amend Plan - SINGLE) ×" at bounding box center [481, 22] width 368 height 26
drag, startPoint x: 651, startPoint y: 23, endPoint x: 641, endPoint y: 25, distance: 10.1
click at [651, 23] on button "×" at bounding box center [653, 22] width 5 height 9
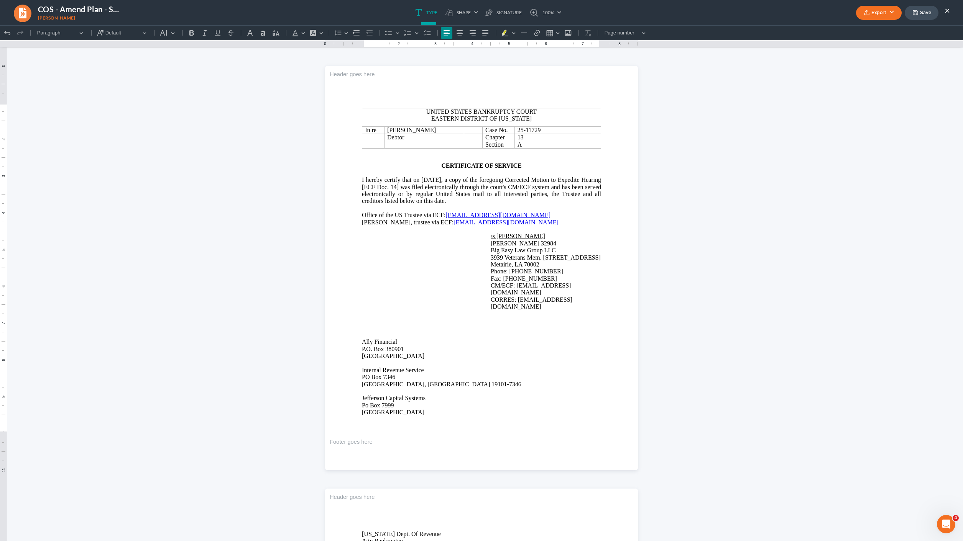
click at [26, 1] on nav "COS - Amend Plan - SINGLE Rapp, Samuel Export PDF Word Client Doc Storage Save …" at bounding box center [481, 12] width 970 height 25
drag, startPoint x: 22, startPoint y: 9, endPoint x: 34, endPoint y: 13, distance: 13.3
click at [22, 9] on link at bounding box center [22, 12] width 19 height 18
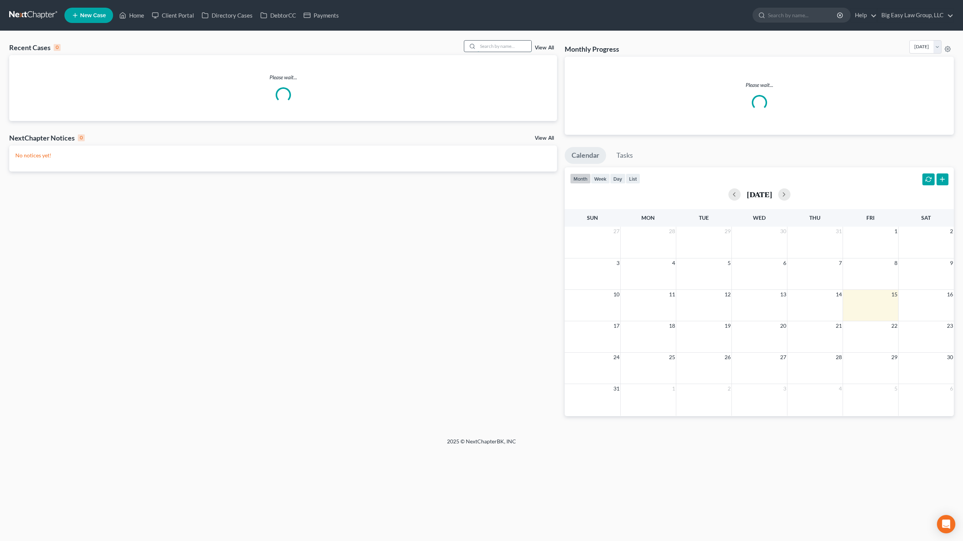
click at [522, 46] on input "search" at bounding box center [504, 46] width 54 height 11
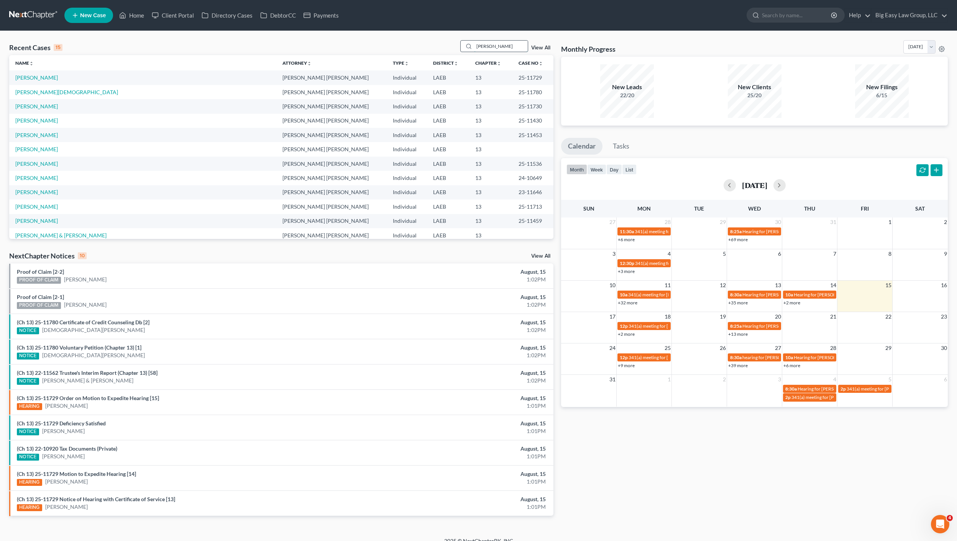
type input "[PERSON_NAME]"
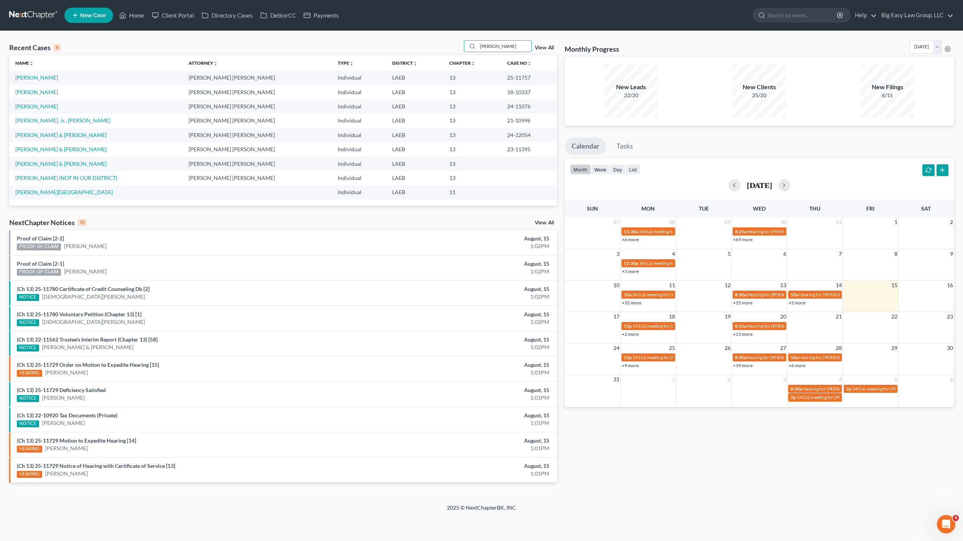
click at [547, 47] on link "View All" at bounding box center [544, 47] width 19 height 5
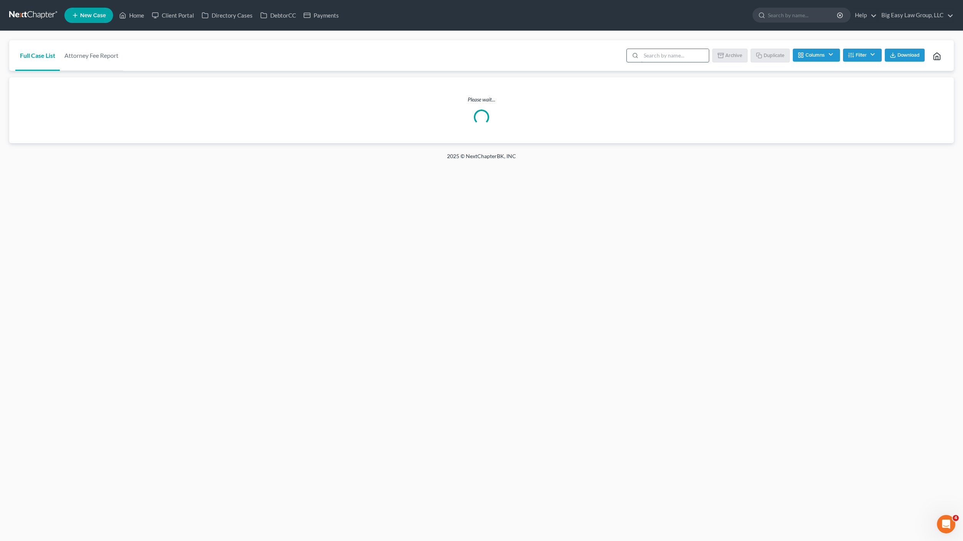
click at [691, 55] on input "search" at bounding box center [675, 55] width 68 height 13
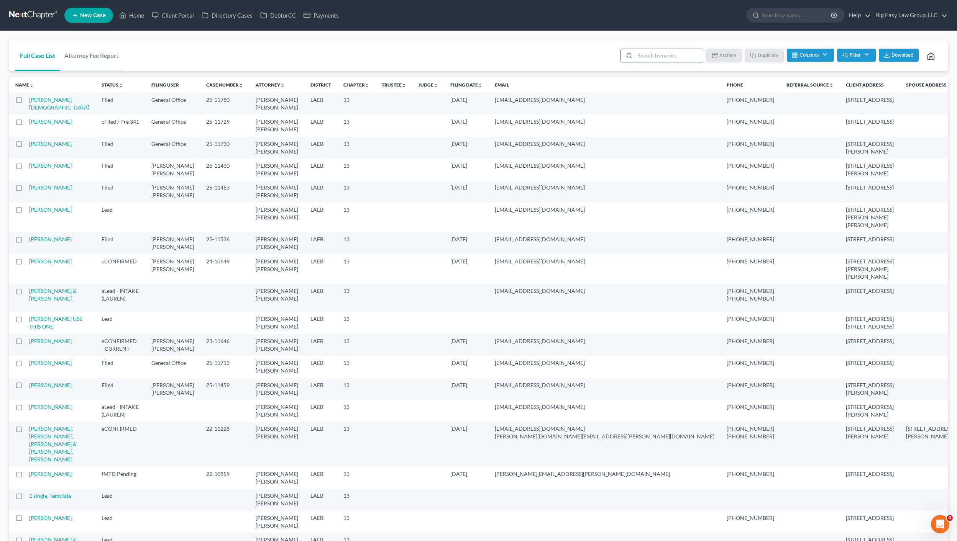
click at [675, 55] on input "search" at bounding box center [669, 55] width 68 height 13
type input "template"
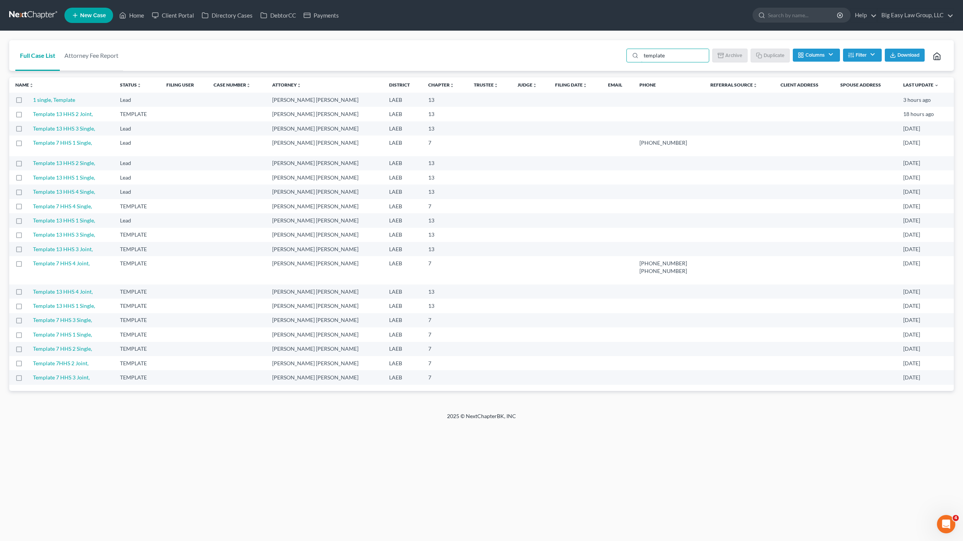
click at [26, 194] on label at bounding box center [26, 194] width 0 height 0
click at [29, 193] on input "checkbox" at bounding box center [31, 190] width 5 height 5
click at [768, 51] on button "Duplicate" at bounding box center [770, 55] width 38 height 13
checkbox input "false"
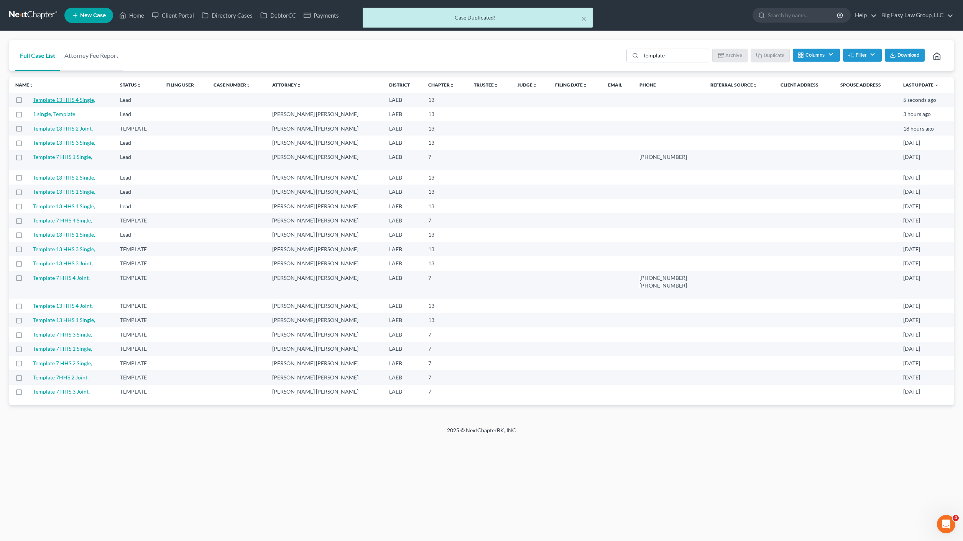
click at [72, 97] on link "Template 13 HHS 4 Single," at bounding box center [64, 100] width 62 height 7
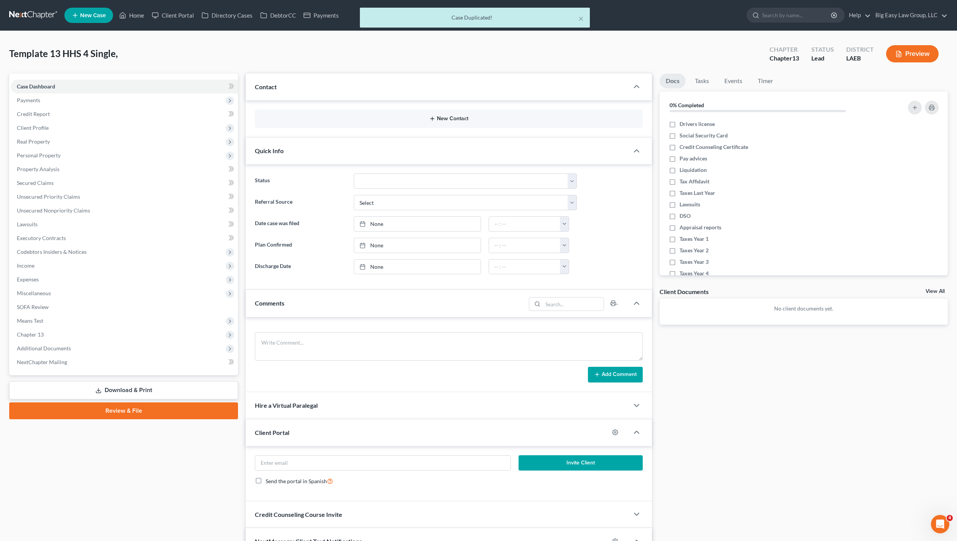
click at [460, 121] on button "New Contact" at bounding box center [449, 119] width 376 height 6
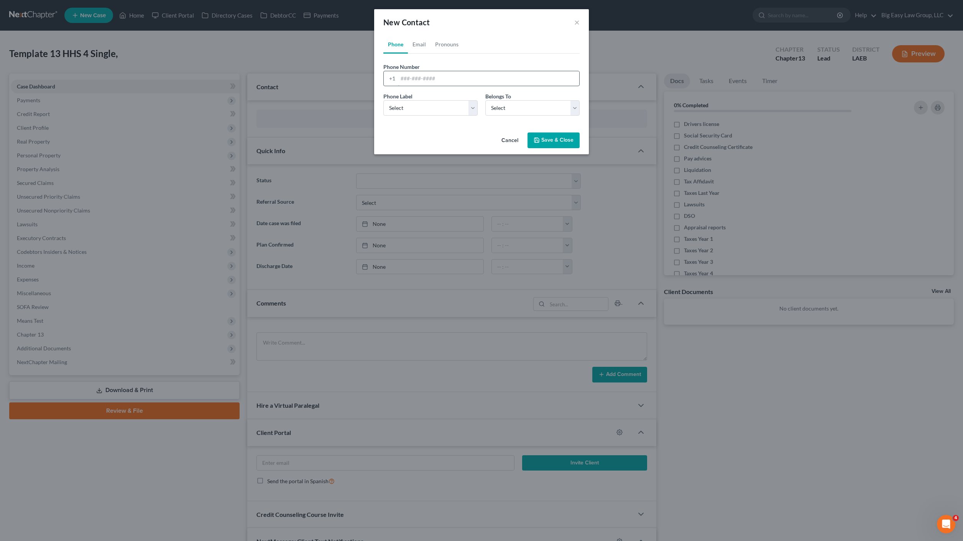
click at [445, 80] on input "tel" at bounding box center [488, 78] width 181 height 15
type input "5044285082"
click at [435, 104] on select "Select Mobile Home Work Other" at bounding box center [430, 107] width 94 height 15
select select "0"
click at [523, 112] on select "Select Client Other" at bounding box center [532, 107] width 94 height 15
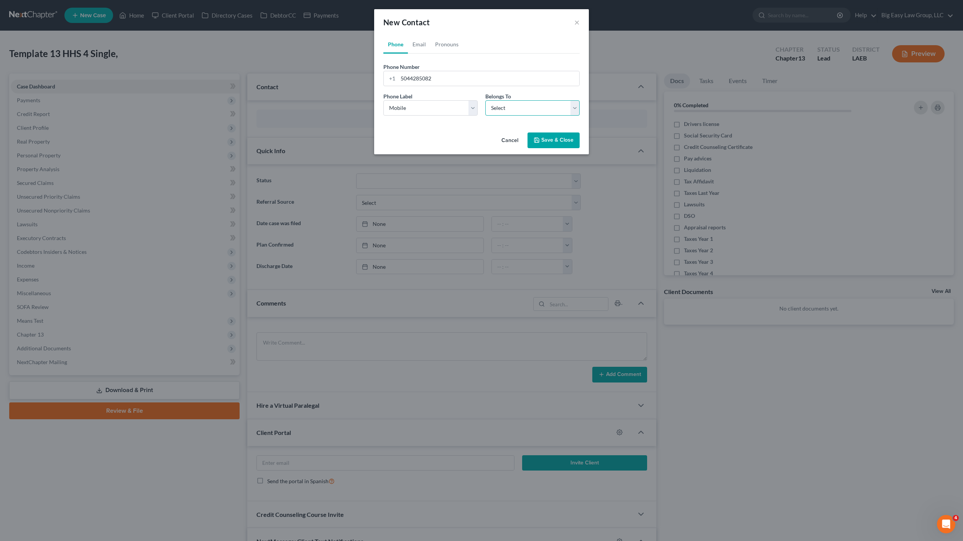
select select "0"
click at [549, 134] on button "Save & Close" at bounding box center [553, 141] width 52 height 16
click at [558, 134] on button "Save & Close" at bounding box center [553, 141] width 52 height 16
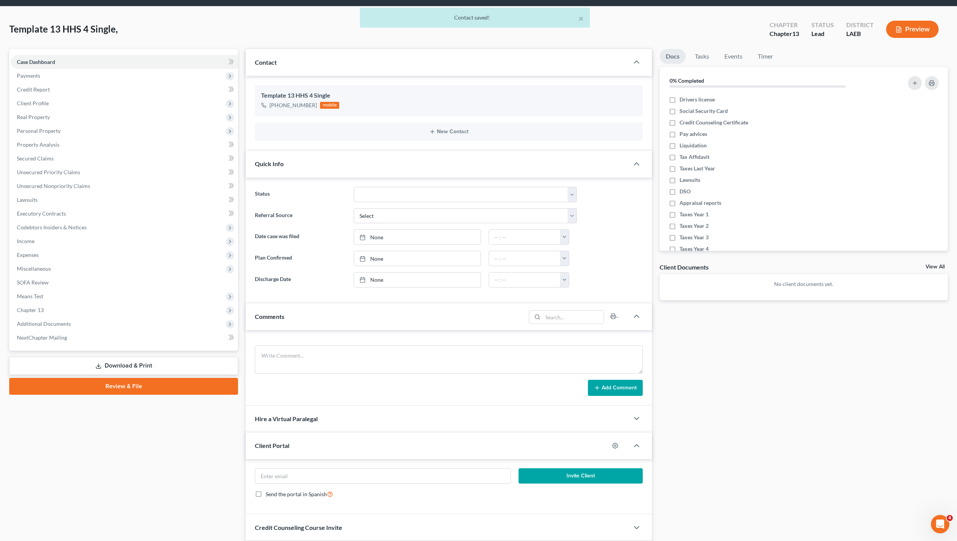
scroll to position [144, 0]
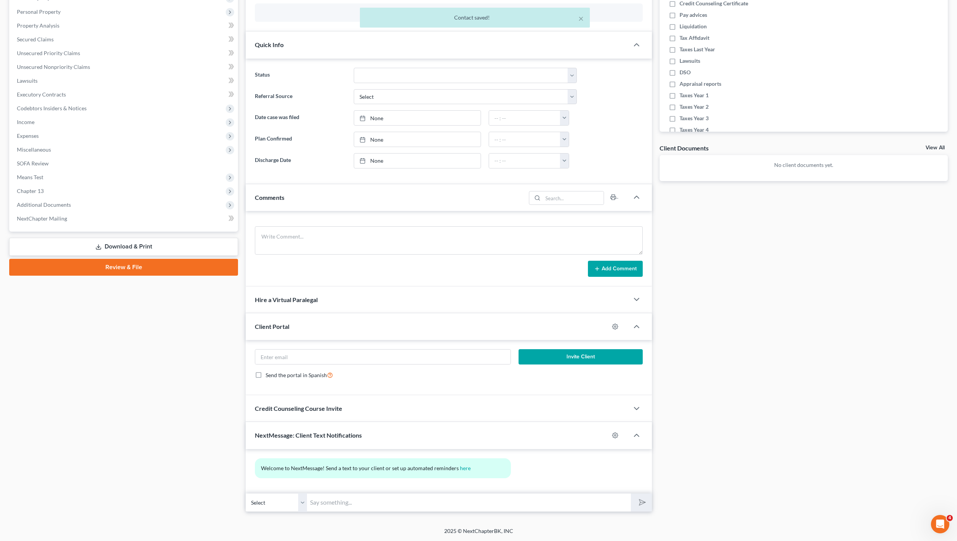
click at [420, 502] on input "text" at bounding box center [469, 503] width 324 height 19
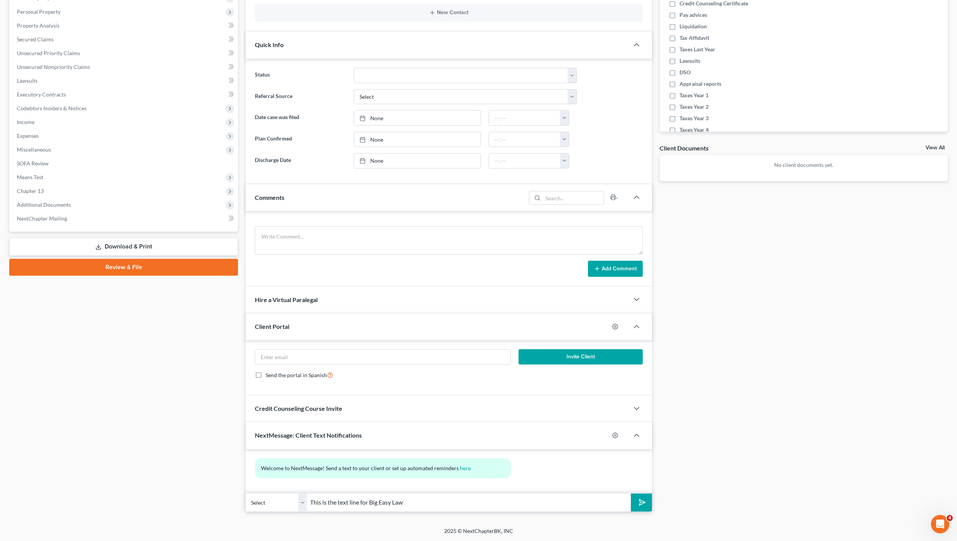
type input "This is the text line for Big Easy Law"
click at [631, 494] on button "submit" at bounding box center [641, 503] width 21 height 18
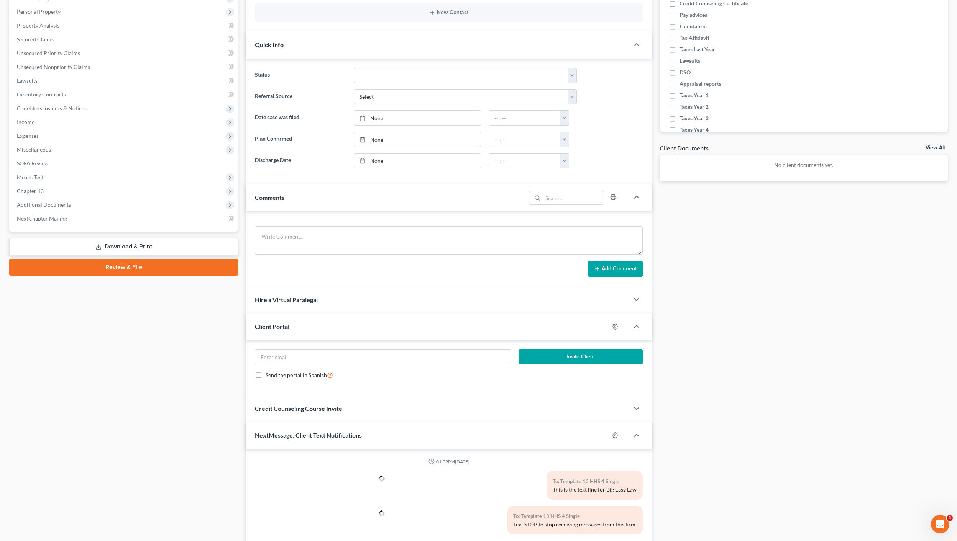
scroll to position [165, 0]
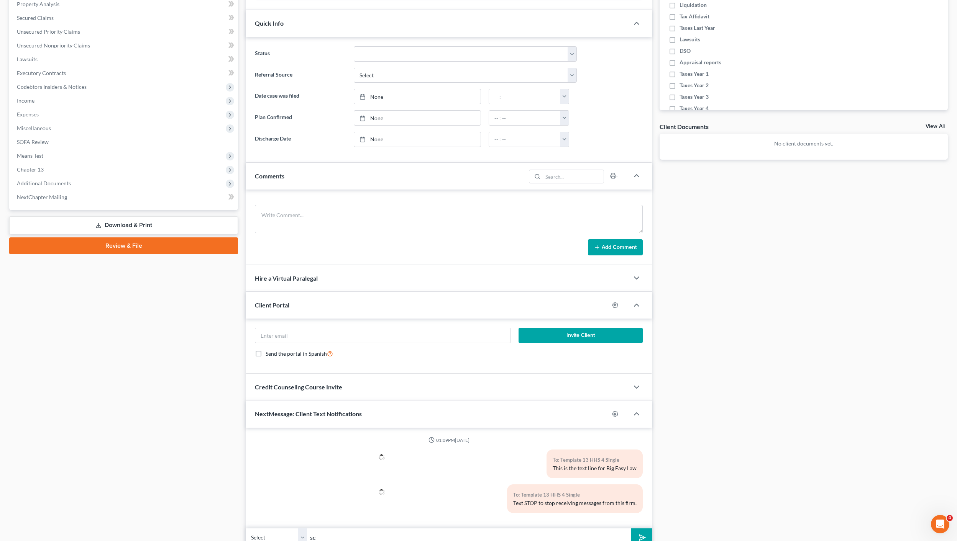
type input "s"
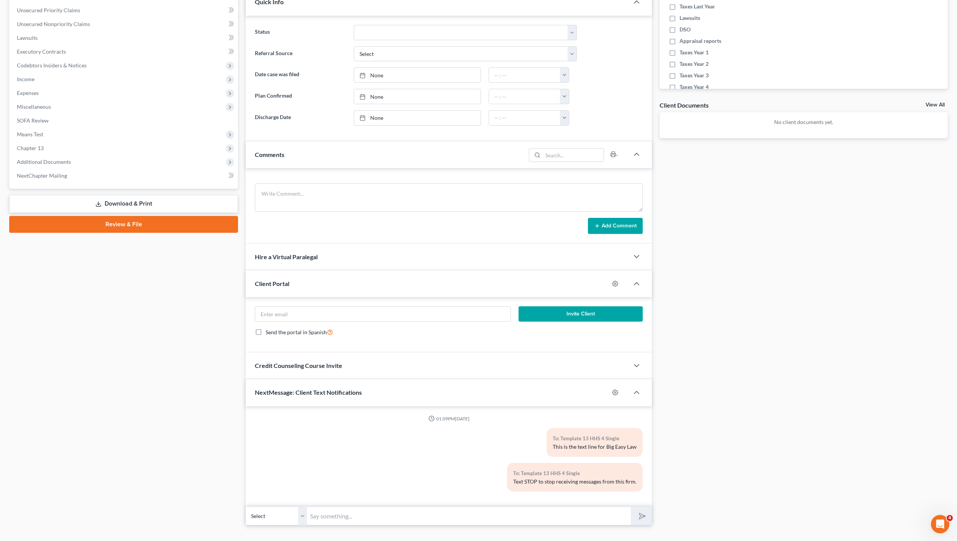
scroll to position [200, 0]
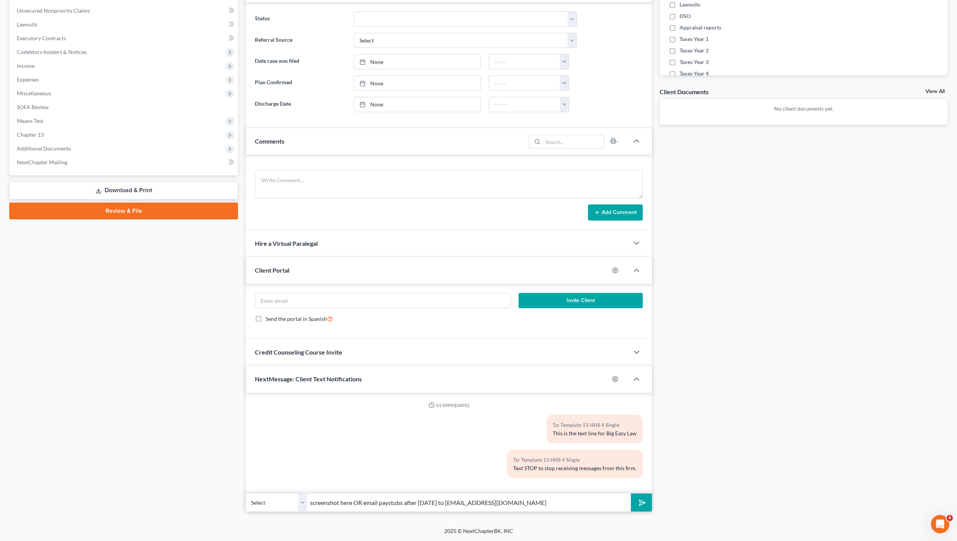
type input "screenshot here OR email paystubs after [DATE] to [EMAIL_ADDRESS][DOMAIN_NAME]"
click at [631, 494] on button "submit" at bounding box center [641, 503] width 21 height 18
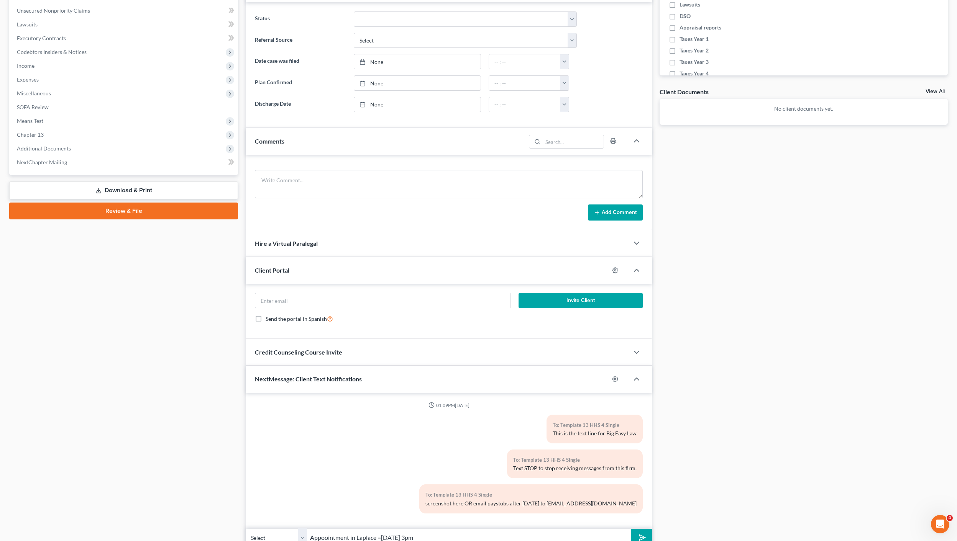
click at [382, 538] on input "Appoointment in Laplace =[DATE] 3pm" at bounding box center [469, 538] width 324 height 19
type input "Appoointment in Laplace [DATE] 3pm"
click at [640, 534] on icon "submit" at bounding box center [640, 538] width 11 height 11
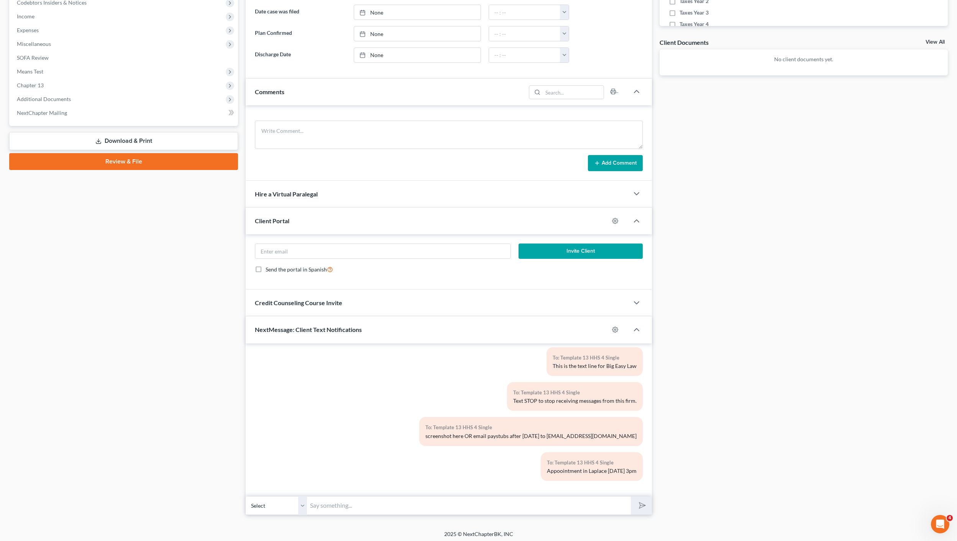
scroll to position [253, 0]
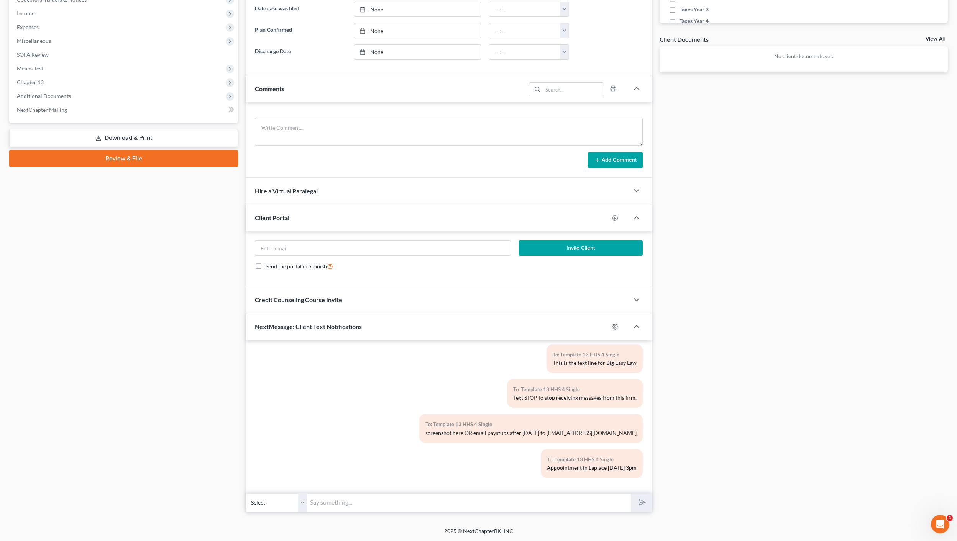
click at [408, 508] on input "text" at bounding box center [469, 503] width 324 height 19
type input "Check email"
click at [367, 497] on input "Check email" at bounding box center [469, 503] width 324 height 19
click at [367, 499] on input "Check email" at bounding box center [469, 503] width 324 height 19
click at [492, 440] on div "To: Template 13 HHS 4 Single screenshot here OR email paystubs after [DATE] to …" at bounding box center [530, 428] width 223 height 29
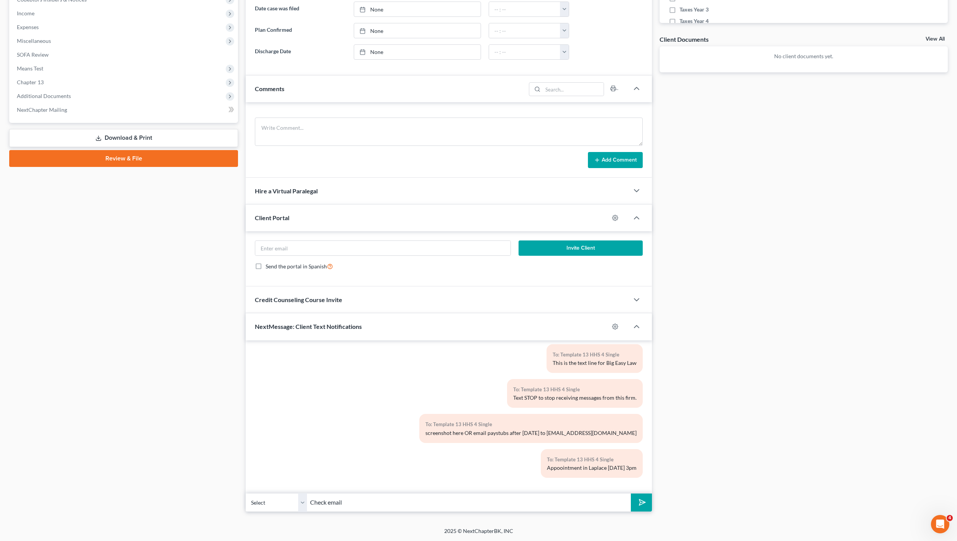
click at [465, 501] on input "Check email" at bounding box center [469, 503] width 324 height 19
drag, startPoint x: 392, startPoint y: 504, endPoint x: 343, endPoint y: 494, distance: 50.9
click at [343, 494] on input "Check email" at bounding box center [469, 503] width 324 height 19
drag, startPoint x: 430, startPoint y: 422, endPoint x: 546, endPoint y: 486, distance: 132.6
click at [539, 485] on div "01:09PM[DATE] To: Template 13 HHS 4 Single This is the text line for Big Easy L…" at bounding box center [449, 417] width 406 height 153
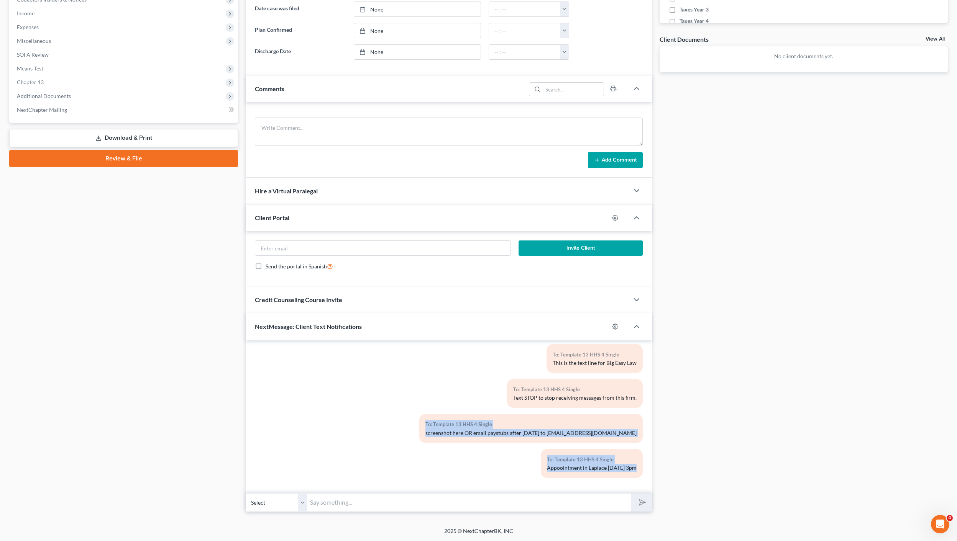
click at [548, 479] on div "To: Template 13 HHS 4 Single Appoointment in Laplace [DATE] 3pm" at bounding box center [515, 466] width 264 height 35
click at [421, 502] on input "text" at bounding box center [469, 503] width 324 height 19
drag, startPoint x: 528, startPoint y: 400, endPoint x: 555, endPoint y: 385, distance: 31.0
click at [528, 400] on div "Text STOP to stop receiving messages from this firm." at bounding box center [574, 399] width 123 height 8
drag, startPoint x: 559, startPoint y: 393, endPoint x: 601, endPoint y: 453, distance: 73.1
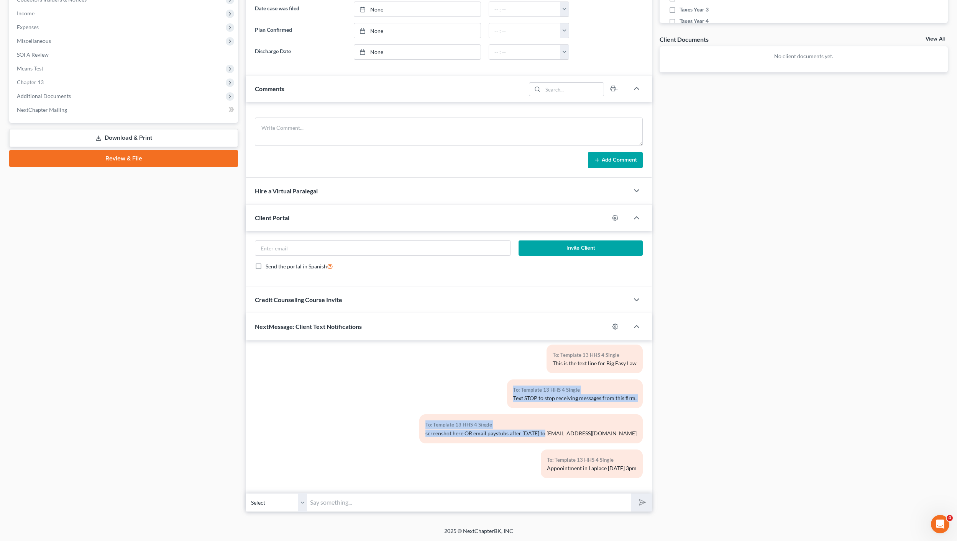
click at [596, 460] on div "01:09PM[DATE] To: Template 13 HHS 4 Single This is the text line for Big Easy L…" at bounding box center [449, 408] width 388 height 153
click at [600, 452] on div "To: Template 13 HHS 4 Single Appoointment in Laplace [DATE] 3pm" at bounding box center [592, 464] width 102 height 29
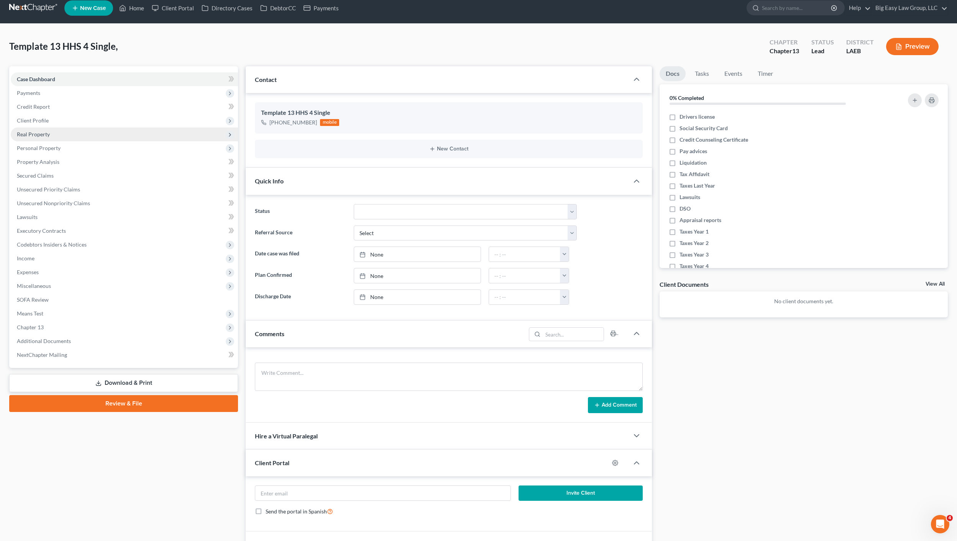
scroll to position [0, 0]
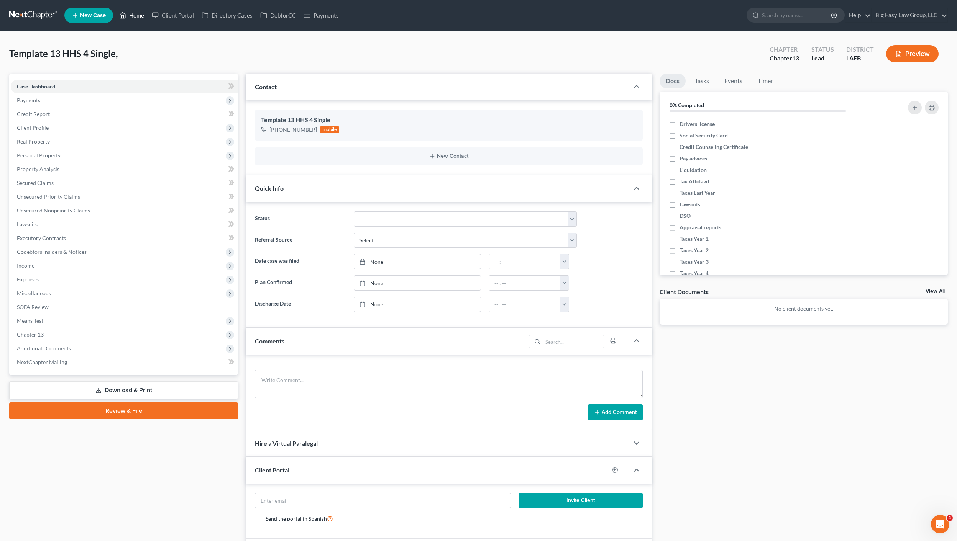
click at [147, 17] on link "Home" at bounding box center [131, 15] width 33 height 14
click at [134, 13] on link "Home" at bounding box center [131, 15] width 33 height 14
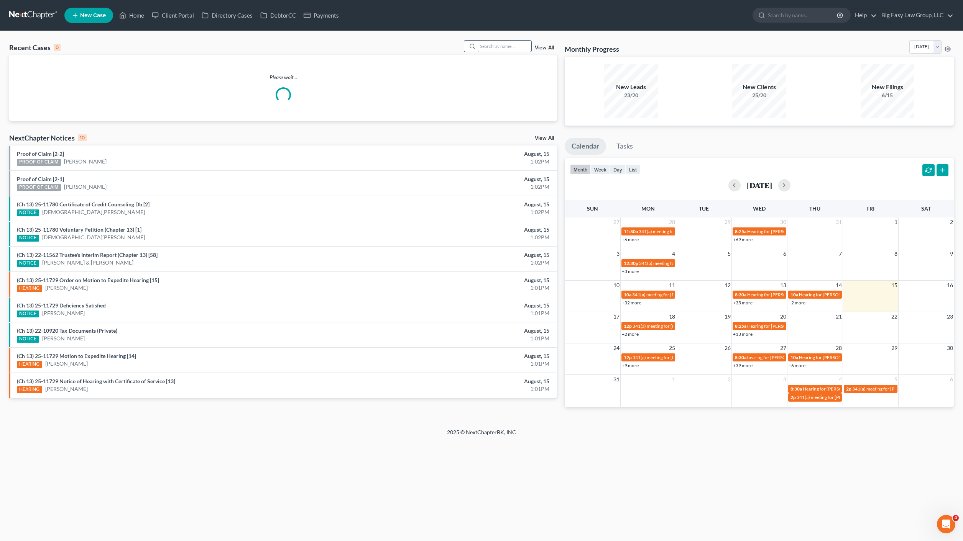
click at [495, 49] on input "search" at bounding box center [504, 46] width 54 height 11
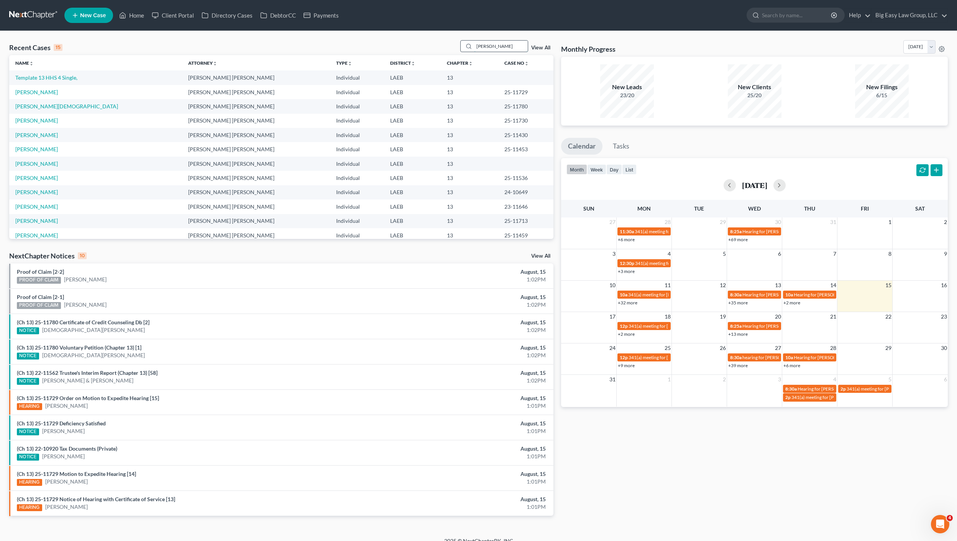
type input "[PERSON_NAME]"
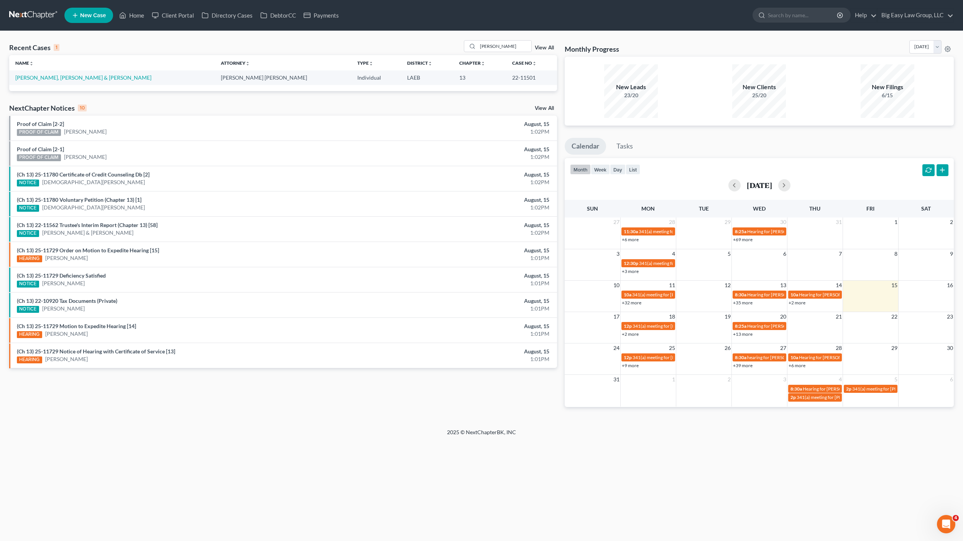
click at [76, 73] on td "[PERSON_NAME], [PERSON_NAME] & [PERSON_NAME]" at bounding box center [111, 78] width 205 height 14
click at [77, 74] on td "[PERSON_NAME], [PERSON_NAME] & [PERSON_NAME]" at bounding box center [111, 78] width 205 height 14
click at [50, 76] on link "[PERSON_NAME], [PERSON_NAME] & [PERSON_NAME]" at bounding box center [83, 77] width 136 height 7
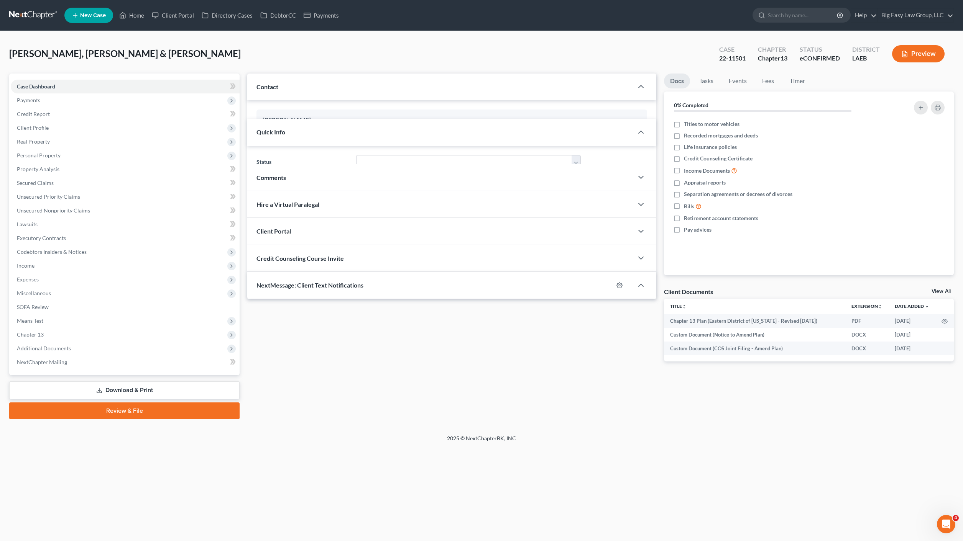
click at [511, 61] on div "[PERSON_NAME], [PERSON_NAME] & [PERSON_NAME] Case 22-11501 Chapter Chapter 13 S…" at bounding box center [481, 56] width 944 height 33
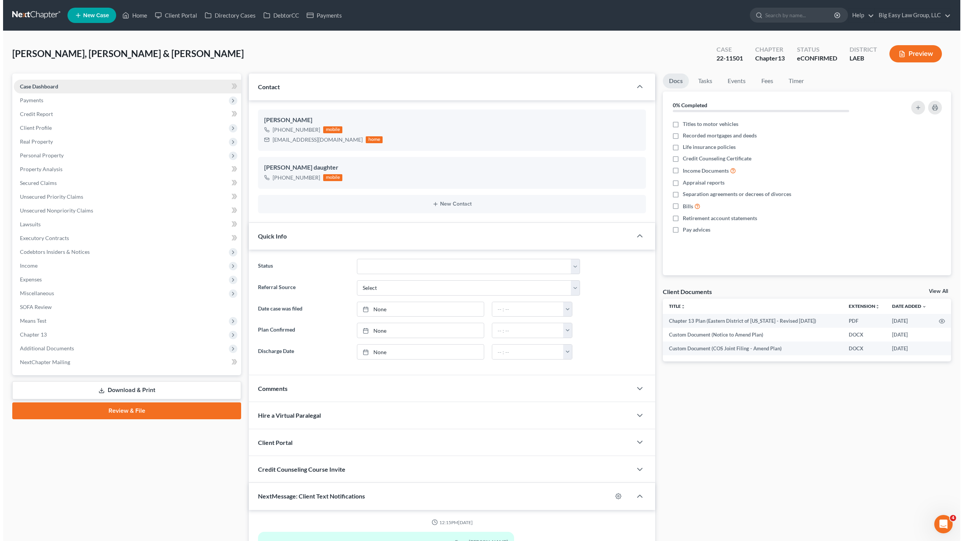
scroll to position [1685, 0]
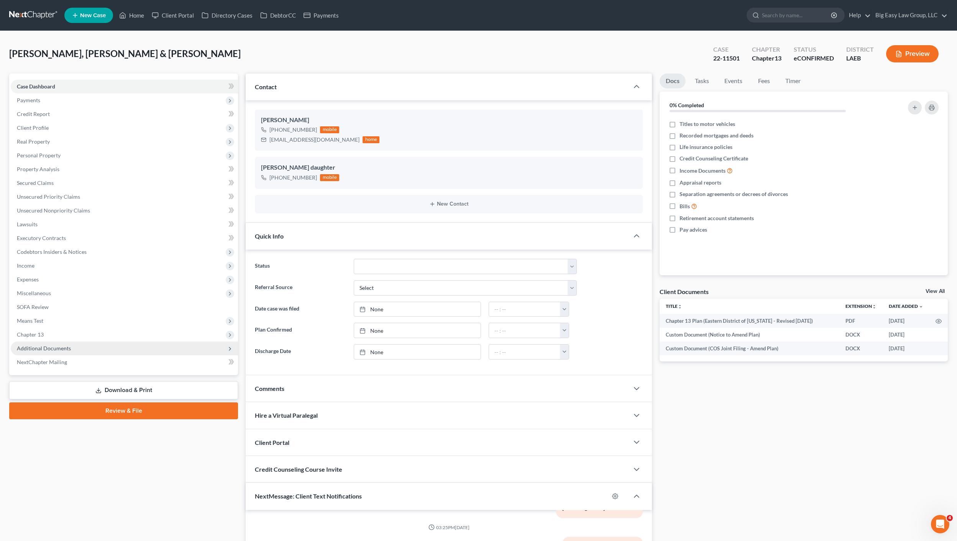
click at [41, 350] on span "Additional Documents" at bounding box center [44, 348] width 54 height 7
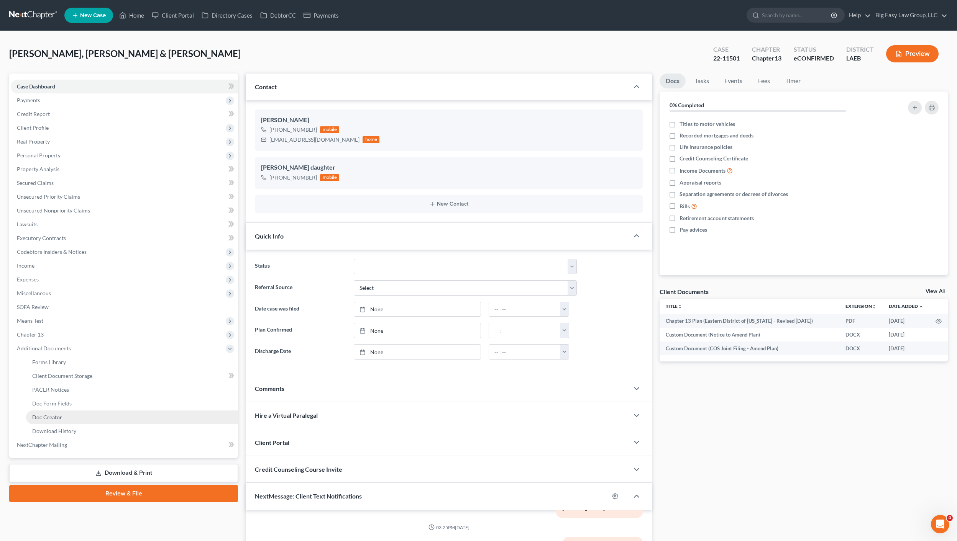
click at [80, 412] on link "Doc Creator" at bounding box center [132, 418] width 212 height 14
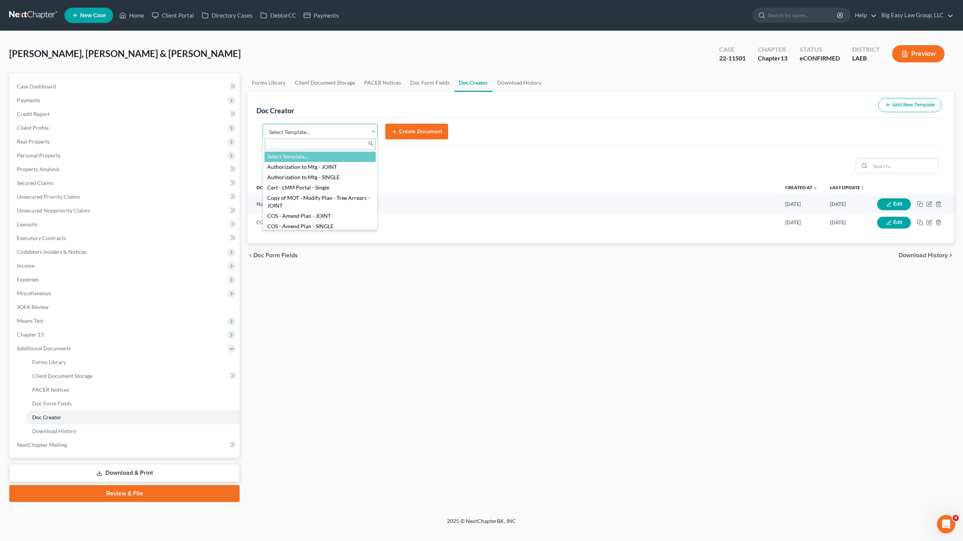
click at [324, 130] on body "Home New Case Client Portal Directory Cases DebtorCC Payments Big Easy Law Grou…" at bounding box center [481, 270] width 963 height 541
click at [178, 33] on body "Home New Case Client Portal Directory Cases DebtorCC Payments Big Easy Law Grou…" at bounding box center [481, 270] width 963 height 541
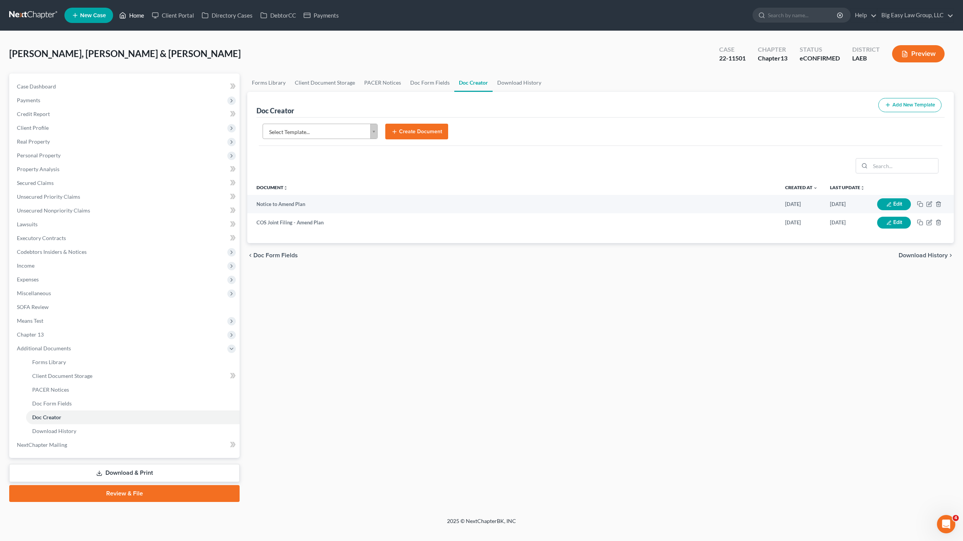
drag, startPoint x: 139, startPoint y: 7, endPoint x: 139, endPoint y: 15, distance: 7.7
click at [139, 7] on ul "New Case Home Client Portal Directory Cases DebtorCC Payments - No Result - See…" at bounding box center [508, 15] width 889 height 20
click at [138, 15] on link "Home" at bounding box center [131, 15] width 33 height 14
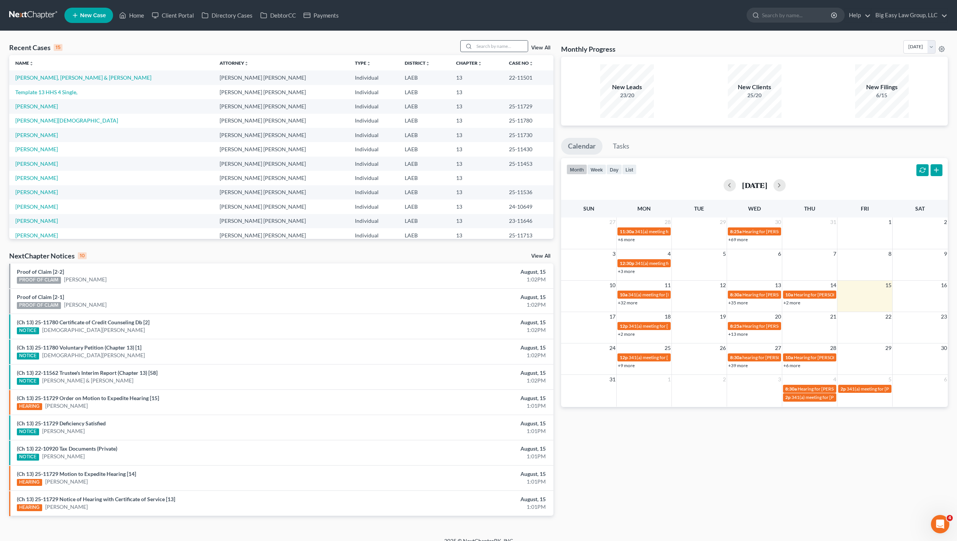
click at [474, 43] on div at bounding box center [468, 46] width 14 height 11
click at [491, 45] on input "search" at bounding box center [501, 46] width 54 height 11
type input "[PERSON_NAME]"
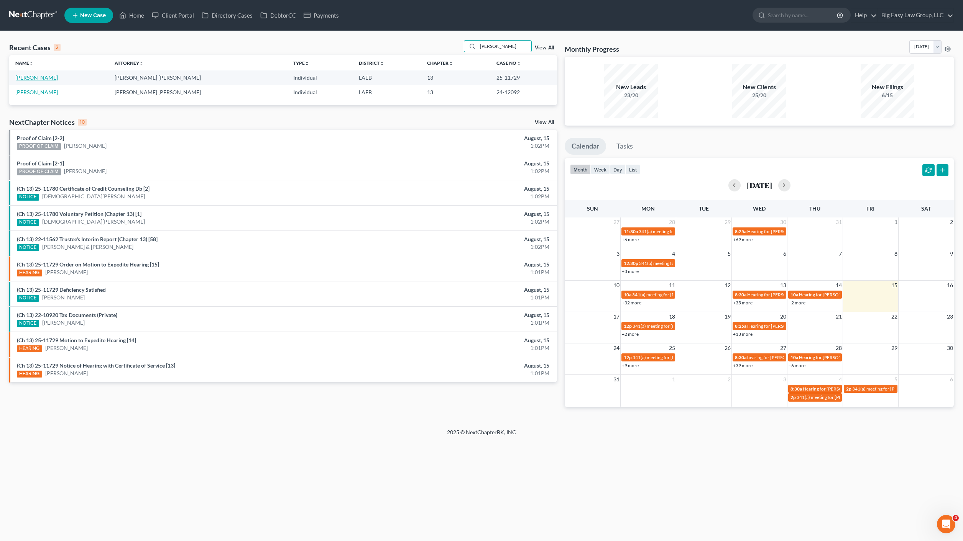
click at [25, 77] on link "[PERSON_NAME]" at bounding box center [36, 77] width 43 height 7
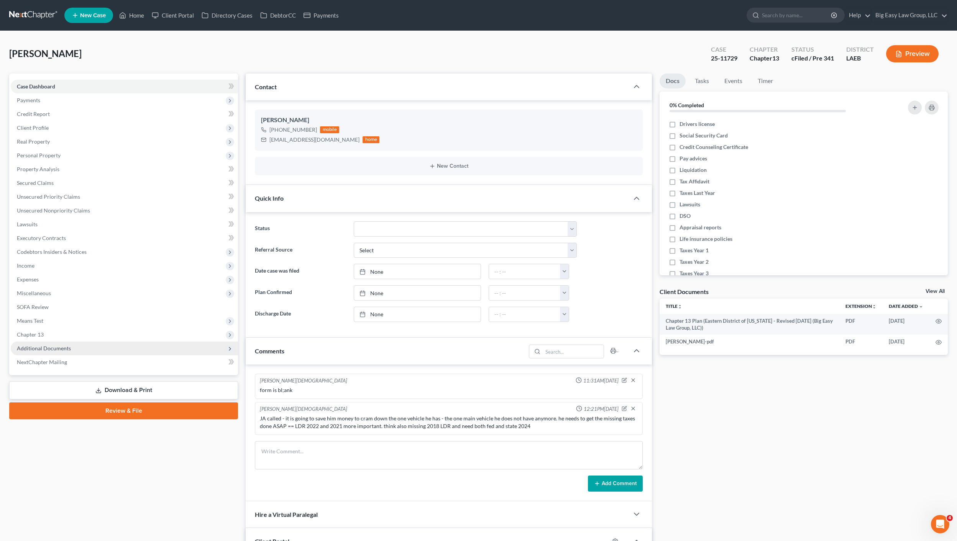
click at [74, 352] on span "Additional Documents" at bounding box center [124, 349] width 227 height 14
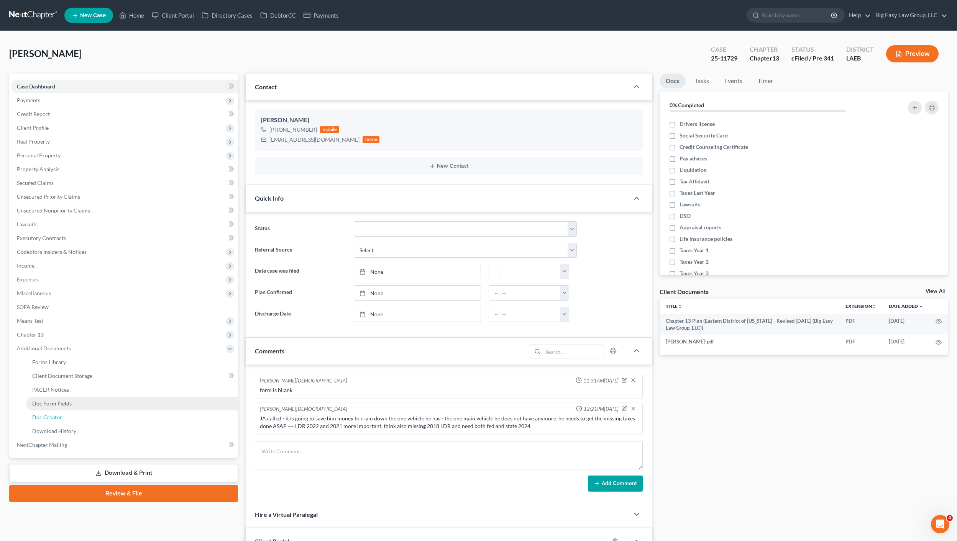
drag, startPoint x: 80, startPoint y: 422, endPoint x: 114, endPoint y: 399, distance: 40.8
click at [80, 422] on link "Doc Creator" at bounding box center [132, 418] width 212 height 14
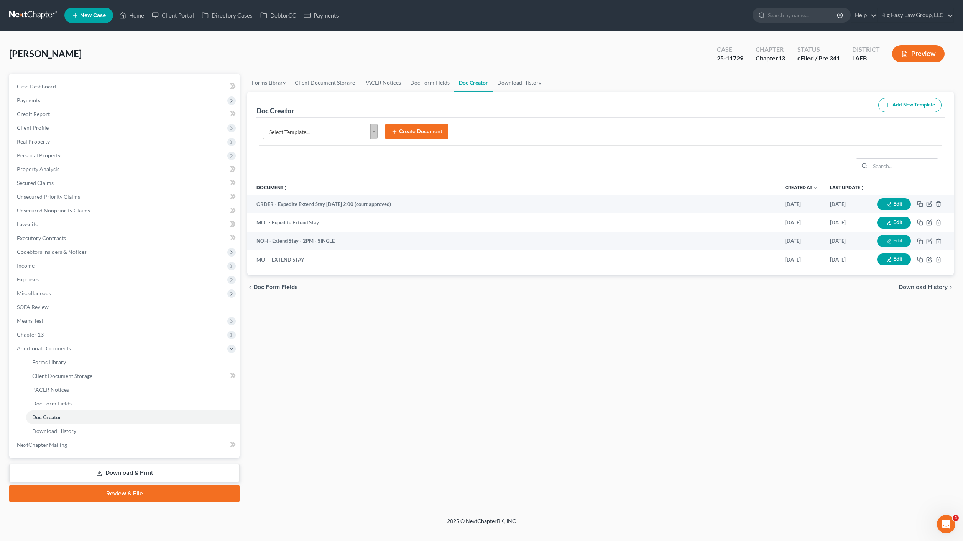
click at [330, 129] on body "Home New Case Client Portal Directory Cases DebtorCC Payments Big Easy Law Grou…" at bounding box center [481, 270] width 963 height 541
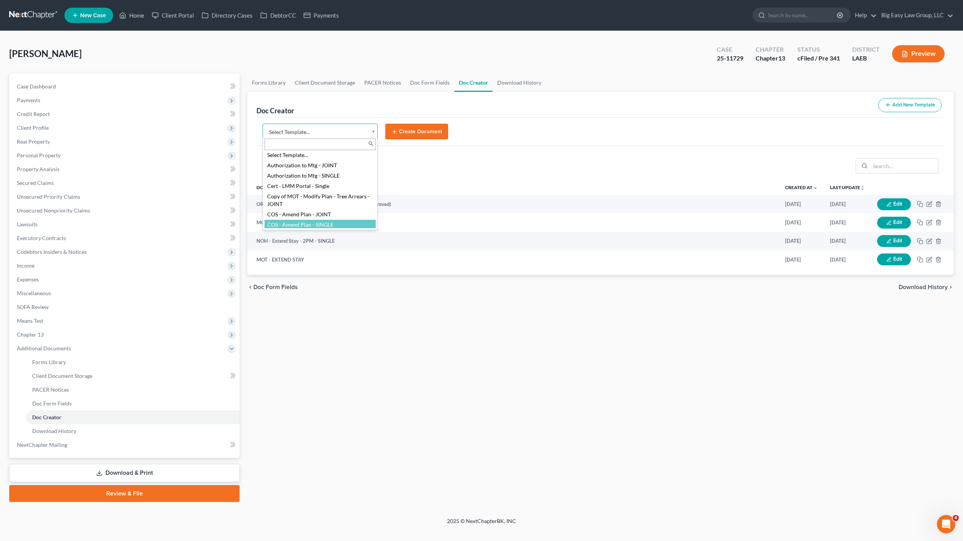
select select "94524"
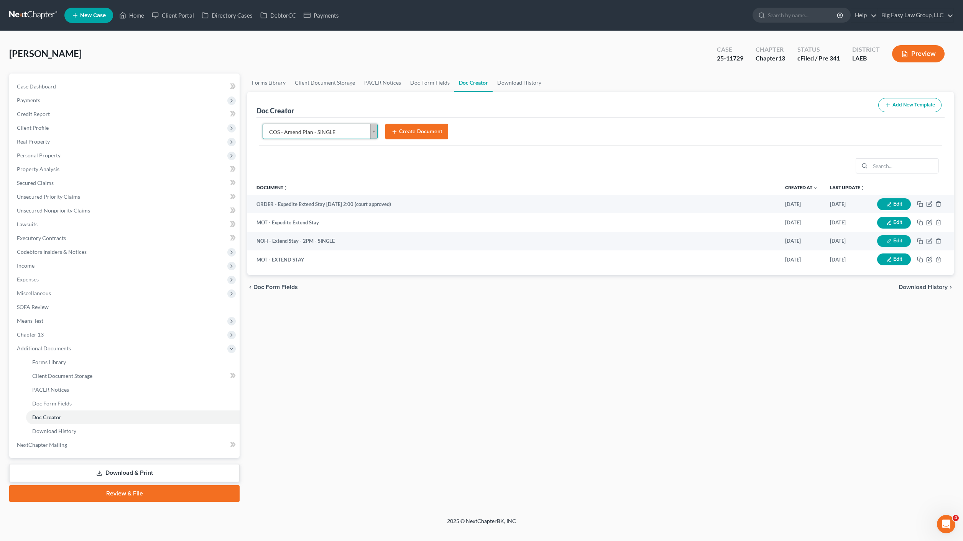
click at [414, 133] on button "Create Document" at bounding box center [416, 132] width 63 height 16
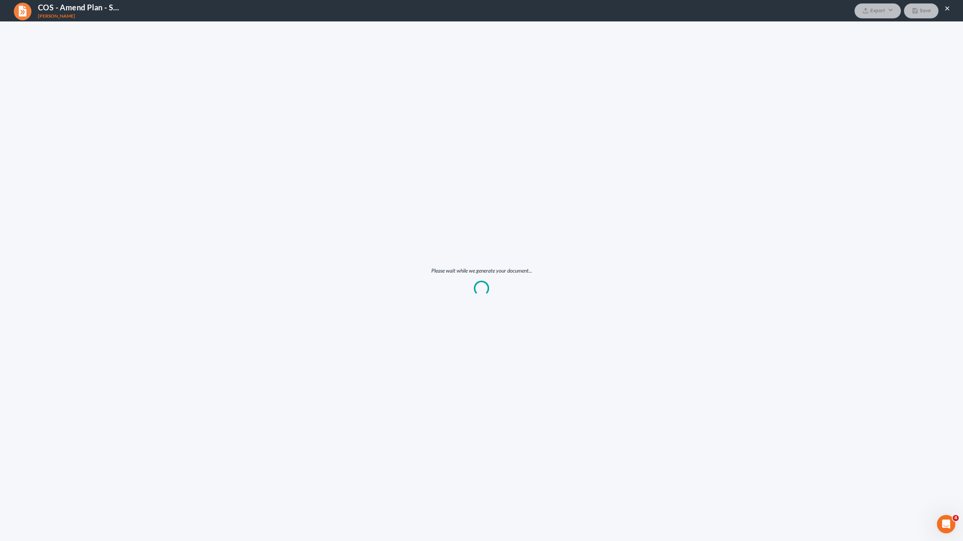
scroll to position [0, 0]
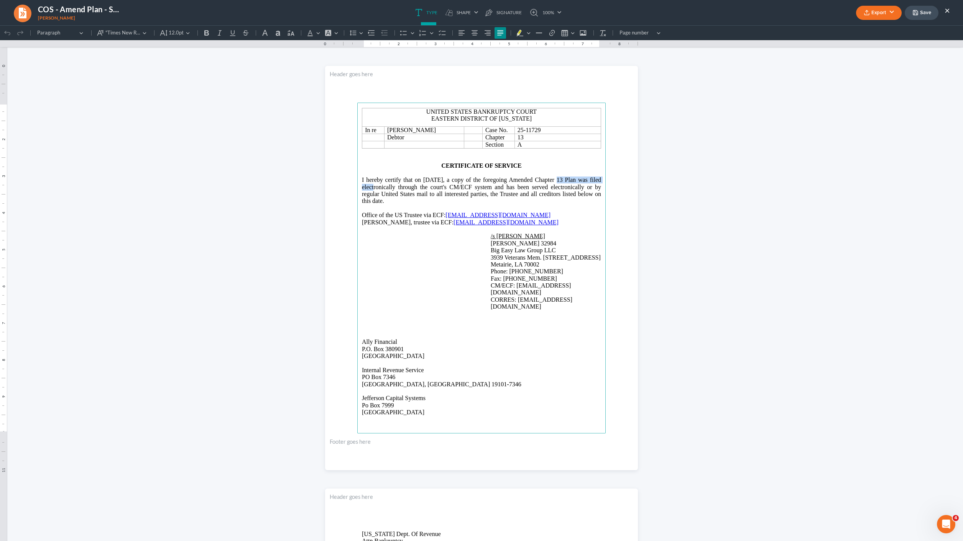
drag, startPoint x: 533, startPoint y: 179, endPoint x: 597, endPoint y: 180, distance: 63.6
click at [597, 180] on span "I hereby certify that on [DATE], a copy of the foregoing Amended Chapter 13 Pla…" at bounding box center [481, 191] width 239 height 28
click at [483, 187] on span "I hereby certify that on [DATE], a copy of the foregoing Order Granting Motion …" at bounding box center [481, 191] width 239 height 28
click at [405, 188] on span "I hereby certify that on [DATE], a copy of the foregoing Order Granting Motion …" at bounding box center [481, 191] width 239 height 28
click at [527, 210] on p "Rich Text Editor, page-0-main" at bounding box center [481, 208] width 239 height 7
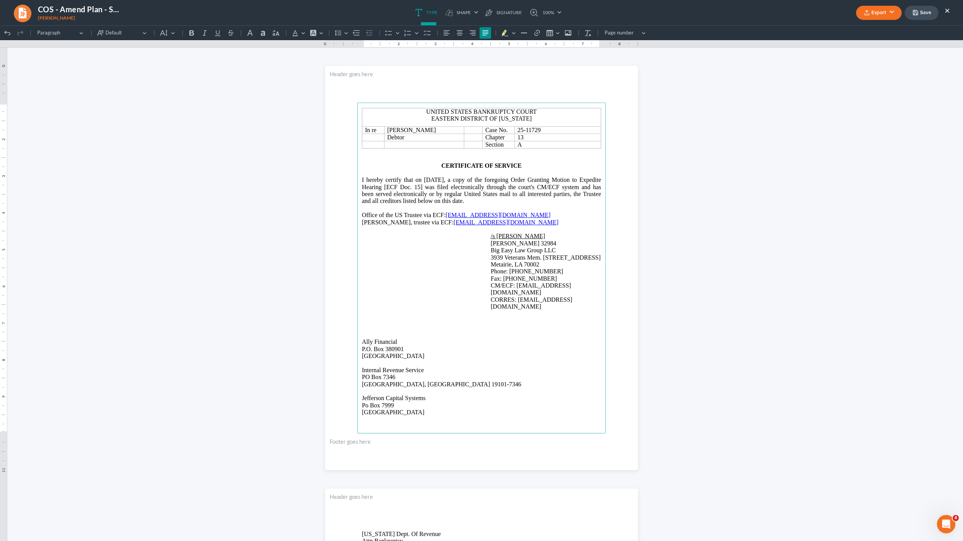
click at [444, 194] on span "I hereby certify that on [DATE], a copy of the foregoing Order Granting Motion …" at bounding box center [481, 191] width 239 height 28
drag, startPoint x: 433, startPoint y: 185, endPoint x: 446, endPoint y: 185, distance: 12.7
click at [435, 185] on span "I hereby certify that on [DATE], a copy of the foregoing Order Granting Motion …" at bounding box center [481, 191] width 239 height 28
drag, startPoint x: 528, startPoint y: 178, endPoint x: 521, endPoint y: 193, distance: 16.8
click at [529, 178] on span "I hereby certify that on [DATE], a copy of the foregoing Order Granting Motion …" at bounding box center [481, 191] width 239 height 28
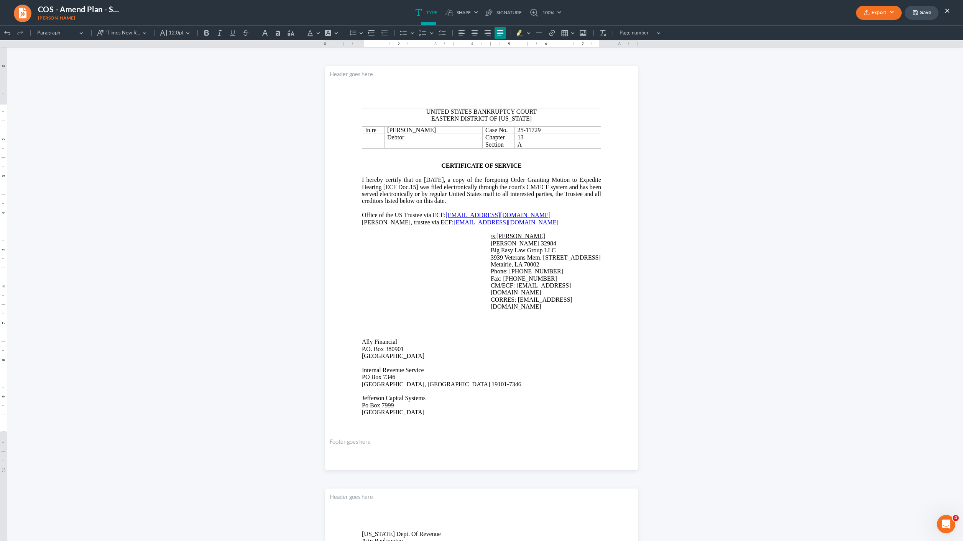
click at [887, 17] on button "Export" at bounding box center [879, 13] width 46 height 14
click at [865, 28] on link "PDF" at bounding box center [877, 30] width 59 height 13
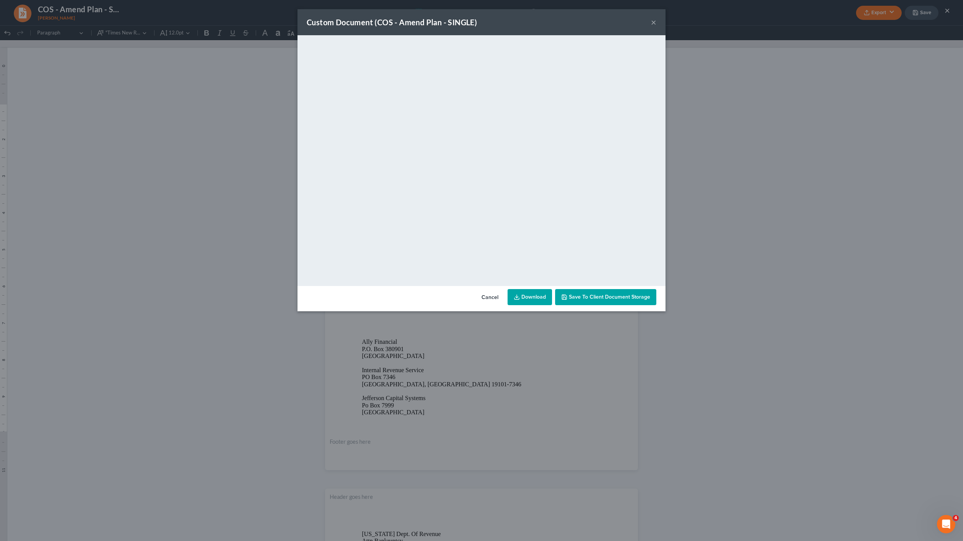
click at [526, 299] on link "Download" at bounding box center [529, 297] width 44 height 16
drag, startPoint x: 653, startPoint y: 23, endPoint x: 556, endPoint y: 3, distance: 98.6
click at [653, 23] on button "×" at bounding box center [653, 22] width 5 height 9
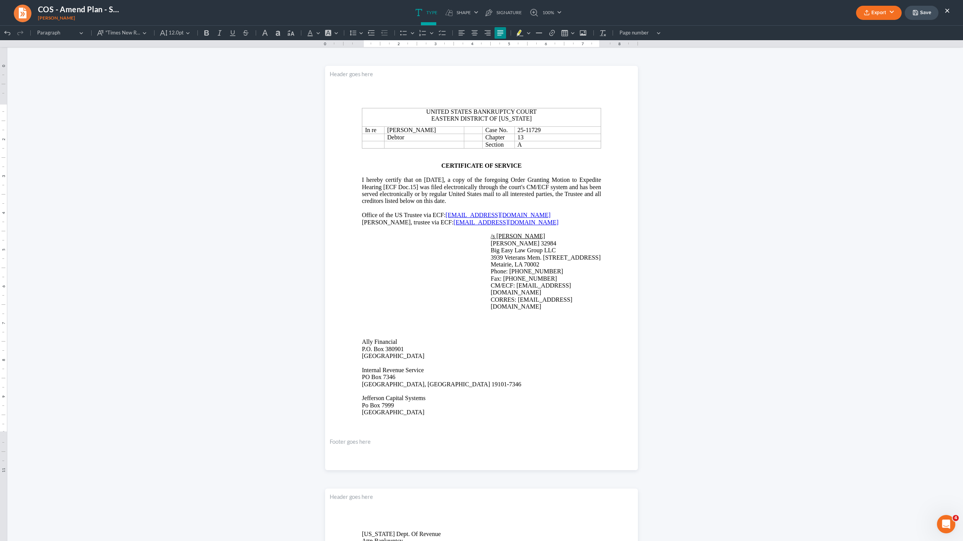
click at [13, 17] on link at bounding box center [22, 12] width 19 height 18
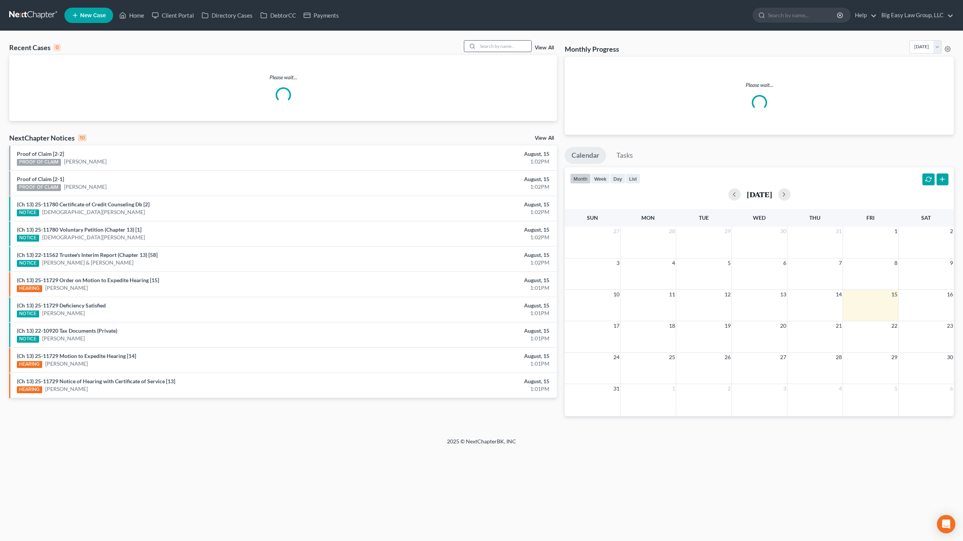
click at [512, 53] on div "Recent Cases 0 View All" at bounding box center [283, 47] width 548 height 15
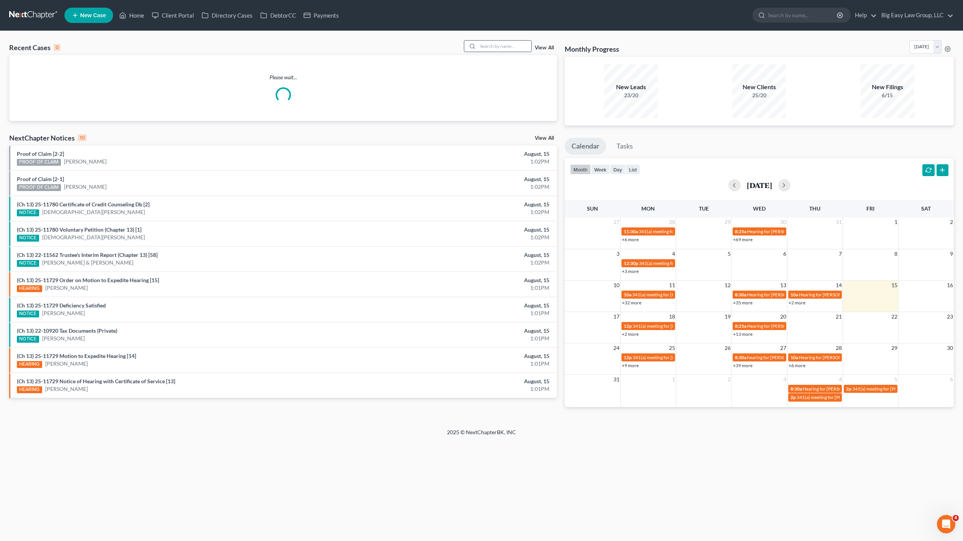
click at [512, 50] on input "search" at bounding box center [504, 46] width 54 height 11
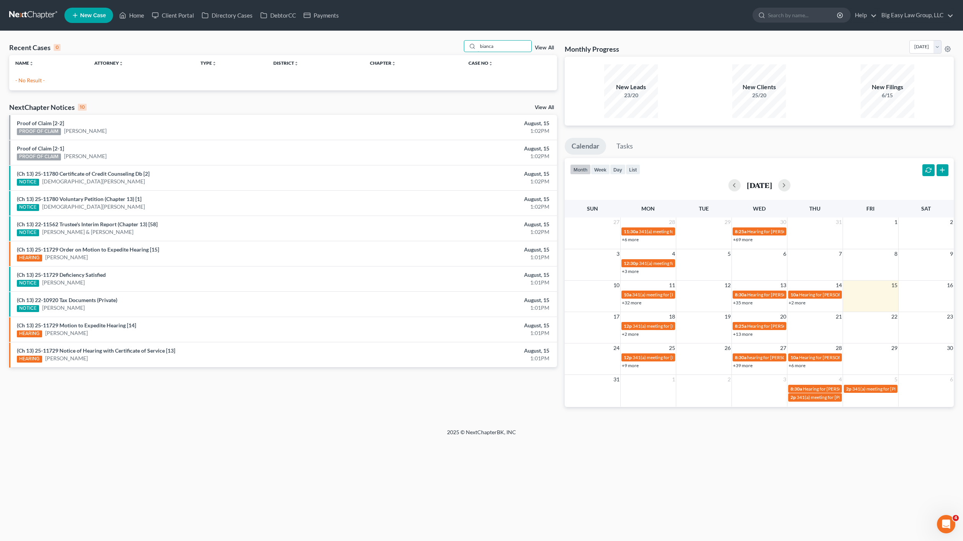
type input "bianca"
click at [550, 44] on div "bianca View All" at bounding box center [511, 46] width 94 height 12
click at [548, 46] on link "View All" at bounding box center [544, 47] width 19 height 5
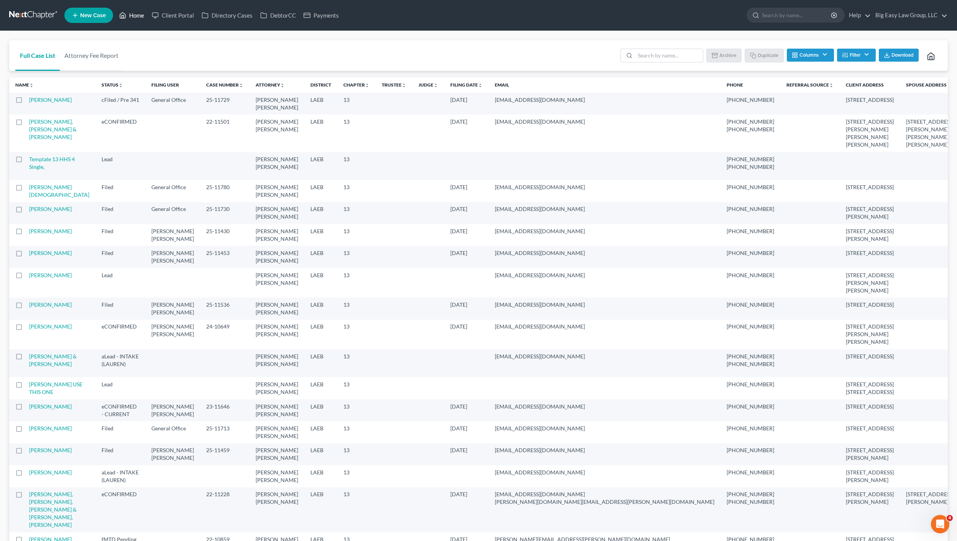
click at [128, 18] on link "Home" at bounding box center [131, 15] width 33 height 14
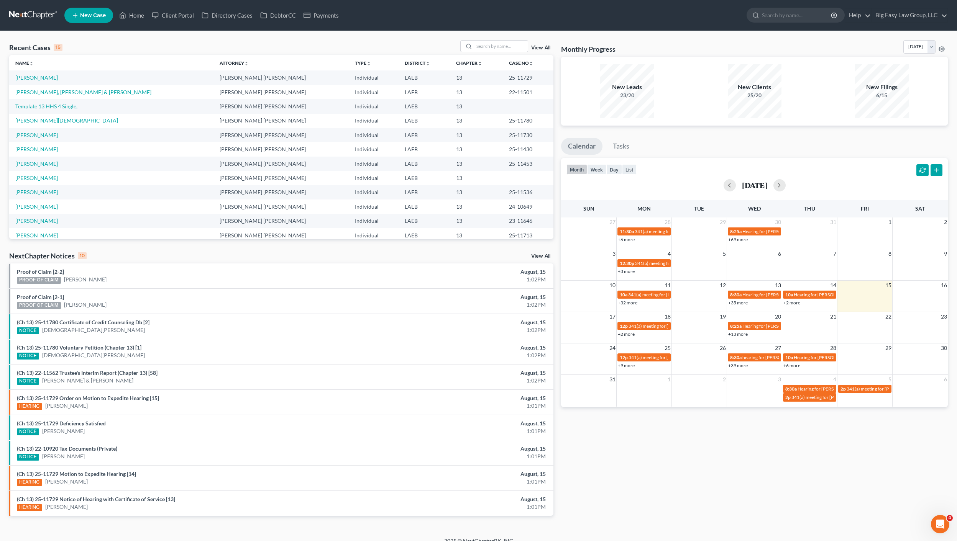
click at [57, 106] on link "Template 13 HHS 4 Single," at bounding box center [46, 106] width 62 height 7
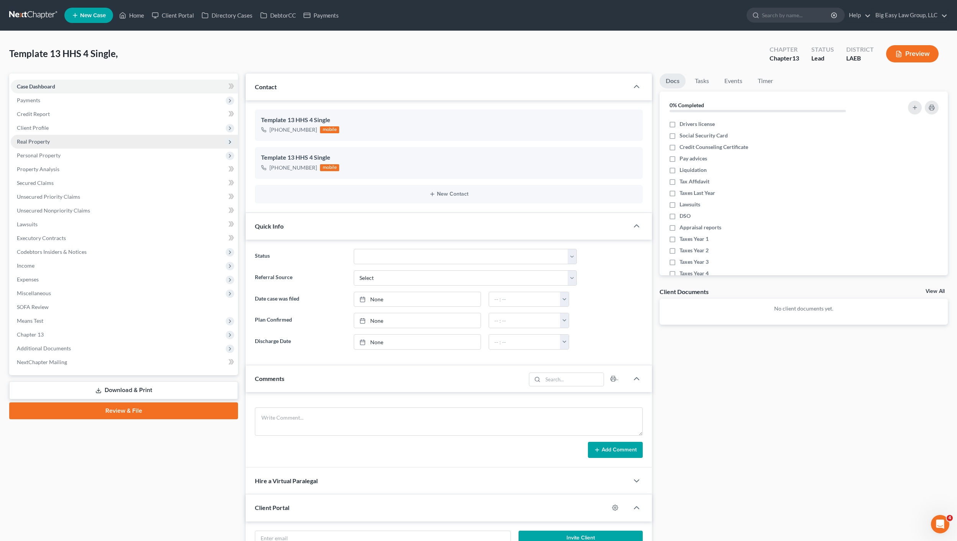
click at [46, 138] on span "Real Property" at bounding box center [33, 141] width 33 height 7
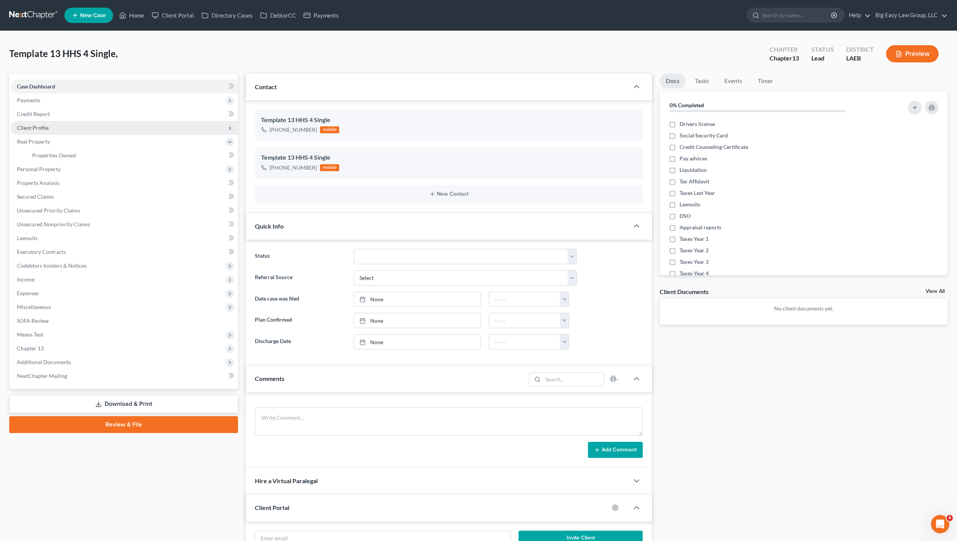
click at [53, 133] on span "Client Profile" at bounding box center [124, 128] width 227 height 14
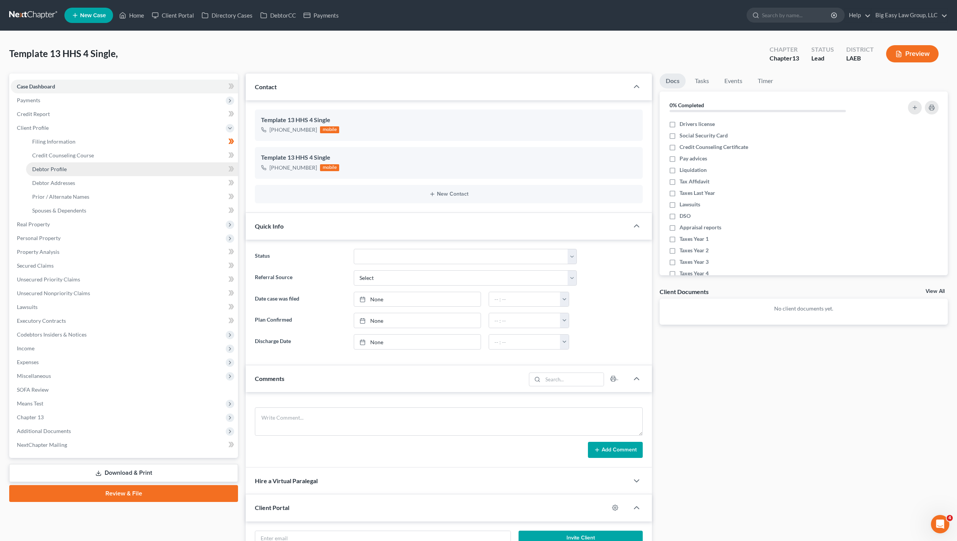
drag, startPoint x: 71, startPoint y: 174, endPoint x: 114, endPoint y: 169, distance: 42.8
click at [71, 174] on link "Debtor Profile" at bounding box center [132, 169] width 212 height 14
select select "0"
select select "3"
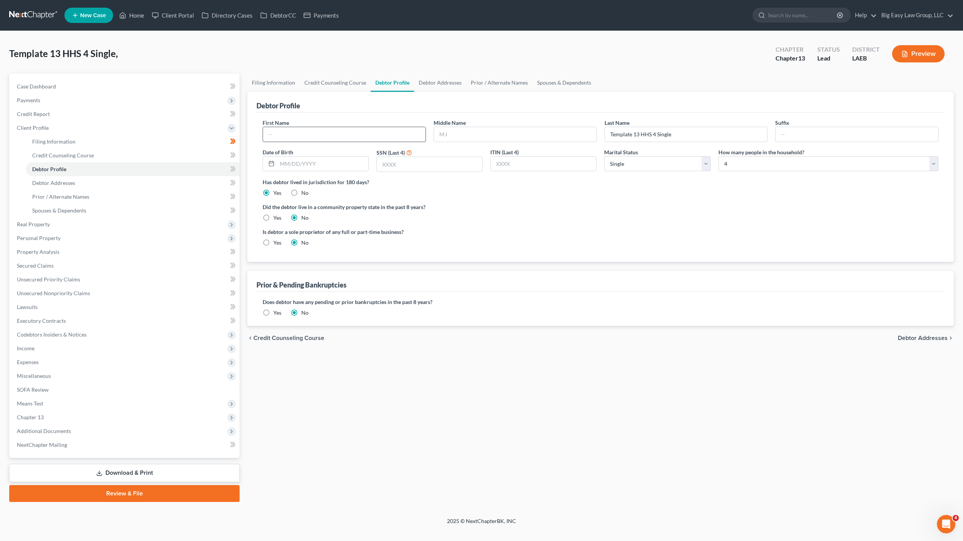
click at [282, 134] on input "text" at bounding box center [344, 134] width 162 height 15
click at [287, 134] on input "Binace" at bounding box center [344, 134] width 162 height 15
drag, startPoint x: 287, startPoint y: 134, endPoint x: 258, endPoint y: 132, distance: 29.2
click at [258, 132] on div "First Name Binaca Middle Name Last Name Template 13 HHS 4 Single Suffix Date of…" at bounding box center [600, 187] width 688 height 149
type input "[PERSON_NAME]"
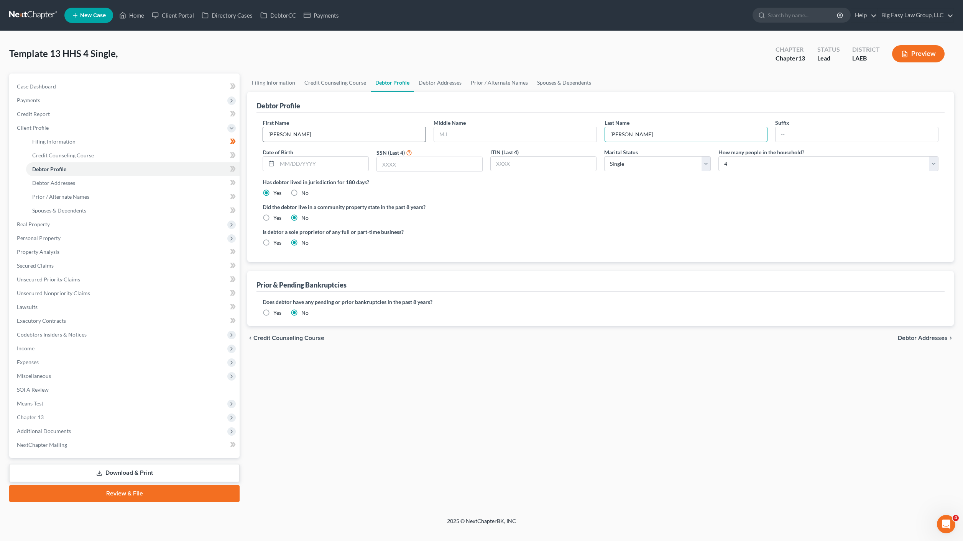
type input "[PERSON_NAME]"
click at [278, 135] on input "[PERSON_NAME]" at bounding box center [344, 134] width 162 height 15
click at [289, 135] on input "[PERSON_NAME]" at bounding box center [344, 134] width 162 height 15
type input "[PERSON_NAME]"
drag, startPoint x: 57, startPoint y: 83, endPoint x: 108, endPoint y: 58, distance: 56.0
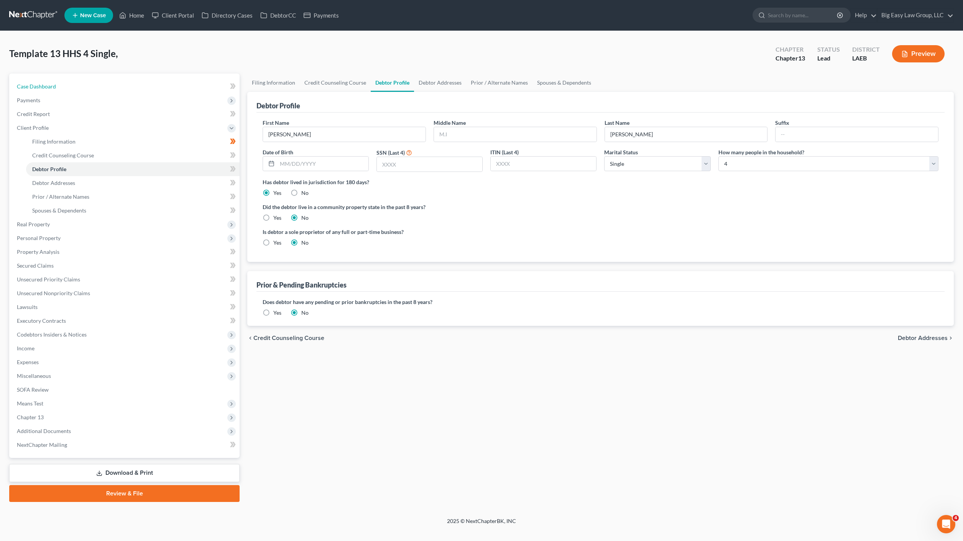
click at [57, 83] on link "Case Dashboard" at bounding box center [125, 87] width 229 height 14
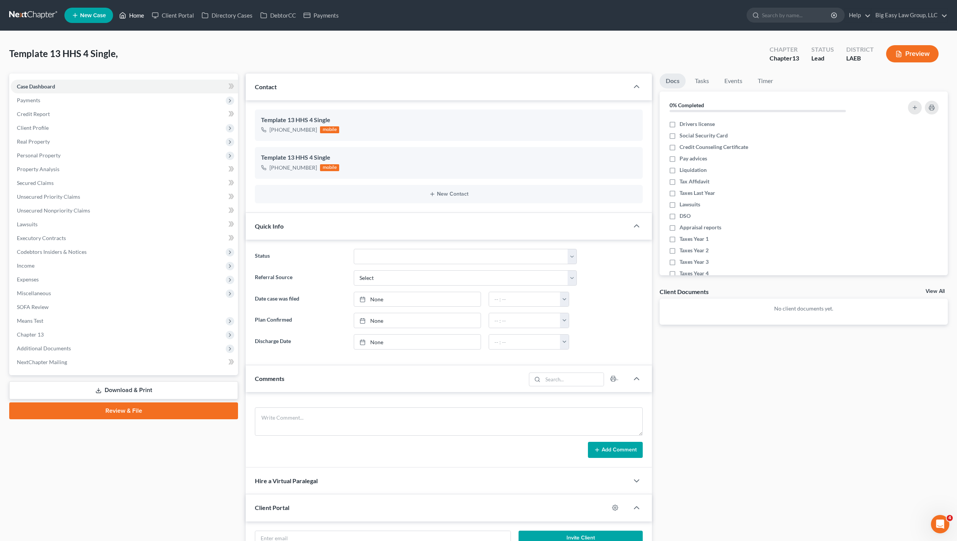
click at [137, 15] on link "Home" at bounding box center [131, 15] width 33 height 14
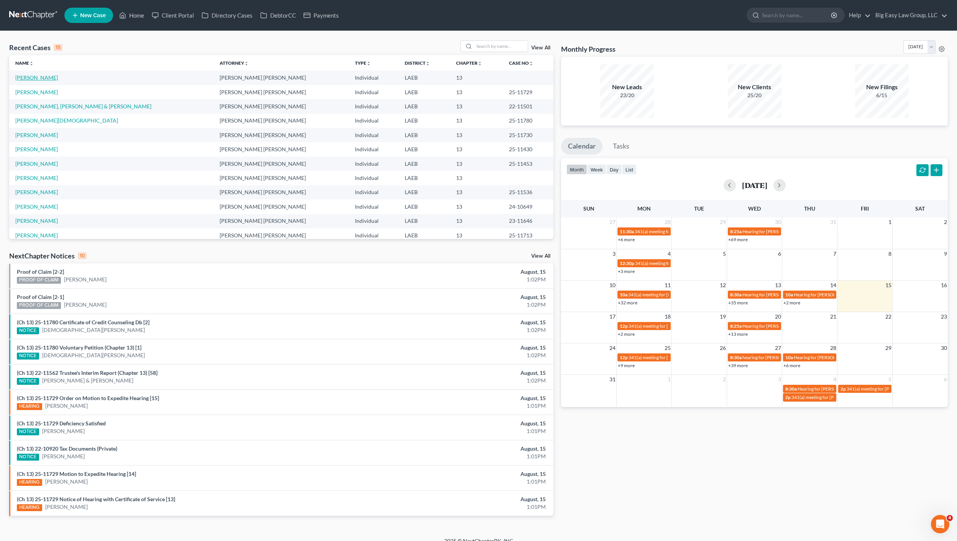
click at [40, 80] on link "[PERSON_NAME]" at bounding box center [36, 77] width 43 height 7
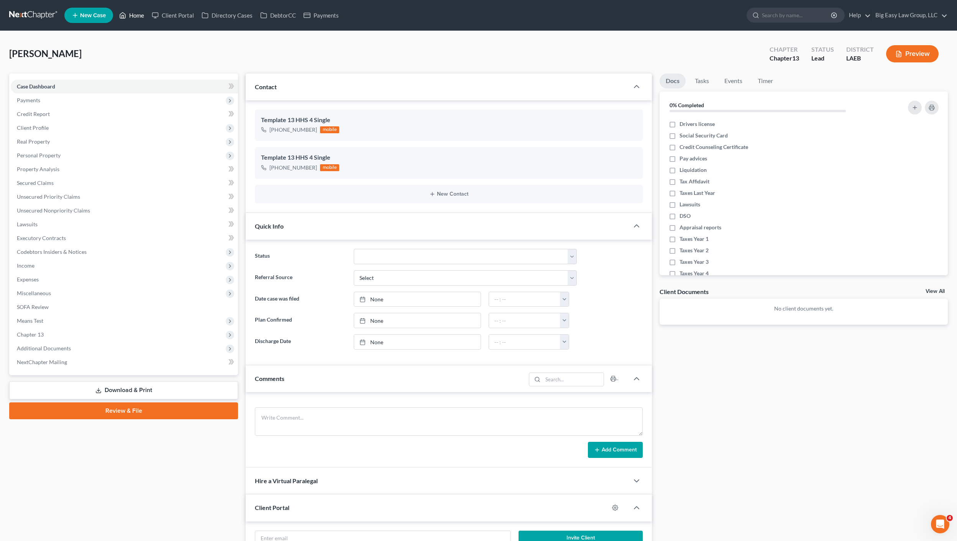
click at [133, 14] on link "Home" at bounding box center [131, 15] width 33 height 14
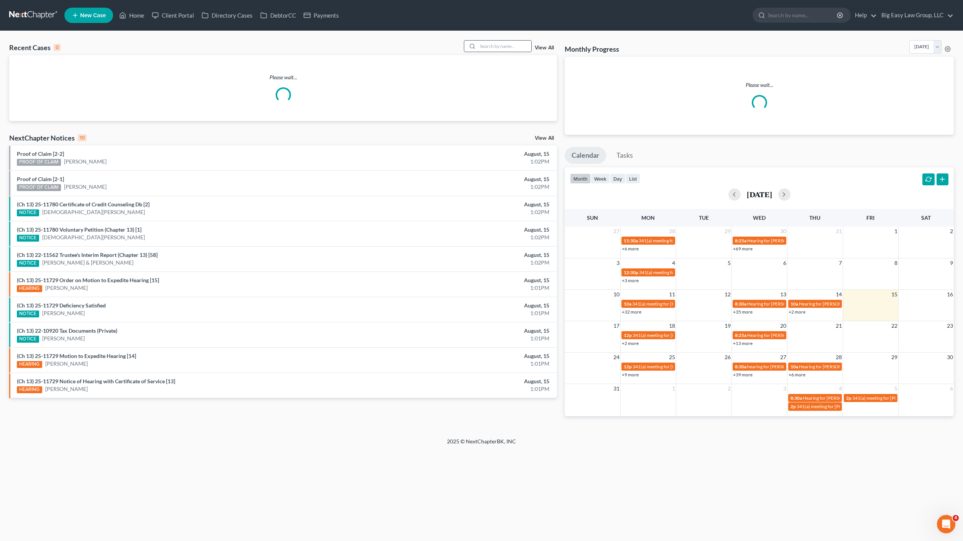
drag, startPoint x: 477, startPoint y: 44, endPoint x: 491, endPoint y: 44, distance: 13.4
click at [477, 44] on div at bounding box center [471, 46] width 14 height 11
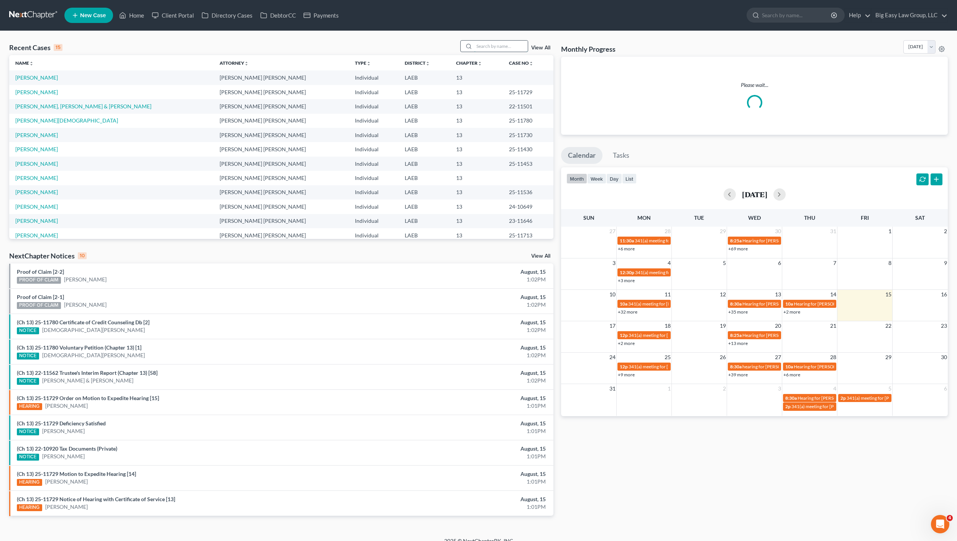
click at [491, 44] on input "search" at bounding box center [501, 46] width 54 height 11
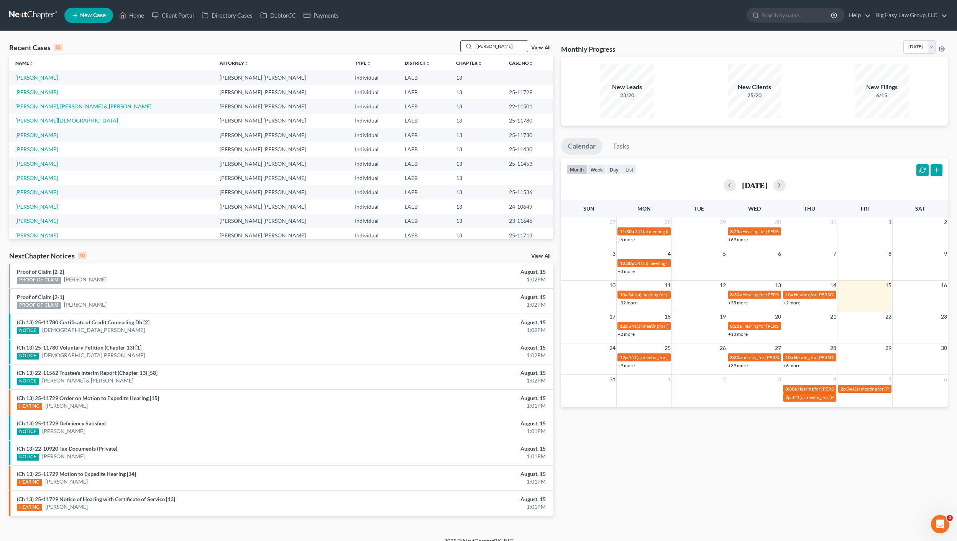
type input "[PERSON_NAME]"
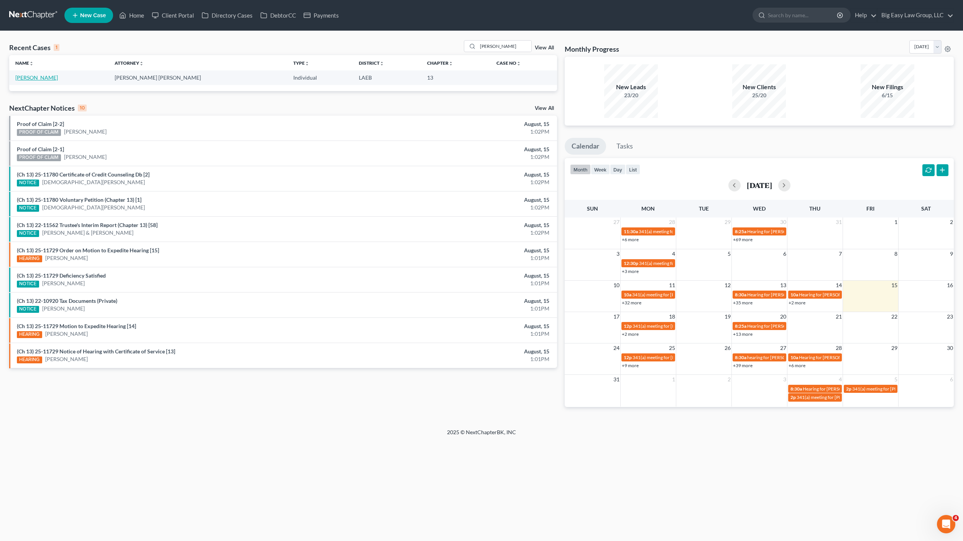
drag, startPoint x: 56, startPoint y: 77, endPoint x: 49, endPoint y: 77, distance: 6.9
click at [51, 77] on td "[PERSON_NAME]" at bounding box center [58, 78] width 99 height 14
click at [43, 75] on link "[PERSON_NAME]" at bounding box center [36, 77] width 43 height 7
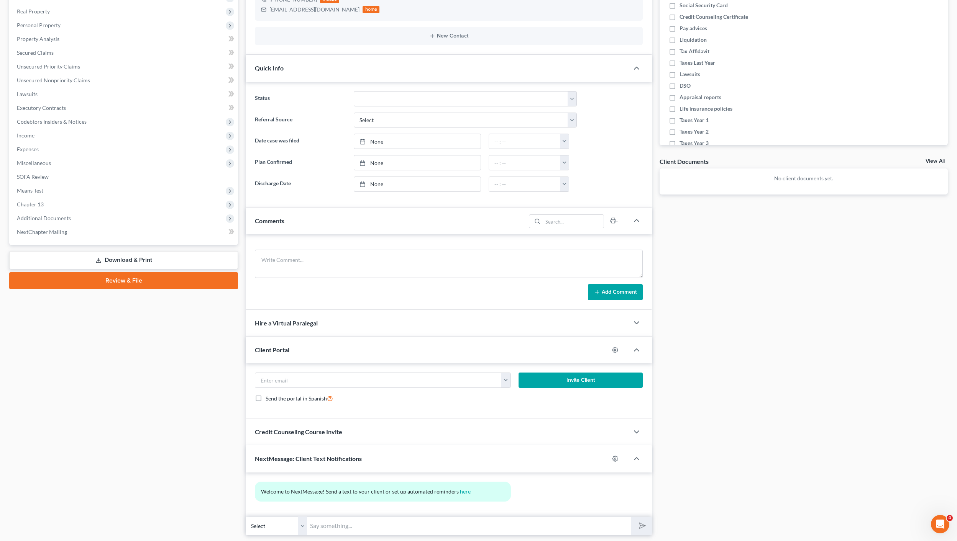
scroll to position [154, 0]
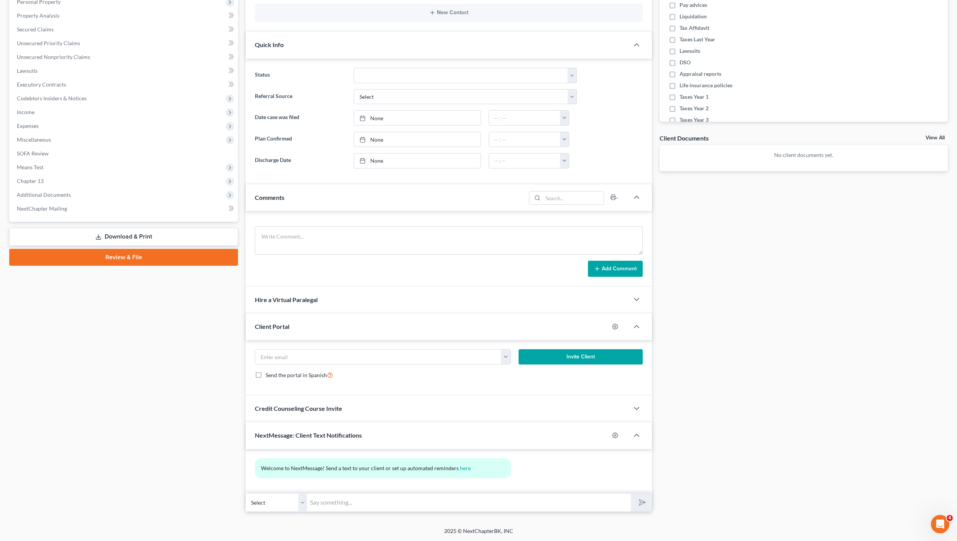
click at [476, 497] on input "text" at bounding box center [469, 503] width 324 height 19
type input "[PERSON_NAME]: This is [PERSON_NAME] at Big Easy Law. Please complete the credi…"
click at [631, 494] on button "submit" at bounding box center [641, 503] width 21 height 18
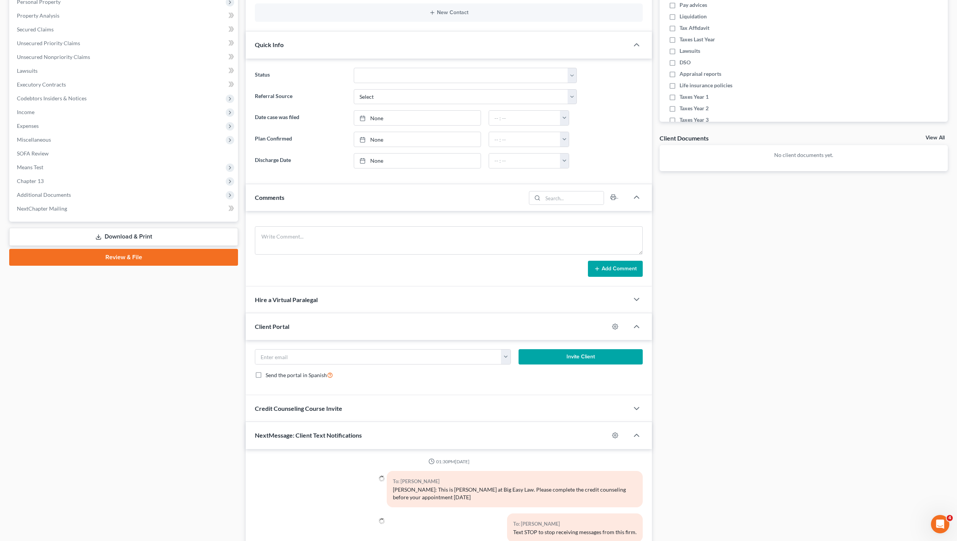
scroll to position [183, 0]
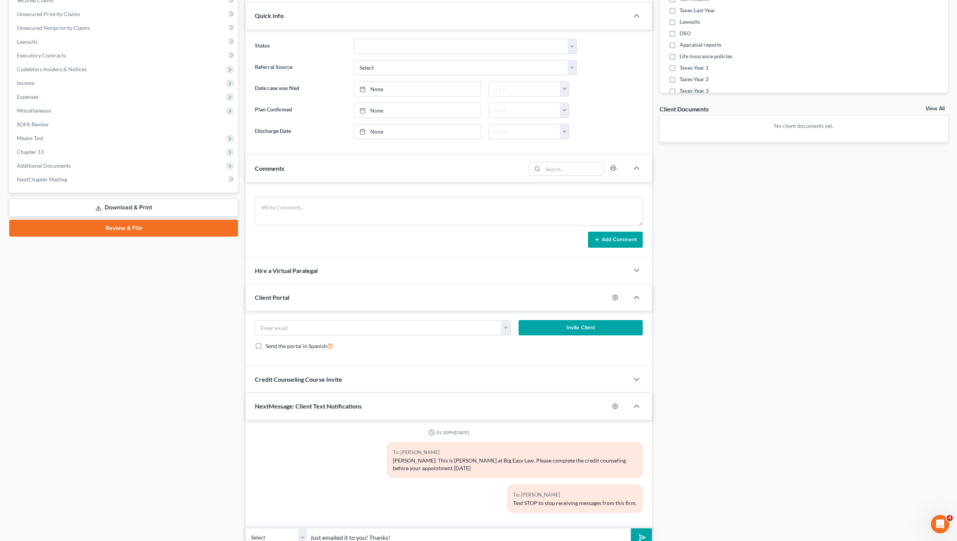
type input "Just emailed it to you! Thanks!"
click at [631, 529] on button "submit" at bounding box center [641, 538] width 21 height 18
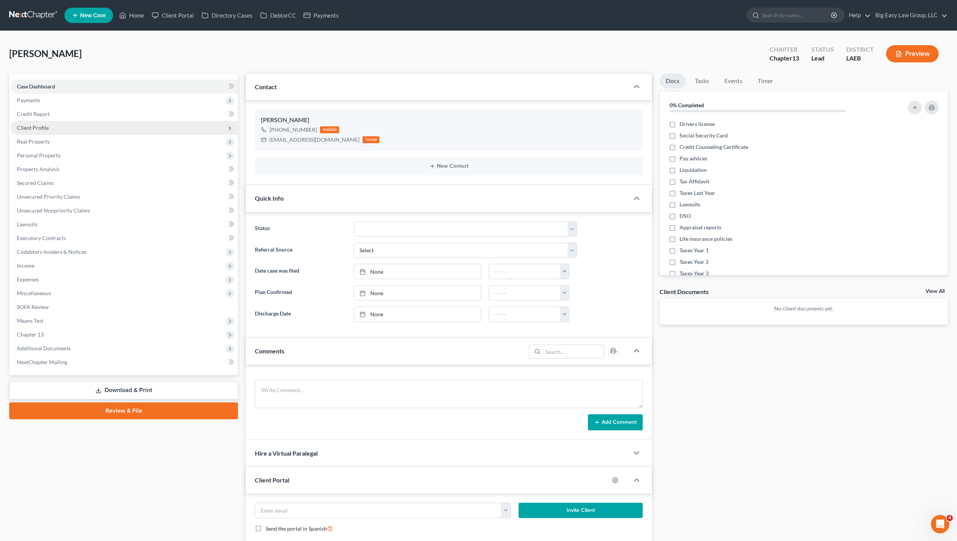
scroll to position [49, 0]
click at [134, 16] on link "Home" at bounding box center [131, 15] width 33 height 14
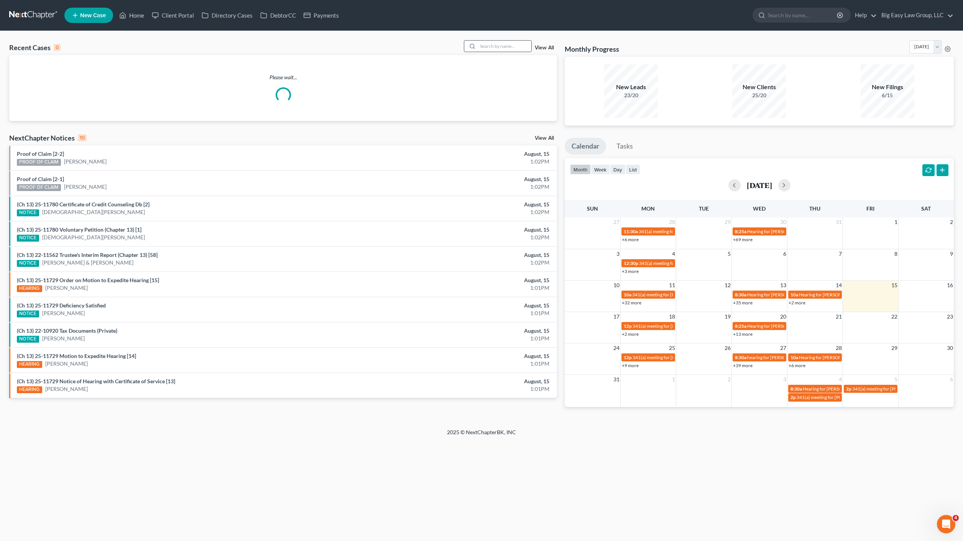
click at [524, 50] on input "search" at bounding box center [504, 46] width 54 height 11
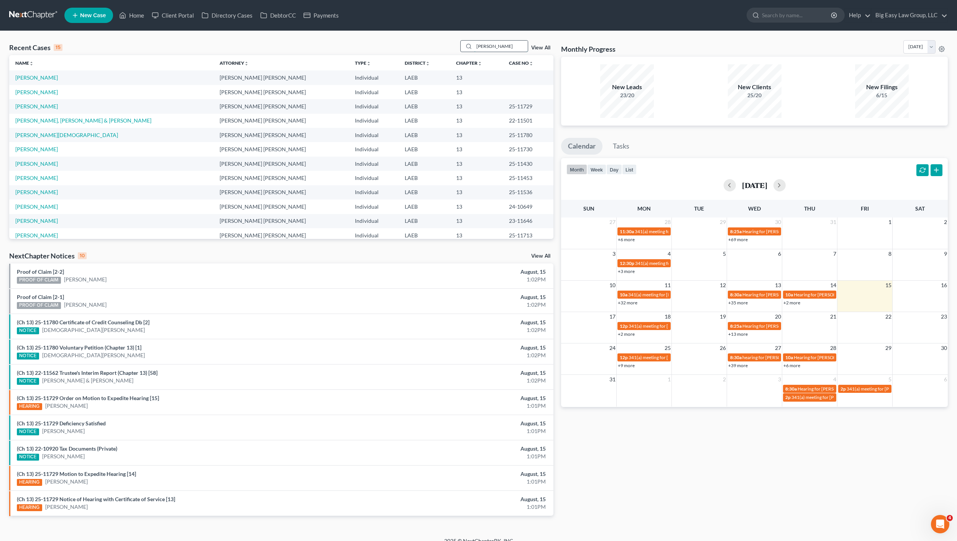
type input "[PERSON_NAME]"
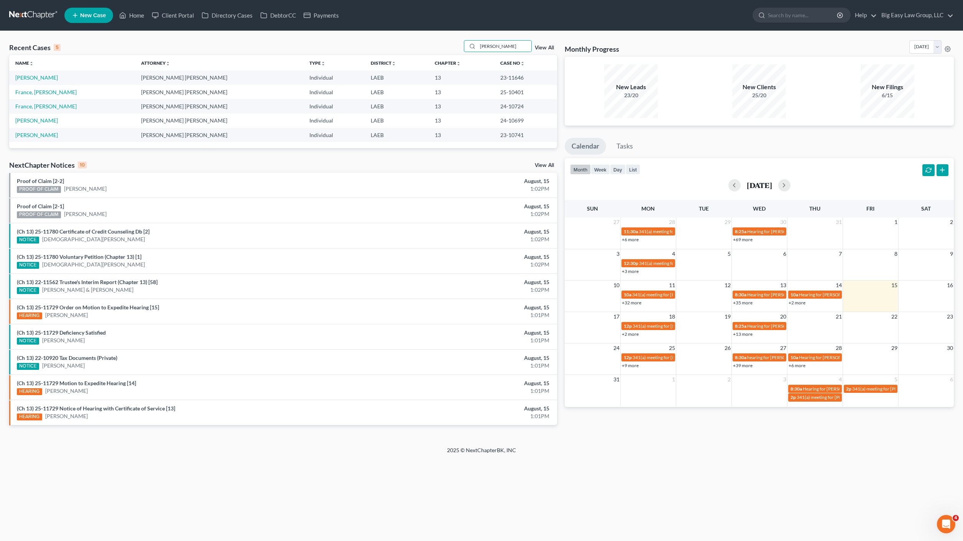
click at [547, 49] on link "View All" at bounding box center [544, 47] width 19 height 5
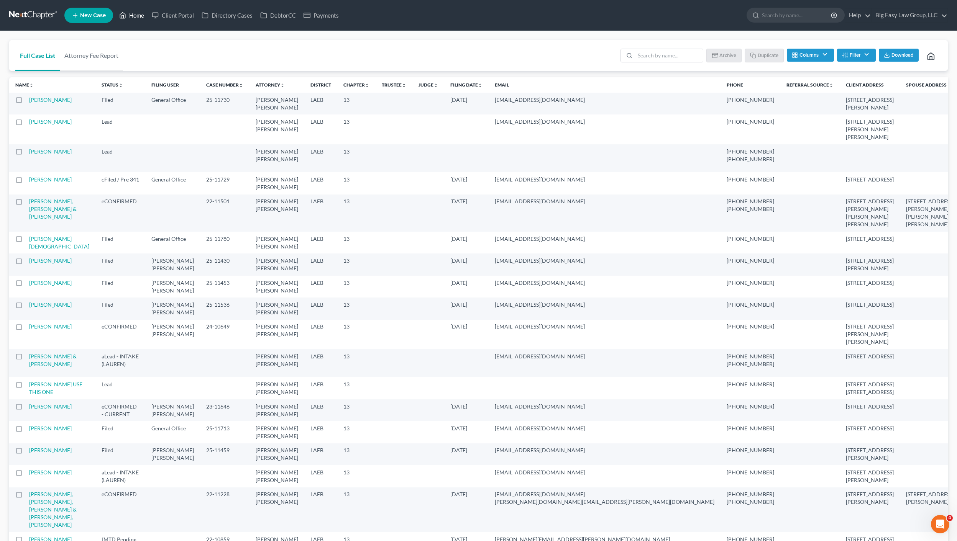
click at [129, 16] on link "Home" at bounding box center [131, 15] width 33 height 14
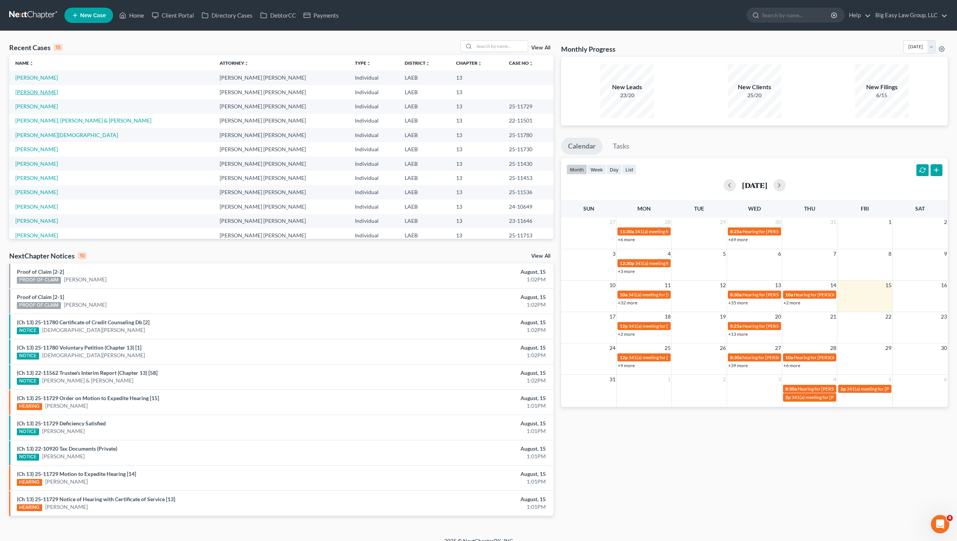
click at [31, 90] on link "[PERSON_NAME]" at bounding box center [36, 92] width 43 height 7
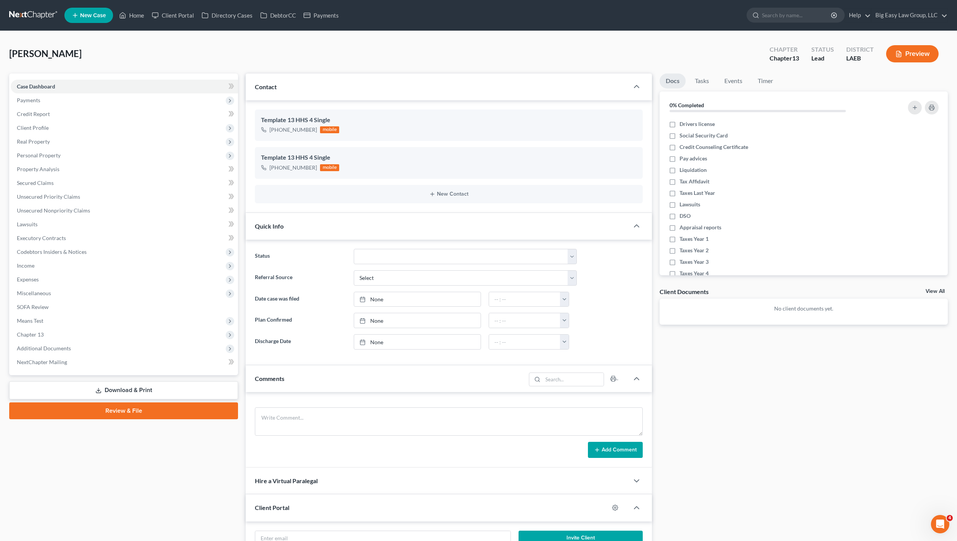
scroll to position [18, 0]
click at [312, 228] on div "Quick Info" at bounding box center [437, 226] width 383 height 26
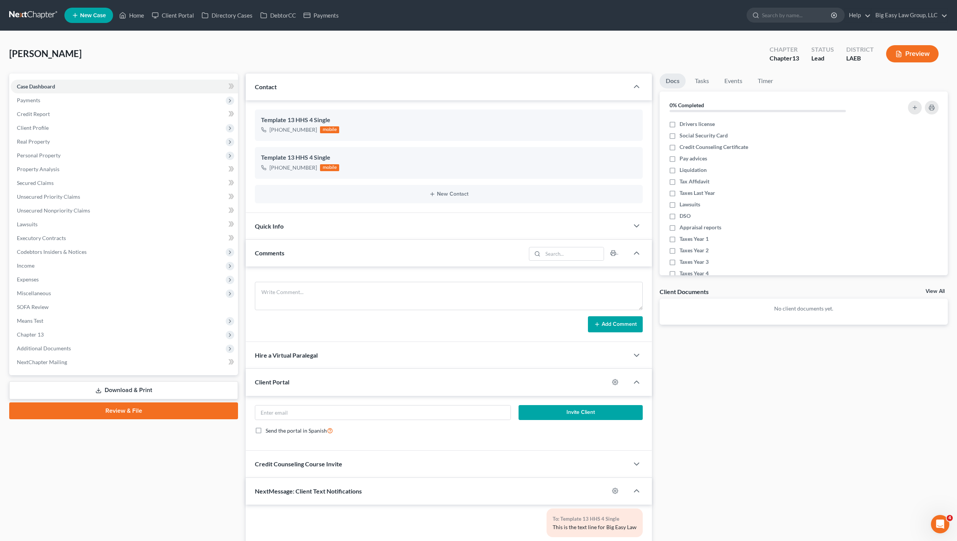
click at [272, 261] on div "Comments" at bounding box center [386, 253] width 280 height 26
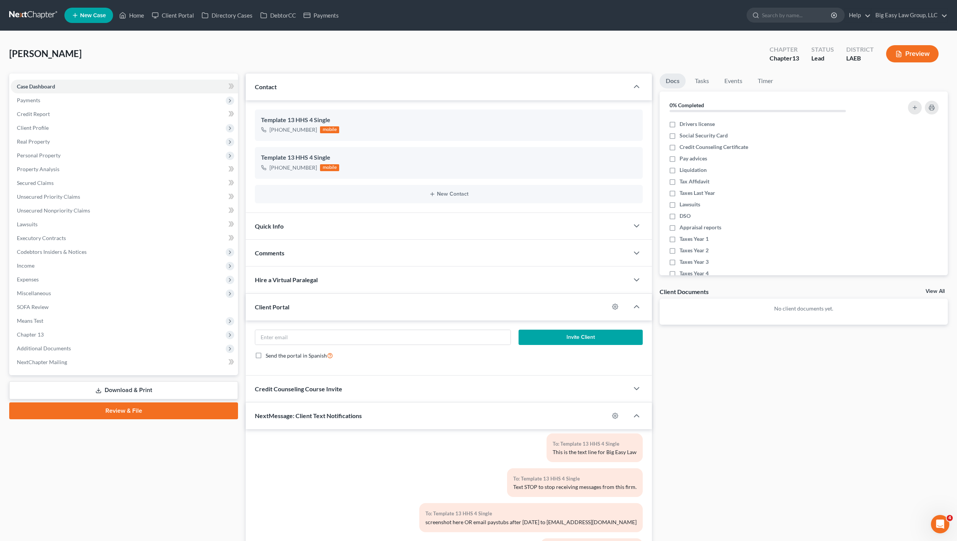
click at [325, 306] on div "Client Portal" at bounding box center [427, 307] width 363 height 26
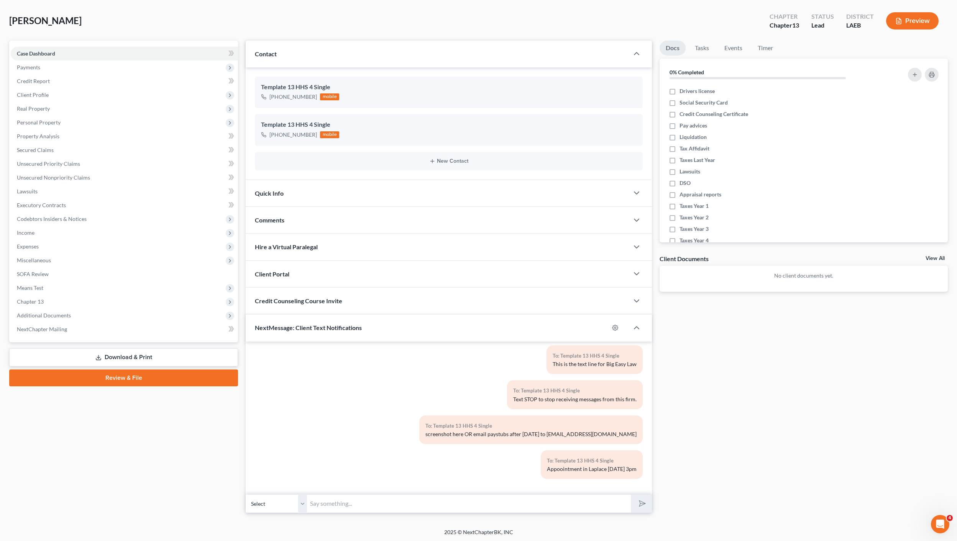
scroll to position [34, 0]
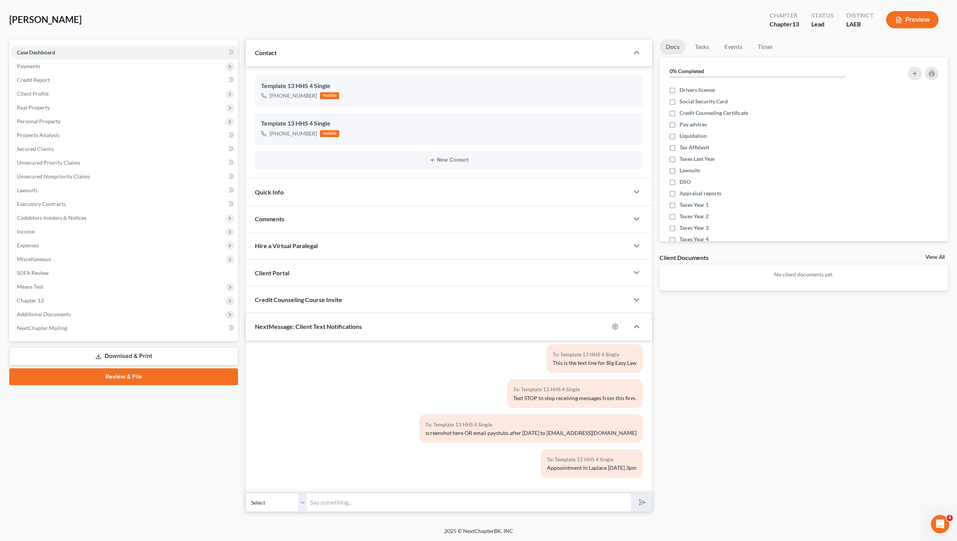
click at [331, 331] on div "NextMessage: Client Text Notifications" at bounding box center [427, 326] width 363 height 26
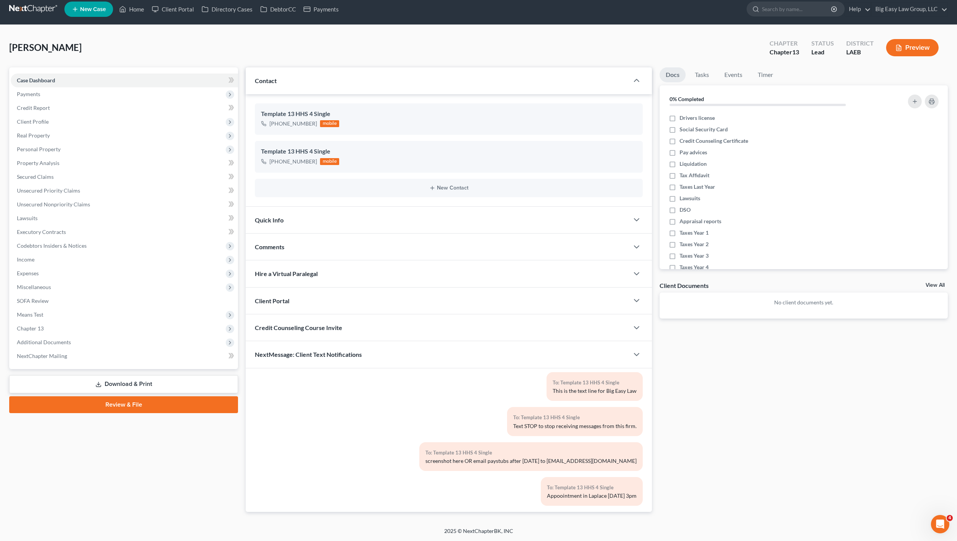
scroll to position [0, 0]
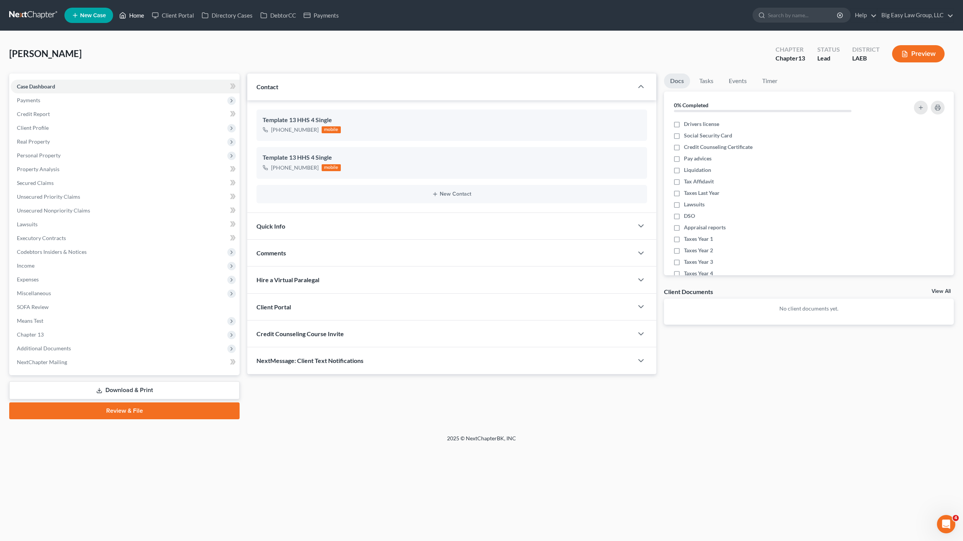
click at [133, 21] on link "Home" at bounding box center [131, 15] width 33 height 14
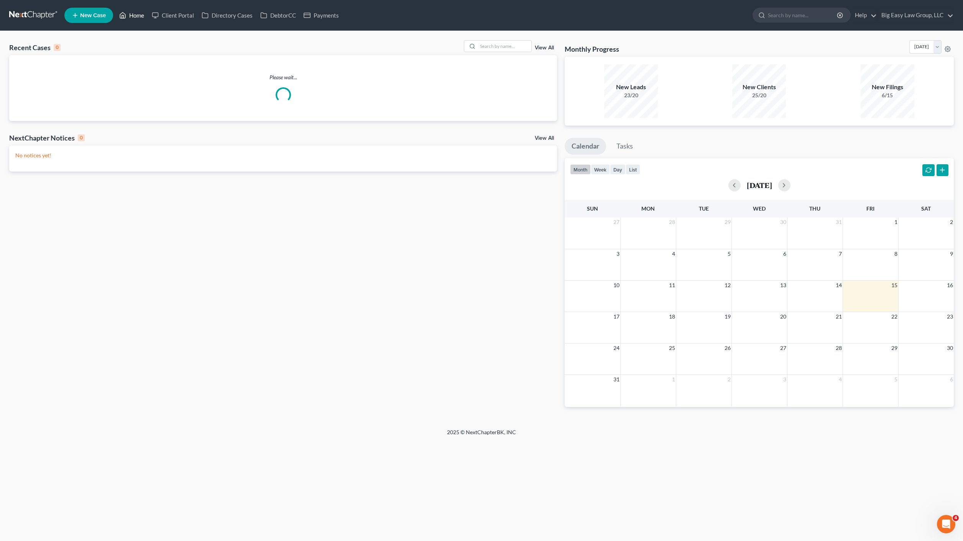
drag, startPoint x: 141, startPoint y: 12, endPoint x: 174, endPoint y: 30, distance: 37.2
click at [141, 12] on link "Home" at bounding box center [131, 15] width 33 height 14
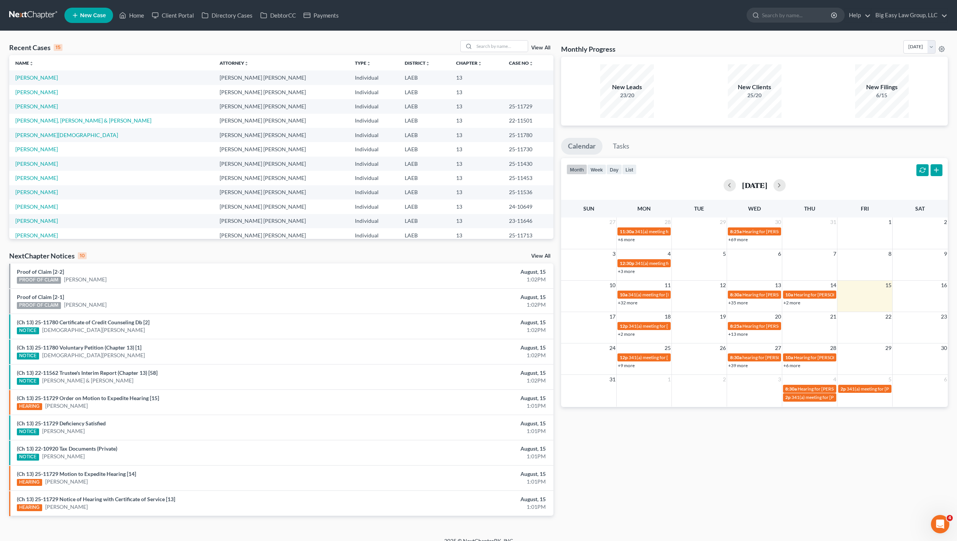
click at [146, 29] on nav "Home New Case Client Portal Directory Cases DebtorCC Payments Big Easy Law Grou…" at bounding box center [478, 15] width 957 height 31
click at [138, 19] on link "Home" at bounding box center [131, 15] width 33 height 14
click at [36, 107] on link "[PERSON_NAME]" at bounding box center [36, 106] width 43 height 7
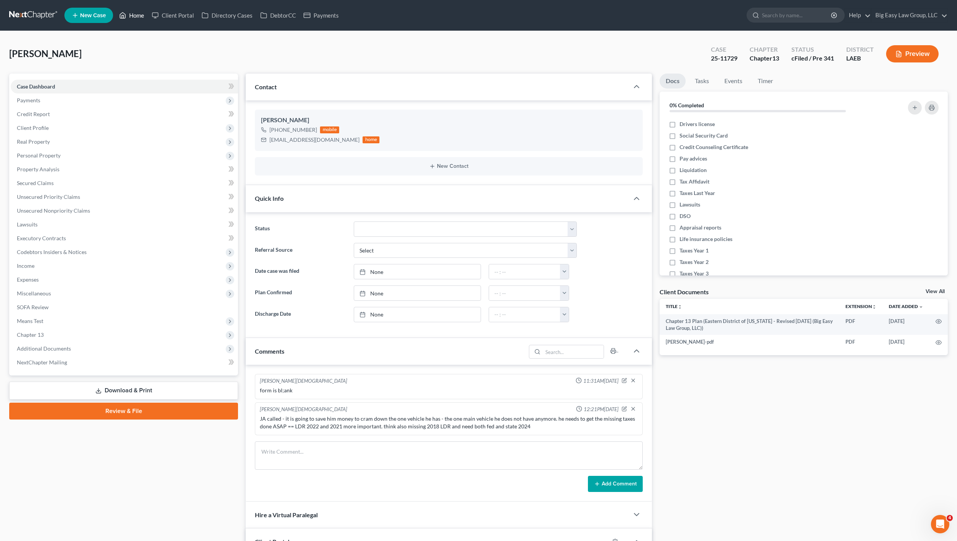
click at [139, 11] on link "Home" at bounding box center [131, 15] width 33 height 14
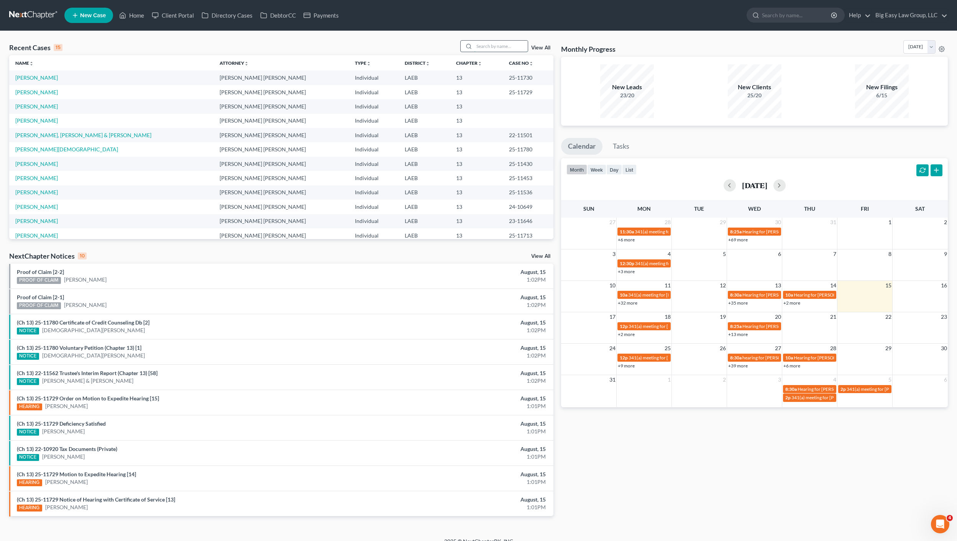
click at [504, 48] on input "search" at bounding box center [501, 46] width 54 height 11
type input "gregorio"
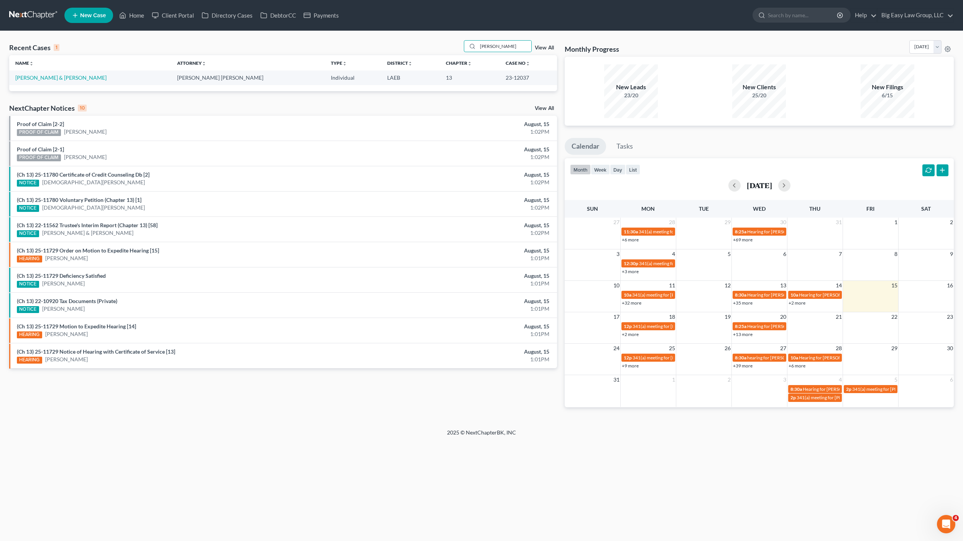
drag, startPoint x: 59, startPoint y: 69, endPoint x: 63, endPoint y: 81, distance: 12.8
click at [59, 69] on th "Name unfold_more expand_more expand_less" at bounding box center [90, 62] width 162 height 15
click at [62, 81] on td "[PERSON_NAME] & [PERSON_NAME]" at bounding box center [90, 78] width 162 height 14
click at [57, 74] on link "[PERSON_NAME] & [PERSON_NAME]" at bounding box center [60, 77] width 91 height 7
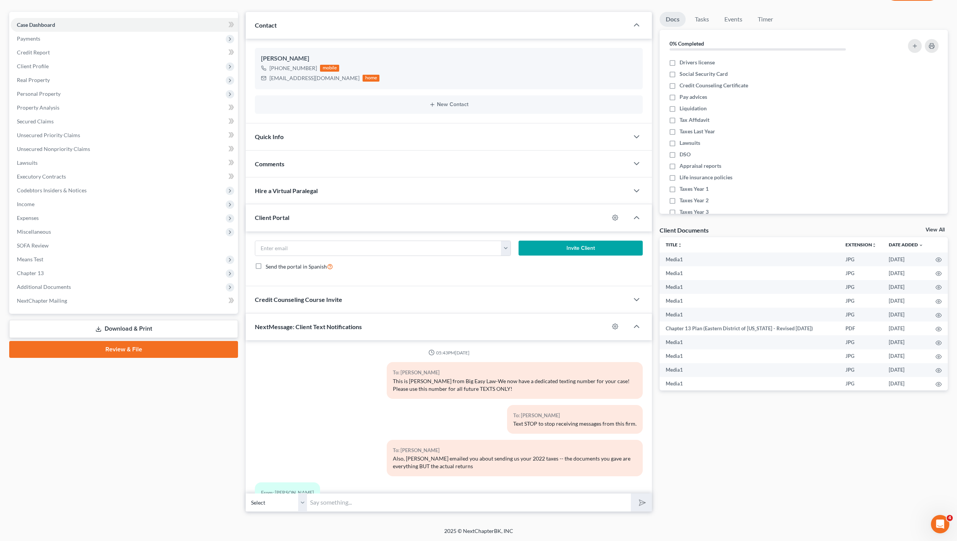
scroll to position [5020, 0]
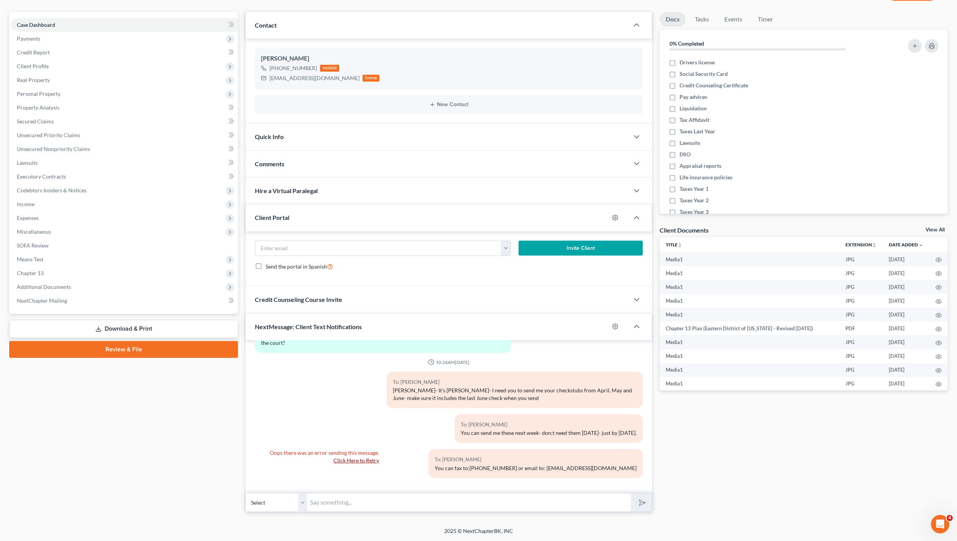
click at [359, 460] on link "Click Here to Retry" at bounding box center [356, 460] width 46 height 7
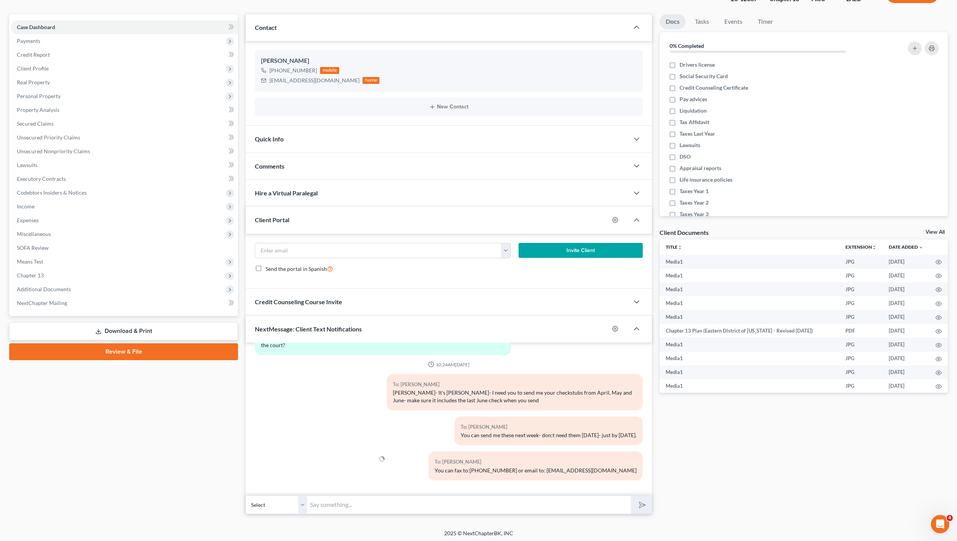
scroll to position [62, 0]
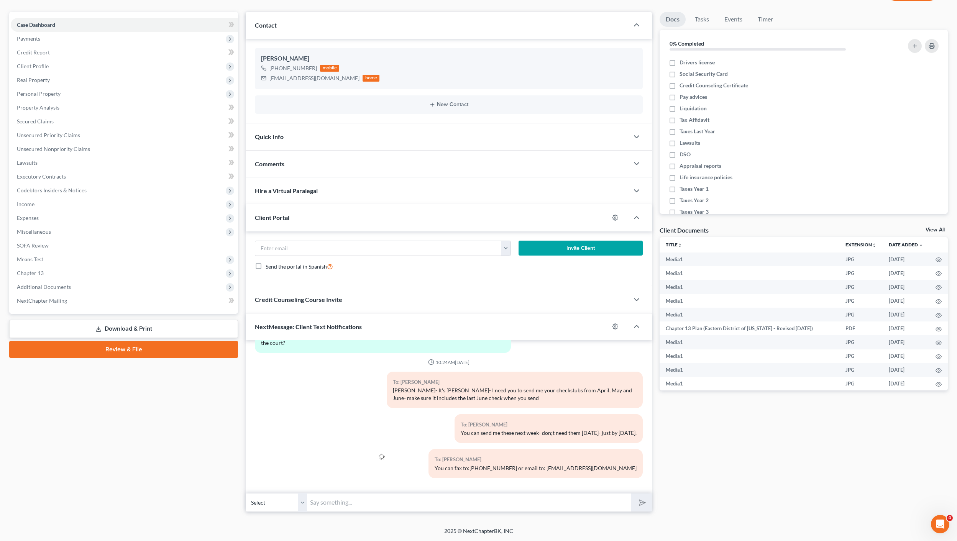
click at [282, 500] on select "Select +1 (985) 515-4538 - James Gregorio" at bounding box center [276, 502] width 61 height 19
drag, startPoint x: 556, startPoint y: 477, endPoint x: 376, endPoint y: 462, distance: 181.1
click at [396, 458] on div "To: James Gregorio You can fax to:(866) 596-2555 or email to: office@bigeasybk.…" at bounding box center [515, 466] width 264 height 35
click at [375, 462] on div "To: James Gregorio You can fax to:(866) 596-2555 or email to: office@bigeasybk.…" at bounding box center [448, 466] width 395 height 35
click at [375, 456] on div "To: James Gregorio You can fax to:(866) 596-2555 or email to: office@bigeasybk.…" at bounding box center [448, 466] width 395 height 35
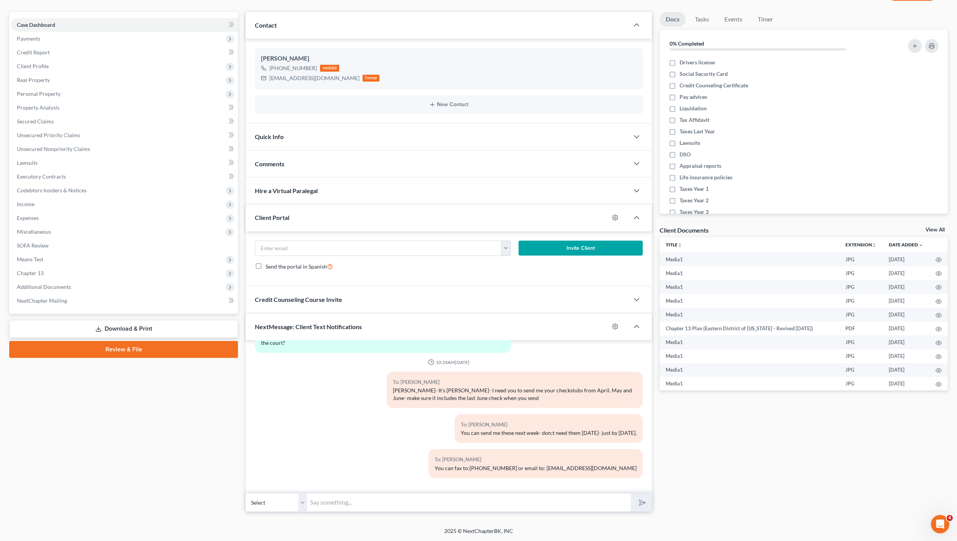
drag, startPoint x: 614, startPoint y: 279, endPoint x: 617, endPoint y: 322, distance: 43.0
click at [615, 284] on div "jgregorio@wpso.la.gov Invite Client Send the portal in Spanish" at bounding box center [449, 258] width 406 height 55
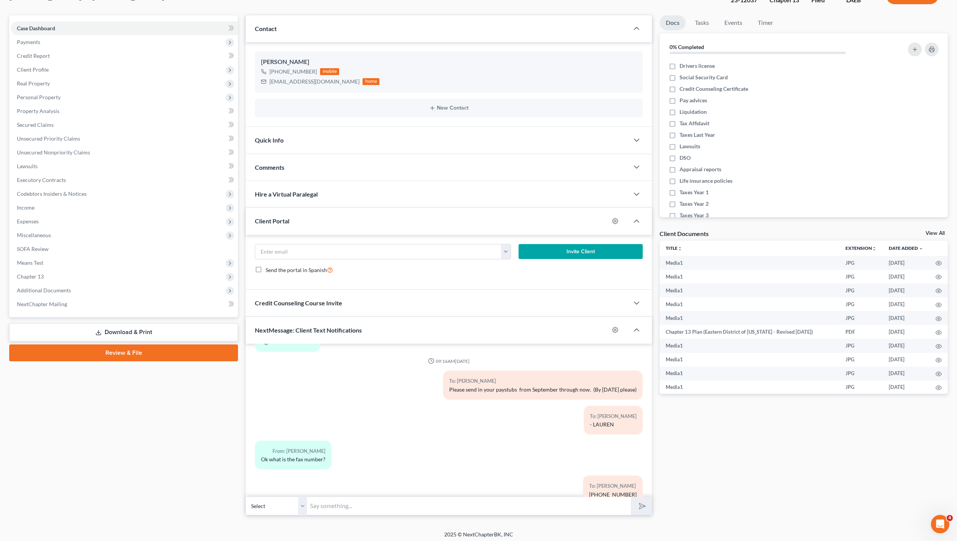
scroll to position [0, 0]
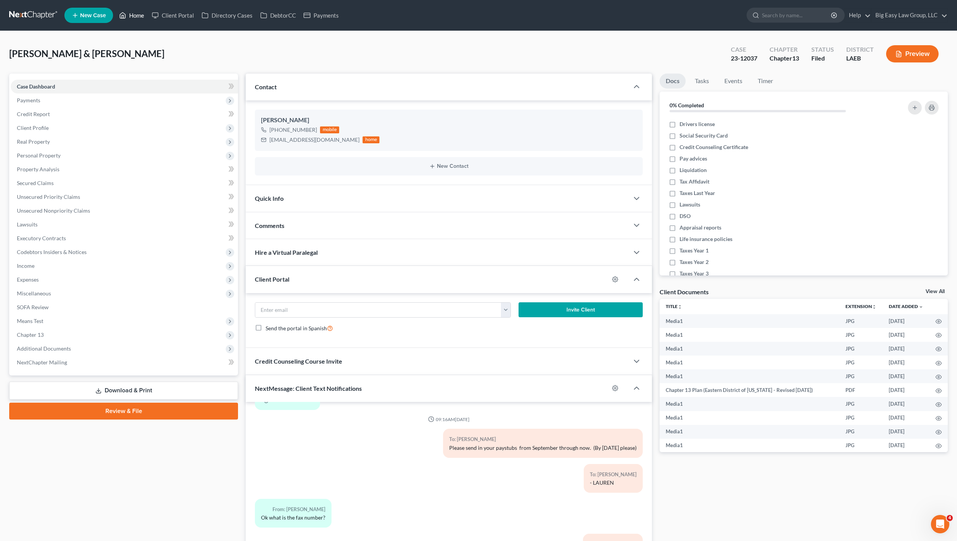
click at [133, 19] on link "Home" at bounding box center [131, 15] width 33 height 14
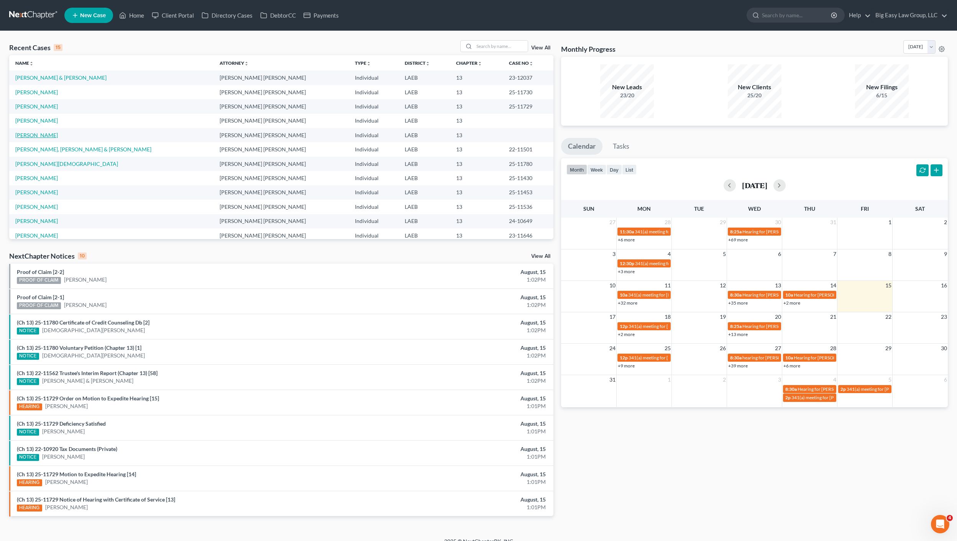
click at [36, 135] on link "[PERSON_NAME]" at bounding box center [36, 135] width 43 height 7
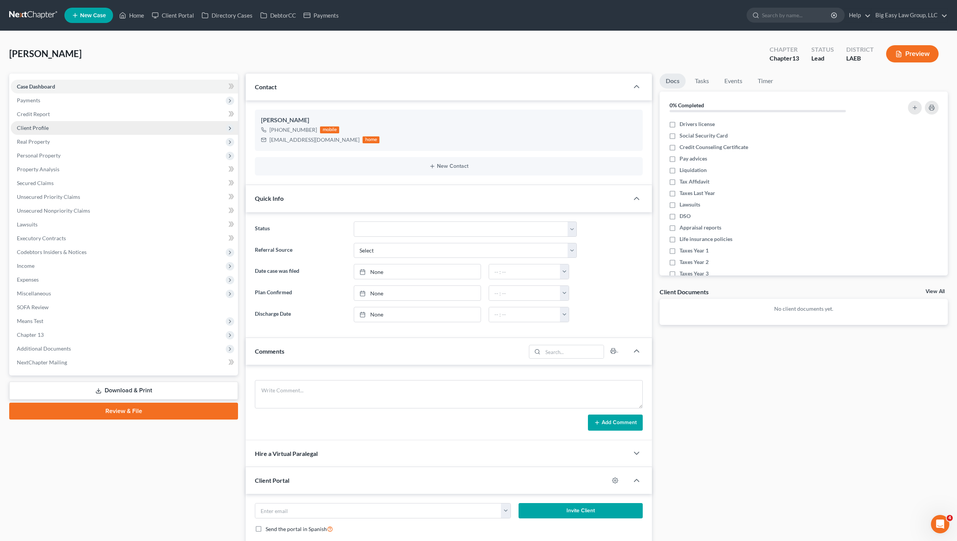
scroll to position [84, 0]
click at [47, 127] on span "Client Profile" at bounding box center [33, 128] width 32 height 7
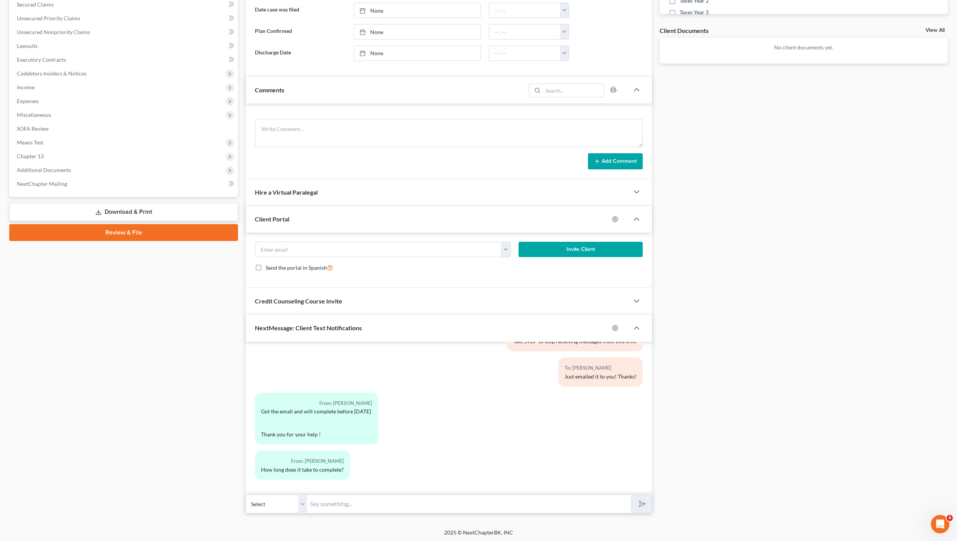
scroll to position [73, 0]
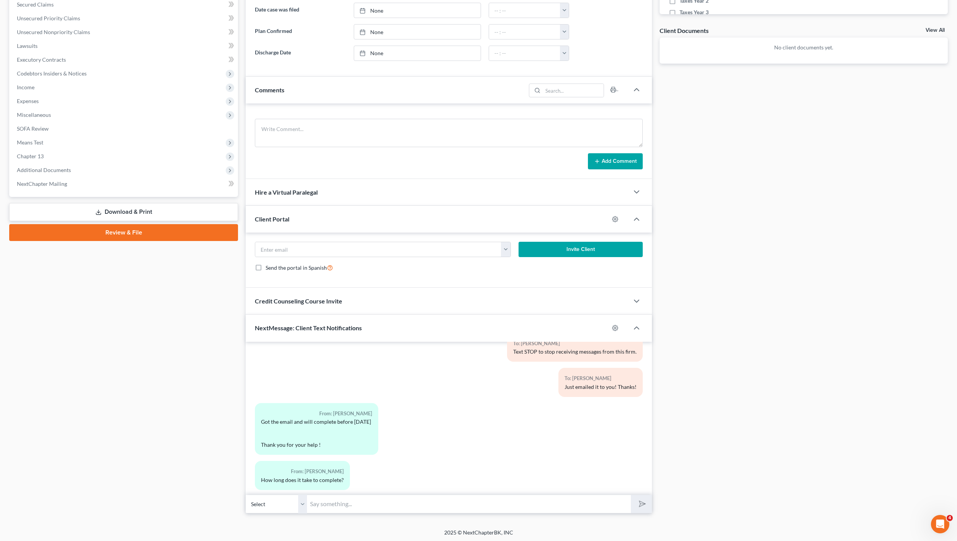
click at [411, 509] on input "text" at bounding box center [469, 504] width 324 height 19
click at [407, 504] on input "It is fast! You don't have to match any answers to what you agve us- just fill …" at bounding box center [469, 504] width 324 height 19
click at [404, 504] on input "It is fast! You don't have to match any answers to what you agve us- just fill …" at bounding box center [469, 504] width 324 height 19
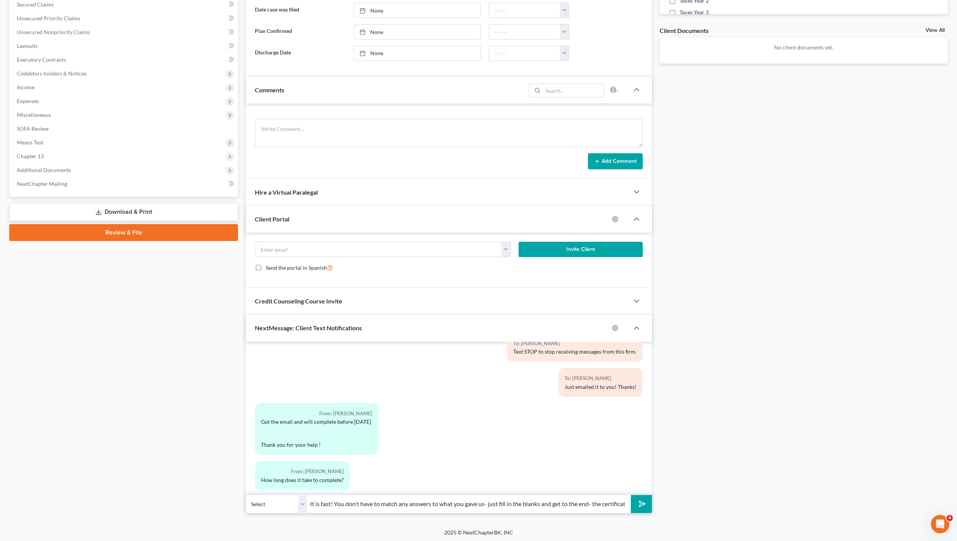
drag, startPoint x: 333, startPoint y: 504, endPoint x: 306, endPoint y: 502, distance: 27.7
click at [306, 502] on div "Select +1 (985) 264-1150 - Laddie Roussel Jr. It is fast! You don't have to mat…" at bounding box center [449, 504] width 406 height 18
drag, startPoint x: 334, startPoint y: 504, endPoint x: 294, endPoint y: 496, distance: 40.6
click at [295, 496] on div "Select +1 (985) 264-1150 - Laddie Roussel Jr. It is fast! You don't have to mat…" at bounding box center [449, 504] width 406 height 18
drag, startPoint x: 419, startPoint y: 504, endPoint x: 205, endPoint y: 478, distance: 215.7
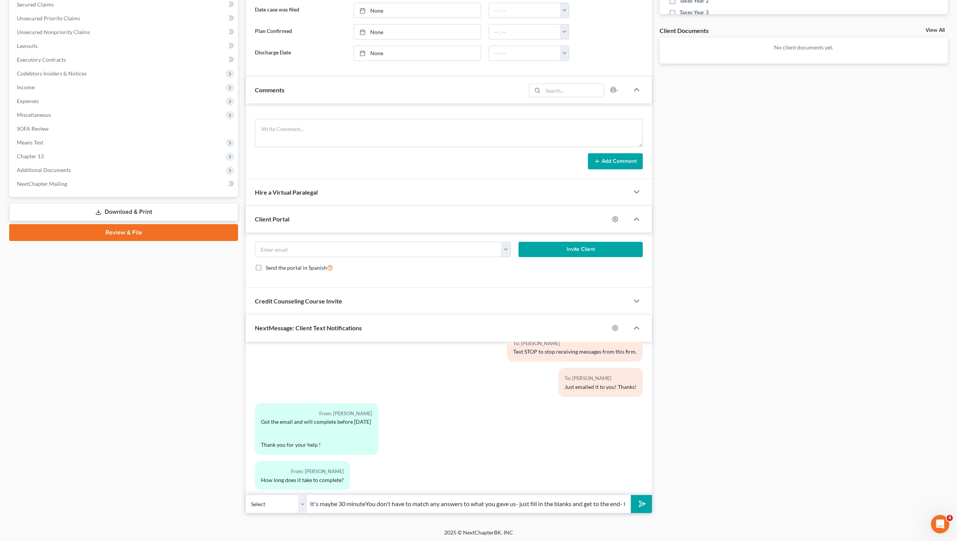
click at [205, 478] on div "Petition Navigation Case Dashboard Payments Invoices Payments Payments Credit R…" at bounding box center [478, 162] width 946 height 701
click at [519, 495] on input "It's maybe 30 minuteYou don't have to match any answers to what you gave us- ju…" at bounding box center [469, 504] width 324 height 19
drag, startPoint x: 518, startPoint y: 506, endPoint x: 570, endPoint y: 518, distance: 53.6
click at [572, 518] on div "Petition Navigation Case Dashboard Payments Invoices Payments Payments Credit R…" at bounding box center [478, 165] width 938 height 707
click at [366, 503] on input "It's maybe 30 minuteYou don't have to match any answers to what you gave us- ju…" at bounding box center [469, 504] width 324 height 19
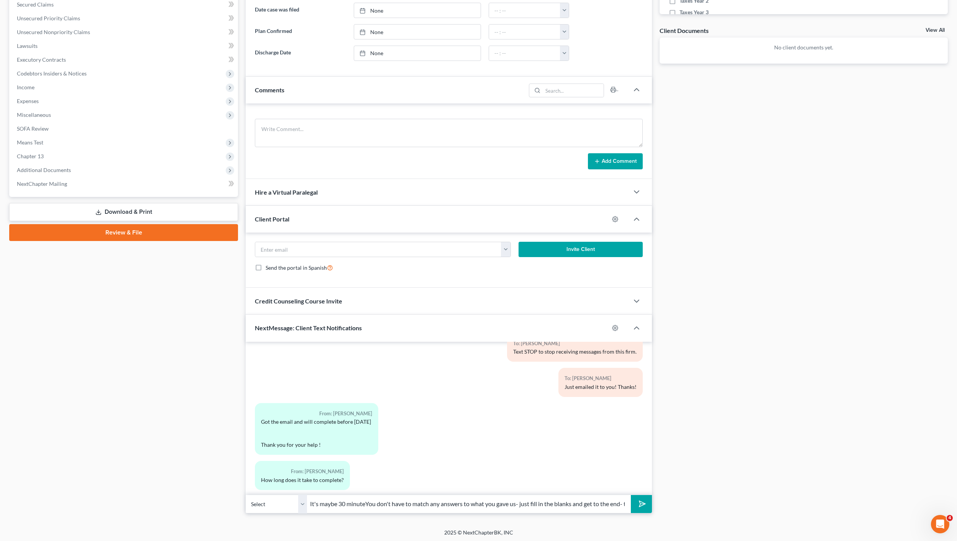
scroll to position [263, 0]
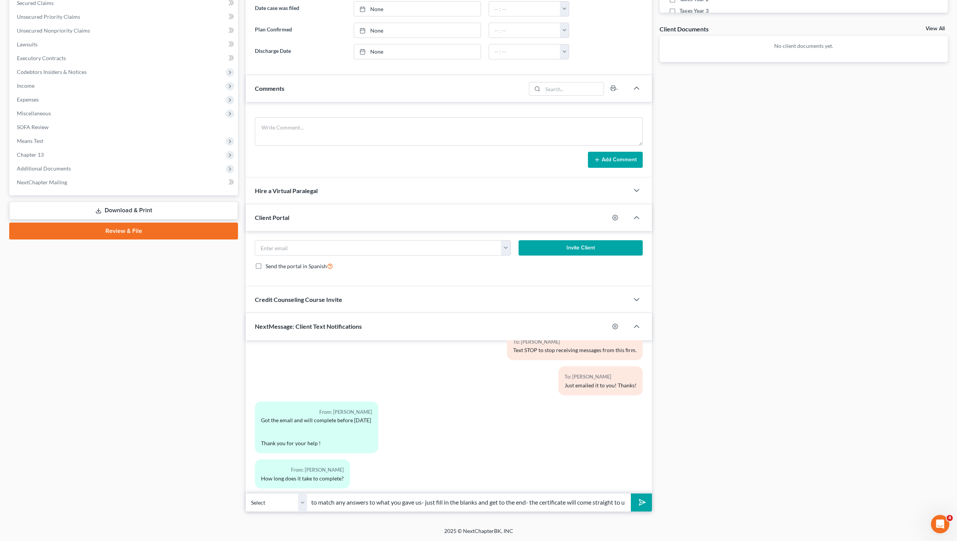
drag, startPoint x: 366, startPoint y: 505, endPoint x: 682, endPoint y: 535, distance: 317.9
click at [707, 541] on html "Home New Case Client Portal Directory Cases DebtorCC Payments Big Easy Law Grou…" at bounding box center [478, 139] width 957 height 804
type input "It's maybe 30 minutes"
click at [649, 503] on button "submit" at bounding box center [641, 503] width 21 height 18
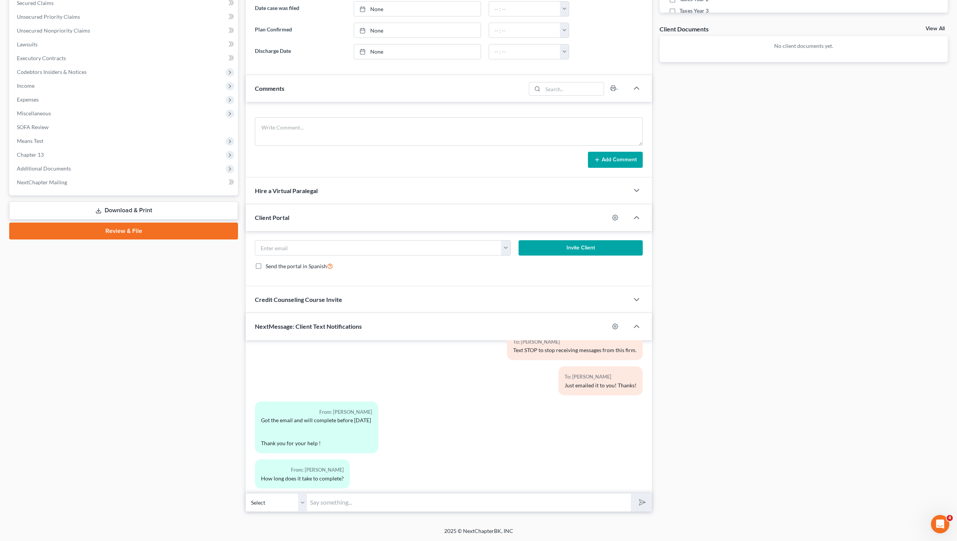
scroll to position [131, 0]
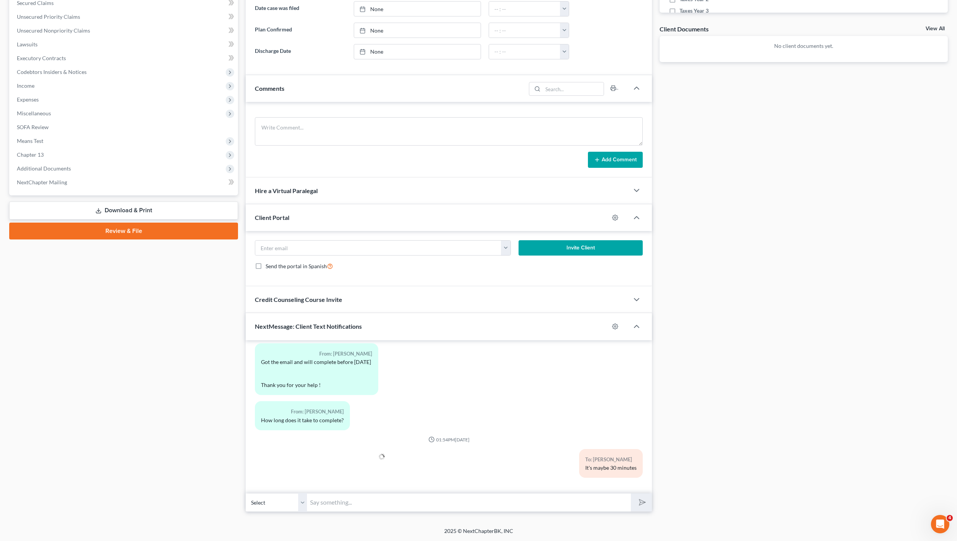
click at [584, 499] on input "text" at bounding box center [469, 502] width 324 height 19
paste input "You don't have to match any answers to what you gave us- just fill in the blank…"
type input "You don't have to match any answers to what you gave us- just fill in the blank…"
click at [631, 494] on button "submit" at bounding box center [641, 503] width 21 height 18
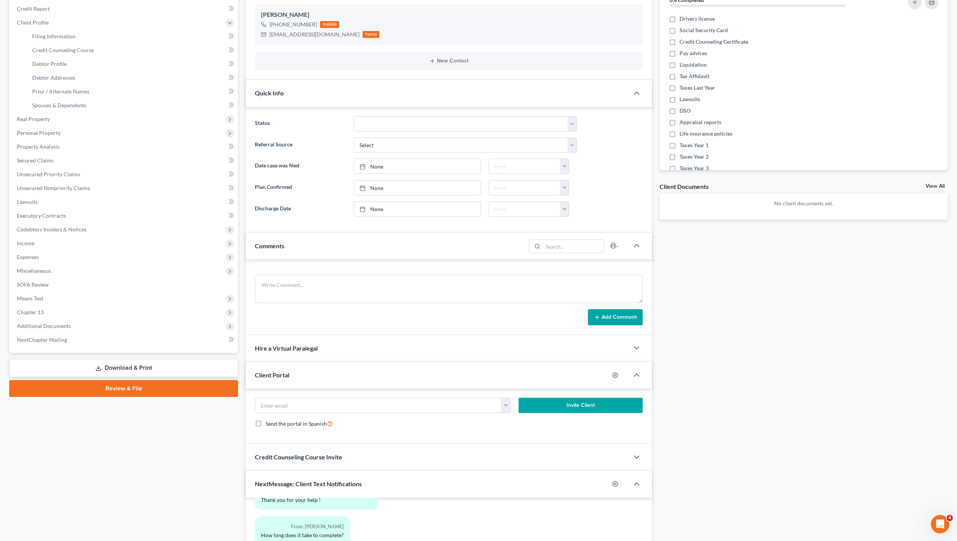
scroll to position [263, 0]
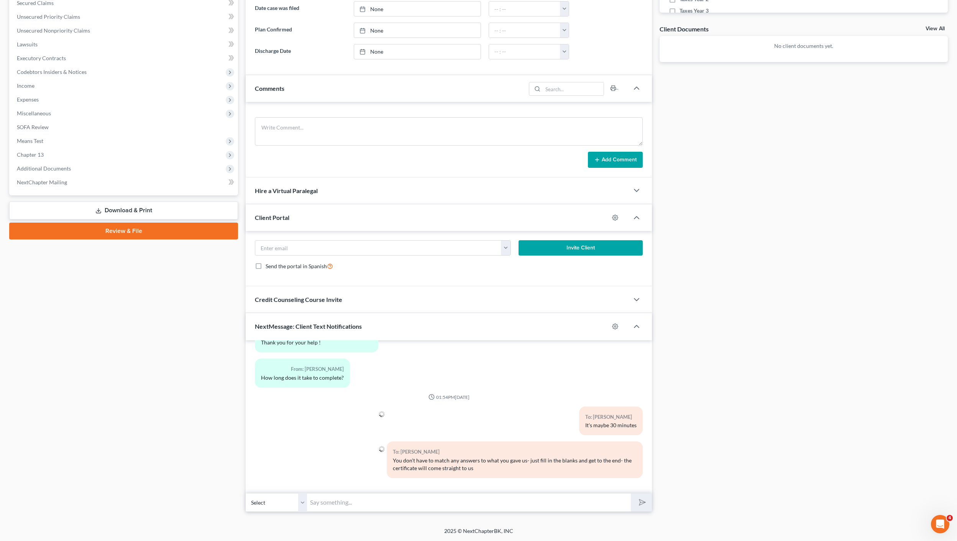
click at [413, 503] on input "text" at bounding box center [469, 502] width 324 height 19
type input "Have a great weekend!"
click at [631, 494] on button "submit" at bounding box center [641, 503] width 21 height 18
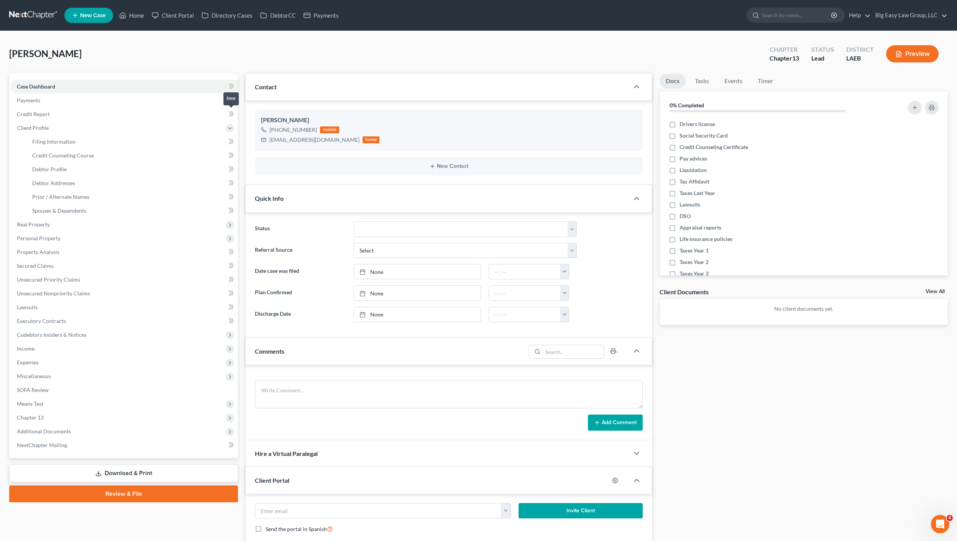
scroll to position [209, 0]
click at [131, 15] on link "Home" at bounding box center [131, 15] width 33 height 14
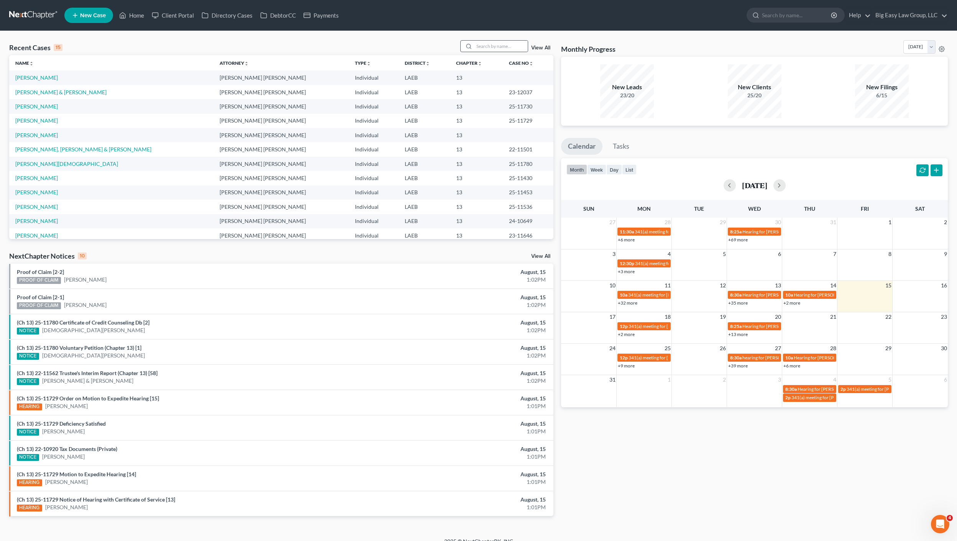
click at [474, 43] on div at bounding box center [468, 46] width 14 height 11
click at [491, 52] on div "Recent Cases 15 View All" at bounding box center [281, 47] width 544 height 15
click at [500, 50] on input "search" at bounding box center [501, 46] width 54 height 11
type input "v"
type input "cunningham"
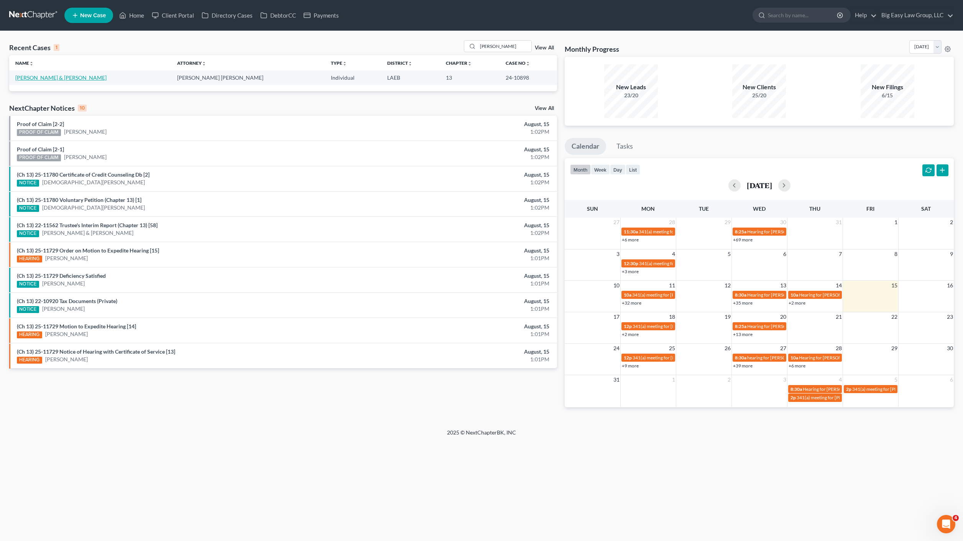
click at [35, 79] on link "[PERSON_NAME] & [PERSON_NAME]" at bounding box center [60, 77] width 91 height 7
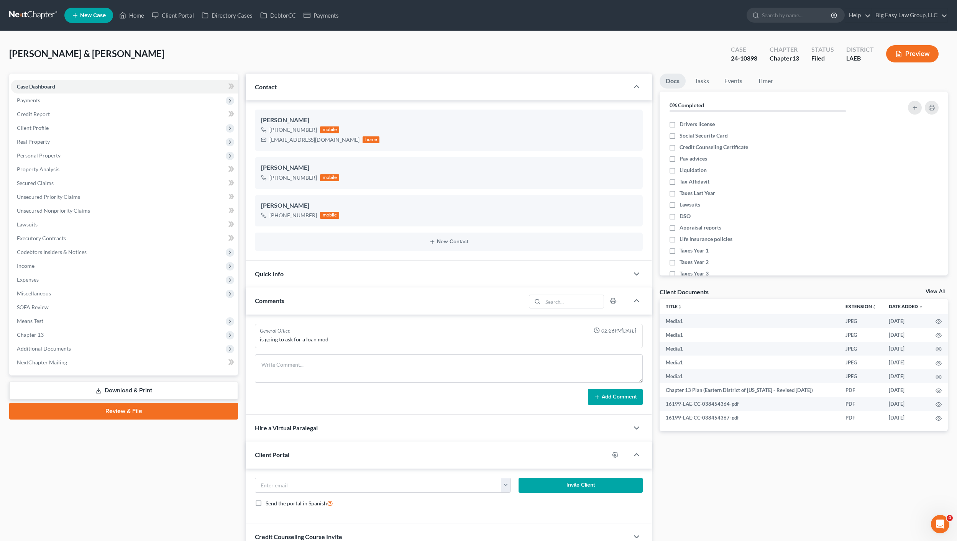
scroll to position [4522, 0]
drag, startPoint x: 137, startPoint y: 8, endPoint x: 366, endPoint y: 14, distance: 228.8
click at [136, 8] on link "Home" at bounding box center [131, 15] width 33 height 14
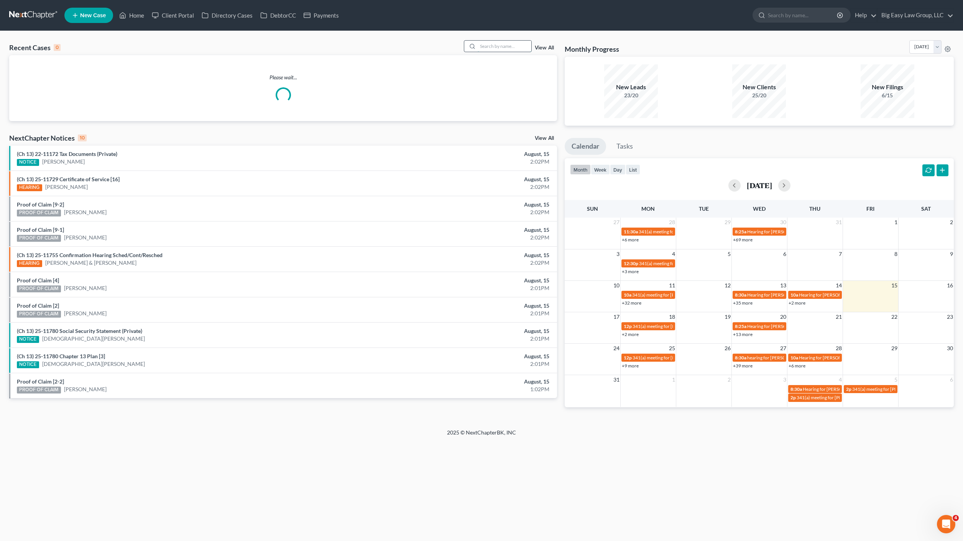
click at [519, 48] on input "search" at bounding box center [504, 46] width 54 height 11
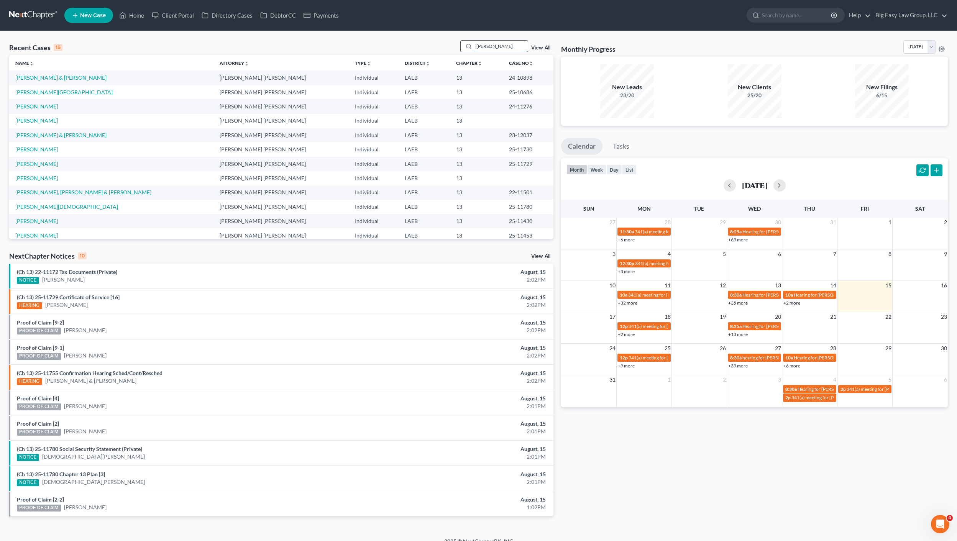
type input "ellis"
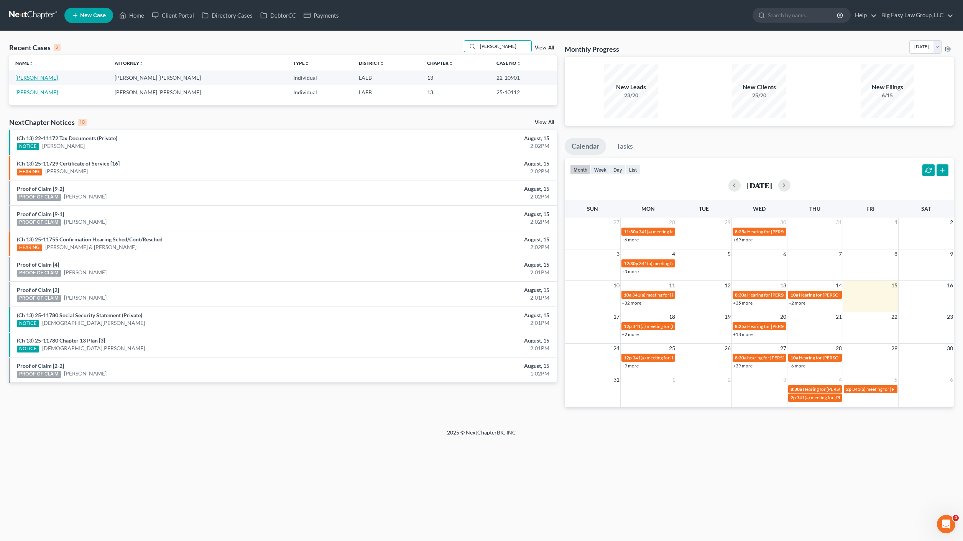
click at [25, 78] on link "[PERSON_NAME]" at bounding box center [36, 77] width 43 height 7
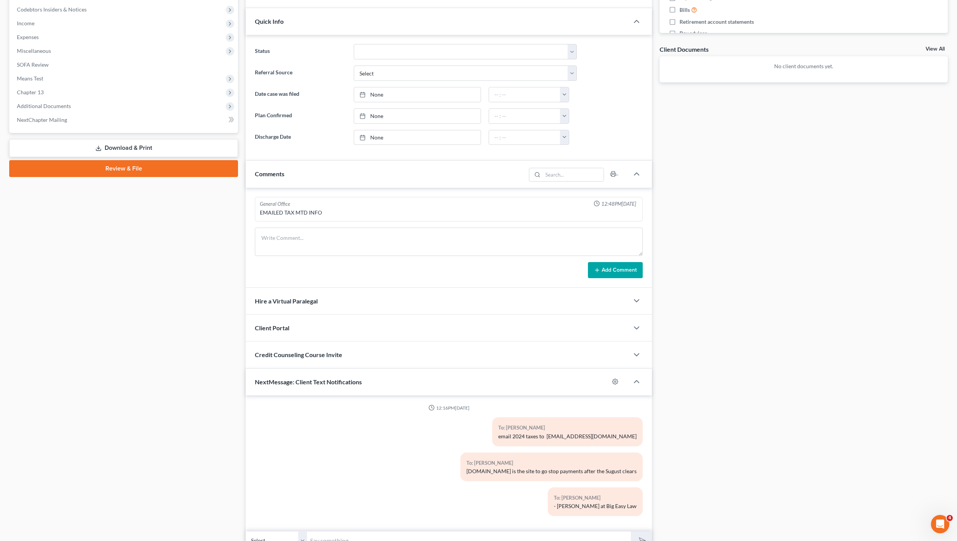
scroll to position [281, 0]
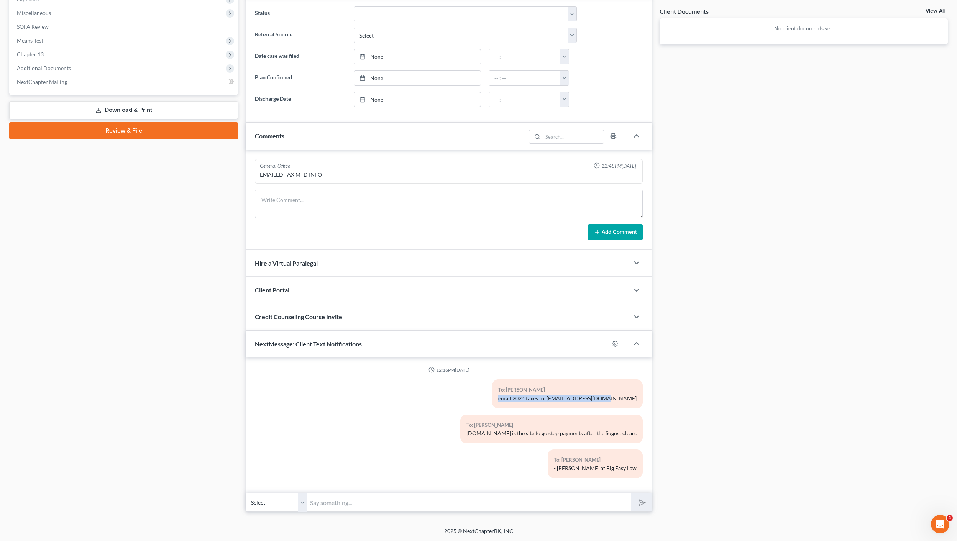
drag, startPoint x: 536, startPoint y: 400, endPoint x: 622, endPoint y: 407, distance: 86.1
click at [648, 408] on div "12:16PM, 08/12/2025 To: Danny Ellis email 2024 taxes to office@bigeasybk.com To…" at bounding box center [449, 426] width 406 height 136
copy div "email 2024 taxes to [EMAIL_ADDRESS][DOMAIN_NAME]"
click at [424, 505] on input "text" at bounding box center [469, 502] width 324 height 19
click at [424, 501] on input "text" at bounding box center [469, 502] width 324 height 19
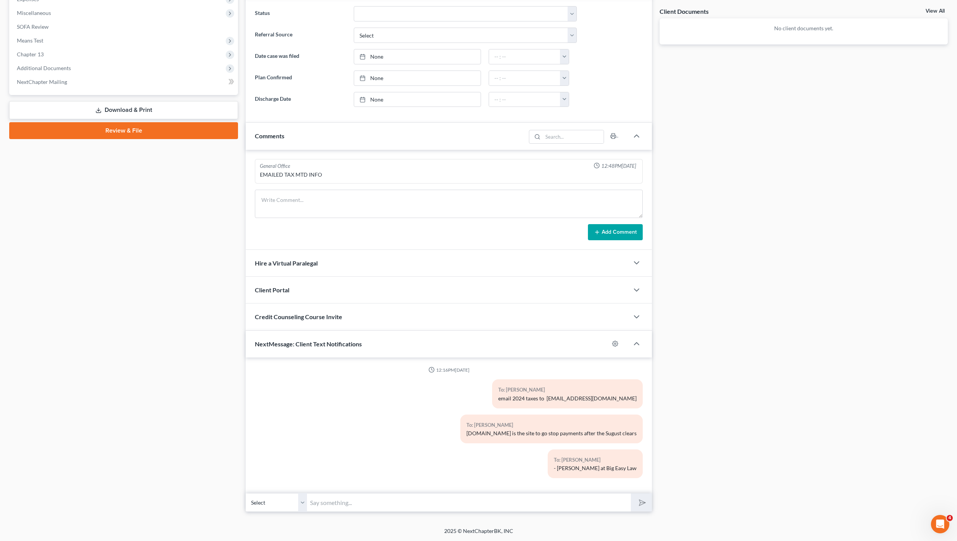
paste input "email 2024 taxes to [EMAIL_ADDRESS][DOMAIN_NAME]"
click at [315, 498] on input "email 2024 taxes to [EMAIL_ADDRESS][DOMAIN_NAME]" at bounding box center [469, 502] width 324 height 19
click at [314, 502] on input "email 2024 taxes to [EMAIL_ADDRESS][DOMAIN_NAME]" at bounding box center [469, 502] width 324 height 19
type input "[PERSON_NAME]: Don;t forget! email 2024 taxes to [EMAIL_ADDRESS][DOMAIN_NAME]"
click at [631, 494] on button "submit" at bounding box center [641, 503] width 21 height 18
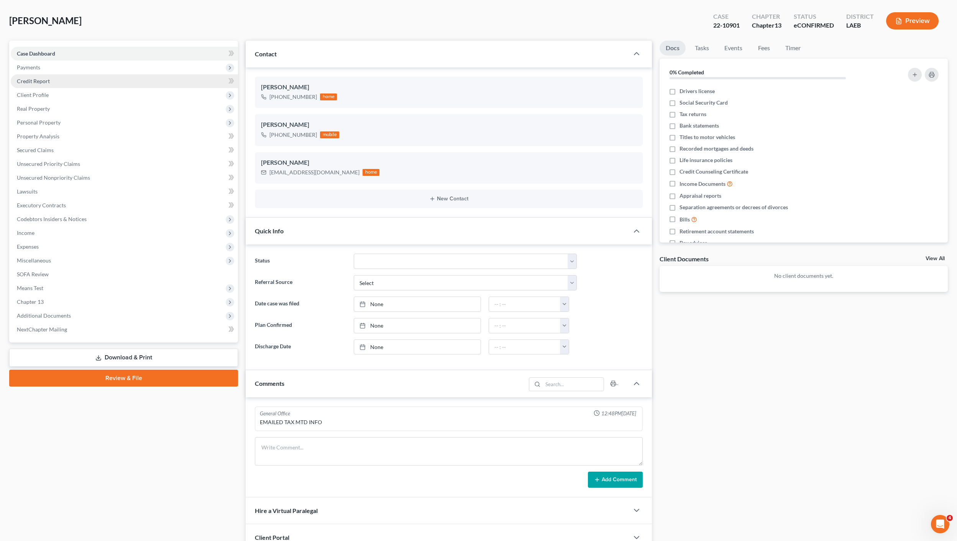
scroll to position [0, 0]
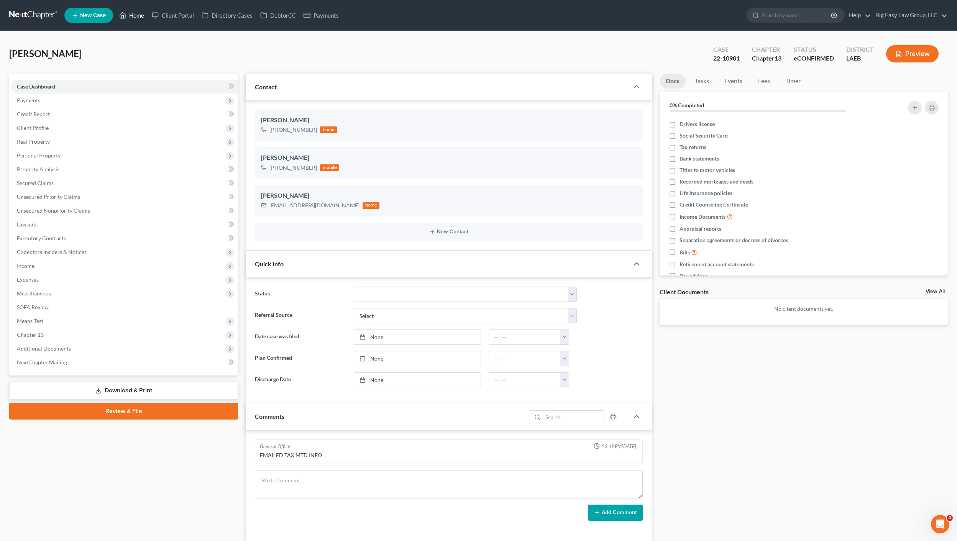
click at [135, 13] on link "Home" at bounding box center [131, 15] width 33 height 14
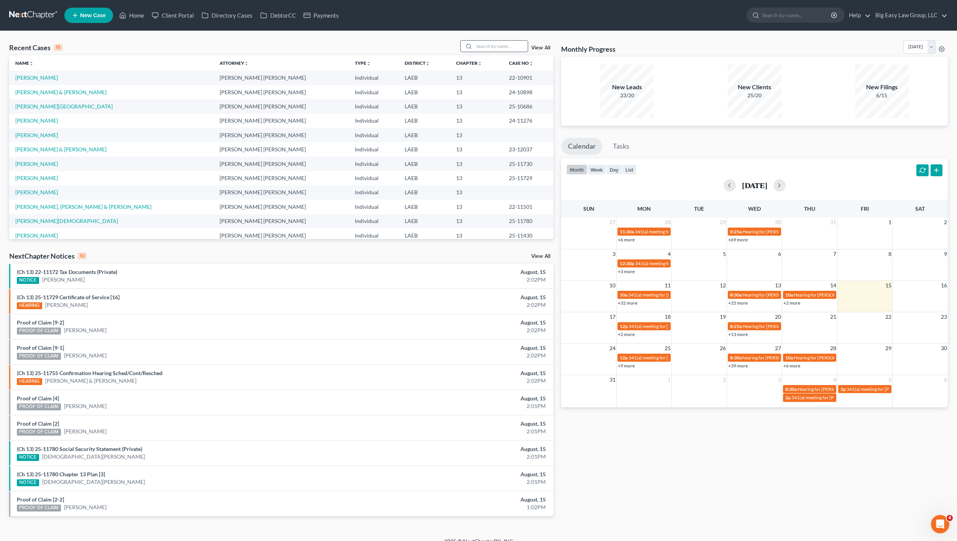
click at [513, 41] on input "search" at bounding box center [501, 46] width 54 height 11
type input "lamar"
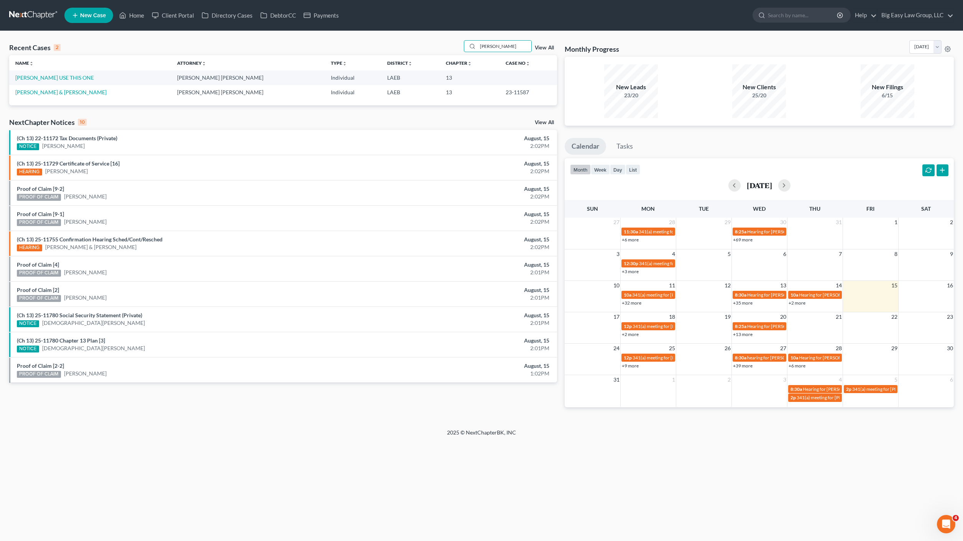
click at [76, 72] on td "Johnson, Lamar USE THIS ONE" at bounding box center [90, 78] width 162 height 14
click at [77, 75] on link "Johnson, Lamar USE THIS ONE" at bounding box center [54, 77] width 79 height 7
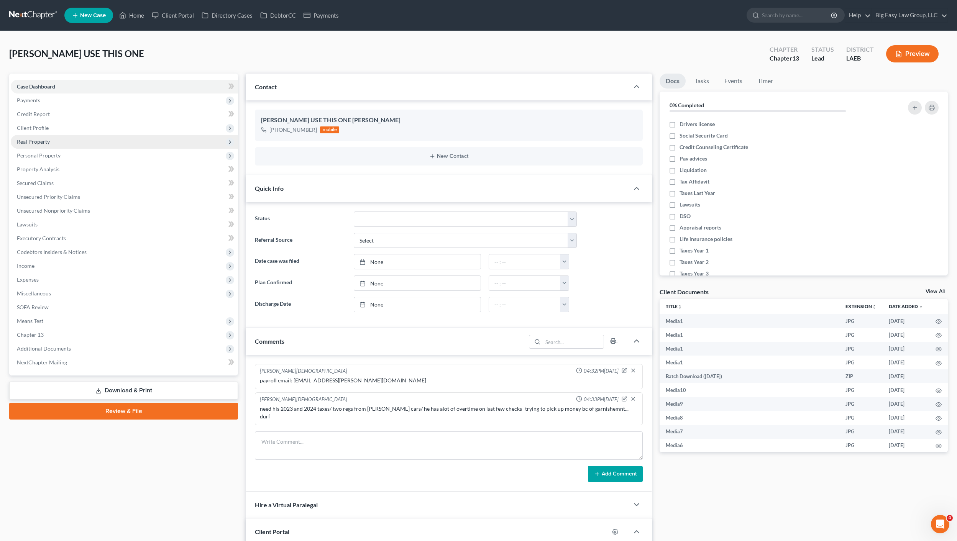
click at [72, 138] on span "Real Property" at bounding box center [124, 142] width 227 height 14
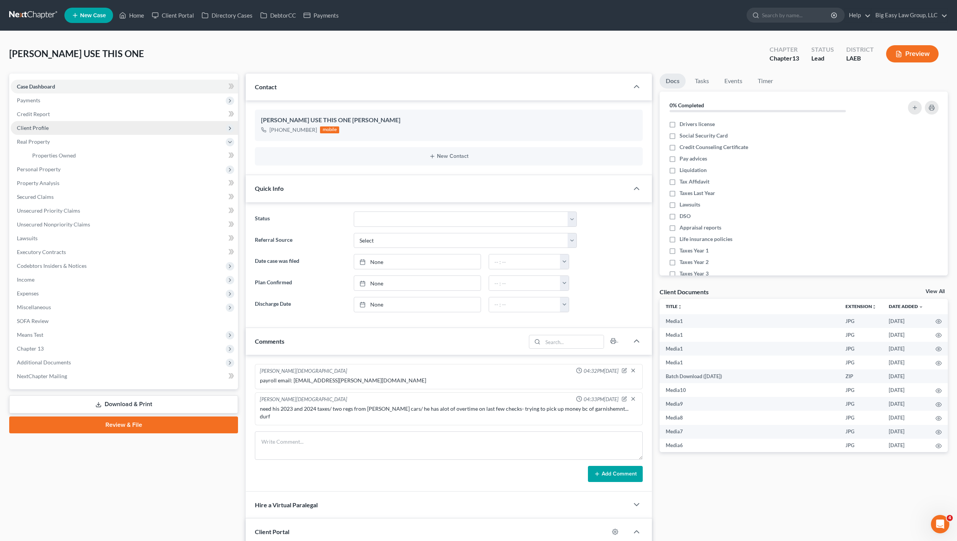
drag, startPoint x: 80, startPoint y: 128, endPoint x: 93, endPoint y: 128, distance: 12.7
click at [80, 128] on span "Client Profile" at bounding box center [124, 128] width 227 height 14
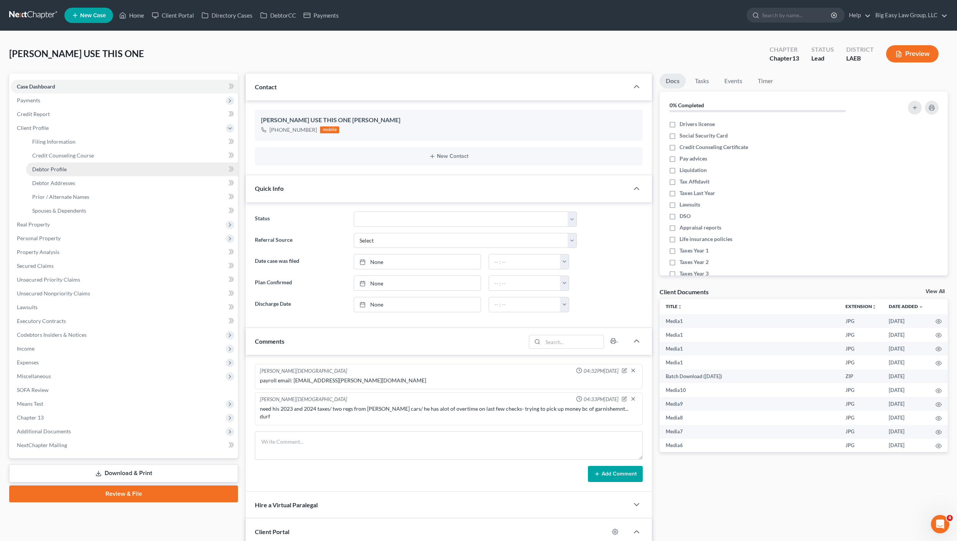
click at [79, 166] on link "Debtor Profile" at bounding box center [132, 169] width 212 height 14
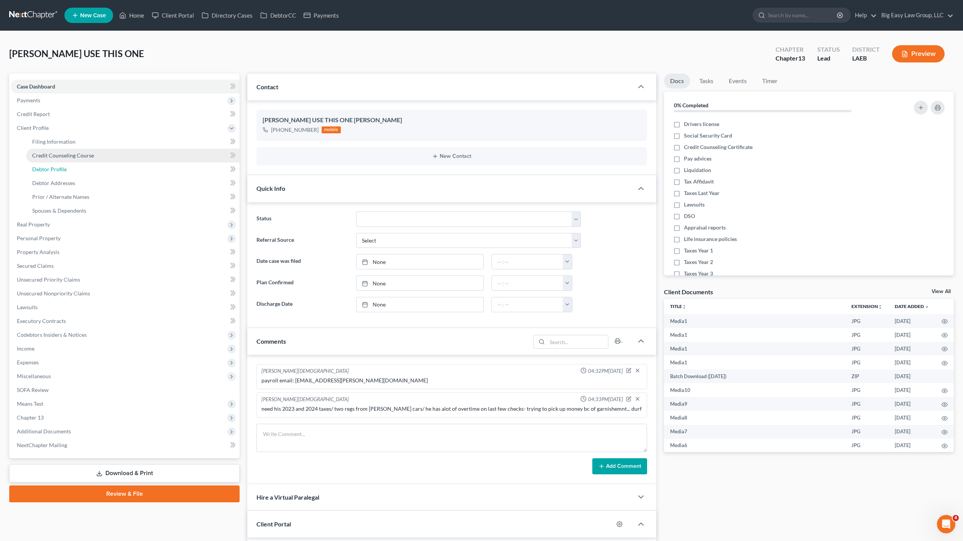
select select "0"
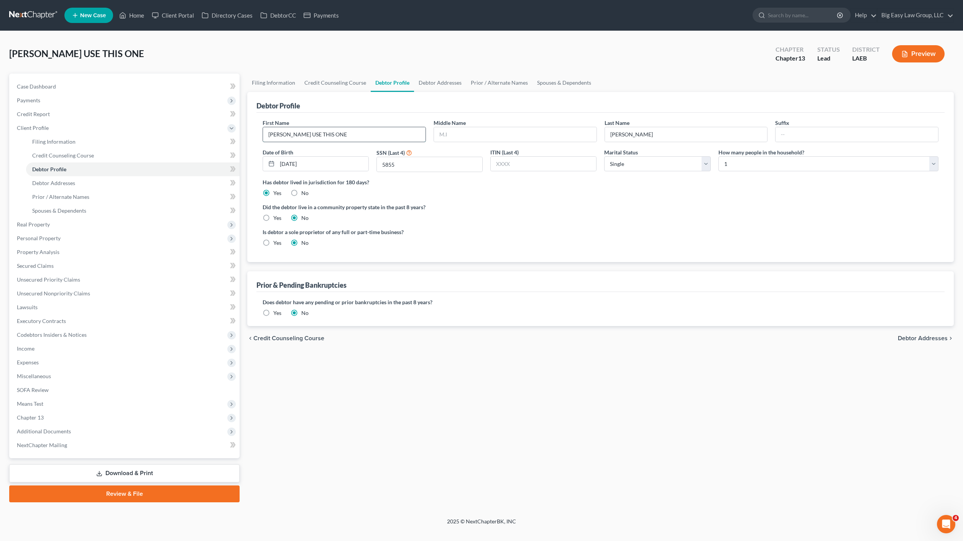
click at [383, 133] on input "Lamar USE THIS ONE" at bounding box center [344, 134] width 162 height 15
drag, startPoint x: 331, startPoint y: 133, endPoint x: 285, endPoint y: 133, distance: 45.2
click at [285, 133] on input "Lamar USE THIS ONE" at bounding box center [344, 134] width 162 height 15
type input "Lamar"
drag, startPoint x: 458, startPoint y: 210, endPoint x: 414, endPoint y: 217, distance: 44.6
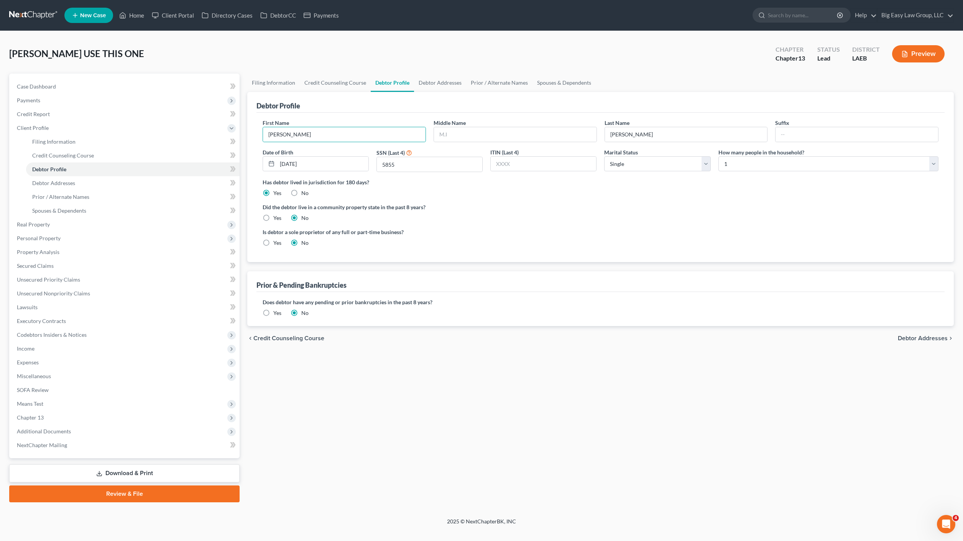
click at [458, 210] on label "Did the debtor live in a community property state in the past 8 years?" at bounding box center [600, 207] width 676 height 8
click at [48, 154] on span "Credit Counseling Course" at bounding box center [63, 155] width 62 height 7
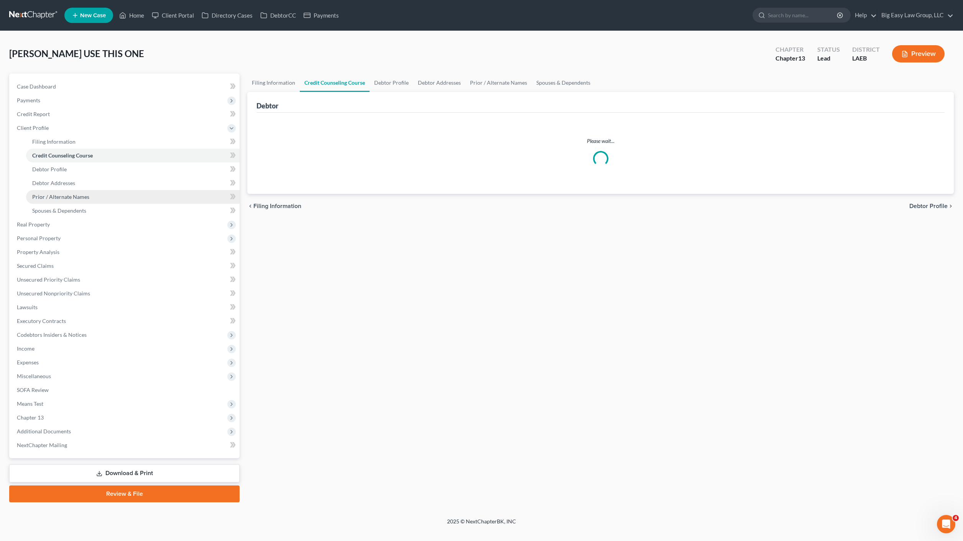
click at [67, 198] on span "Prior / Alternate Names" at bounding box center [60, 197] width 57 height 7
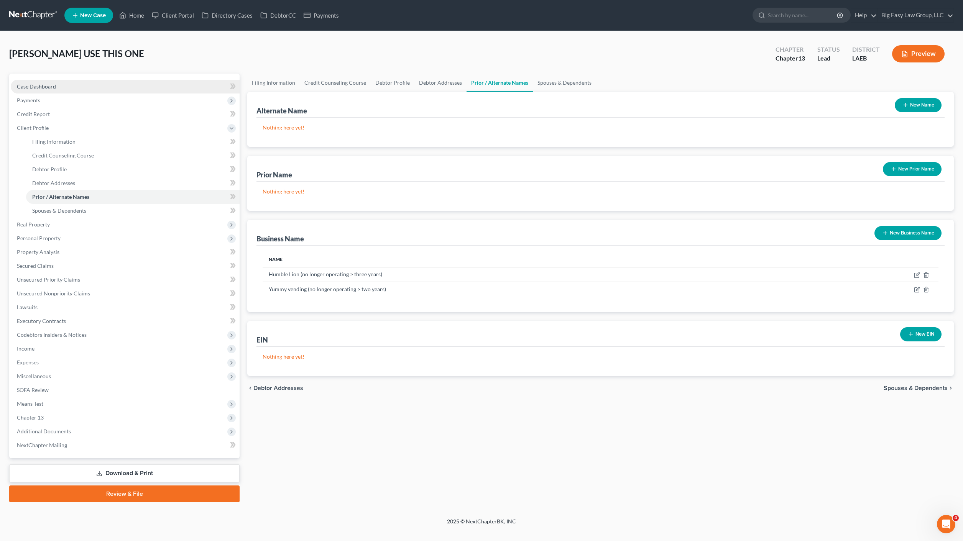
click at [48, 91] on link "Case Dashboard" at bounding box center [125, 87] width 229 height 14
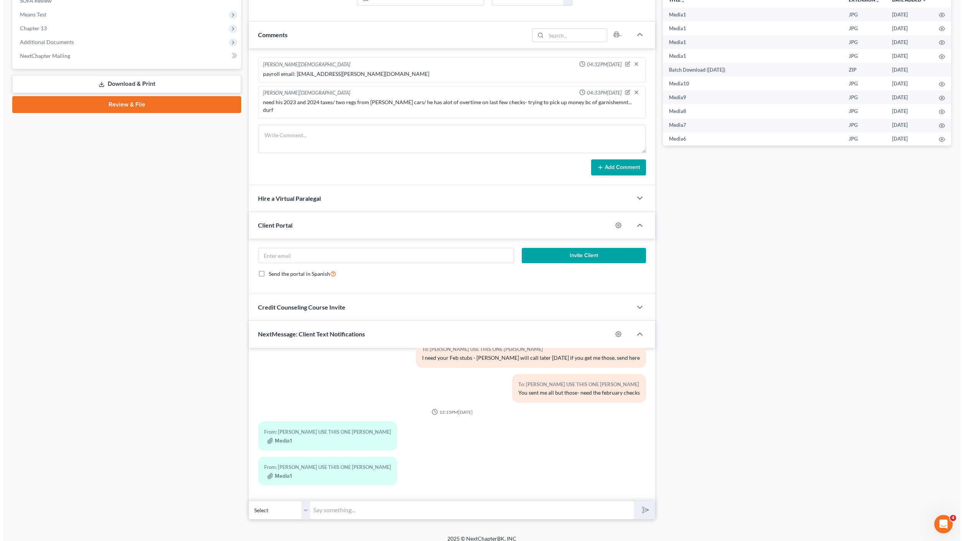
scroll to position [633, 0]
click at [277, 438] on button "Media1" at bounding box center [276, 441] width 25 height 6
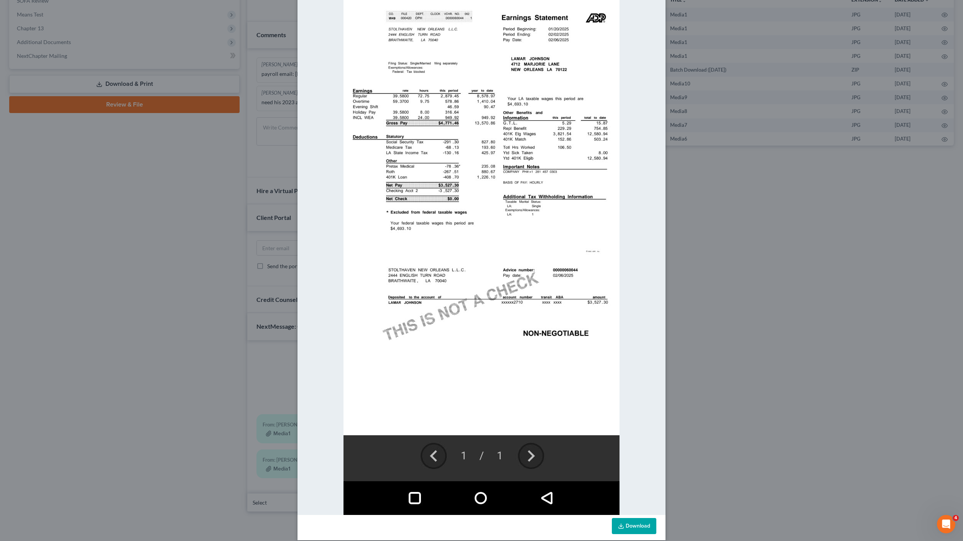
scroll to position [150, 0]
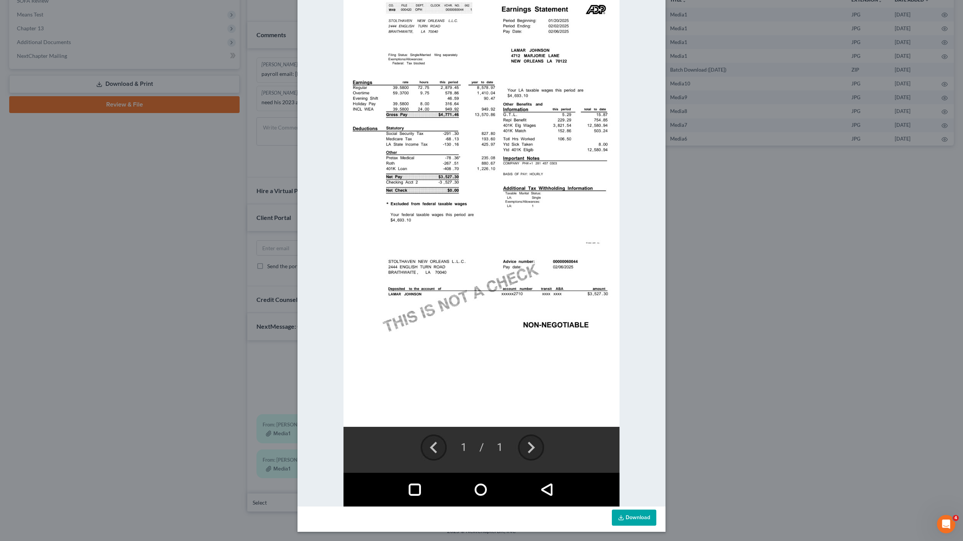
click at [635, 522] on link "Download" at bounding box center [634, 518] width 44 height 16
click at [198, 401] on div "Attachment Preview: Media1 08/15/2025 A copy of this images is also saved in th…" at bounding box center [481, 270] width 963 height 541
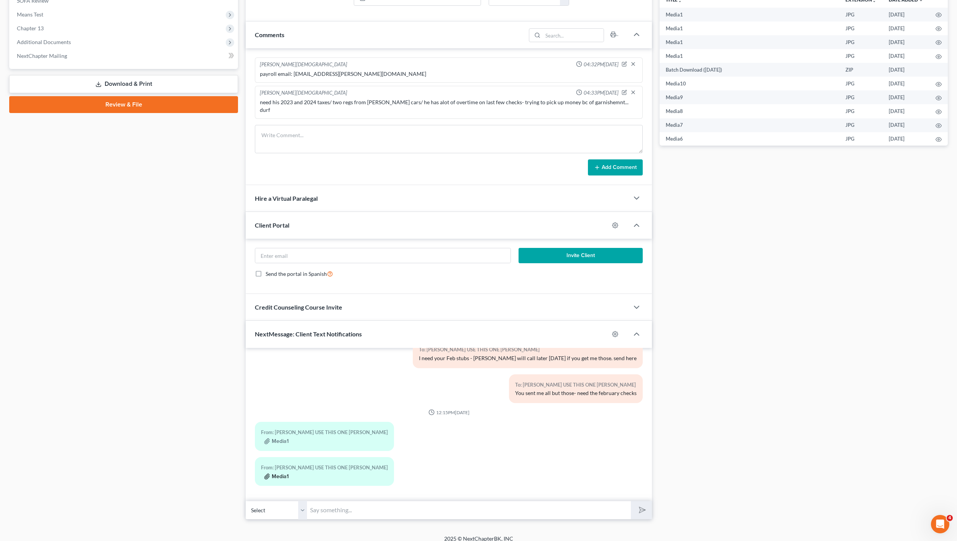
click at [270, 474] on button "Media1" at bounding box center [276, 477] width 25 height 6
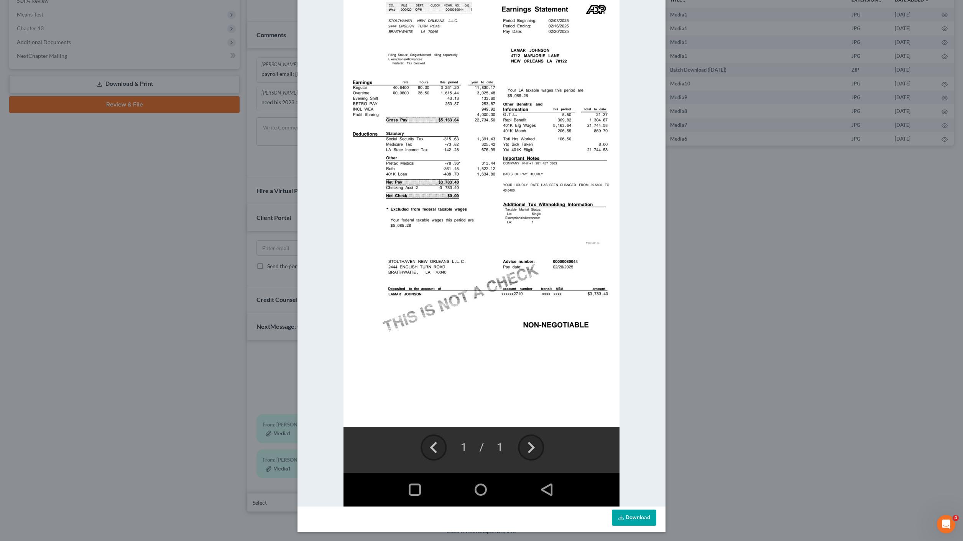
drag, startPoint x: 625, startPoint y: 528, endPoint x: 629, endPoint y: 519, distance: 9.6
click at [626, 527] on div "Download" at bounding box center [481, 519] width 368 height 25
click at [630, 518] on link "Download" at bounding box center [634, 518] width 44 height 16
click at [152, 62] on div "Attachment Preview: Media1 08/15/2025 A copy of this images is also saved in th…" at bounding box center [481, 270] width 963 height 541
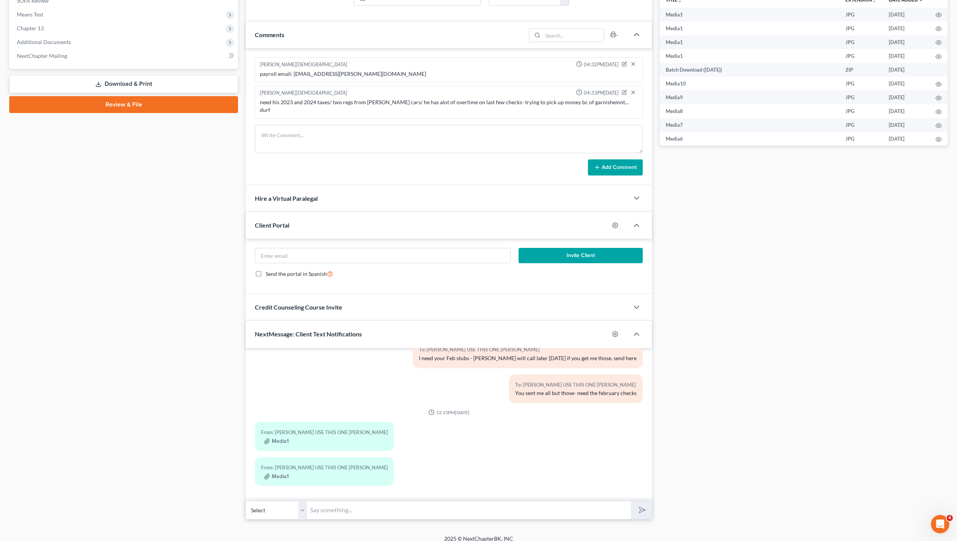
click at [176, 246] on div "Case Dashboard Payments Invoices Payments Payments Credit Report Client Profile" at bounding box center [123, 143] width 236 height 753
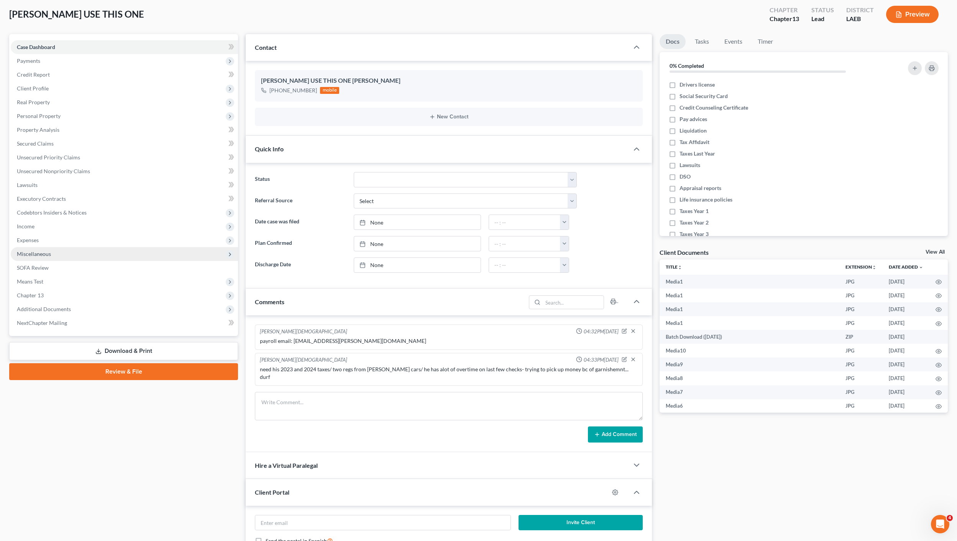
scroll to position [0, 0]
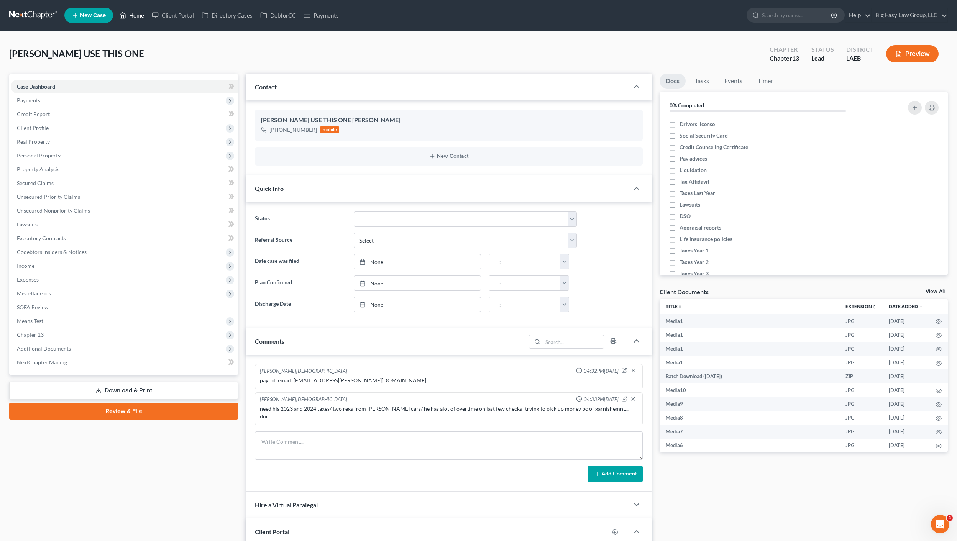
click at [125, 16] on icon at bounding box center [122, 15] width 7 height 9
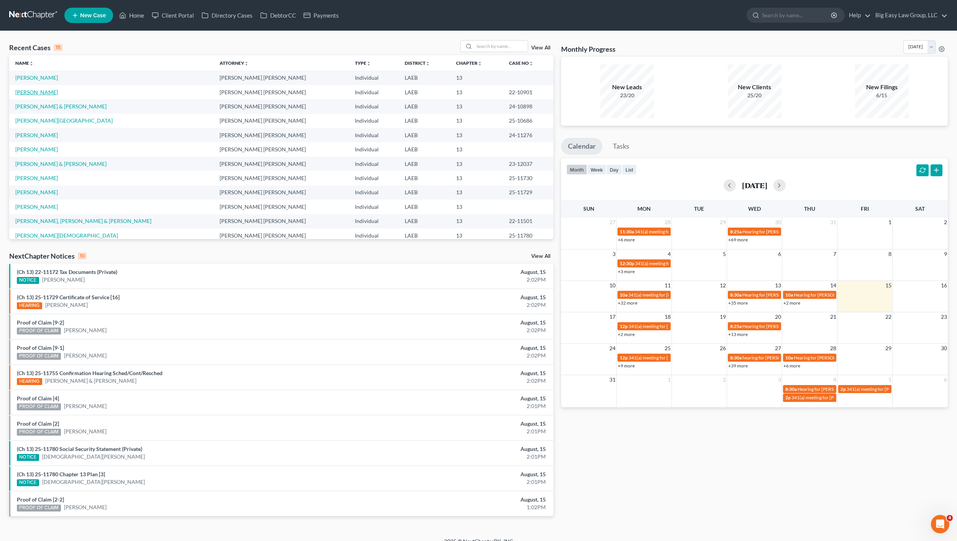
click at [32, 94] on link "[PERSON_NAME]" at bounding box center [36, 92] width 43 height 7
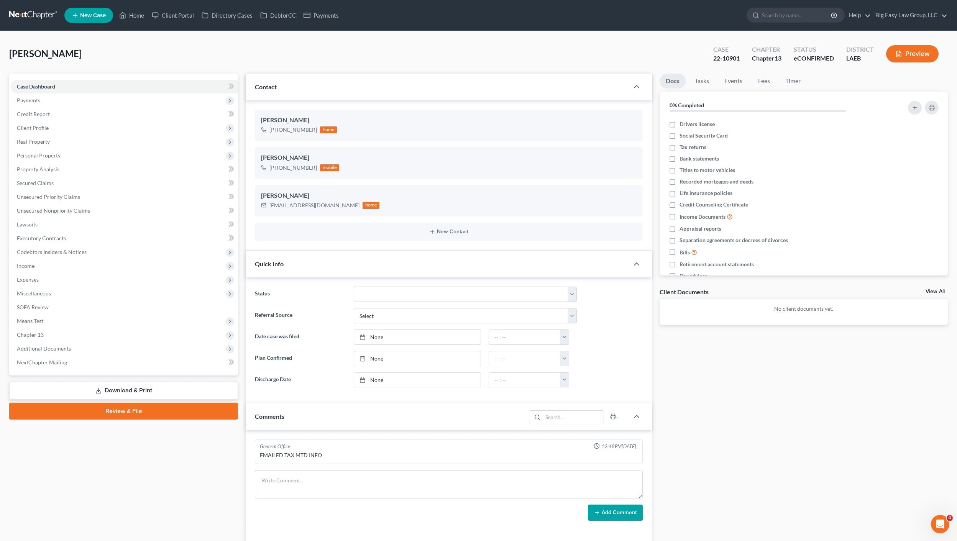
scroll to position [298, 0]
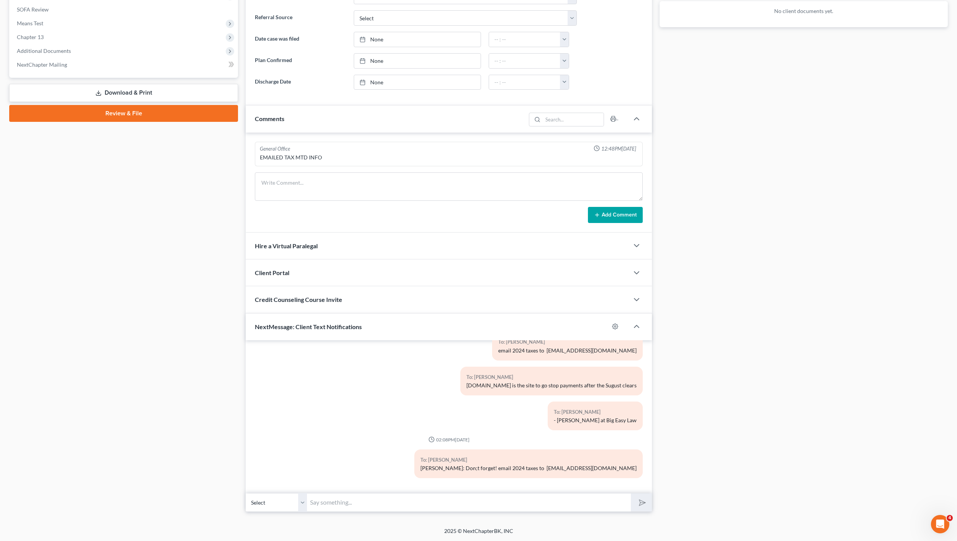
click at [350, 503] on input "text" at bounding box center [469, 502] width 324 height 19
type input "do you know what the password would be?"
click at [631, 494] on button "submit" at bounding box center [641, 503] width 21 height 18
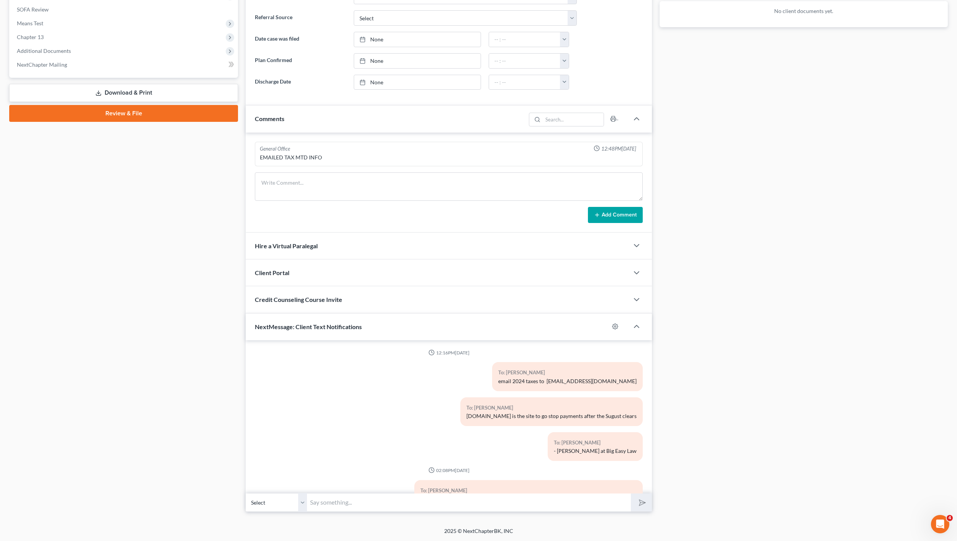
scroll to position [101, 0]
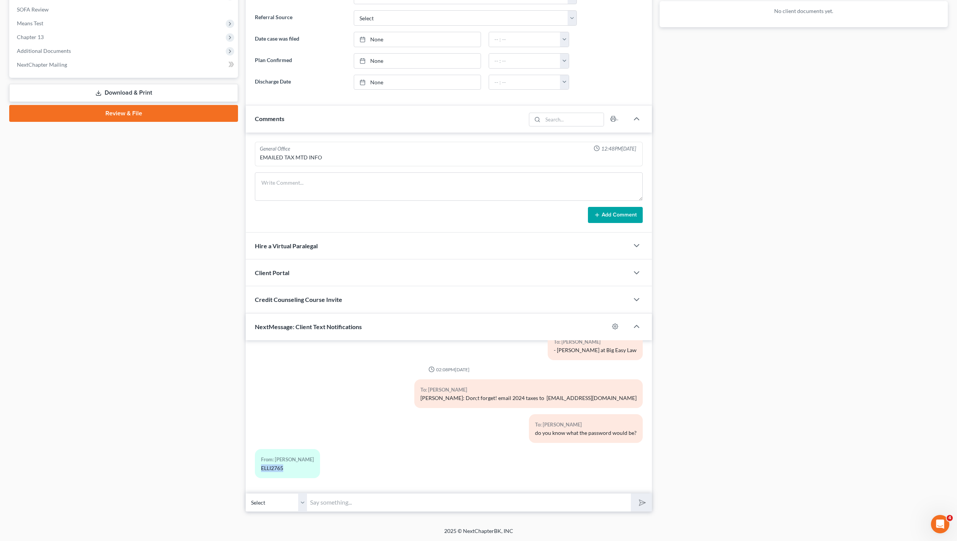
drag, startPoint x: 290, startPoint y: 469, endPoint x: 249, endPoint y: 468, distance: 40.6
click at [249, 468] on div "12:16PM[DATE] To: [PERSON_NAME] email 2024 taxes to [EMAIL_ADDRESS][DOMAIN_NAME…" at bounding box center [449, 416] width 406 height 153
copy div "ELLI2765"
click at [337, 503] on input "text" at bounding box center [469, 502] width 324 height 19
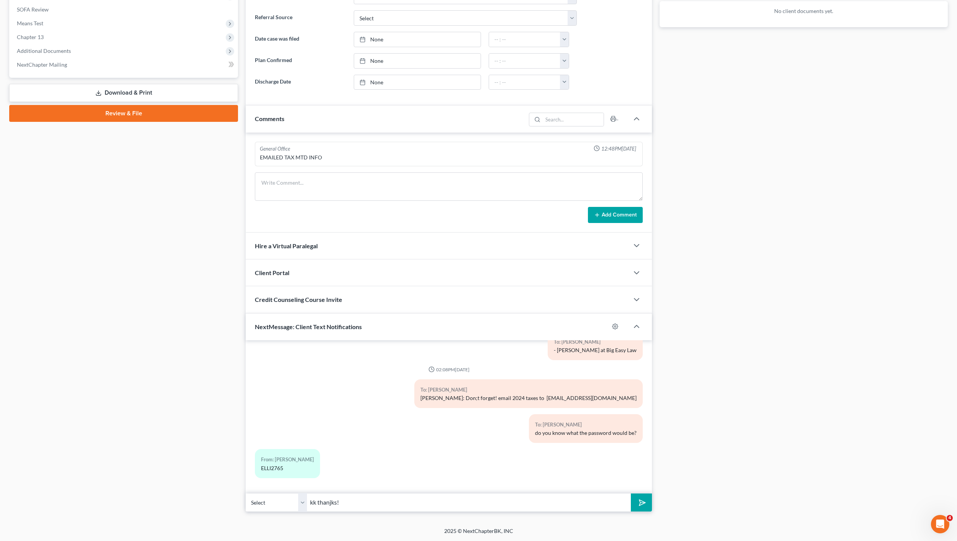
type input "kk thanjks!"
click at [631, 494] on button "submit" at bounding box center [641, 503] width 21 height 18
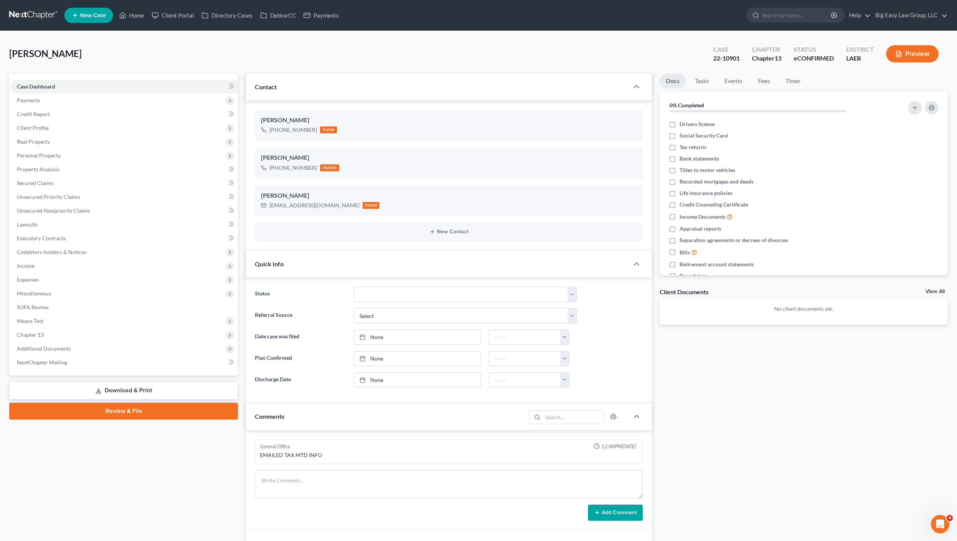
scroll to position [136, 0]
click at [143, 19] on link "Home" at bounding box center [131, 15] width 33 height 14
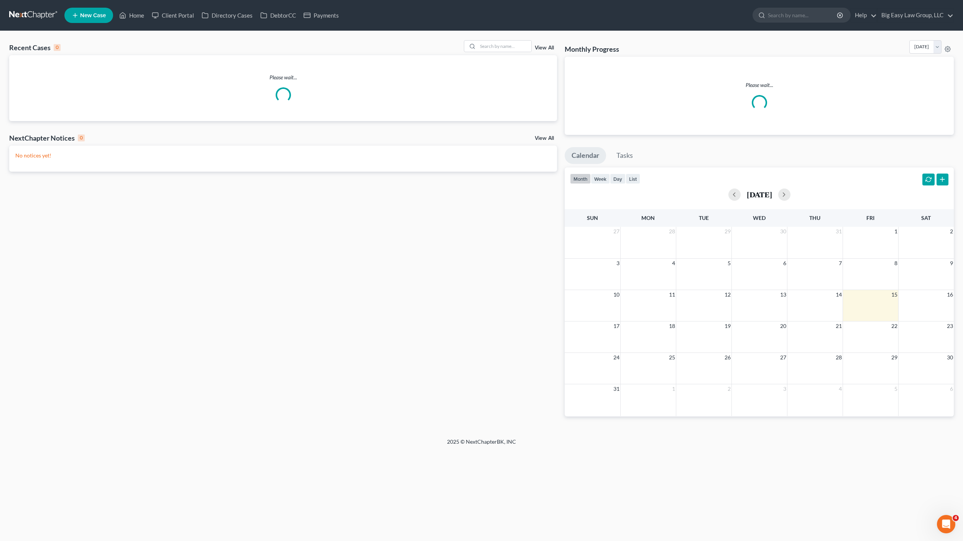
click at [488, 37] on div "Recent Cases 0 View All Please wait... NextChapter Notices 0 View All No notice…" at bounding box center [481, 234] width 963 height 407
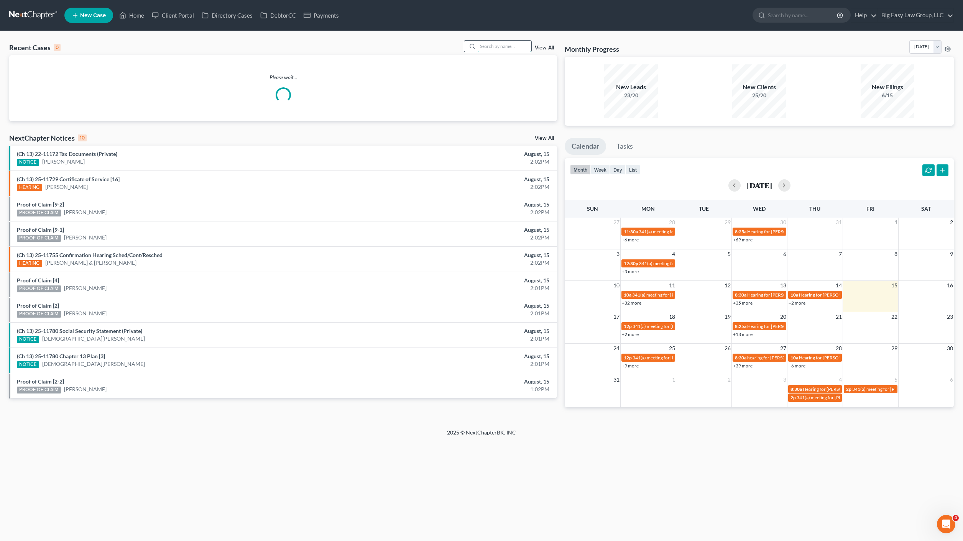
click at [491, 43] on input "search" at bounding box center [504, 46] width 54 height 11
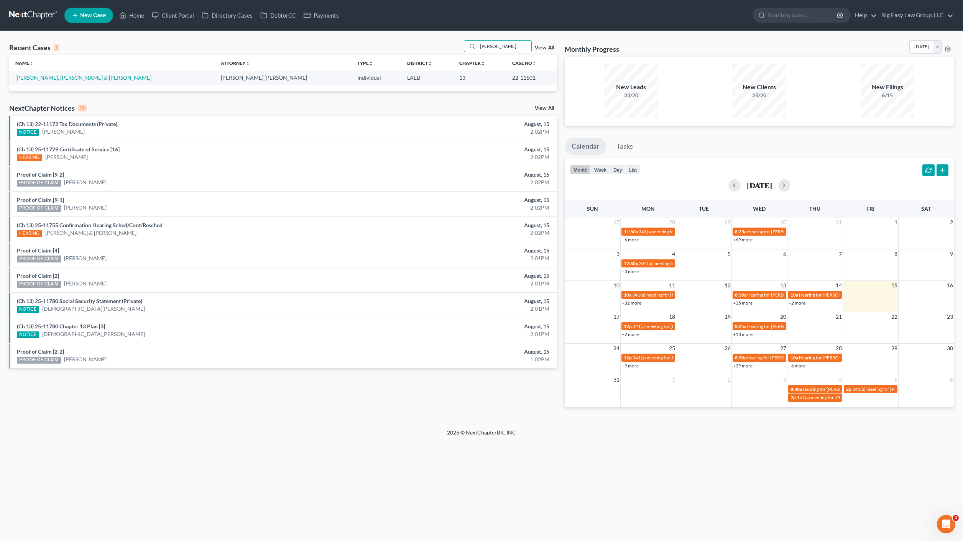
drag, startPoint x: 494, startPoint y: 36, endPoint x: 414, endPoint y: 22, distance: 81.0
click at [436, 28] on div "Home New Case Client Portal Directory Cases DebtorCC Payments Big Easy Law Grou…" at bounding box center [481, 270] width 963 height 541
drag, startPoint x: 473, startPoint y: 38, endPoint x: 407, endPoint y: 17, distance: 69.1
click at [456, 33] on div "Recent Cases 1 [PERSON_NAME] View All Name unfold_more expand_more expand_less …" at bounding box center [481, 230] width 963 height 398
type input "[PERSON_NAME]"
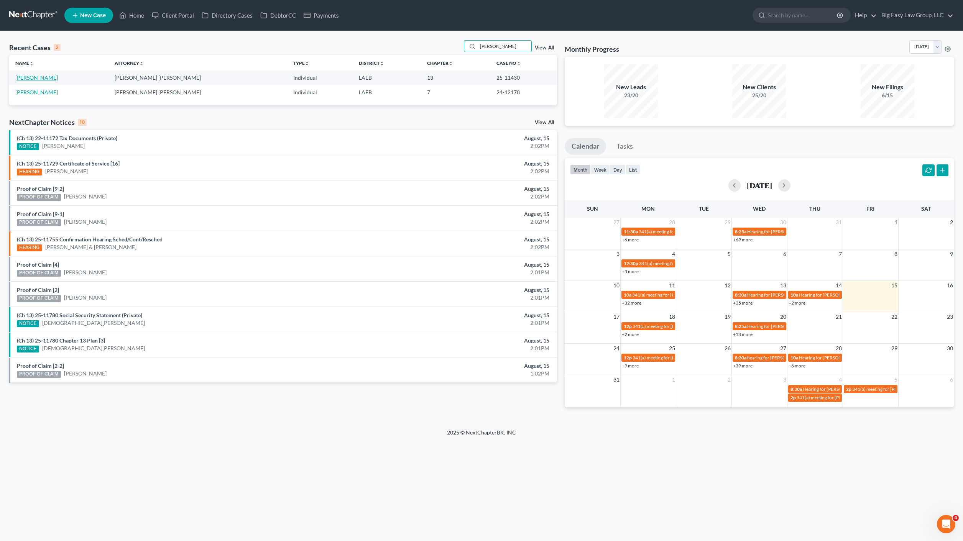
click at [42, 78] on link "[PERSON_NAME]" at bounding box center [36, 77] width 43 height 7
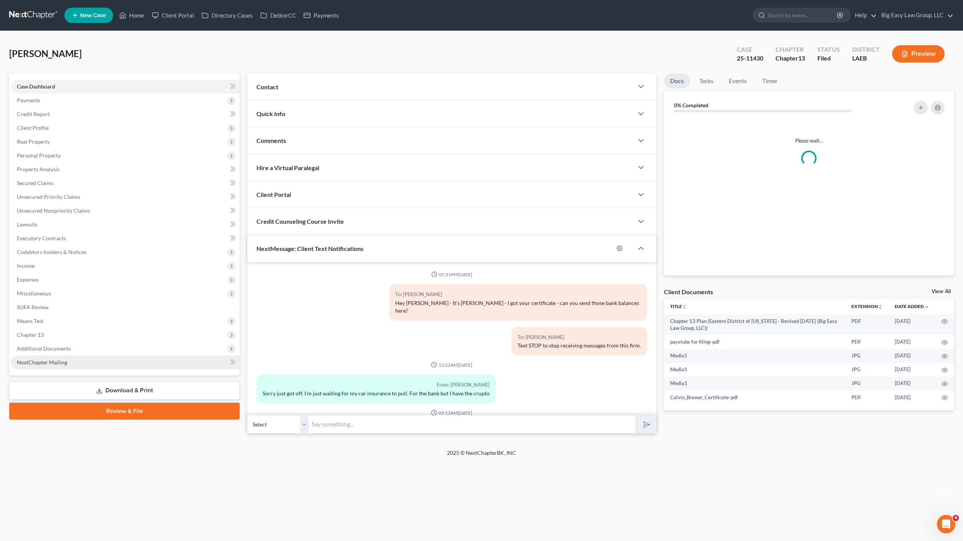
click at [75, 358] on link "NextChapter Mailing" at bounding box center [125, 363] width 229 height 14
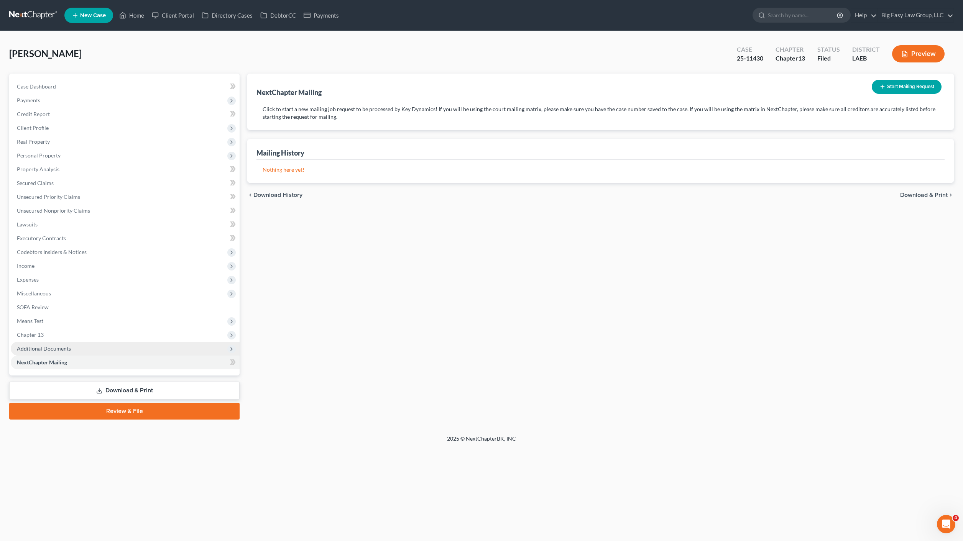
click at [76, 354] on span "Additional Documents" at bounding box center [125, 349] width 229 height 14
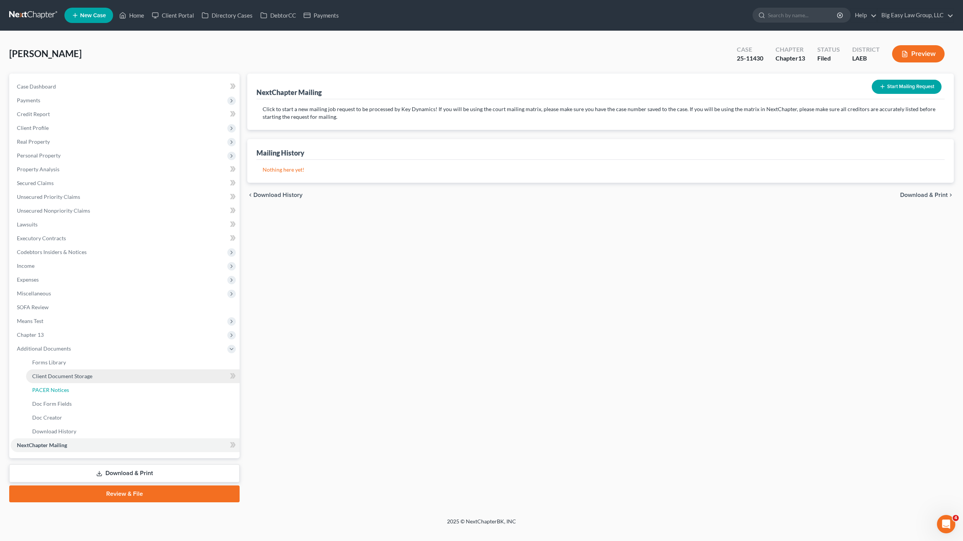
drag, startPoint x: 76, startPoint y: 386, endPoint x: 100, endPoint y: 370, distance: 29.3
click at [76, 386] on link "PACER Notices" at bounding box center [132, 390] width 213 height 14
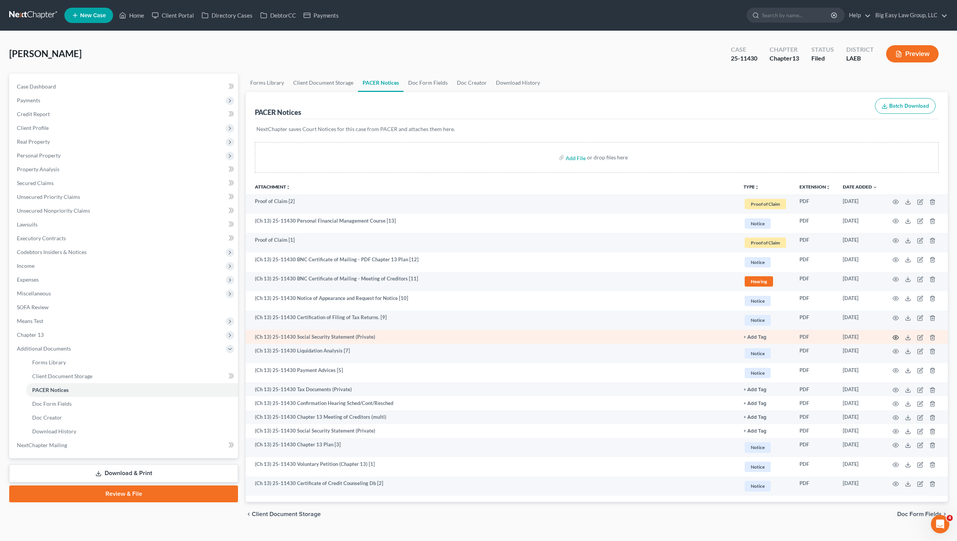
click at [894, 336] on icon "button" at bounding box center [895, 338] width 6 height 6
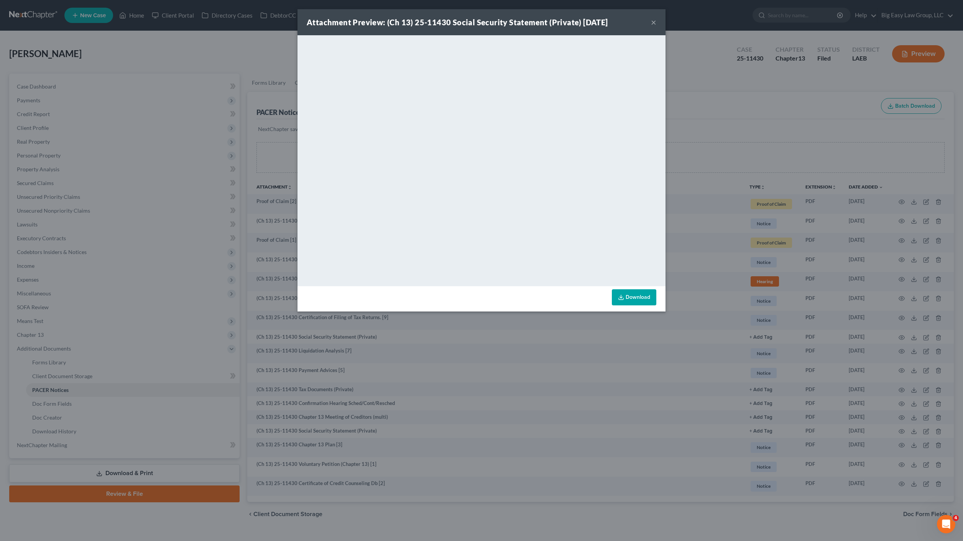
drag, startPoint x: 394, startPoint y: 375, endPoint x: 428, endPoint y: 417, distance: 54.1
click at [394, 376] on div "Attachment Preview: (Ch 13) 25-11430 Social Security Statement (Private) [DATE]…" at bounding box center [481, 270] width 963 height 541
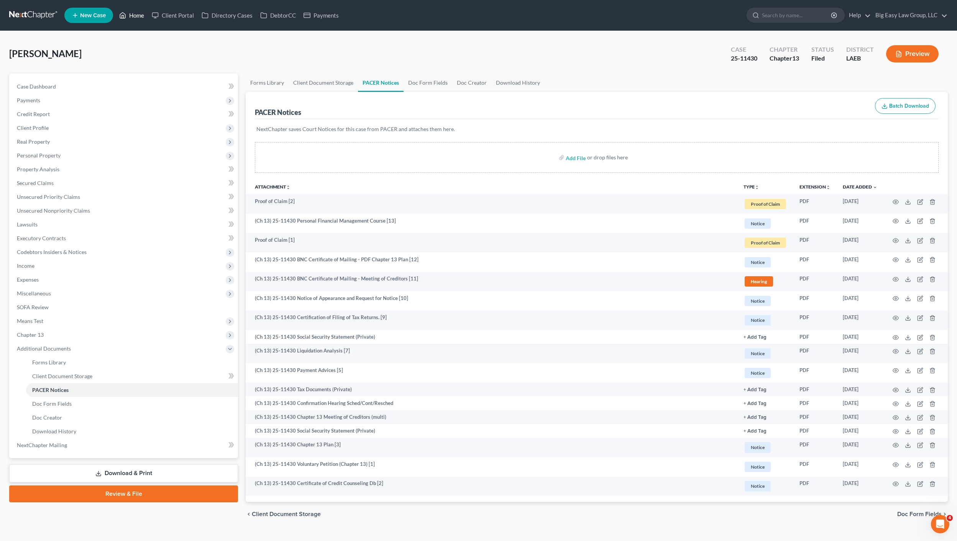
click at [126, 6] on ul "New Case Home Client Portal Directory Cases DebtorCC Payments - No Result - See…" at bounding box center [505, 15] width 883 height 20
click at [130, 11] on link "Home" at bounding box center [131, 15] width 33 height 14
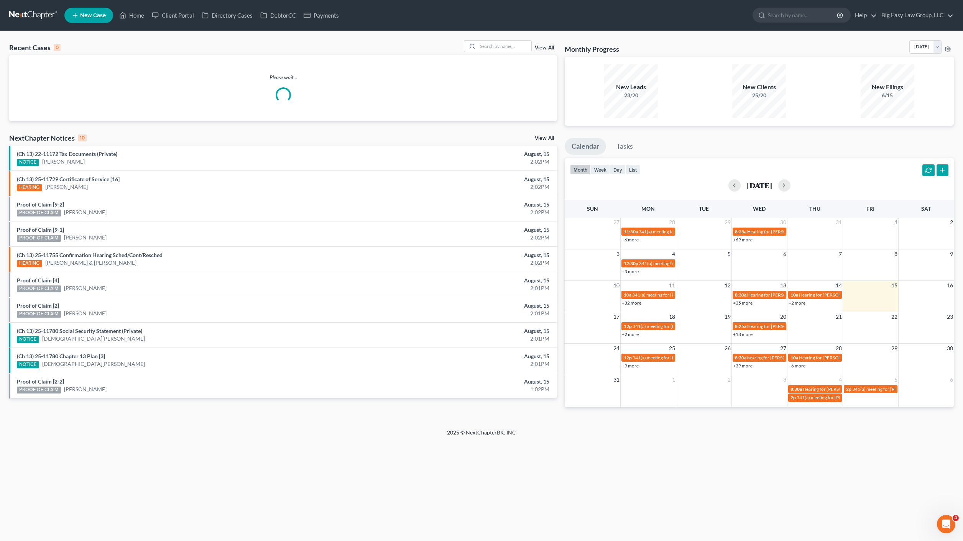
click at [492, 54] on div "Recent Cases 0 View All" at bounding box center [283, 47] width 548 height 15
click at [495, 48] on input "search" at bounding box center [504, 46] width 54 height 11
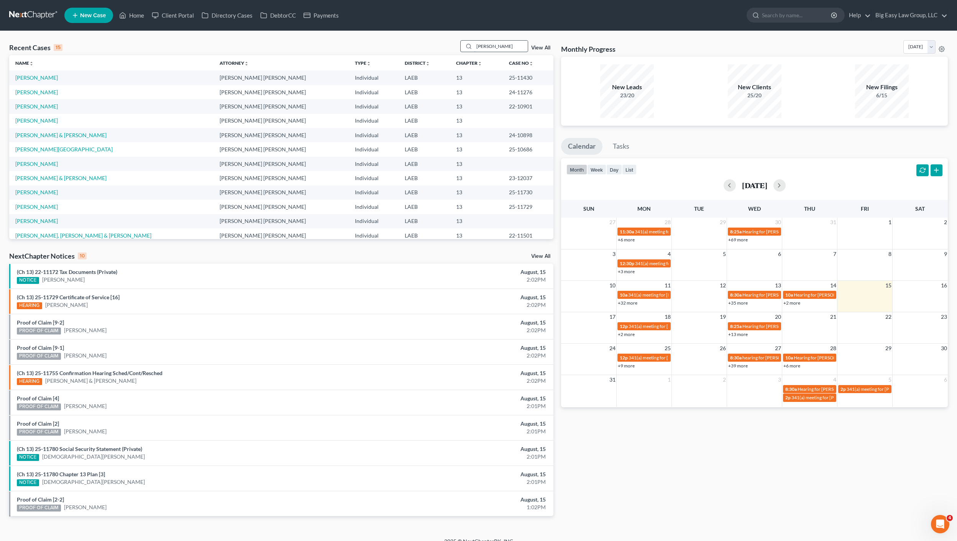
type input "[PERSON_NAME]"
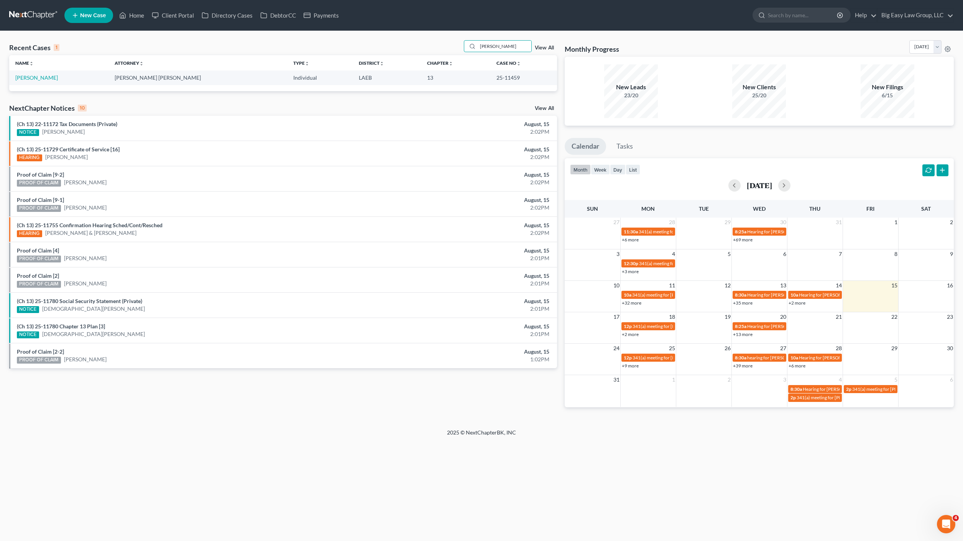
click at [20, 67] on th "Name unfold_more expand_more expand_less" at bounding box center [58, 62] width 99 height 15
click at [23, 72] on td "[PERSON_NAME]" at bounding box center [58, 78] width 99 height 14
click at [24, 74] on link "[PERSON_NAME]" at bounding box center [36, 77] width 43 height 7
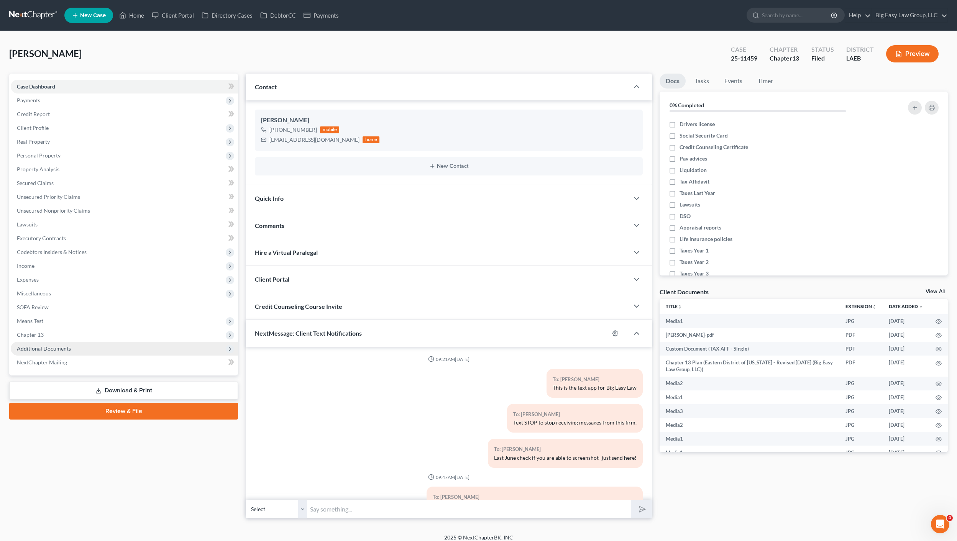
scroll to position [1418, 0]
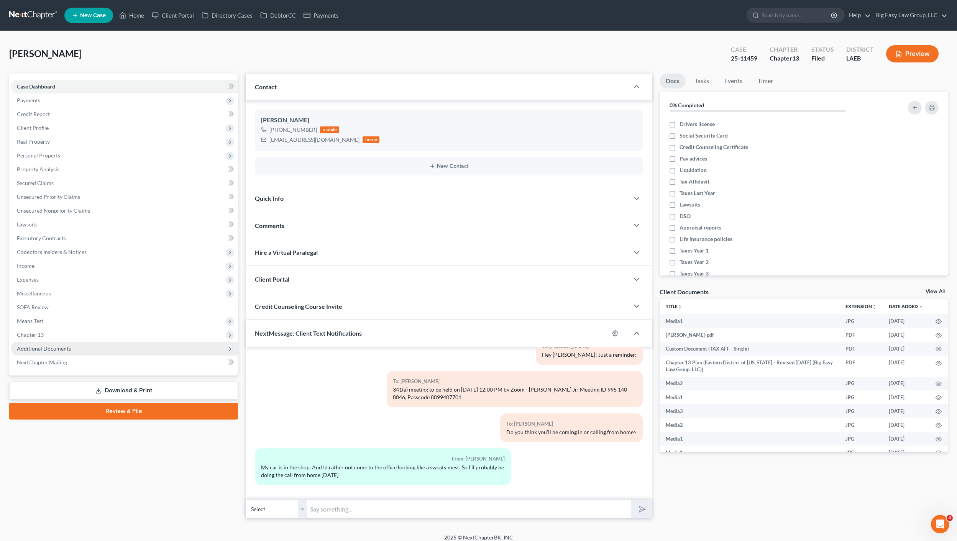
click at [71, 350] on span "Additional Documents" at bounding box center [124, 349] width 227 height 14
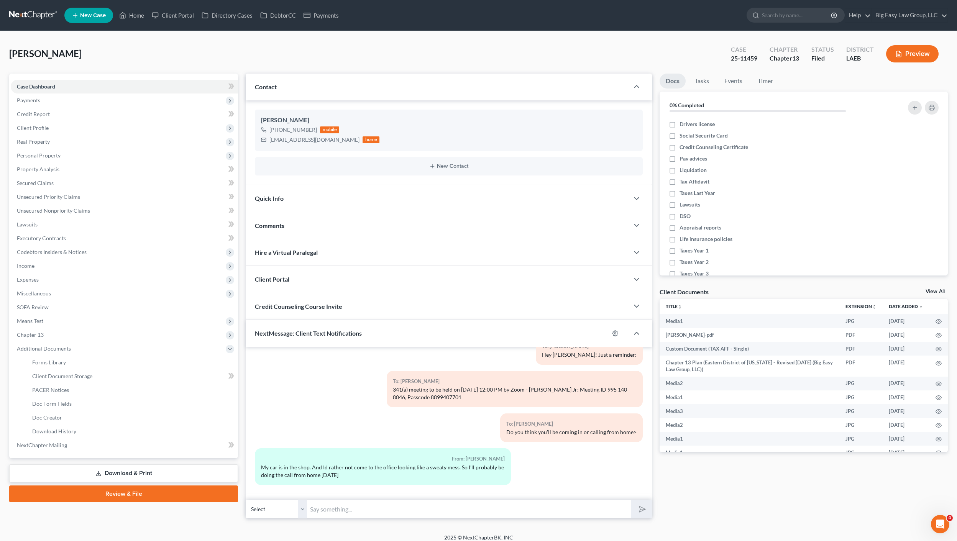
click at [335, 497] on div "09:21AM[DATE] To: [PERSON_NAME] This is the text app for Big Easy Law To: [PERS…" at bounding box center [449, 423] width 406 height 153
click at [342, 508] on input "text" at bounding box center [469, 509] width 324 height 19
type input "Ok sounds great! they are fast"
click at [631, 500] on button "submit" at bounding box center [641, 509] width 21 height 18
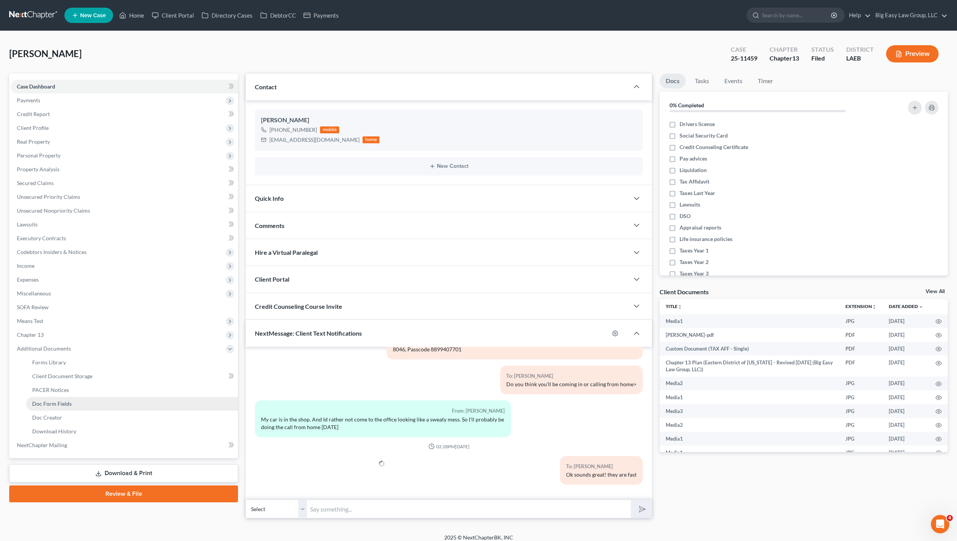
click at [78, 408] on link "Doc Form Fields" at bounding box center [132, 404] width 212 height 14
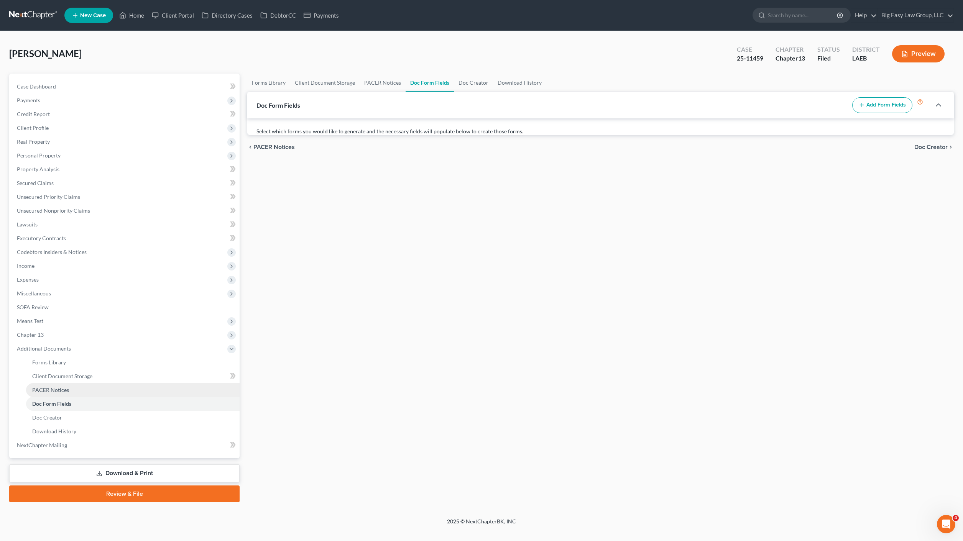
click at [82, 395] on link "PACER Notices" at bounding box center [132, 390] width 213 height 14
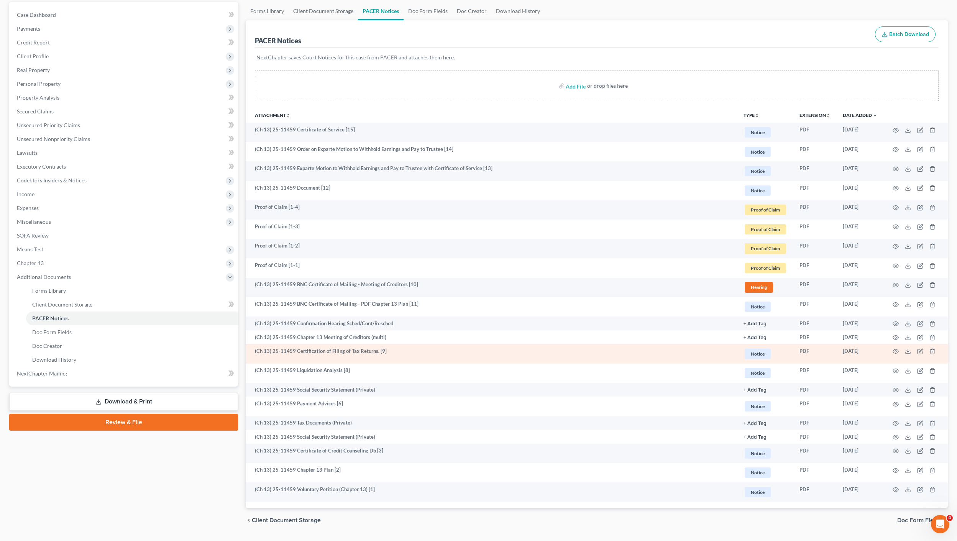
scroll to position [78, 0]
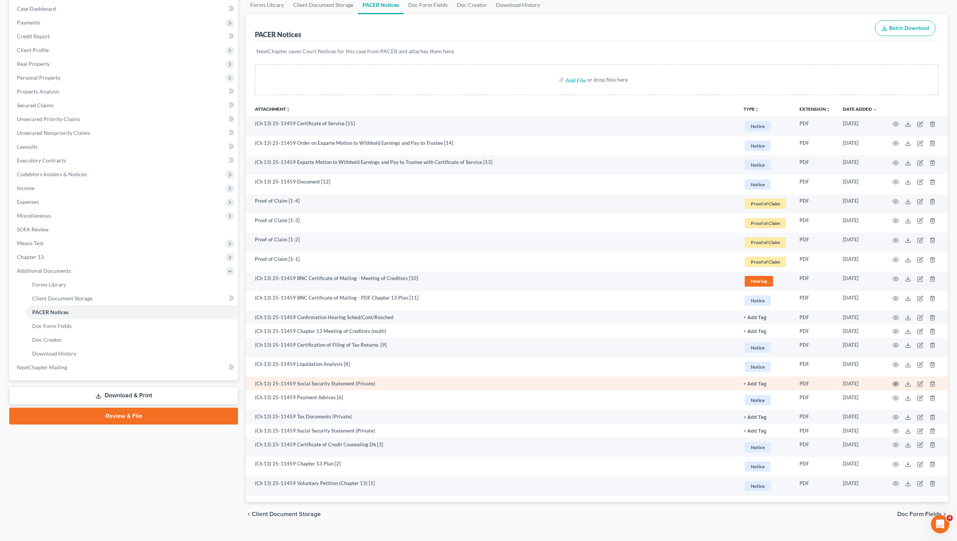
click at [898, 383] on icon "button" at bounding box center [895, 384] width 6 height 6
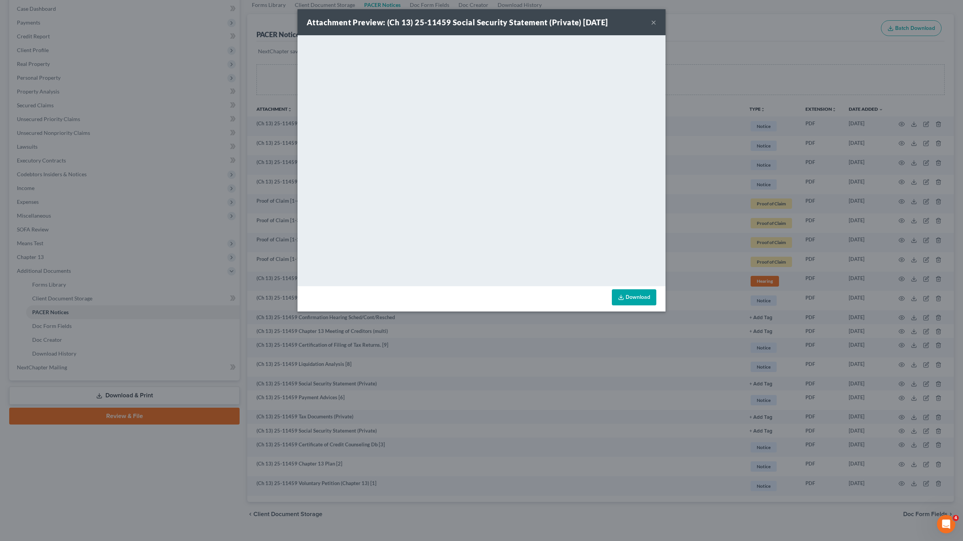
click at [650, 23] on div "Attachment Preview: (Ch 13) 25-11459 Social Security Statement (Private) [DATE]…" at bounding box center [481, 22] width 368 height 26
drag, startPoint x: 651, startPoint y: 23, endPoint x: 579, endPoint y: 0, distance: 76.0
click at [652, 23] on button "×" at bounding box center [653, 22] width 5 height 9
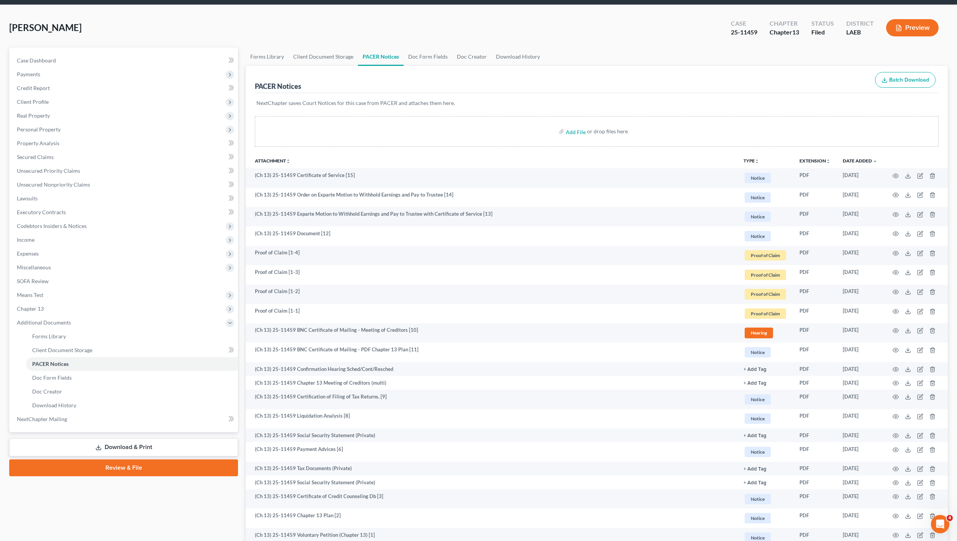
scroll to position [0, 0]
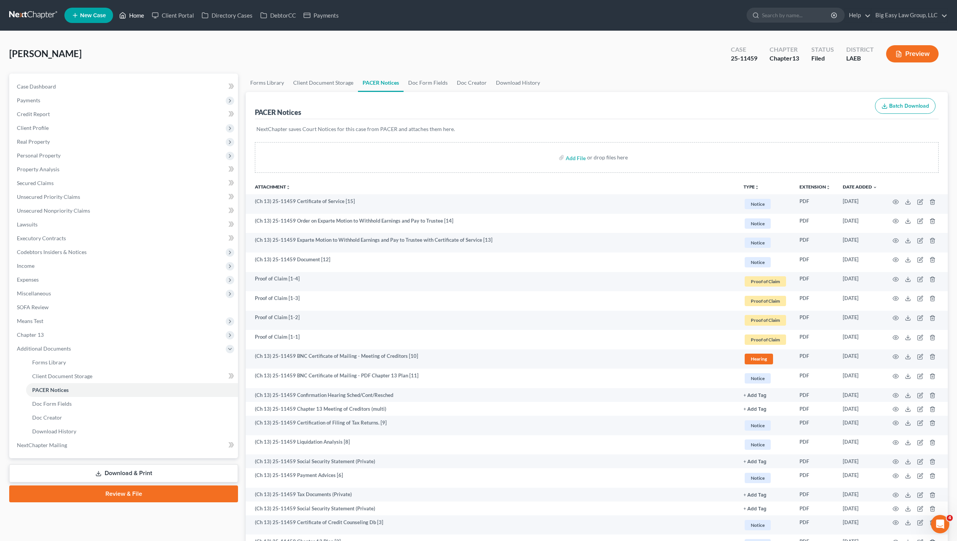
click at [132, 13] on link "Home" at bounding box center [131, 15] width 33 height 14
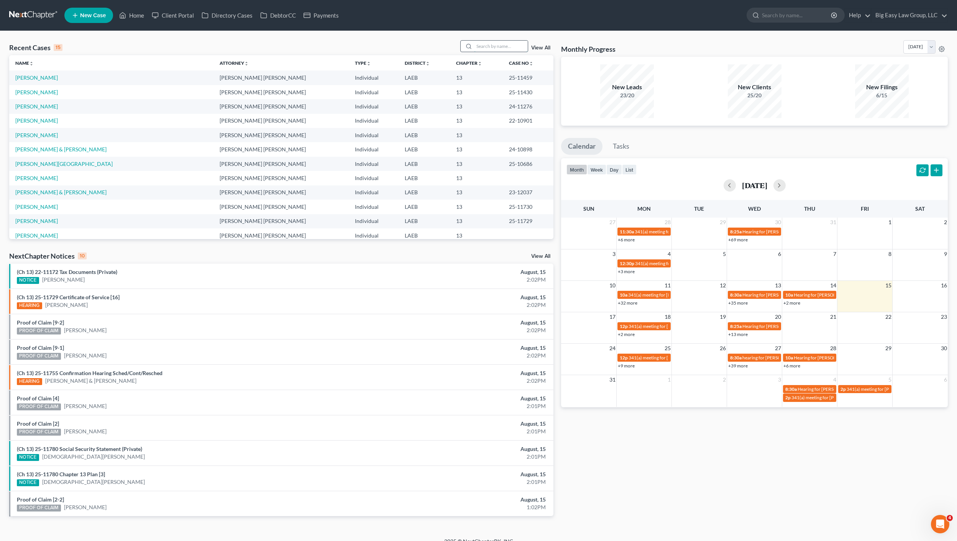
click at [504, 46] on input "search" at bounding box center [501, 46] width 54 height 11
type input "[PERSON_NAME]"
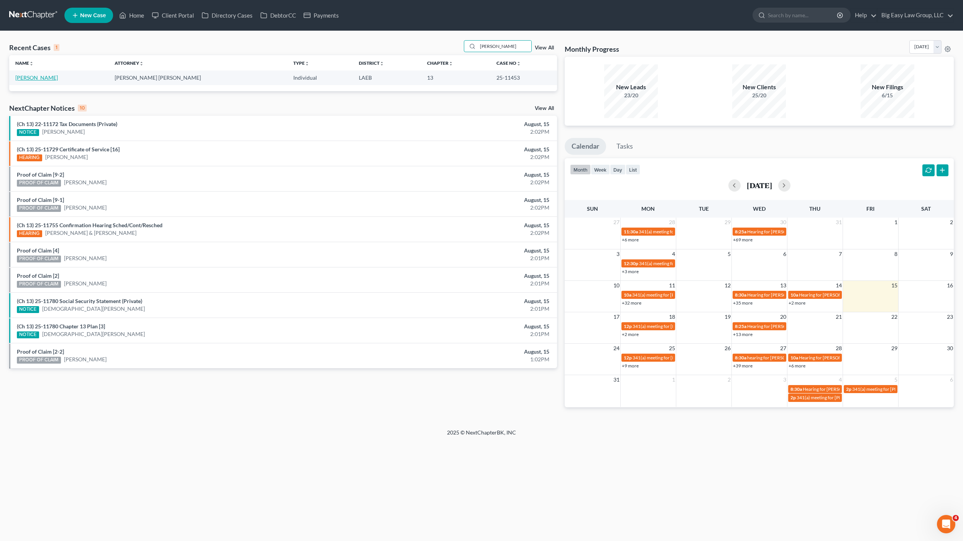
click at [37, 79] on link "[PERSON_NAME]" at bounding box center [36, 77] width 43 height 7
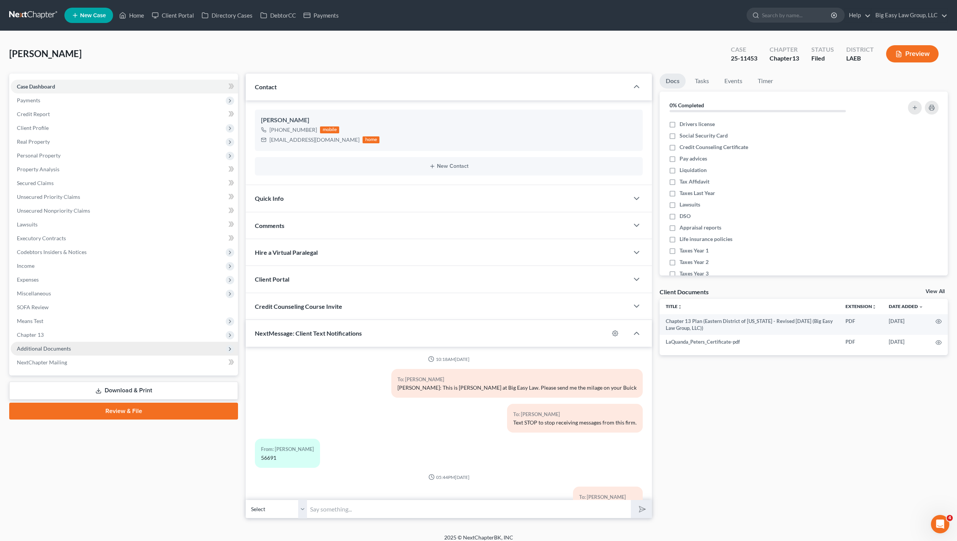
click at [51, 344] on span "Additional Documents" at bounding box center [124, 349] width 227 height 14
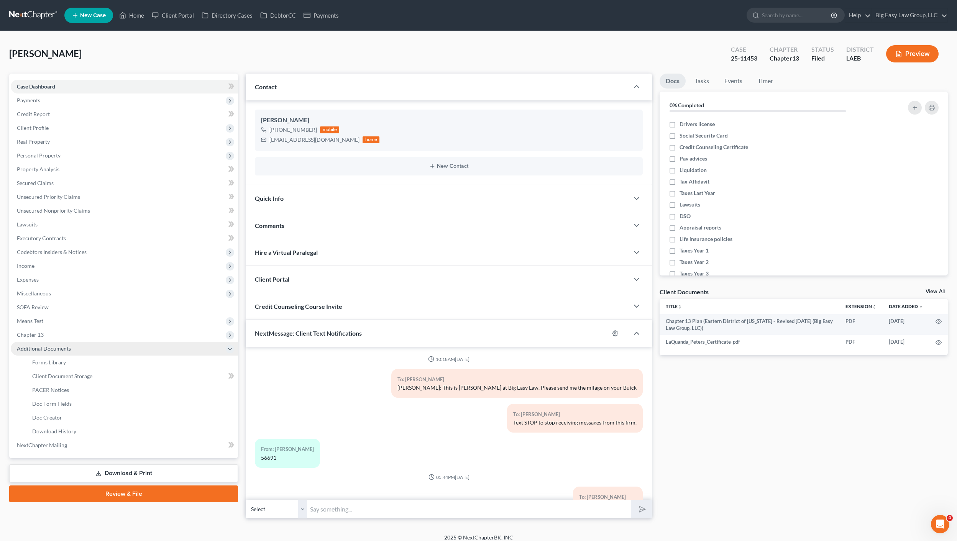
scroll to position [1114, 0]
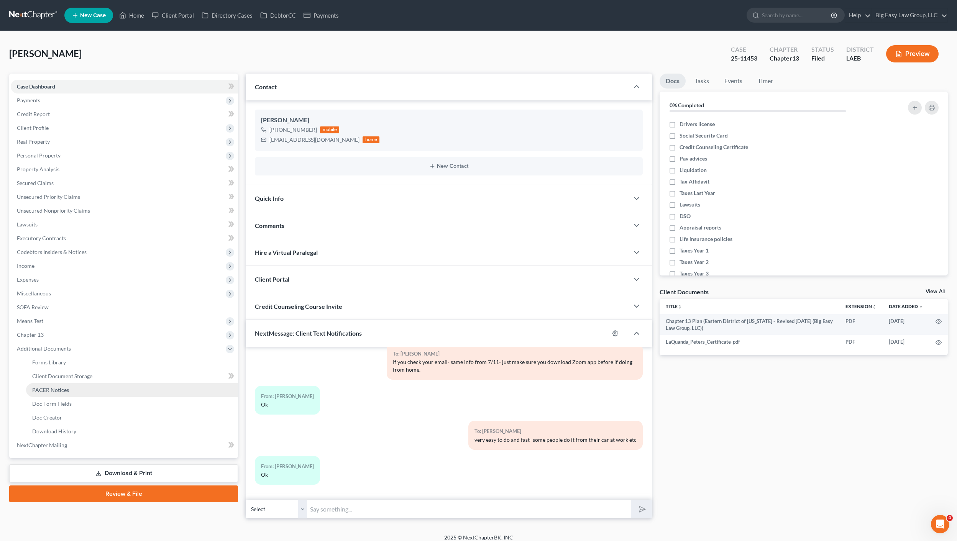
drag, startPoint x: 66, startPoint y: 388, endPoint x: 74, endPoint y: 385, distance: 8.5
click at [66, 388] on span "PACER Notices" at bounding box center [50, 390] width 37 height 7
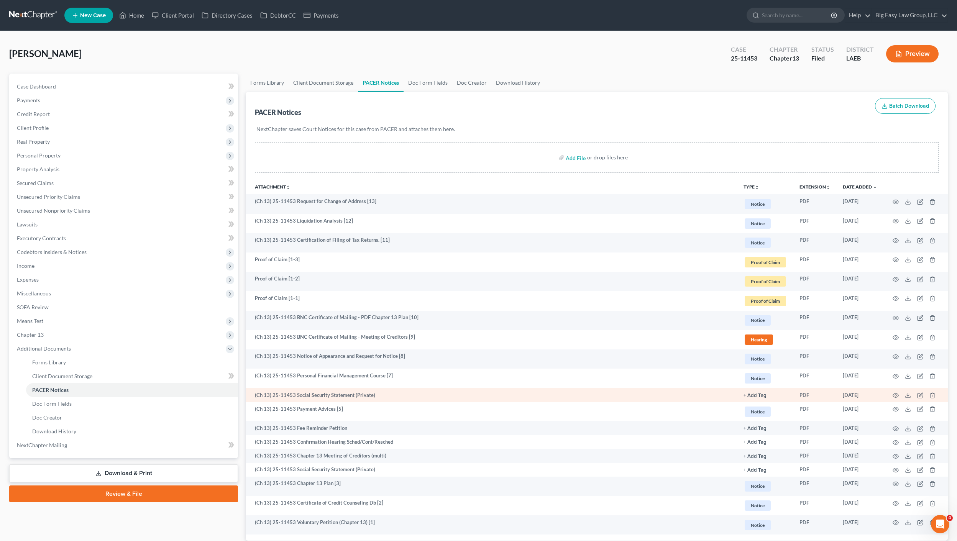
click at [899, 399] on td at bounding box center [915, 395] width 64 height 14
click at [897, 393] on icon "button" at bounding box center [895, 395] width 6 height 6
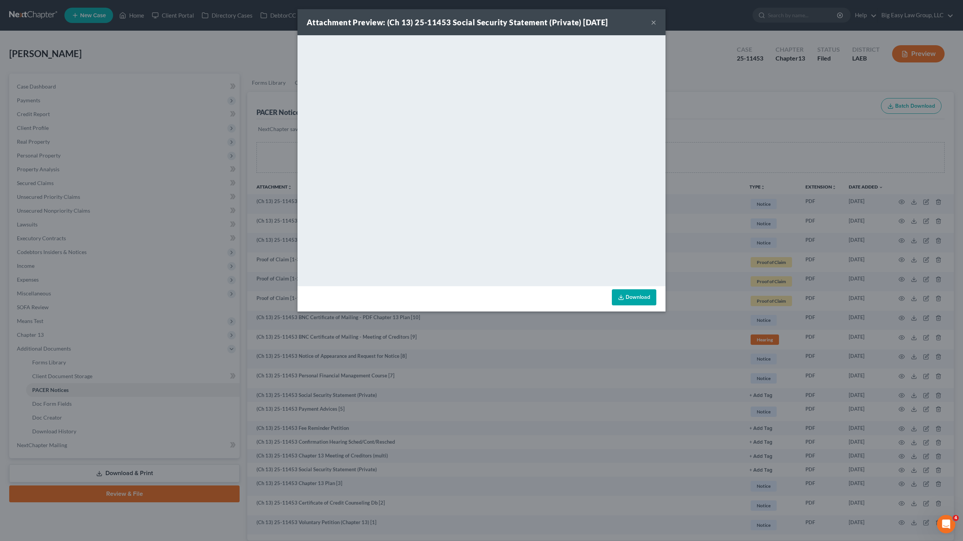
drag, startPoint x: 225, startPoint y: 87, endPoint x: 204, endPoint y: 75, distance: 23.9
click at [225, 87] on div "Attachment Preview: (Ch 13) 25-11453 Social Security Statement (Private) [DATE]…" at bounding box center [481, 270] width 963 height 541
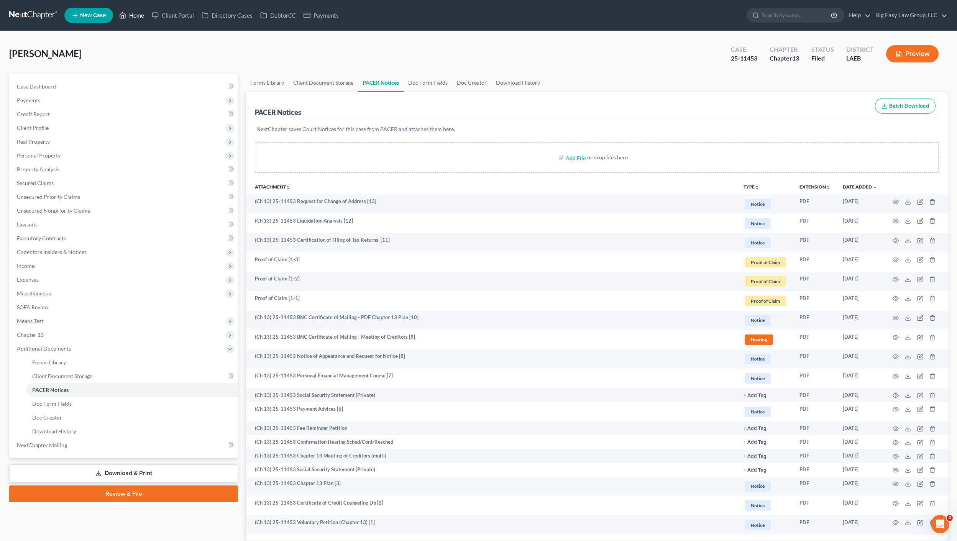
click at [134, 10] on link "Home" at bounding box center [131, 15] width 33 height 14
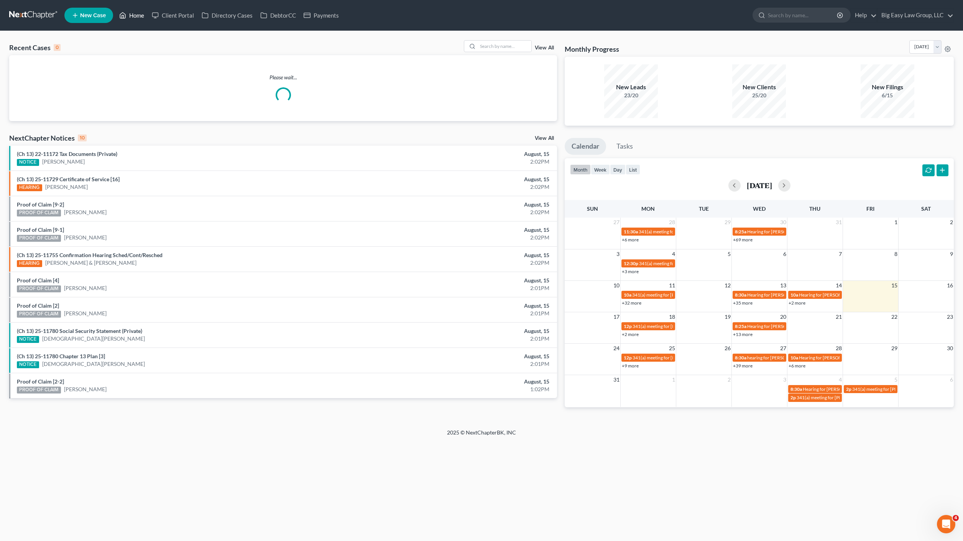
click at [133, 20] on link "Home" at bounding box center [131, 15] width 33 height 14
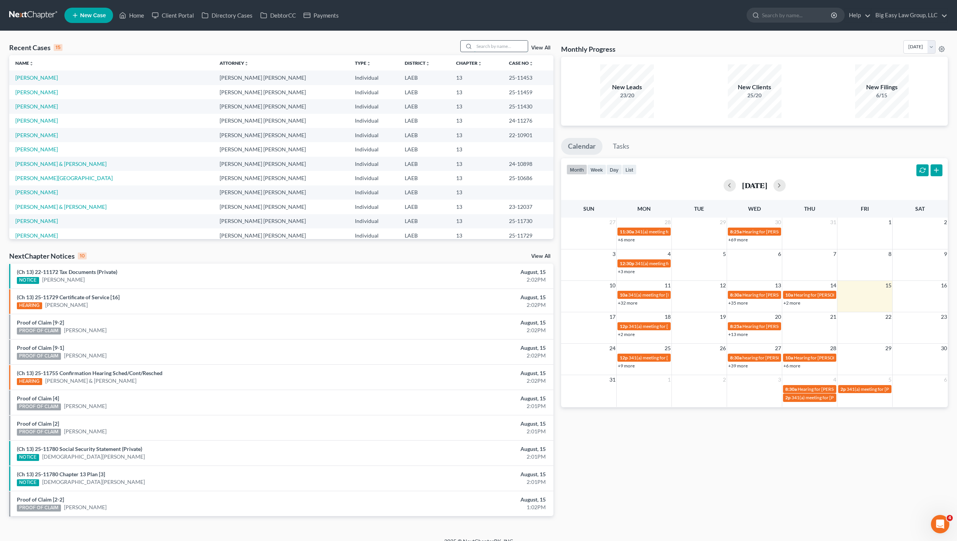
click at [513, 48] on input "search" at bounding box center [501, 46] width 54 height 11
type input "[PERSON_NAME]"
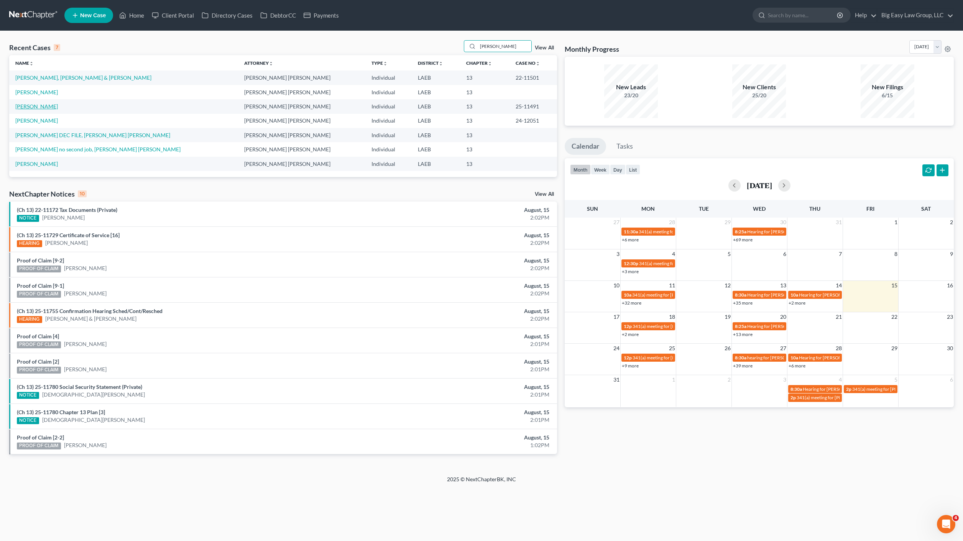
click at [36, 105] on link "[PERSON_NAME]" at bounding box center [36, 106] width 43 height 7
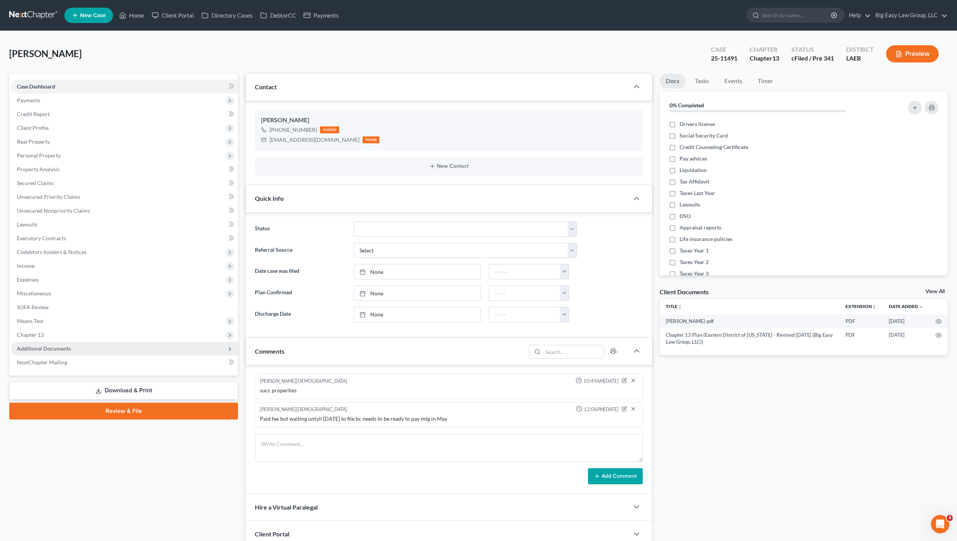
drag, startPoint x: 43, startPoint y: 353, endPoint x: 79, endPoint y: 347, distance: 37.2
click at [43, 352] on span "Additional Documents" at bounding box center [124, 349] width 227 height 14
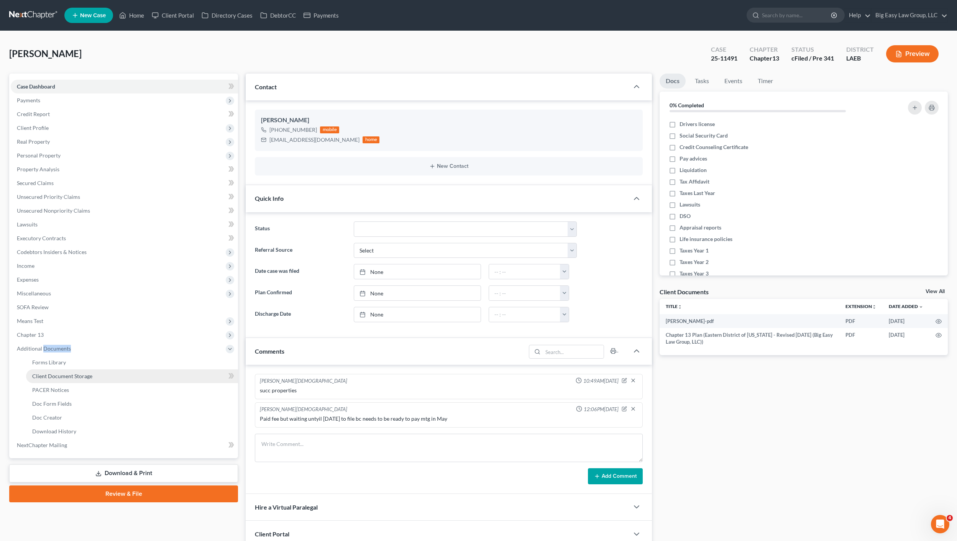
scroll to position [1810, 0]
click at [80, 392] on link "PACER Notices" at bounding box center [132, 390] width 212 height 14
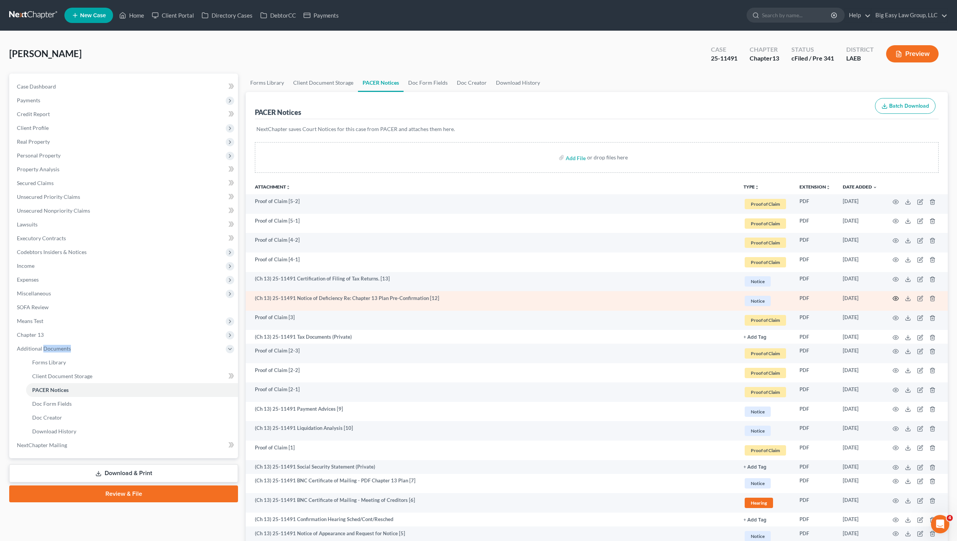
click at [895, 297] on icon "button" at bounding box center [895, 298] width 6 height 6
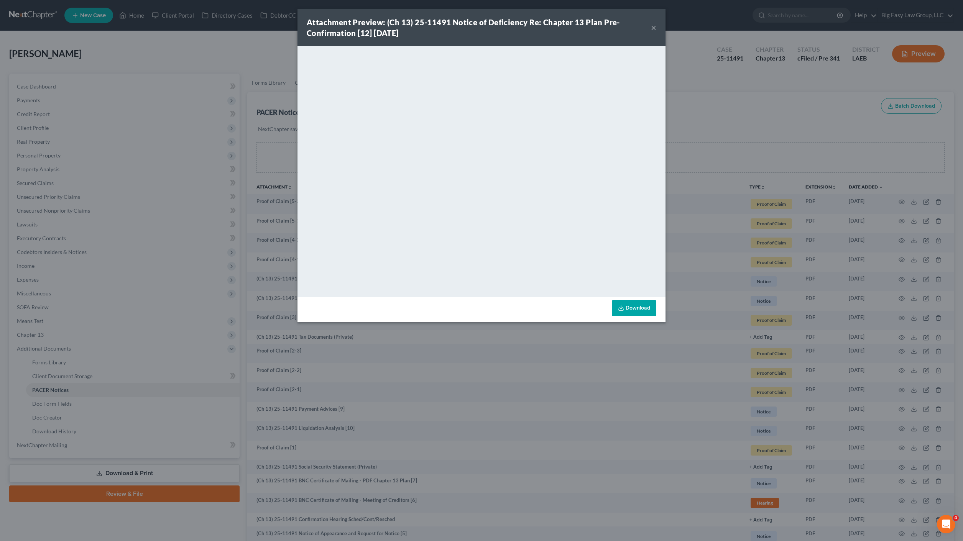
drag, startPoint x: 95, startPoint y: 48, endPoint x: 264, endPoint y: 17, distance: 171.8
click at [95, 47] on div "Attachment Preview: (Ch 13) 25-11491 Notice of Deficiency Re: Chapter 13 Plan P…" at bounding box center [481, 270] width 963 height 541
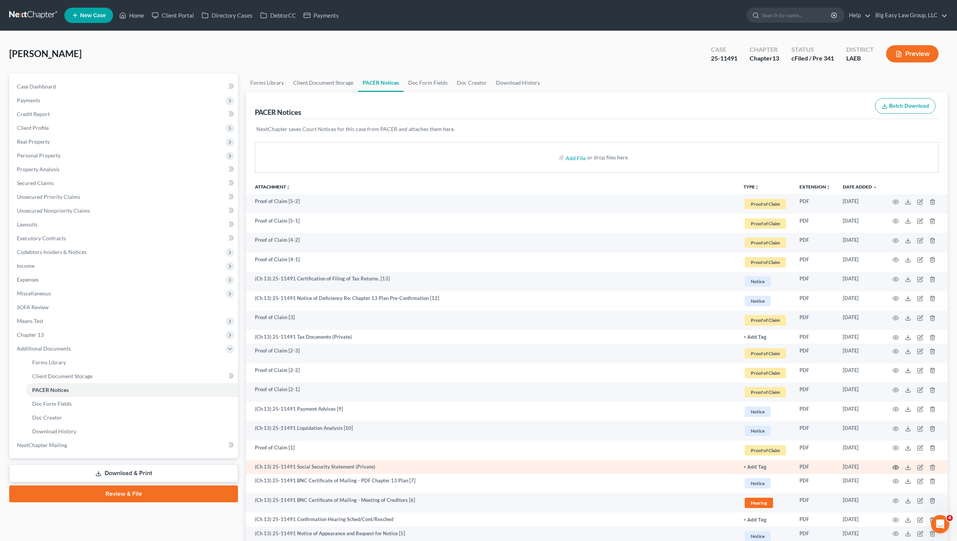
click at [896, 469] on icon "button" at bounding box center [895, 467] width 6 height 6
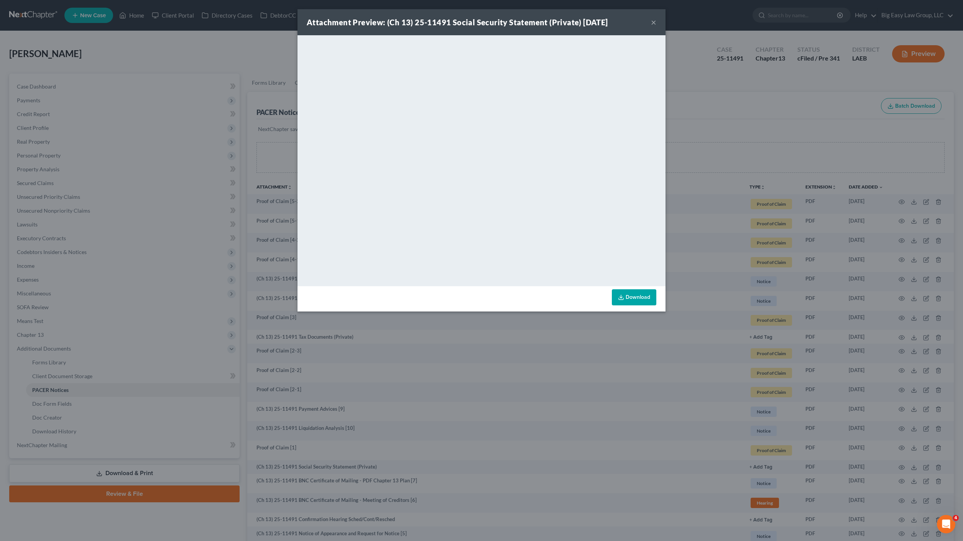
click at [82, 64] on div "Attachment Preview: (Ch 13) 25-11491 Social Security Statement (Private) [DATE]…" at bounding box center [481, 270] width 963 height 541
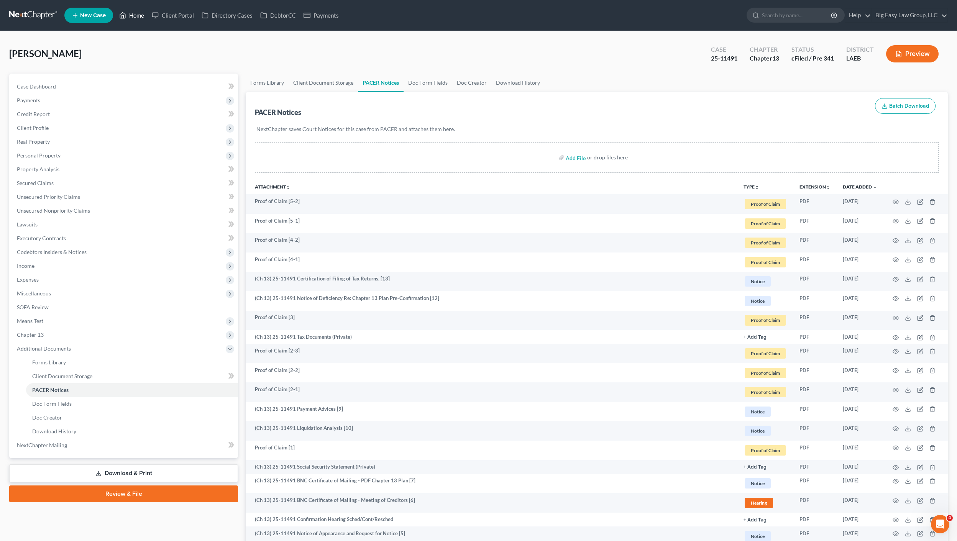
click at [130, 15] on link "Home" at bounding box center [131, 15] width 33 height 14
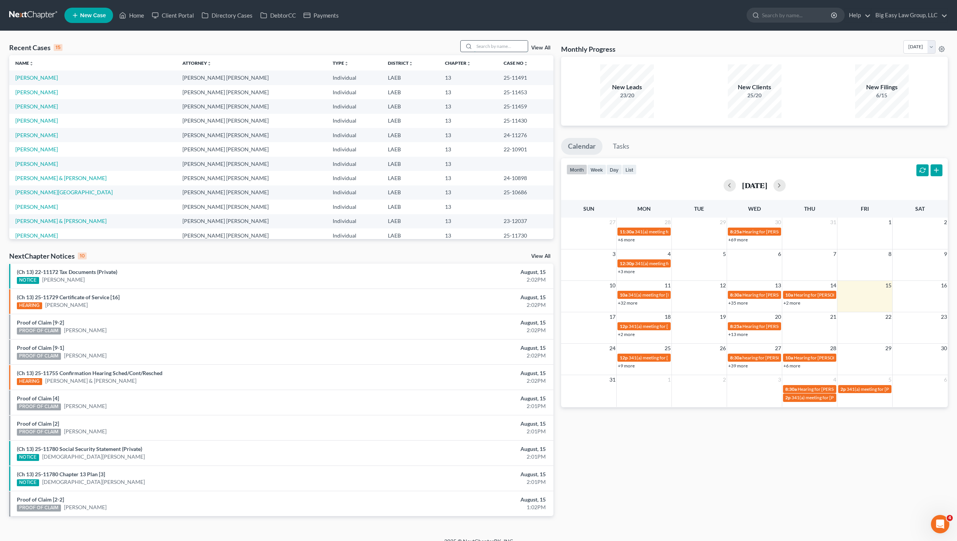
click at [497, 41] on input "search" at bounding box center [501, 46] width 54 height 11
type input "[PERSON_NAME]"
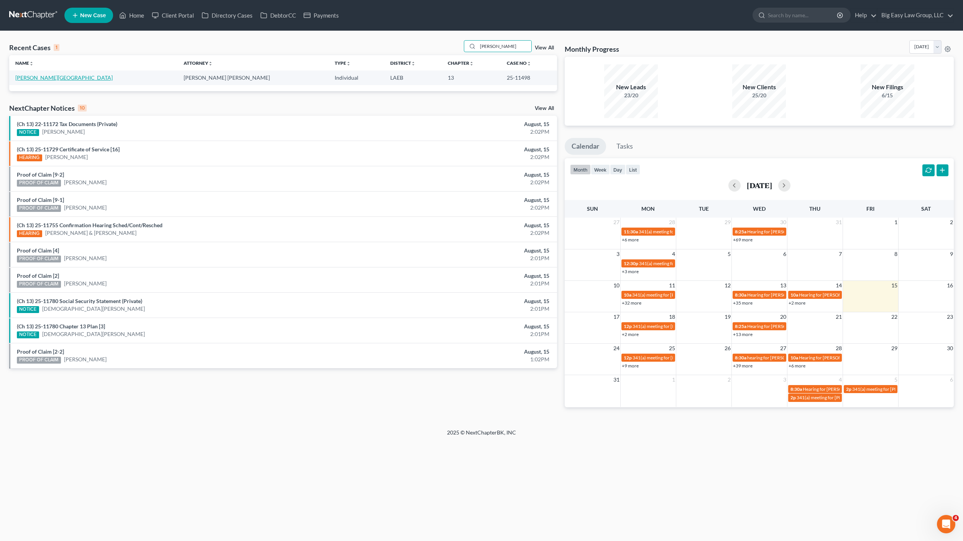
click at [39, 79] on link "[PERSON_NAME][GEOGRAPHIC_DATA]" at bounding box center [63, 77] width 97 height 7
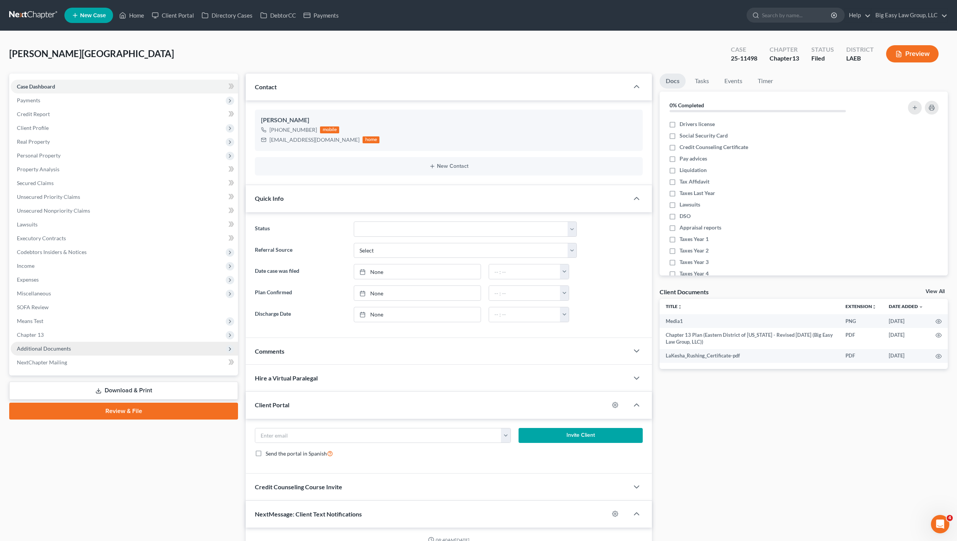
scroll to position [1059, 0]
click at [85, 354] on span "Additional Documents" at bounding box center [124, 349] width 227 height 14
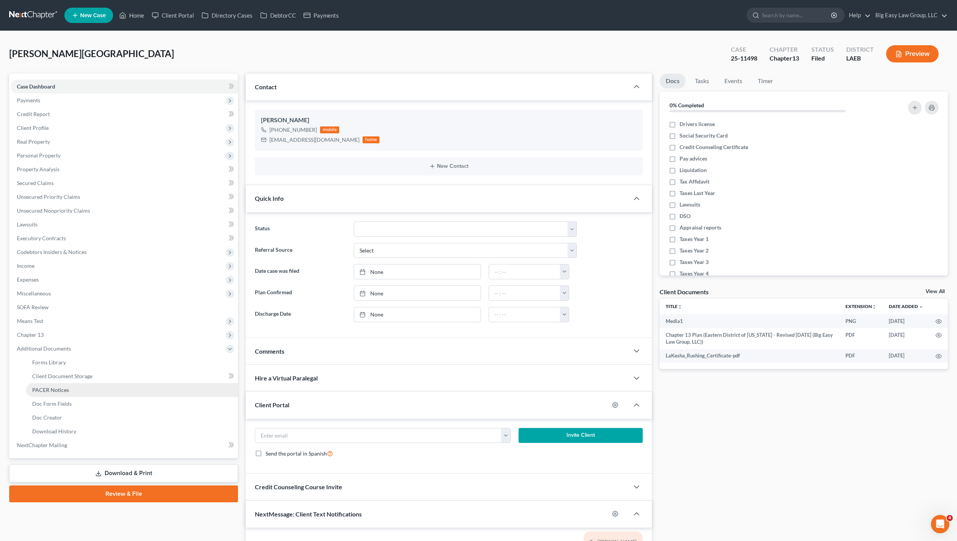
click at [93, 384] on link "PACER Notices" at bounding box center [132, 390] width 212 height 14
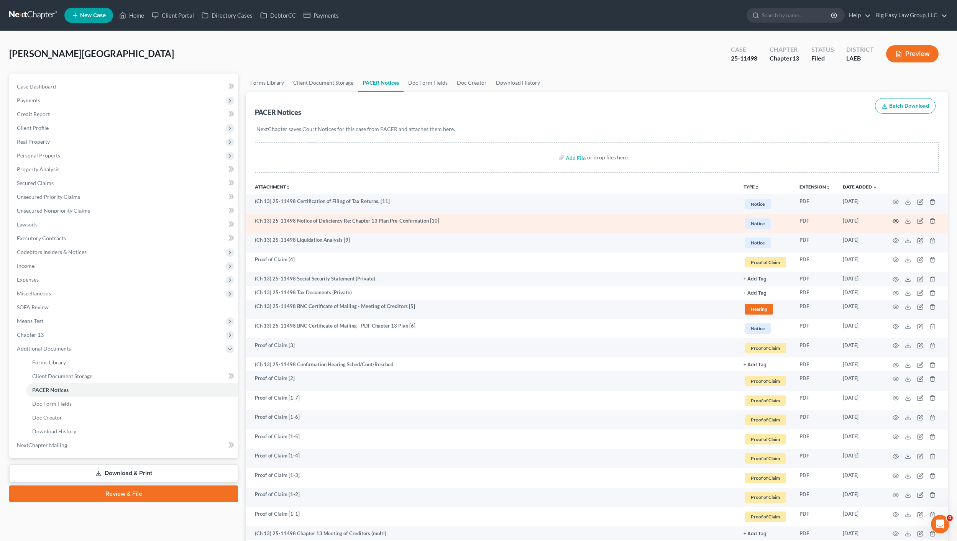
click at [896, 219] on icon "button" at bounding box center [896, 221] width 6 height 4
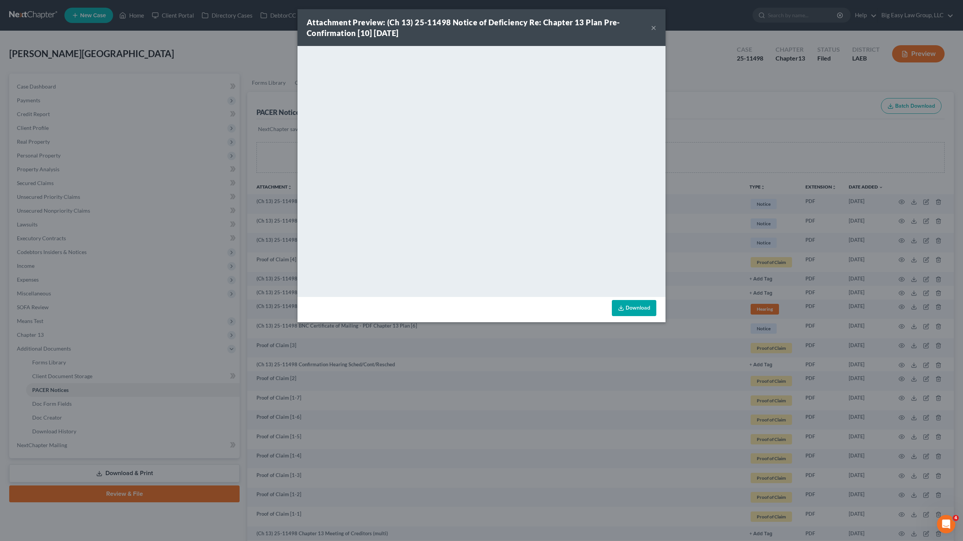
click at [244, 209] on div "Attachment Preview: (Ch 13) 25-11498 Notice of Deficiency Re: Chapter 13 Plan P…" at bounding box center [481, 270] width 963 height 541
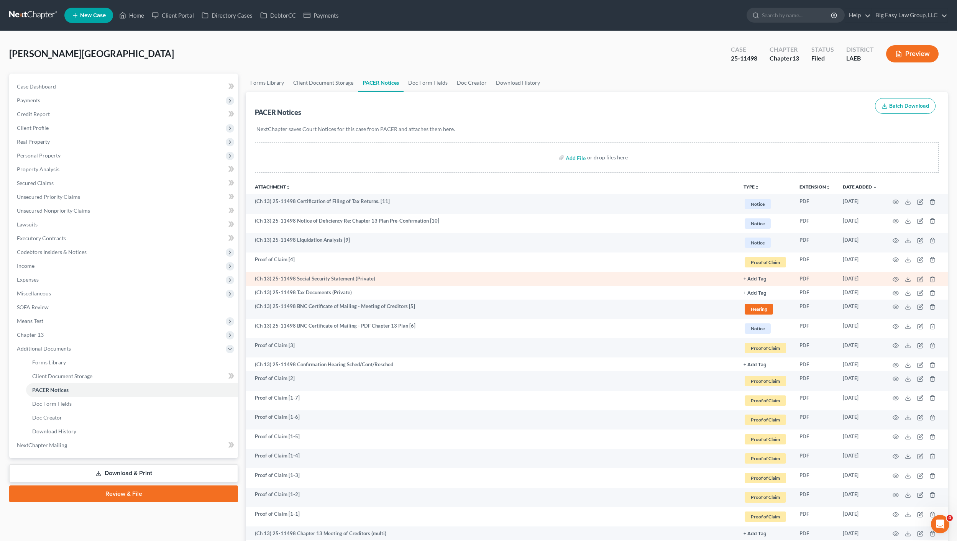
click at [899, 281] on td at bounding box center [915, 279] width 64 height 14
click at [897, 279] on icon "button" at bounding box center [895, 279] width 6 height 6
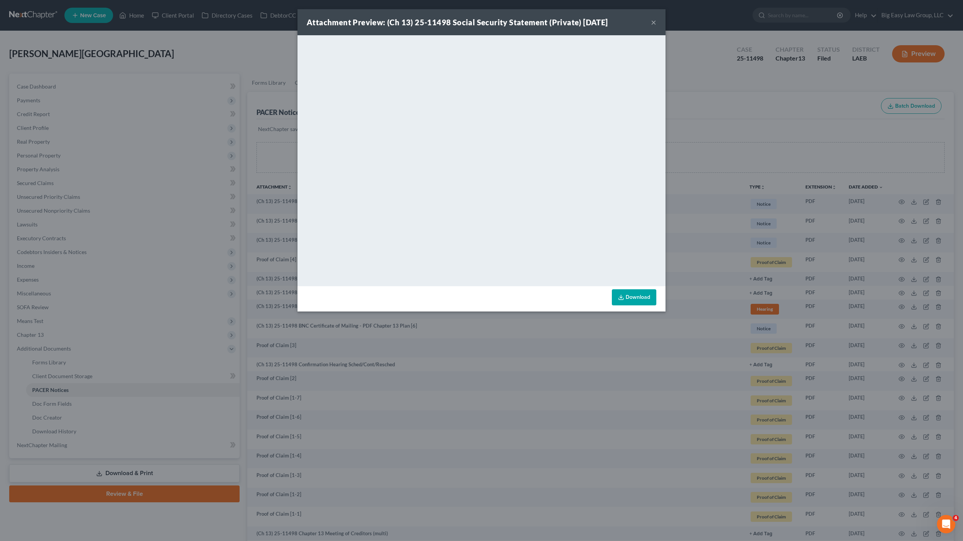
click at [653, 21] on button "×" at bounding box center [653, 22] width 5 height 9
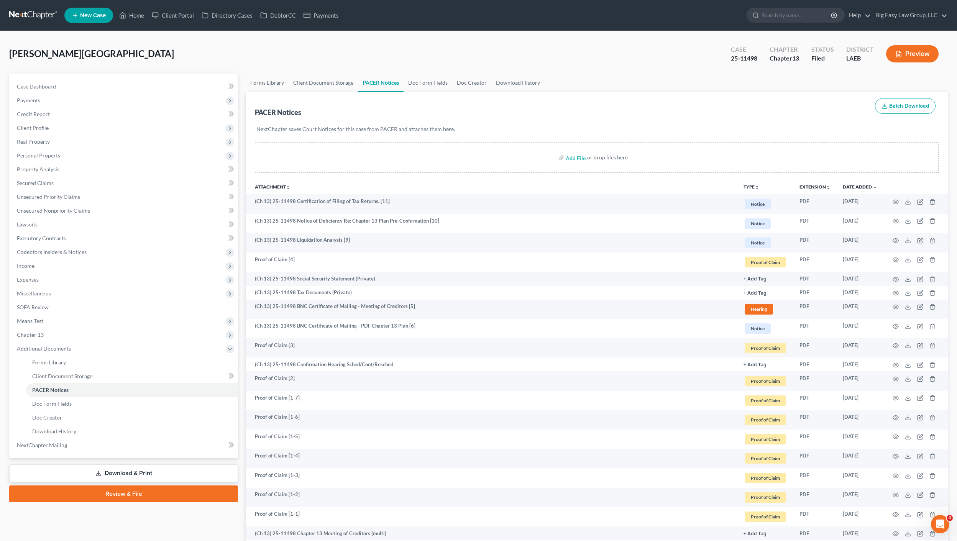
click at [133, 7] on ul "New Case Home Client Portal Directory Cases DebtorCC Payments - No Result - See…" at bounding box center [505, 15] width 883 height 20
click at [141, 21] on link "Home" at bounding box center [131, 15] width 33 height 14
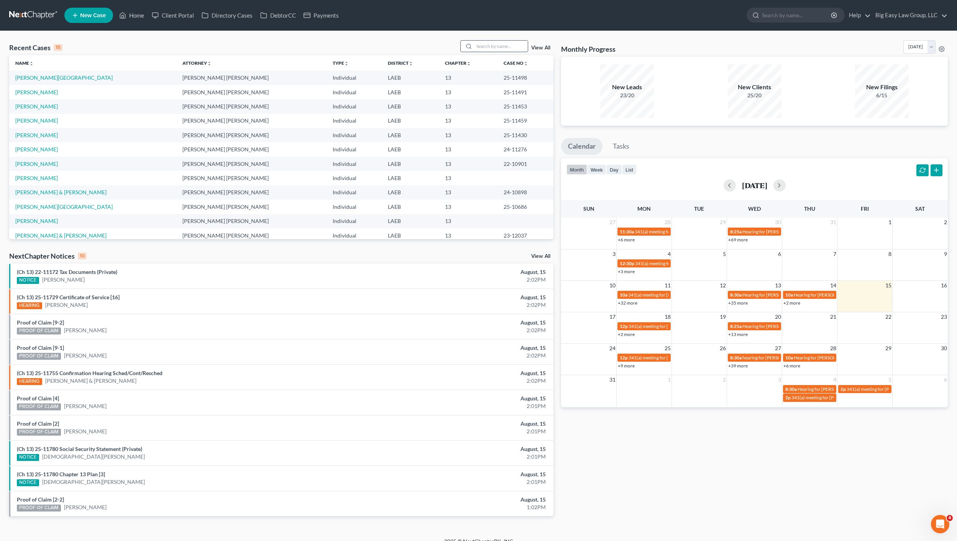
click at [508, 55] on div "Recent Cases 15 View All Name unfold_more expand_more expand_less Attorney unfo…" at bounding box center [281, 139] width 544 height 199
click at [509, 48] on input "search" at bounding box center [501, 46] width 54 height 11
type input "[PERSON_NAME]"
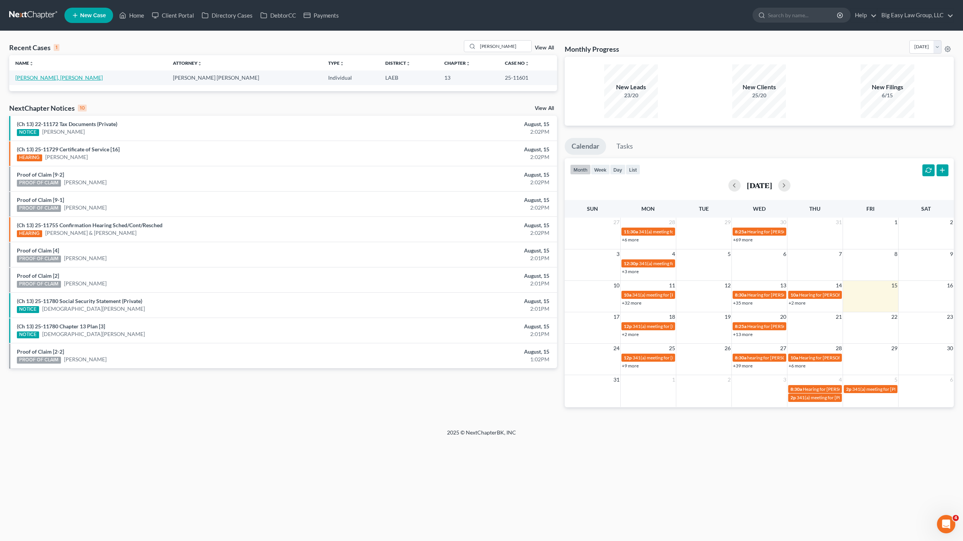
click at [50, 79] on link "[PERSON_NAME], [PERSON_NAME]" at bounding box center [58, 77] width 87 height 7
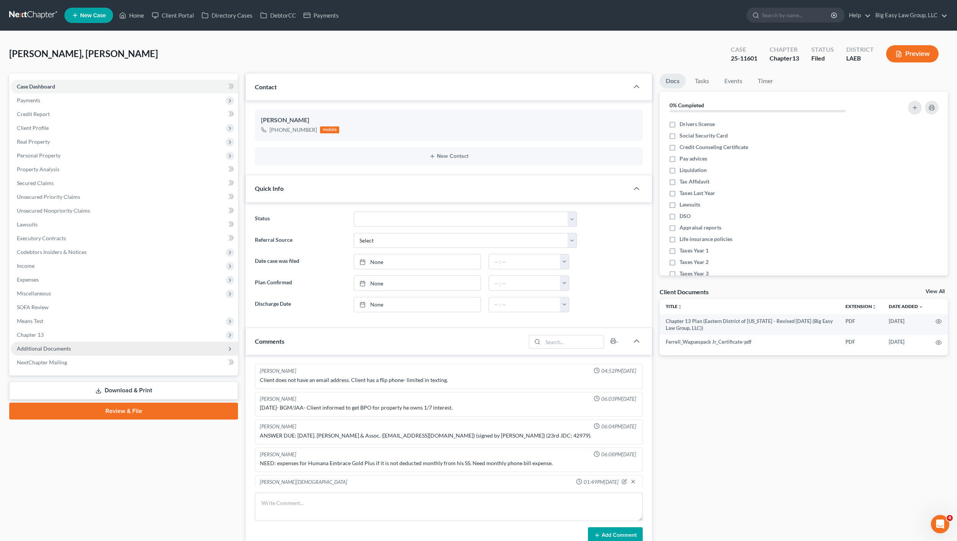
click at [41, 346] on span "Additional Documents" at bounding box center [44, 348] width 54 height 7
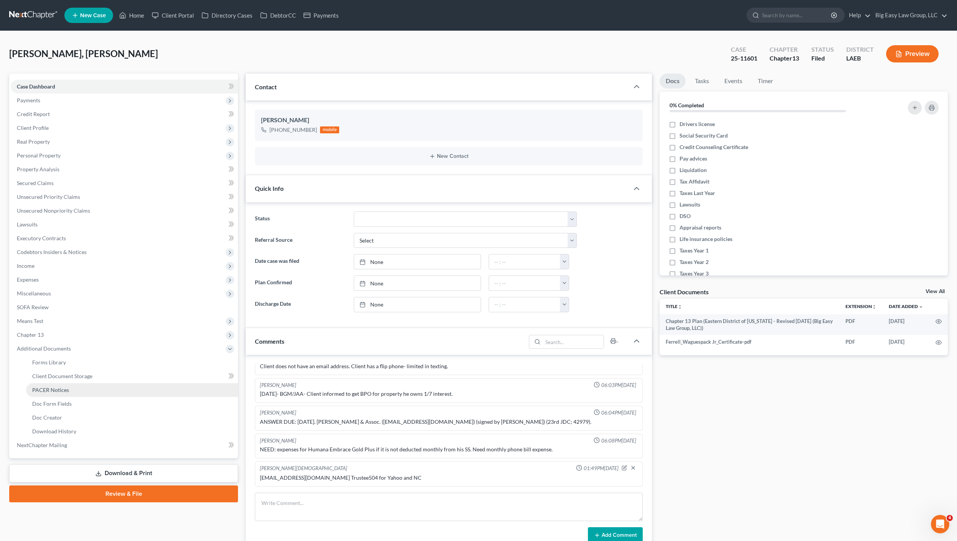
scroll to position [129, 0]
click at [62, 387] on span "PACER Notices" at bounding box center [50, 390] width 37 height 7
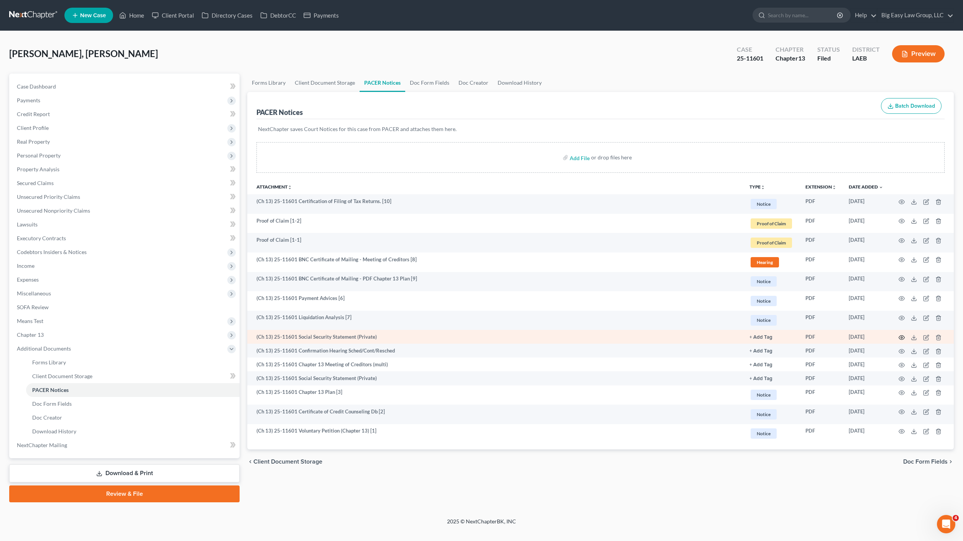
click at [902, 336] on icon "button" at bounding box center [901, 338] width 6 height 6
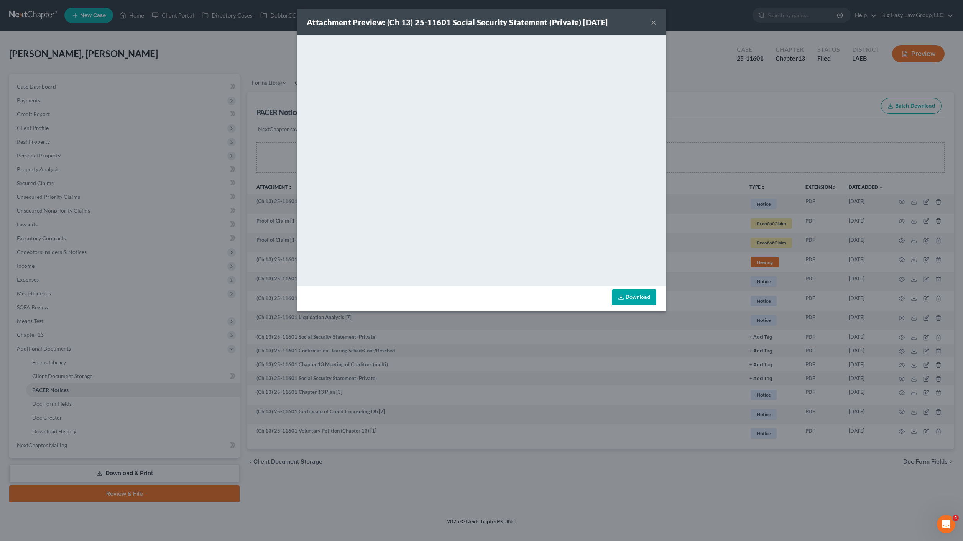
drag, startPoint x: 59, startPoint y: 86, endPoint x: 311, endPoint y: 197, distance: 275.6
click at [59, 86] on div "Attachment Preview: (Ch 13) 25-11601 Social Security Statement (Private) [DATE]…" at bounding box center [481, 270] width 963 height 541
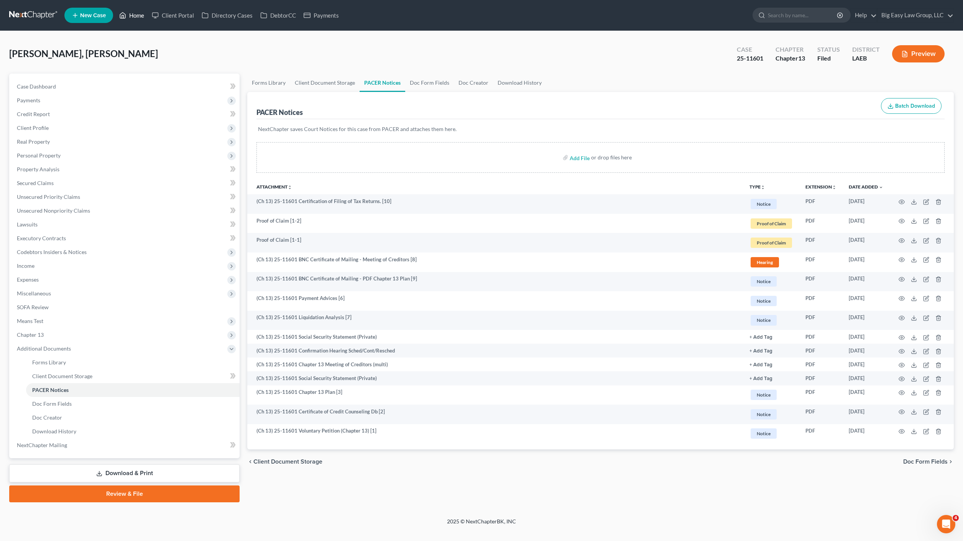
click at [144, 17] on link "Home" at bounding box center [131, 15] width 33 height 14
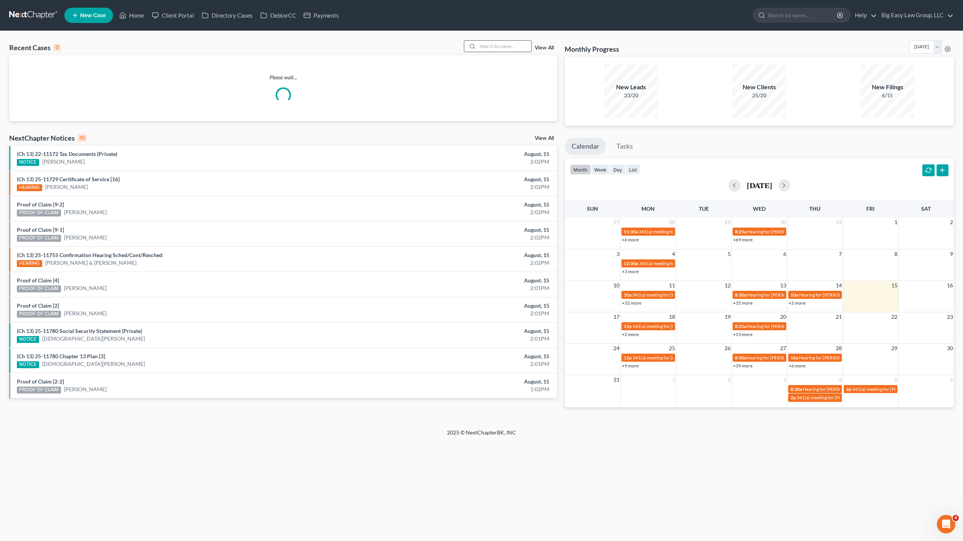
click at [501, 50] on input "search" at bounding box center [504, 46] width 54 height 11
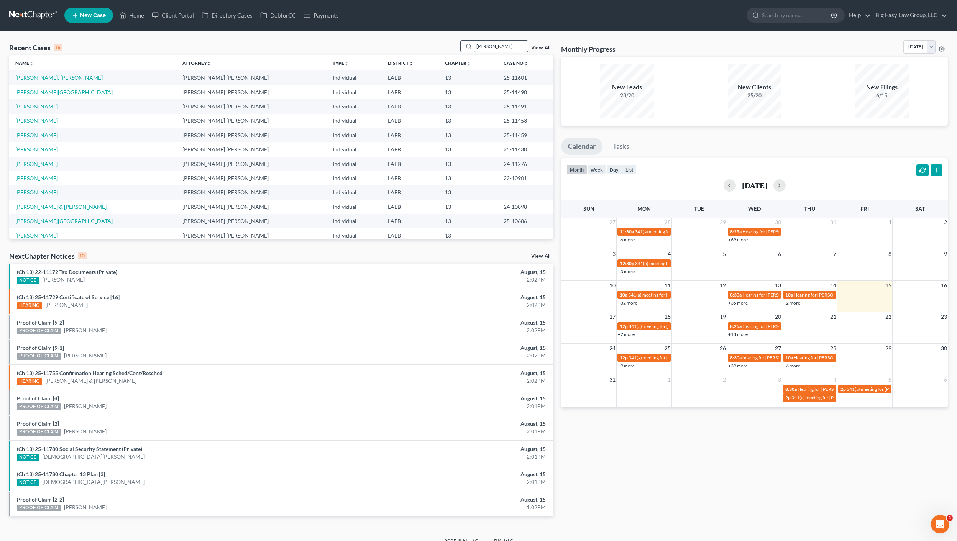
type input "[PERSON_NAME]"
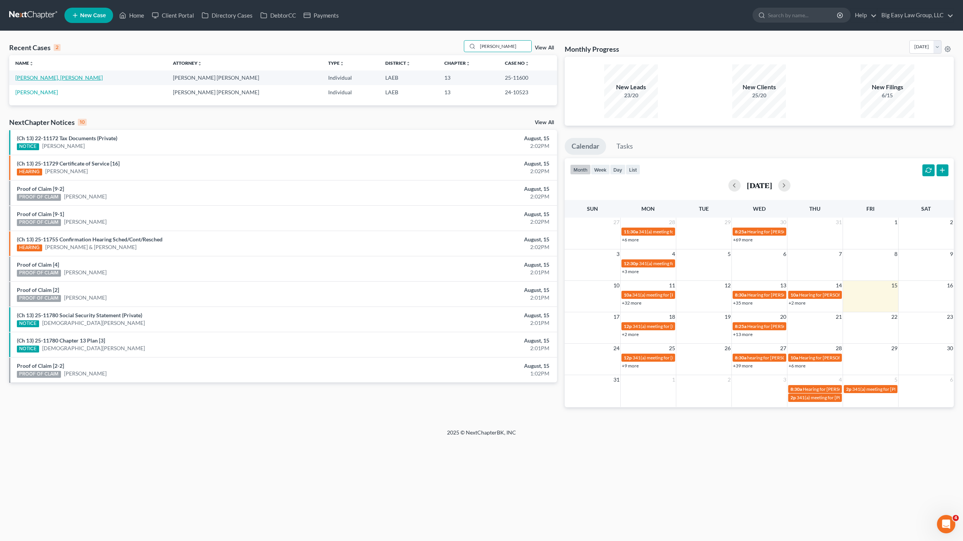
click at [40, 77] on link "[PERSON_NAME], [PERSON_NAME]" at bounding box center [58, 77] width 87 height 7
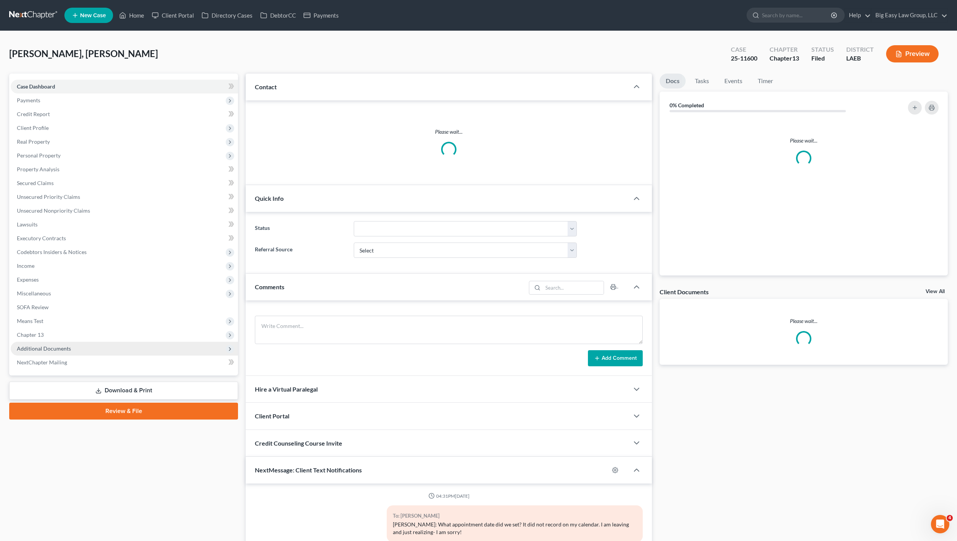
click at [67, 350] on span "Additional Documents" at bounding box center [44, 348] width 54 height 7
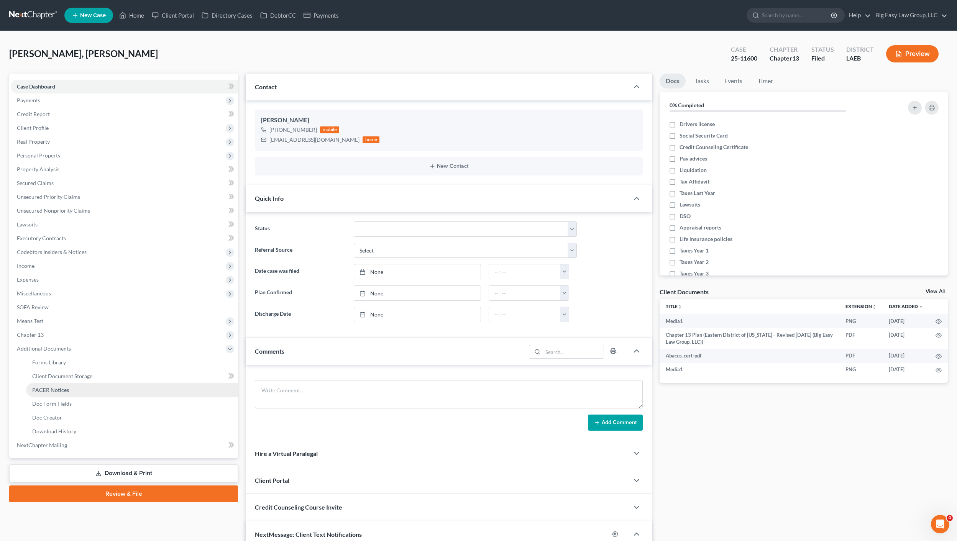
scroll to position [2605, 0]
drag, startPoint x: 83, startPoint y: 390, endPoint x: 226, endPoint y: 376, distance: 144.3
click at [83, 390] on link "PACER Notices" at bounding box center [132, 390] width 212 height 14
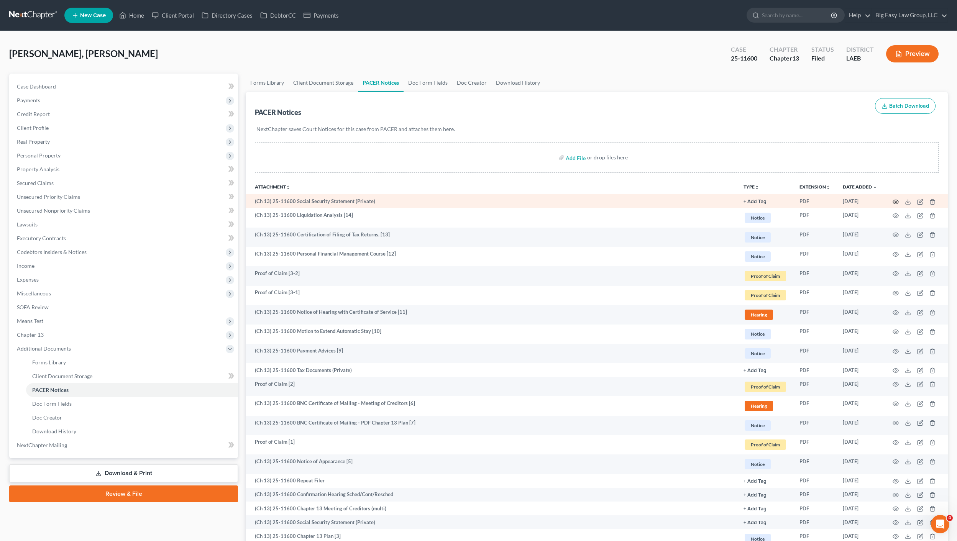
click at [895, 202] on icon "button" at bounding box center [895, 202] width 6 height 6
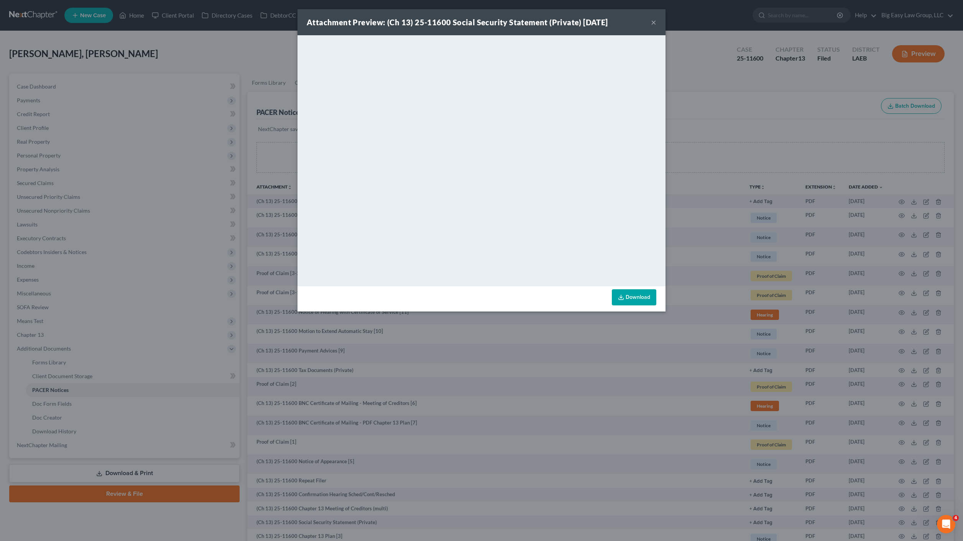
drag, startPoint x: 184, startPoint y: 117, endPoint x: 163, endPoint y: 115, distance: 20.8
click at [184, 117] on div "Attachment Preview: (Ch 13) 25-11600 Social Security Statement (Private) [DATE]…" at bounding box center [481, 270] width 963 height 541
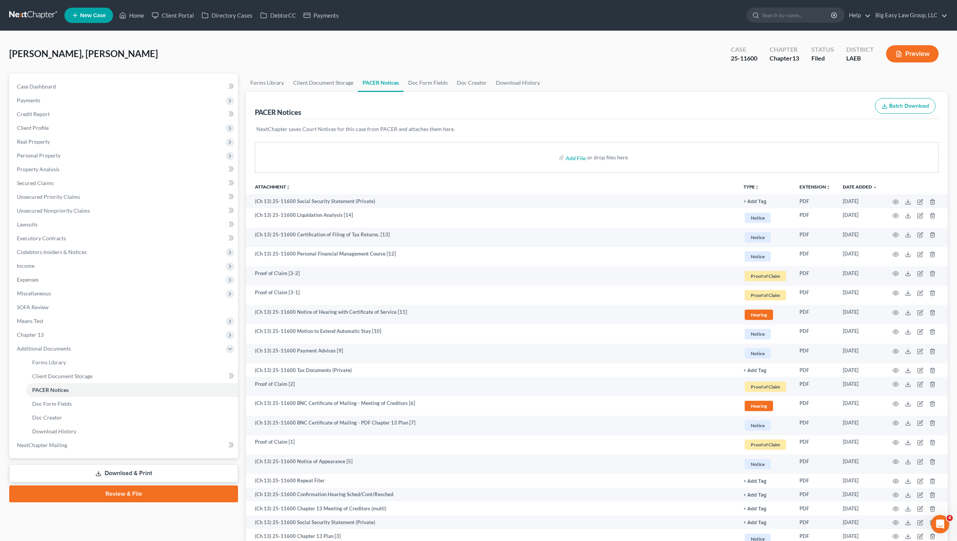
click at [128, 7] on ul "New Case Home Client Portal Directory Cases DebtorCC Payments - No Result - See…" at bounding box center [505, 15] width 883 height 20
click at [131, 14] on link "Home" at bounding box center [131, 15] width 33 height 14
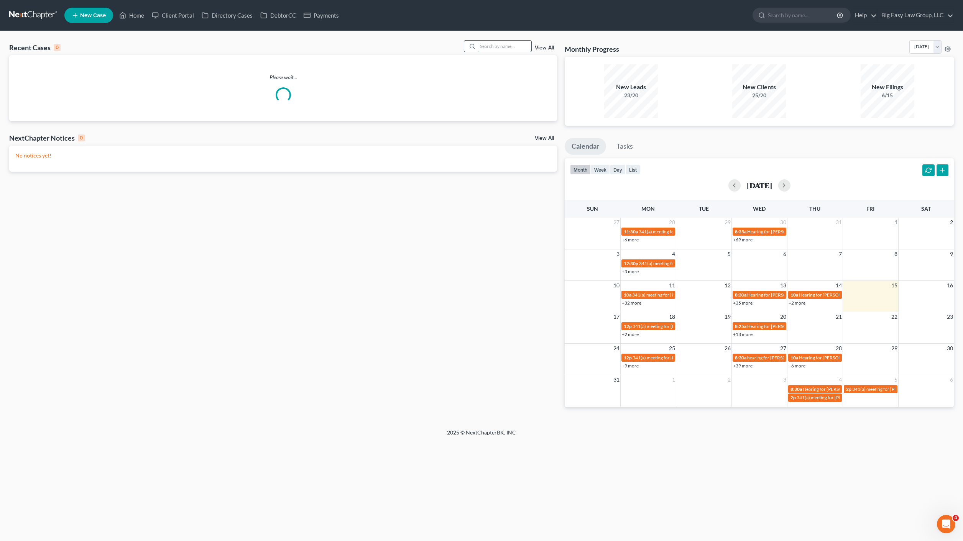
click at [505, 49] on input "search" at bounding box center [504, 46] width 54 height 11
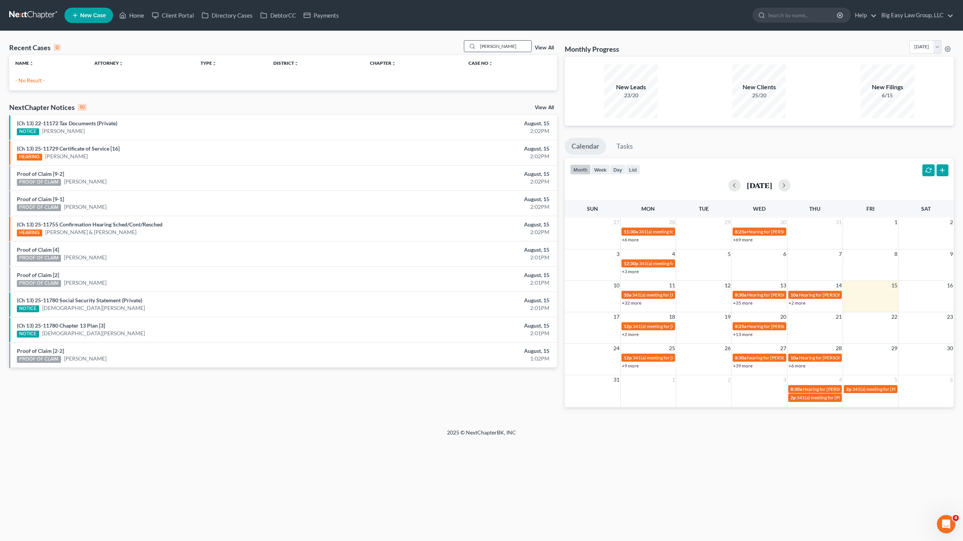
drag, startPoint x: 511, startPoint y: 46, endPoint x: 498, endPoint y: 45, distance: 13.1
click at [498, 45] on input "[PERSON_NAME]" at bounding box center [504, 46] width 54 height 11
type input "[PERSON_NAME]"
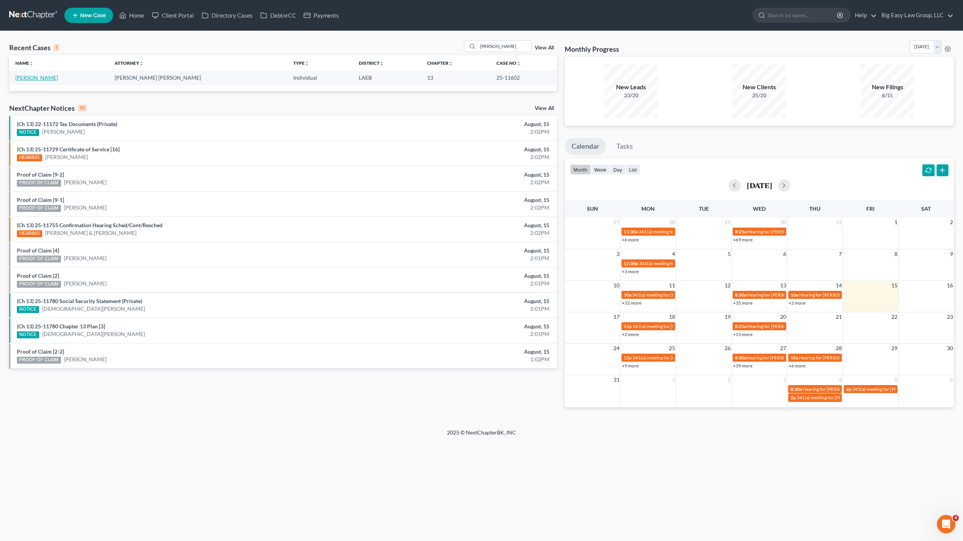
click at [35, 77] on link "[PERSON_NAME]" at bounding box center [36, 77] width 43 height 7
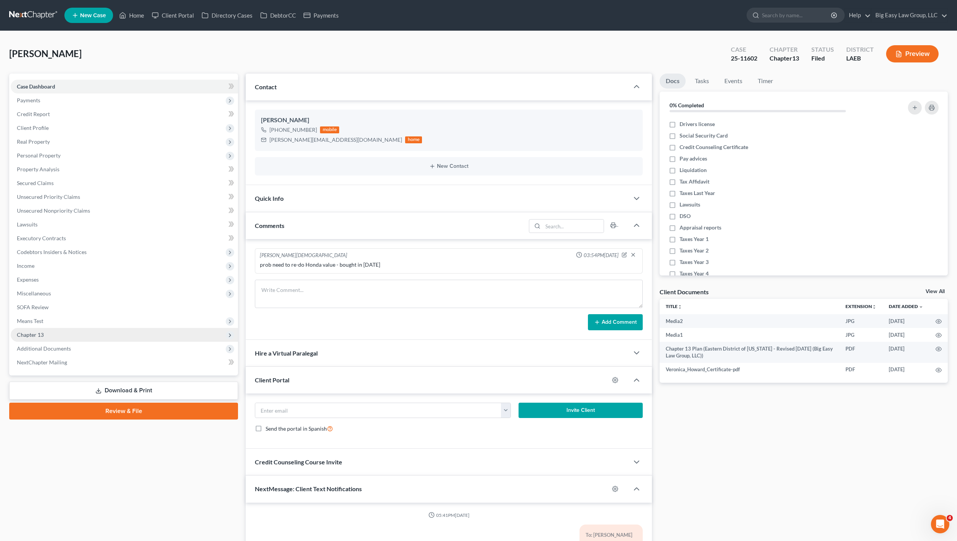
click at [60, 333] on span "Chapter 13" at bounding box center [124, 335] width 227 height 14
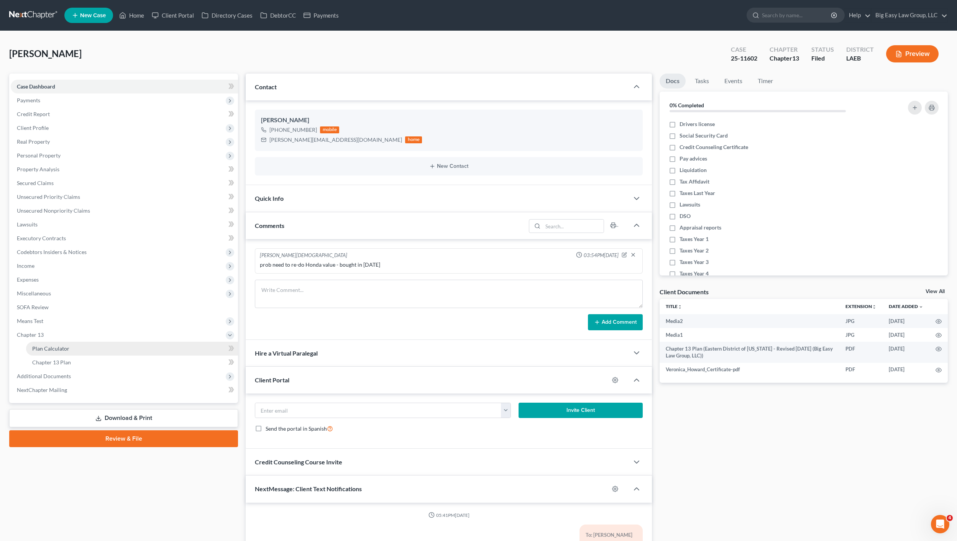
drag, startPoint x: 63, startPoint y: 349, endPoint x: 146, endPoint y: 399, distance: 96.8
click at [63, 349] on span "Plan Calculator" at bounding box center [50, 348] width 37 height 7
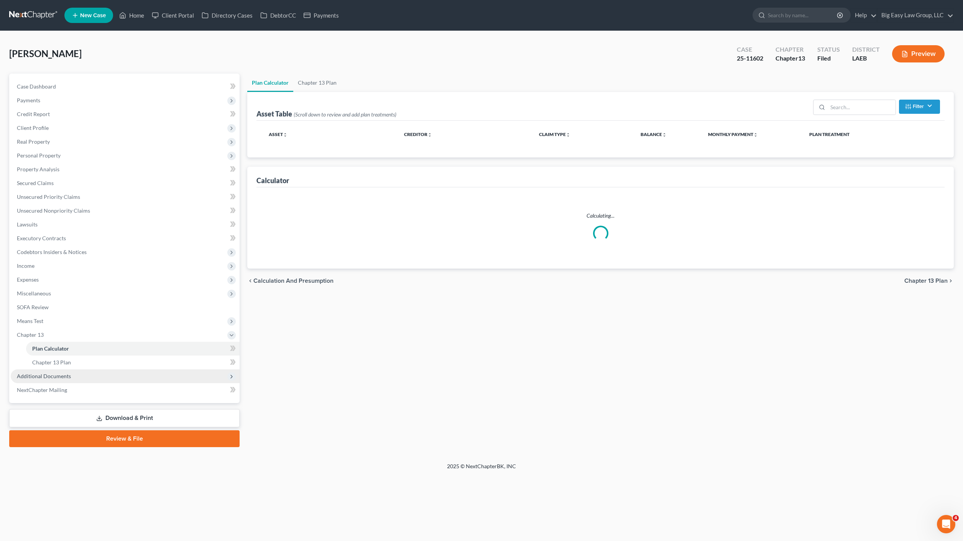
click at [75, 378] on span "Additional Documents" at bounding box center [125, 376] width 229 height 14
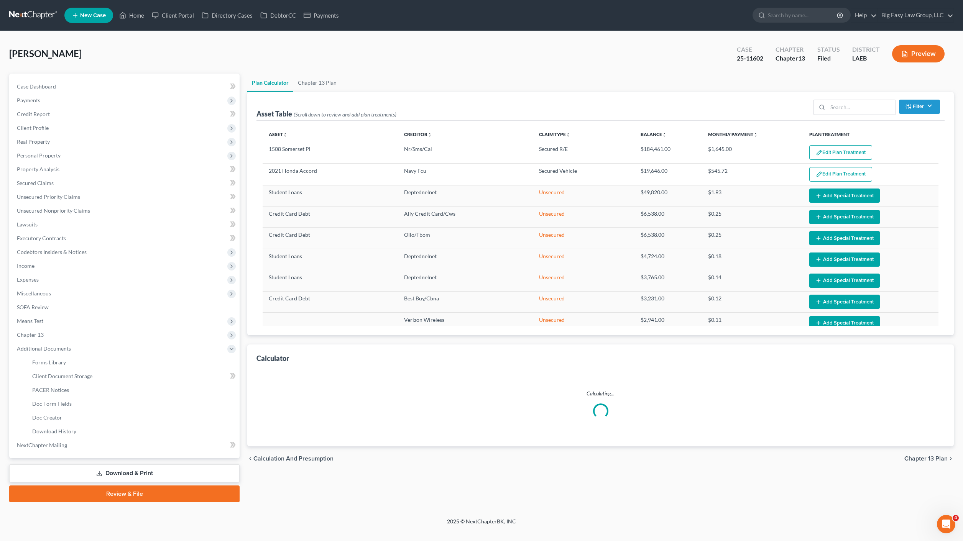
select select "35"
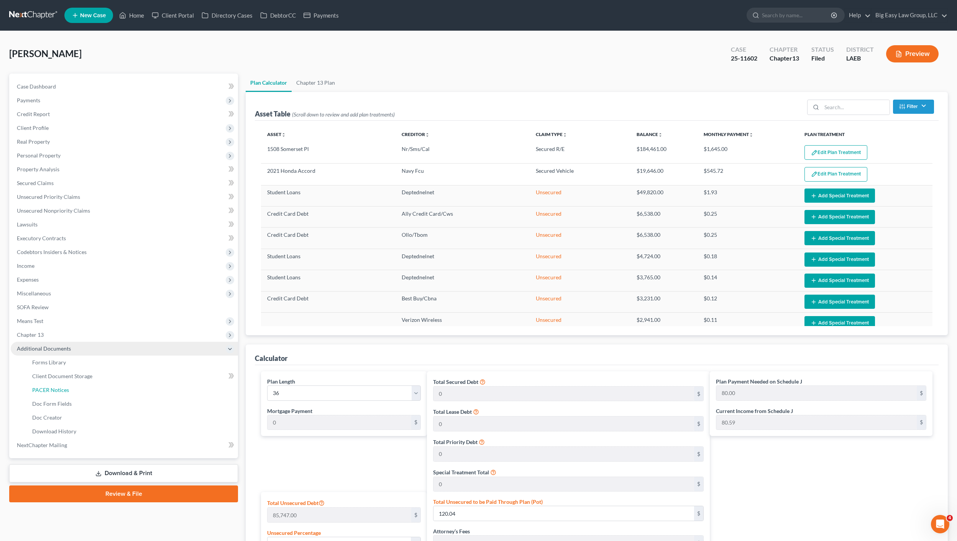
click at [52, 387] on span "PACER Notices" at bounding box center [50, 390] width 37 height 7
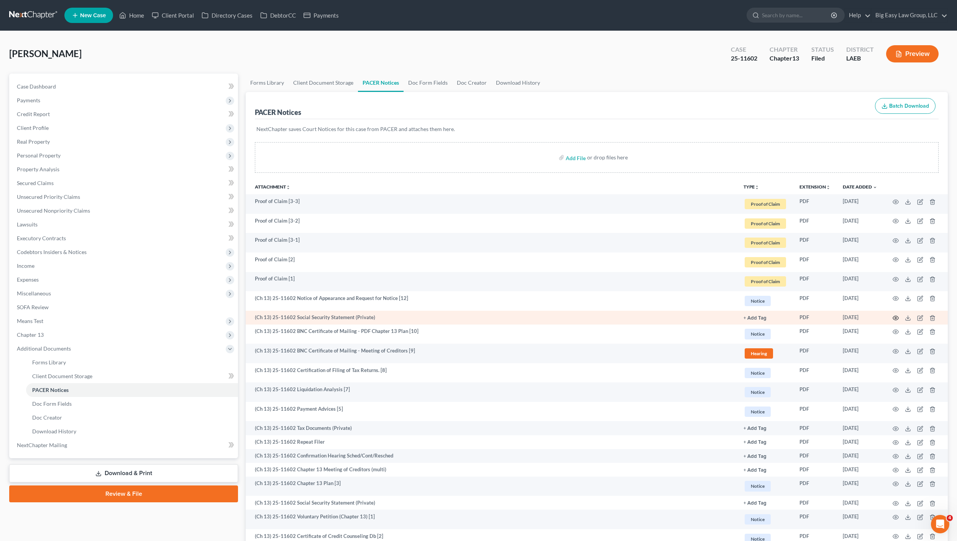
click at [896, 317] on circle "button" at bounding box center [896, 318] width 2 height 2
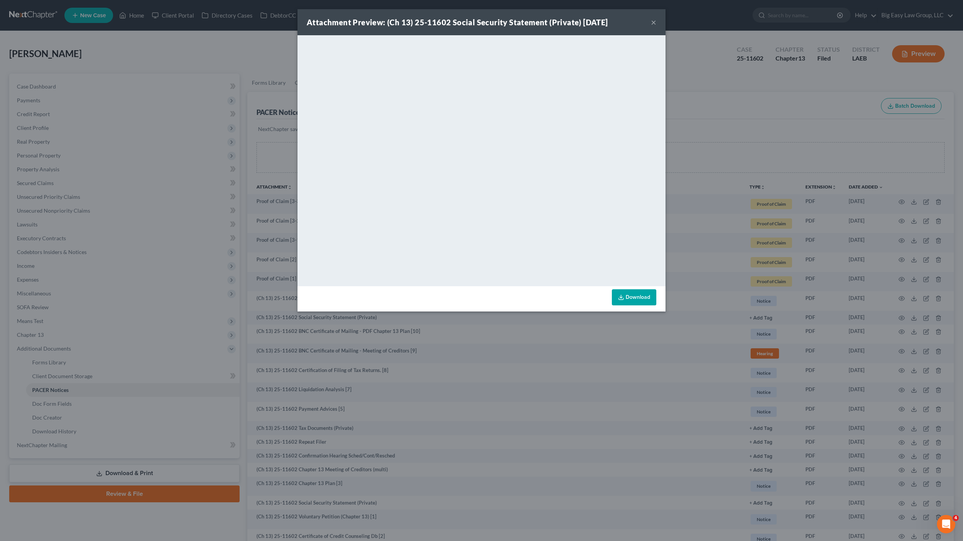
click at [382, 385] on div "Attachment Preview: (Ch 13) 25-11602 Social Security Statement (Private) [DATE]…" at bounding box center [481, 270] width 963 height 541
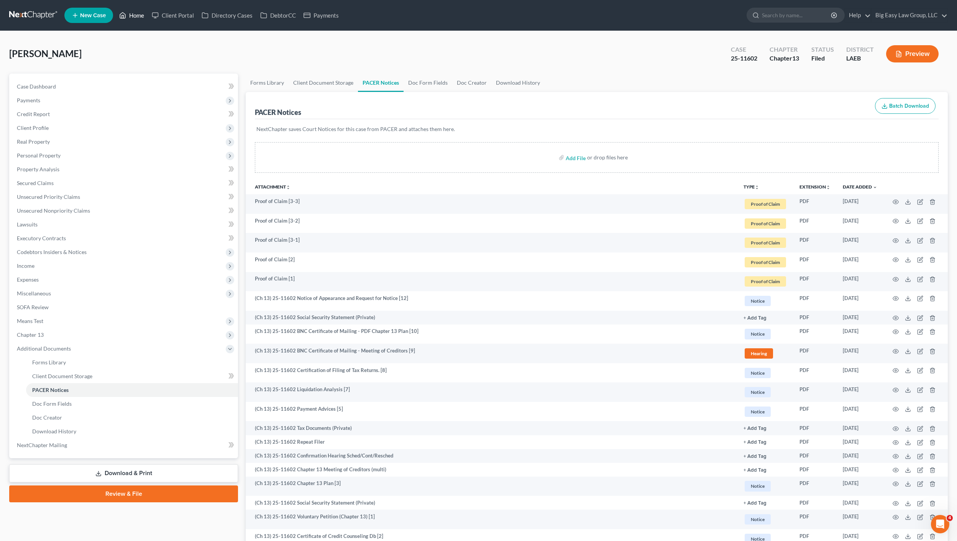
click at [138, 19] on link "Home" at bounding box center [131, 15] width 33 height 14
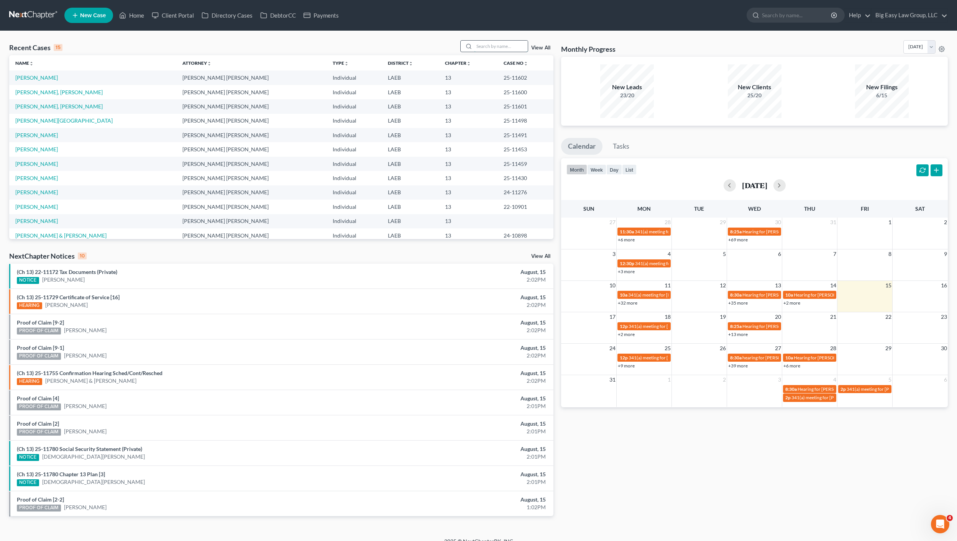
click at [498, 47] on input "search" at bounding box center [501, 46] width 54 height 11
type input "[PERSON_NAME]"
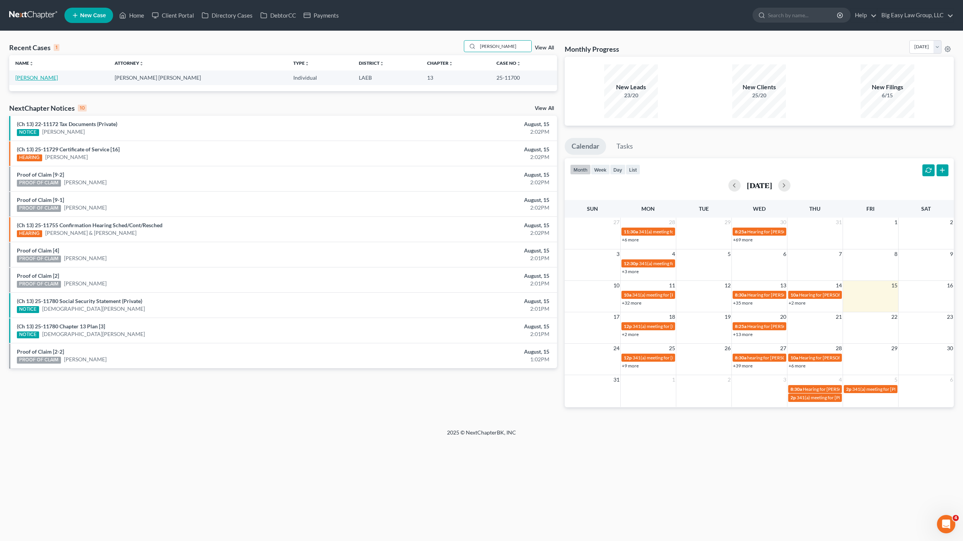
click at [47, 80] on link "[PERSON_NAME]" at bounding box center [36, 77] width 43 height 7
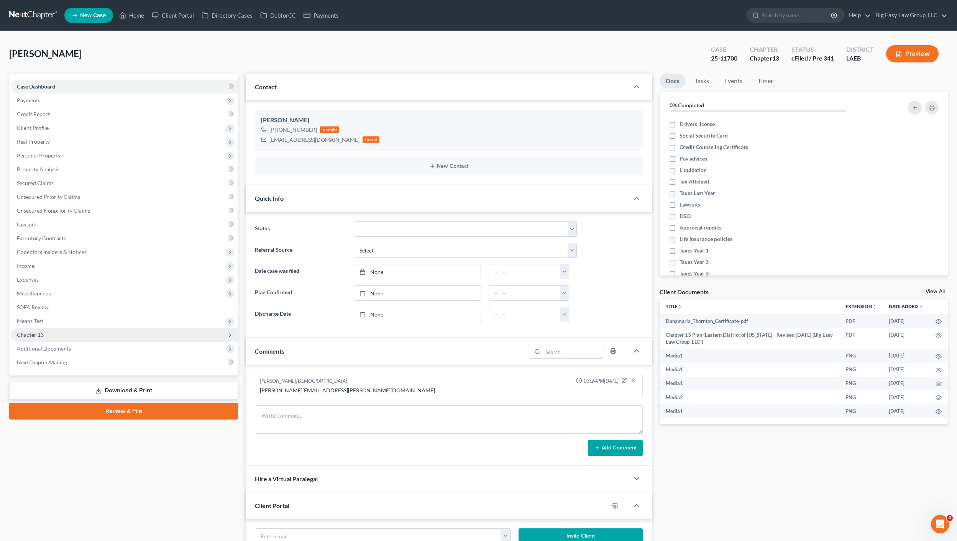
click at [56, 339] on span "Chapter 13" at bounding box center [124, 335] width 227 height 14
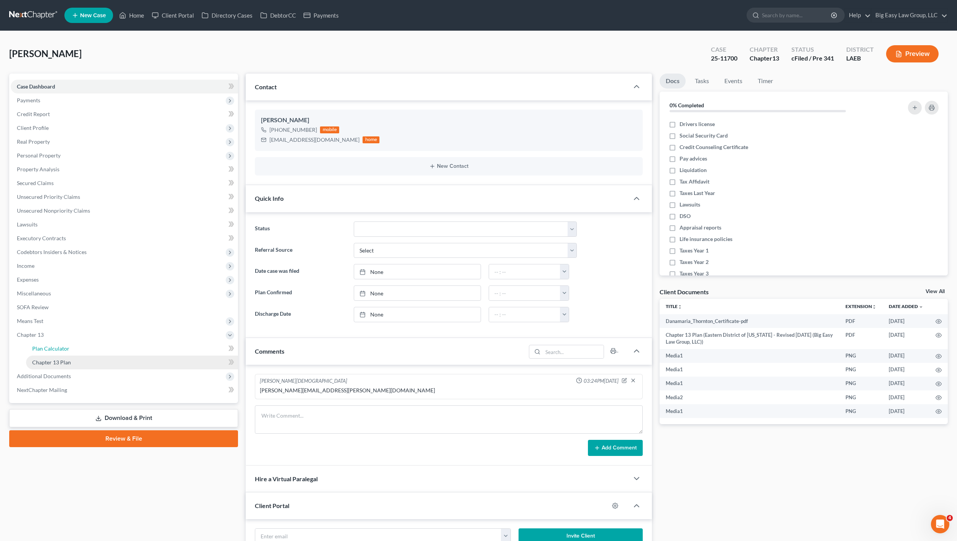
click at [60, 348] on span "Plan Calculator" at bounding box center [50, 348] width 37 height 7
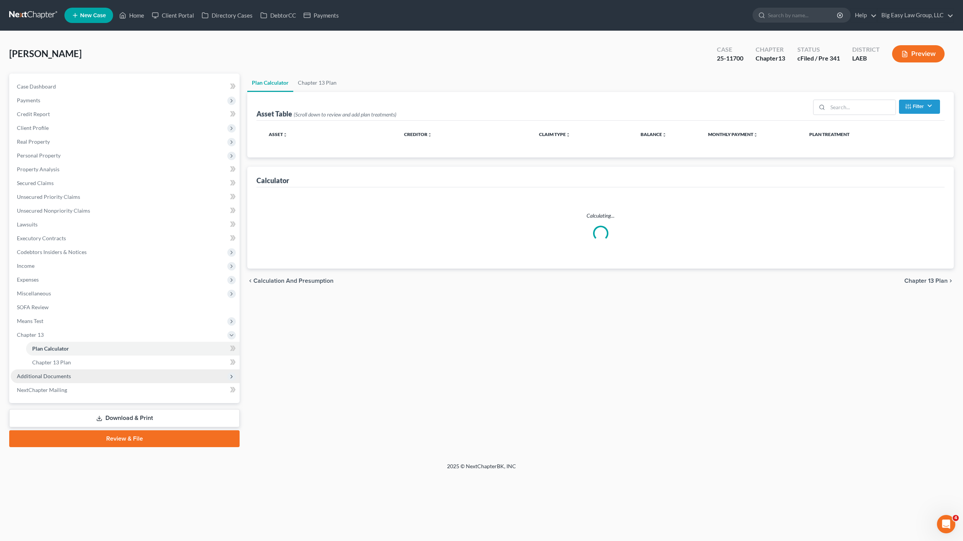
click at [60, 370] on span "Additional Documents" at bounding box center [125, 376] width 229 height 14
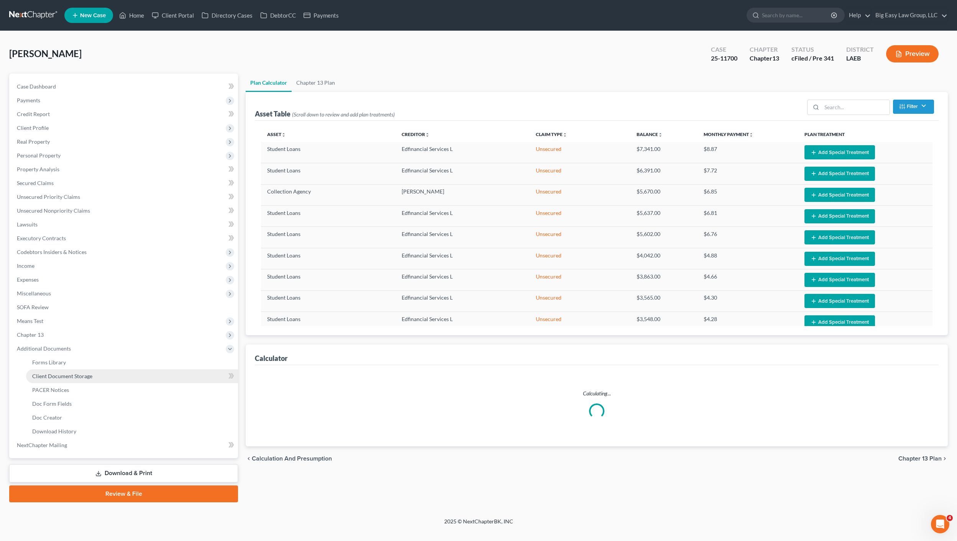
select select "35"
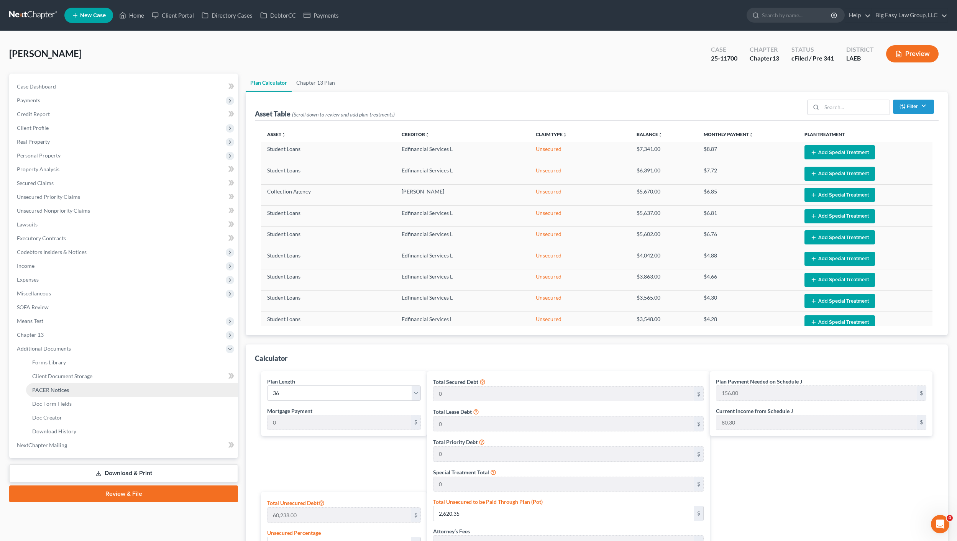
click at [74, 389] on link "PACER Notices" at bounding box center [132, 390] width 212 height 14
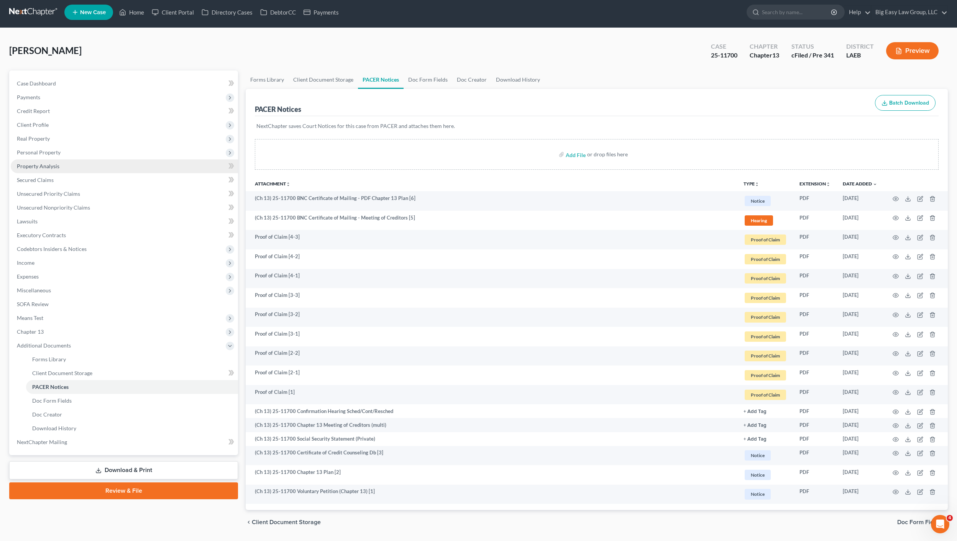
scroll to position [26, 0]
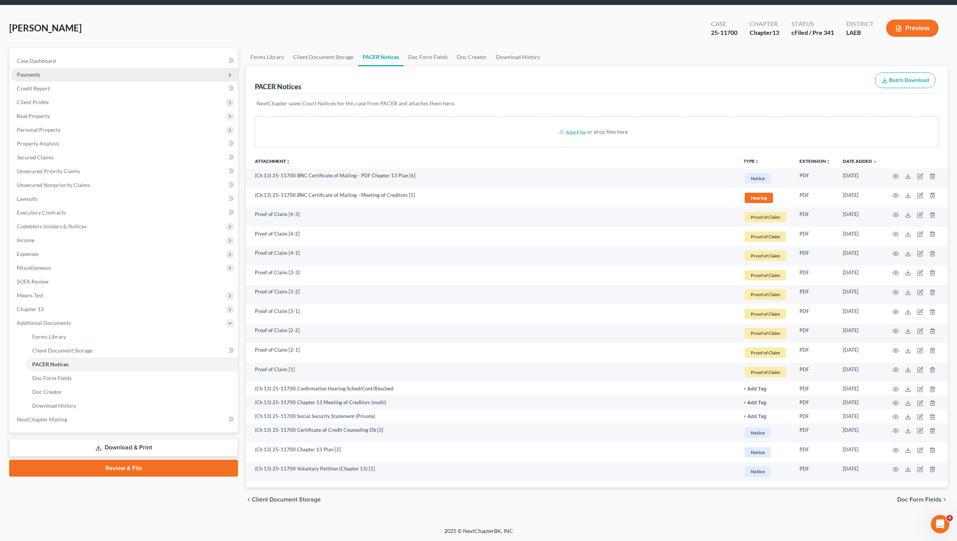
click at [47, 53] on div "Case Dashboard Payments Invoices Payments Payments Credit Report Client Profile…" at bounding box center [123, 240] width 229 height 385
click at [61, 62] on link "Case Dashboard" at bounding box center [124, 61] width 227 height 14
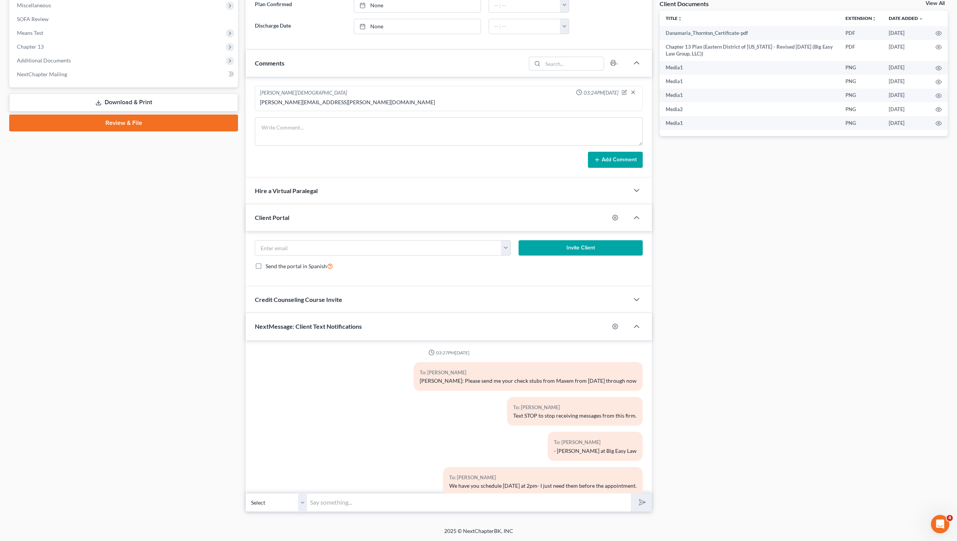
scroll to position [2208, 0]
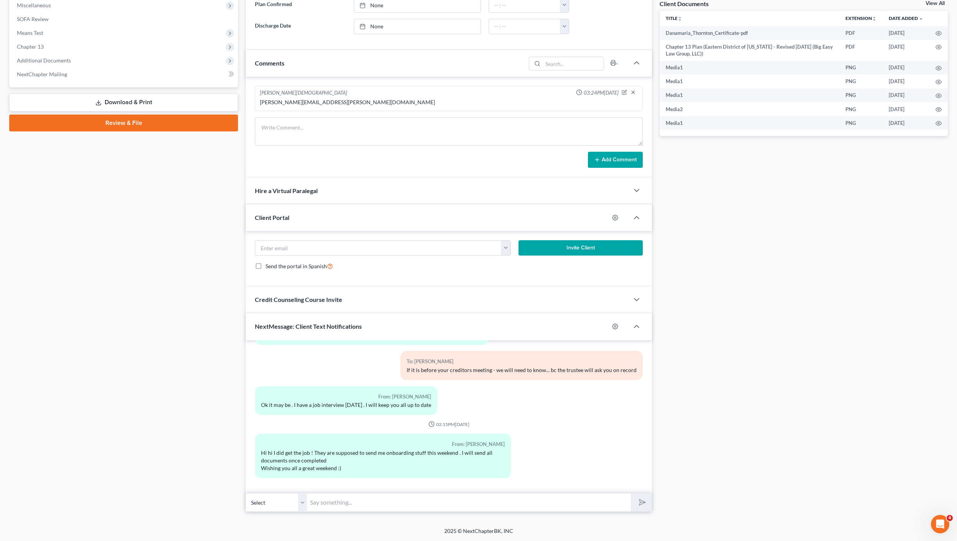
click at [405, 499] on input "text" at bounding box center [469, 502] width 324 height 19
click at [389, 501] on input "[PERSON_NAME]: can you send eme a better picture of your ID?" at bounding box center [469, 502] width 324 height 19
drag, startPoint x: 313, startPoint y: 503, endPoint x: 344, endPoint y: 523, distance: 37.7
click at [313, 503] on input "[PERSON_NAME]: can you send me a better picture of your ID?" at bounding box center [469, 502] width 324 height 19
click at [319, 503] on input "[PERSON_NAME]: can you send me a better picture of your ID?" at bounding box center [469, 502] width 324 height 19
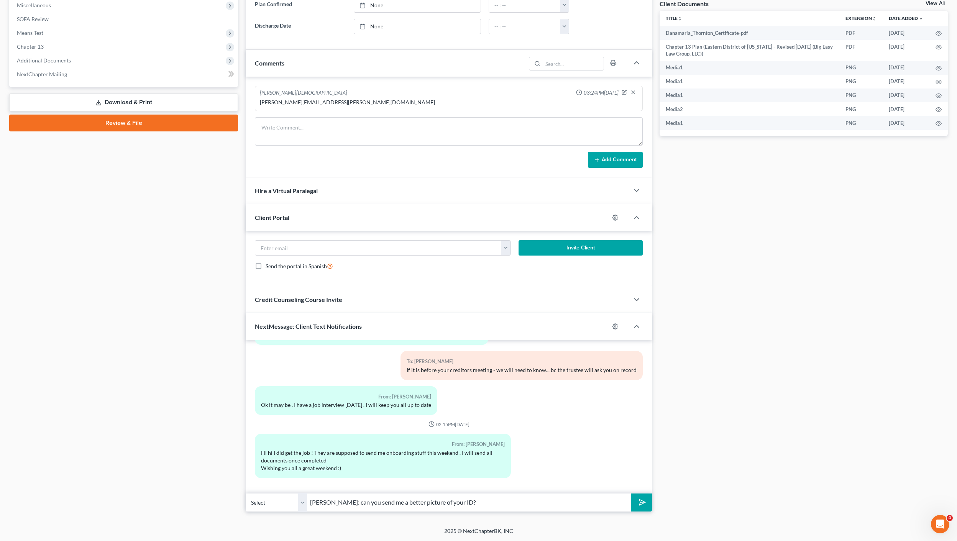
drag, startPoint x: 413, startPoint y: 525, endPoint x: 426, endPoint y: 509, distance: 20.8
click at [415, 525] on div "[PERSON_NAME] Upgraded Case 25-11700 Chapter Chapter 13 Status cFiled / Pre 341…" at bounding box center [478, 135] width 957 height 784
click at [425, 509] on input "[PERSON_NAME]: can you send me a better picture of your ID?" at bounding box center [469, 502] width 324 height 19
click at [352, 500] on input "[PERSON_NAME]: can you send me a better picture of your ID?" at bounding box center [469, 502] width 324 height 19
click at [499, 506] on input "[PERSON_NAME]: Can you send me a better picture of your ID?" at bounding box center [469, 502] width 324 height 19
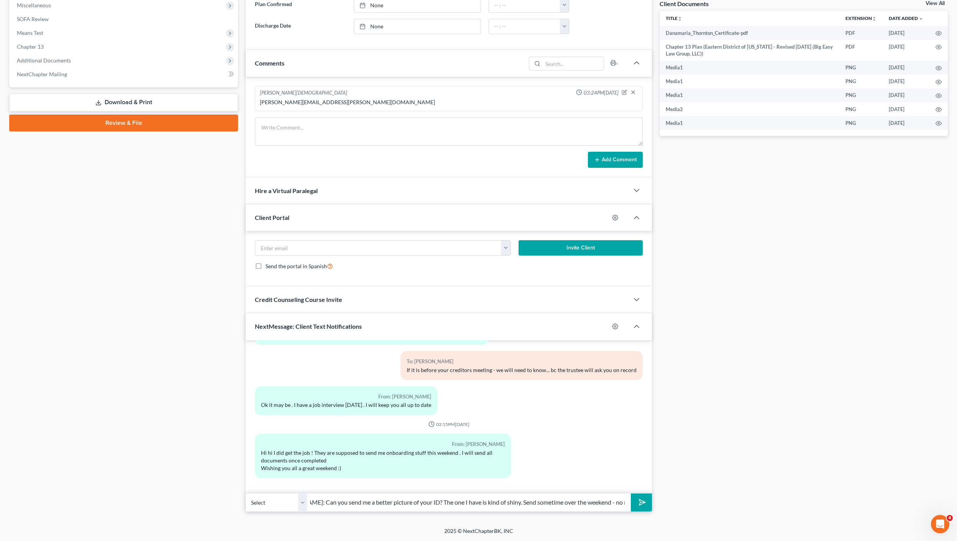
scroll to position [0, 38]
type input "[PERSON_NAME]: Can you send me a better picture of your ID? The one I have is k…"
click at [631, 494] on button "submit" at bounding box center [641, 503] width 21 height 18
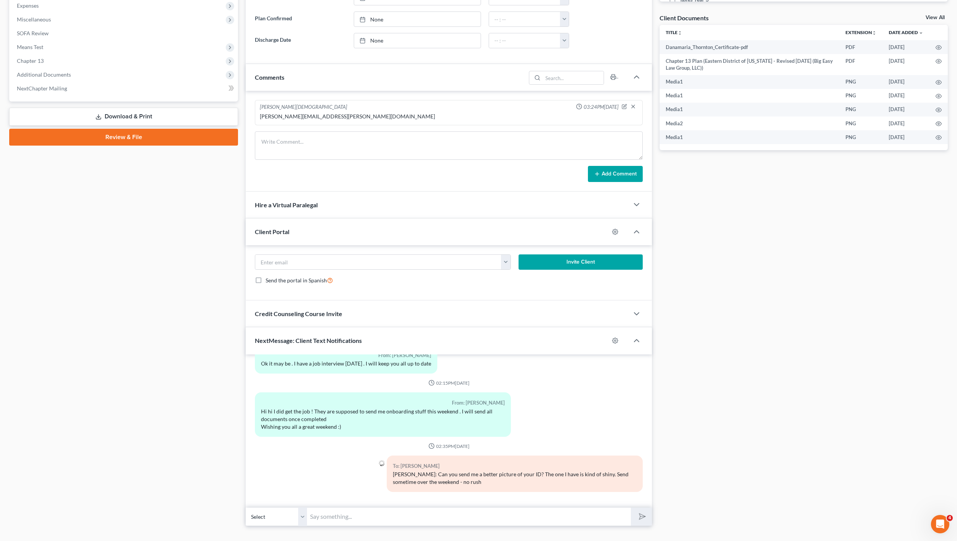
scroll to position [130, 0]
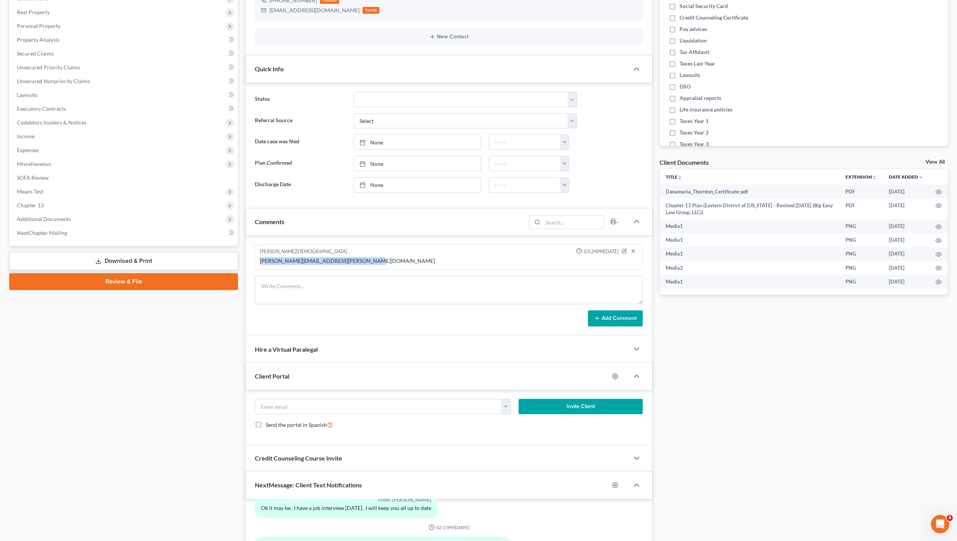
drag, startPoint x: 337, startPoint y: 265, endPoint x: 265, endPoint y: 262, distance: 72.1
click at [258, 264] on div "[PERSON_NAME][DEMOGRAPHIC_DATA] 03:24PM[DATE] [PERSON_NAME][EMAIL_ADDRESS][PERS…" at bounding box center [449, 256] width 388 height 25
copy div "[PERSON_NAME][EMAIL_ADDRESS][PERSON_NAME][DOMAIN_NAME]"
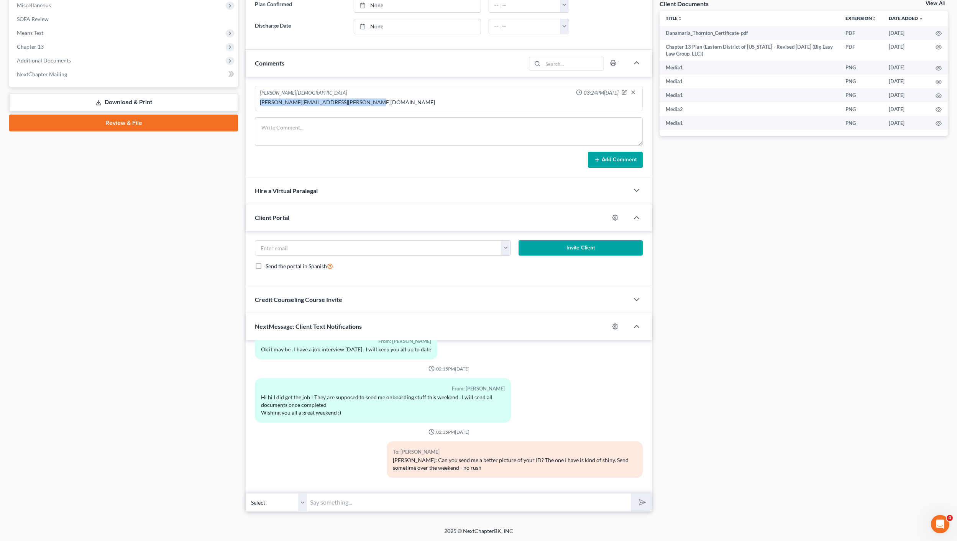
scroll to position [2263, 0]
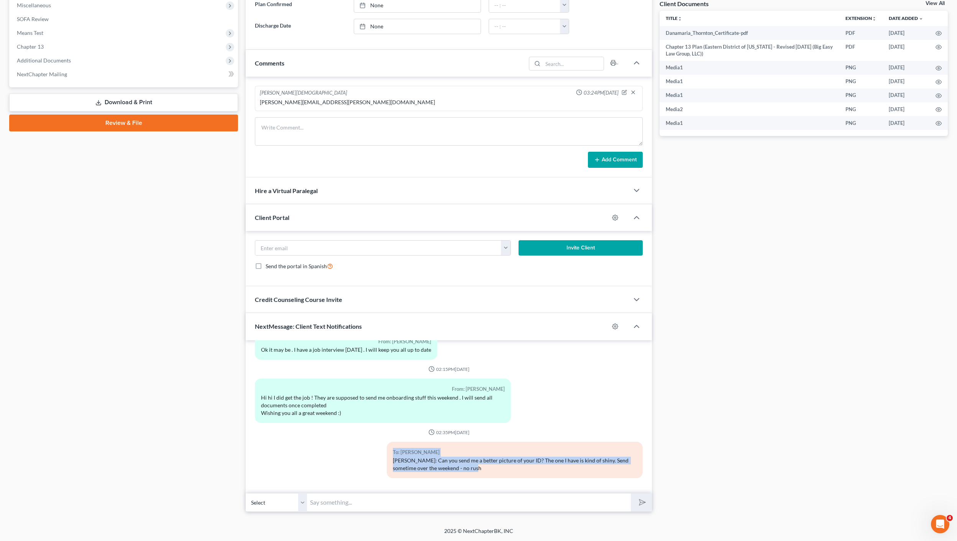
drag, startPoint x: 486, startPoint y: 469, endPoint x: 525, endPoint y: 456, distance: 41.4
click at [378, 443] on div "To: [PERSON_NAME] [PERSON_NAME]: Can you send me a better picture of your ID? T…" at bounding box center [448, 463] width 395 height 43
click at [525, 456] on div "To: [PERSON_NAME]" at bounding box center [515, 452] width 244 height 9
click at [342, 484] on div "To: [PERSON_NAME] [PERSON_NAME]: Can you send me a better picture of your ID? T…" at bounding box center [448, 463] width 395 height 43
drag, startPoint x: 344, startPoint y: 511, endPoint x: 334, endPoint y: 449, distance: 62.5
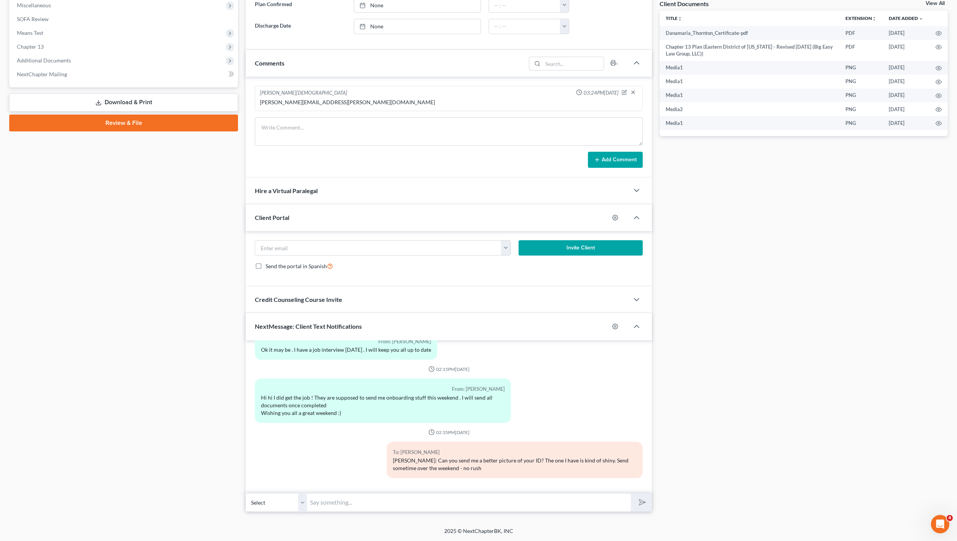
click at [343, 511] on input "text" at bounding box center [469, 502] width 324 height 19
drag, startPoint x: 329, startPoint y: 445, endPoint x: 189, endPoint y: 393, distance: 149.1
click at [329, 445] on div "To: [PERSON_NAME] [PERSON_NAME]: Can you send me a better picture of your ID? T…" at bounding box center [448, 463] width 395 height 43
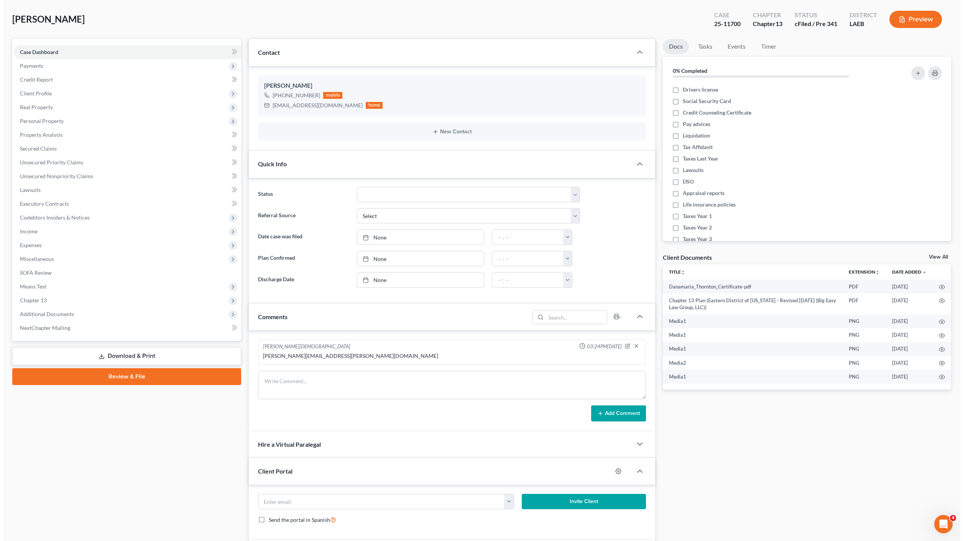
scroll to position [0, 0]
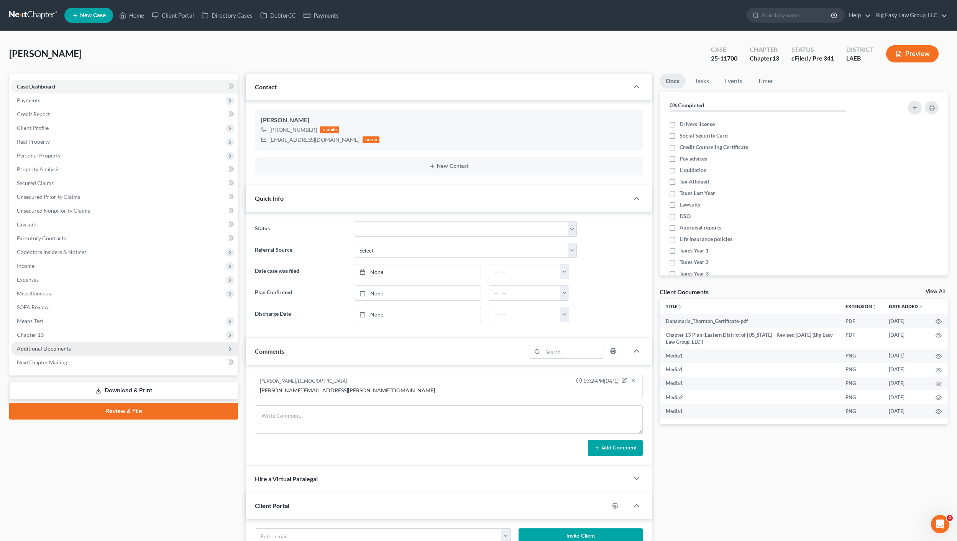
click at [90, 354] on span "Additional Documents" at bounding box center [124, 349] width 227 height 14
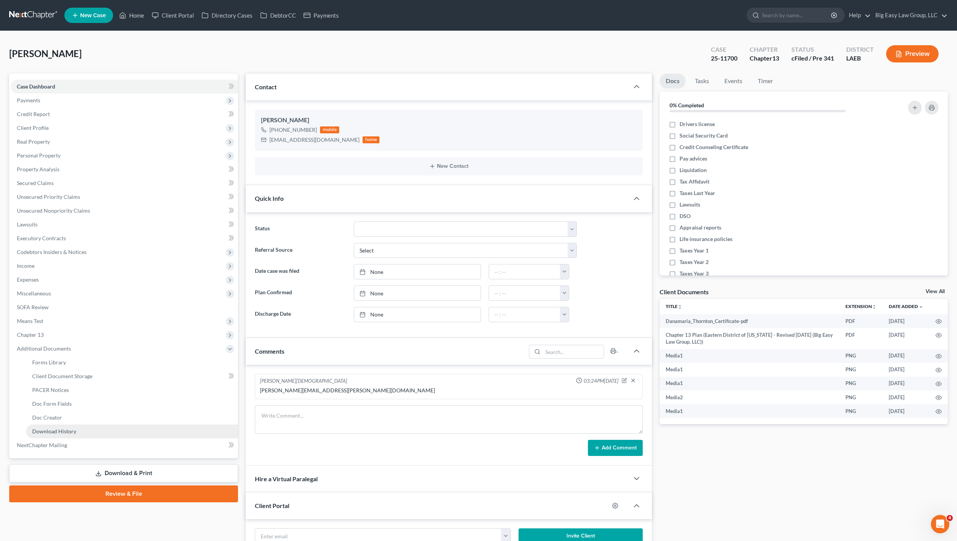
click at [98, 427] on link "Download History" at bounding box center [132, 432] width 212 height 14
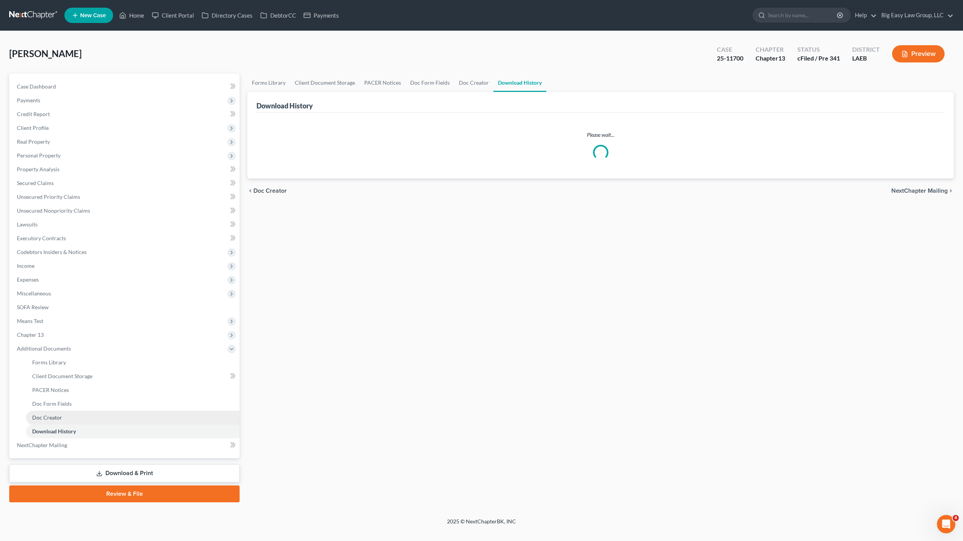
click at [105, 418] on link "Doc Creator" at bounding box center [132, 418] width 213 height 14
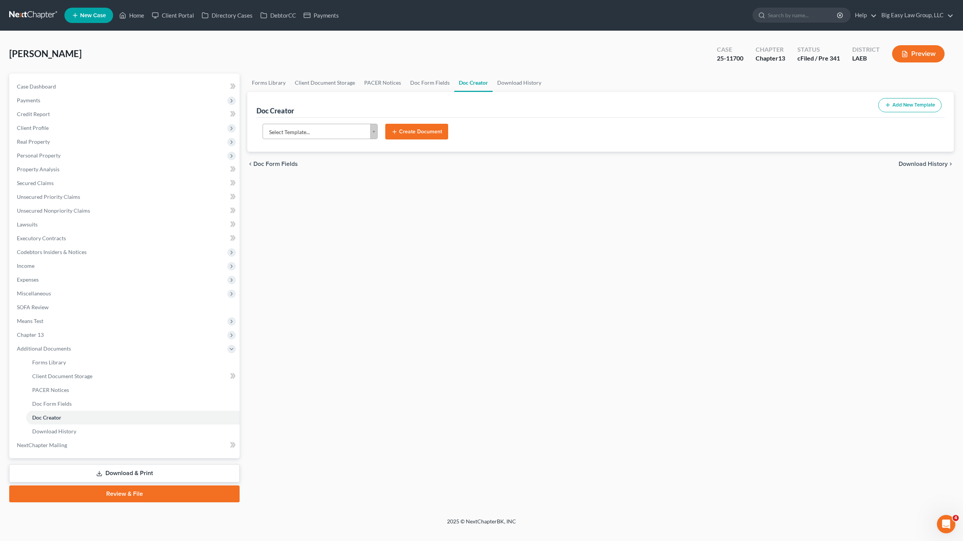
click at [354, 138] on body "Home New Case Client Portal Directory Cases DebtorCC Payments Big Easy Law Grou…" at bounding box center [481, 270] width 963 height 541
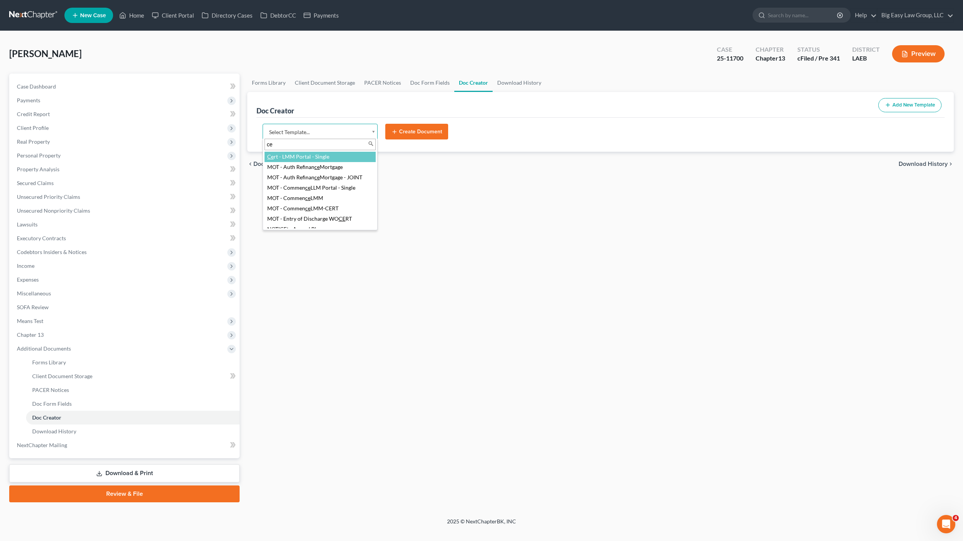
type input "c"
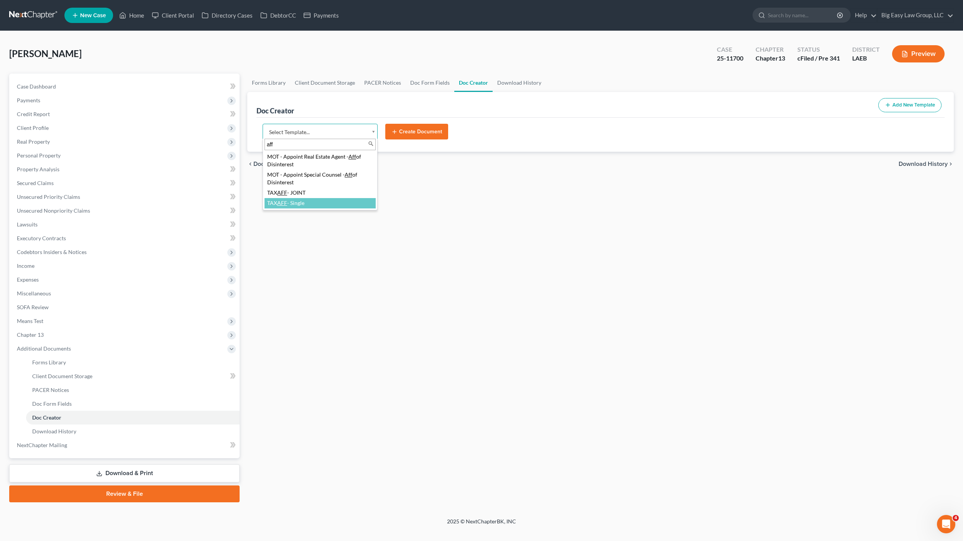
type input "aff"
select select "97403"
click at [404, 136] on button "Create Document" at bounding box center [416, 132] width 63 height 16
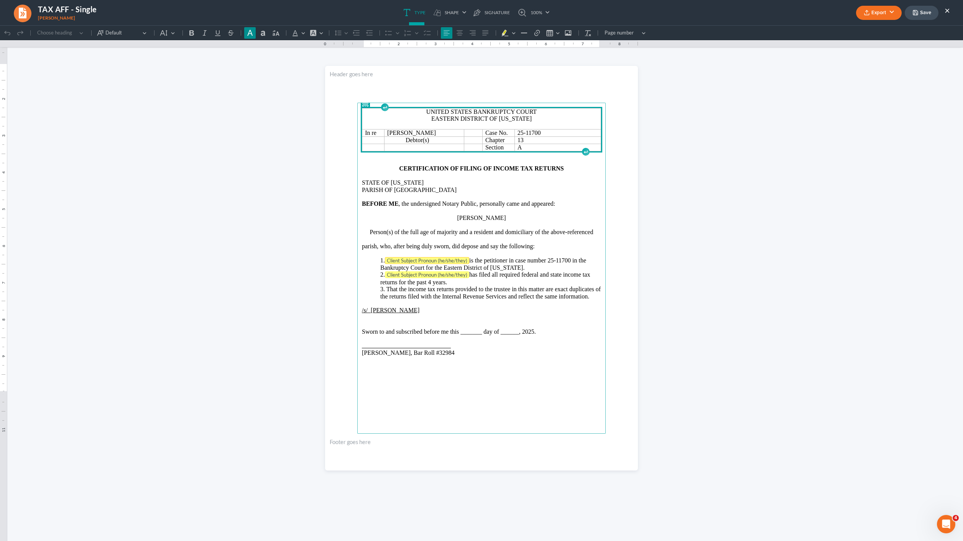
click at [454, 259] on tag "Client Subject Pronoun (he/she/they)" at bounding box center [427, 260] width 84 height 7
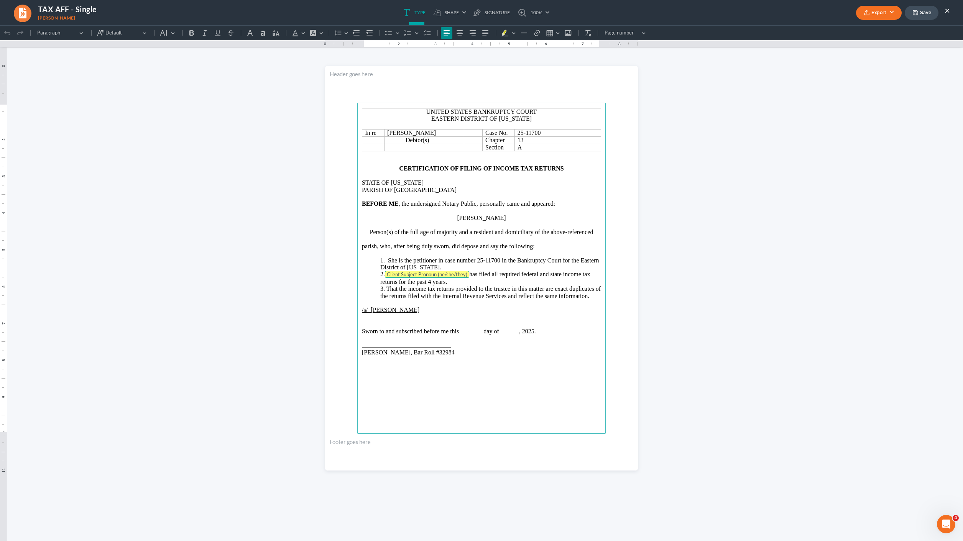
click at [454, 275] on tag "Client Subject Pronoun (he/she/they)" at bounding box center [427, 274] width 84 height 7
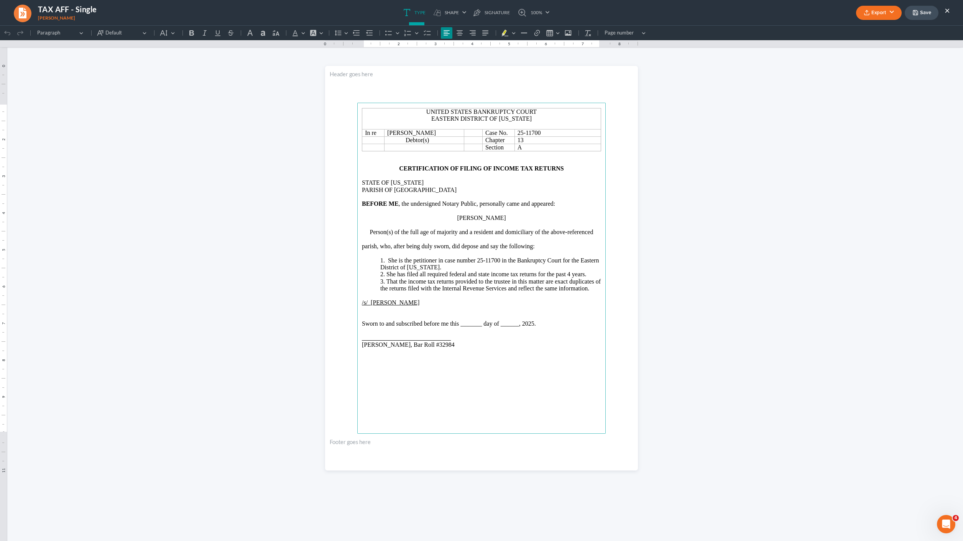
click at [458, 323] on p "Sworn to and subscribed before me this _______ day of ______, 2025." at bounding box center [481, 323] width 239 height 7
click at [503, 325] on p "Sworn to and subscribed before me this 15th day of ______, 2025." at bounding box center [481, 323] width 239 height 7
drag, startPoint x: 505, startPoint y: 325, endPoint x: 487, endPoint y: 323, distance: 18.5
click at [487, 323] on p "Sworn to and subscribed before me this 15th day of ______, 2025." at bounding box center [481, 323] width 239 height 7
click at [363, 338] on u "_____________________________" at bounding box center [406, 338] width 89 height 7
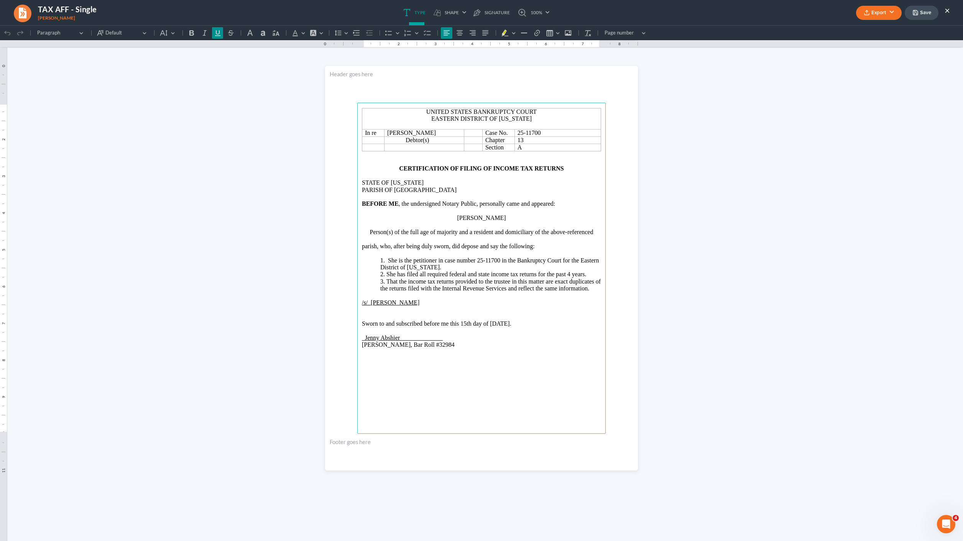
click at [487, 388] on main "United States Bankruptcy Court Eastern District of Louisiana In re Danamaria La…" at bounding box center [481, 268] width 248 height 331
click at [875, 15] on button "Export" at bounding box center [879, 13] width 46 height 14
click at [879, 31] on link "PDF" at bounding box center [877, 30] width 59 height 13
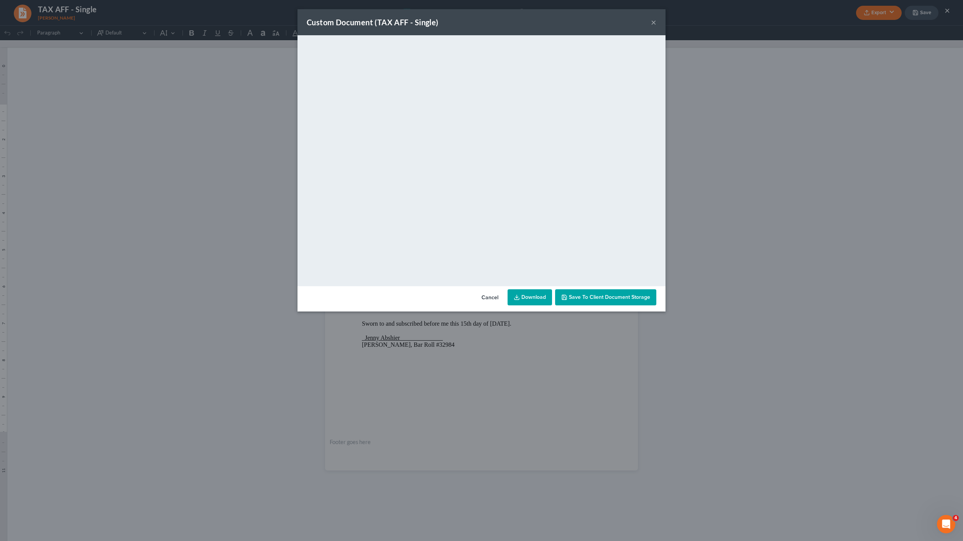
drag, startPoint x: 533, startPoint y: 295, endPoint x: 593, endPoint y: 284, distance: 60.5
click at [533, 295] on link "Download" at bounding box center [529, 297] width 44 height 16
click at [653, 23] on button "×" at bounding box center [653, 22] width 5 height 9
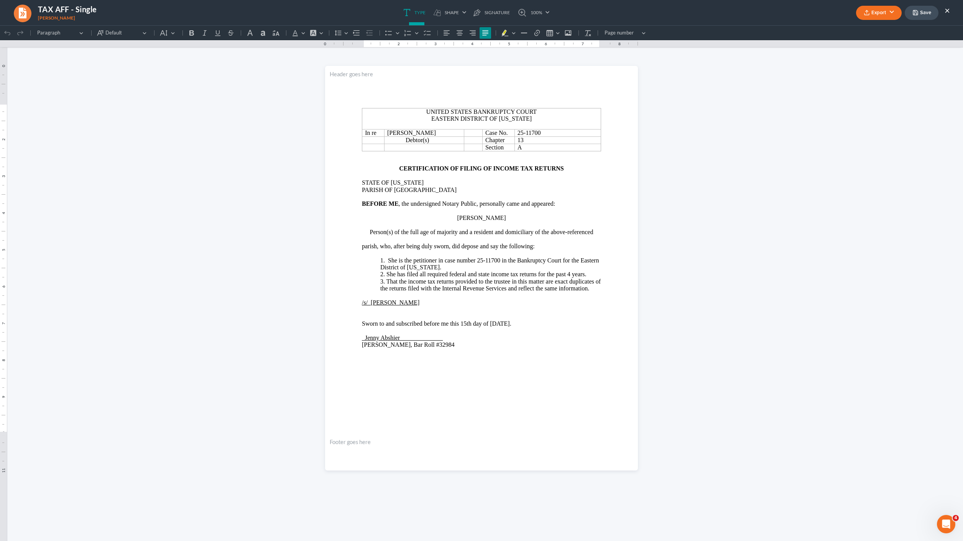
click at [13, 14] on link at bounding box center [22, 12] width 19 height 18
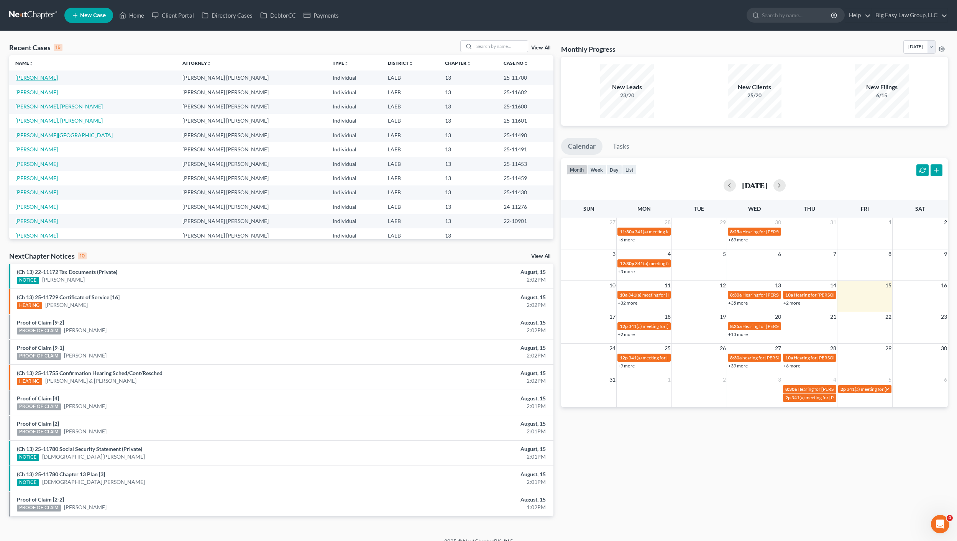
drag, startPoint x: 52, startPoint y: 78, endPoint x: 11, endPoint y: 69, distance: 41.6
click at [52, 78] on link "[PERSON_NAME]" at bounding box center [36, 77] width 43 height 7
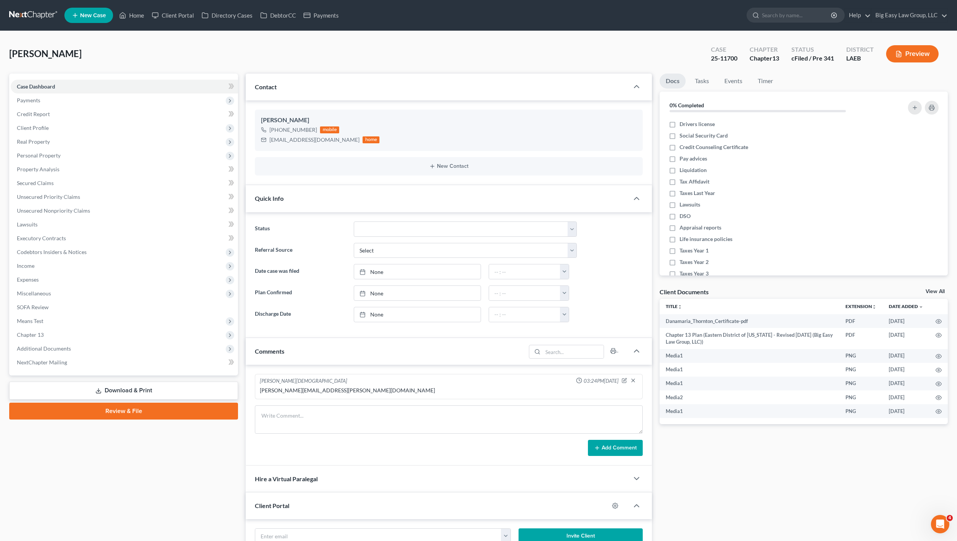
scroll to position [2264, 0]
drag, startPoint x: 42, startPoint y: 169, endPoint x: 47, endPoint y: 154, distance: 15.4
click at [41, 169] on span "Property Analysis" at bounding box center [38, 169] width 43 height 7
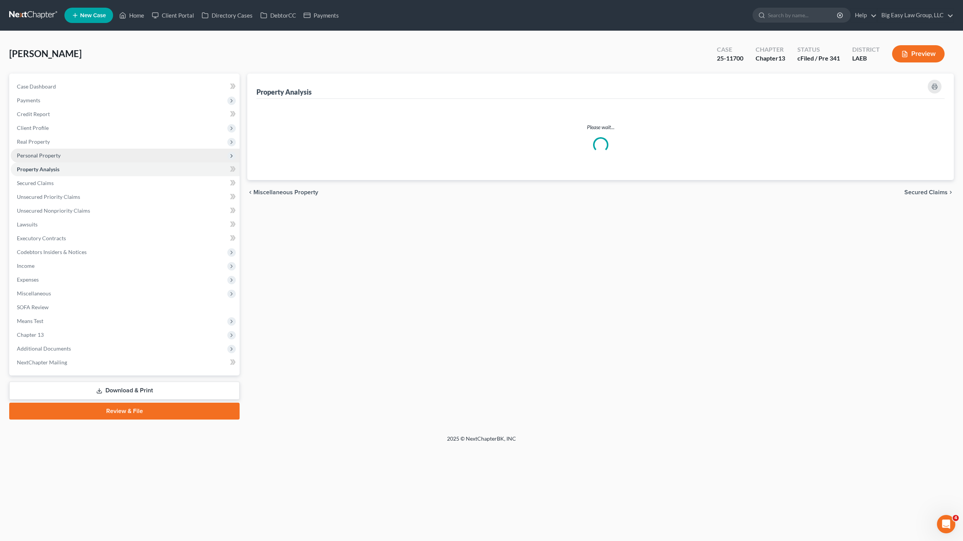
click at [47, 154] on span "Personal Property" at bounding box center [39, 155] width 44 height 7
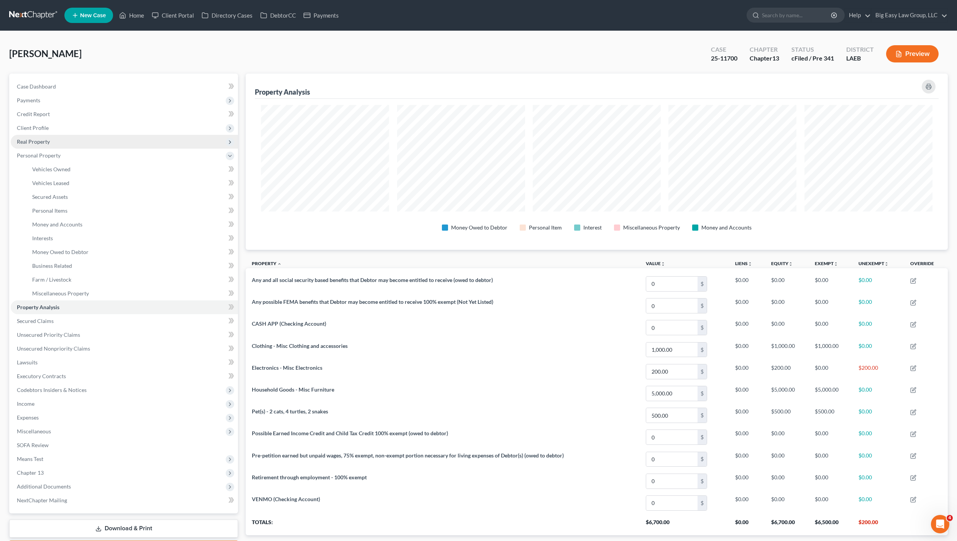
scroll to position [176, 702]
click at [53, 138] on span "Real Property" at bounding box center [124, 142] width 227 height 14
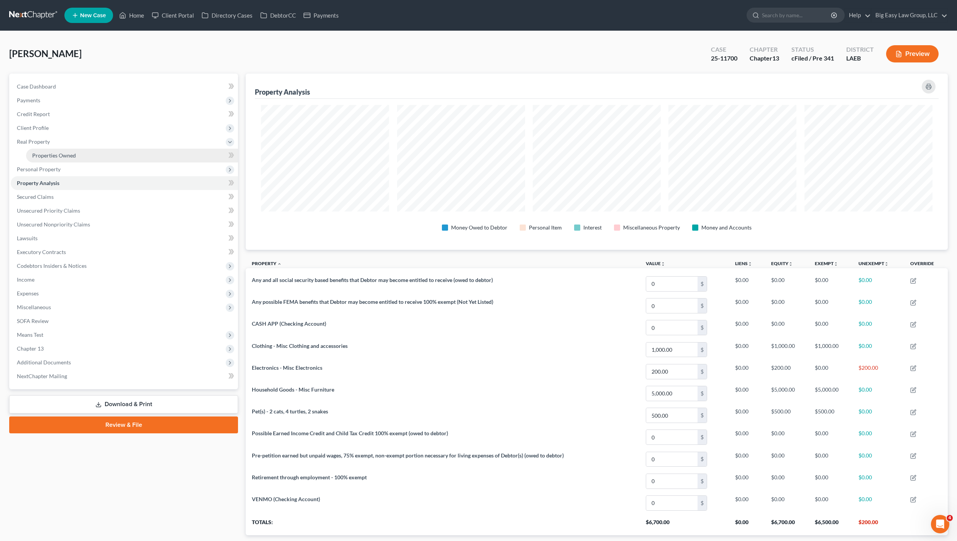
click at [58, 151] on link "Properties Owned" at bounding box center [132, 156] width 212 height 14
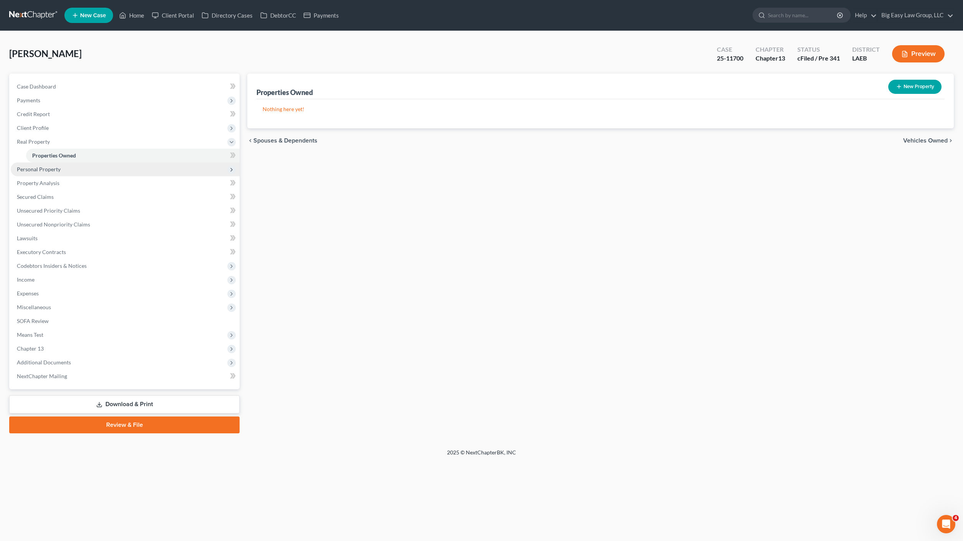
click at [69, 169] on span "Personal Property" at bounding box center [125, 169] width 229 height 14
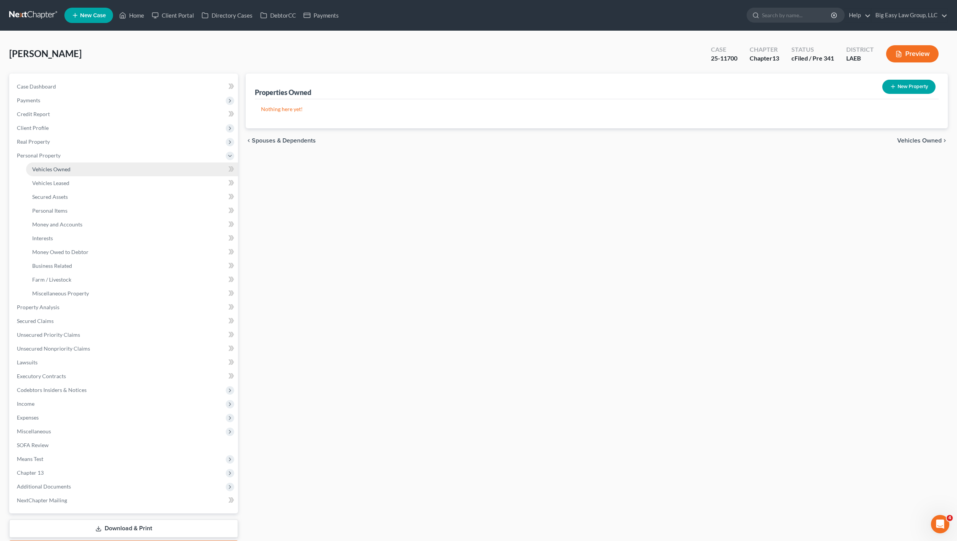
click at [106, 173] on link "Vehicles Owned" at bounding box center [132, 169] width 212 height 14
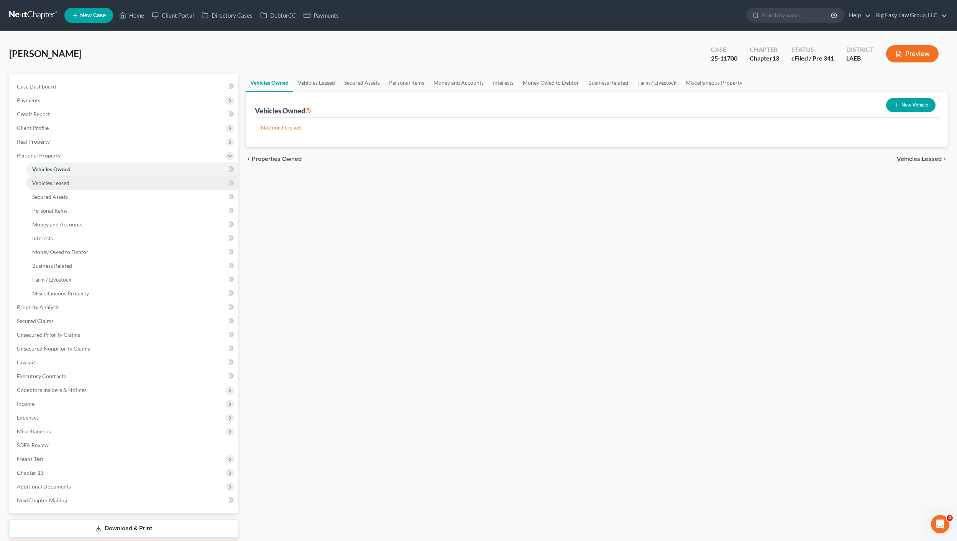
click at [76, 184] on link "Vehicles Leased" at bounding box center [132, 183] width 212 height 14
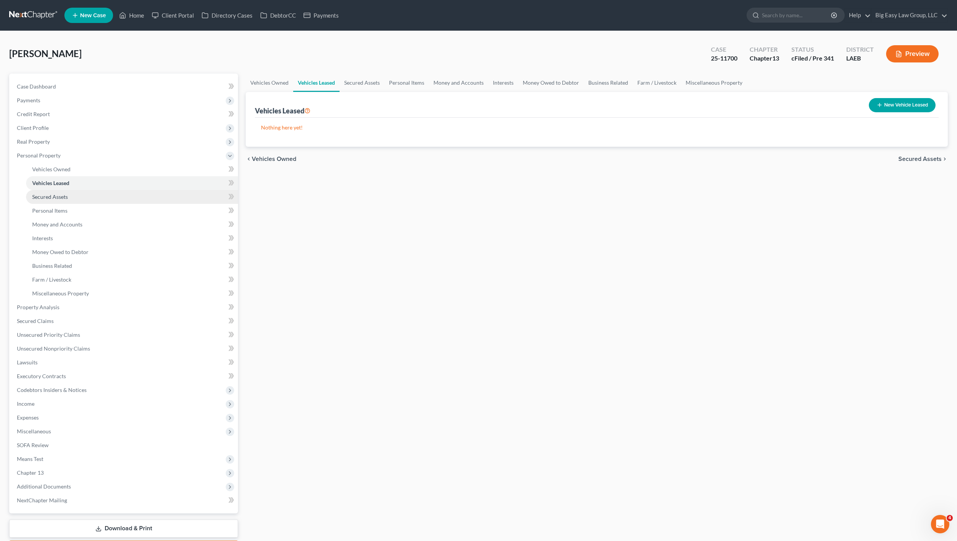
click at [78, 194] on link "Secured Assets" at bounding box center [132, 197] width 212 height 14
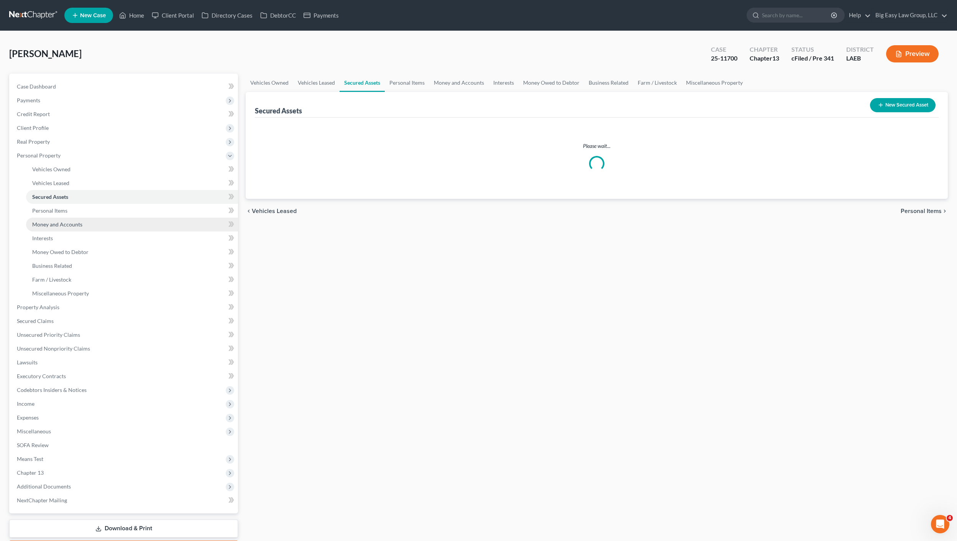
click at [86, 219] on link "Money and Accounts" at bounding box center [132, 225] width 212 height 14
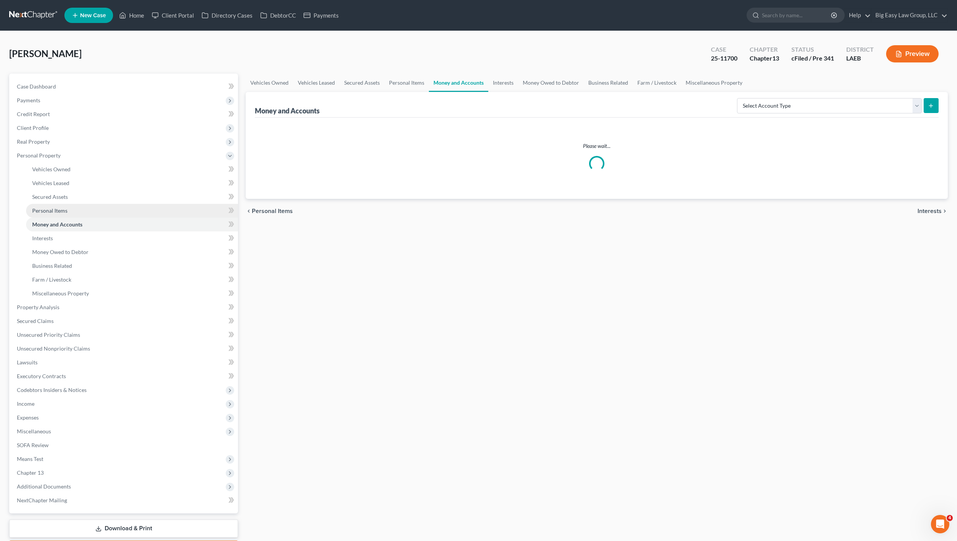
click at [88, 206] on link "Personal Items" at bounding box center [132, 211] width 212 height 14
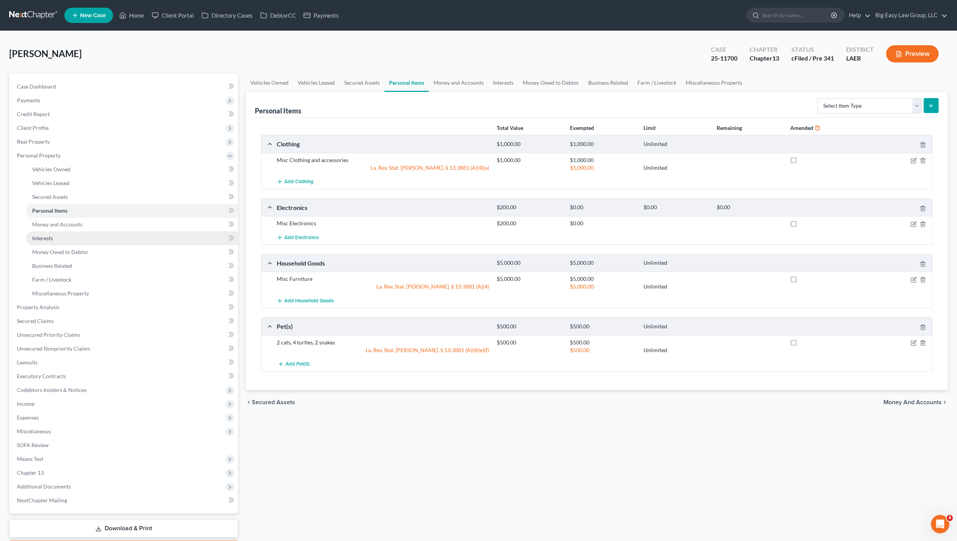
click at [62, 235] on link "Interests" at bounding box center [132, 238] width 212 height 14
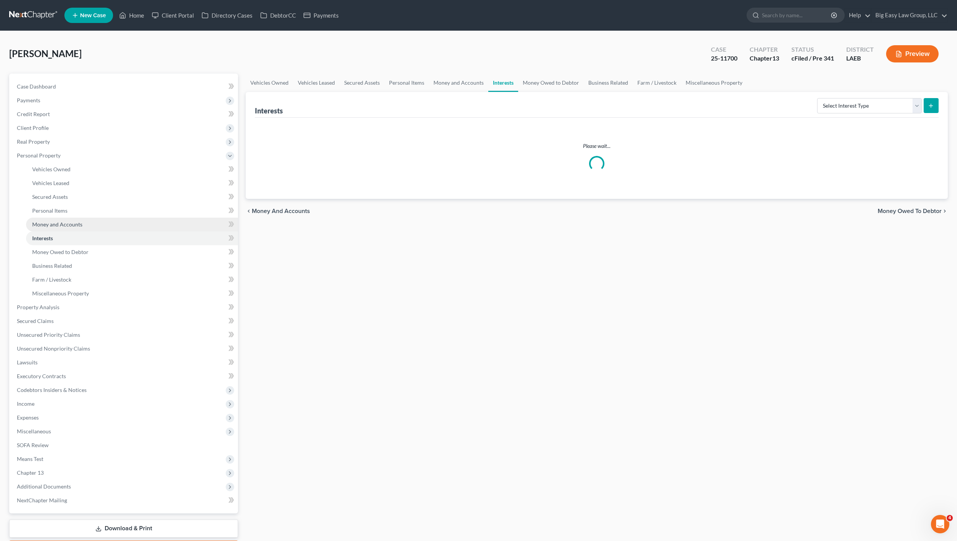
click at [65, 224] on span "Money and Accounts" at bounding box center [57, 224] width 50 height 7
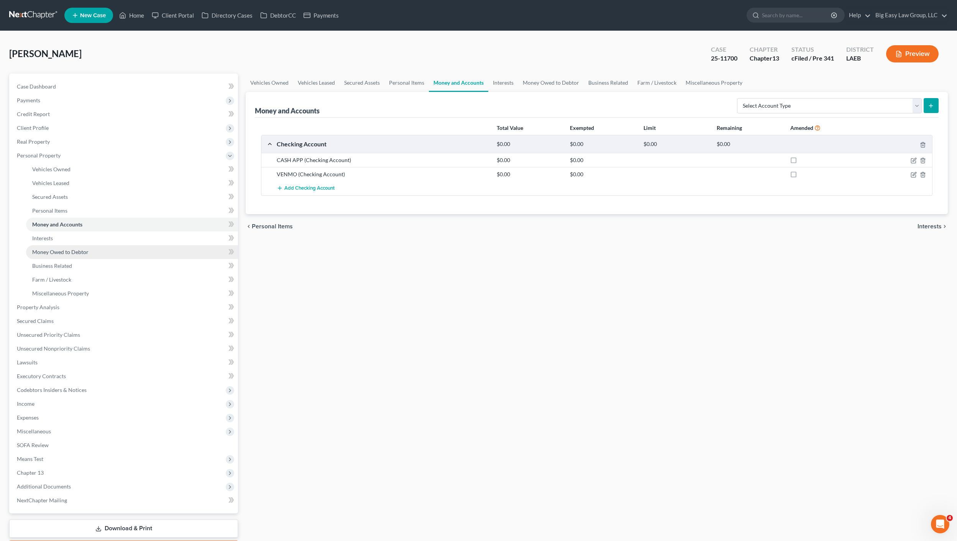
click at [57, 249] on span "Money Owed to Debtor" at bounding box center [60, 252] width 56 height 7
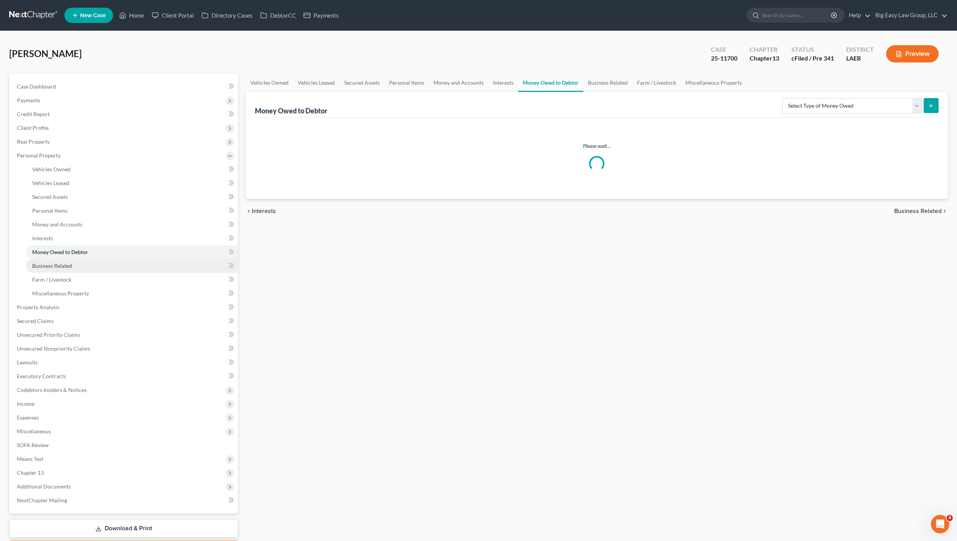
click at [64, 262] on span "Business Related" at bounding box center [52, 265] width 40 height 7
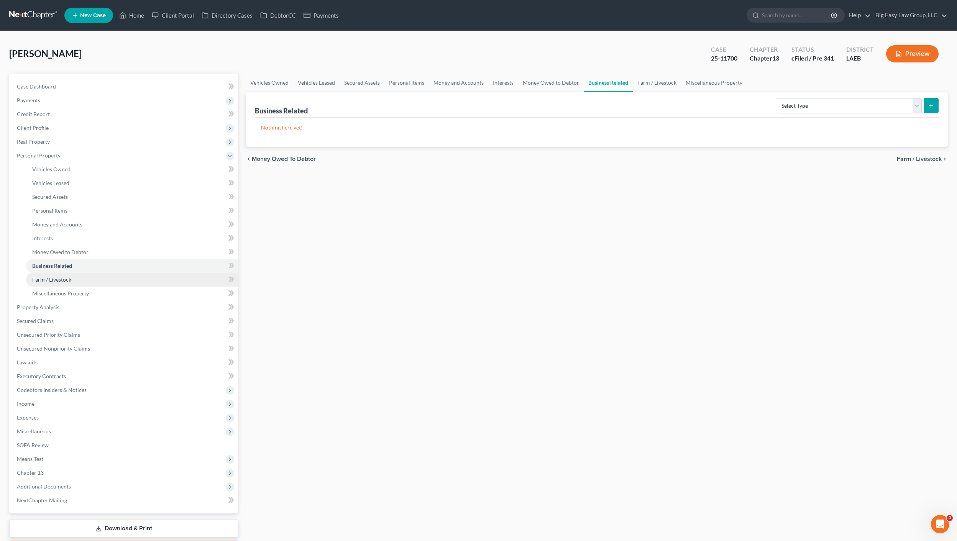
click at [72, 280] on link "Farm / Livestock" at bounding box center [132, 280] width 212 height 14
click at [86, 300] on link "Property Analysis" at bounding box center [124, 307] width 227 height 14
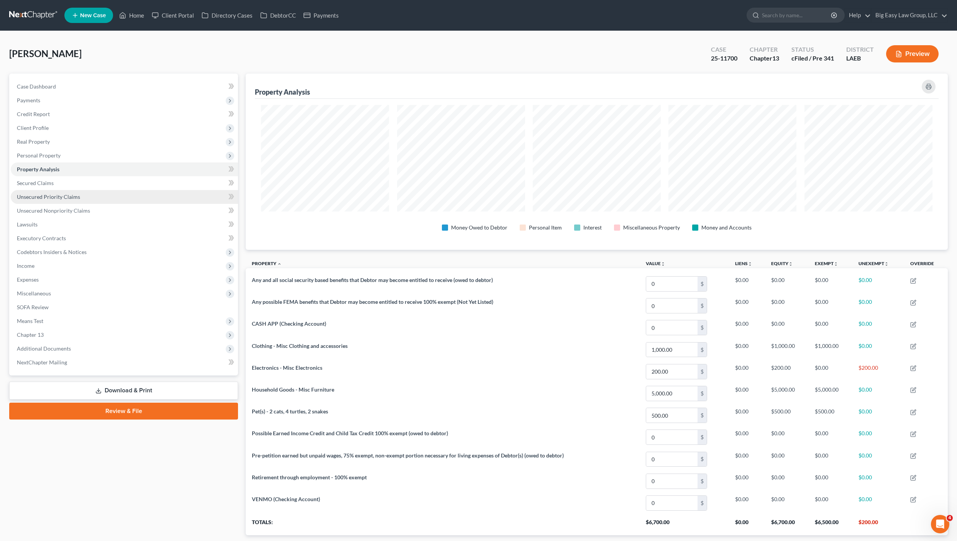
scroll to position [176, 702]
click at [45, 248] on span "Codebtors Insiders & Notices" at bounding box center [124, 252] width 227 height 14
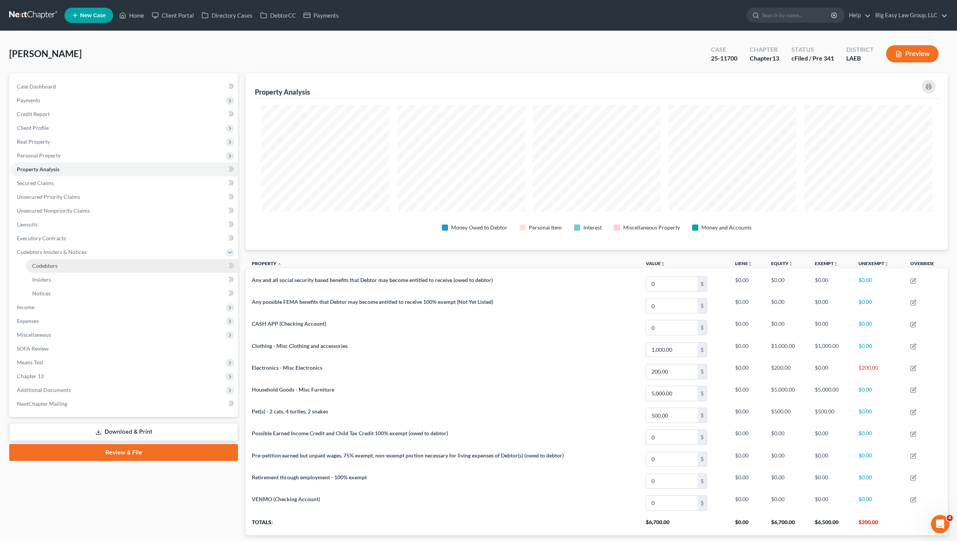
click at [57, 265] on span "Codebtors" at bounding box center [44, 265] width 25 height 7
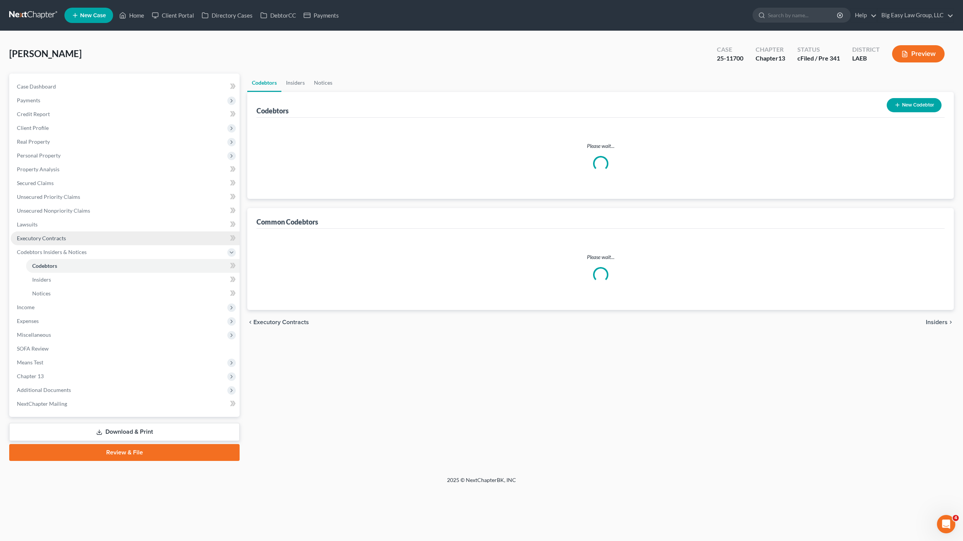
click at [44, 233] on link "Executory Contracts" at bounding box center [125, 238] width 229 height 14
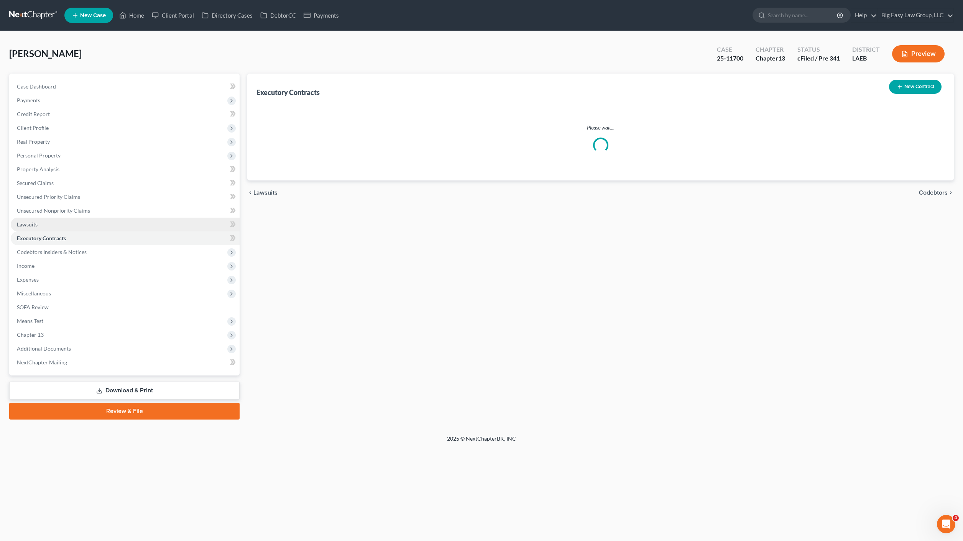
click at [43, 219] on link "Lawsuits" at bounding box center [125, 225] width 229 height 14
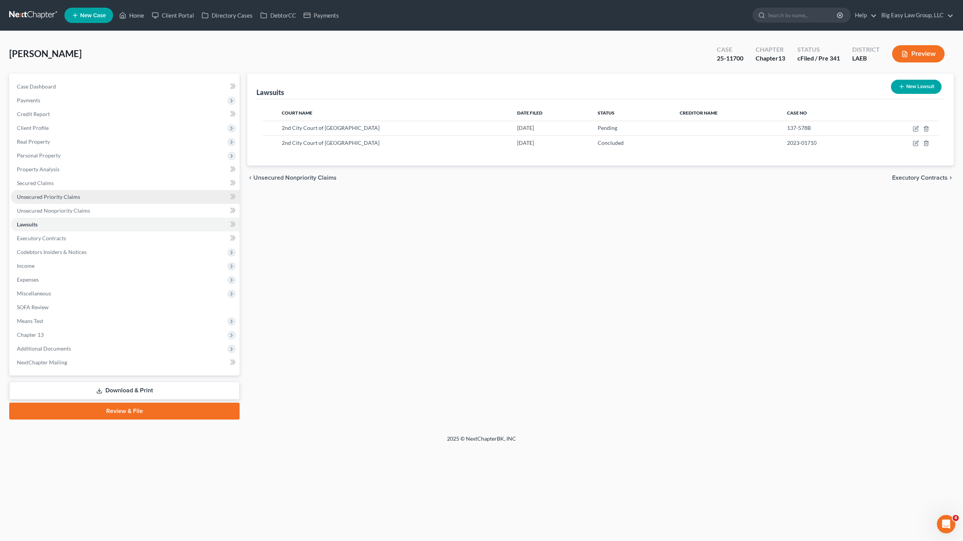
click at [54, 203] on link "Unsecured Priority Claims" at bounding box center [125, 197] width 229 height 14
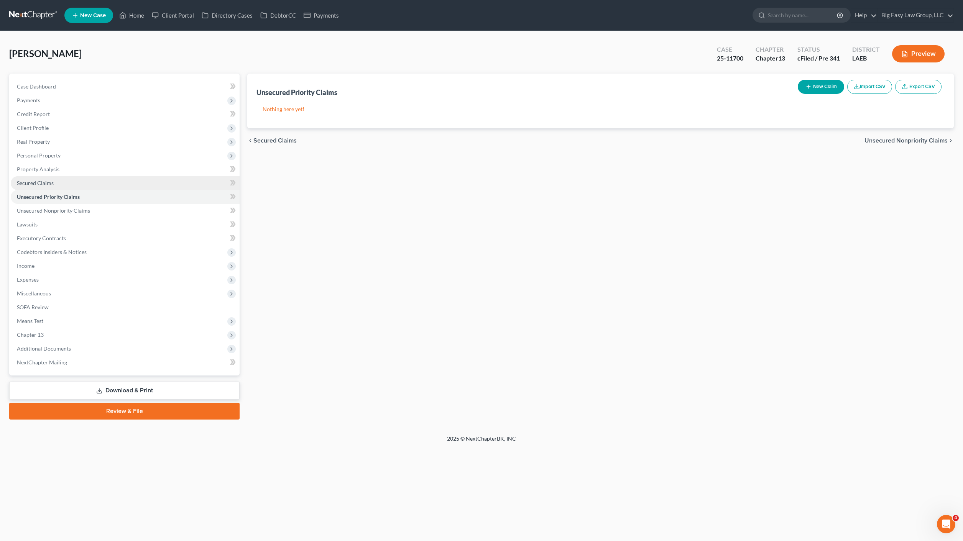
drag, startPoint x: 55, startPoint y: 191, endPoint x: 54, endPoint y: 183, distance: 8.5
click at [55, 191] on link "Unsecured Priority Claims" at bounding box center [125, 197] width 229 height 14
click at [56, 179] on link "Secured Claims" at bounding box center [125, 183] width 229 height 14
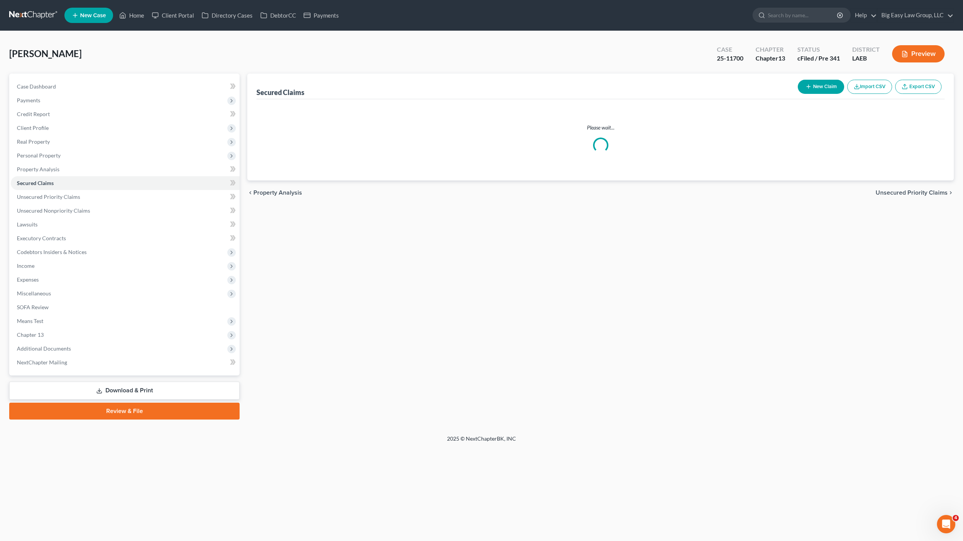
click at [54, 160] on span "Personal Property" at bounding box center [125, 156] width 229 height 14
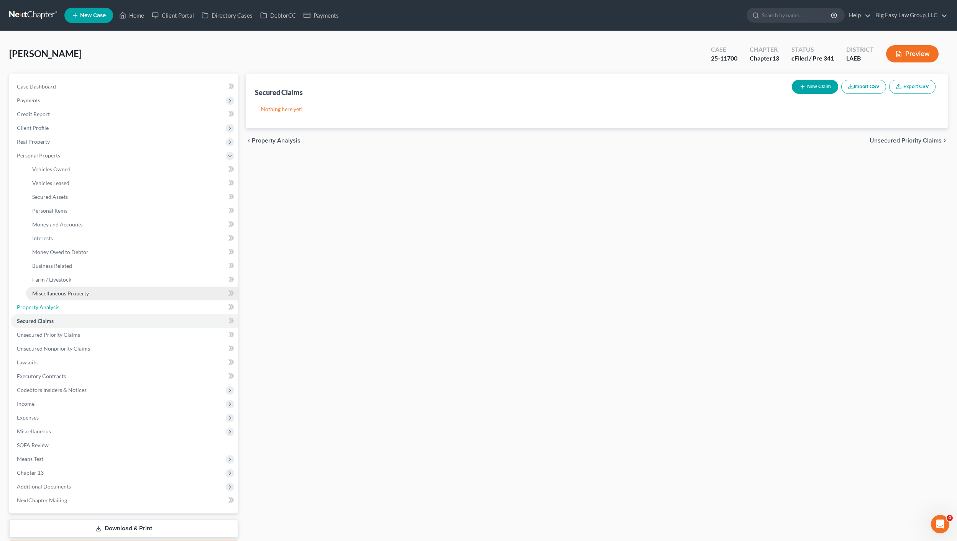
drag, startPoint x: 59, startPoint y: 306, endPoint x: 66, endPoint y: 298, distance: 10.6
click at [59, 306] on link "Property Analysis" at bounding box center [124, 307] width 227 height 14
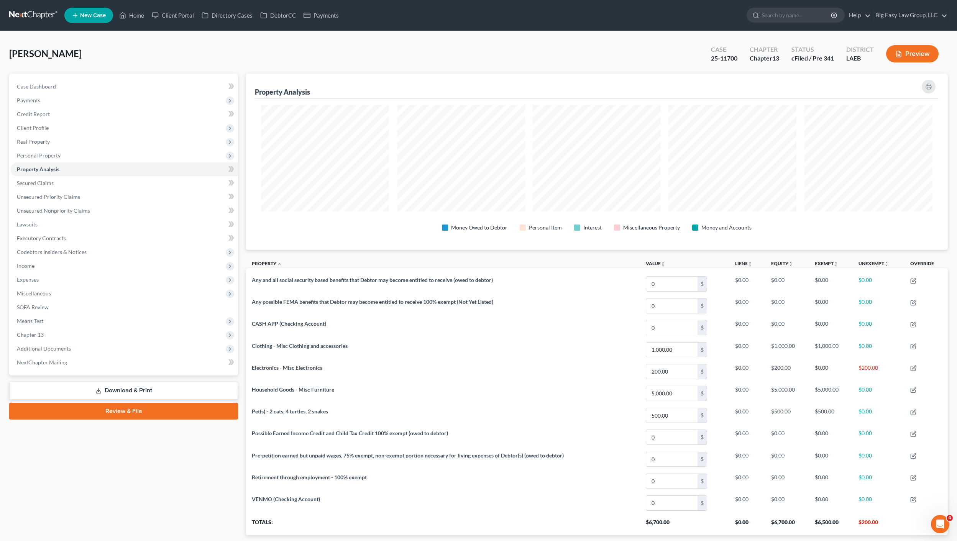
click at [138, 29] on nav "Home New Case Client Portal Directory Cases DebtorCC Payments Big Easy Law Grou…" at bounding box center [478, 15] width 957 height 31
click at [139, 16] on link "Home" at bounding box center [131, 15] width 33 height 14
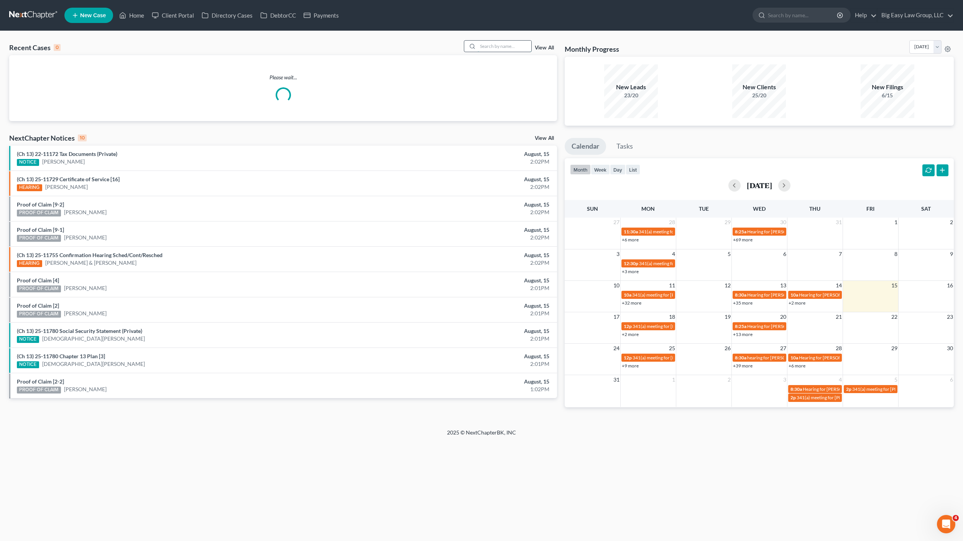
click at [510, 43] on input "search" at bounding box center [504, 46] width 54 height 11
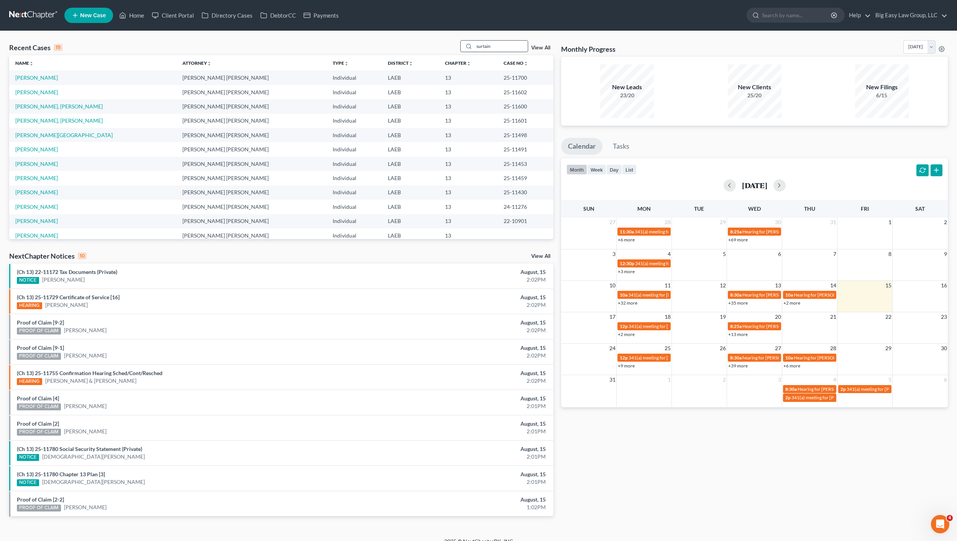
type input "surtain"
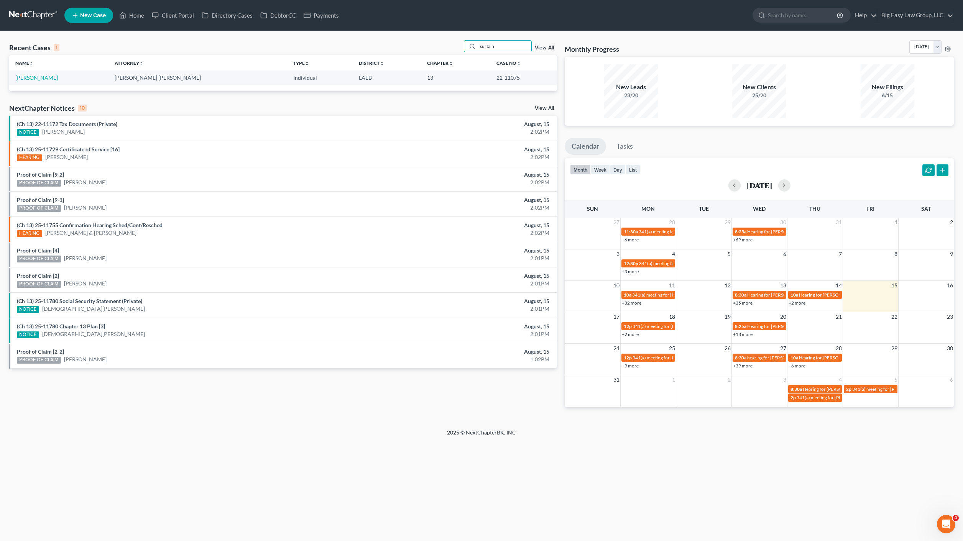
click at [15, 73] on td "[PERSON_NAME]" at bounding box center [58, 78] width 99 height 14
click at [18, 74] on link "[PERSON_NAME]" at bounding box center [36, 77] width 43 height 7
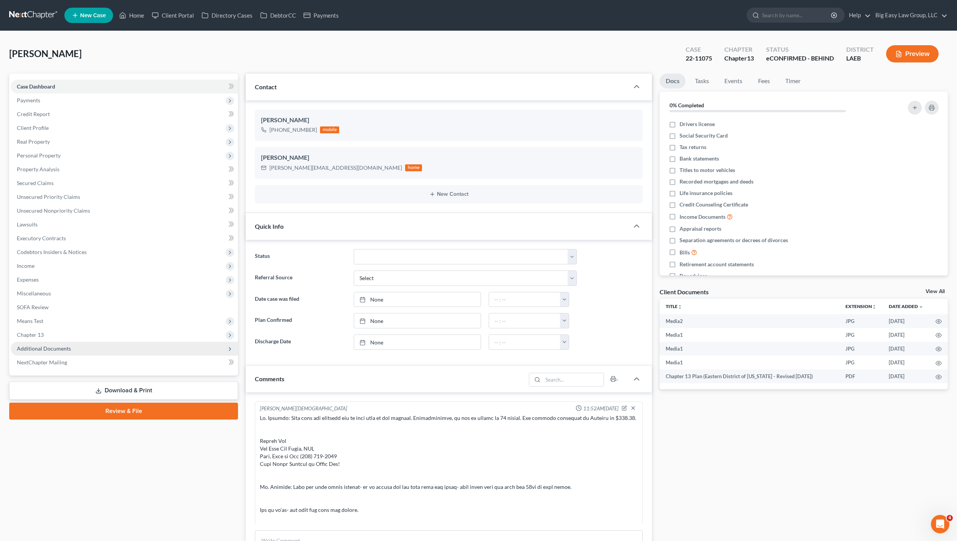
click at [39, 337] on span "Chapter 13" at bounding box center [30, 334] width 27 height 7
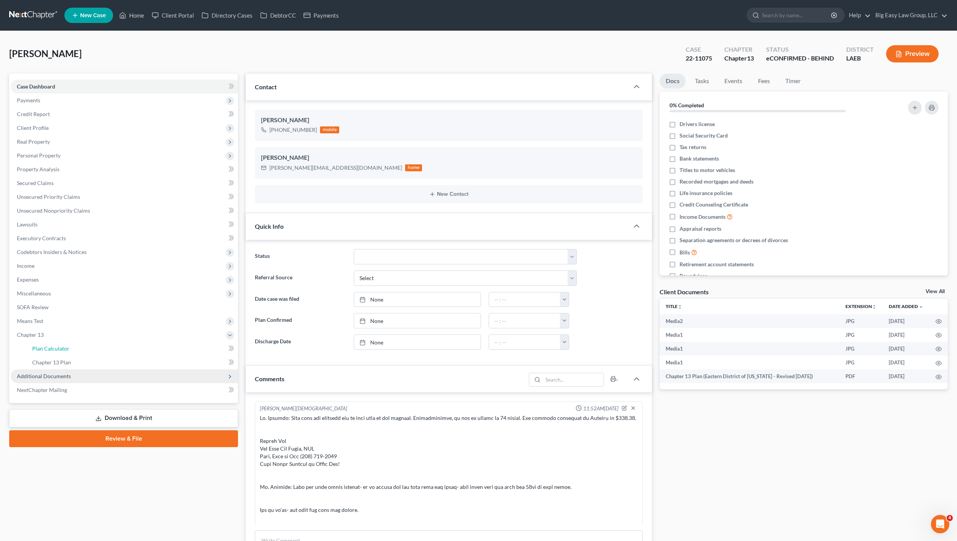
click at [40, 344] on link "Plan Calculator" at bounding box center [132, 349] width 212 height 14
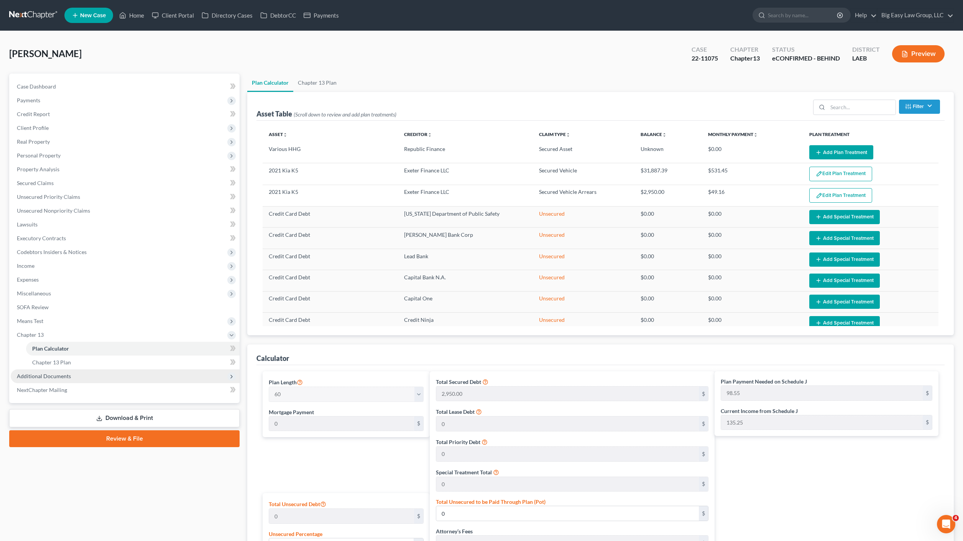
click at [79, 372] on span "Additional Documents" at bounding box center [125, 376] width 229 height 14
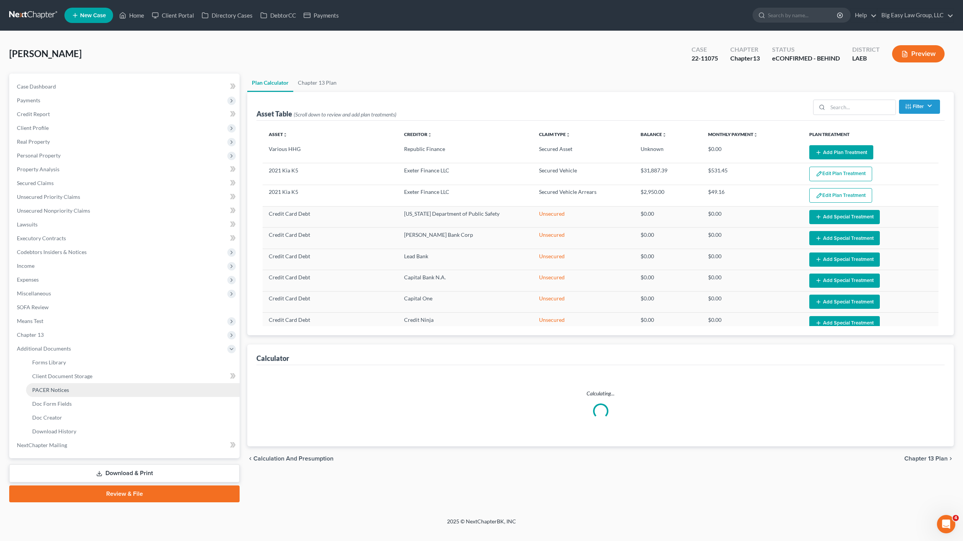
click at [75, 387] on link "PACER Notices" at bounding box center [132, 390] width 213 height 14
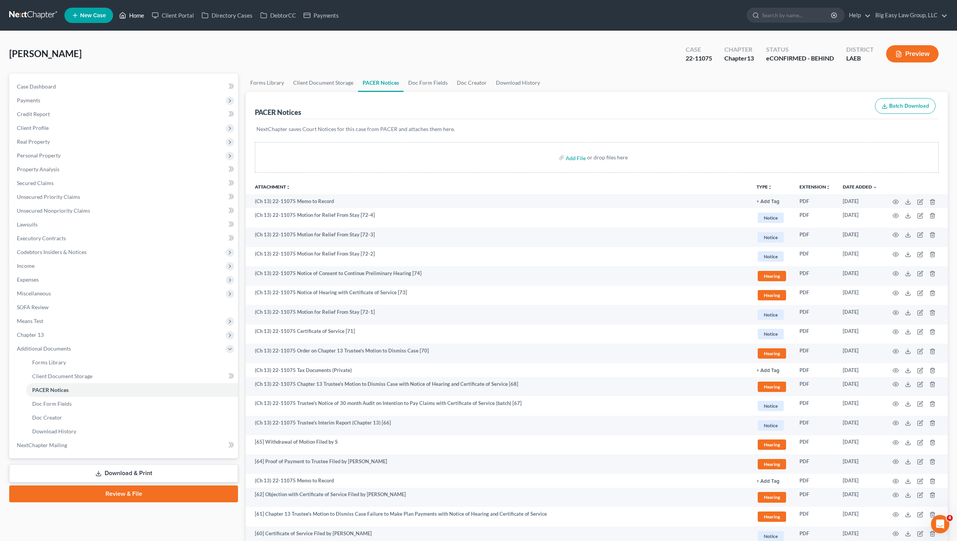
click at [124, 11] on icon at bounding box center [122, 15] width 7 height 9
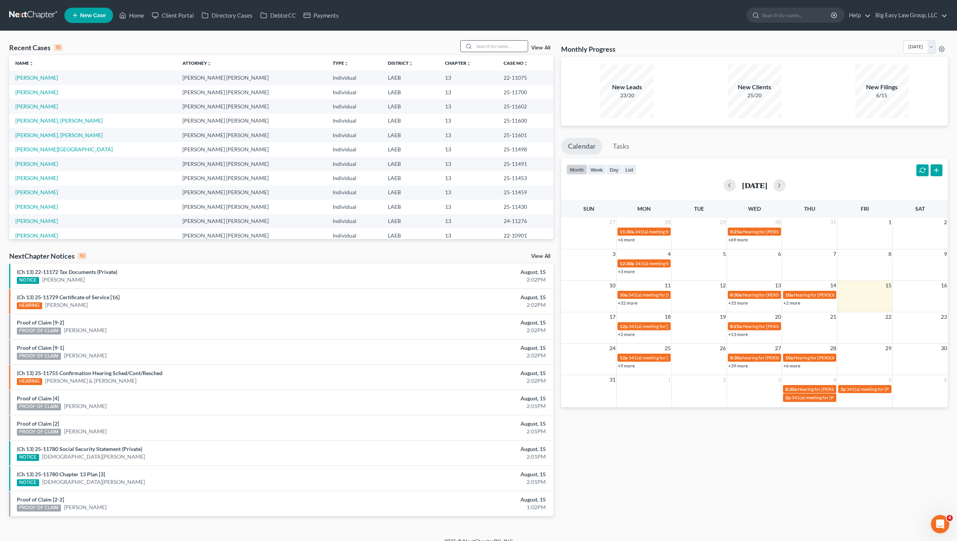
click at [497, 49] on input "search" at bounding box center [501, 46] width 54 height 11
type input "[PERSON_NAME]"
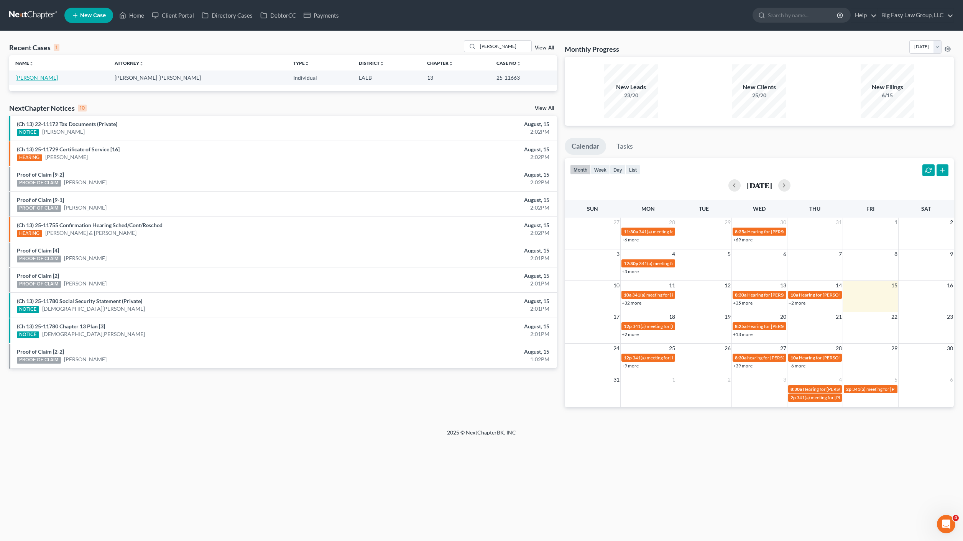
click at [30, 77] on link "[PERSON_NAME]" at bounding box center [36, 77] width 43 height 7
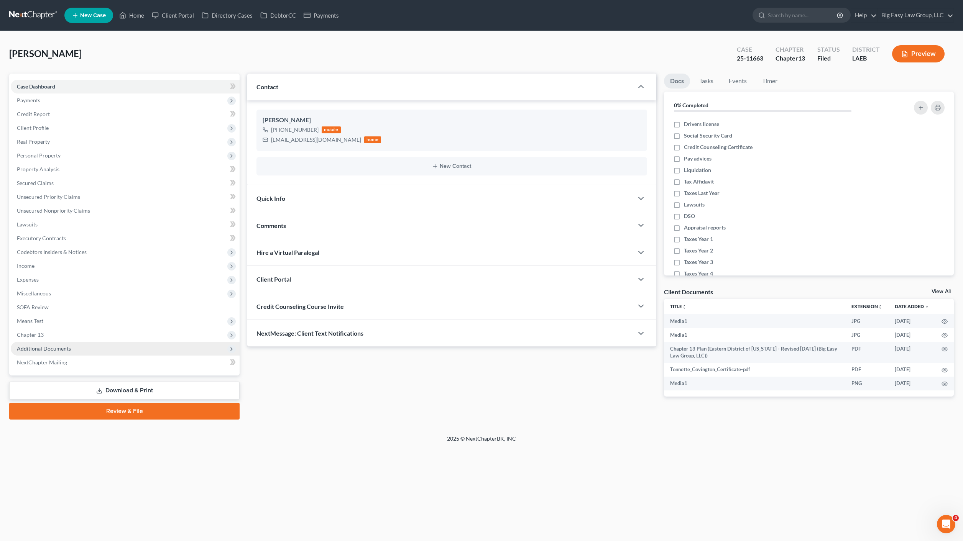
click at [33, 343] on span "Additional Documents" at bounding box center [125, 349] width 229 height 14
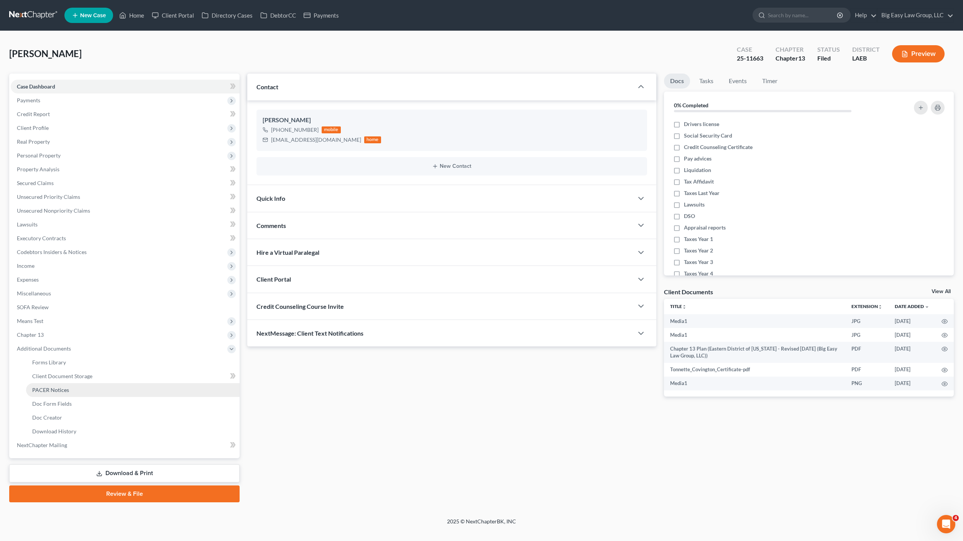
click at [53, 391] on span "PACER Notices" at bounding box center [50, 390] width 37 height 7
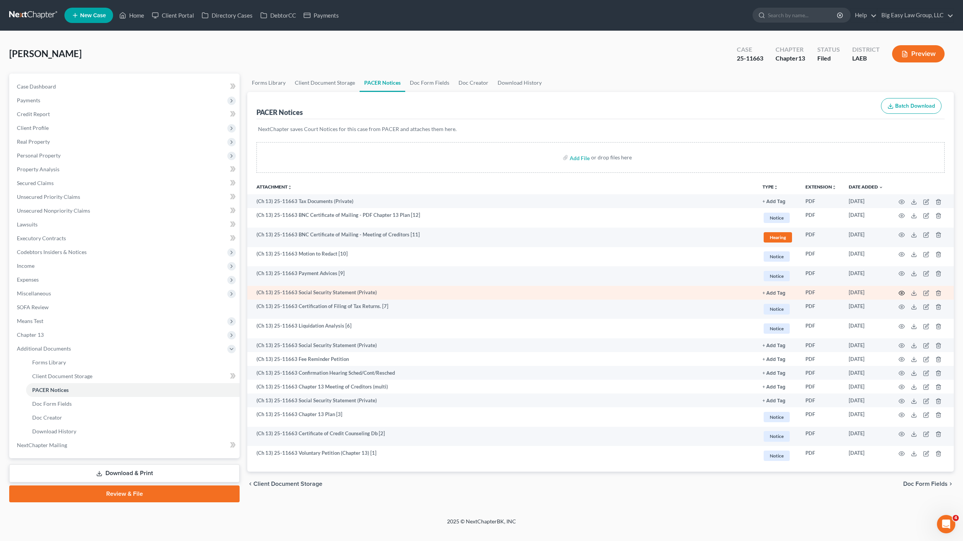
click at [899, 294] on icon "button" at bounding box center [902, 293] width 6 height 4
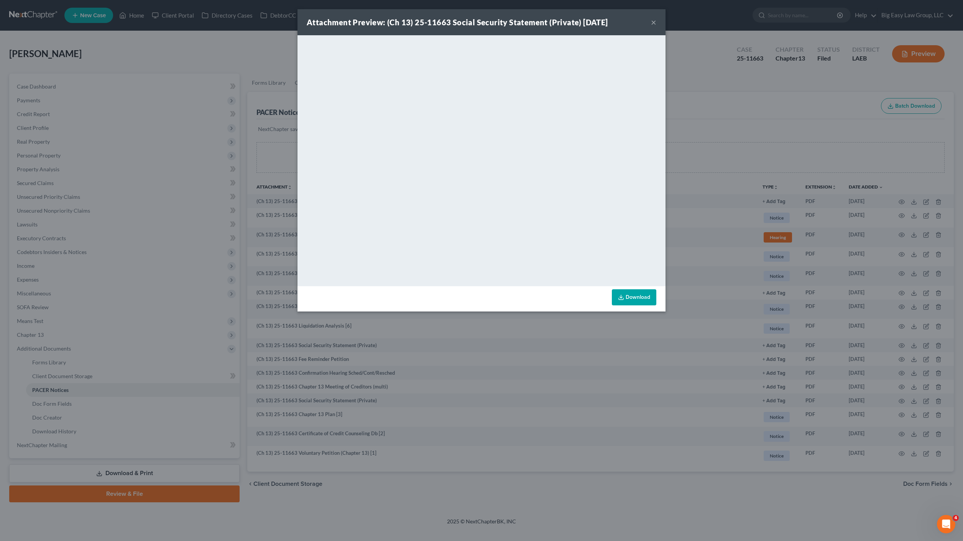
click at [114, 73] on div "Attachment Preview: (Ch 13) 25-11663 Social Security Statement (Private) [DATE]…" at bounding box center [481, 270] width 963 height 541
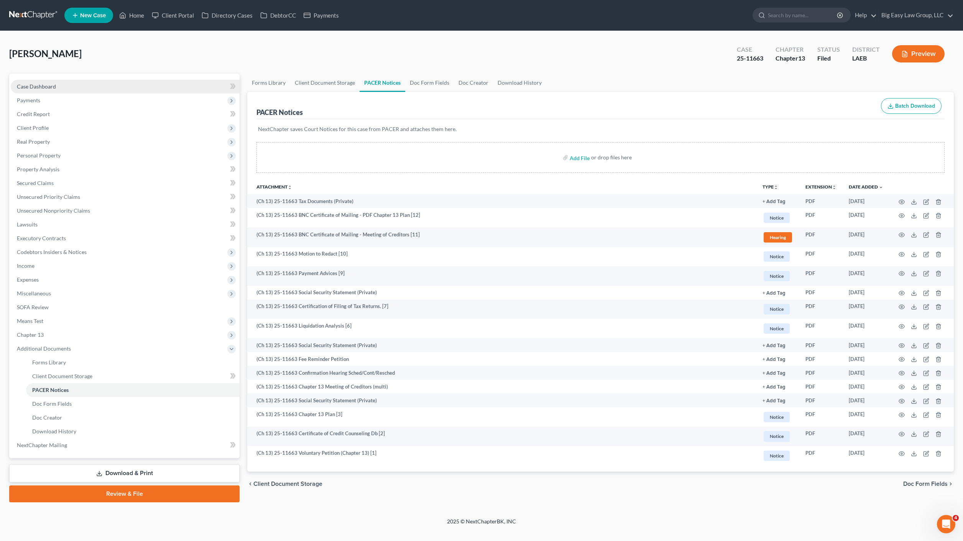
click at [22, 90] on link "Case Dashboard" at bounding box center [125, 87] width 229 height 14
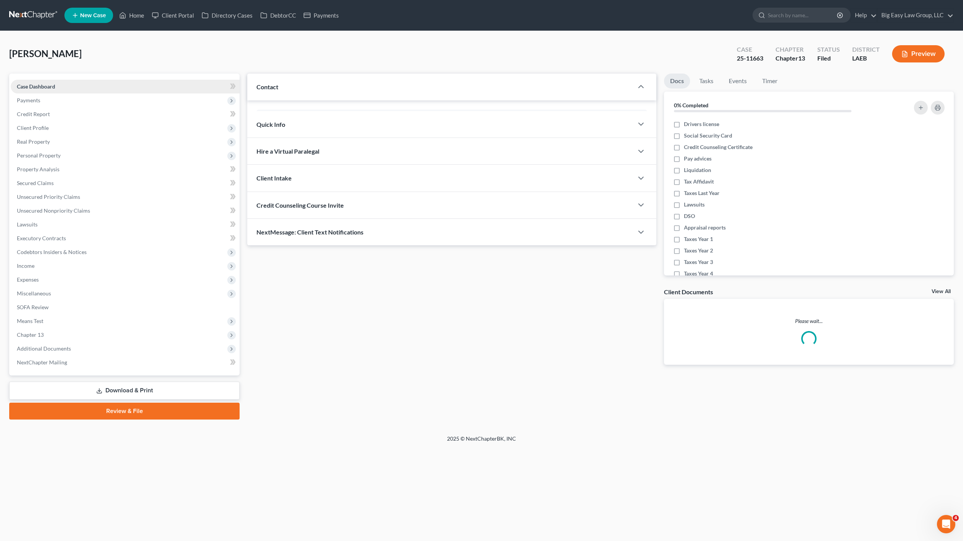
click at [37, 85] on span "Case Dashboard" at bounding box center [36, 86] width 38 height 7
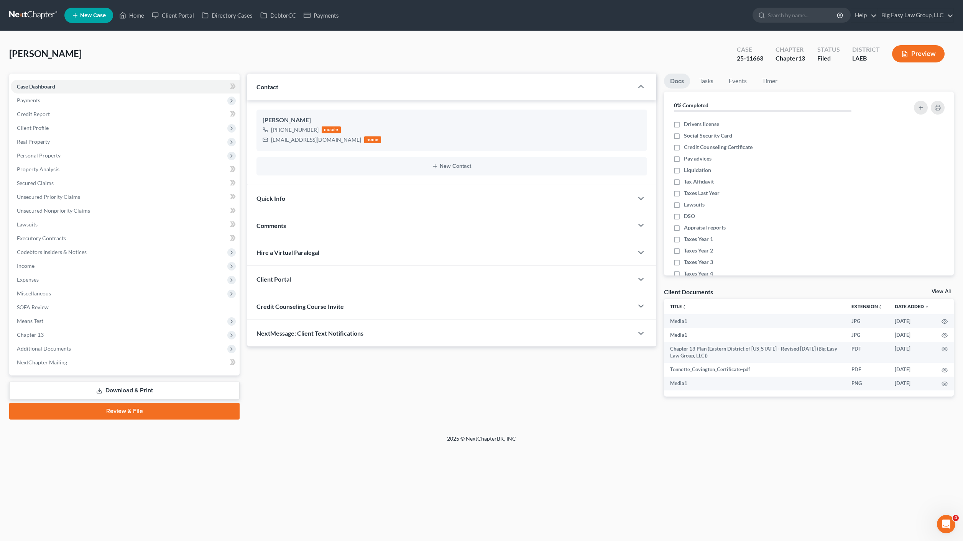
click at [367, 340] on div "NextMessage: Client Text Notifications" at bounding box center [440, 333] width 386 height 26
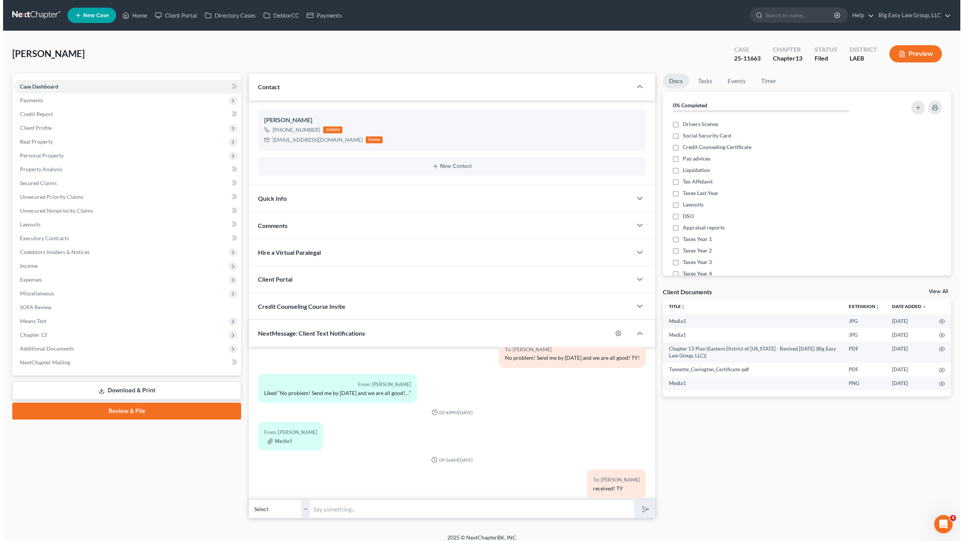
scroll to position [635, 0]
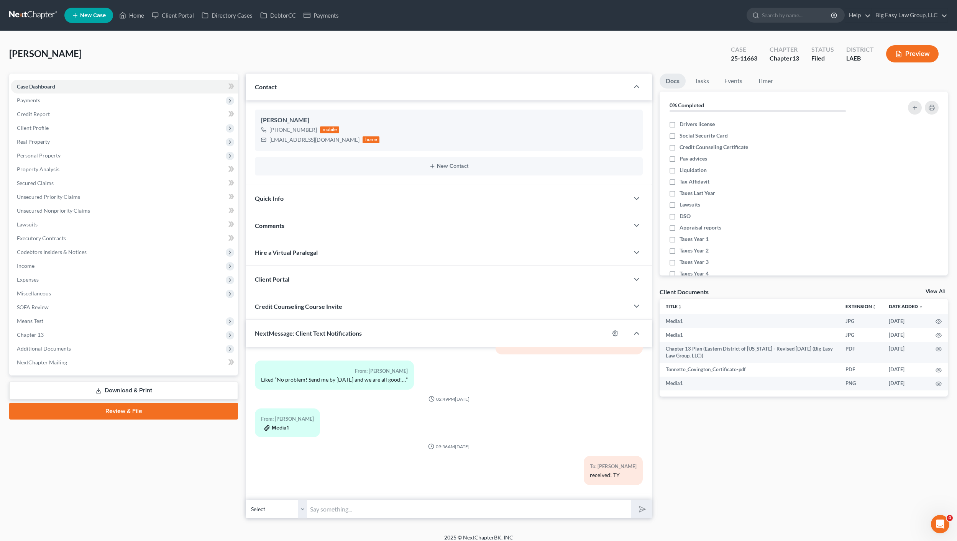
click at [272, 426] on button "Media1" at bounding box center [276, 428] width 25 height 6
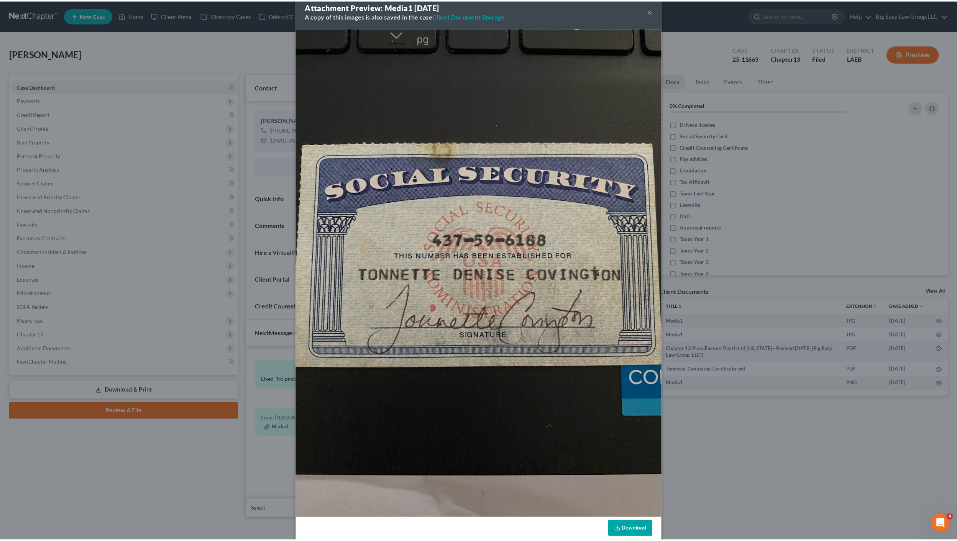
scroll to position [28, 0]
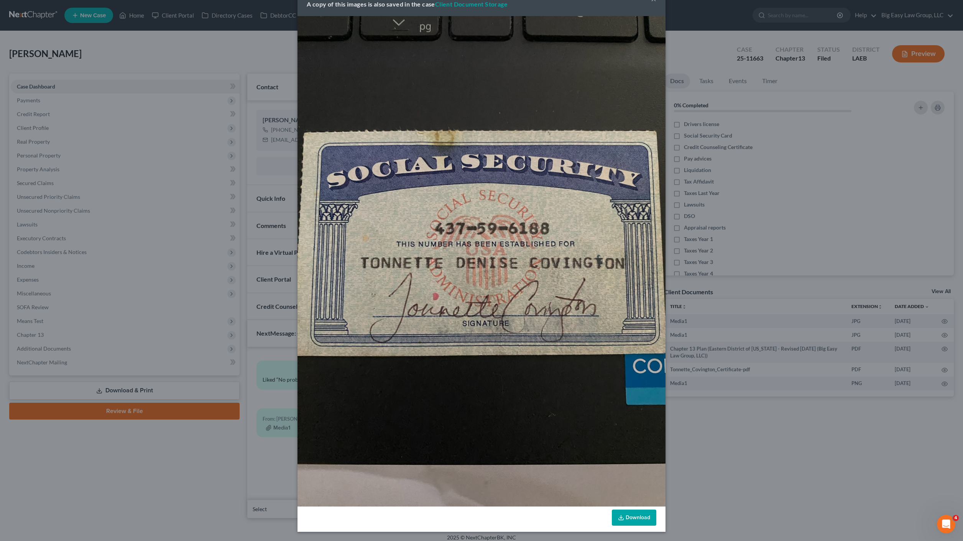
drag, startPoint x: 199, startPoint y: 448, endPoint x: 300, endPoint y: 455, distance: 101.0
click at [199, 448] on div "Attachment Preview: Media1 [DATE] A copy of this images is also saved in the ca…" at bounding box center [481, 270] width 963 height 541
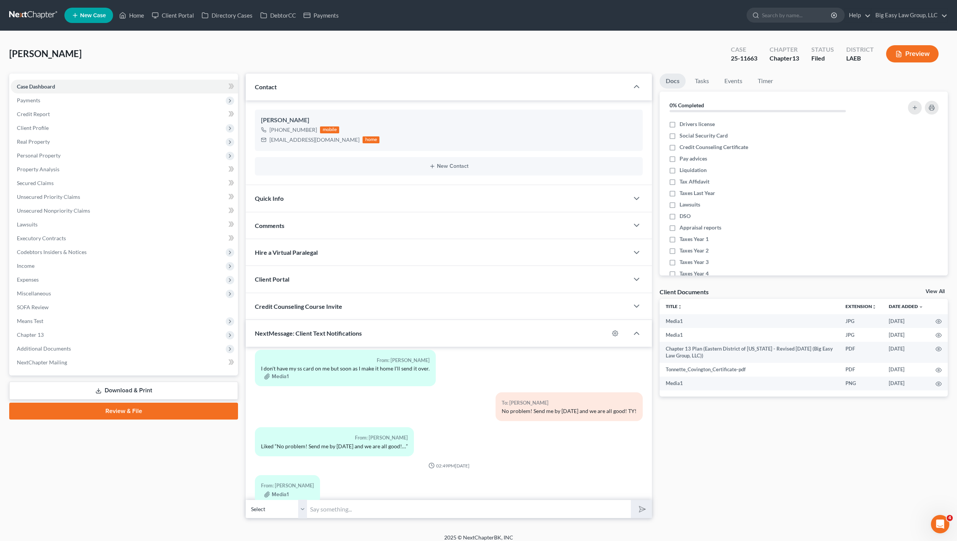
scroll to position [566, 0]
click at [275, 377] on button "Media1" at bounding box center [276, 378] width 25 height 6
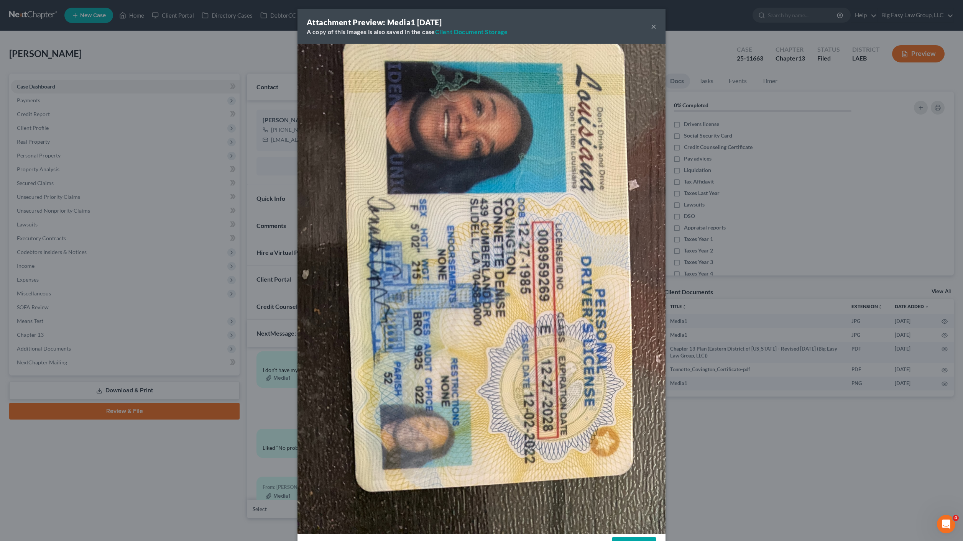
drag, startPoint x: 148, startPoint y: 53, endPoint x: 346, endPoint y: 61, distance: 198.6
click at [148, 53] on div "Attachment Preview: Media1 [DATE] A copy of this images is also saved in the ca…" at bounding box center [481, 270] width 963 height 541
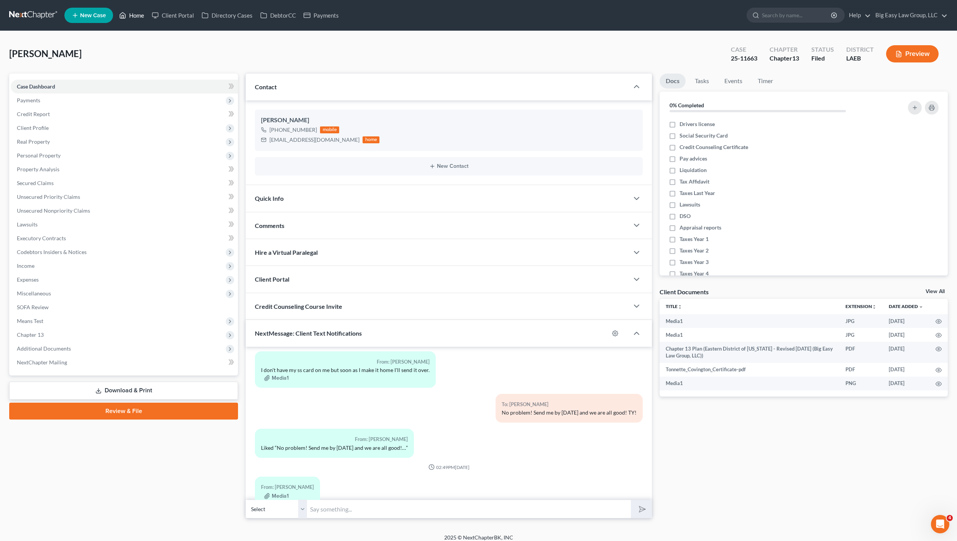
click at [129, 10] on link "Home" at bounding box center [131, 15] width 33 height 14
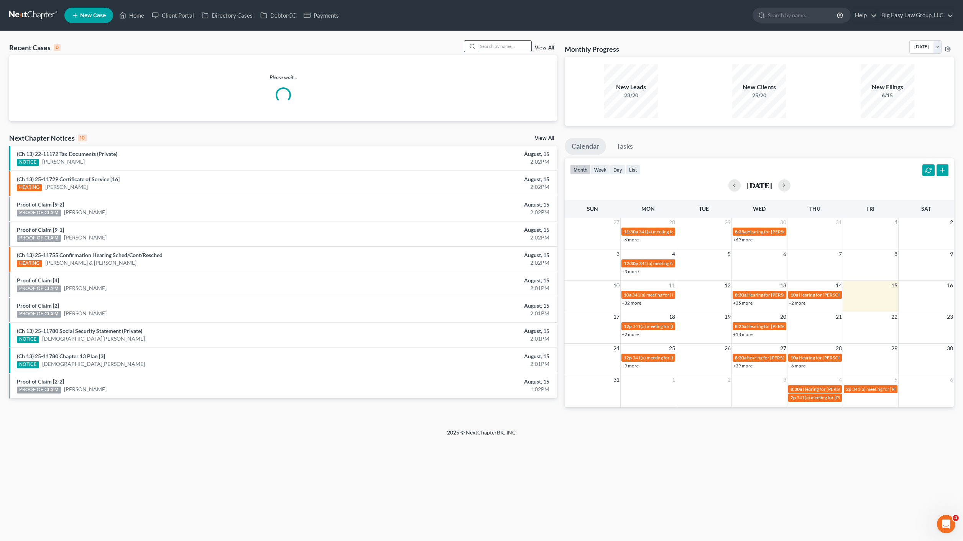
click at [518, 49] on input "search" at bounding box center [504, 46] width 54 height 11
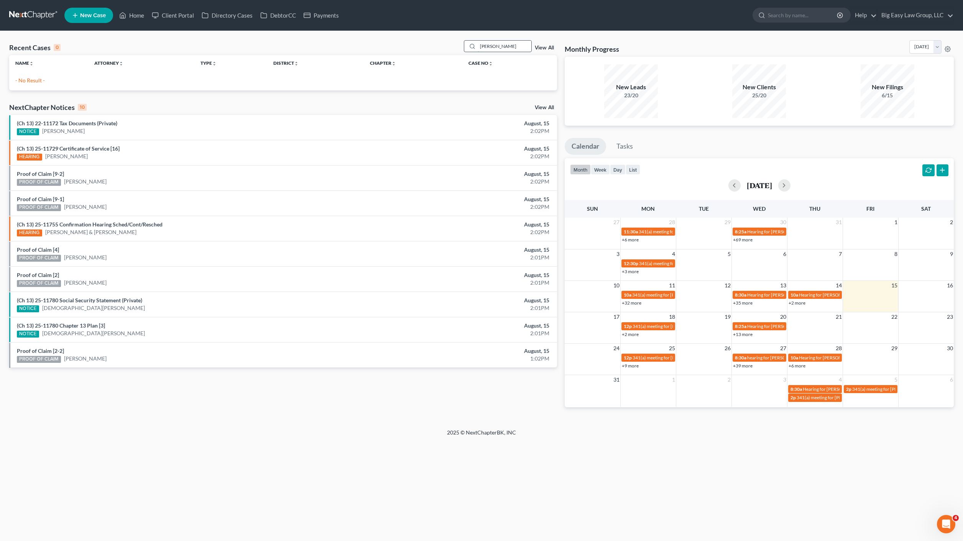
type input "[PERSON_NAME]"
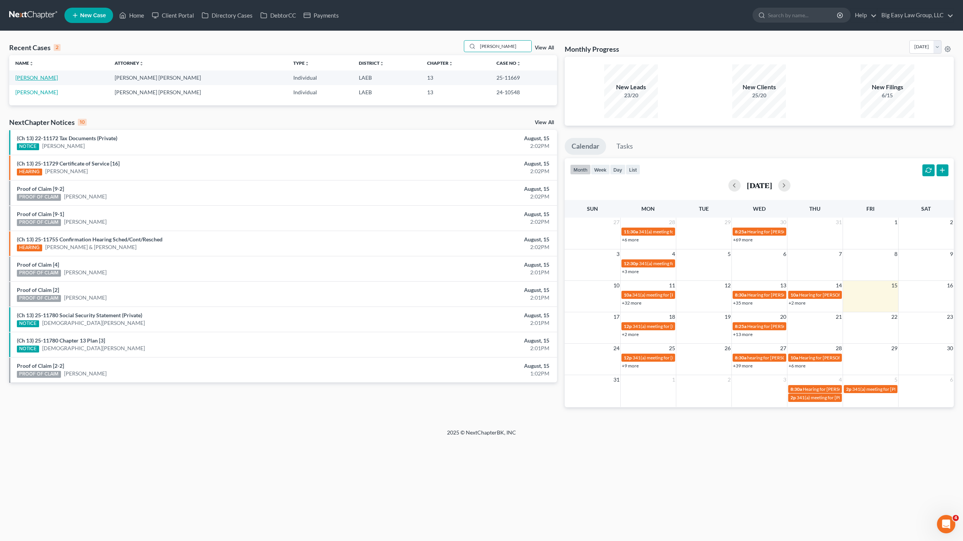
click at [40, 79] on link "[PERSON_NAME]" at bounding box center [36, 77] width 43 height 7
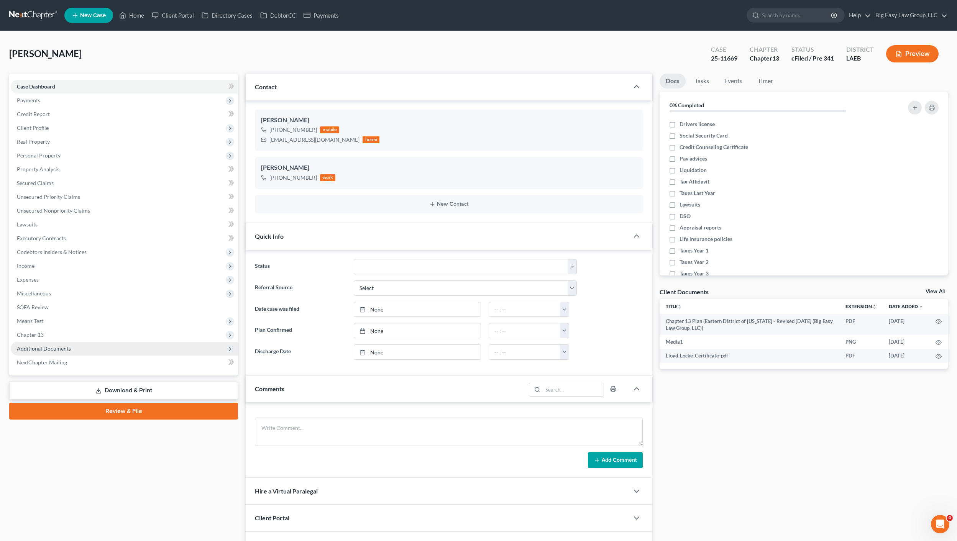
click at [39, 349] on span "Additional Documents" at bounding box center [44, 348] width 54 height 7
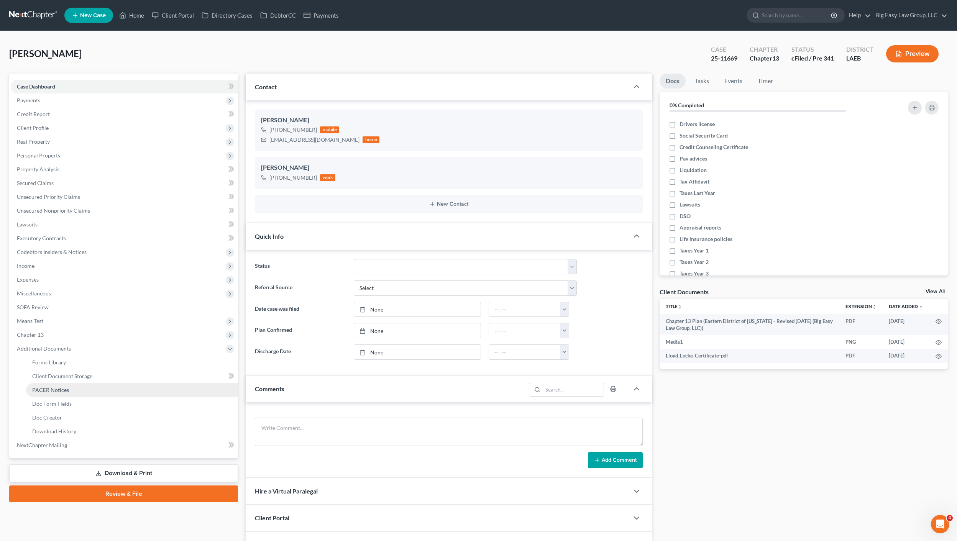
scroll to position [745, 0]
drag, startPoint x: 69, startPoint y: 390, endPoint x: 223, endPoint y: 338, distance: 162.4
click at [69, 390] on link "PACER Notices" at bounding box center [132, 390] width 212 height 14
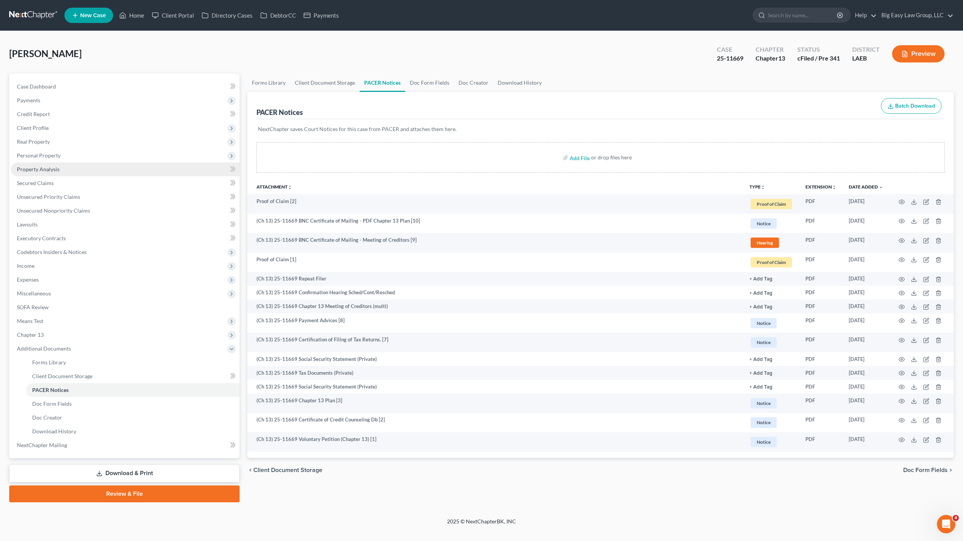
click at [59, 168] on link "Property Analysis" at bounding box center [125, 169] width 229 height 14
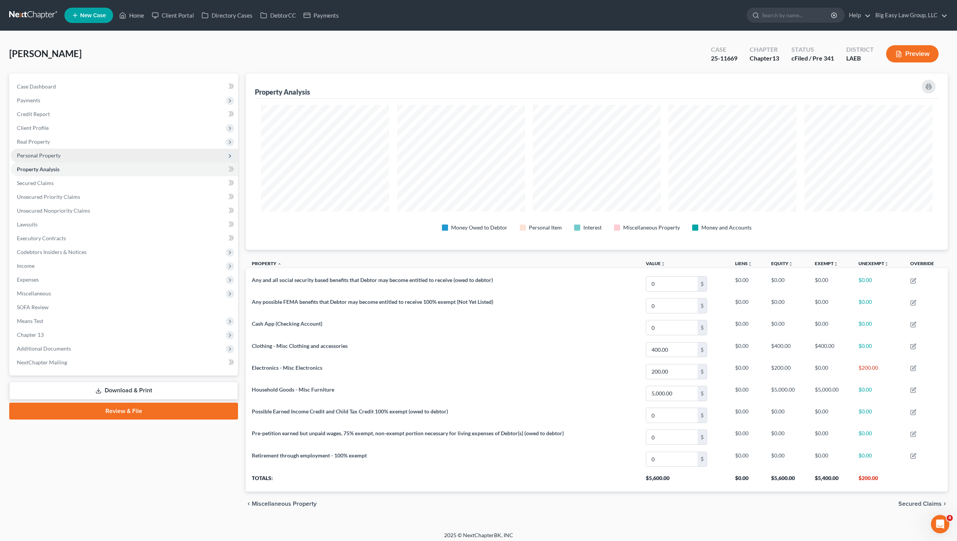
scroll to position [176, 702]
click at [60, 155] on span "Personal Property" at bounding box center [124, 156] width 227 height 14
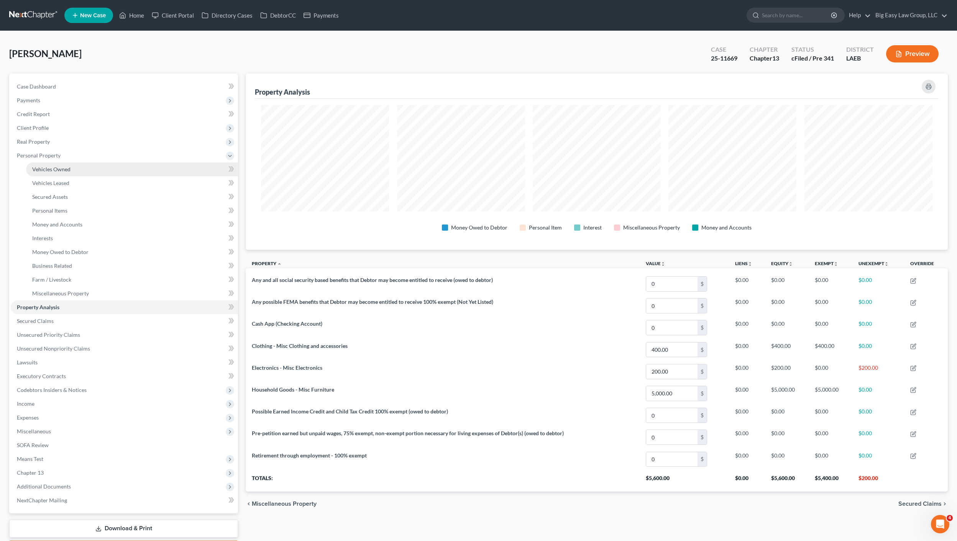
click at [64, 168] on span "Vehicles Owned" at bounding box center [51, 169] width 38 height 7
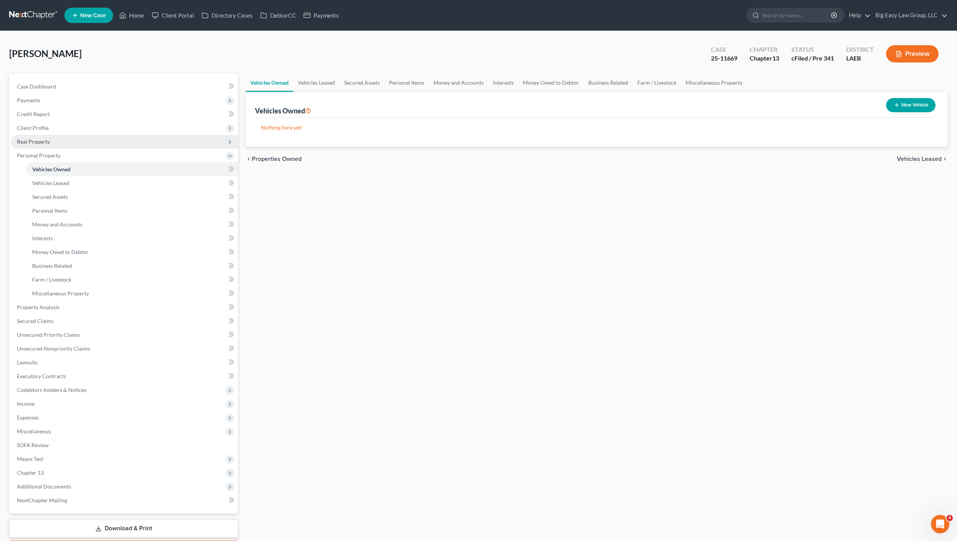
click at [59, 140] on span "Real Property" at bounding box center [124, 142] width 227 height 14
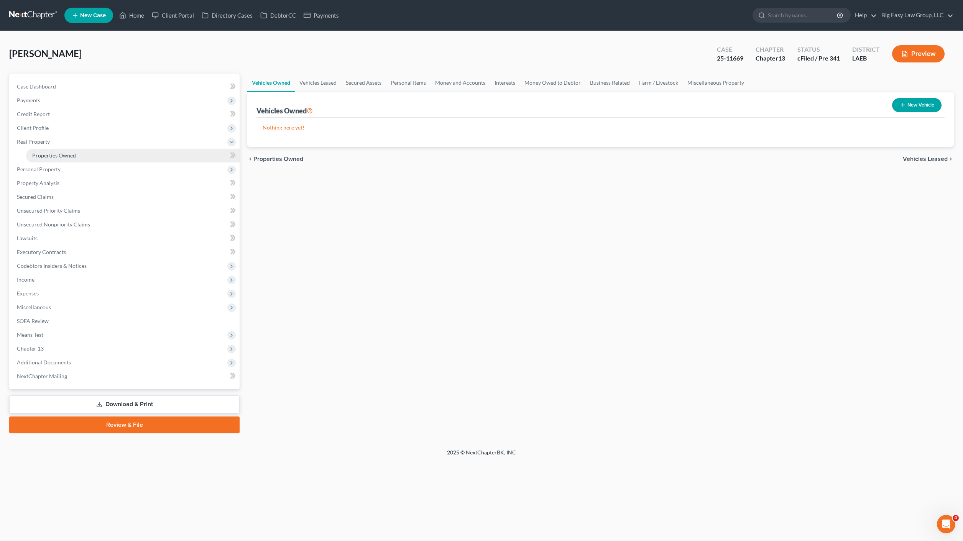
click at [55, 155] on span "Properties Owned" at bounding box center [54, 155] width 44 height 7
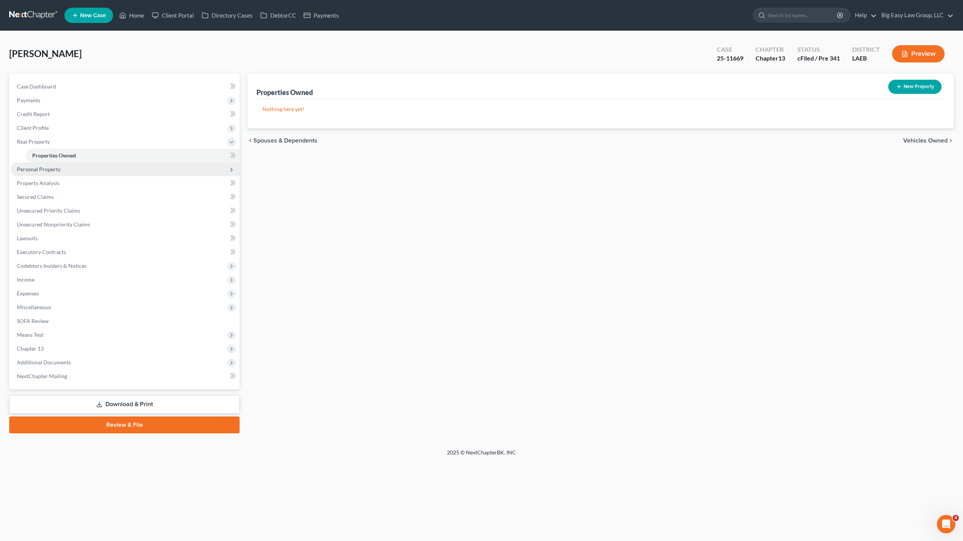
click at [52, 166] on span "Personal Property" at bounding box center [39, 169] width 44 height 7
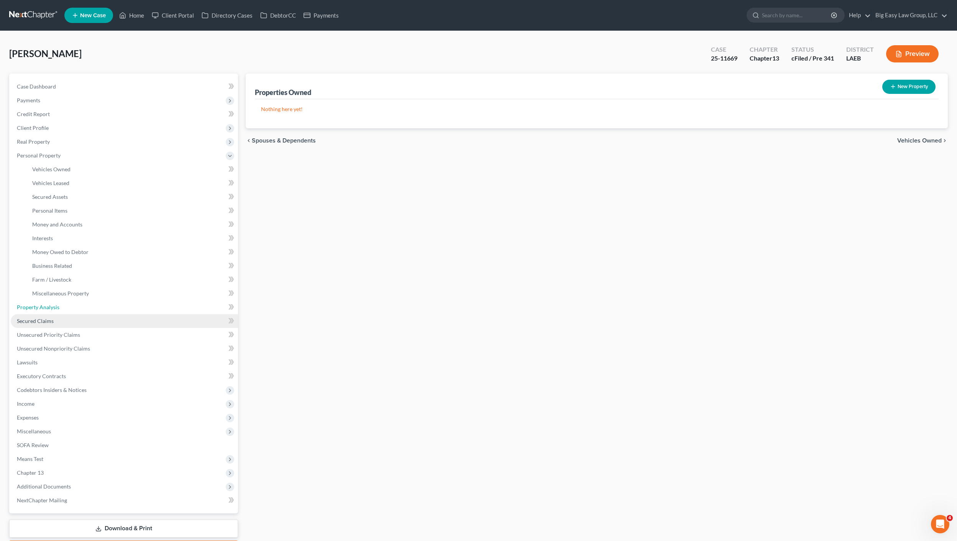
drag, startPoint x: 46, startPoint y: 304, endPoint x: 56, endPoint y: 326, distance: 23.9
click at [46, 304] on span "Property Analysis" at bounding box center [38, 307] width 43 height 7
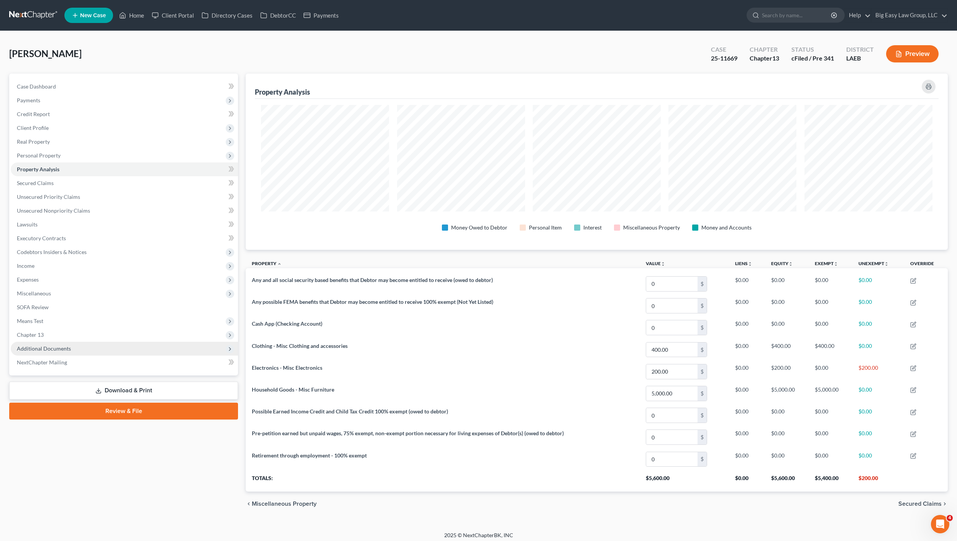
click at [69, 349] on span "Additional Documents" at bounding box center [44, 348] width 54 height 7
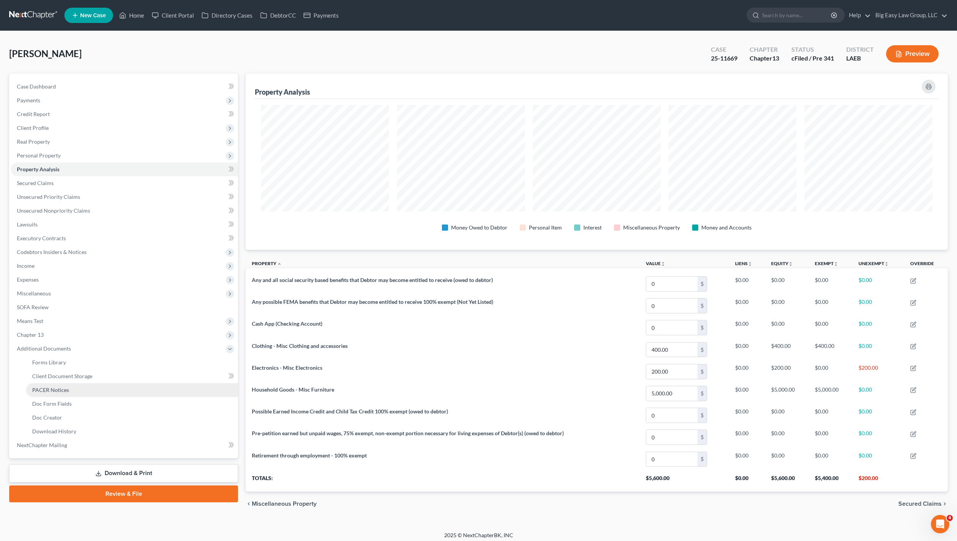
click at [81, 384] on link "PACER Notices" at bounding box center [132, 390] width 212 height 14
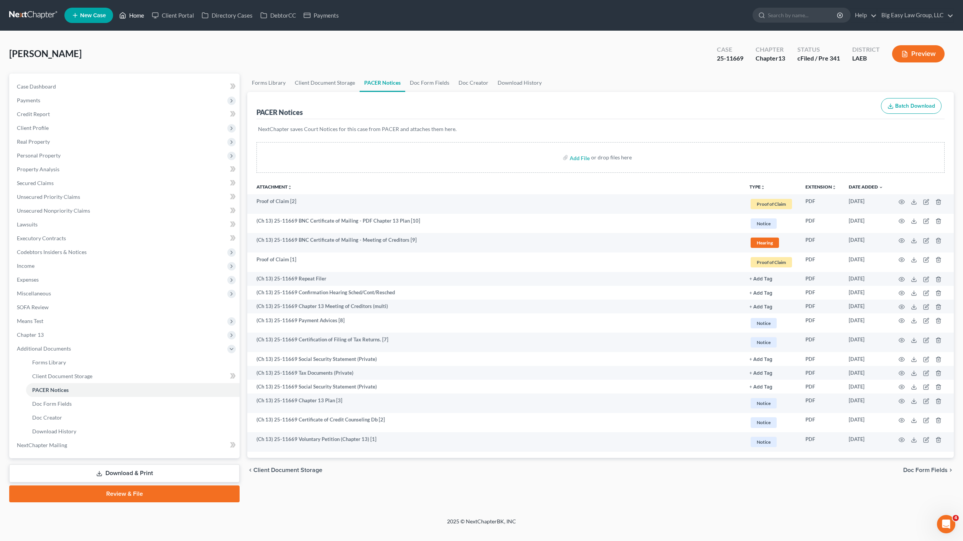
click at [136, 17] on link "Home" at bounding box center [131, 15] width 33 height 14
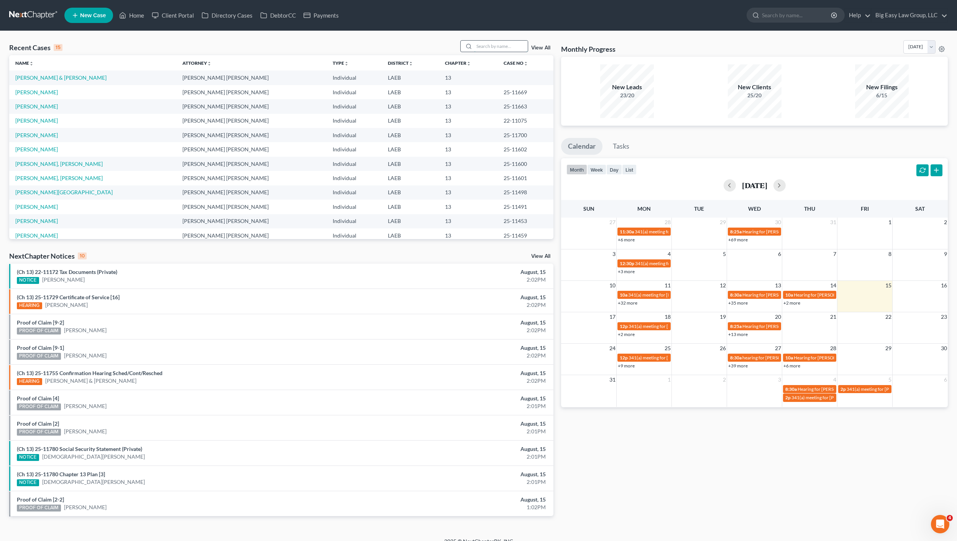
click at [486, 43] on input "search" at bounding box center [501, 46] width 54 height 11
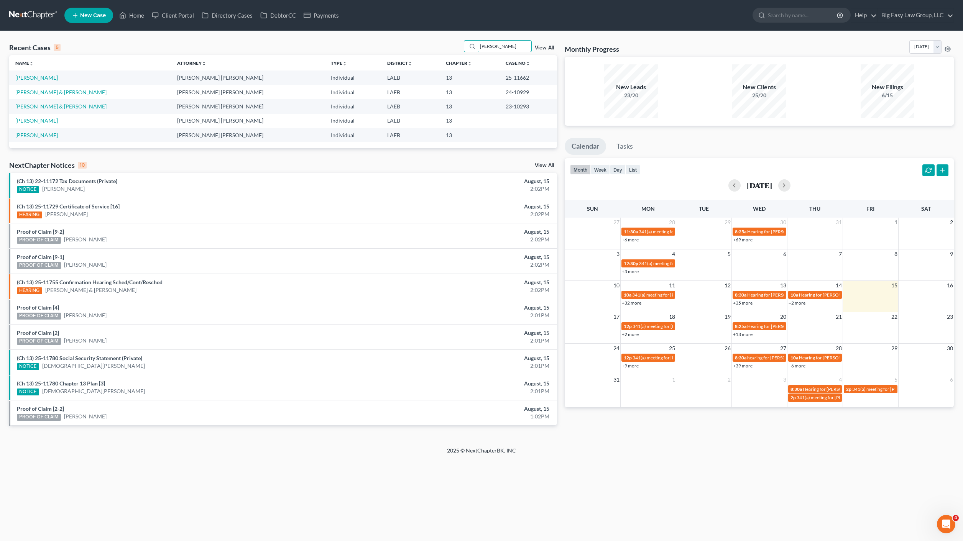
type input "[PERSON_NAME]"
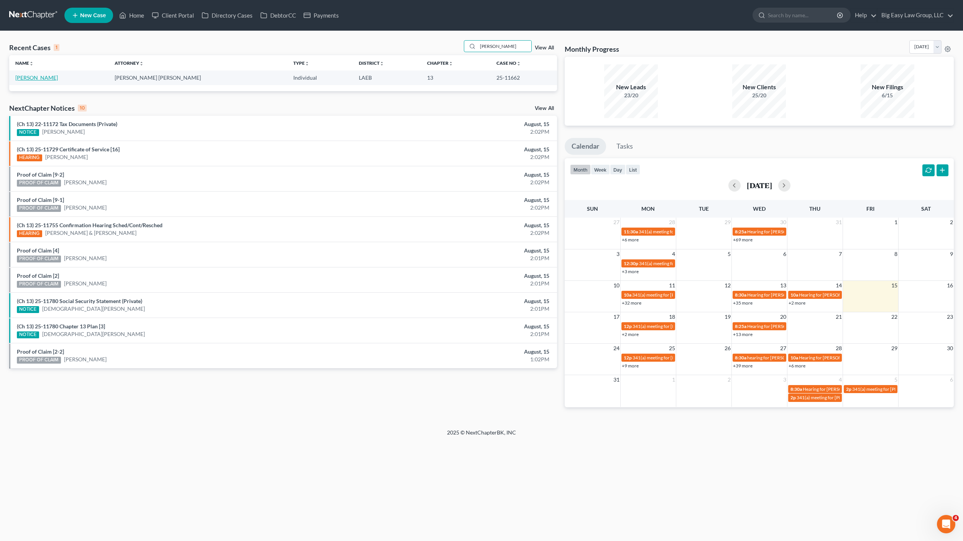
click at [25, 80] on link "[PERSON_NAME]" at bounding box center [36, 77] width 43 height 7
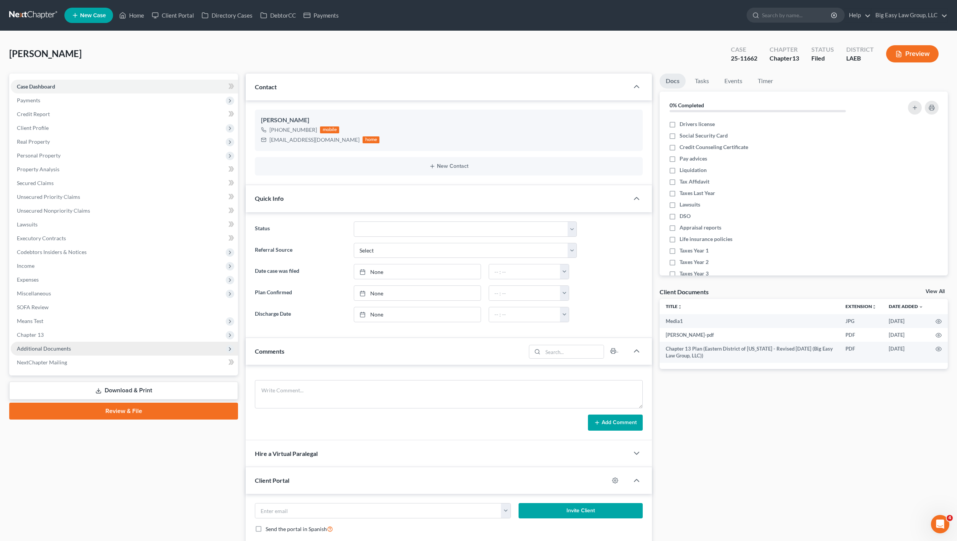
click at [43, 343] on span "Additional Documents" at bounding box center [124, 349] width 227 height 14
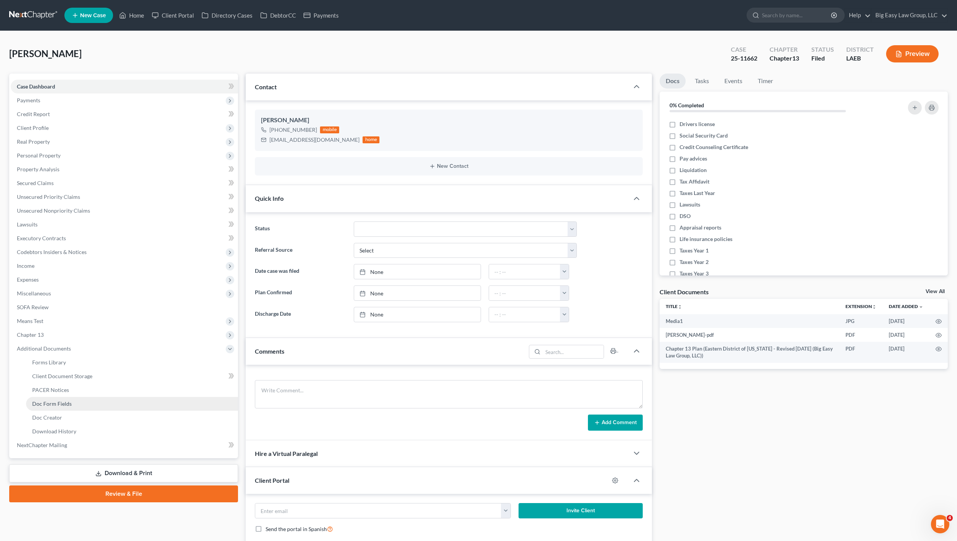
scroll to position [1380, 0]
click at [54, 400] on link "Doc Form Fields" at bounding box center [132, 404] width 212 height 14
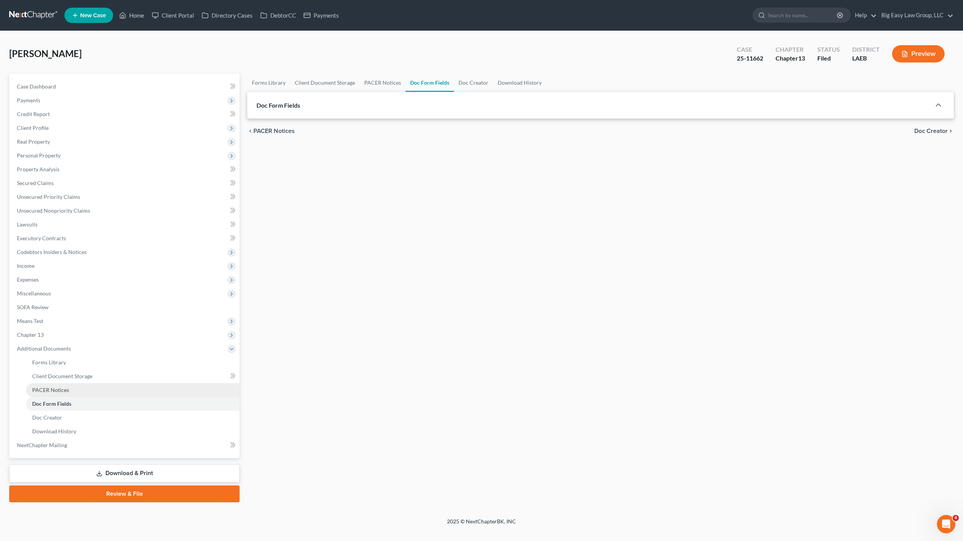
click at [55, 392] on span "PACER Notices" at bounding box center [50, 390] width 37 height 7
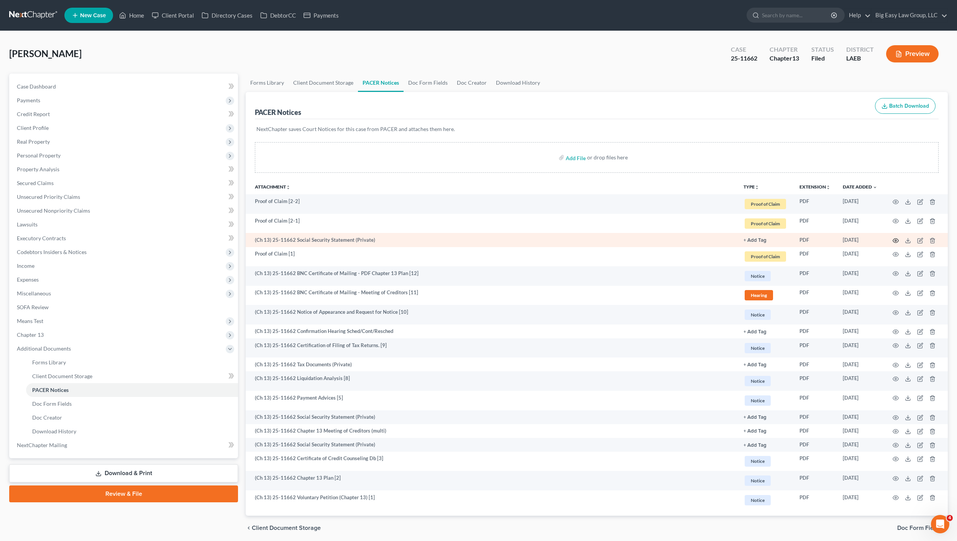
click at [896, 241] on circle "button" at bounding box center [896, 241] width 2 height 2
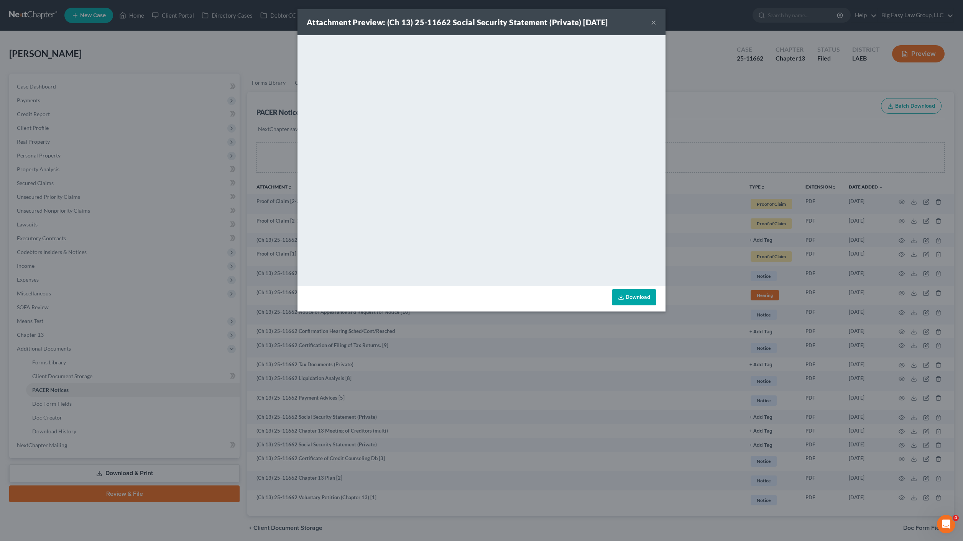
drag, startPoint x: 370, startPoint y: 396, endPoint x: 359, endPoint y: 443, distance: 48.0
click at [370, 396] on div "Attachment Preview: (Ch 13) 25-11662 Social Security Statement (Private) [DATE]…" at bounding box center [481, 270] width 963 height 541
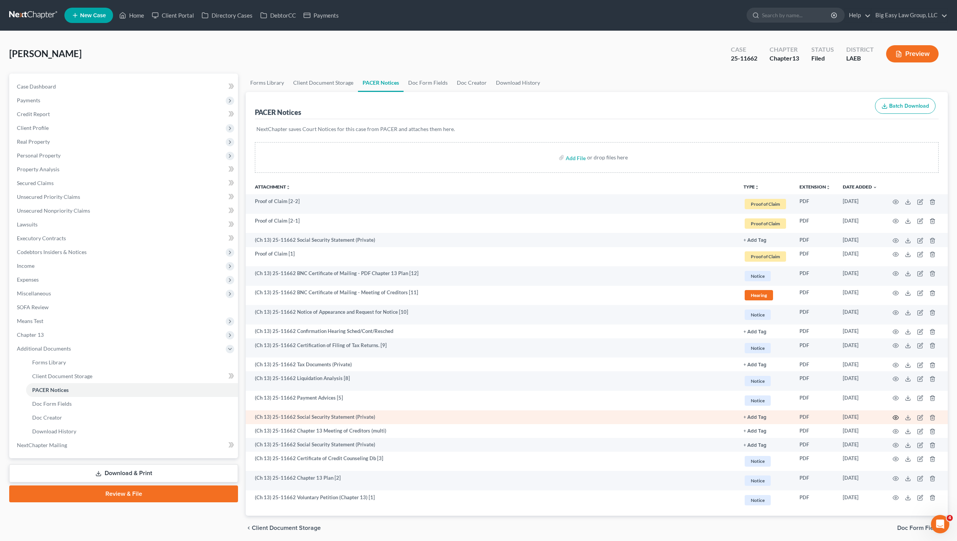
click at [893, 418] on icon "button" at bounding box center [896, 418] width 6 height 4
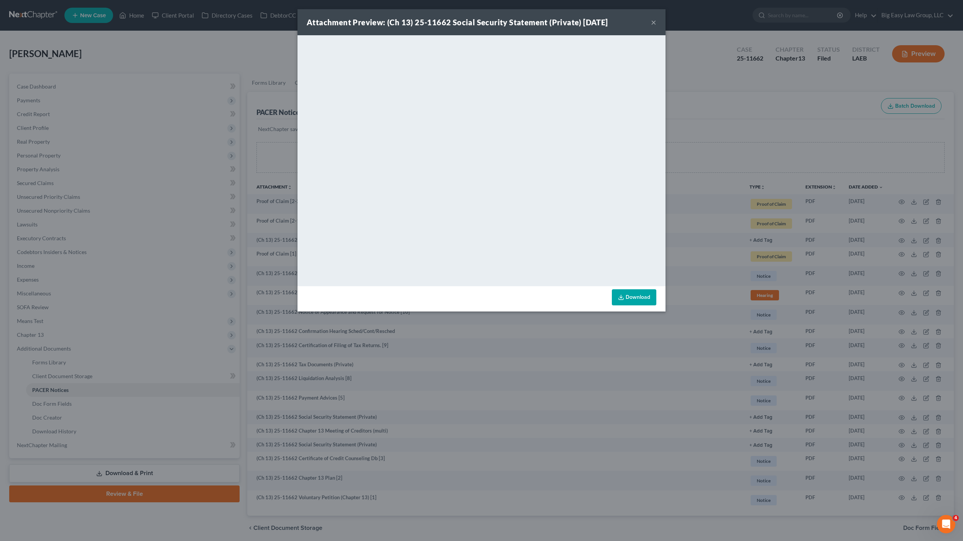
click at [107, 80] on div "Attachment Preview: (Ch 13) 25-11662 Social Security Statement (Private) [DATE]…" at bounding box center [481, 270] width 963 height 541
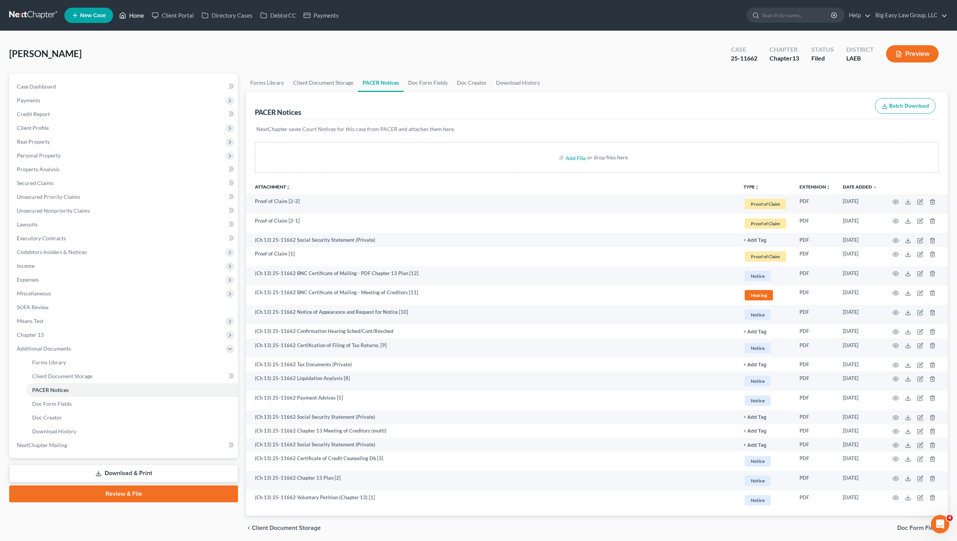
click at [133, 15] on link "Home" at bounding box center [131, 15] width 33 height 14
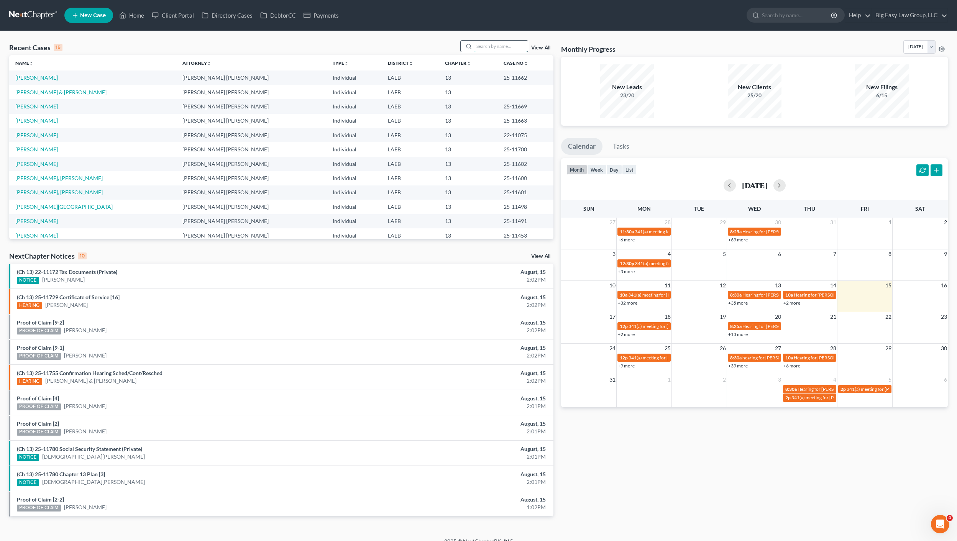
click at [488, 43] on input "search" at bounding box center [501, 46] width 54 height 11
type input "[PERSON_NAME]"
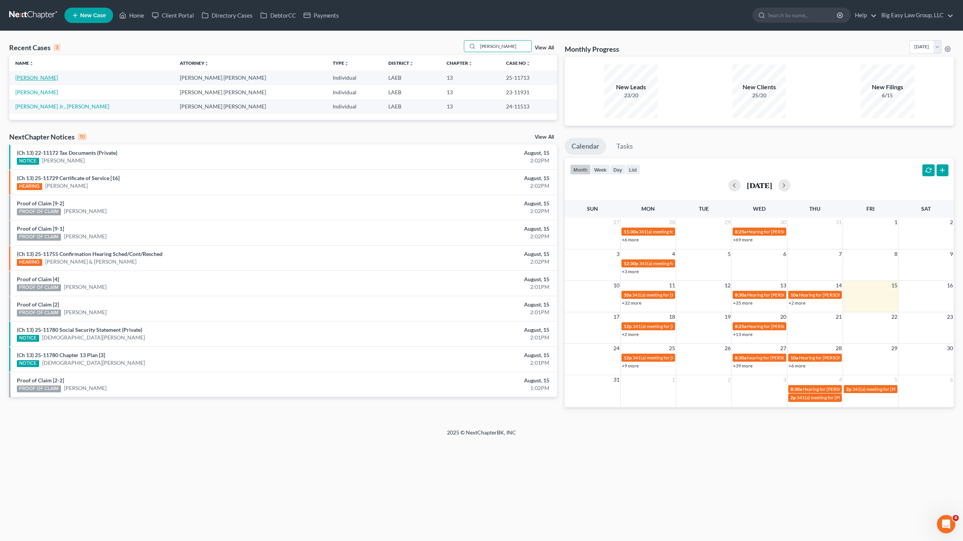
click at [41, 79] on link "[PERSON_NAME]" at bounding box center [36, 77] width 43 height 7
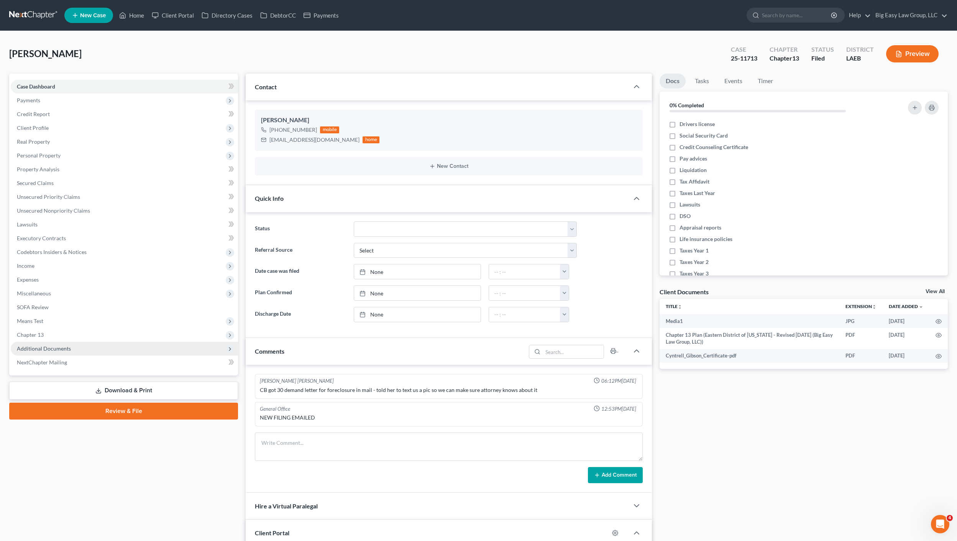
click at [48, 353] on span "Additional Documents" at bounding box center [124, 349] width 227 height 14
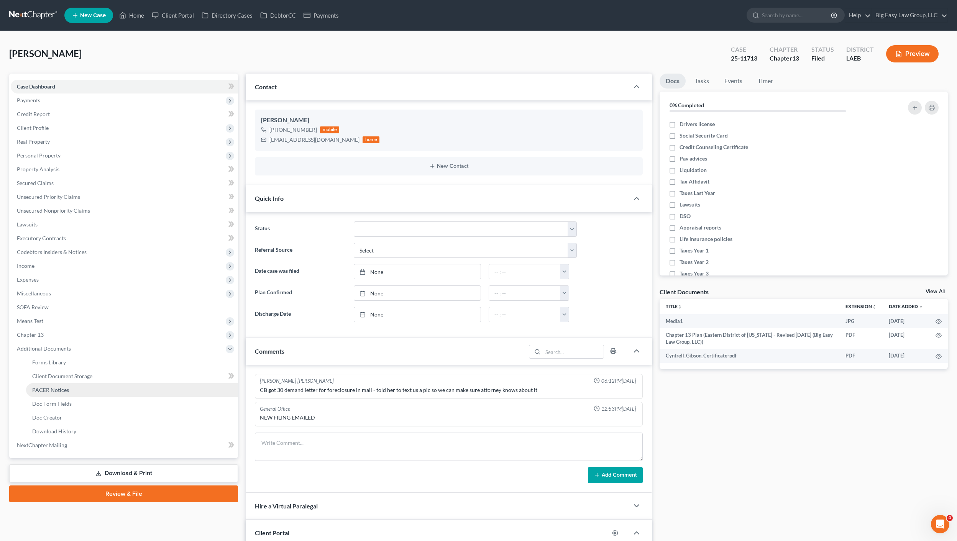
scroll to position [3159, 0]
click at [74, 389] on link "PACER Notices" at bounding box center [132, 390] width 212 height 14
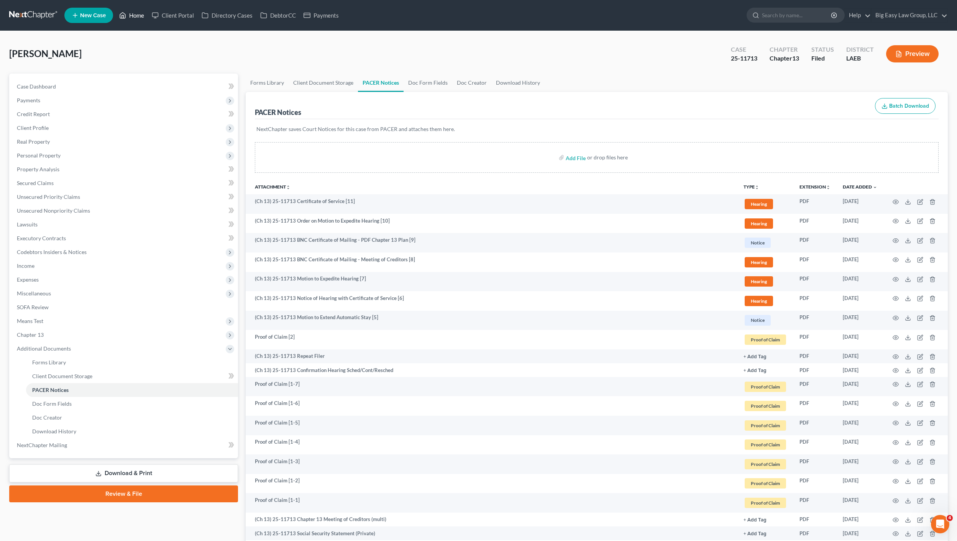
click at [130, 20] on link "Home" at bounding box center [131, 15] width 33 height 14
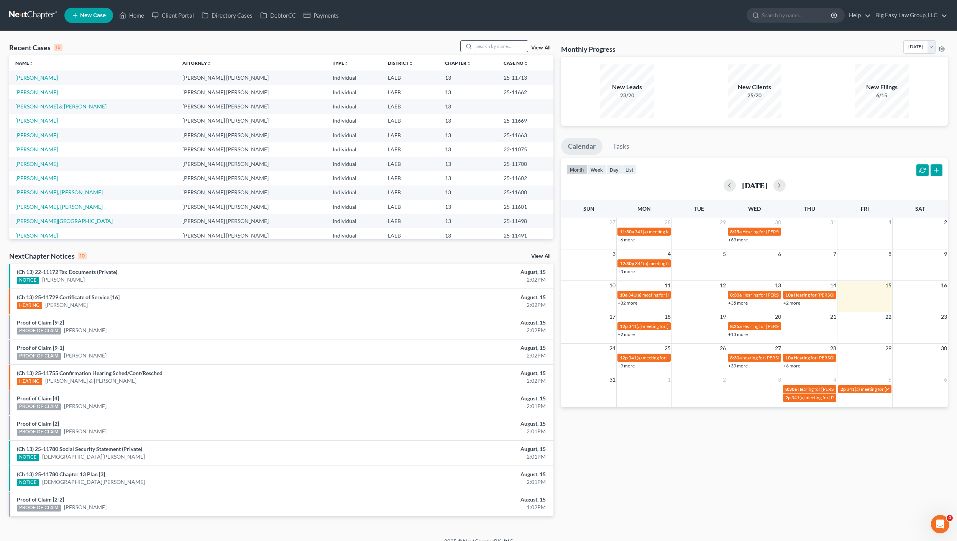
click at [498, 49] on input "search" at bounding box center [501, 46] width 54 height 11
type input "[PERSON_NAME]"
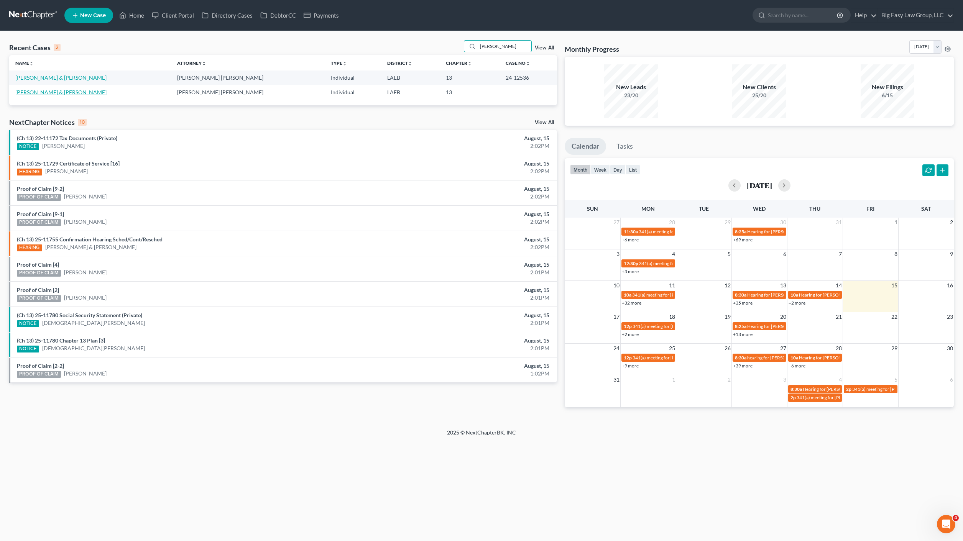
click at [69, 91] on link "[PERSON_NAME] & [PERSON_NAME]" at bounding box center [60, 92] width 91 height 7
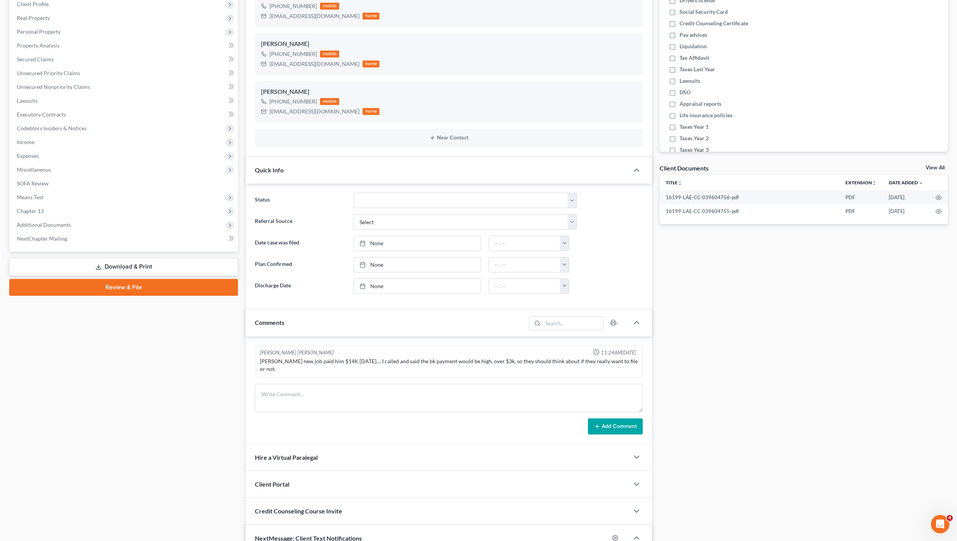
scroll to position [88, 0]
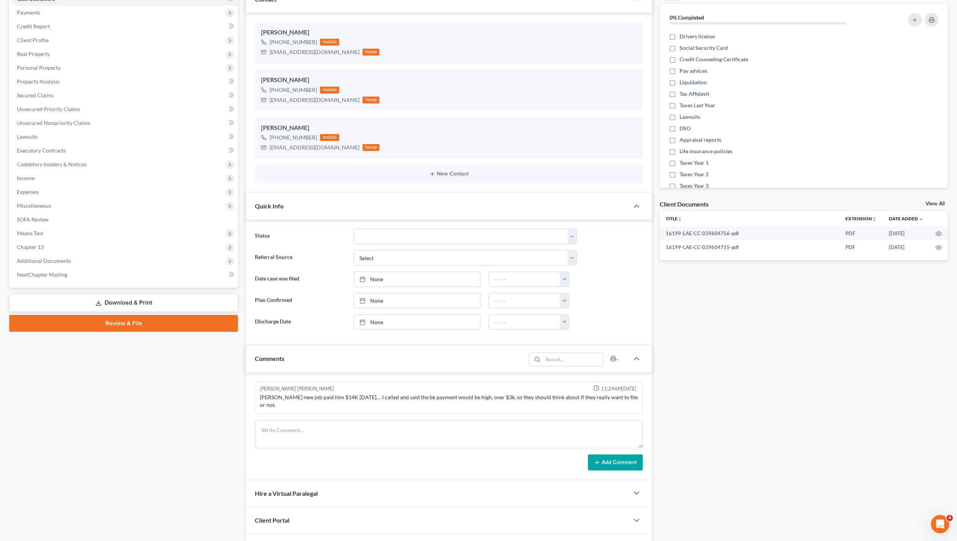
click at [334, 357] on div "Comments" at bounding box center [386, 358] width 280 height 26
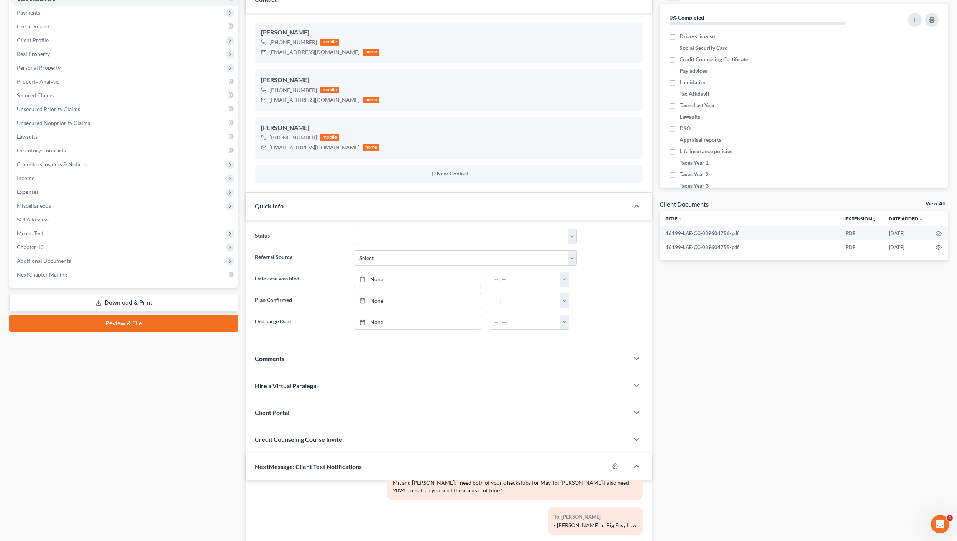
drag, startPoint x: 299, startPoint y: 203, endPoint x: 364, endPoint y: 225, distance: 67.9
click at [299, 203] on div "Quick Info" at bounding box center [437, 206] width 383 height 26
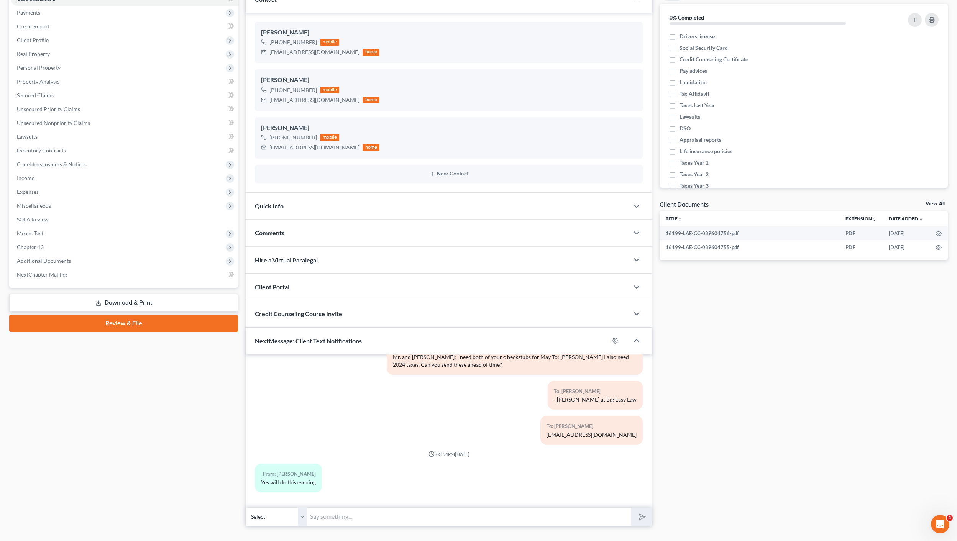
drag, startPoint x: 363, startPoint y: 225, endPoint x: 373, endPoint y: 228, distance: 10.5
click at [372, 228] on div "Comments" at bounding box center [437, 233] width 383 height 26
